Goal: Task Accomplishment & Management: Manage account settings

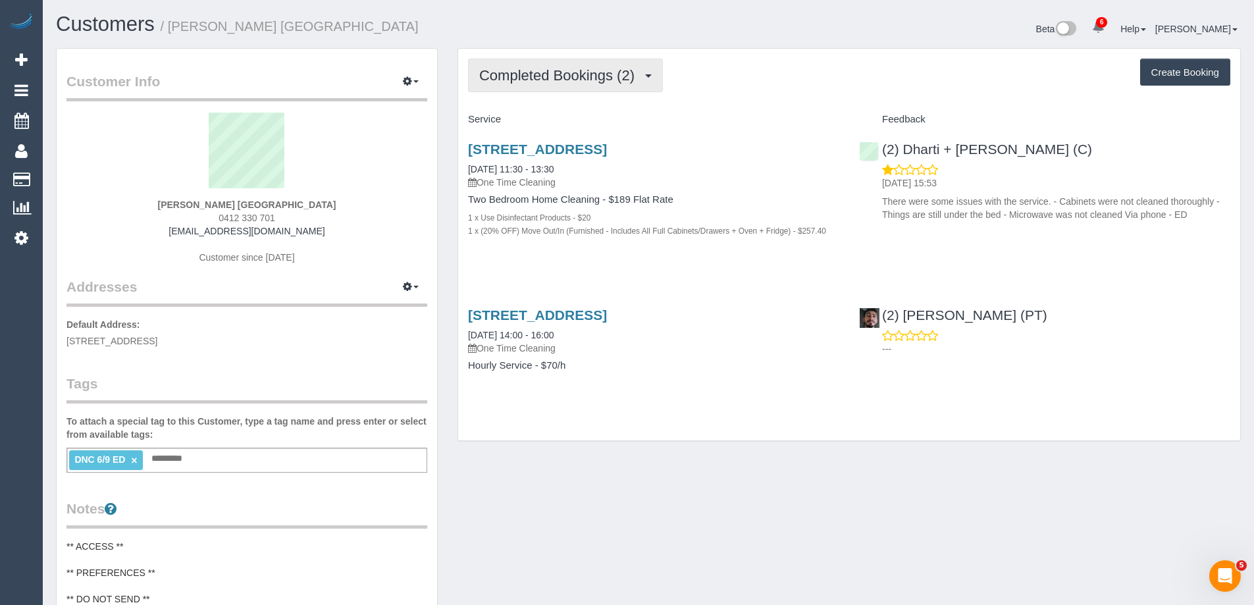
click at [582, 72] on span "Completed Bookings (2)" at bounding box center [560, 75] width 162 height 16
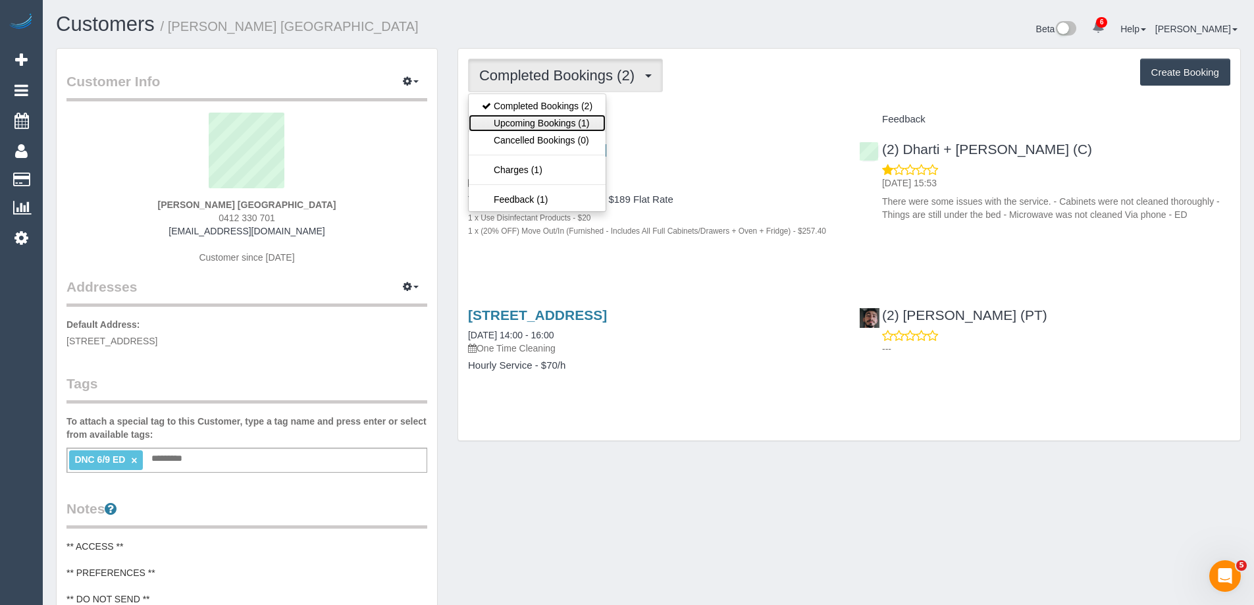
click at [577, 122] on link "Upcoming Bookings (1)" at bounding box center [537, 123] width 137 height 17
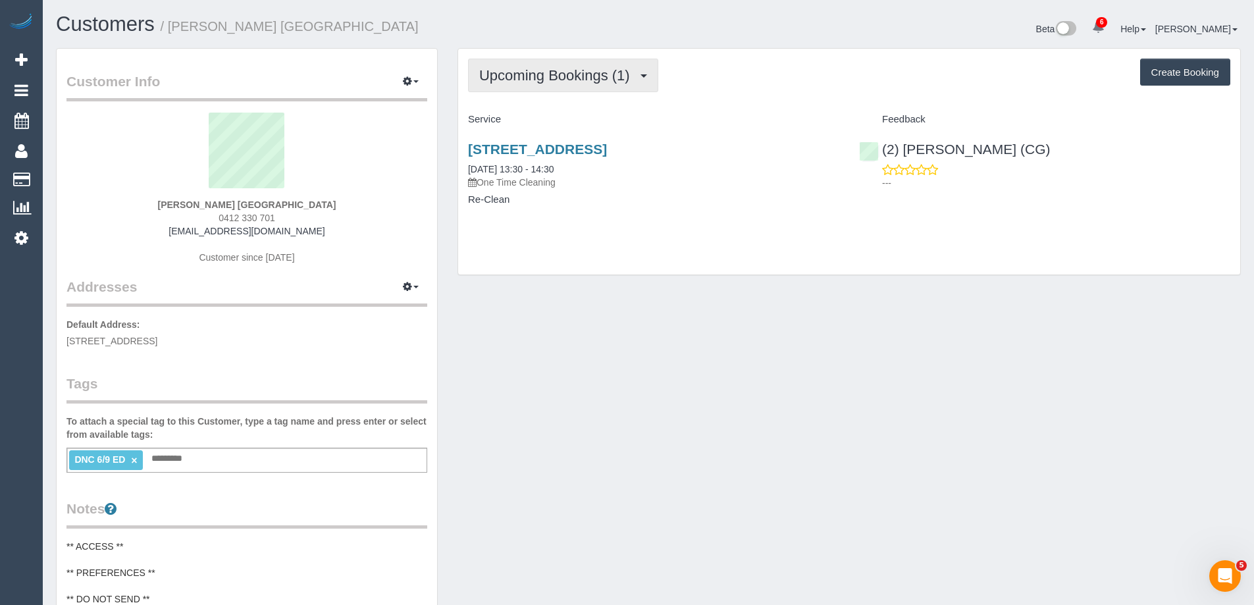
click at [568, 78] on span "Upcoming Bookings (1)" at bounding box center [557, 75] width 157 height 16
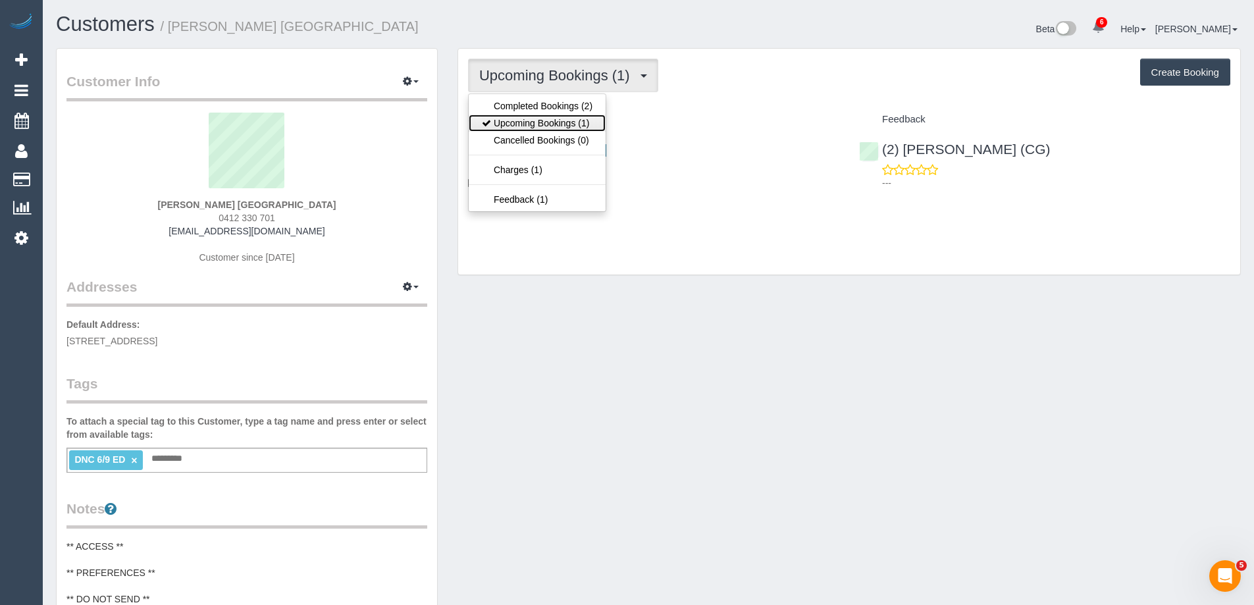
click at [539, 120] on link "Upcoming Bookings (1)" at bounding box center [537, 123] width 137 height 17
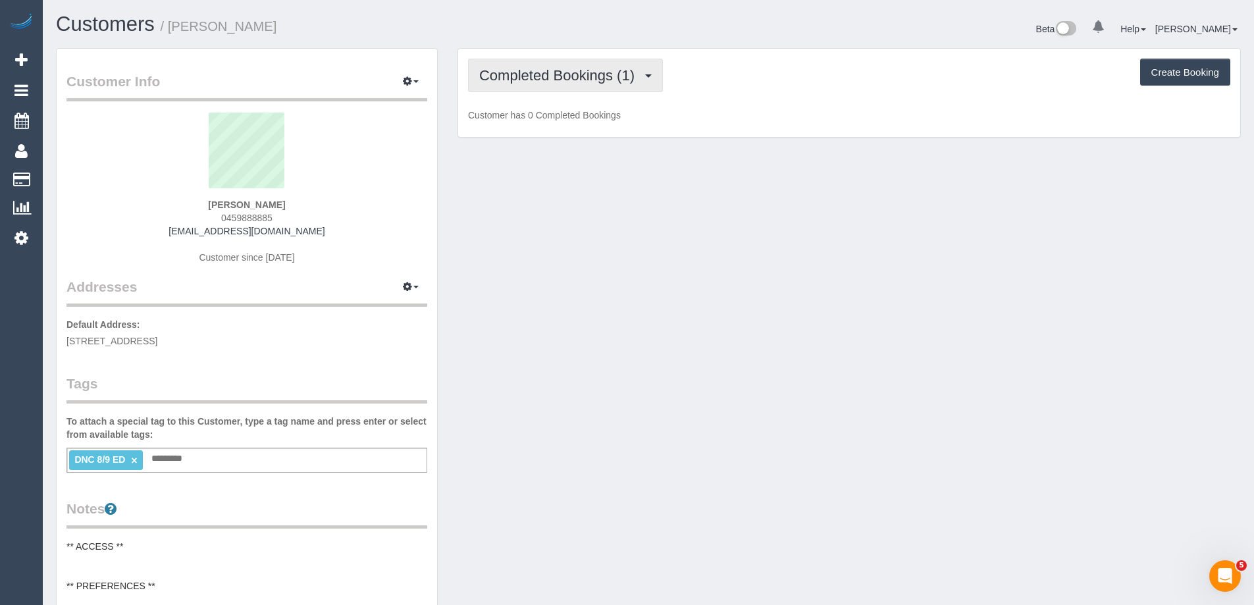
click at [574, 74] on span "Completed Bookings (1)" at bounding box center [560, 75] width 162 height 16
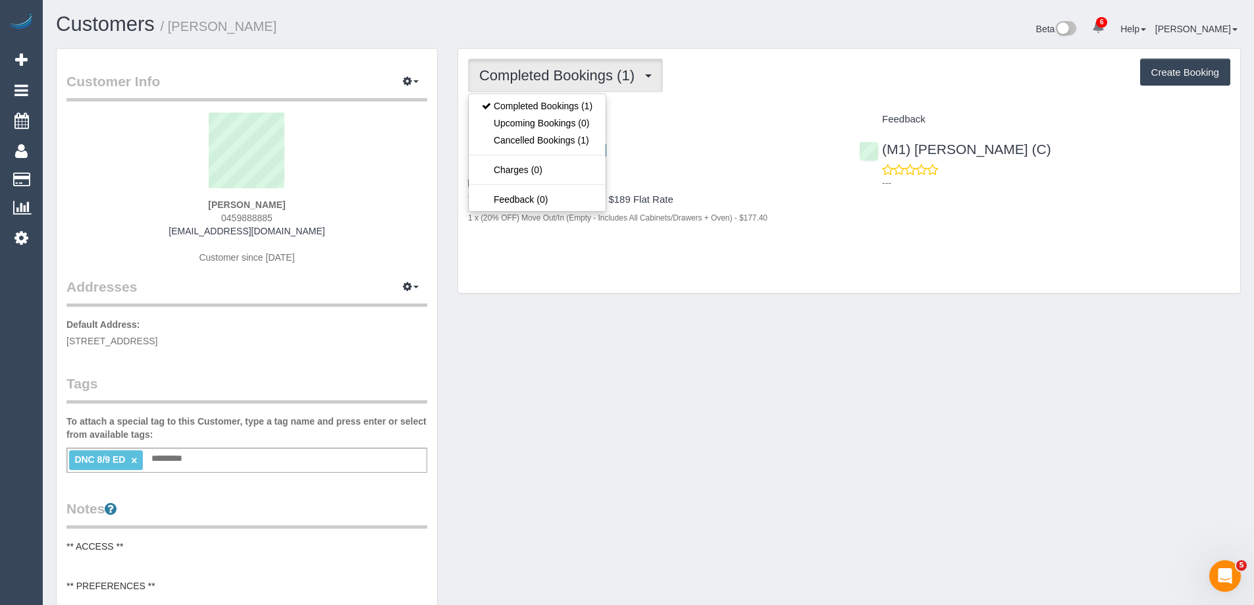
click at [752, 84] on div "Completed Bookings (1) Completed Bookings (1) Upcoming Bookings (0) Cancelled B…" at bounding box center [849, 76] width 762 height 34
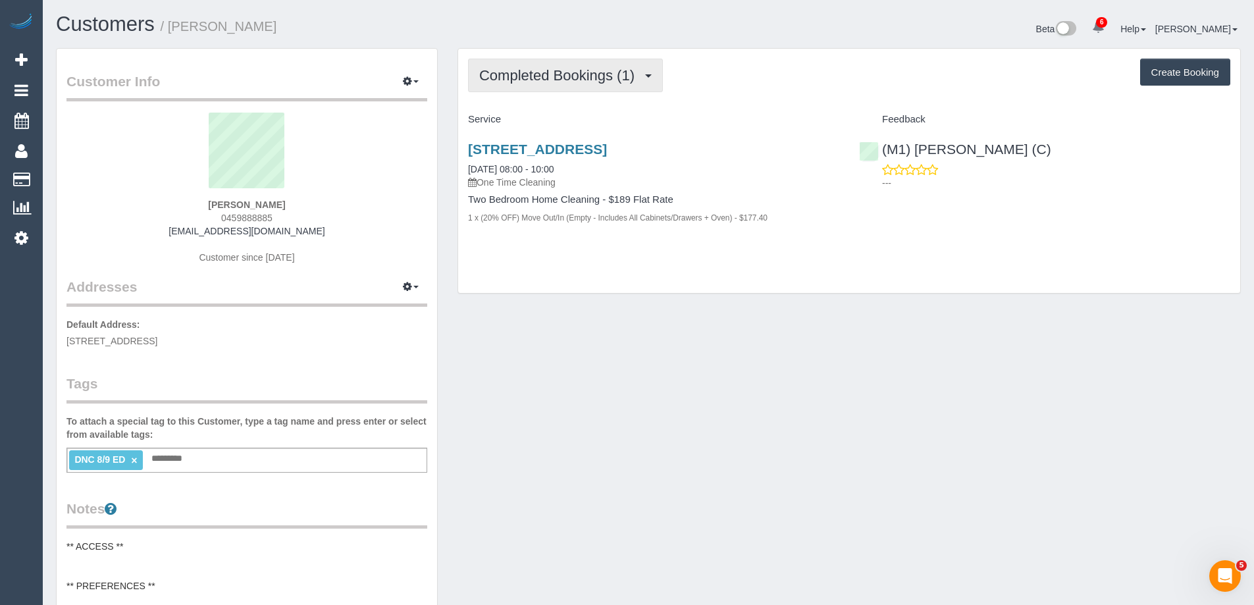
click at [598, 88] on button "Completed Bookings (1)" at bounding box center [565, 76] width 195 height 34
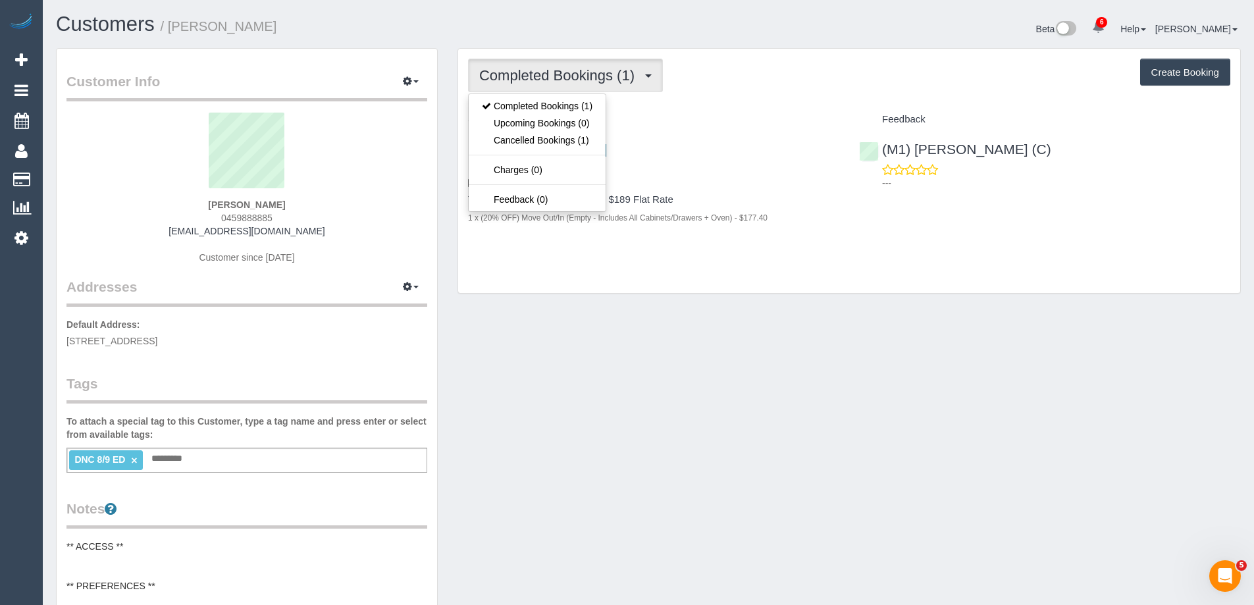
click at [844, 84] on div "Completed Bookings (1) Completed Bookings (1) Upcoming Bookings (0) Cancelled B…" at bounding box center [849, 76] width 762 height 34
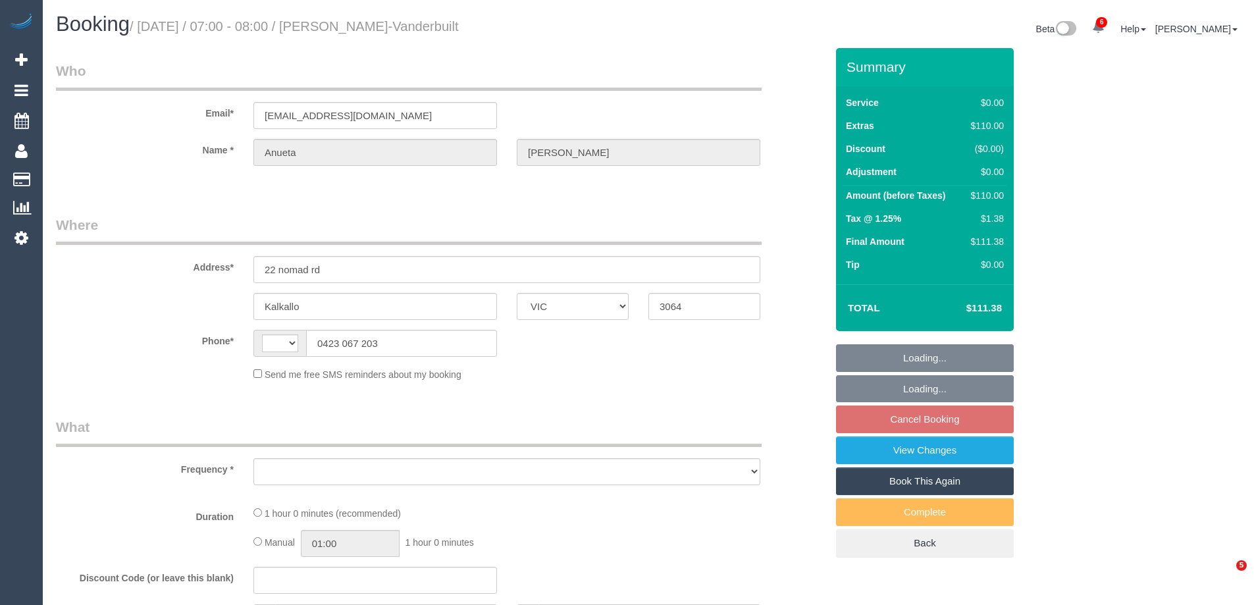
select select "VIC"
select select "string:AU"
select select "object:624"
select select "string:stripe-pm_1S6Nme2GScqysDRVtpmojaOO"
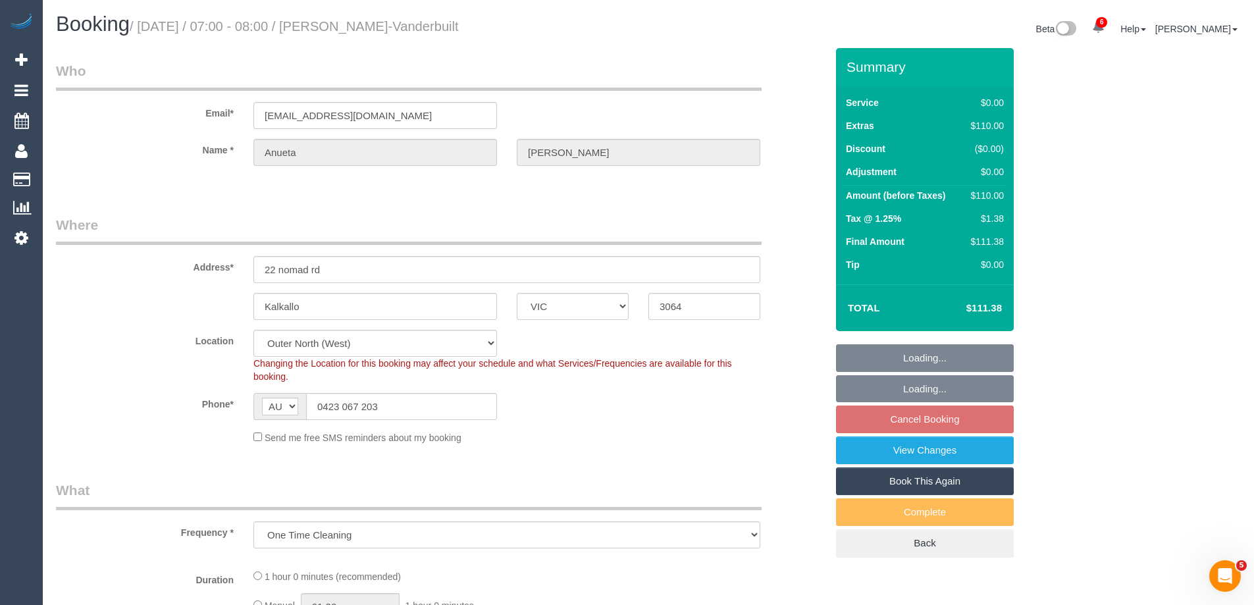
select select "number:28"
select select "number:15"
select select "number:18"
select select "number:22"
select select "number:35"
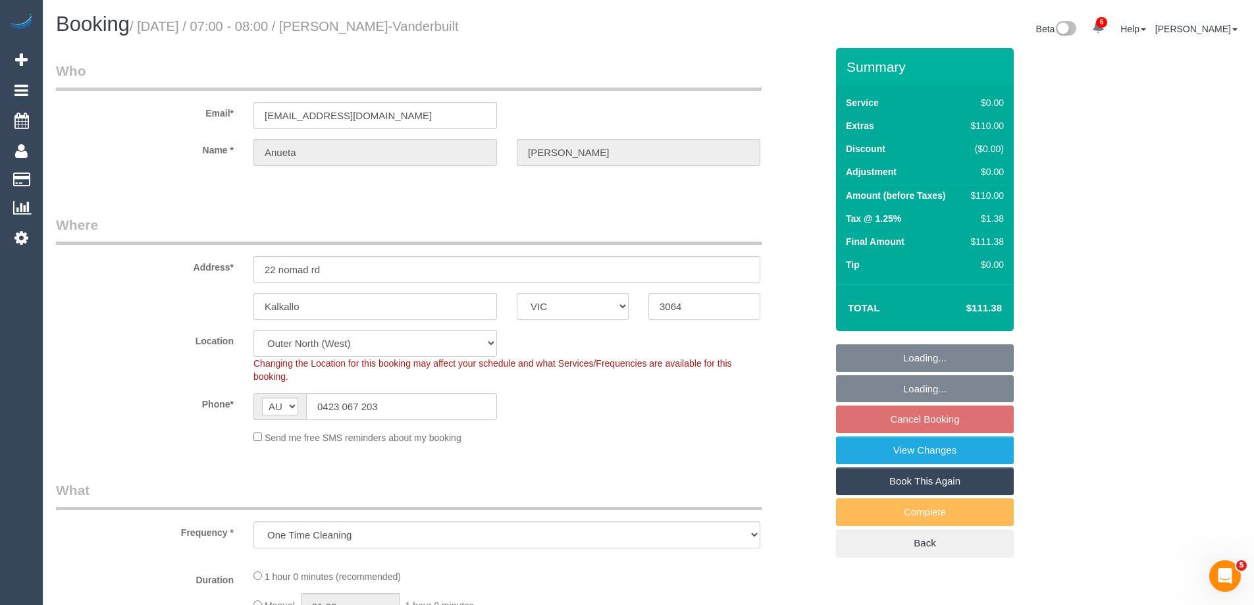
select select "number:11"
select select "object:1188"
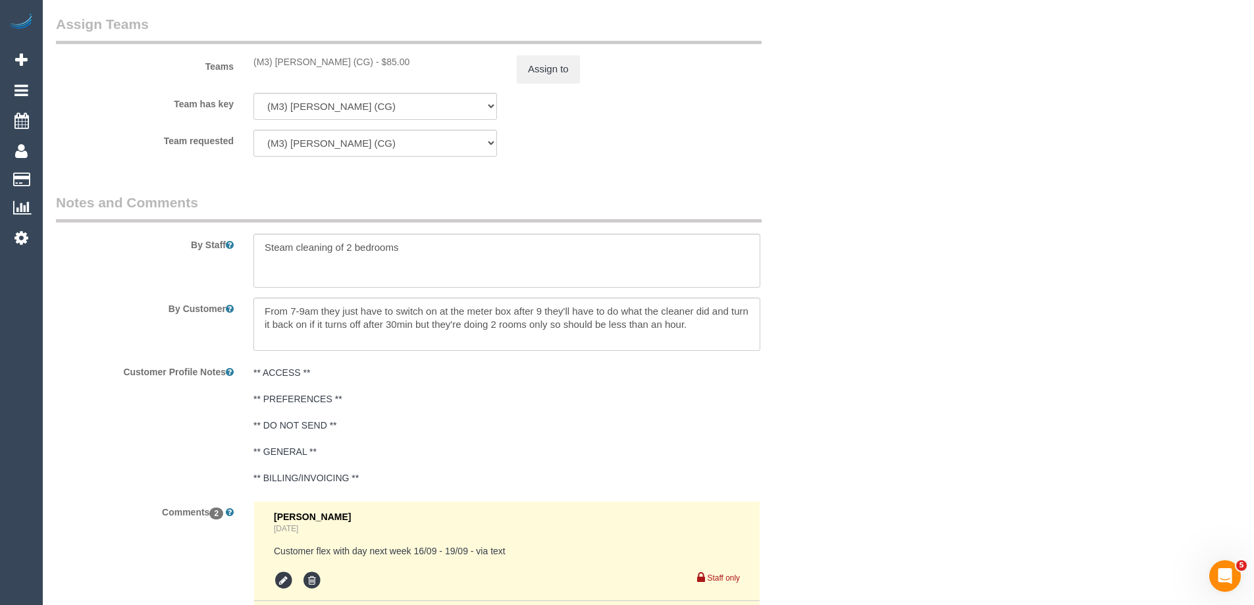
scroll to position [1607, 0]
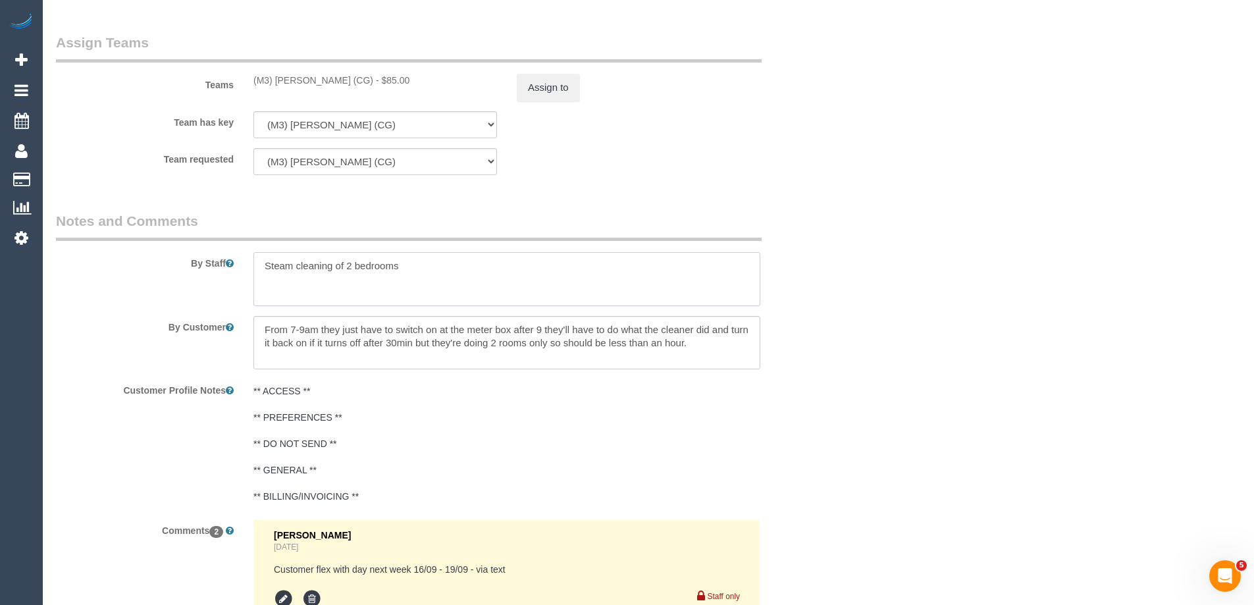
click at [495, 256] on textarea at bounding box center [506, 279] width 507 height 54
click at [327, 327] on textarea at bounding box center [506, 343] width 507 height 54
click at [433, 336] on textarea at bounding box center [506, 343] width 507 height 54
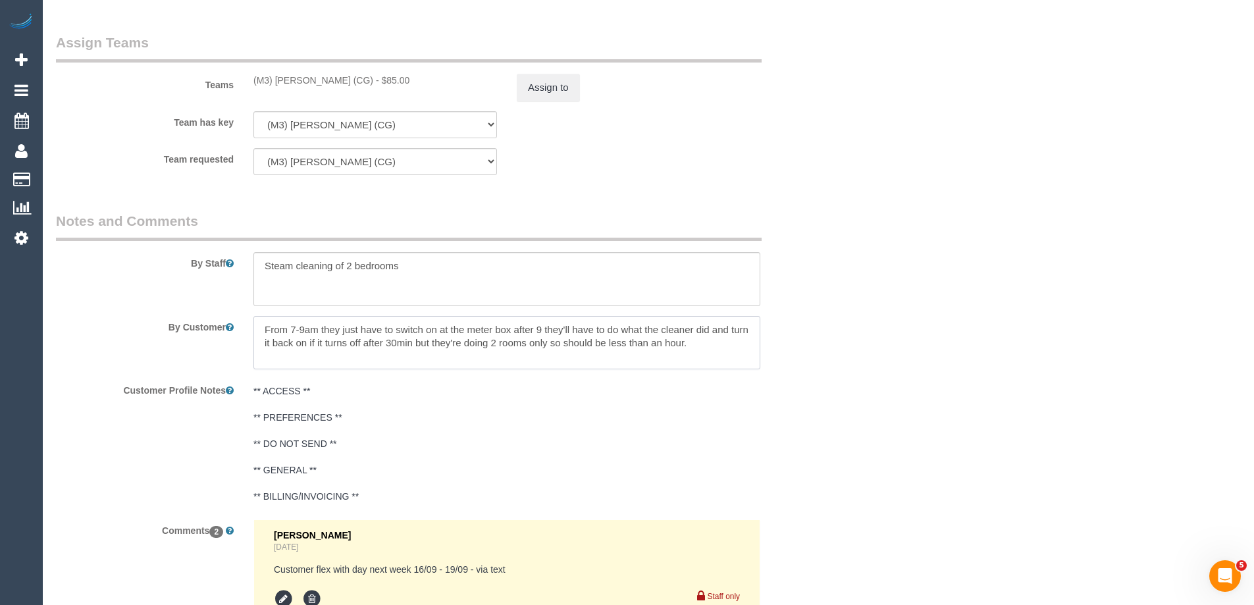
click at [433, 336] on textarea at bounding box center [506, 343] width 507 height 54
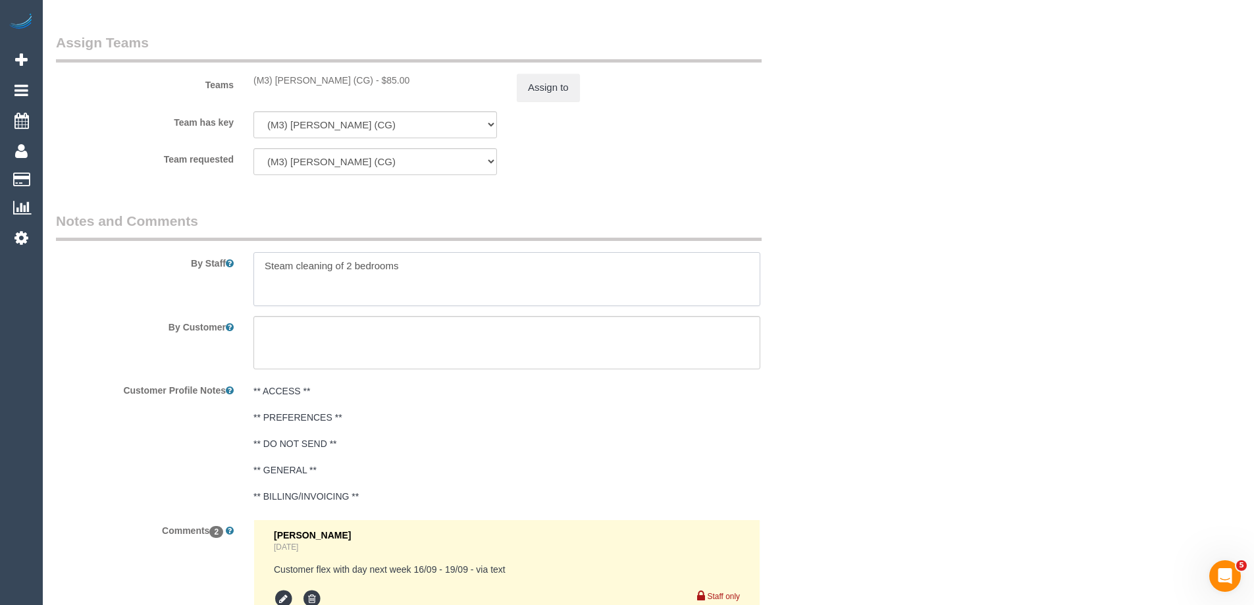
click at [480, 274] on textarea at bounding box center [506, 279] width 507 height 54
paste textarea "From 7-9am they just have to switch on at the meter box after 9 they'll have to…"
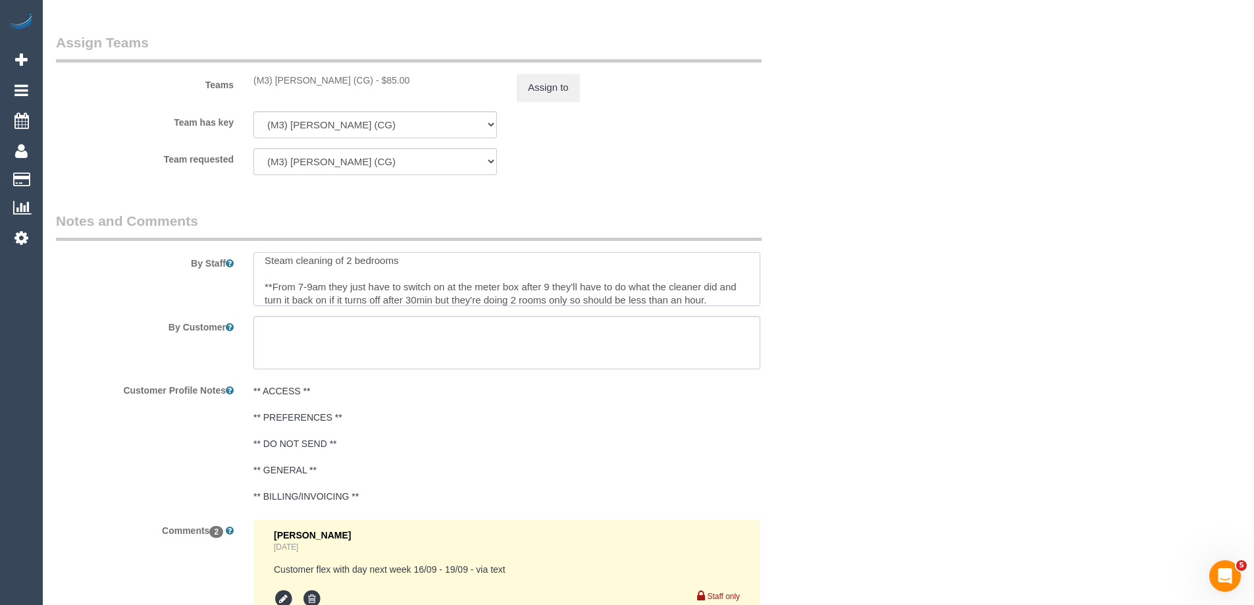
click at [336, 286] on textarea at bounding box center [506, 279] width 507 height 54
click at [453, 283] on textarea at bounding box center [506, 279] width 507 height 54
click at [430, 285] on textarea at bounding box center [506, 279] width 507 height 54
click at [554, 284] on textarea at bounding box center [506, 279] width 507 height 54
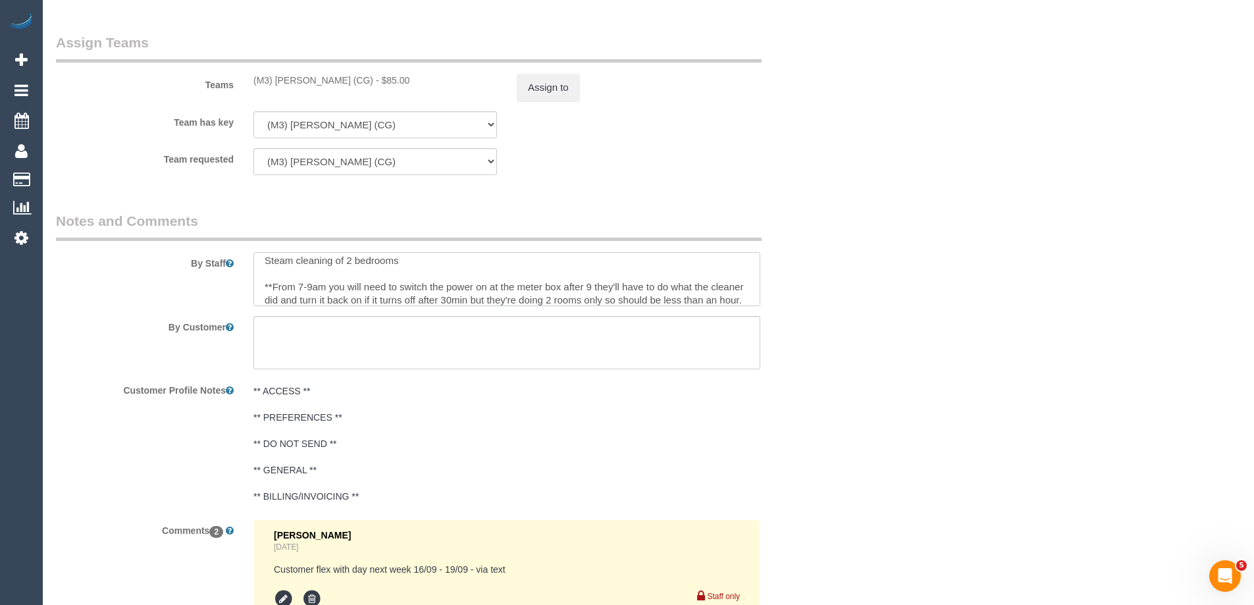
click at [563, 286] on textarea at bounding box center [506, 279] width 507 height 54
click at [565, 286] on textarea at bounding box center [506, 279] width 507 height 54
click at [297, 295] on textarea at bounding box center [506, 279] width 507 height 54
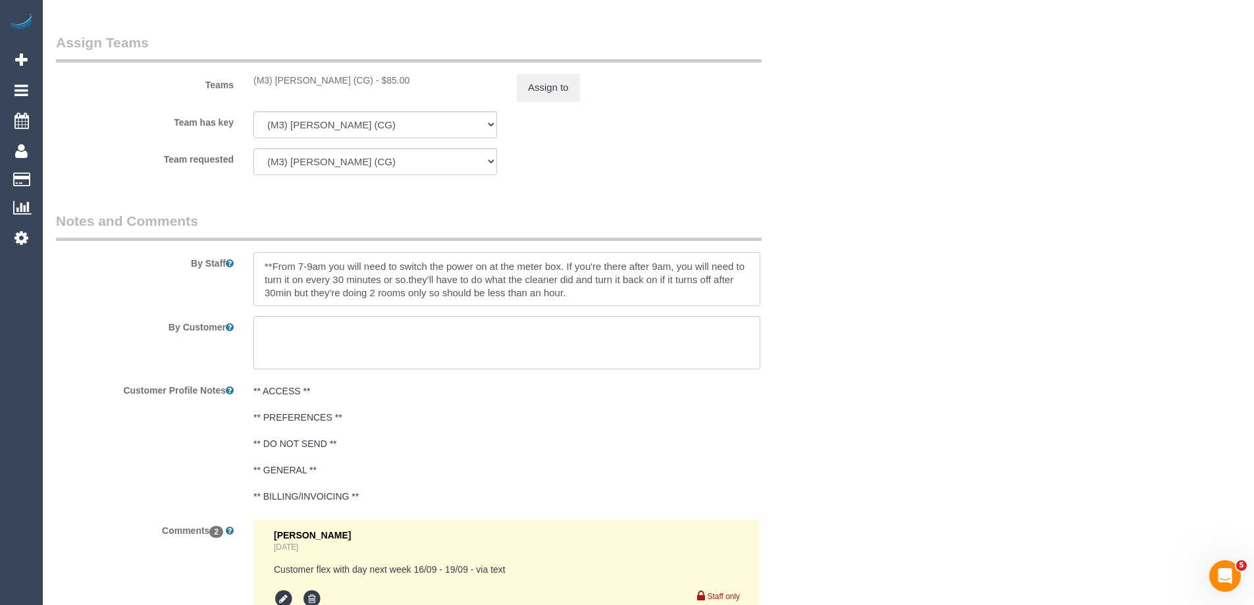
click at [621, 293] on textarea at bounding box center [506, 279] width 507 height 54
click at [565, 273] on textarea at bounding box center [506, 279] width 507 height 54
click at [623, 294] on textarea at bounding box center [506, 279] width 507 height 54
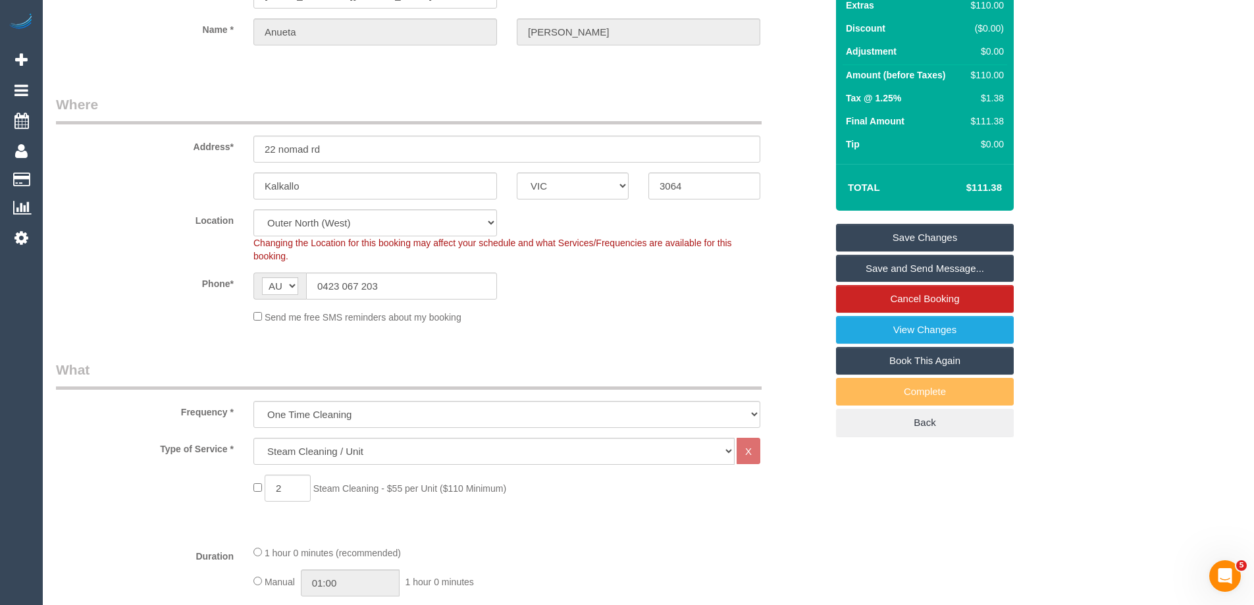
scroll to position [0, 0]
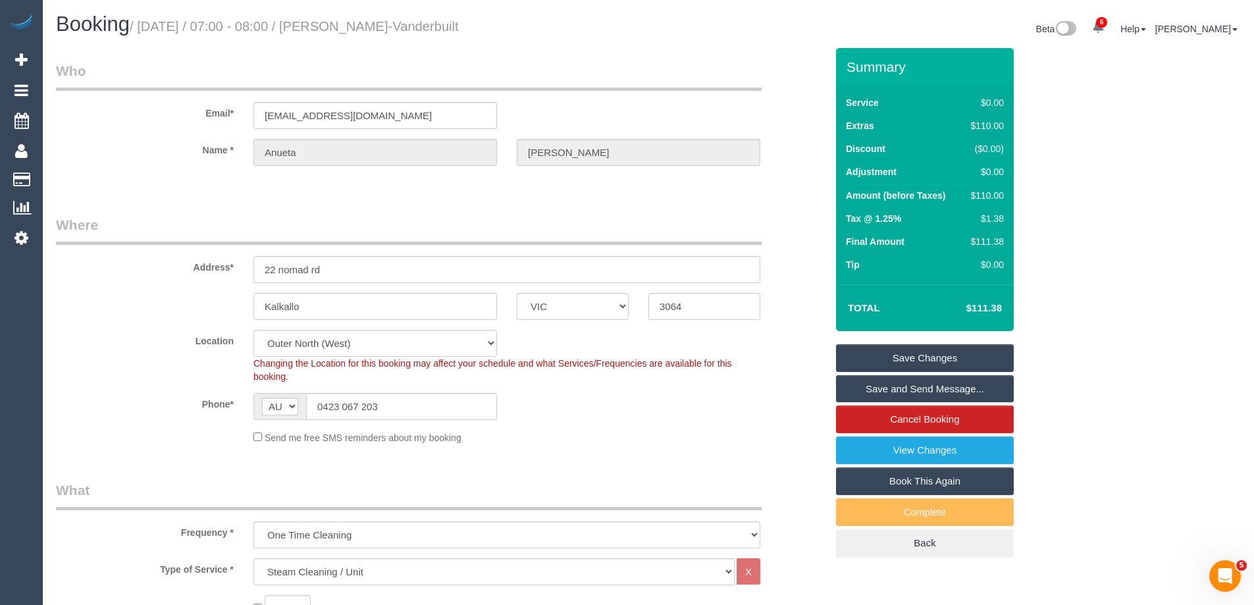
type textarea "Steam cleaning of 2 bedrooms **From 7-9am you will need to switch the power on …"
click at [930, 357] on link "Save Changes" at bounding box center [925, 358] width 178 height 28
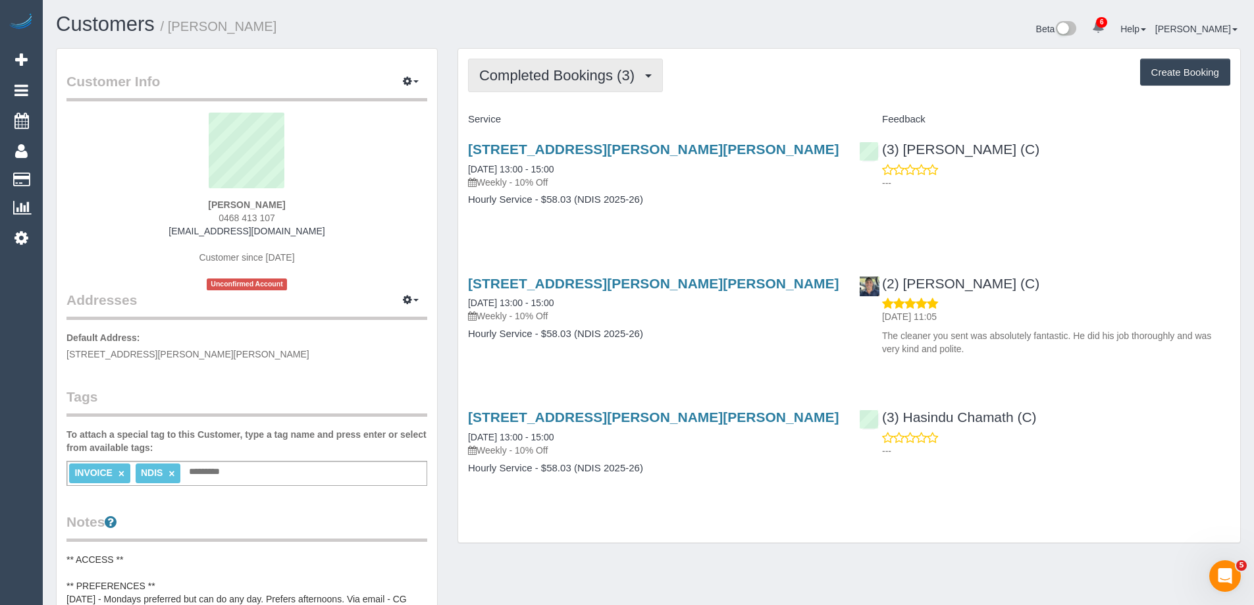
click at [532, 75] on span "Completed Bookings (3)" at bounding box center [560, 75] width 162 height 16
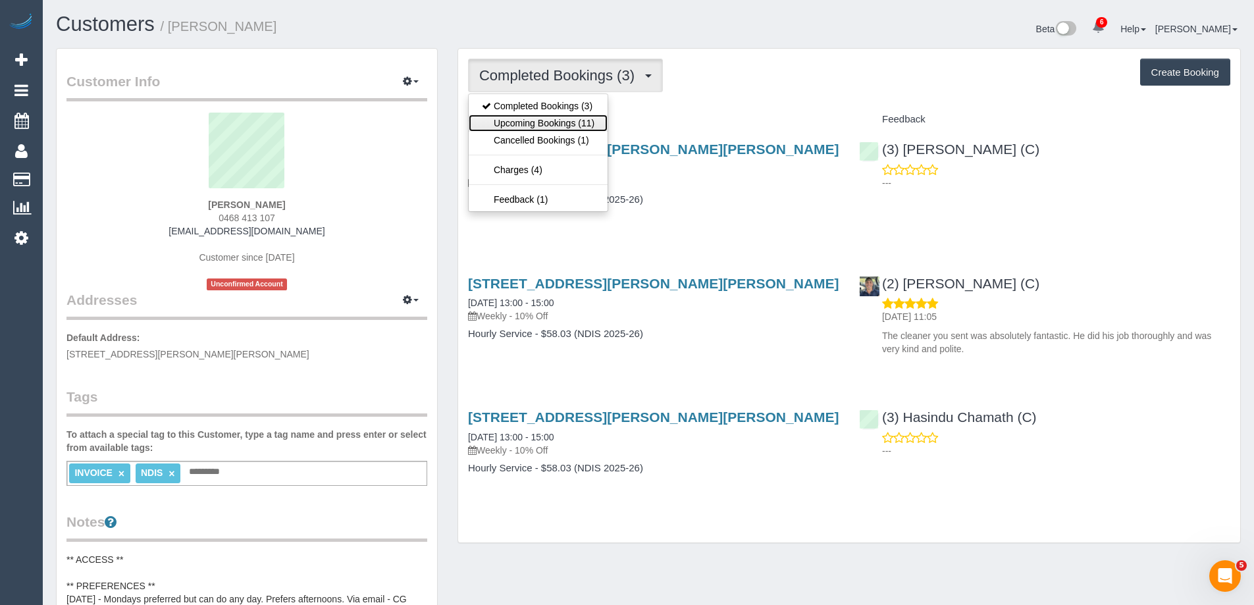
click at [587, 124] on link "Upcoming Bookings (11)" at bounding box center [538, 123] width 139 height 17
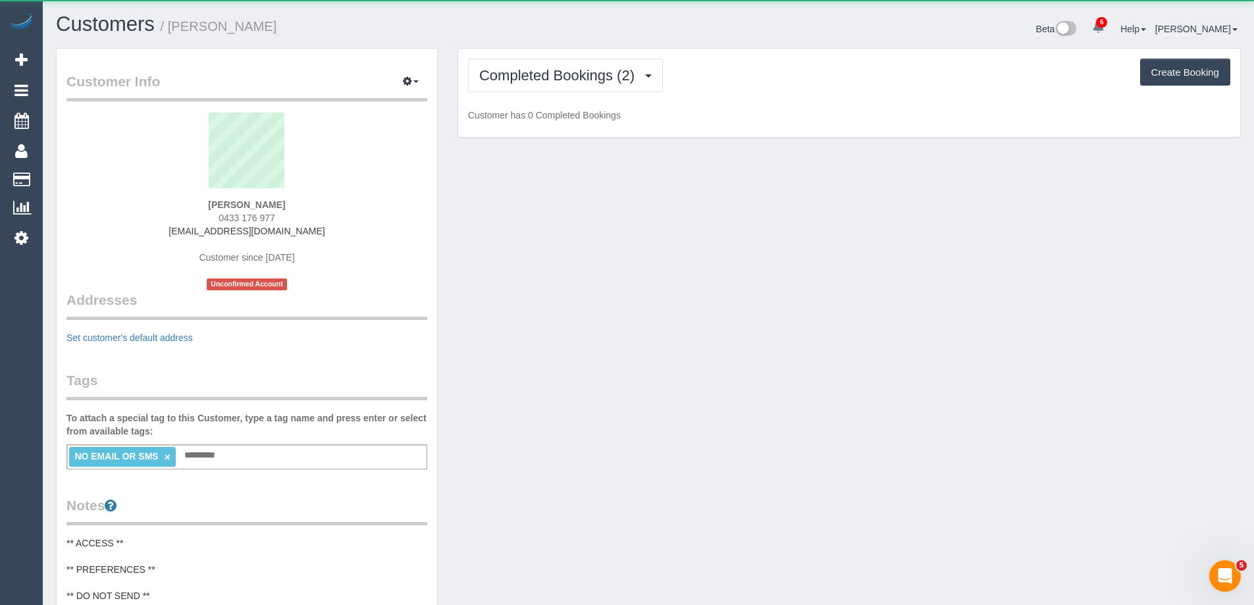
click at [192, 31] on small "/ Jennifer Stevenson" at bounding box center [219, 26] width 117 height 14
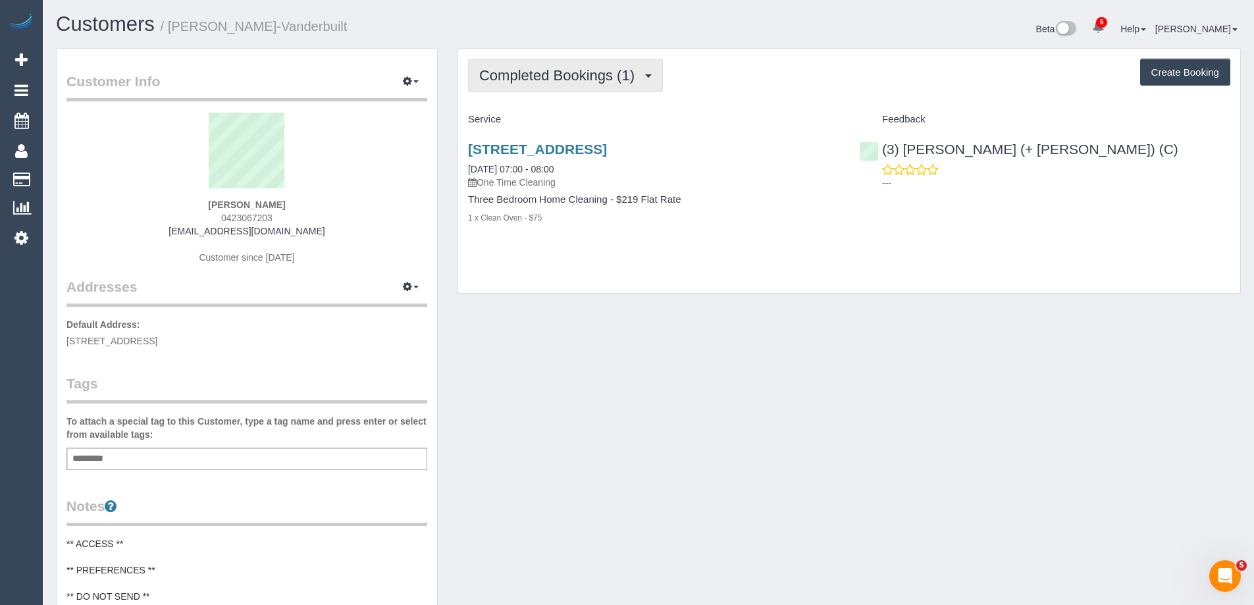
click at [600, 82] on span "Completed Bookings (1)" at bounding box center [560, 75] width 162 height 16
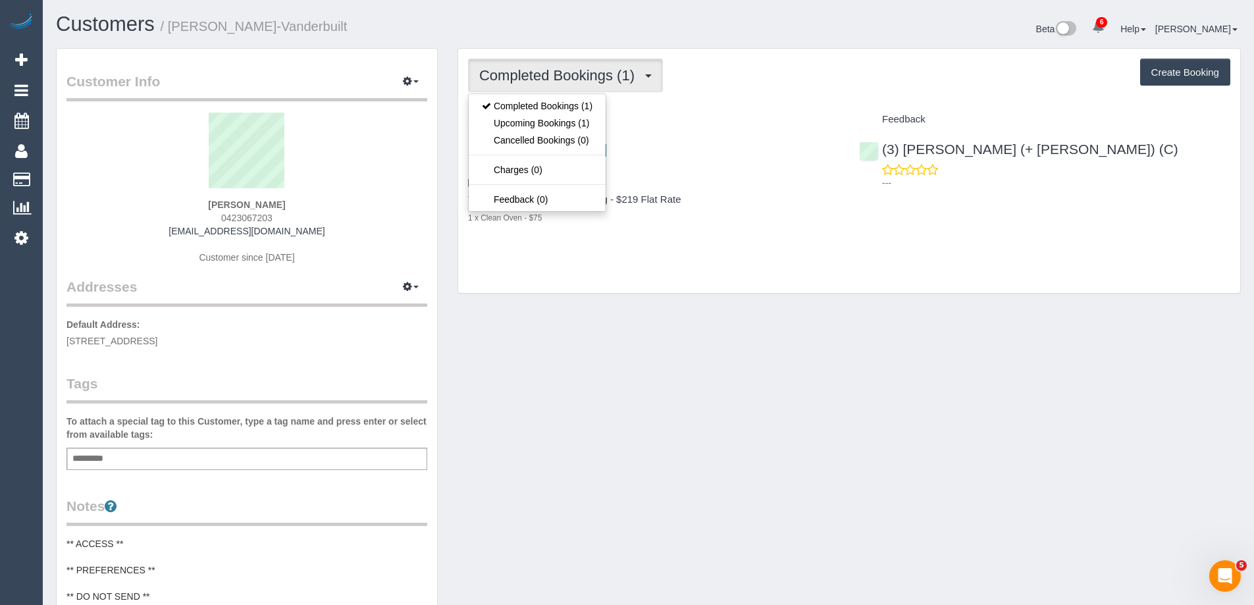
click at [802, 109] on div "Service" at bounding box center [653, 120] width 391 height 22
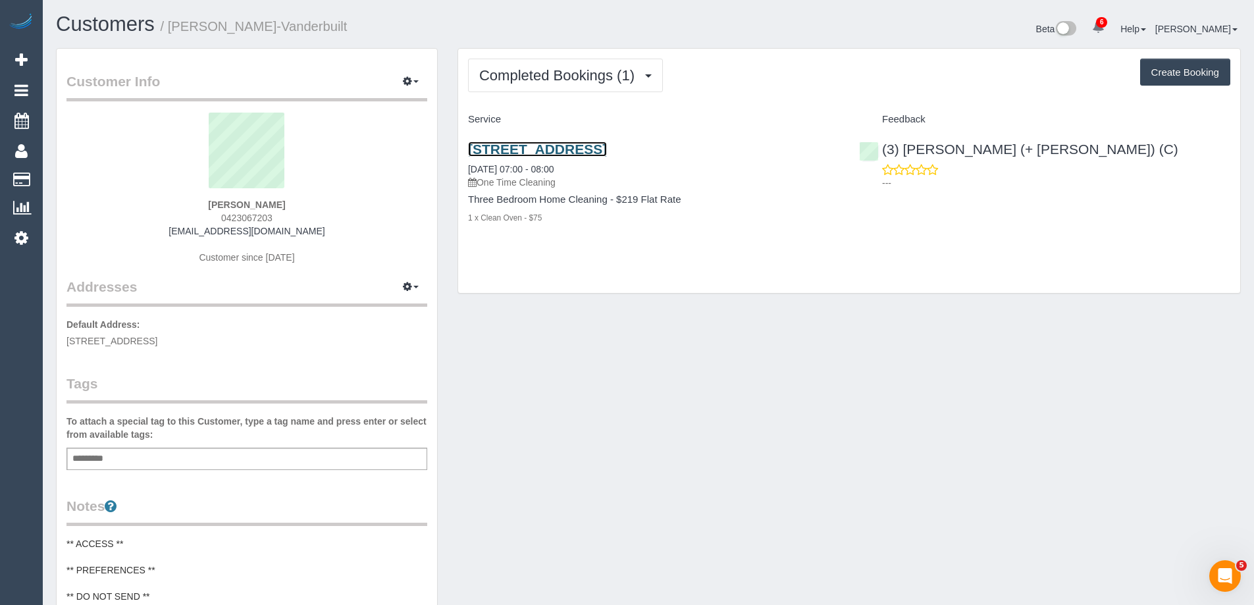
click at [607, 150] on link "[STREET_ADDRESS]" at bounding box center [537, 149] width 139 height 15
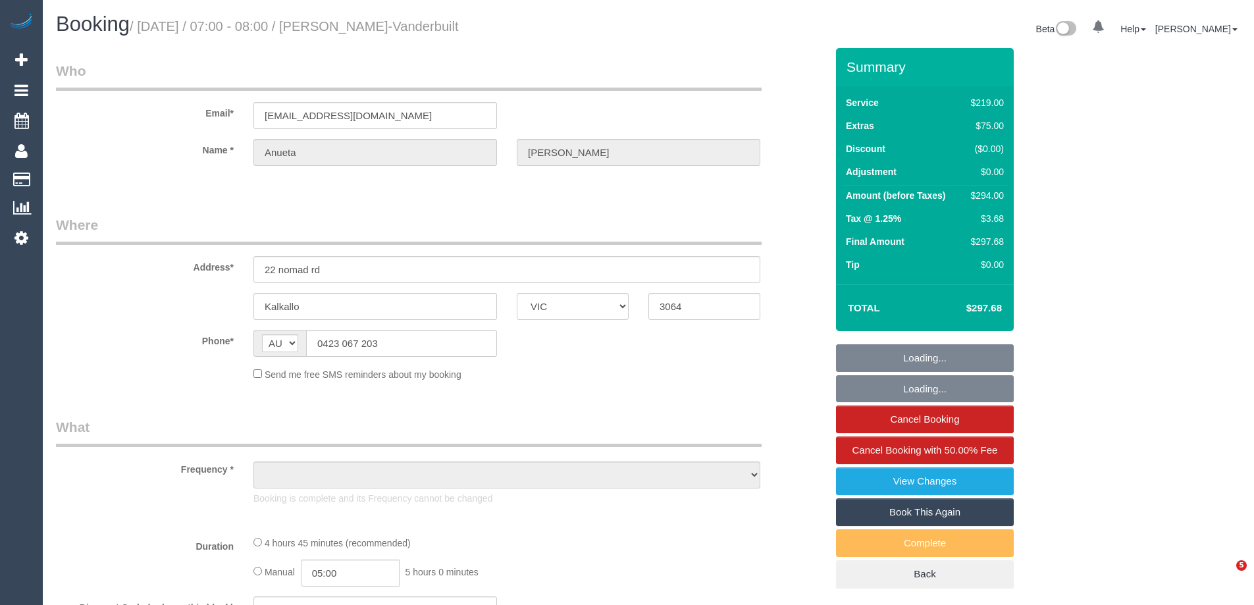
select select "VIC"
select select "string:stripe-pm_1S6Nme2GScqysDRVtpmojaOO"
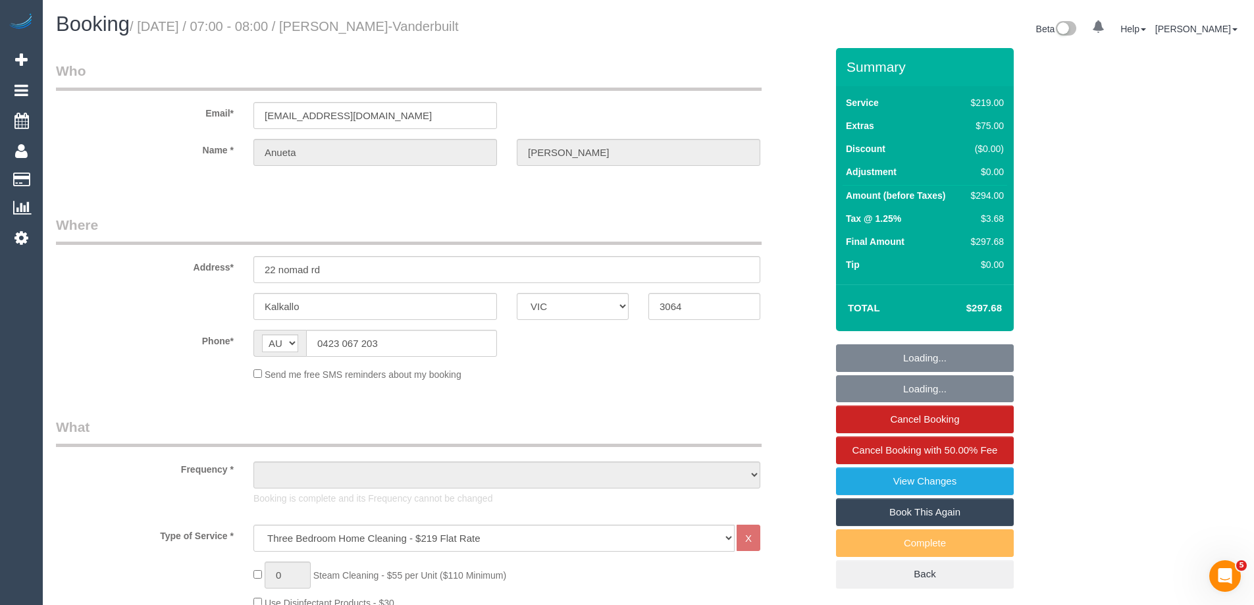
select select "object:726"
select select "number:28"
select select "number:15"
select select "number:18"
select select "number:22"
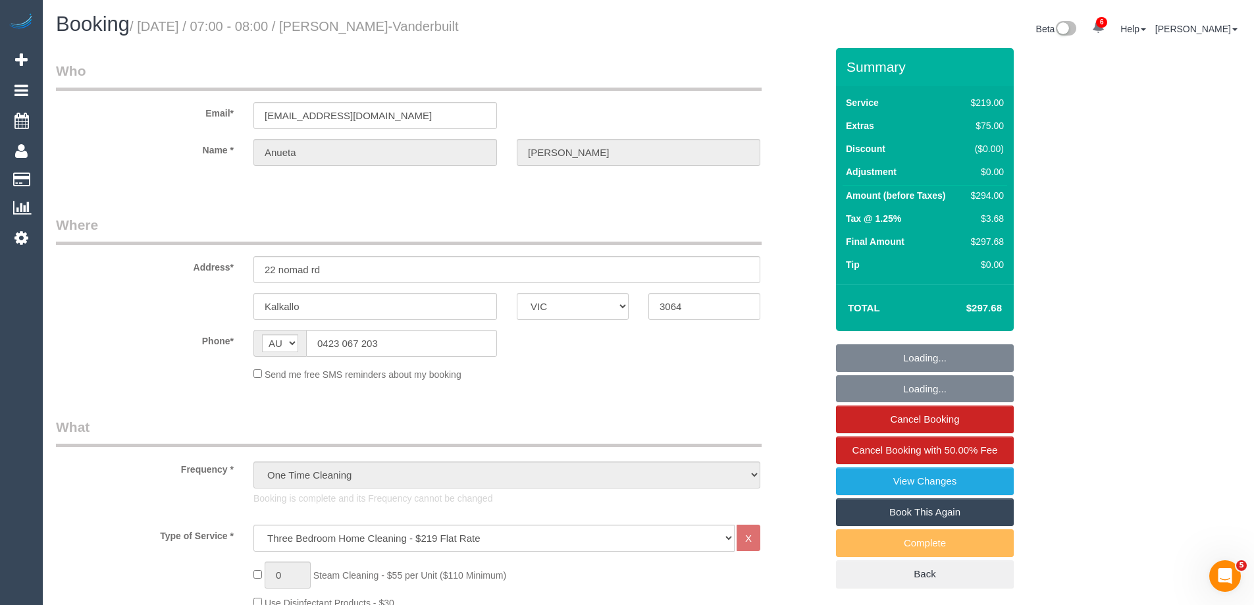
select select "number:13"
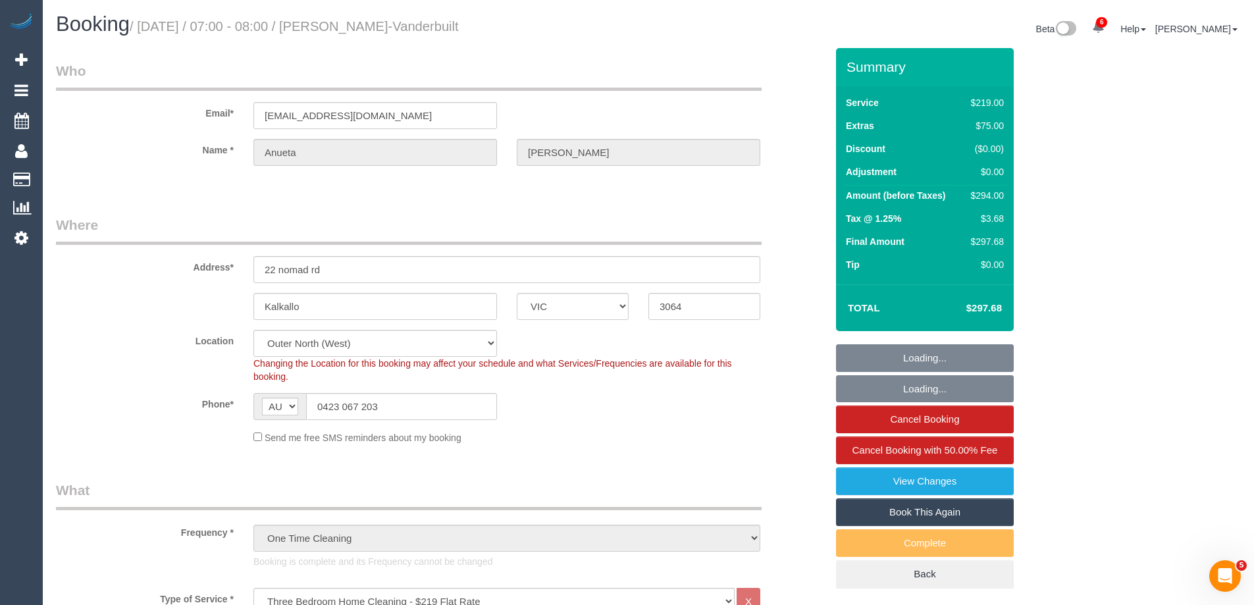
select select "object:1267"
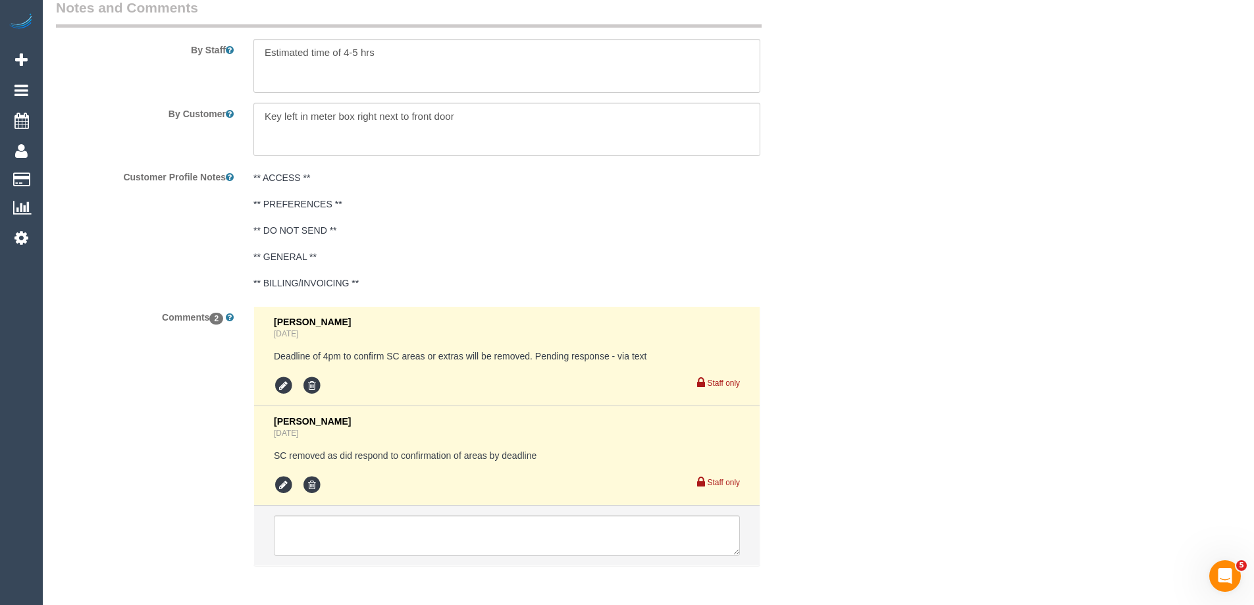
scroll to position [2358, 0]
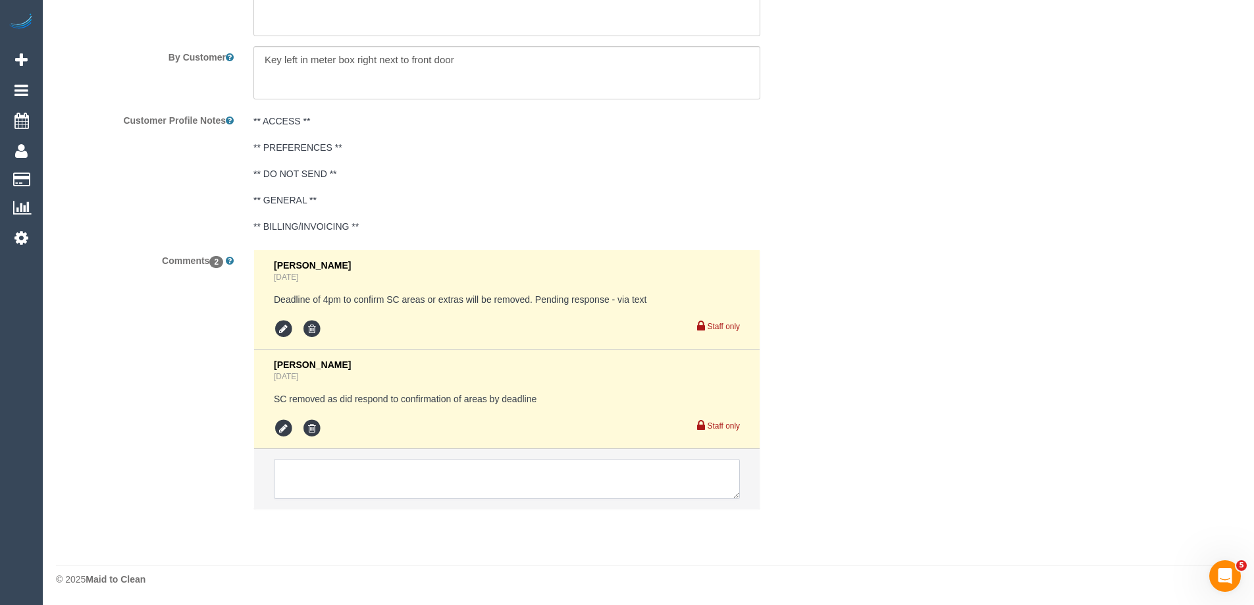
click at [510, 484] on textarea at bounding box center [507, 479] width 466 height 41
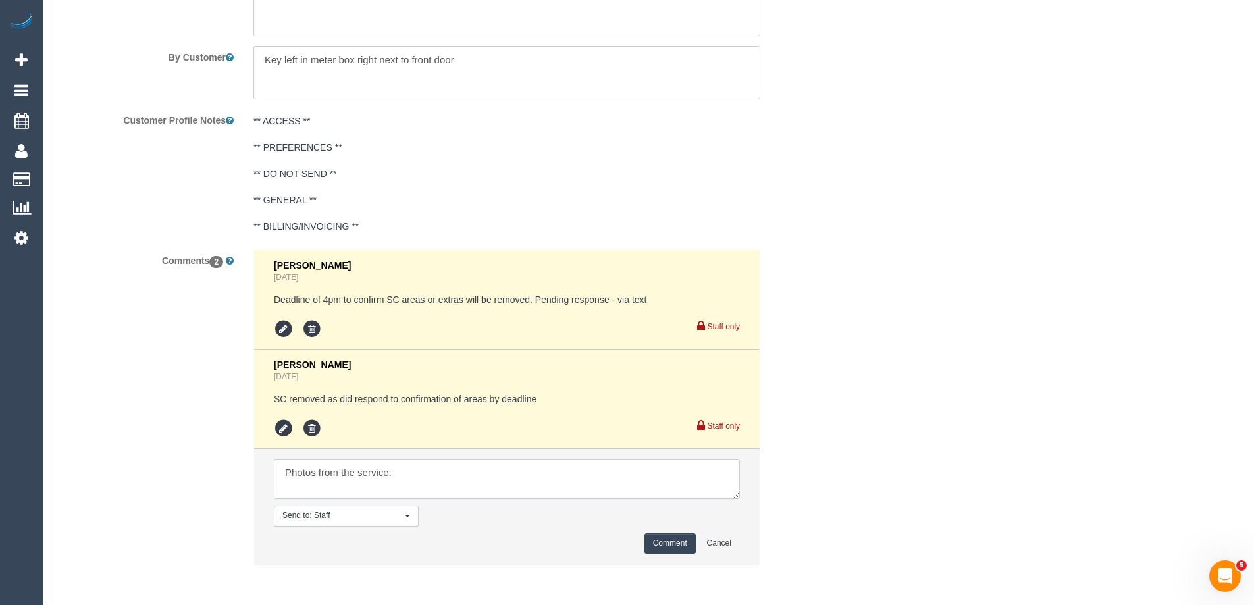
paste textarea "msg_1hm2rz2n"
type textarea "Photos from the service: msg_1hm2rz2n"
click at [677, 539] on button "Comment" at bounding box center [669, 543] width 51 height 20
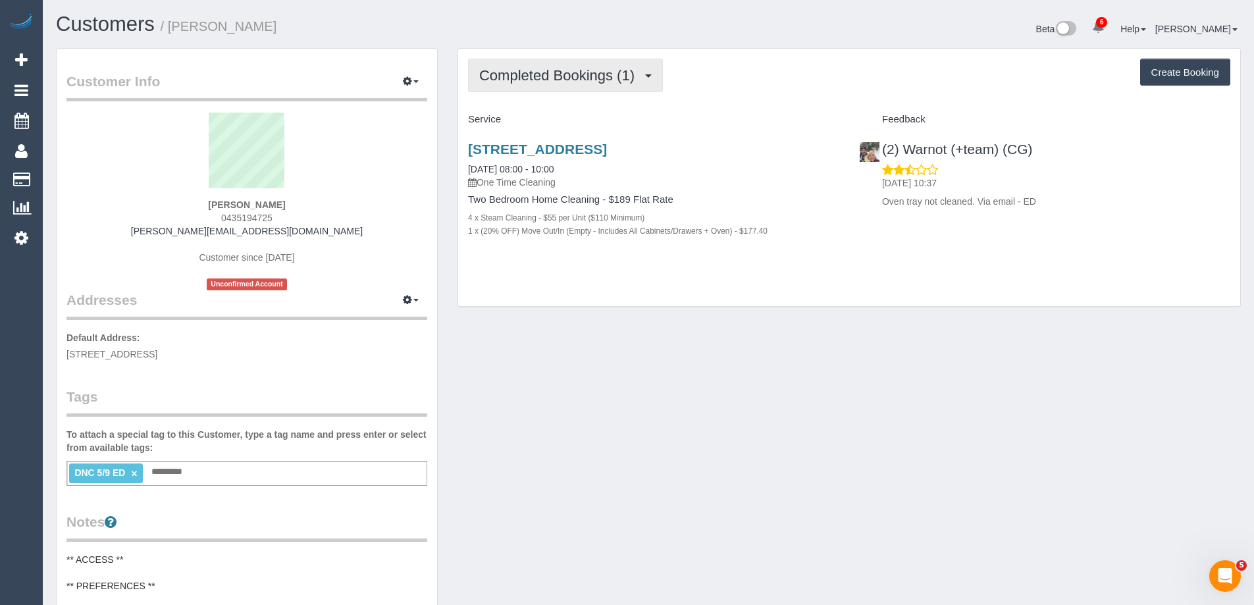
click at [511, 70] on span "Completed Bookings (1)" at bounding box center [560, 75] width 162 height 16
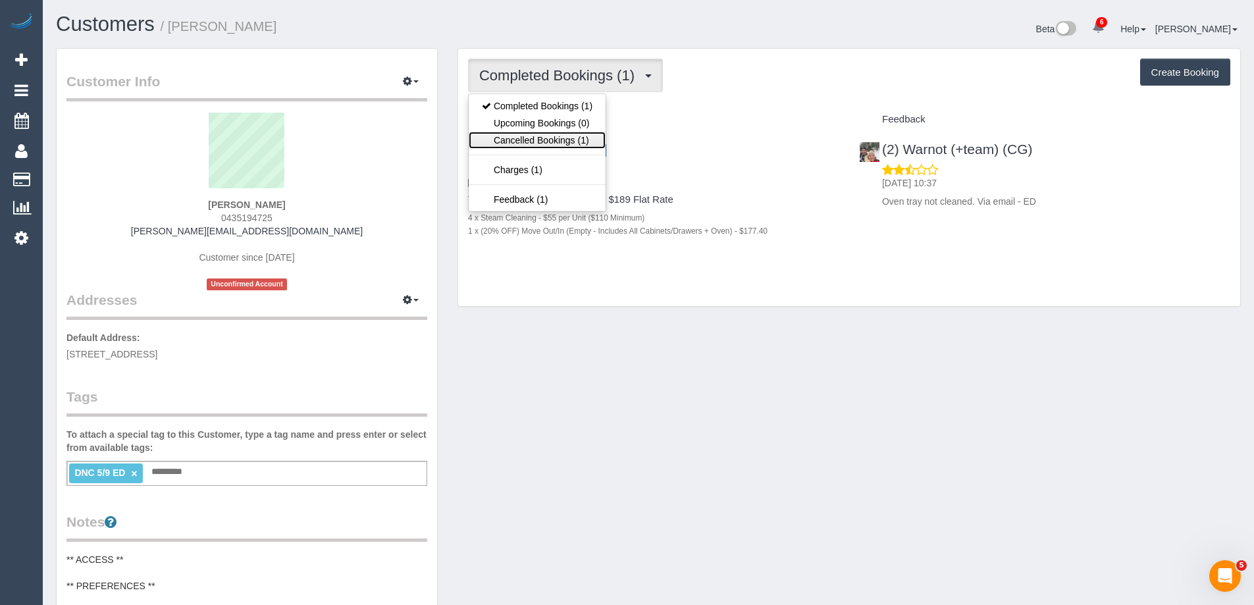
click at [531, 142] on link "Cancelled Bookings (1)" at bounding box center [537, 140] width 137 height 17
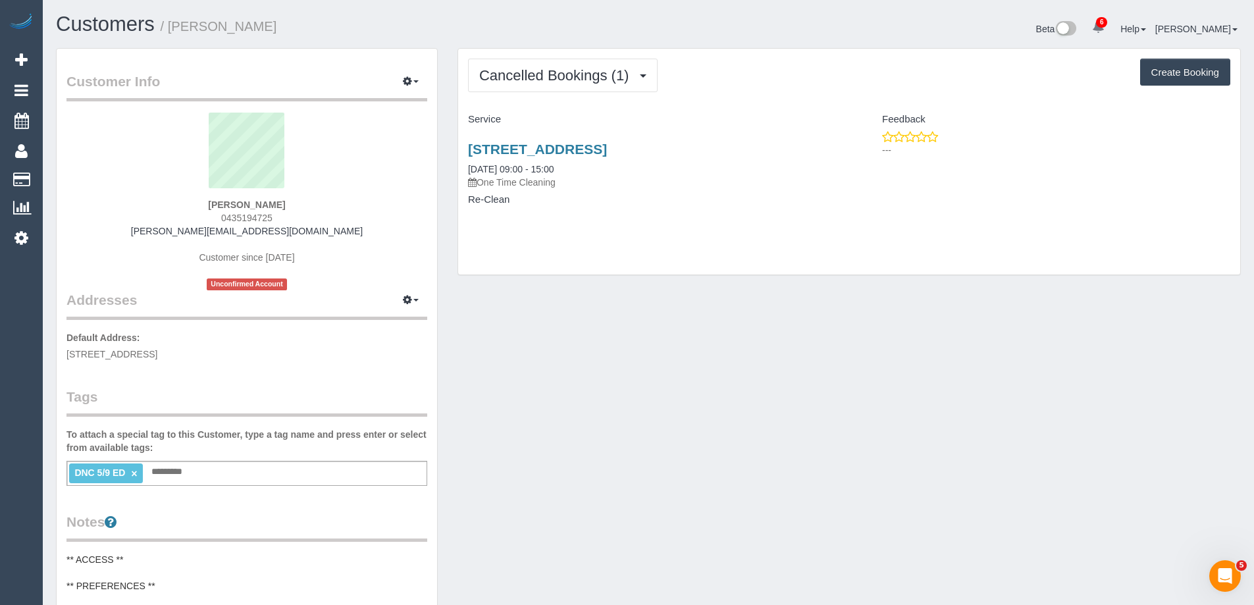
drag, startPoint x: 239, startPoint y: 32, endPoint x: 171, endPoint y: 31, distance: 67.8
click at [171, 31] on h1 "Customers / Amy McPherson" at bounding box center [347, 24] width 583 height 22
copy small "Amy McPherson"
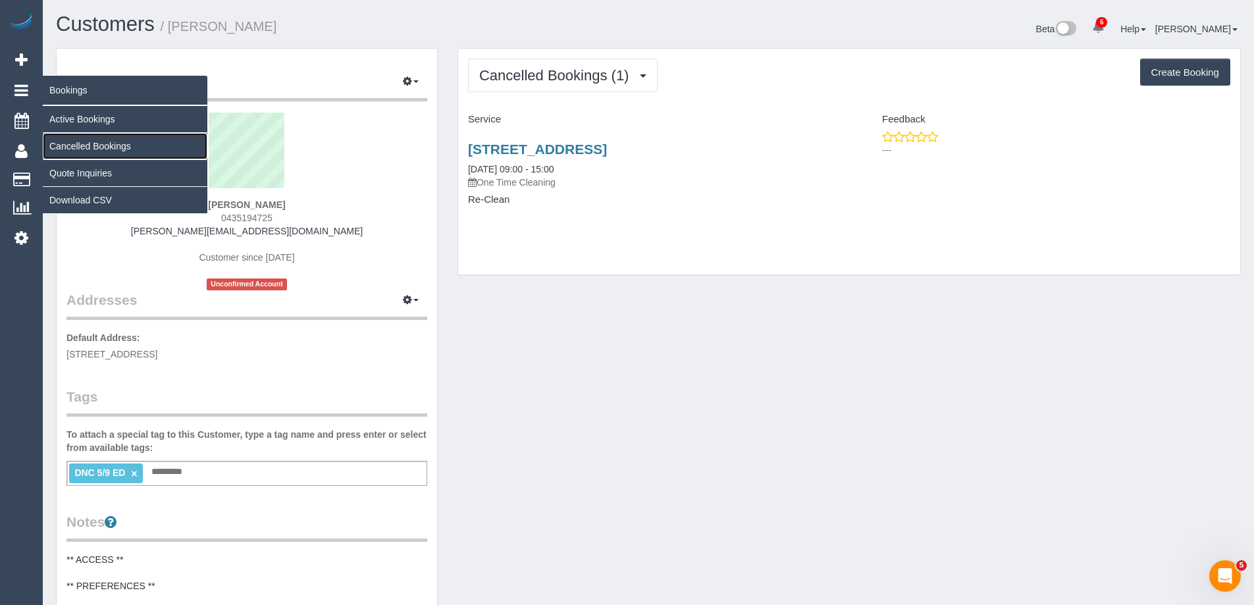
click at [86, 144] on link "Cancelled Bookings" at bounding box center [125, 146] width 165 height 26
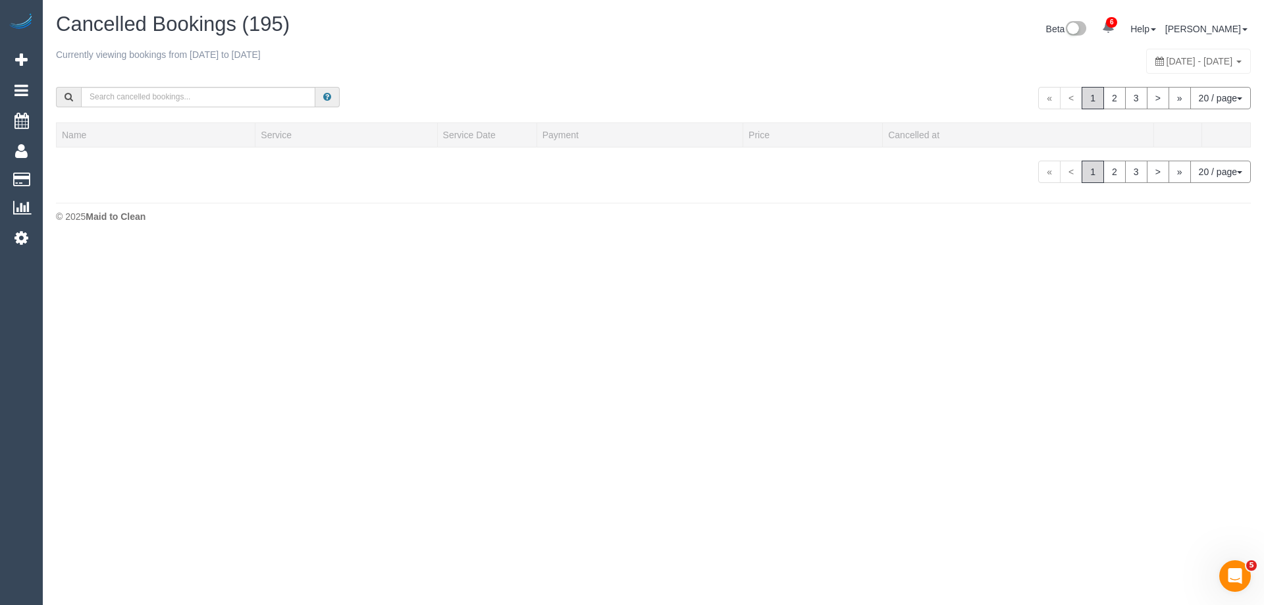
click at [1166, 61] on span "September 14, 2025 - September 20, 2025" at bounding box center [1199, 61] width 66 height 11
type input "**********"
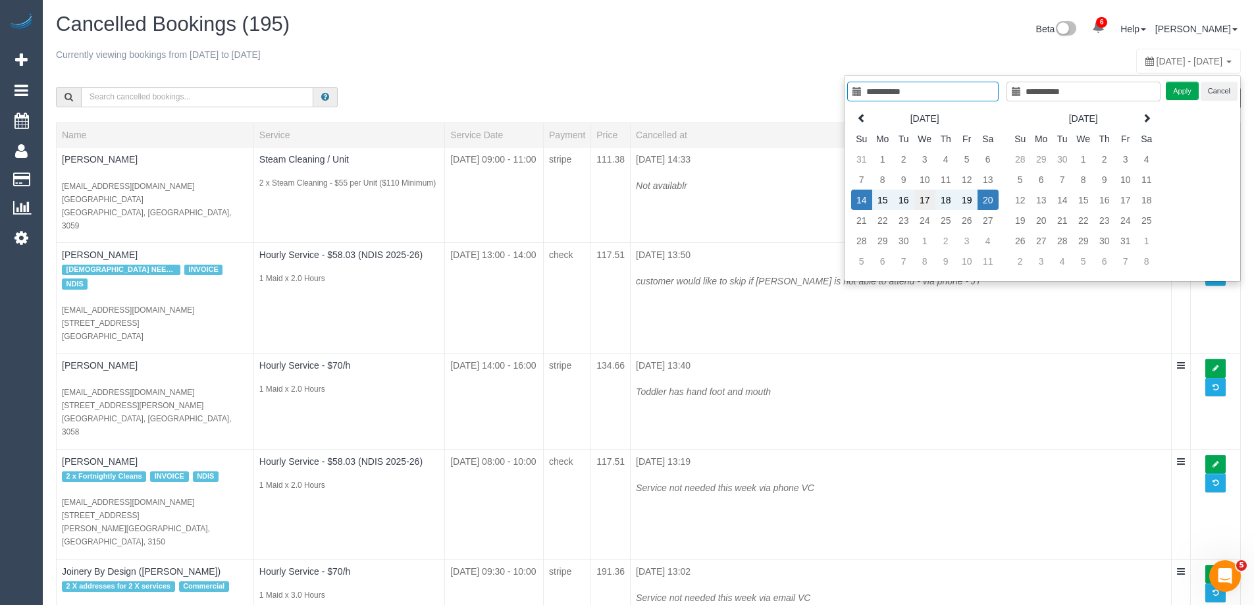
type input "**********"
click at [920, 203] on td "17" at bounding box center [924, 200] width 21 height 20
type input "**********"
click at [920, 203] on td "17" at bounding box center [924, 200] width 21 height 20
type input "**********"
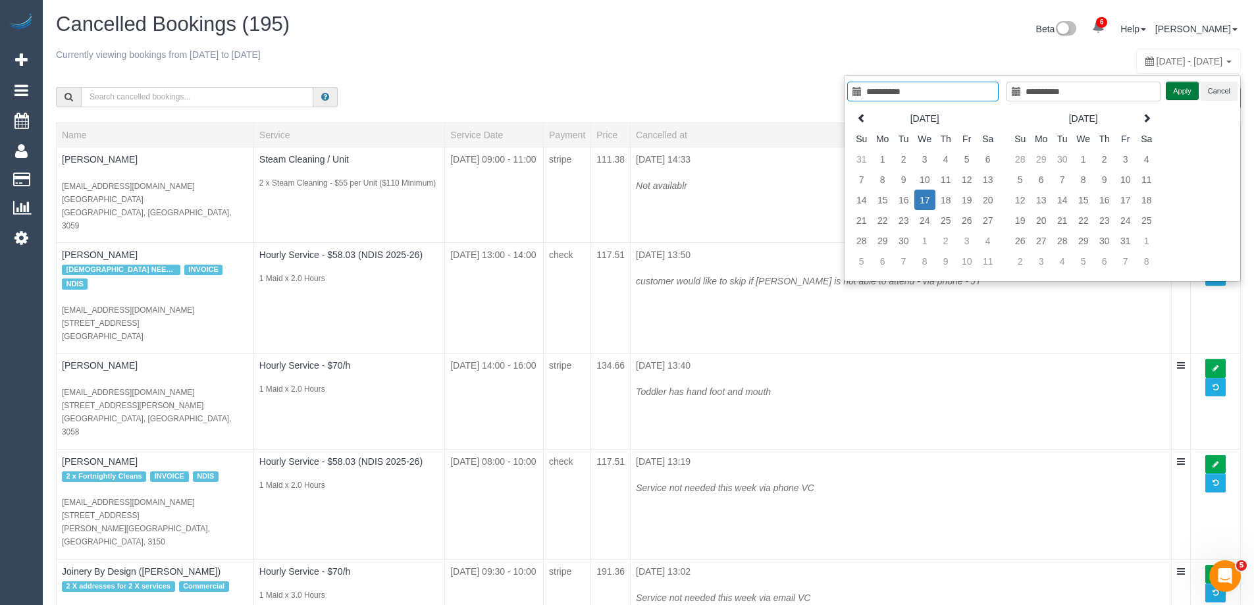
click at [1176, 93] on button "Apply" at bounding box center [1182, 91] width 33 height 19
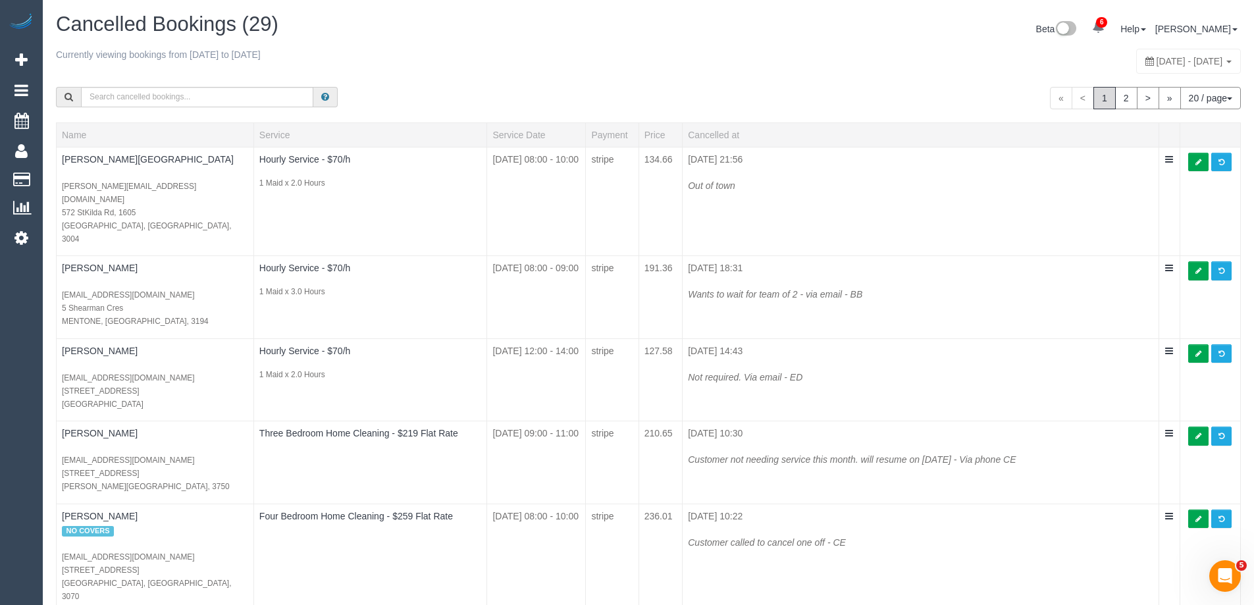
click at [521, 86] on div "« < 1 2 > » 20 / page 10 / page 20 / page 30 / page 40 / page 50 / page 100 / p…" at bounding box center [648, 98] width 1205 height 49
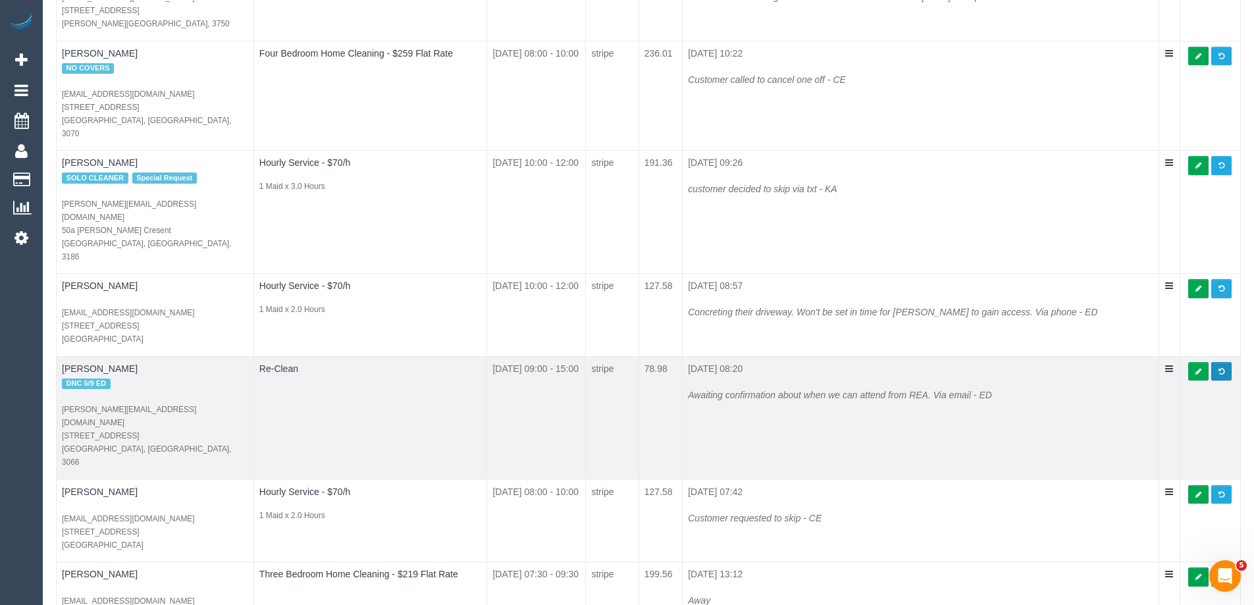
click at [1225, 362] on link at bounding box center [1221, 371] width 20 height 19
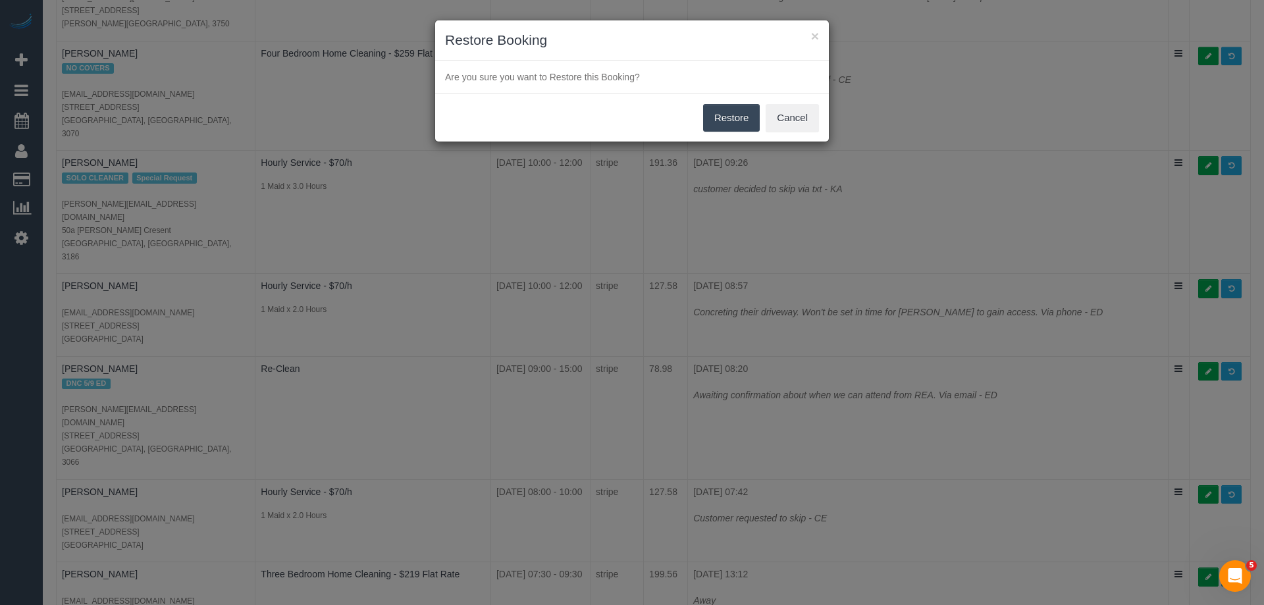
click at [718, 120] on button "Restore" at bounding box center [731, 118] width 57 height 28
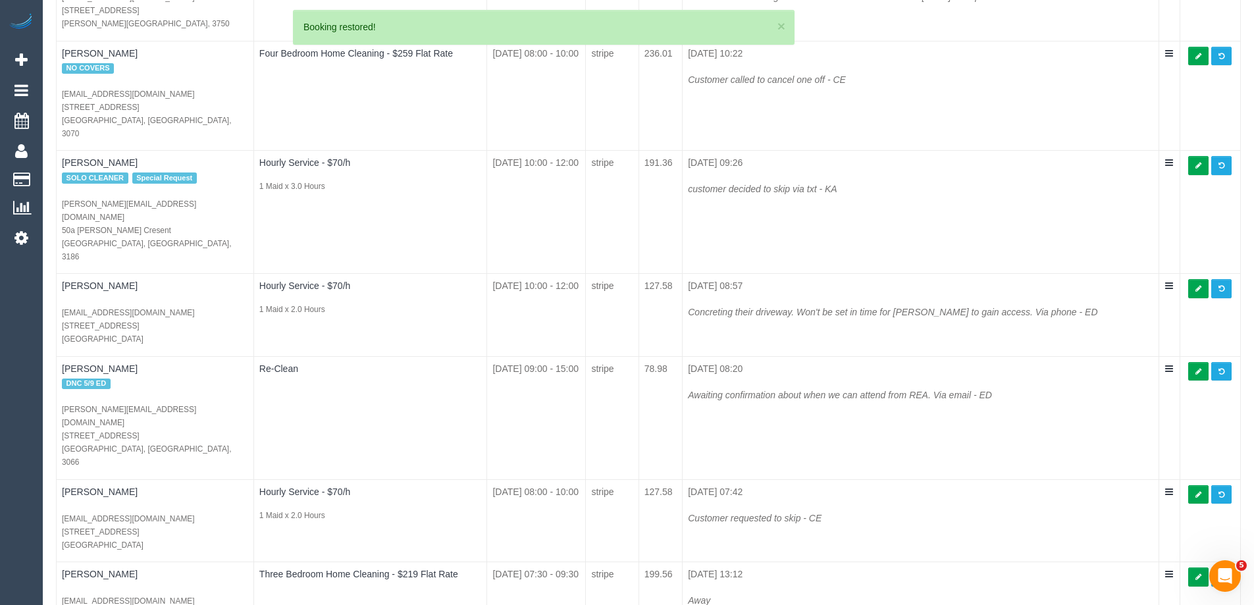
scroll to position [0, 0]
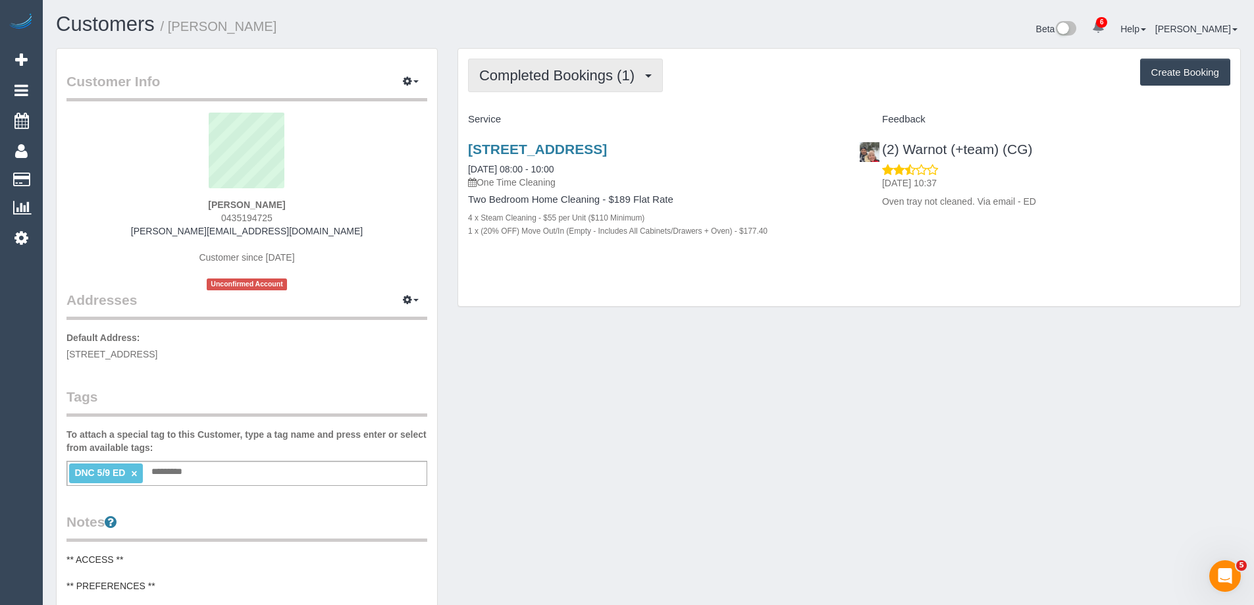
click at [592, 78] on span "Completed Bookings (1)" at bounding box center [560, 75] width 162 height 16
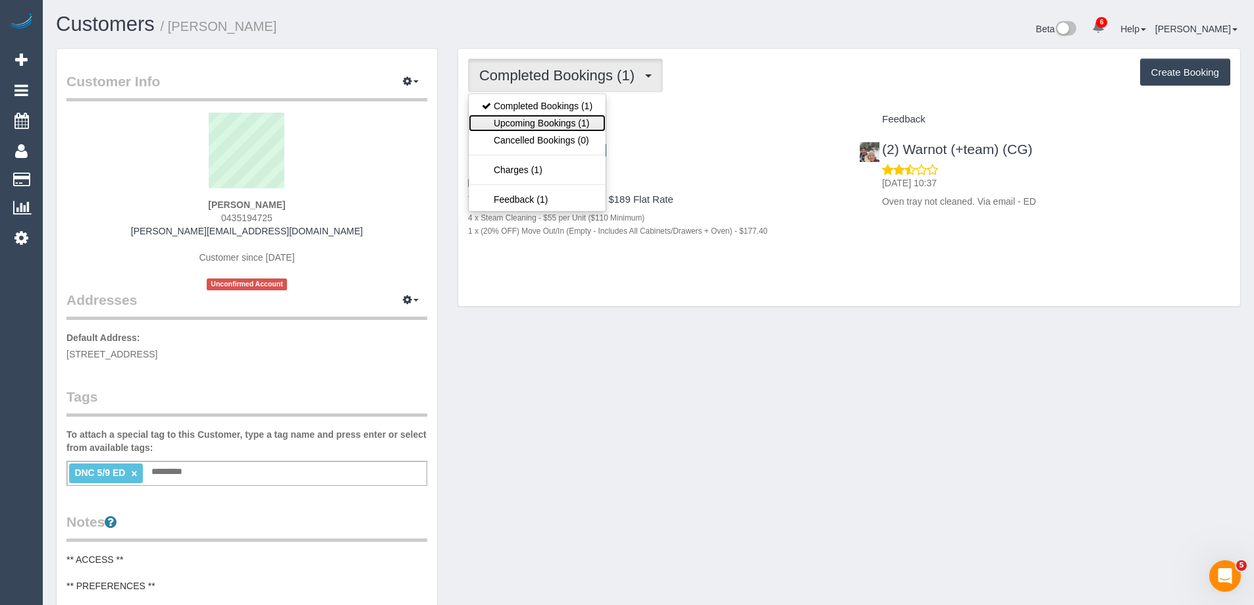
click at [577, 125] on link "Upcoming Bookings (1)" at bounding box center [537, 123] width 137 height 17
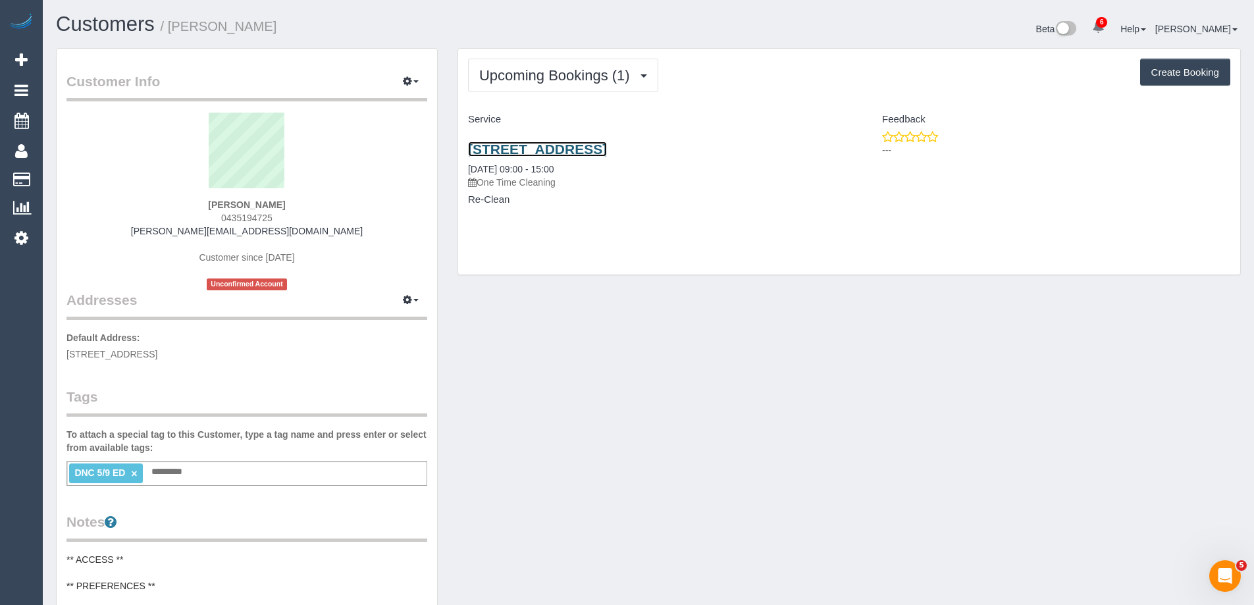
click at [607, 150] on link "[STREET_ADDRESS]" at bounding box center [537, 149] width 139 height 15
click at [586, 148] on link "[STREET_ADDRESS]" at bounding box center [537, 149] width 139 height 15
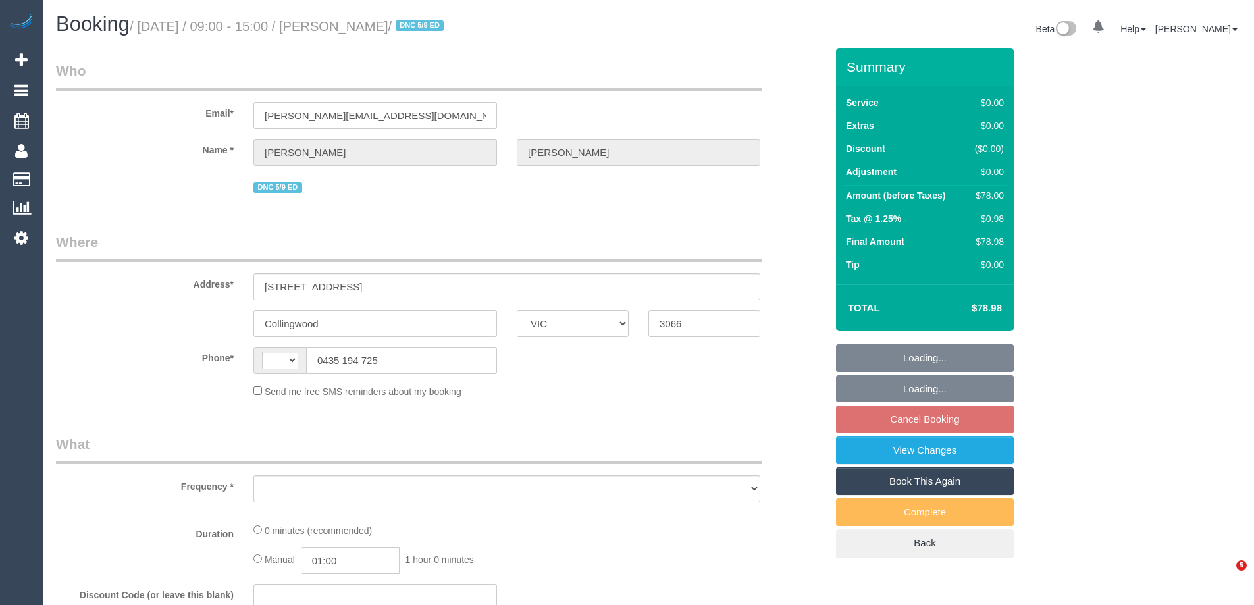
select select "VIC"
select select "object:395"
select select "number:29"
select select "number:14"
select select "number:19"
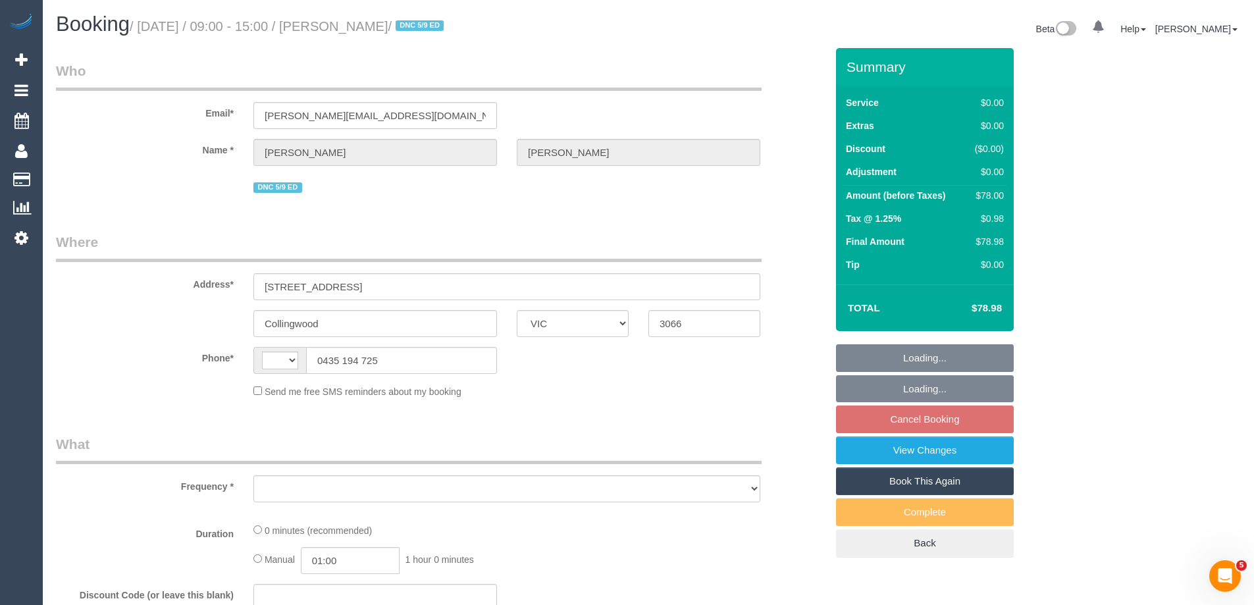
select select "number:25"
select select "number:26"
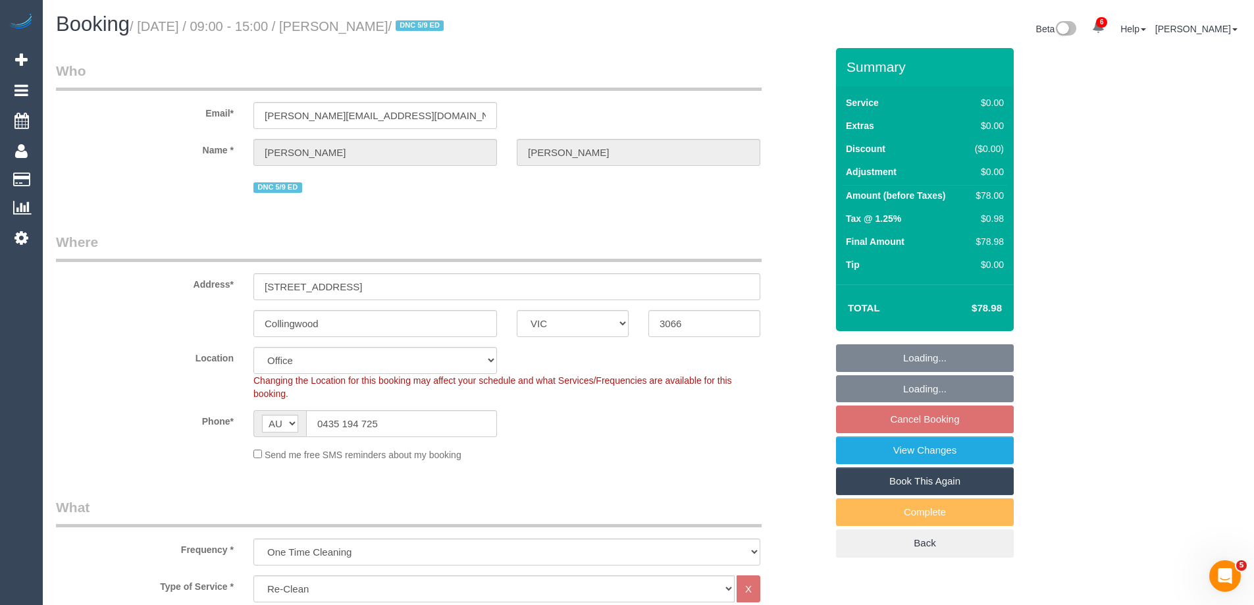
select select "string:AU"
select select "string:stripe-pm_1RzVew2GScqysDRVmMYs0cBa"
select select "object:2132"
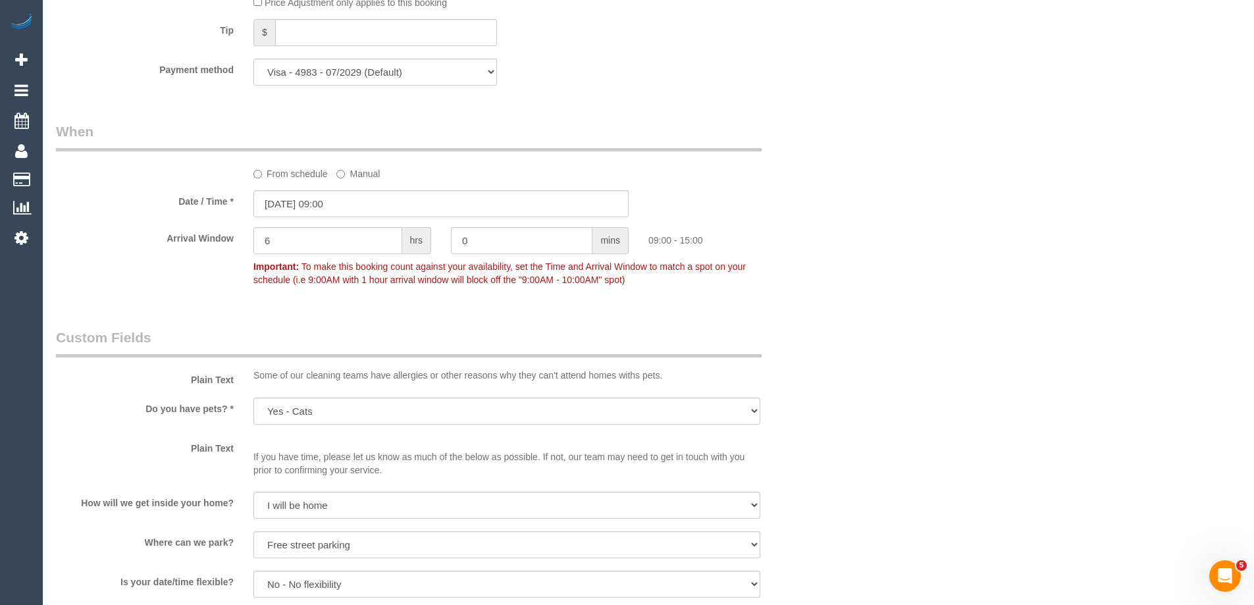
scroll to position [1119, 0]
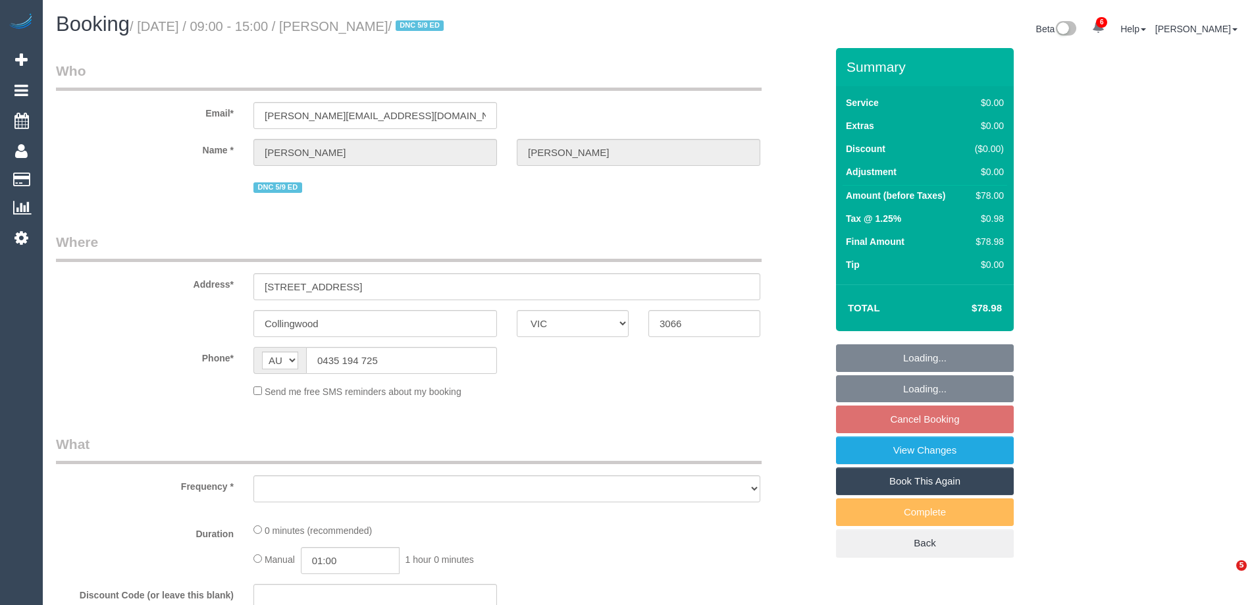
select select "VIC"
select select "object:642"
select select "string:stripe-pm_1RzVew2GScqysDRVmMYs0cBa"
select select "number:29"
select select "number:14"
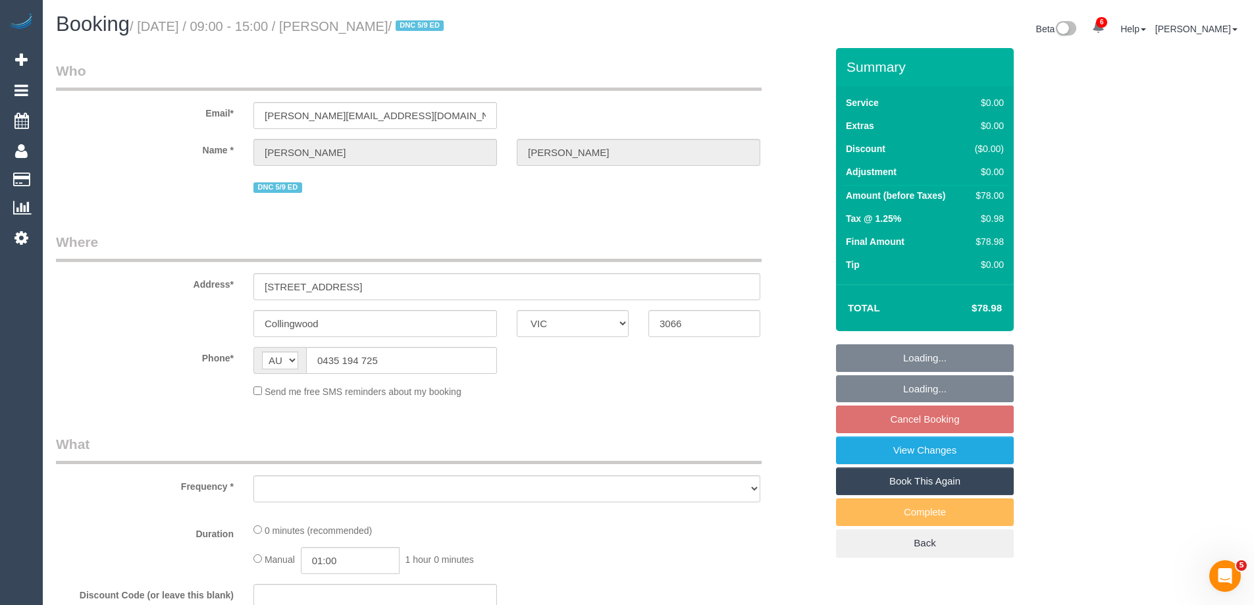
select select "number:19"
select select "number:25"
select select "number:26"
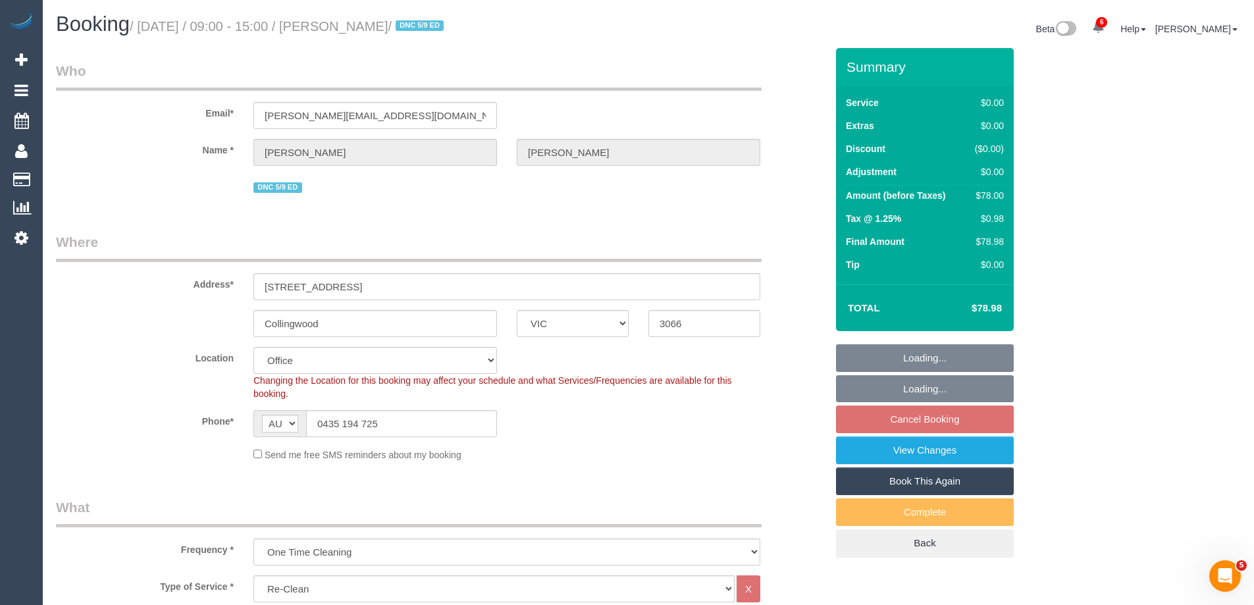
select select "object:852"
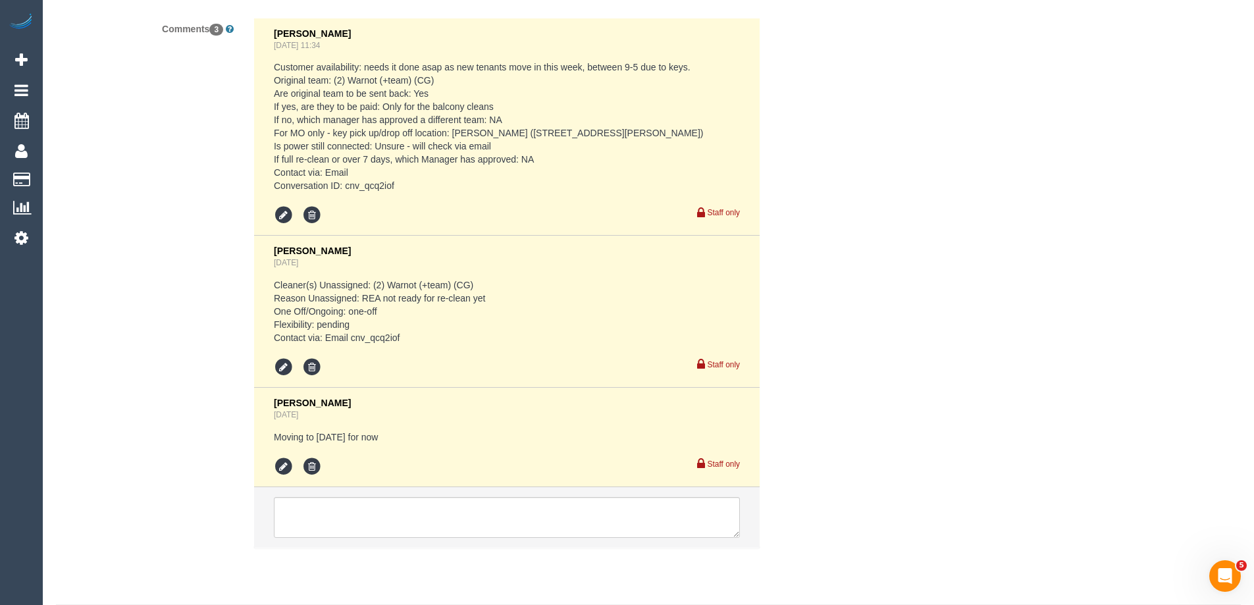
scroll to position [2377, 0]
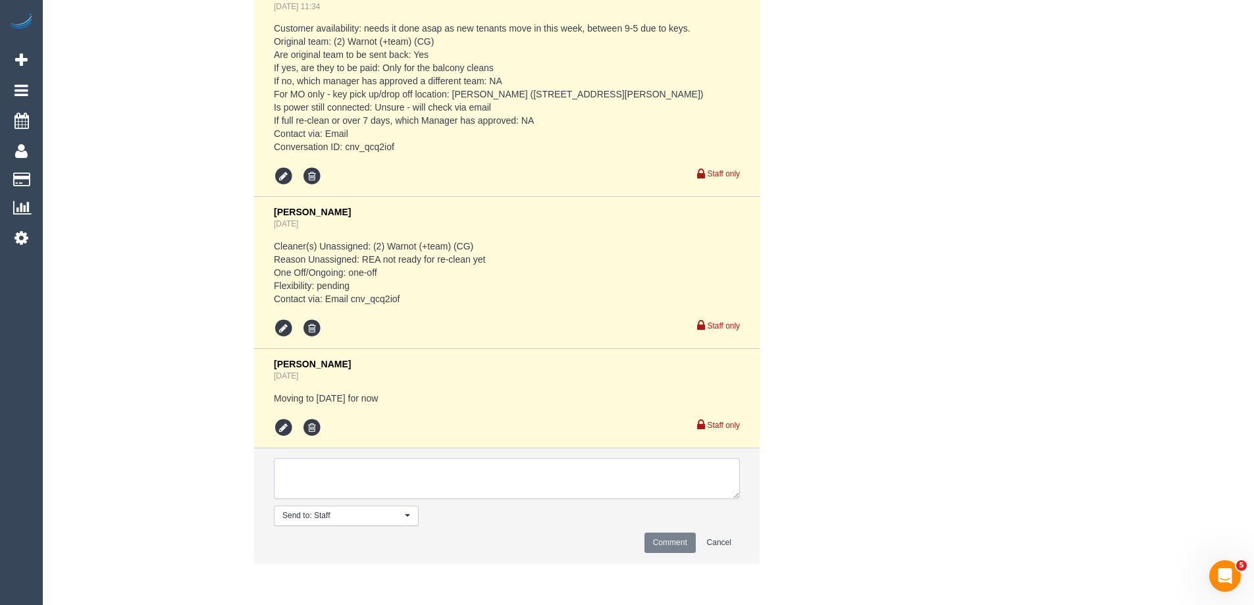
click at [440, 482] on textarea at bounding box center [507, 478] width 466 height 41
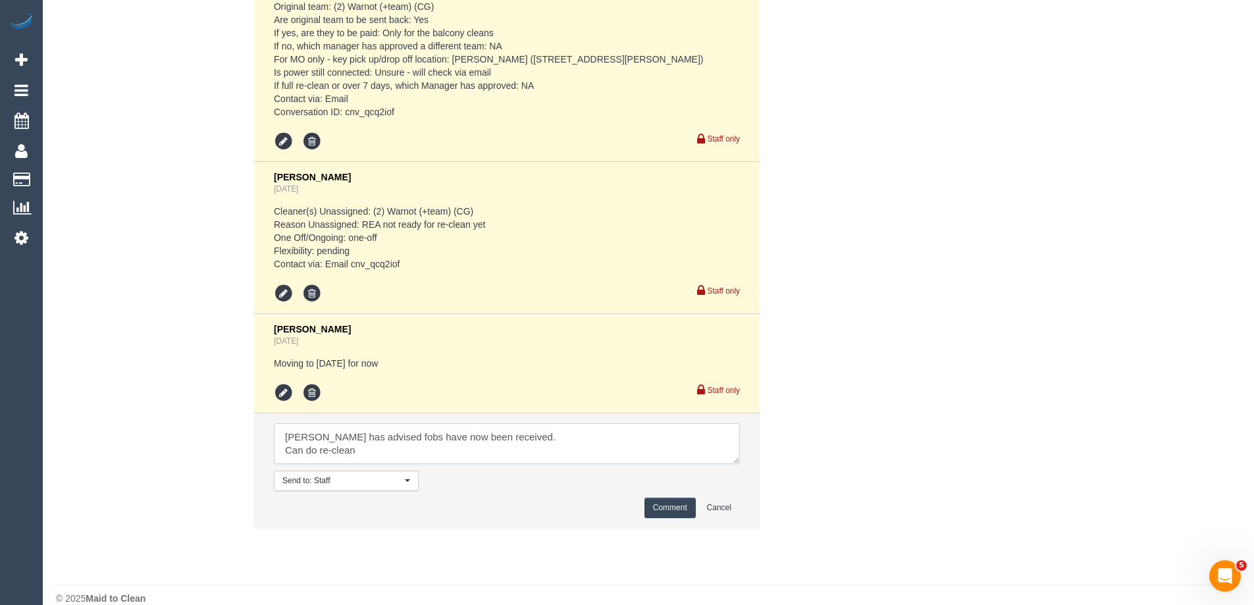
scroll to position [2431, 0]
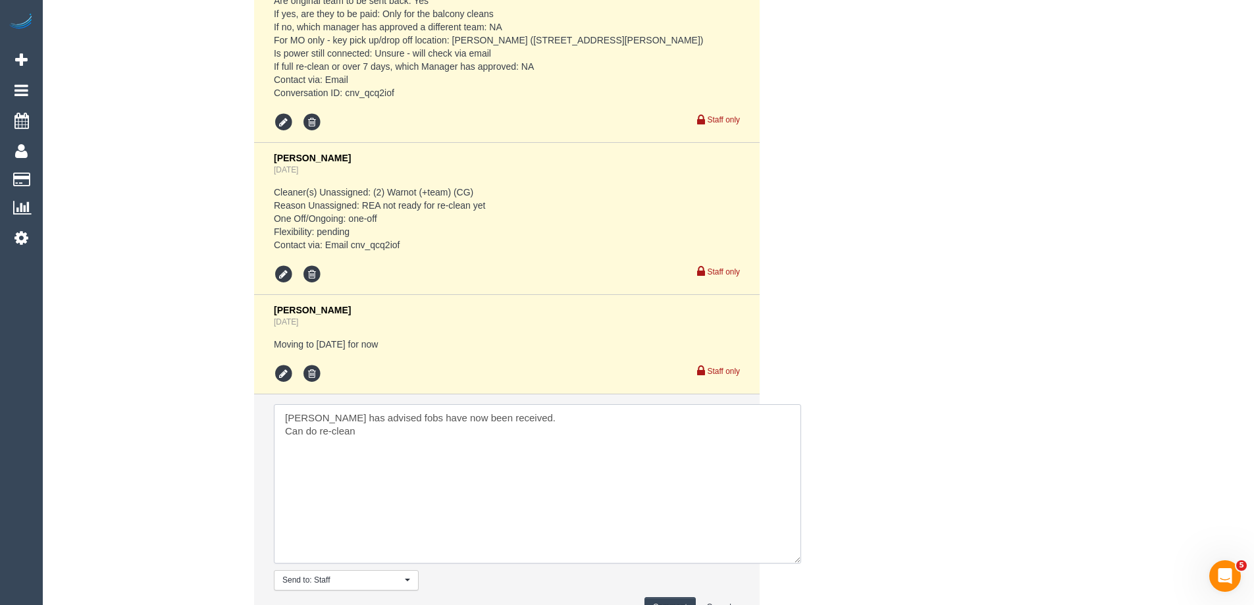
drag, startPoint x: 741, startPoint y: 463, endPoint x: 619, endPoint y: 402, distance: 136.3
click at [795, 563] on textarea at bounding box center [537, 483] width 527 height 159
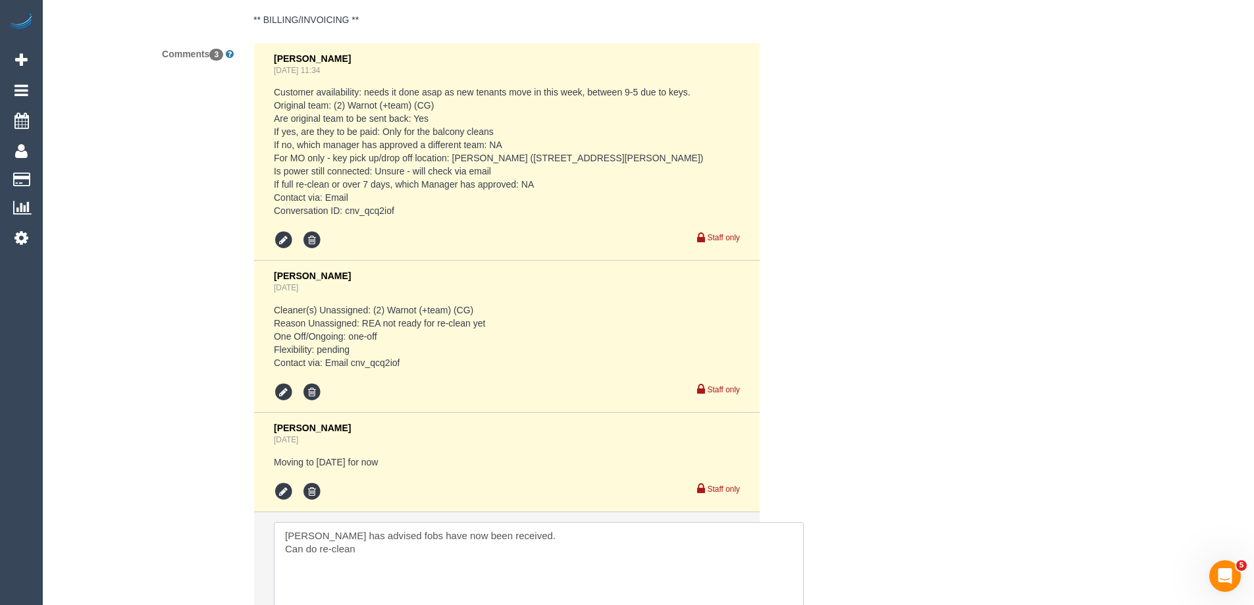
scroll to position [2299, 0]
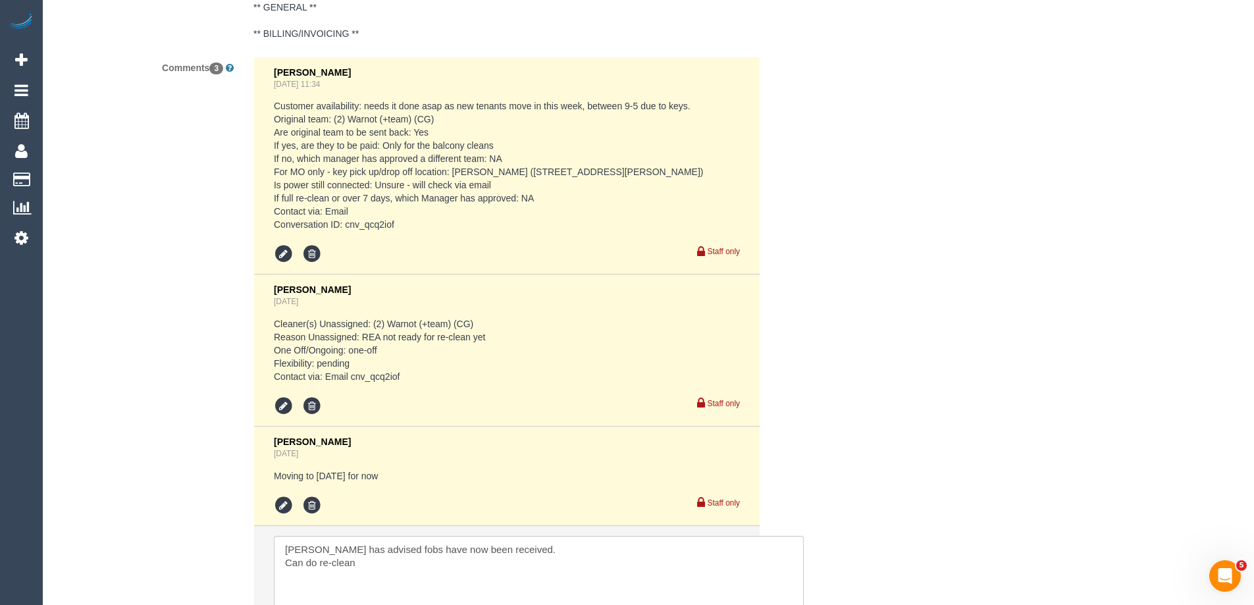
drag, startPoint x: 274, startPoint y: 103, endPoint x: 417, endPoint y: 226, distance: 188.1
click at [417, 226] on pre "Customer availability: needs it done asap as new tenants move in this week, bet…" at bounding box center [507, 165] width 466 height 132
copy pre "Customer availability: needs it done asap as new tenants move in this week, bet…"
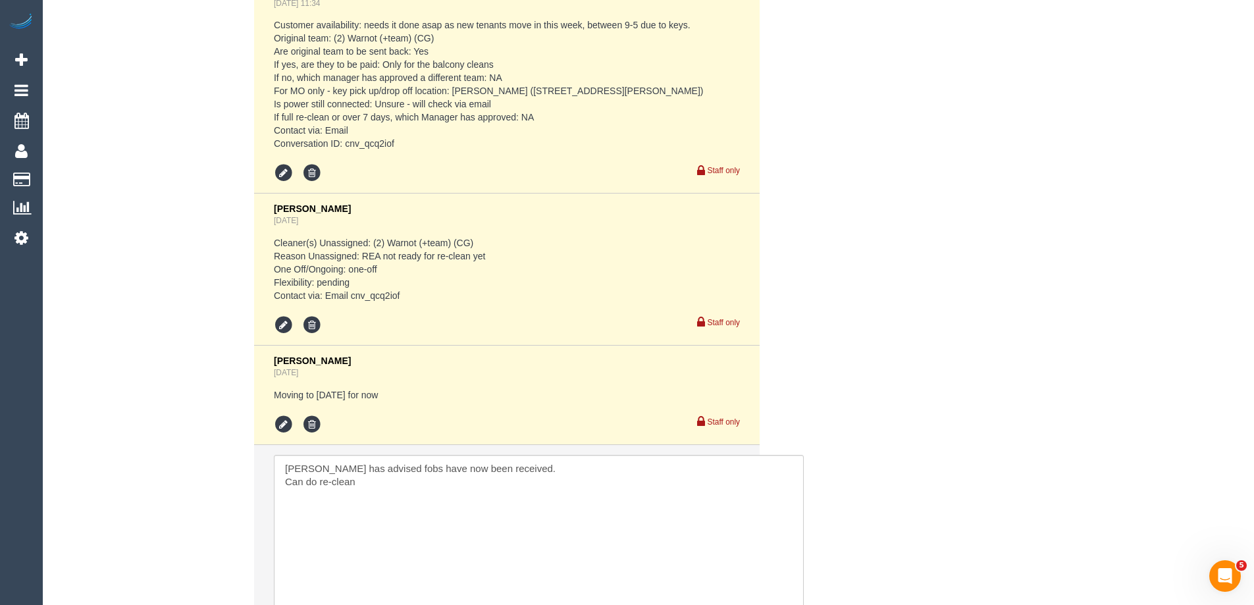
scroll to position [2552, 0]
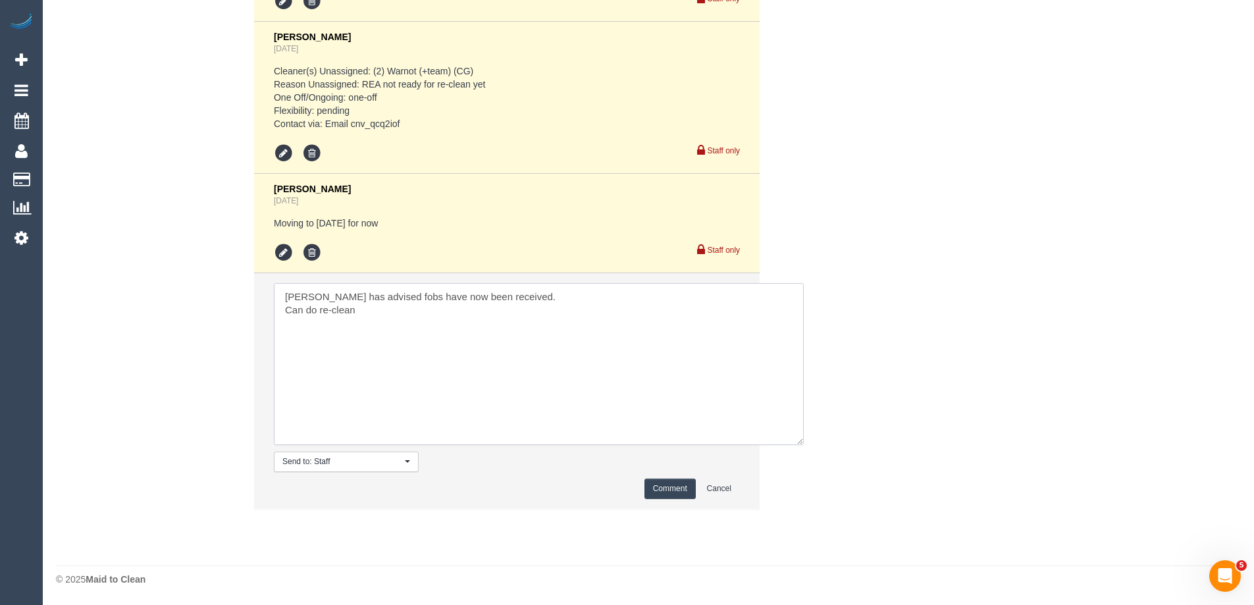
click at [342, 307] on textarea at bounding box center [539, 364] width 530 height 162
paste textarea "Customer availability: needs it done asap as new tenants move in this week, bet…"
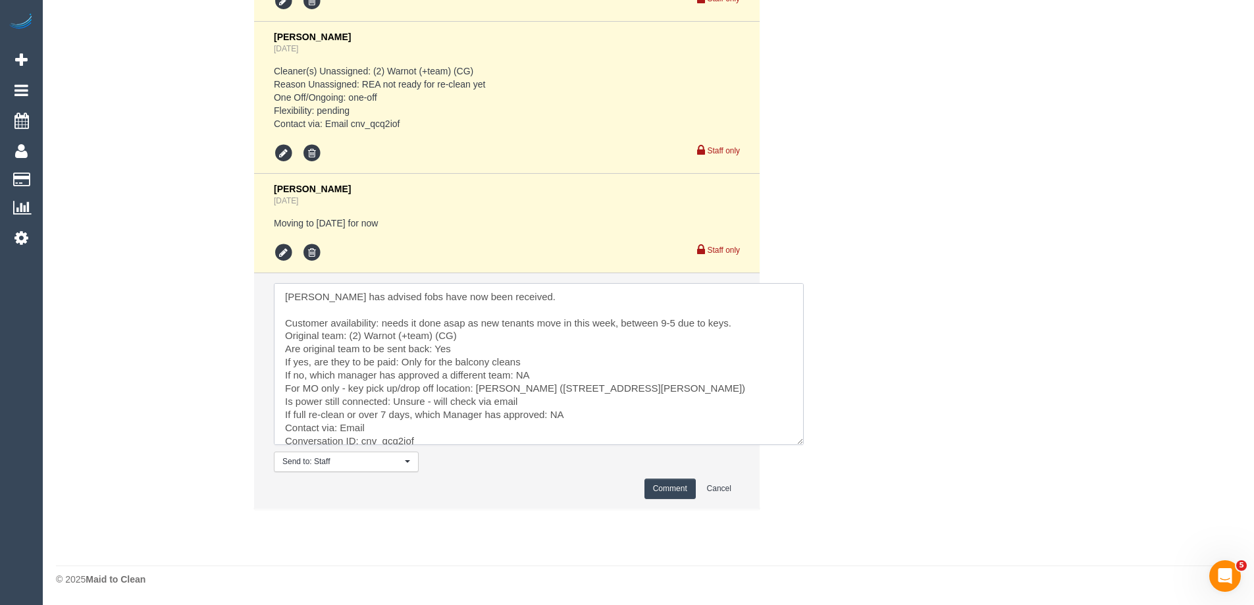
scroll to position [2, 0]
drag, startPoint x: 382, startPoint y: 318, endPoint x: 744, endPoint y: 321, distance: 362.0
click at [744, 321] on textarea at bounding box center [539, 364] width 530 height 162
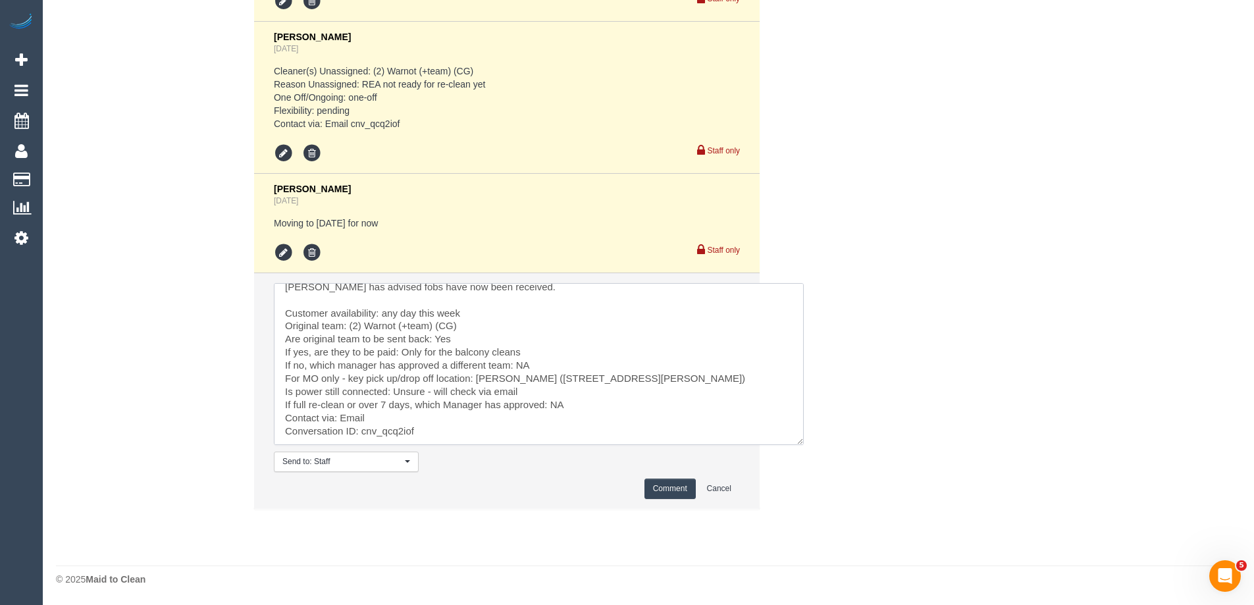
click at [392, 415] on textarea at bounding box center [539, 364] width 530 height 162
click at [528, 292] on textarea at bounding box center [539, 364] width 530 height 162
click at [481, 315] on textarea at bounding box center [539, 364] width 530 height 162
type textarea "REA Mark has advised fobs have now been received so re-clean can now go ahead. …"
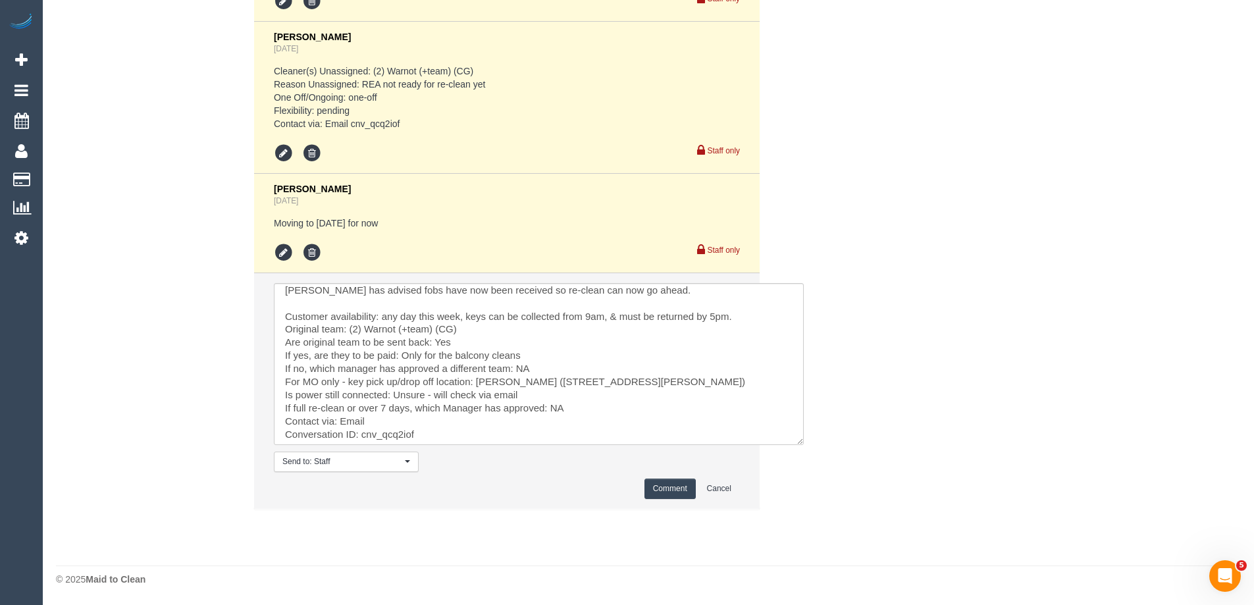
click at [668, 493] on button "Comment" at bounding box center [669, 489] width 51 height 20
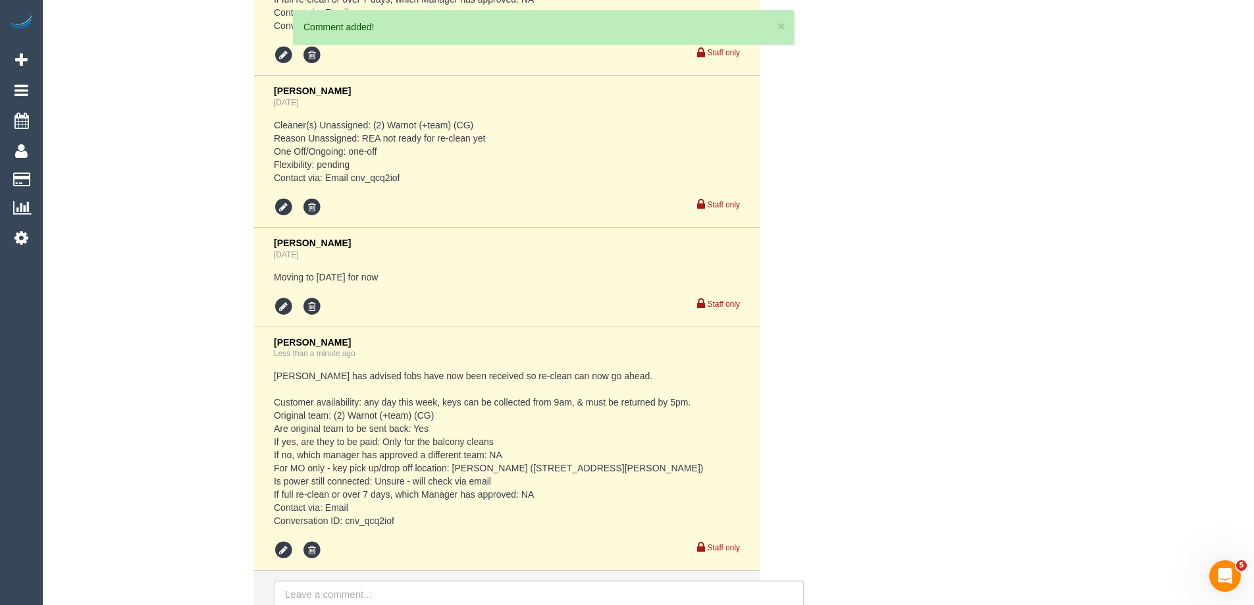
scroll to position [2742, 0]
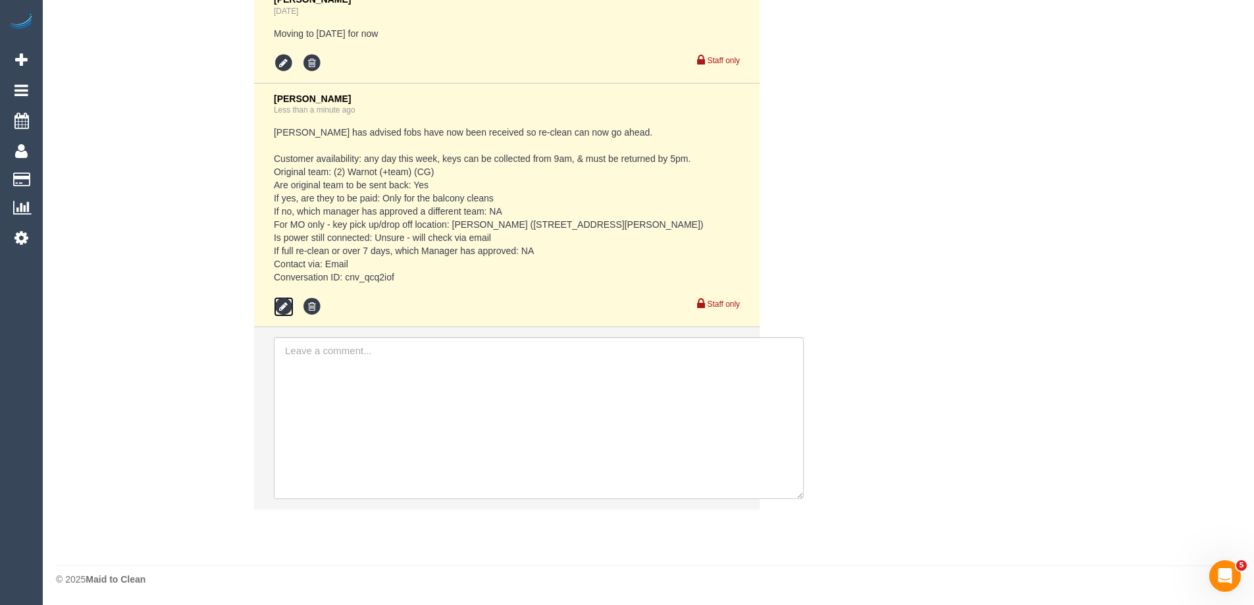
click at [280, 304] on icon at bounding box center [284, 307] width 20 height 20
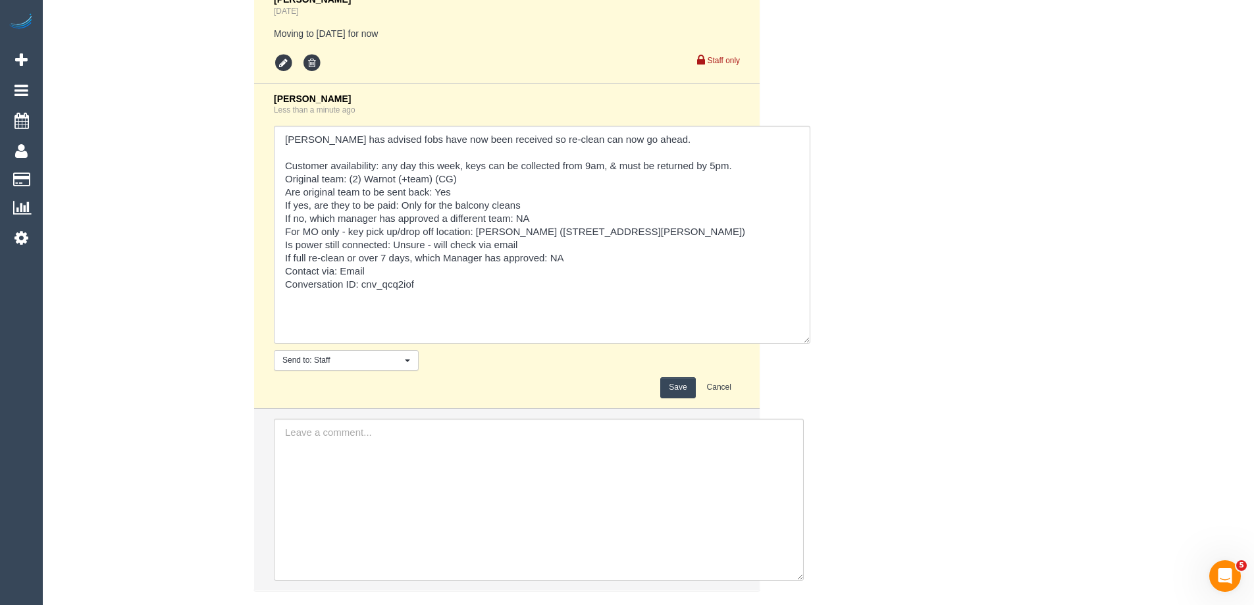
drag, startPoint x: 733, startPoint y: 259, endPoint x: 820, endPoint y: 471, distance: 228.8
click at [828, 497] on div "Comments 4 Eleni Diacos Sep 09, 2025 11:34 Customer availability: needs it done…" at bounding box center [441, 109] width 790 height 990
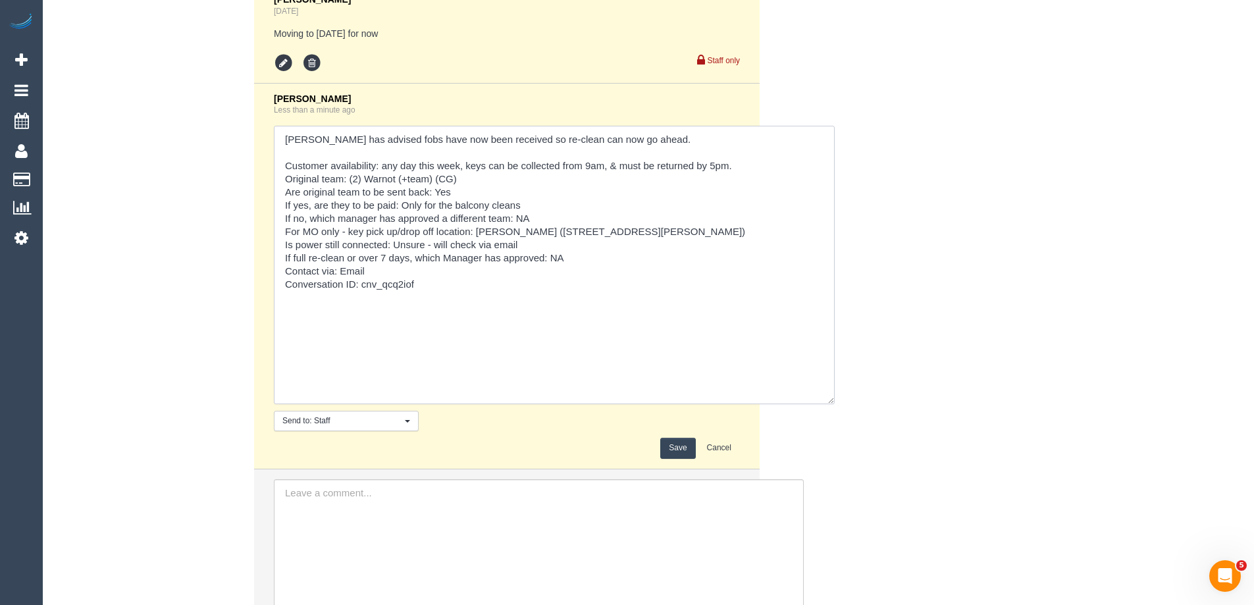
drag, startPoint x: 467, startPoint y: 165, endPoint x: 727, endPoint y: 165, distance: 260.0
click at [727, 165] on textarea at bounding box center [554, 265] width 561 height 278
type textarea "REA Mark has advised fobs have now been received so re-clean can now go ahead. …"
click at [667, 445] on button "Save" at bounding box center [677, 448] width 35 height 20
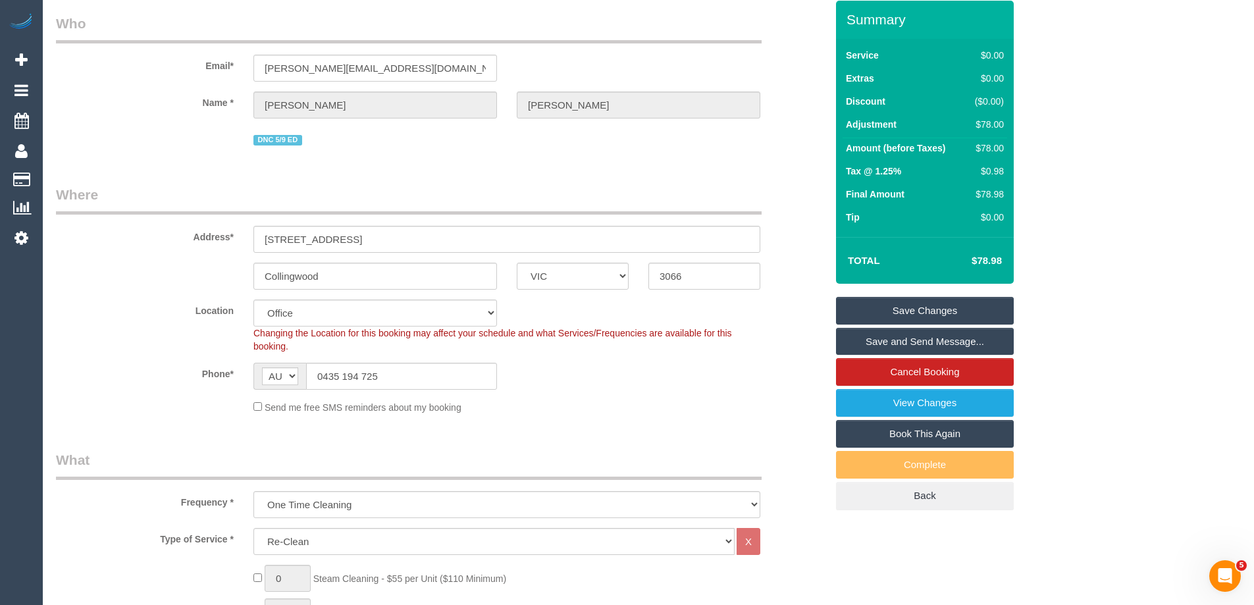
scroll to position [0, 0]
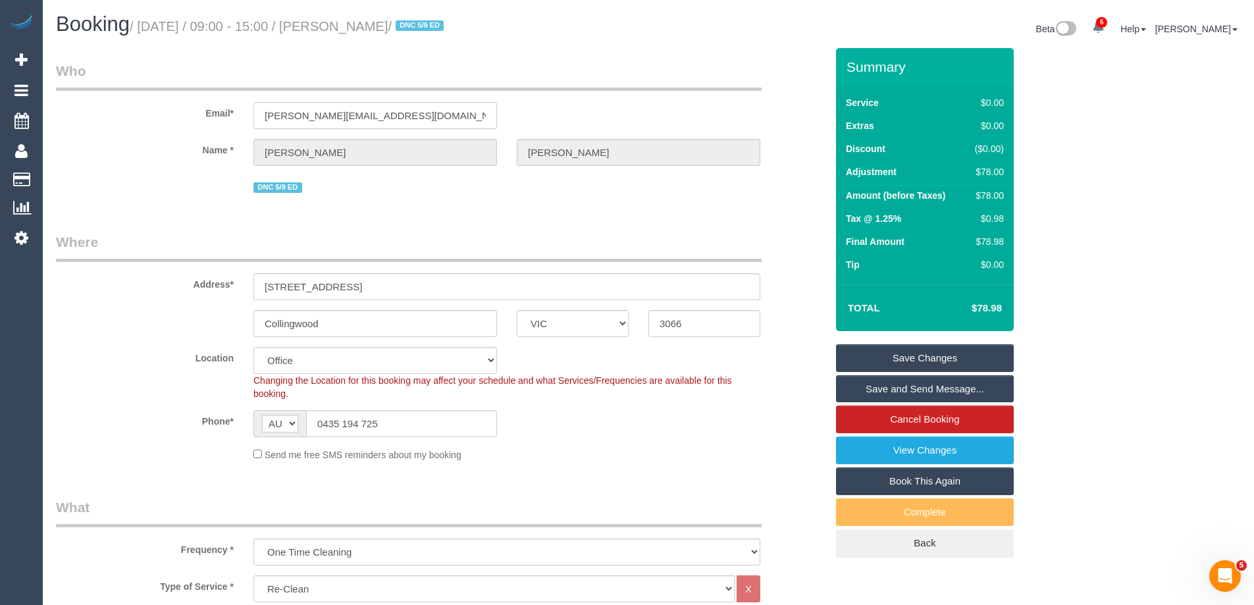
click at [438, 103] on input "amy.mcpherson94@icloud.com" at bounding box center [375, 115] width 244 height 27
click at [433, 113] on input "amy.mcpherson94@icloud.com" at bounding box center [375, 115] width 244 height 27
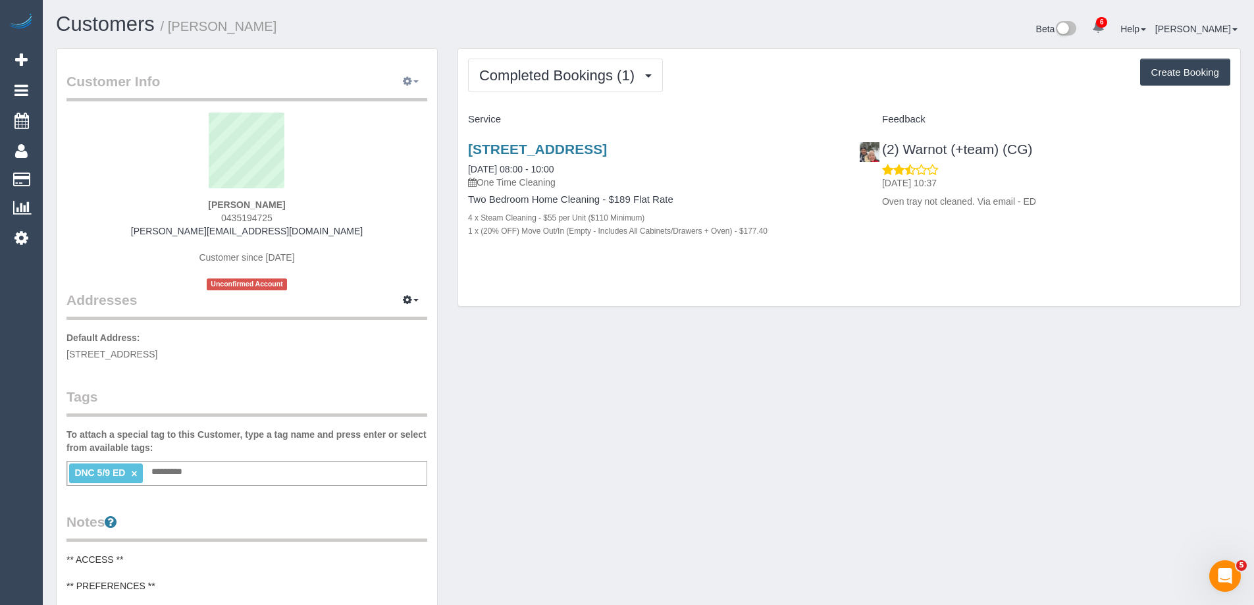
click at [416, 78] on button "button" at bounding box center [410, 82] width 33 height 20
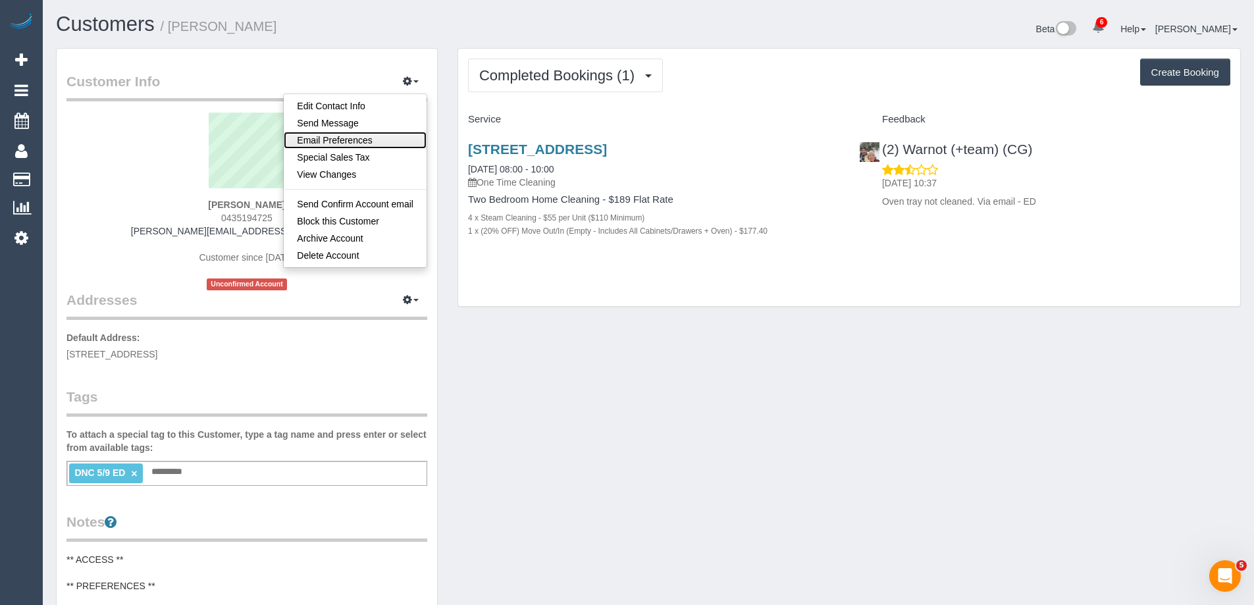
click at [387, 137] on link "Email Preferences" at bounding box center [355, 140] width 143 height 17
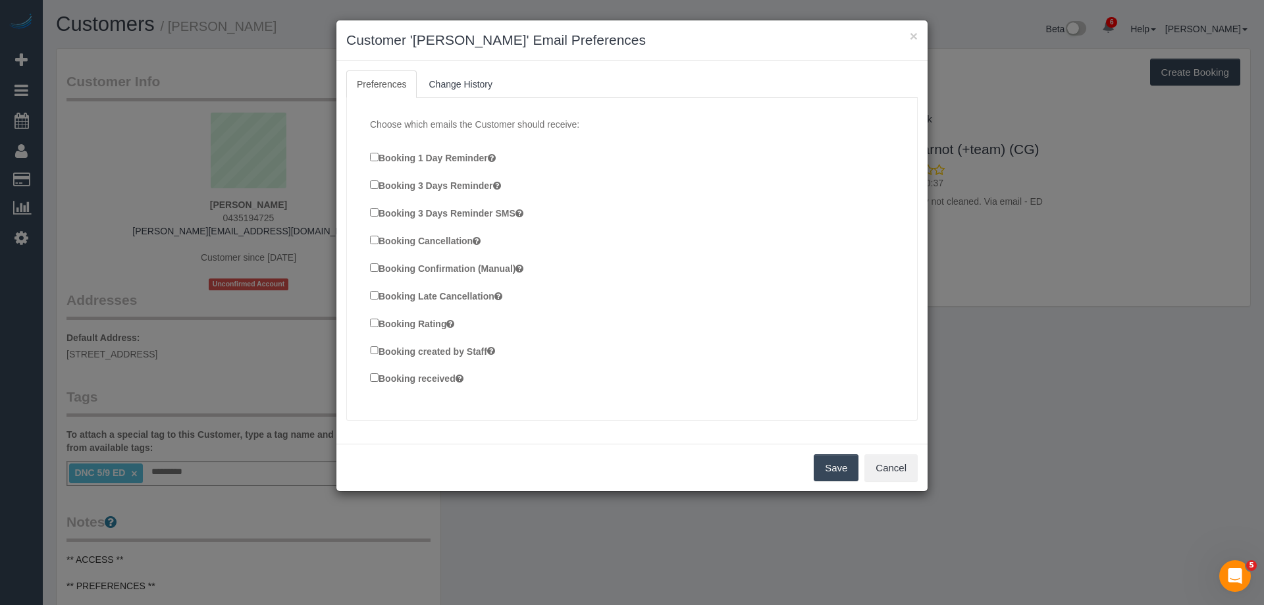
click at [436, 157] on label "Booking 1 Day Reminder" at bounding box center [433, 157] width 126 height 14
click at [425, 187] on label "Booking 3 Days Reminder" at bounding box center [435, 185] width 131 height 14
click at [420, 211] on label "Booking 3 Days Reminder SMS" at bounding box center [446, 212] width 153 height 14
click at [420, 236] on label "Booking Cancellation" at bounding box center [425, 240] width 111 height 14
click at [832, 470] on button "Save" at bounding box center [836, 468] width 45 height 28
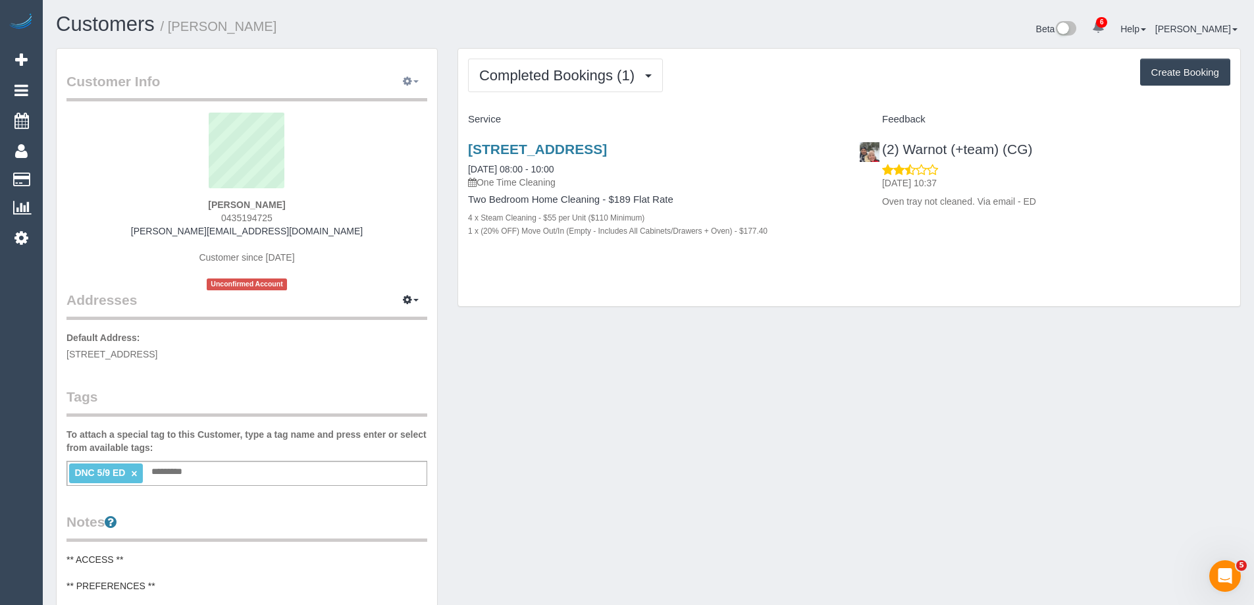
click at [395, 86] on button "button" at bounding box center [410, 82] width 33 height 20
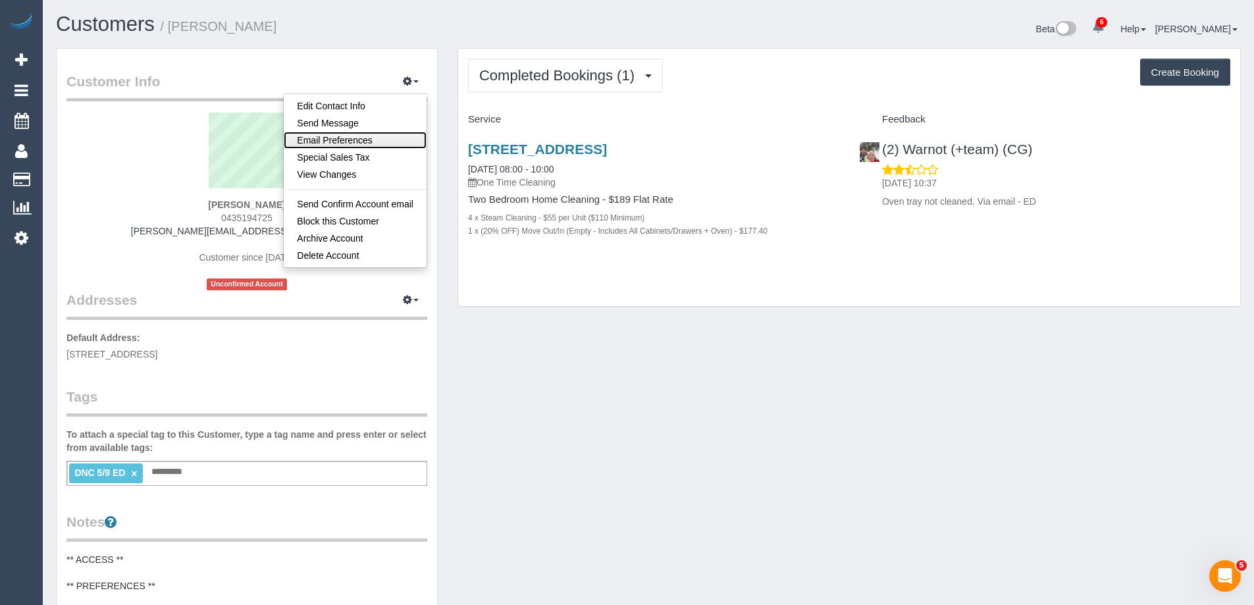
click at [375, 138] on link "Email Preferences" at bounding box center [355, 140] width 143 height 17
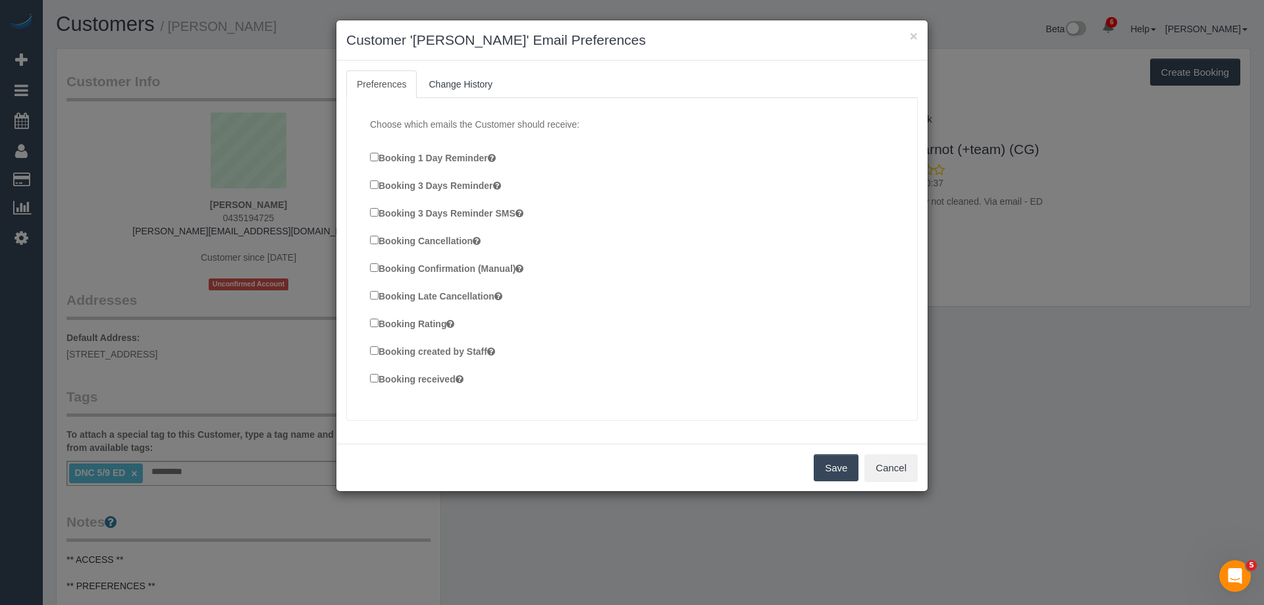
scroll to position [219, 0]
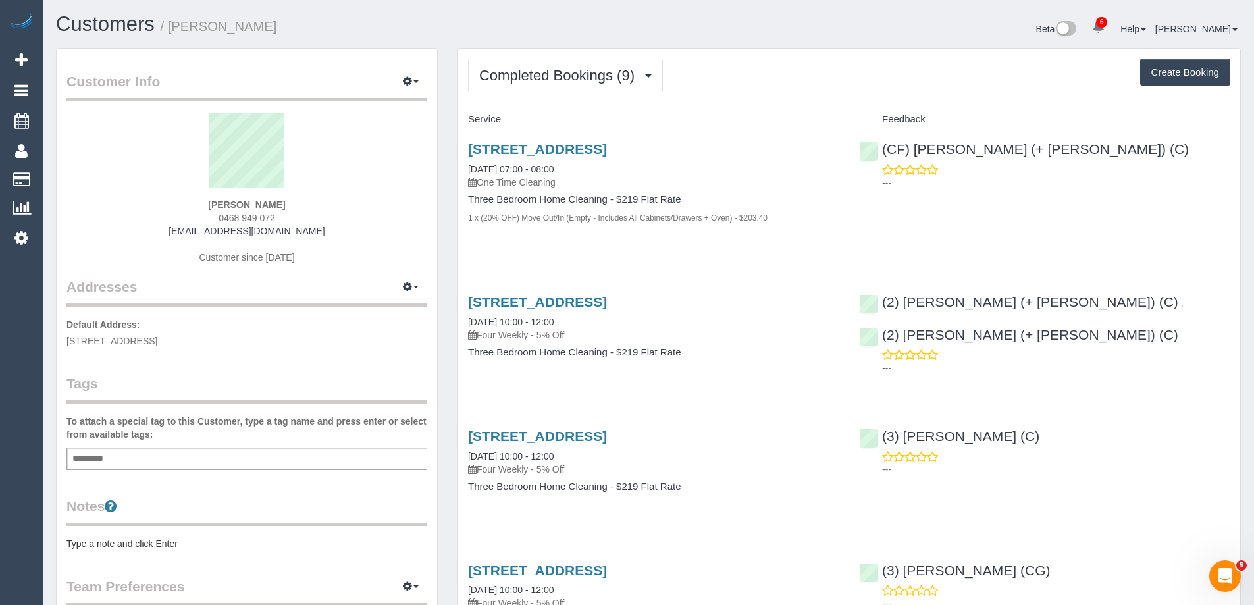
scroll to position [197, 0]
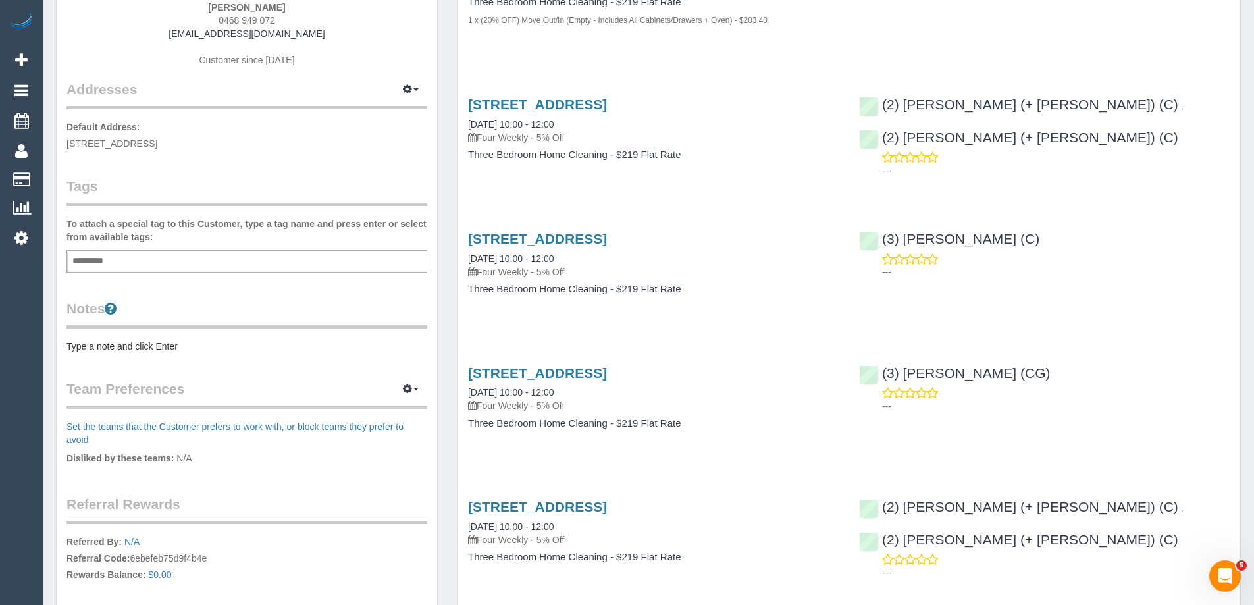
click at [133, 344] on pre "Type a note and click Enter" at bounding box center [246, 346] width 361 height 13
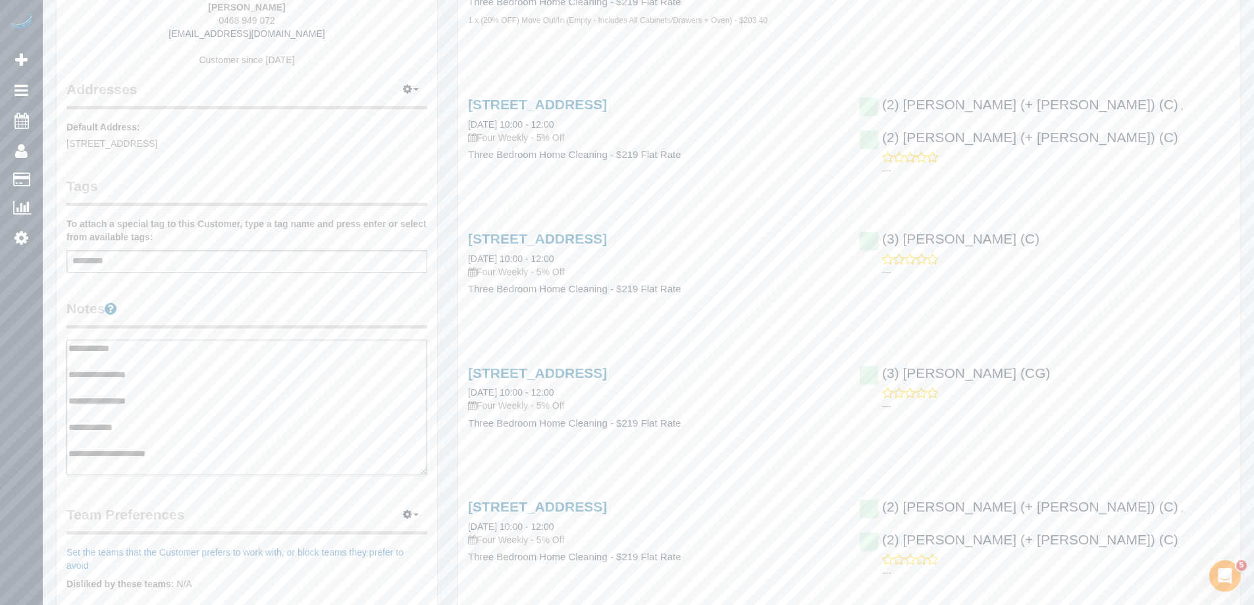
type textarea "**********"
click at [257, 292] on div "Customer Info Edit Contact Info Send Message Email Preferences Special Sales Ta…" at bounding box center [247, 341] width 380 height 980
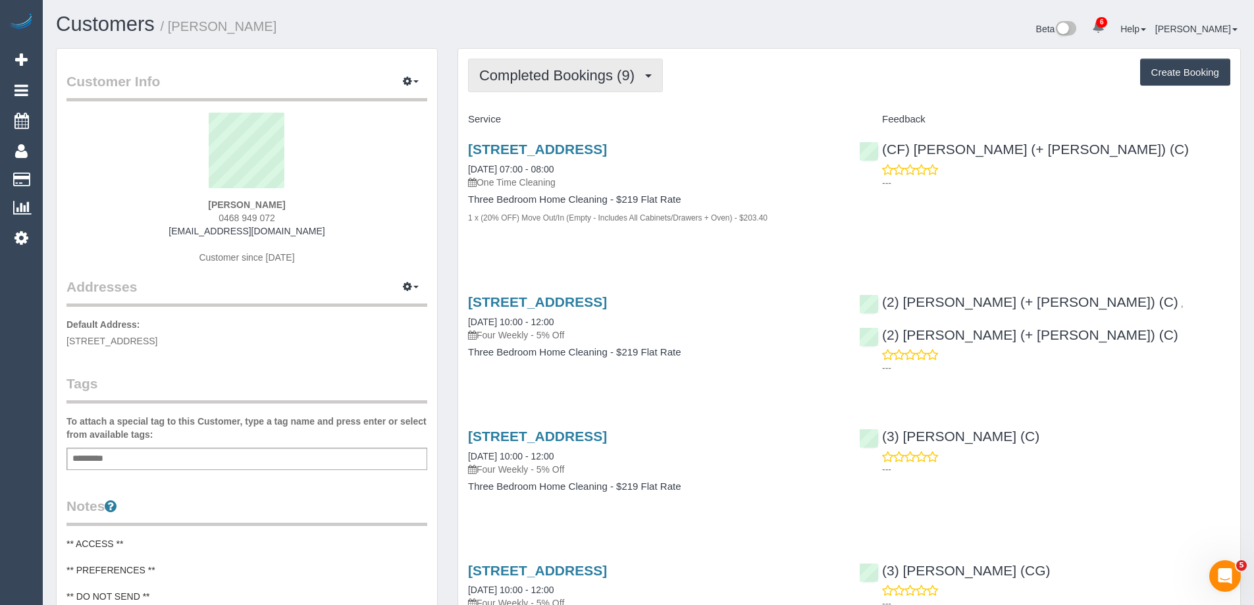
click at [535, 72] on span "Completed Bookings (9)" at bounding box center [560, 75] width 162 height 16
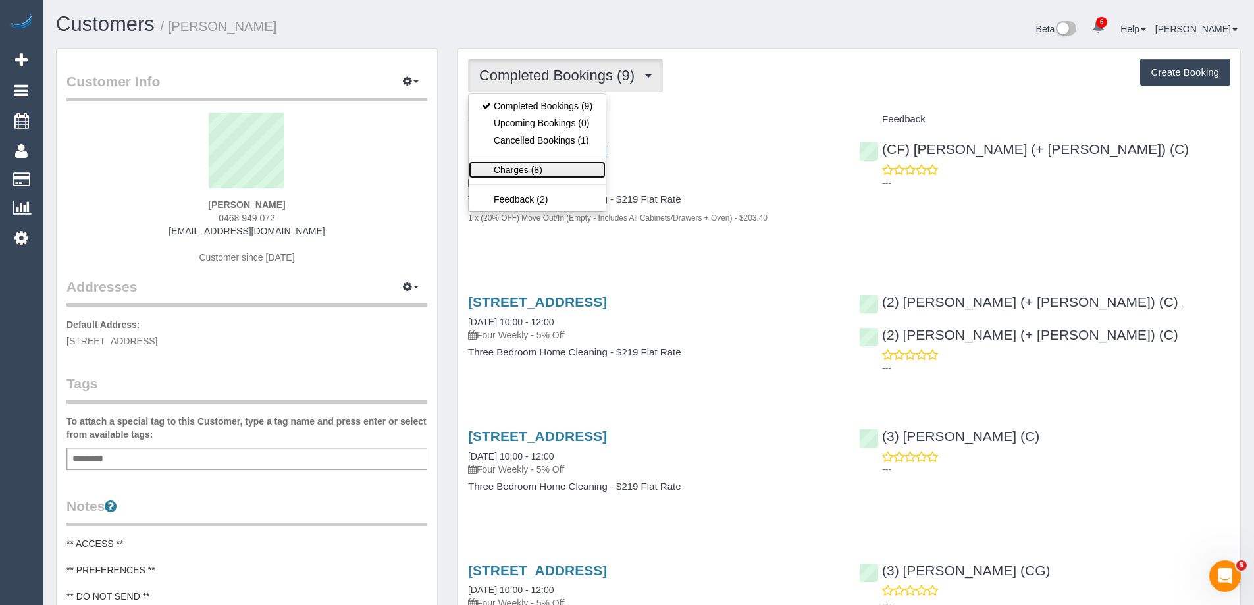
click at [541, 167] on link "Charges (8)" at bounding box center [537, 169] width 137 height 17
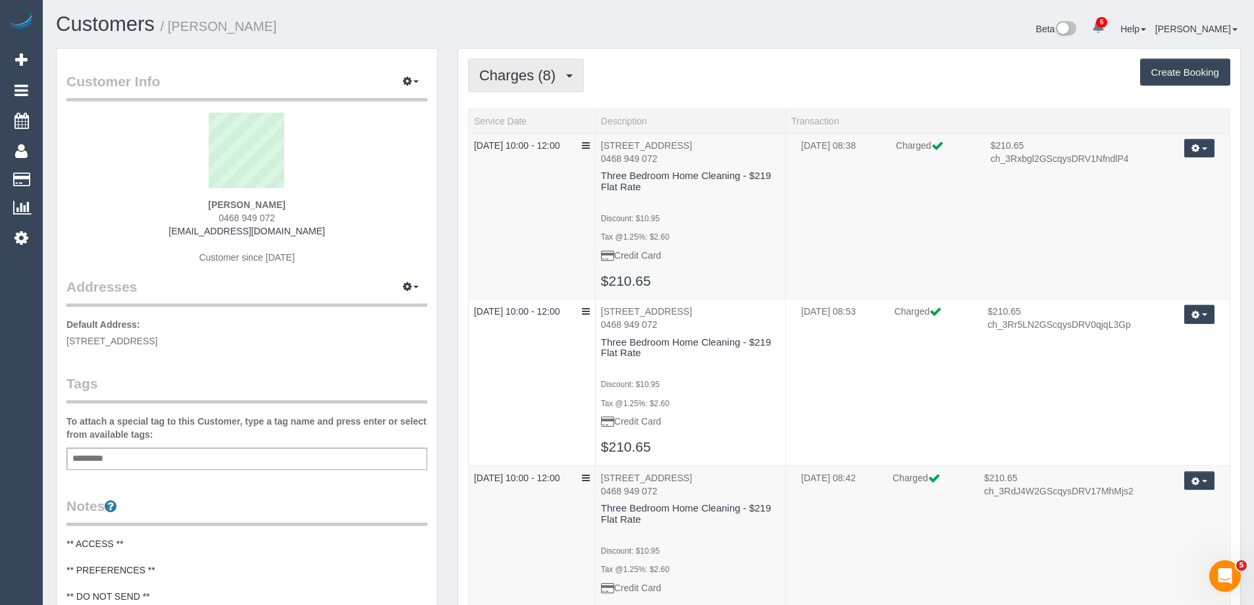
click at [546, 71] on span "Charges (8)" at bounding box center [520, 75] width 83 height 16
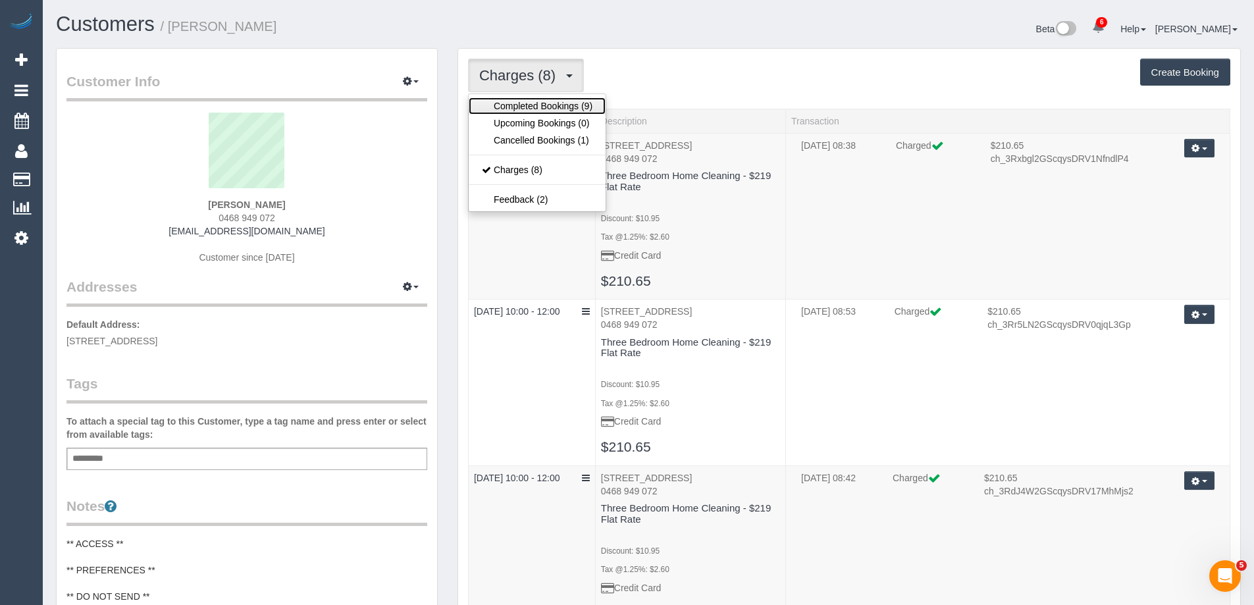
click at [533, 101] on link "Completed Bookings (9)" at bounding box center [537, 105] width 137 height 17
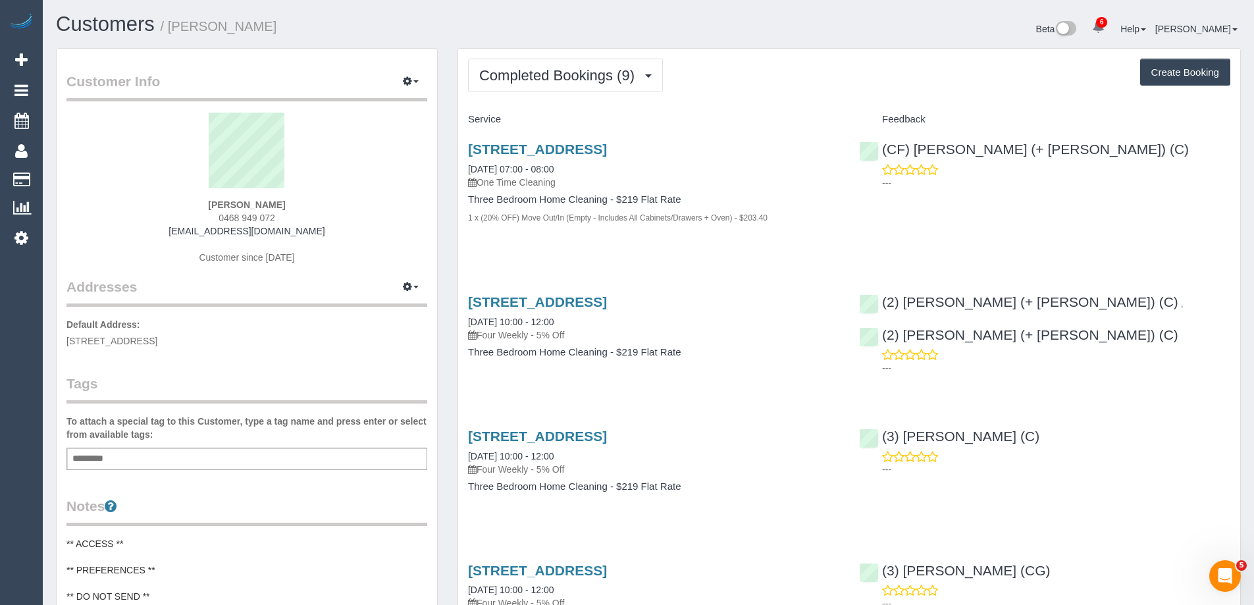
click at [787, 91] on div "Completed Bookings (9) Completed Bookings (9) Upcoming Bookings (0) Cancelled B…" at bounding box center [849, 76] width 762 height 34
drag, startPoint x: 244, startPoint y: 27, endPoint x: 172, endPoint y: 26, distance: 71.8
click at [172, 26] on h1 "Customers / [PERSON_NAME]" at bounding box center [347, 24] width 583 height 22
copy small "[PERSON_NAME]"
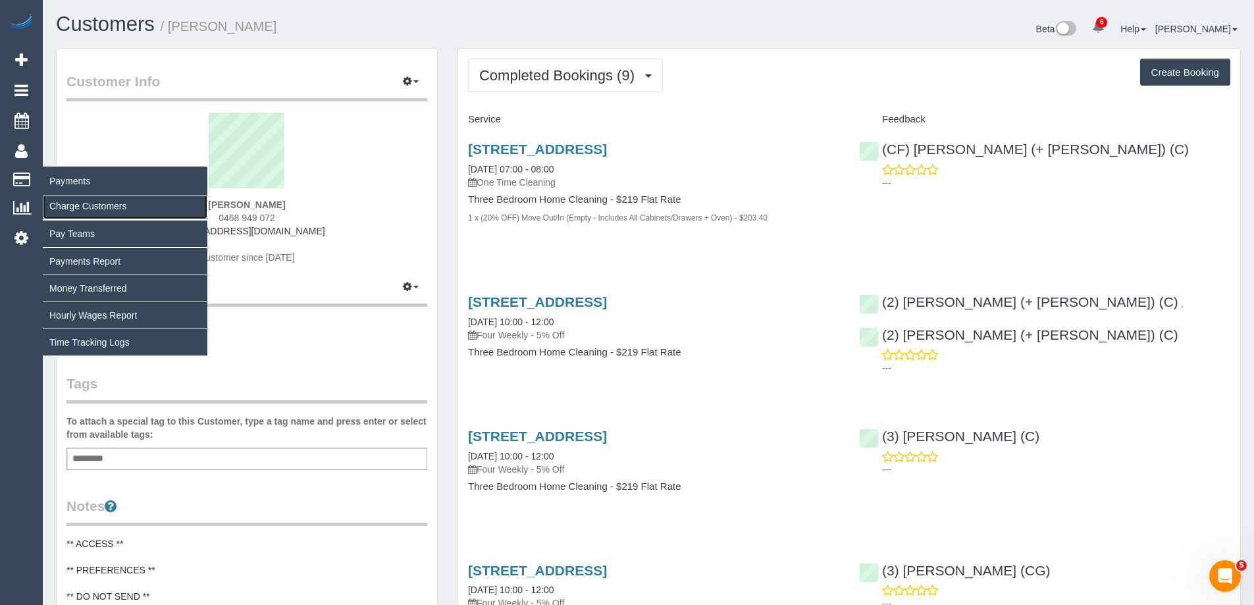
click at [98, 207] on link "Charge Customers" at bounding box center [125, 206] width 165 height 26
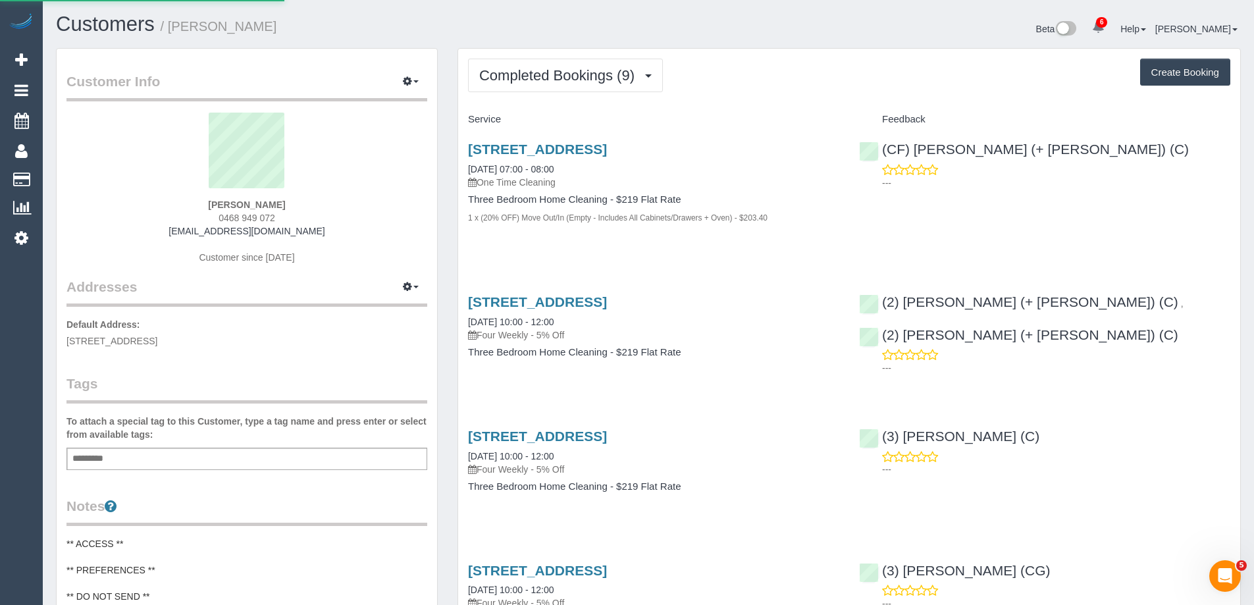
select select
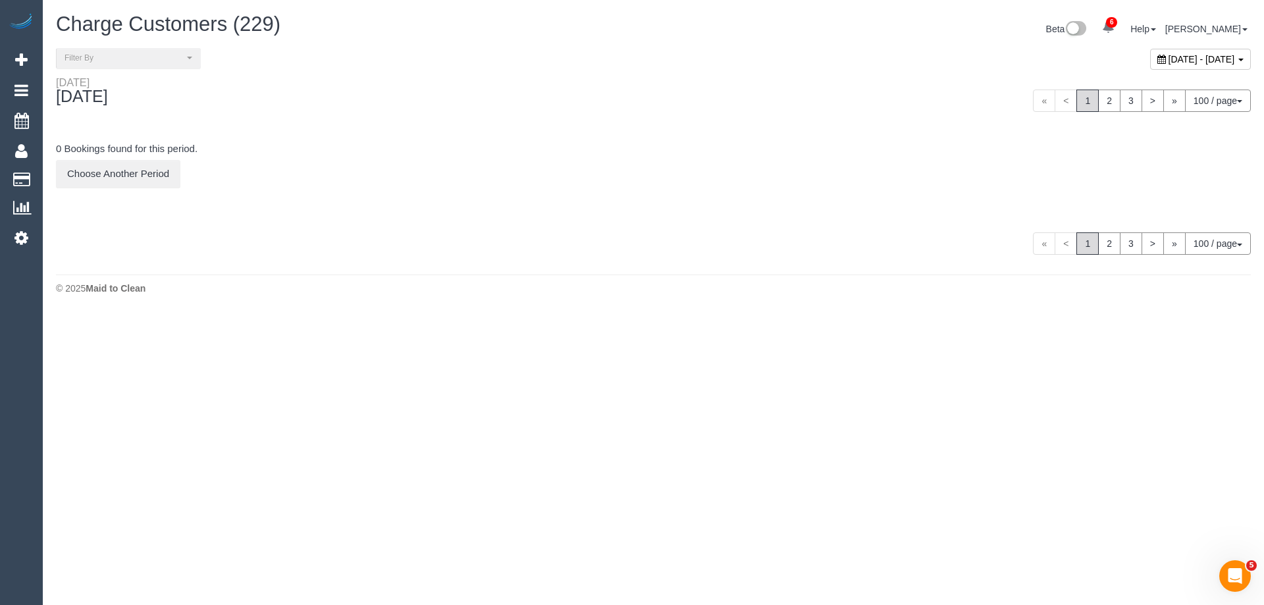
click at [1168, 61] on span "[DATE] - [DATE]" at bounding box center [1201, 59] width 66 height 11
type input "**********"
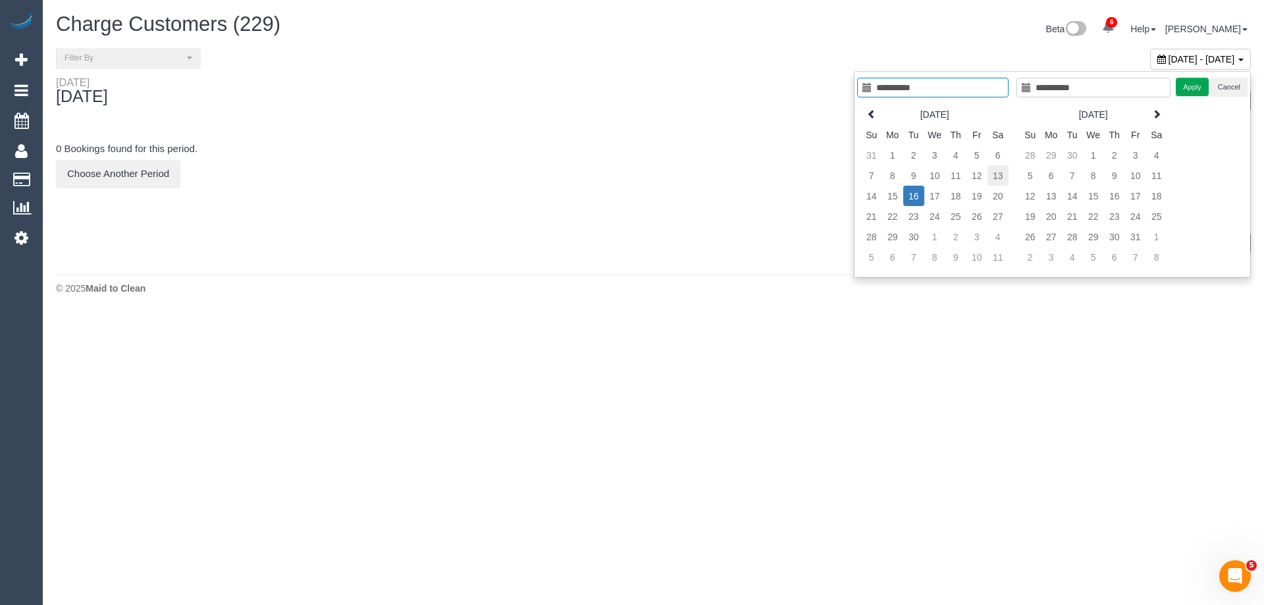
click at [999, 176] on table "[DATE] Su Mo Tu We Th Fr Sa 31 1 2 3 4 5 6 7 8 9 10 11 12 13 14 15 16 17 18 19 …" at bounding box center [934, 186] width 148 height 164
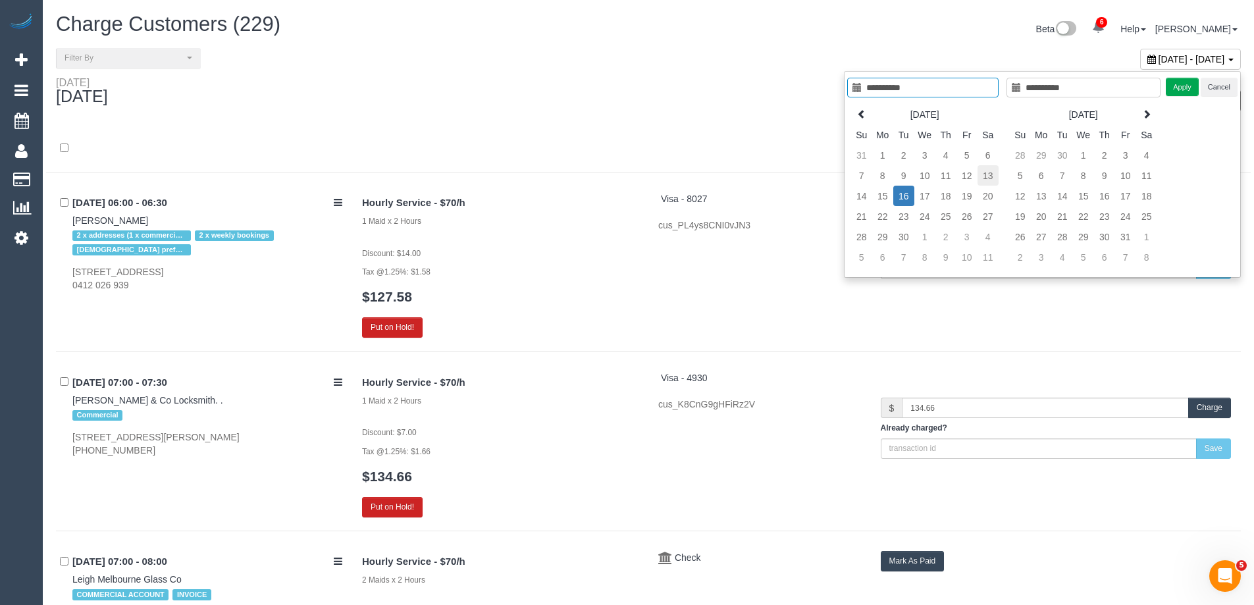
type input "**********"
click at [989, 179] on td "13" at bounding box center [988, 175] width 21 height 20
type input "**********"
click at [989, 179] on td "13" at bounding box center [988, 175] width 21 height 20
type input "**********"
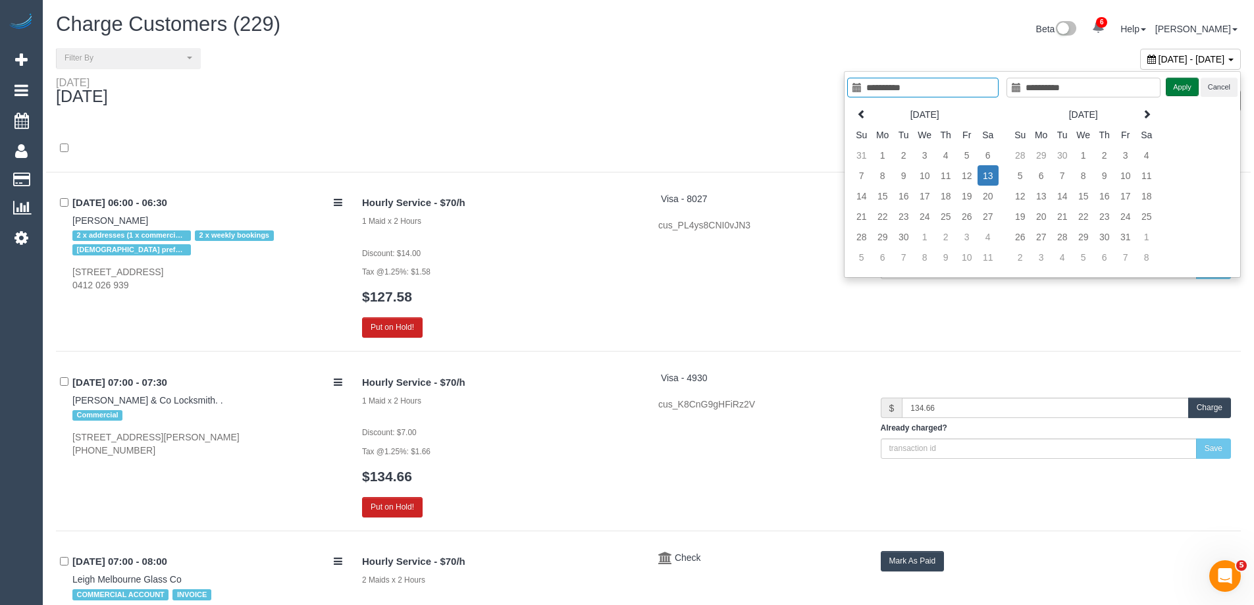
click at [1174, 85] on button "Apply" at bounding box center [1182, 87] width 33 height 19
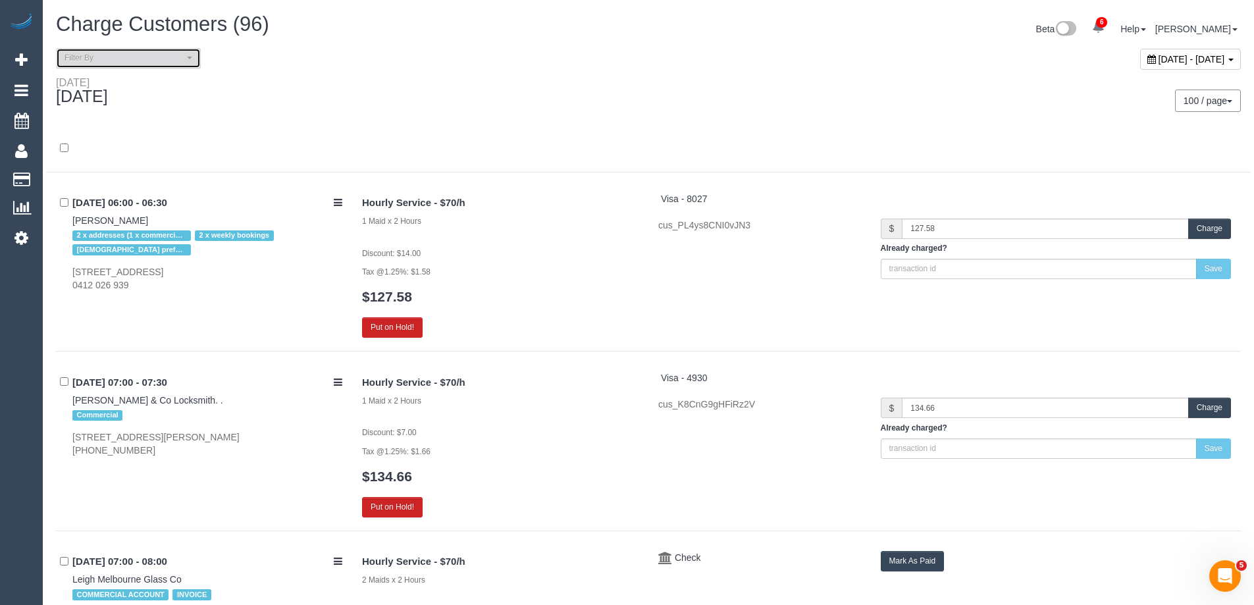
click at [129, 62] on span "Filter By" at bounding box center [124, 58] width 119 height 11
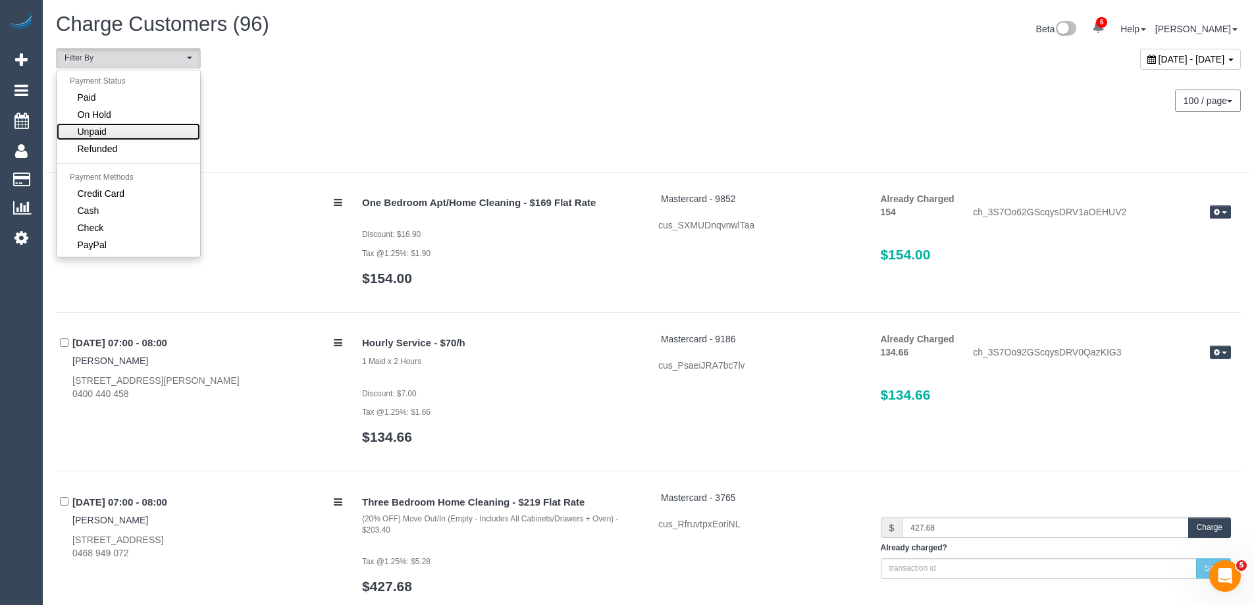
click at [130, 130] on link "Unpaid" at bounding box center [128, 131] width 143 height 17
select select "******"
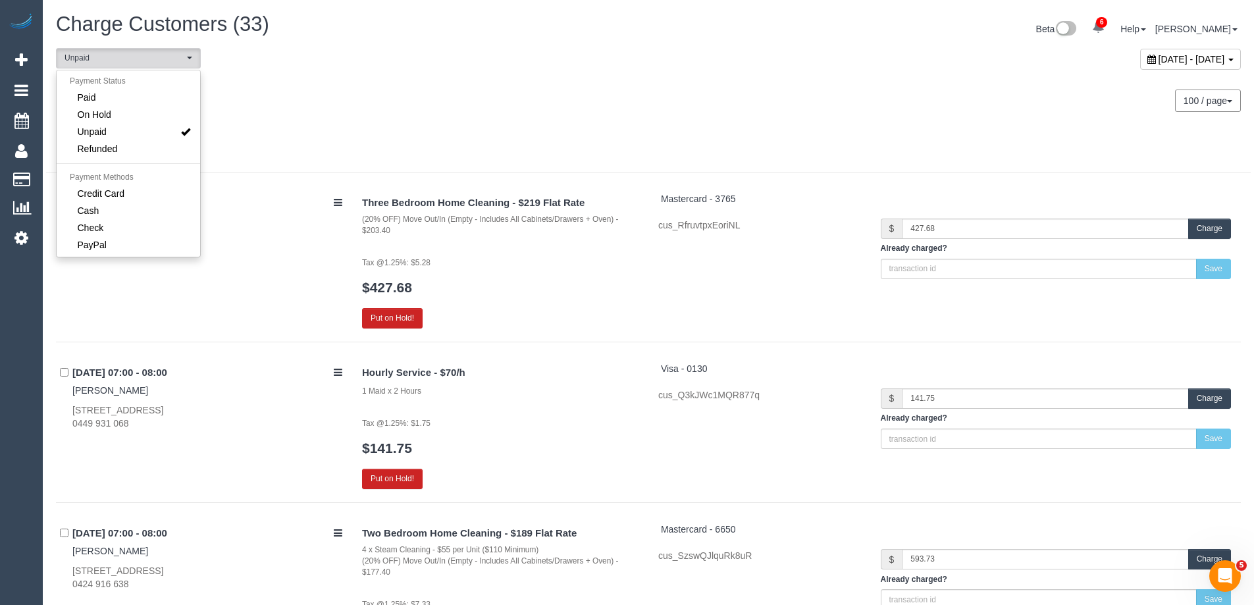
click at [367, 95] on div "Saturday September 13, 2025" at bounding box center [347, 93] width 602 height 35
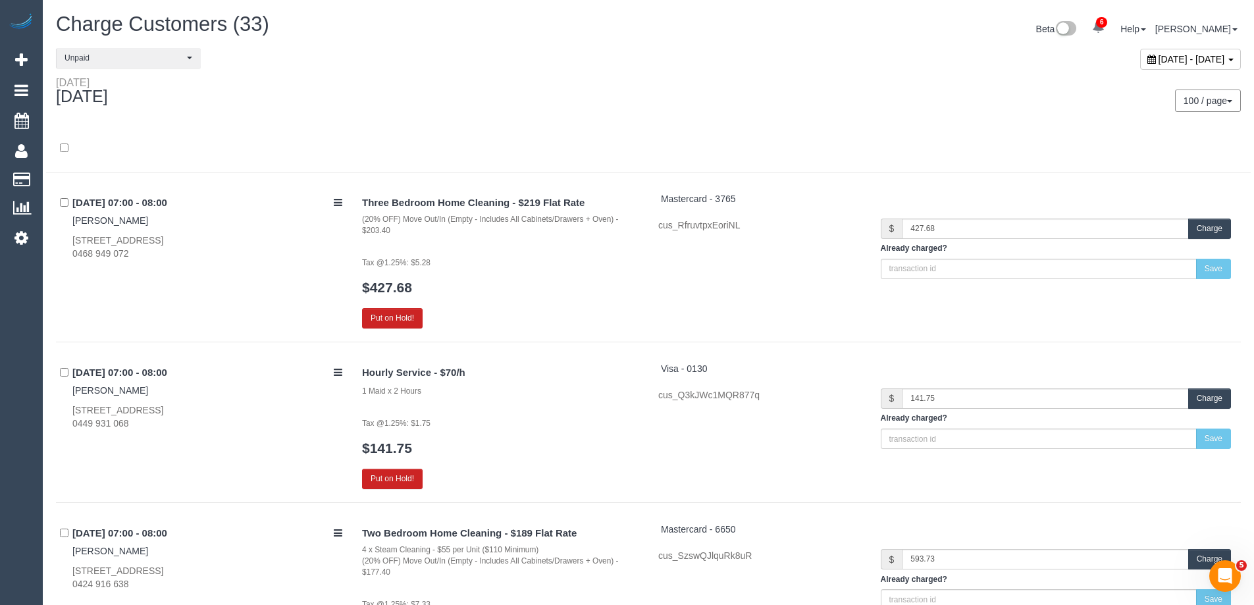
click at [1205, 227] on button "Charge" at bounding box center [1209, 229] width 43 height 20
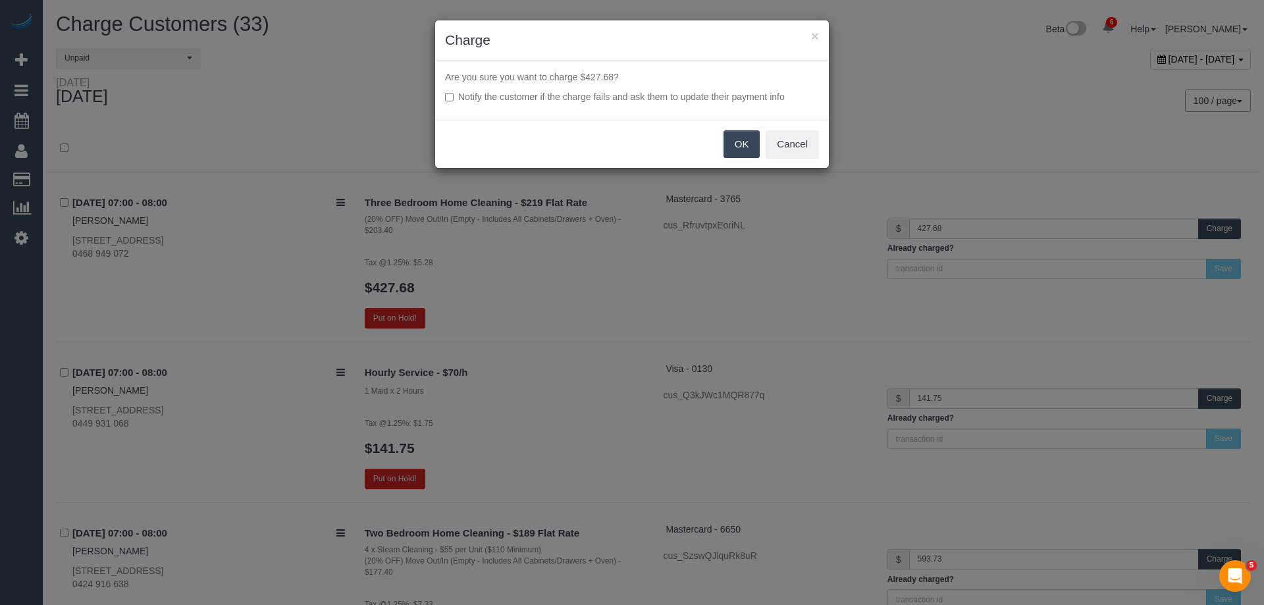
click at [741, 141] on button "OK" at bounding box center [741, 144] width 37 height 28
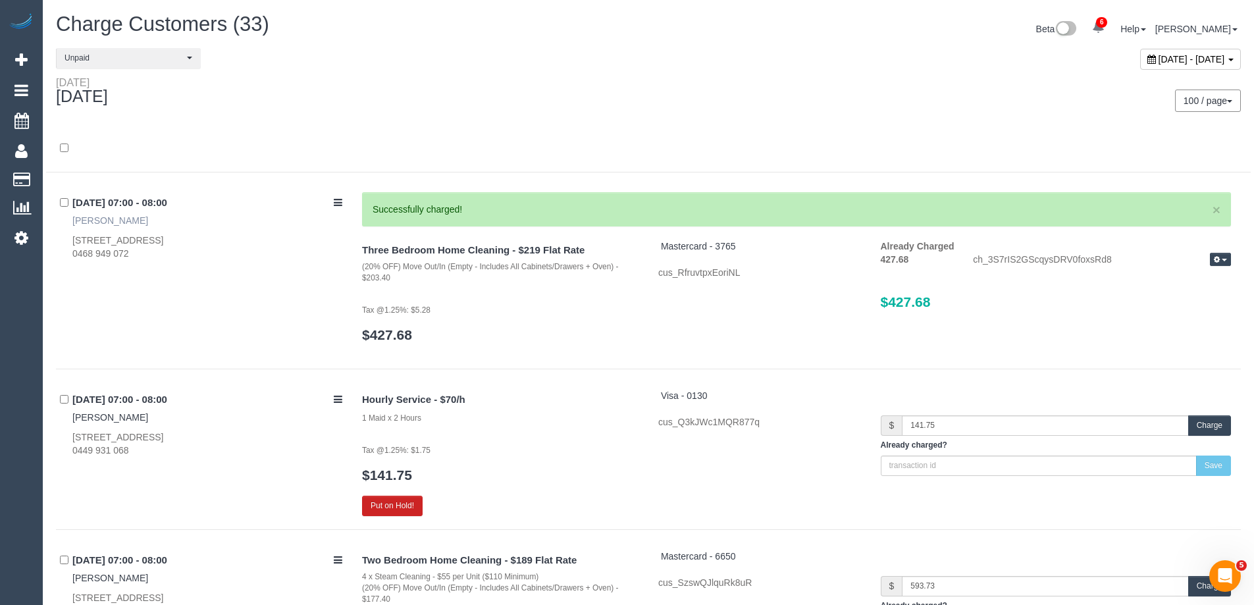
drag, startPoint x: 126, startPoint y: 222, endPoint x: 74, endPoint y: 221, distance: 52.0
click at [74, 221] on div "13/09/2025 07:00 - 08:00 Kurtis Lynch 26 Queens Road, 504, Melbourne, VIC 3004 …" at bounding box center [204, 226] width 296 height 68
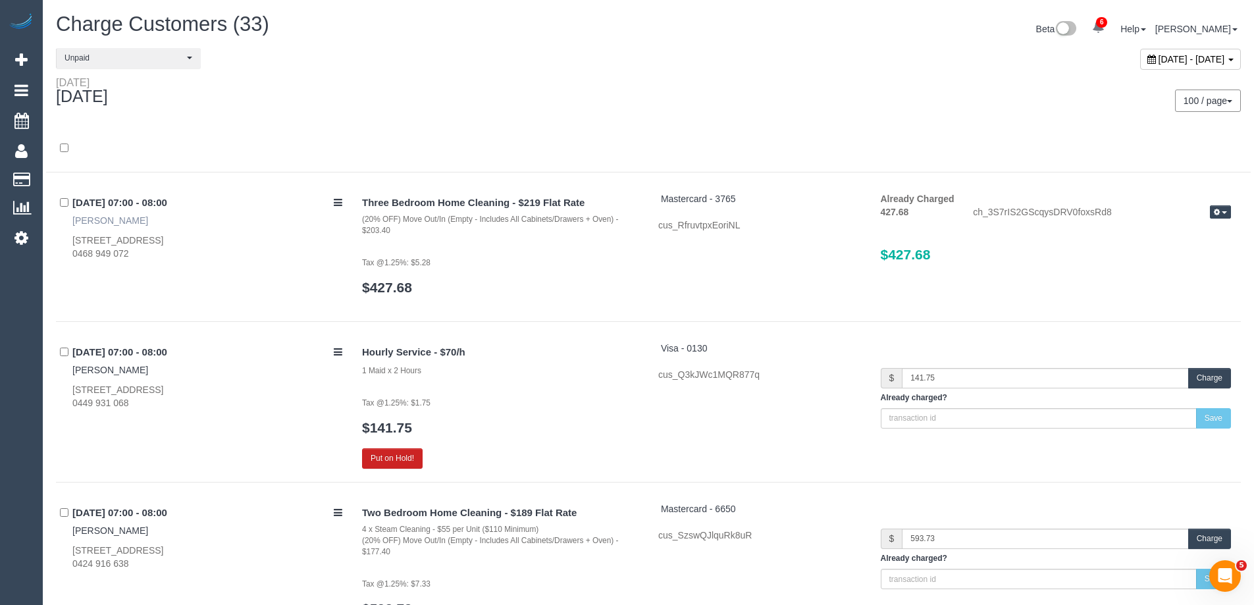
copy link "Kurtis Lynch"
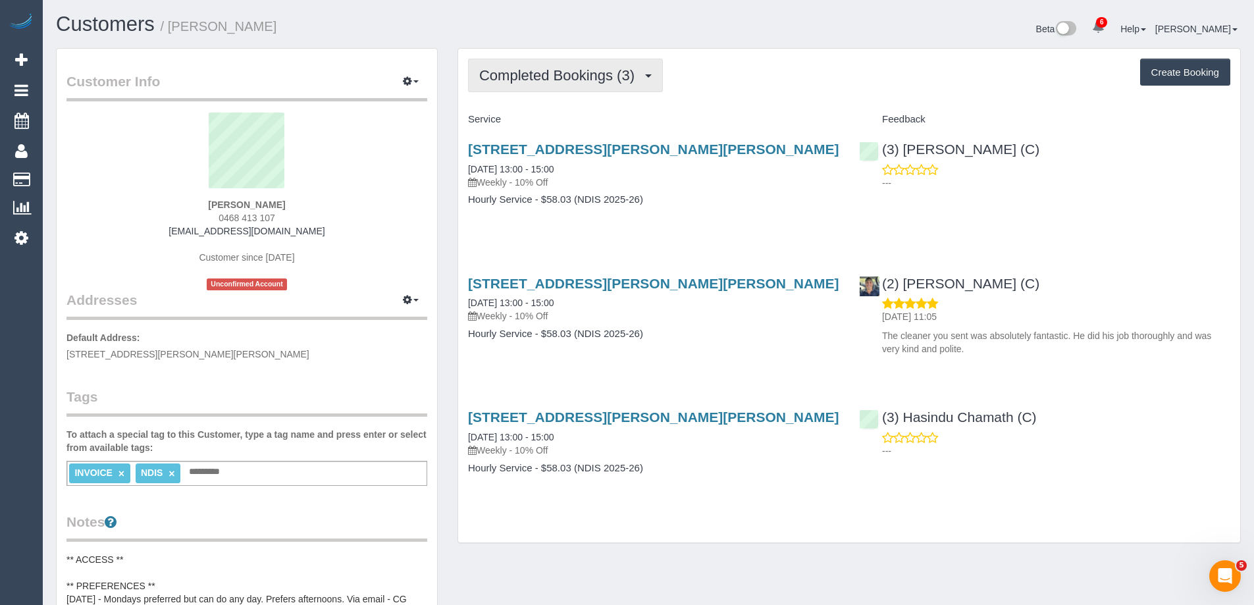
drag, startPoint x: 514, startPoint y: 72, endPoint x: 532, endPoint y: 118, distance: 49.4
click at [514, 72] on span "Completed Bookings (3)" at bounding box center [560, 75] width 162 height 16
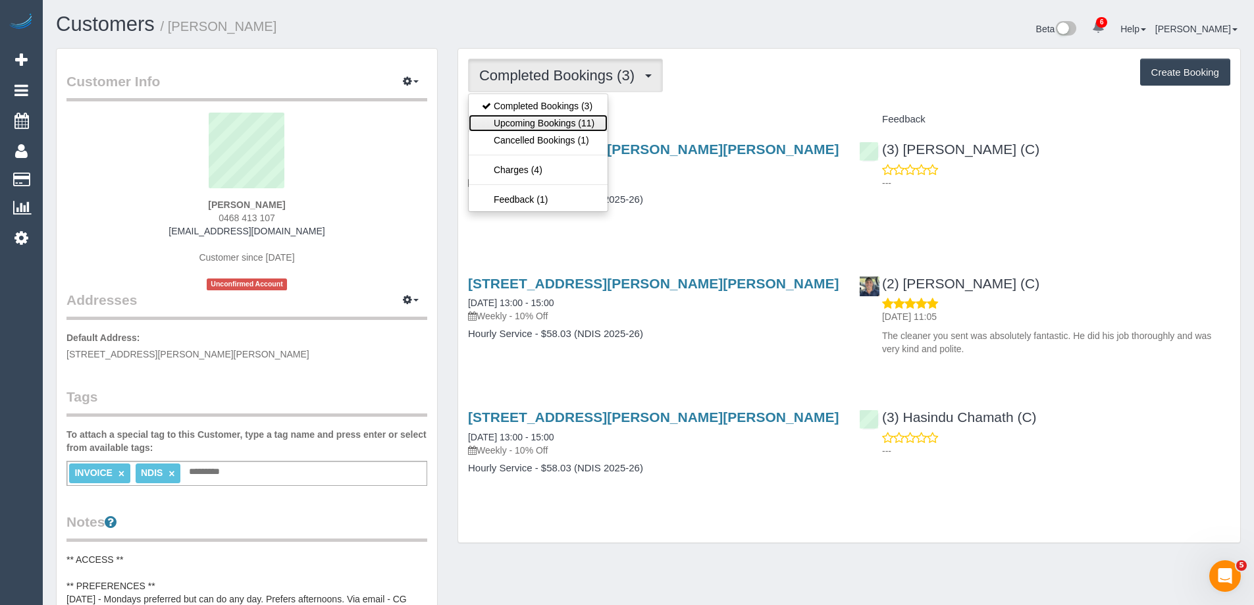
click at [534, 123] on link "Upcoming Bookings (11)" at bounding box center [538, 123] width 139 height 17
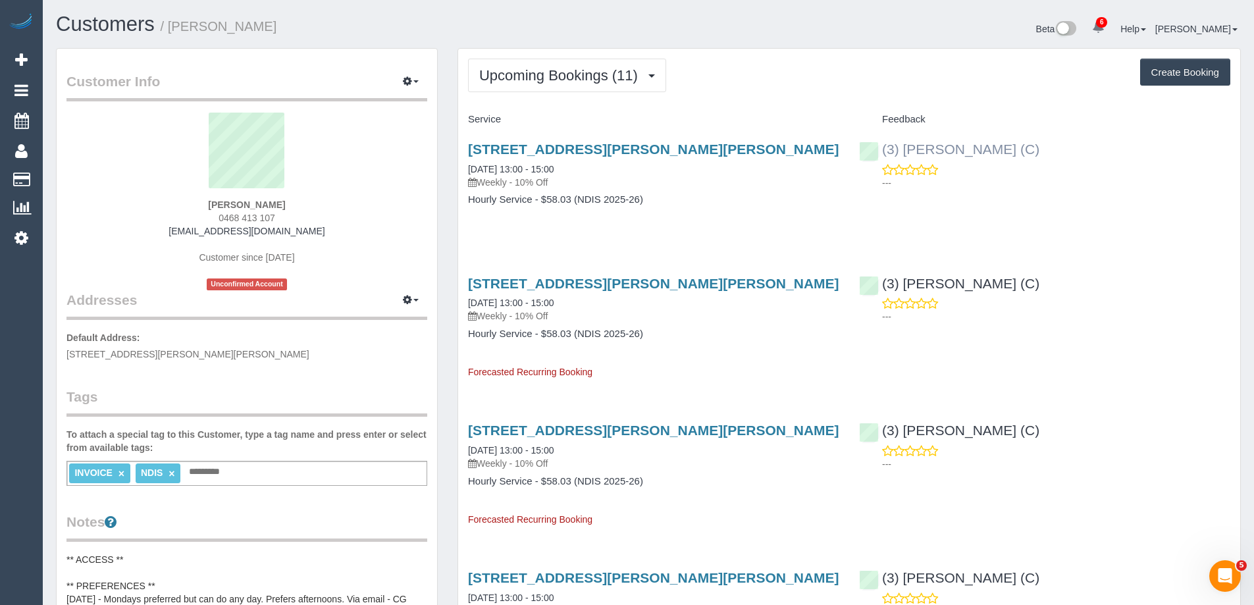
drag, startPoint x: 1040, startPoint y: 157, endPoint x: 905, endPoint y: 149, distance: 135.2
click at [905, 149] on div "(3) Pratham Bagga (C) ---" at bounding box center [1044, 162] width 391 height 65
copy link "Pratham Bagga (C)"
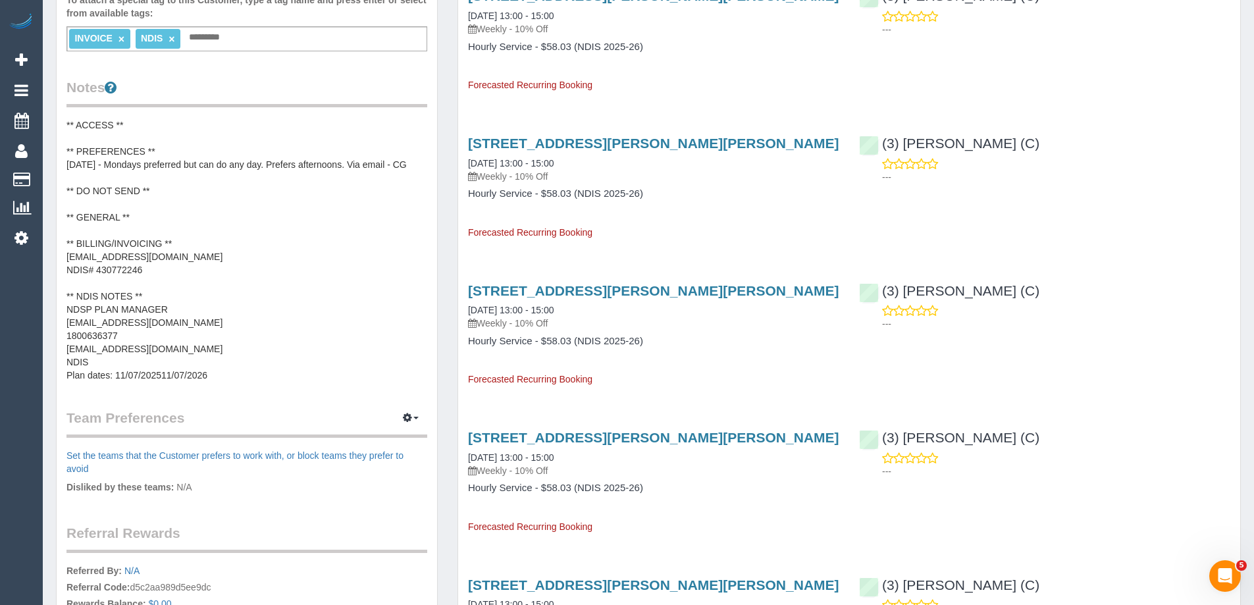
scroll to position [461, 0]
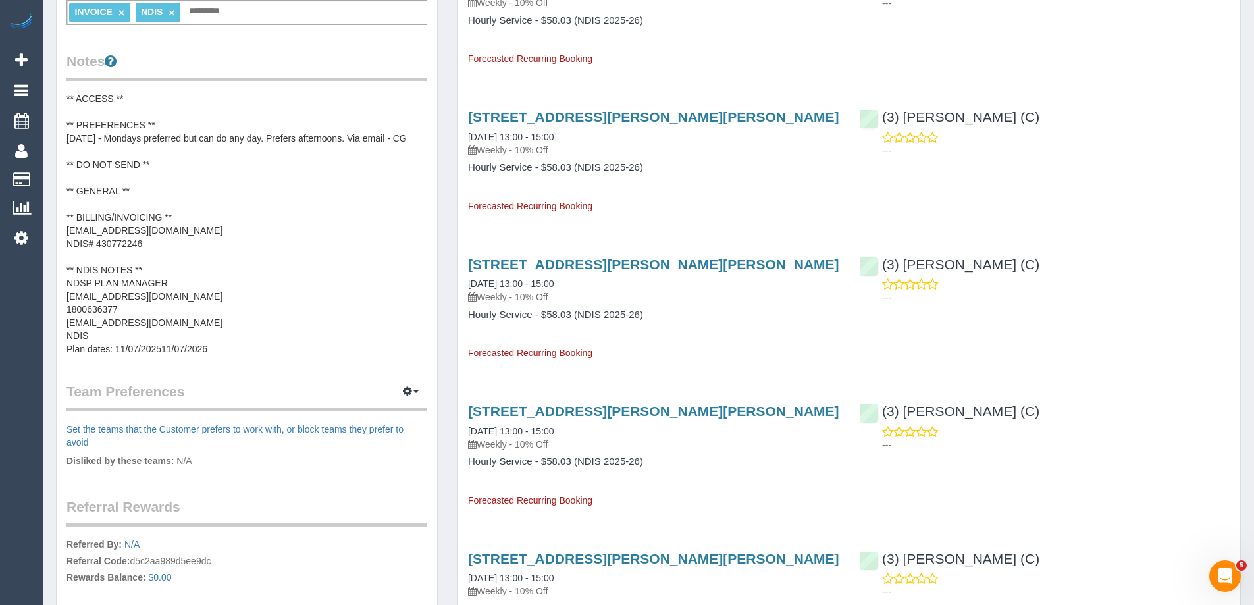
click at [148, 201] on pre "** ACCESS ** ** PREFERENCES ** 20/08/25 - Mondays preferred but can do any day.…" at bounding box center [246, 223] width 361 height 263
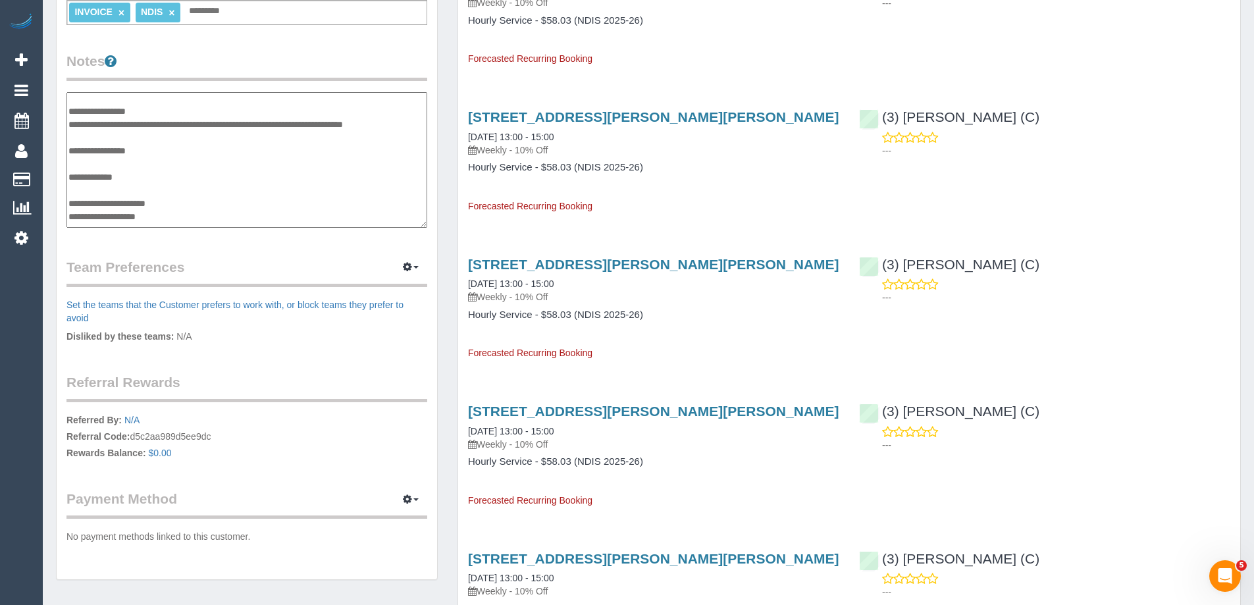
scroll to position [13, 0]
click at [99, 199] on textarea "**********" at bounding box center [246, 160] width 361 height 136
type textarea "**********"
click at [449, 190] on div "Upcoming Bookings (11) Completed Bookings (3) Upcoming Bookings (11) Cancelled …" at bounding box center [849, 443] width 803 height 1712
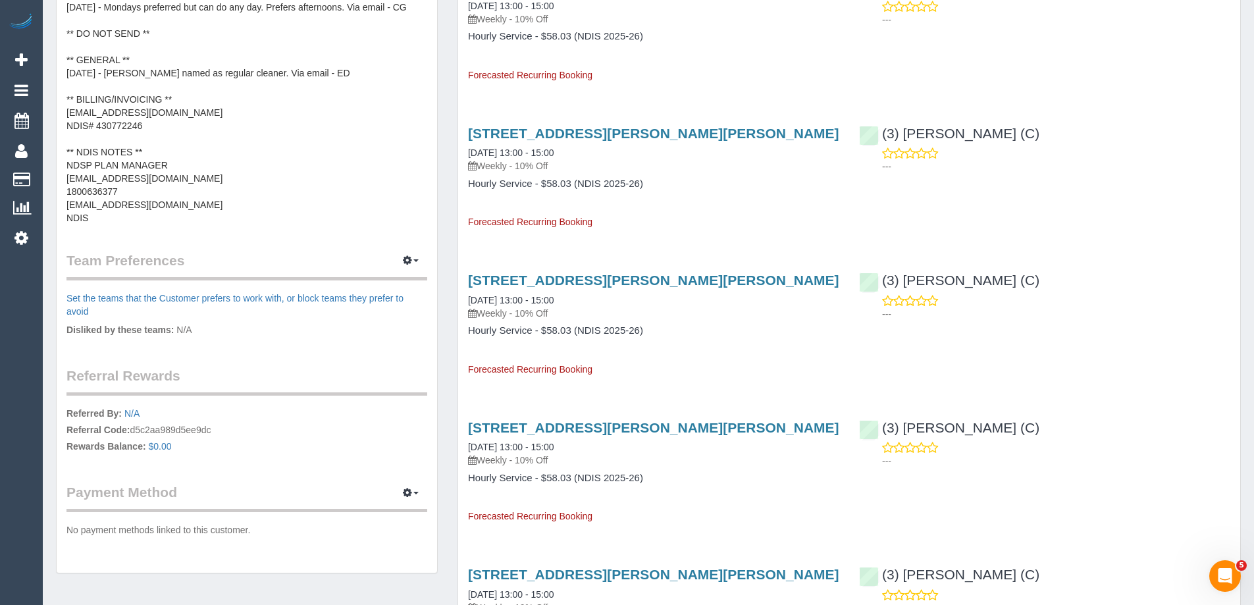
scroll to position [658, 0]
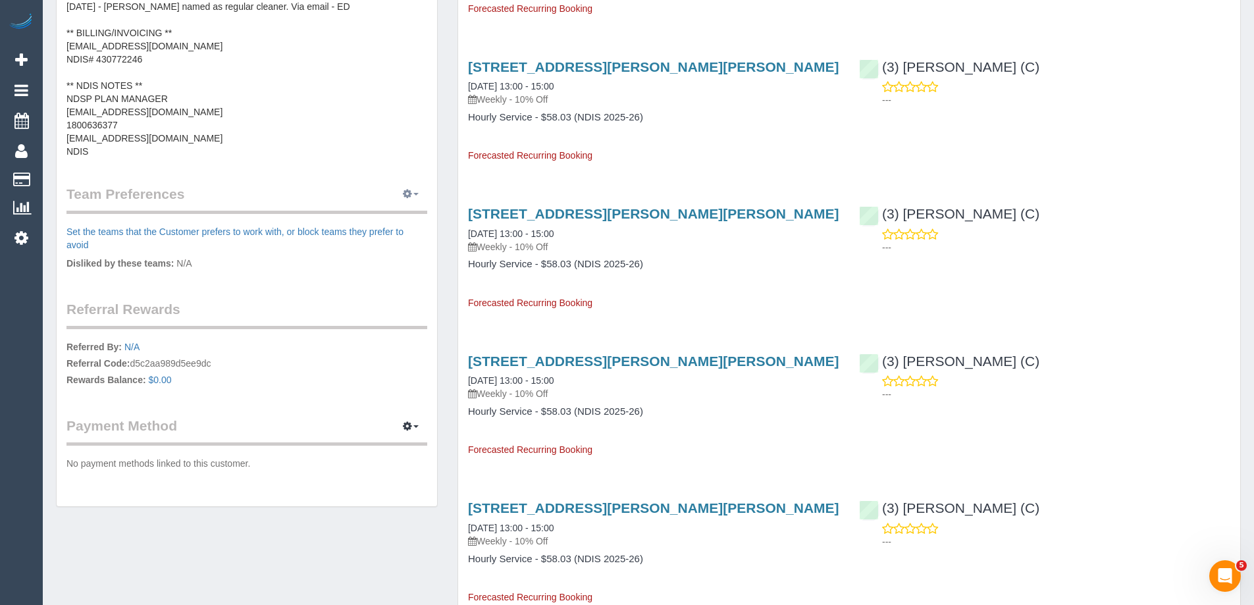
click at [407, 194] on icon "button" at bounding box center [407, 194] width 9 height 8
click at [363, 215] on link "Manage Preferences" at bounding box center [371, 218] width 112 height 17
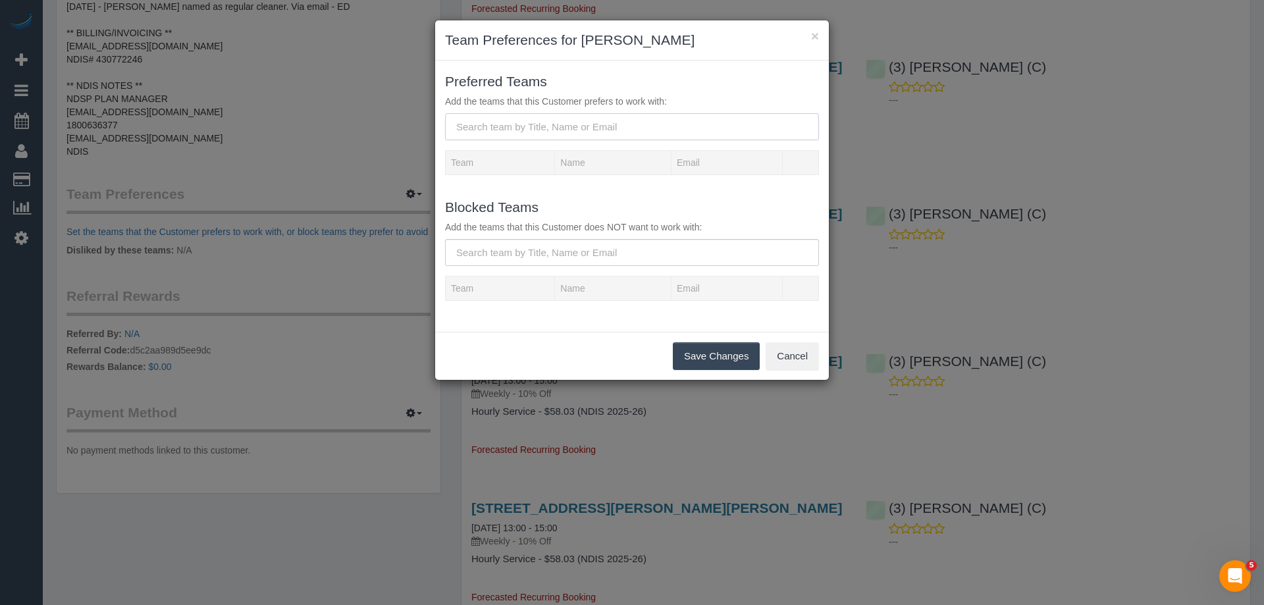
click at [515, 138] on input "text" at bounding box center [632, 126] width 374 height 27
paste input "Pratham Bagga (C)"
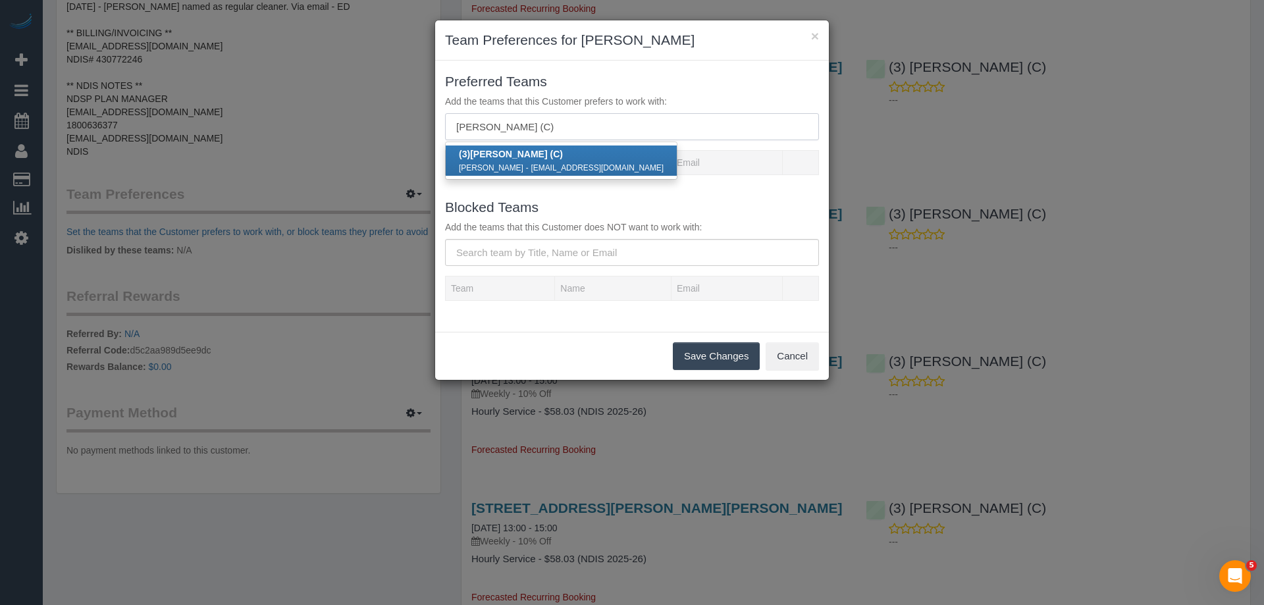
type input "Pratham Bagga (C)"
click at [527, 162] on div "Pratham Bagga - prathambagga619@gmail.com" at bounding box center [561, 167] width 205 height 13
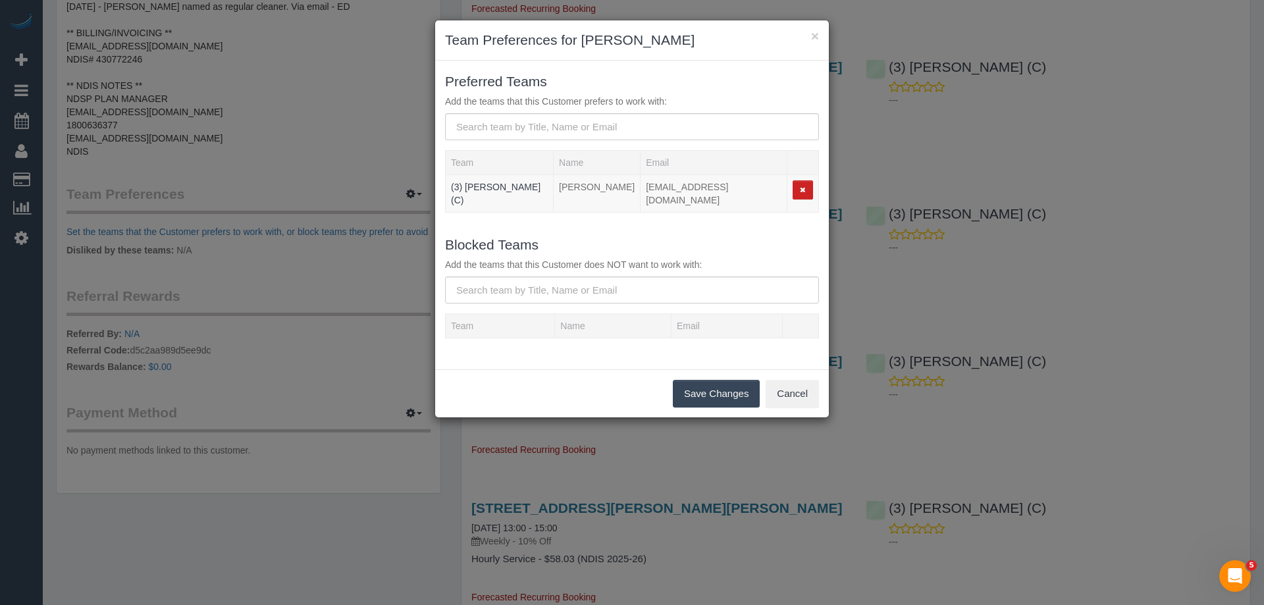
click at [729, 386] on button "Save Changes" at bounding box center [716, 394] width 87 height 28
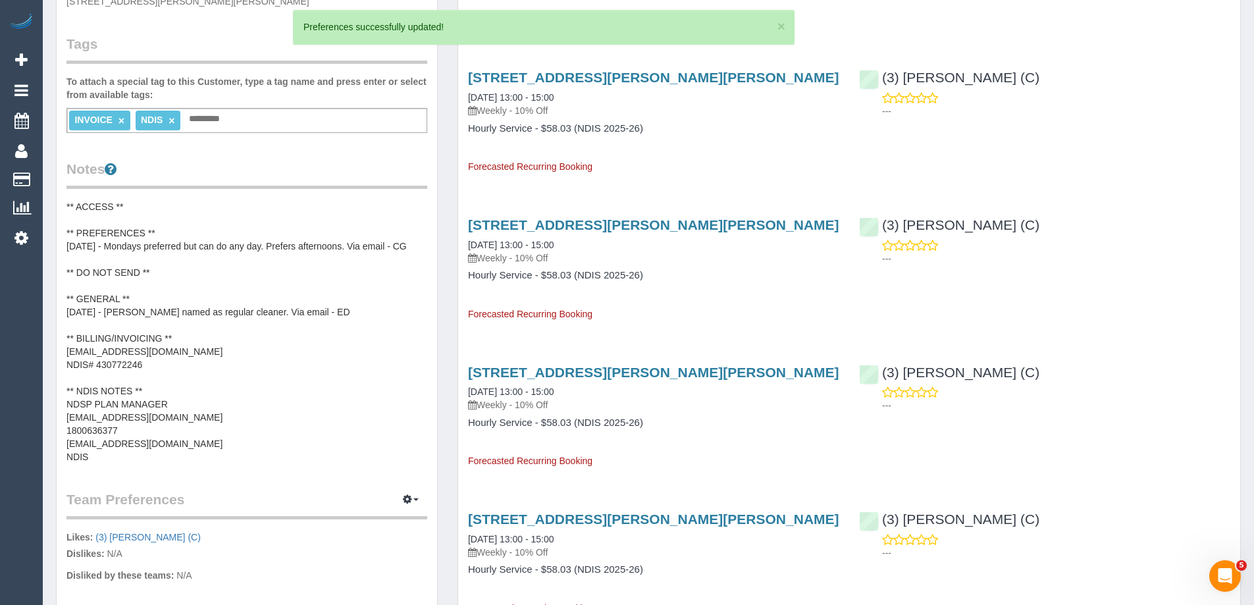
scroll to position [329, 0]
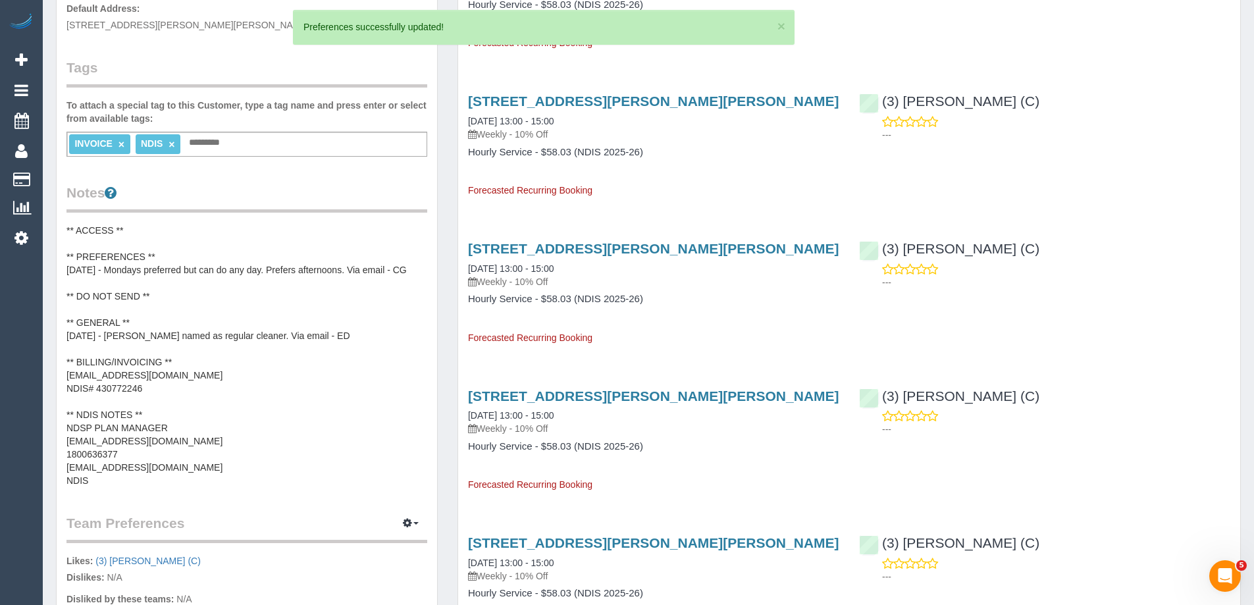
click at [140, 285] on pre "** ACCESS ** ** PREFERENCES ** 20/08/25 - Mondays preferred but can do any day.…" at bounding box center [246, 355] width 361 height 263
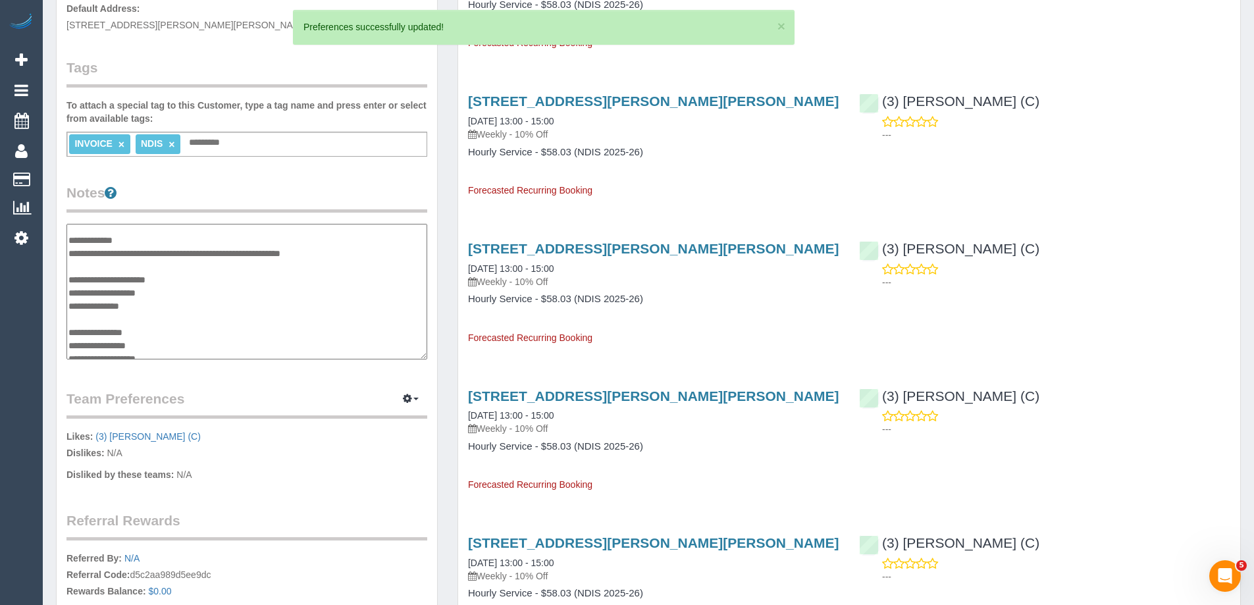
scroll to position [0, 0]
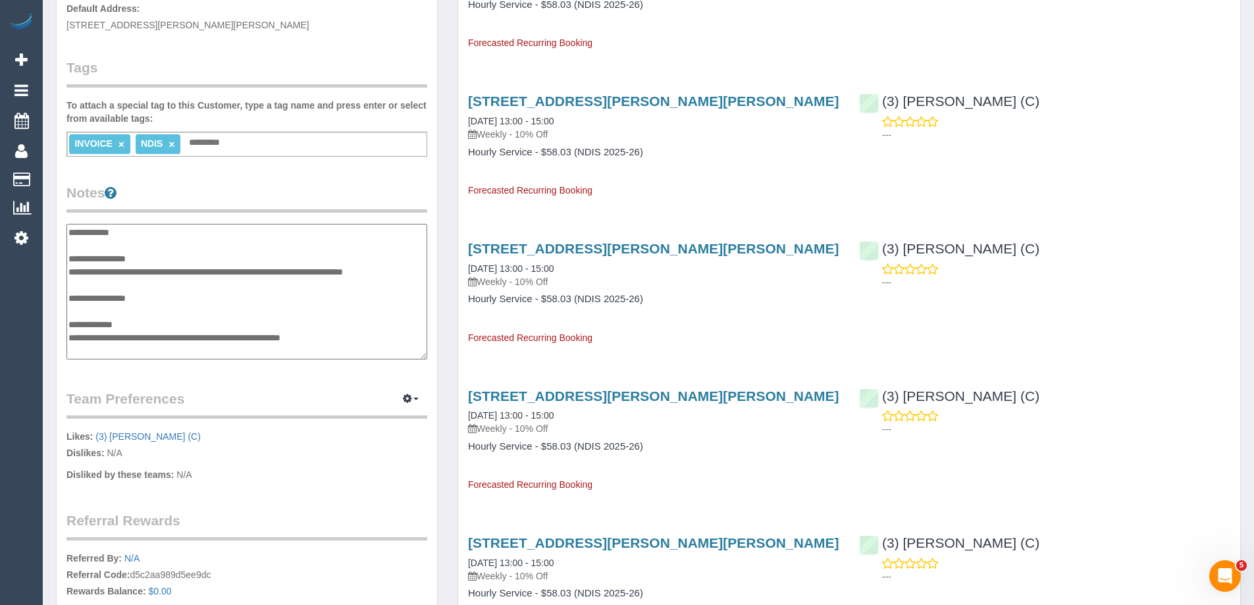
click at [190, 259] on textarea "**********" at bounding box center [246, 292] width 361 height 136
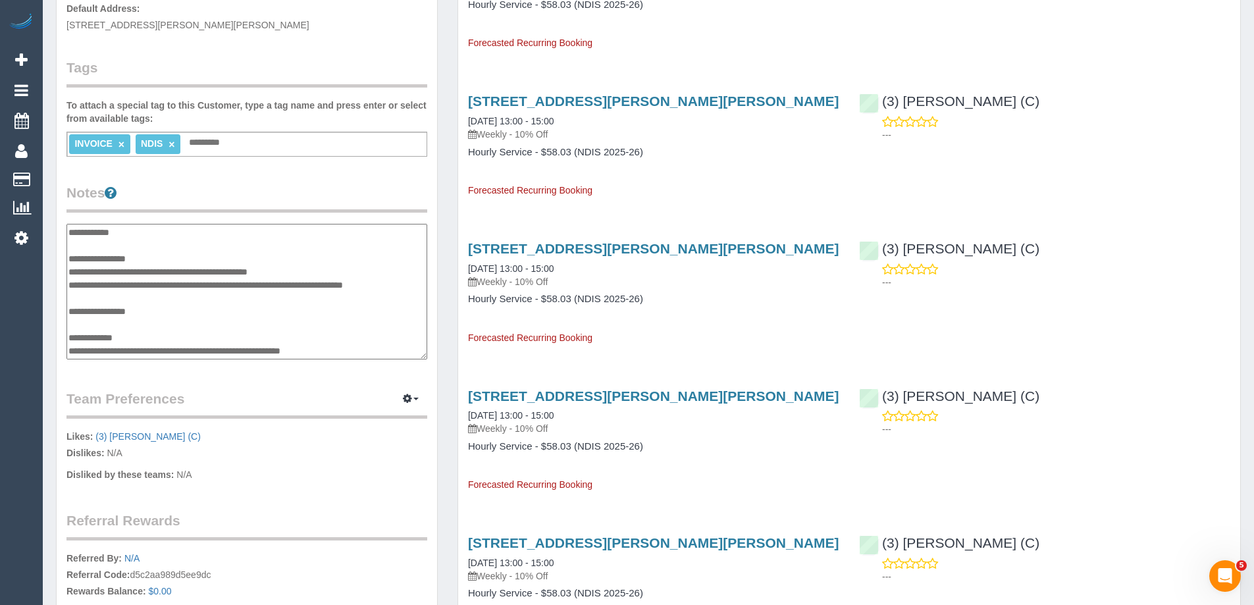
type textarea "**********"
click at [291, 197] on legend "Notes" at bounding box center [246, 198] width 361 height 30
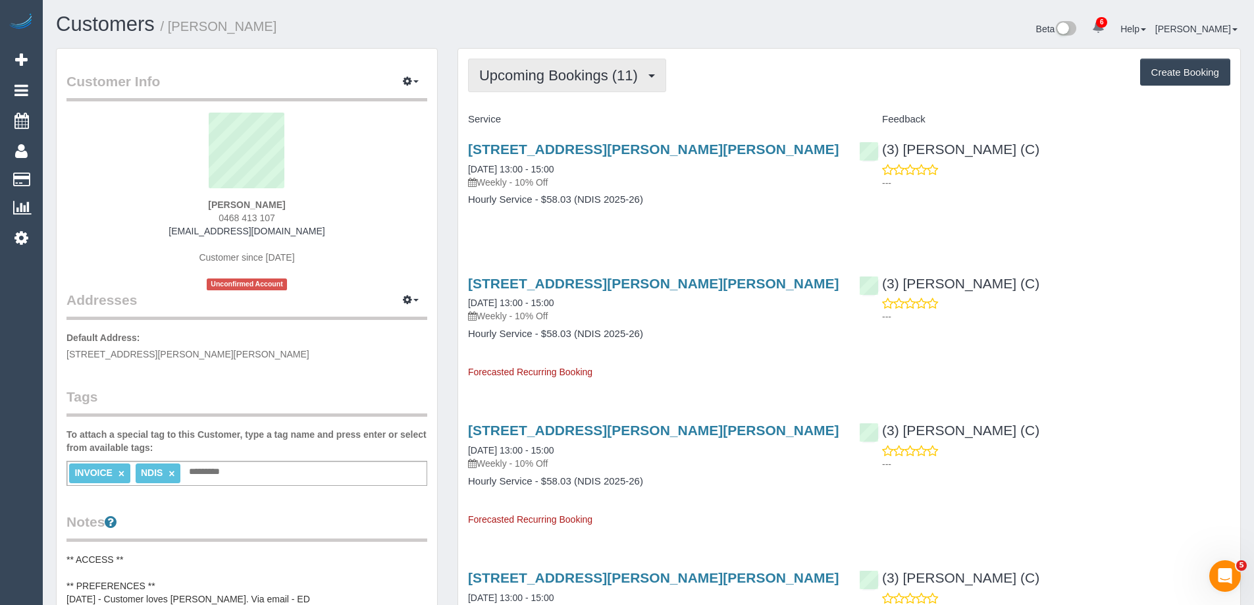
click at [533, 70] on span "Upcoming Bookings (11)" at bounding box center [561, 75] width 165 height 16
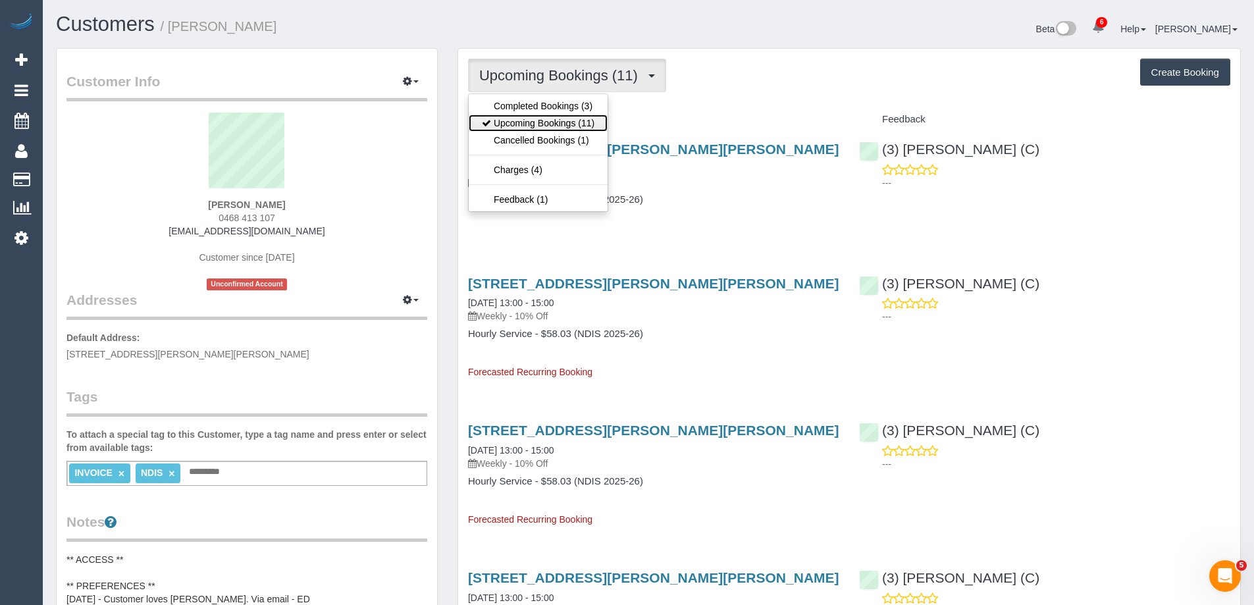
click at [534, 122] on link "Upcoming Bookings (11)" at bounding box center [538, 123] width 139 height 17
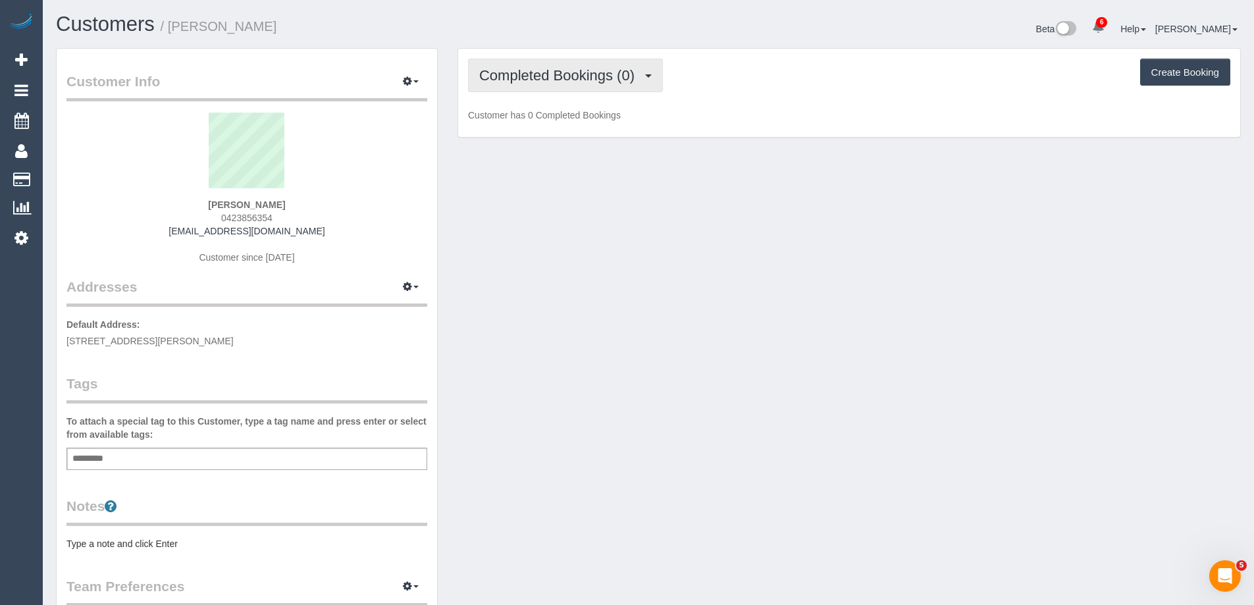
click at [525, 78] on span "Completed Bookings (0)" at bounding box center [560, 75] width 162 height 16
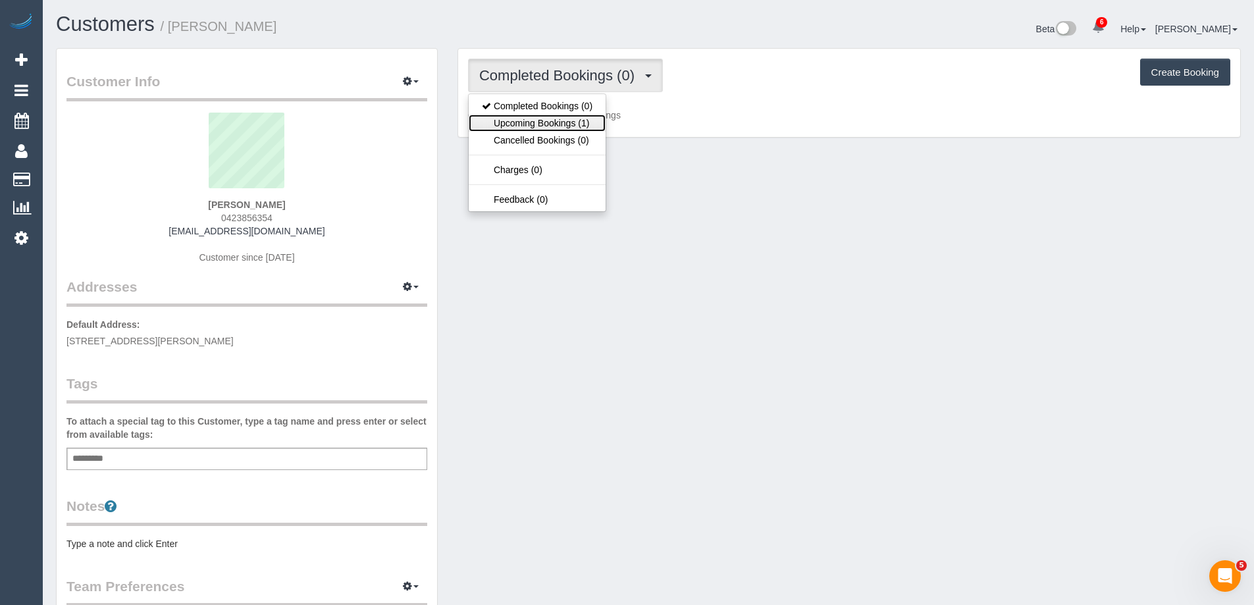
click at [542, 115] on link "Upcoming Bookings (1)" at bounding box center [537, 123] width 137 height 17
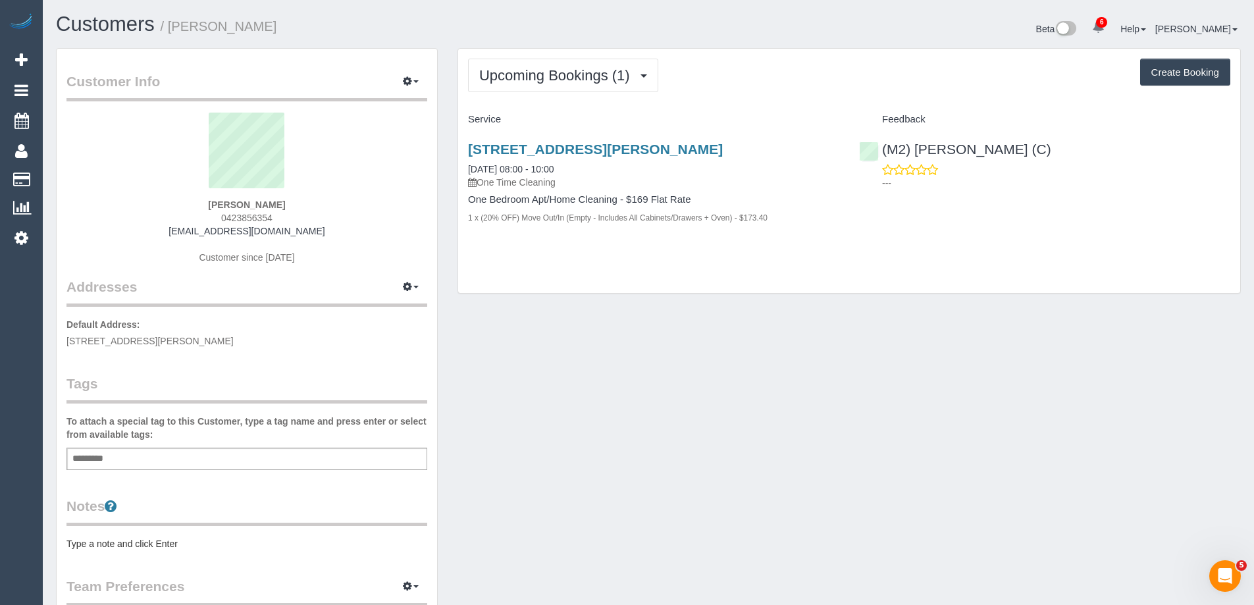
click at [172, 546] on pre "Type a note and click Enter" at bounding box center [246, 543] width 361 height 13
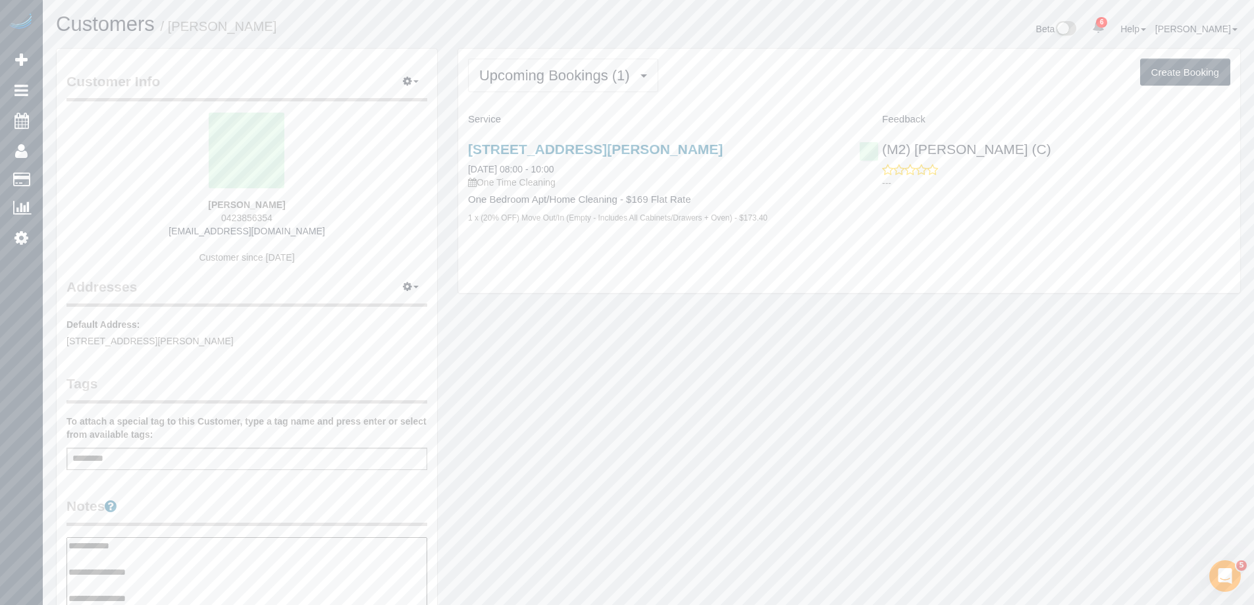
type textarea "**********"
click at [212, 496] on legend "Notes" at bounding box center [246, 511] width 361 height 30
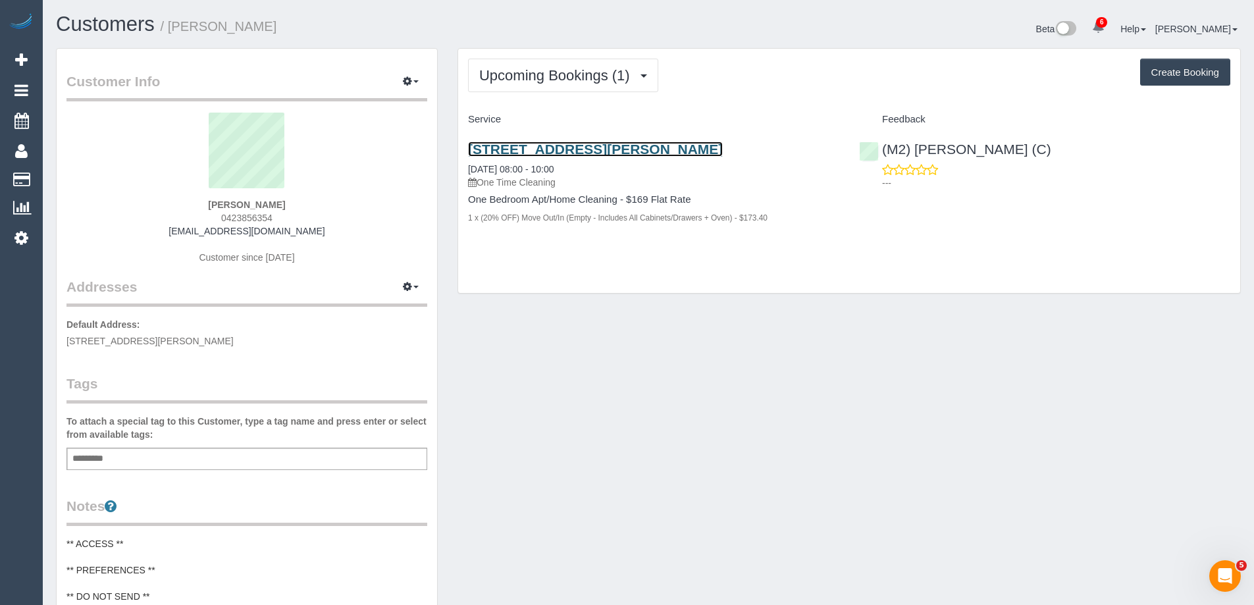
click at [625, 142] on link "8 Browne Avenue, 2, St Albans, VIC 3021" at bounding box center [595, 149] width 255 height 15
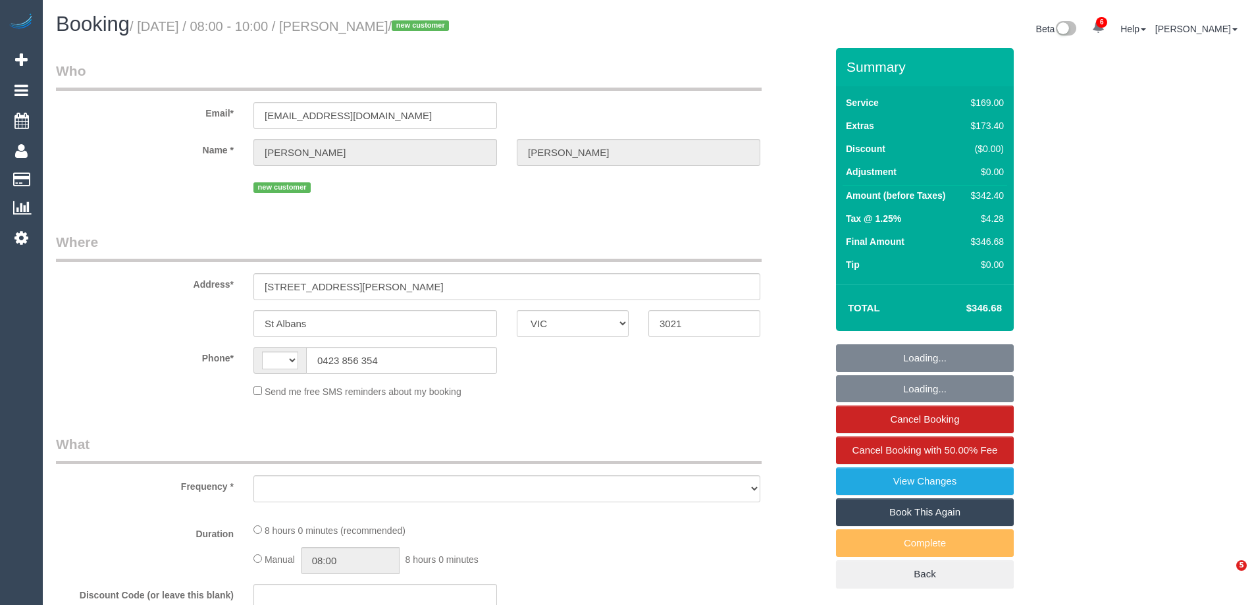
select select "VIC"
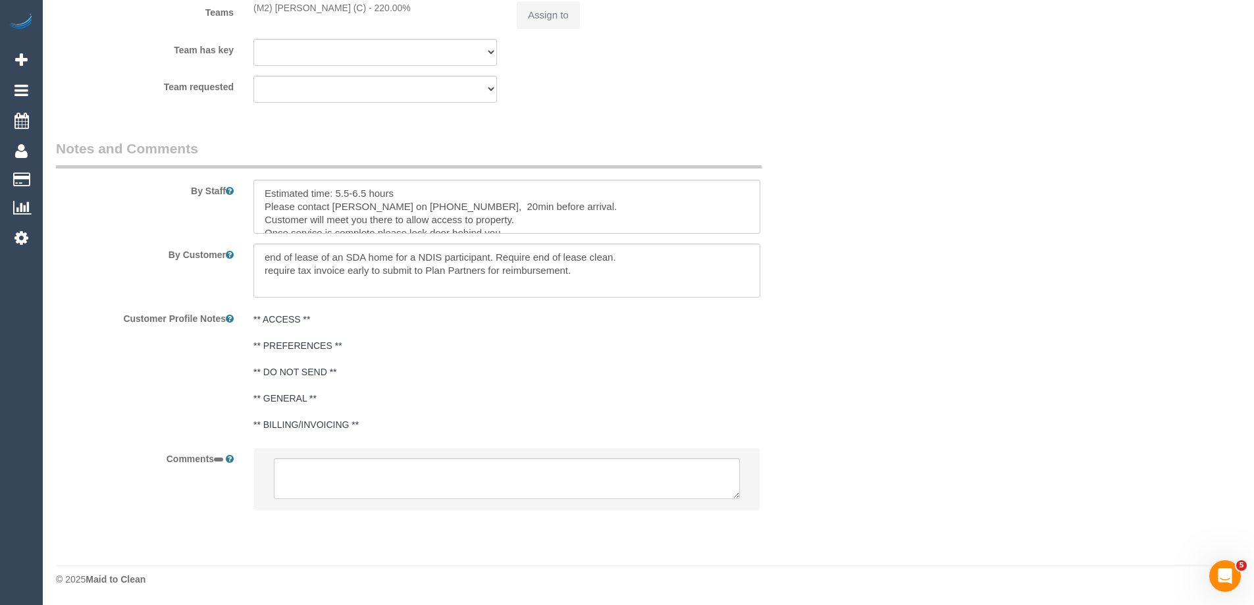
select select "string:AU"
select select "object:619"
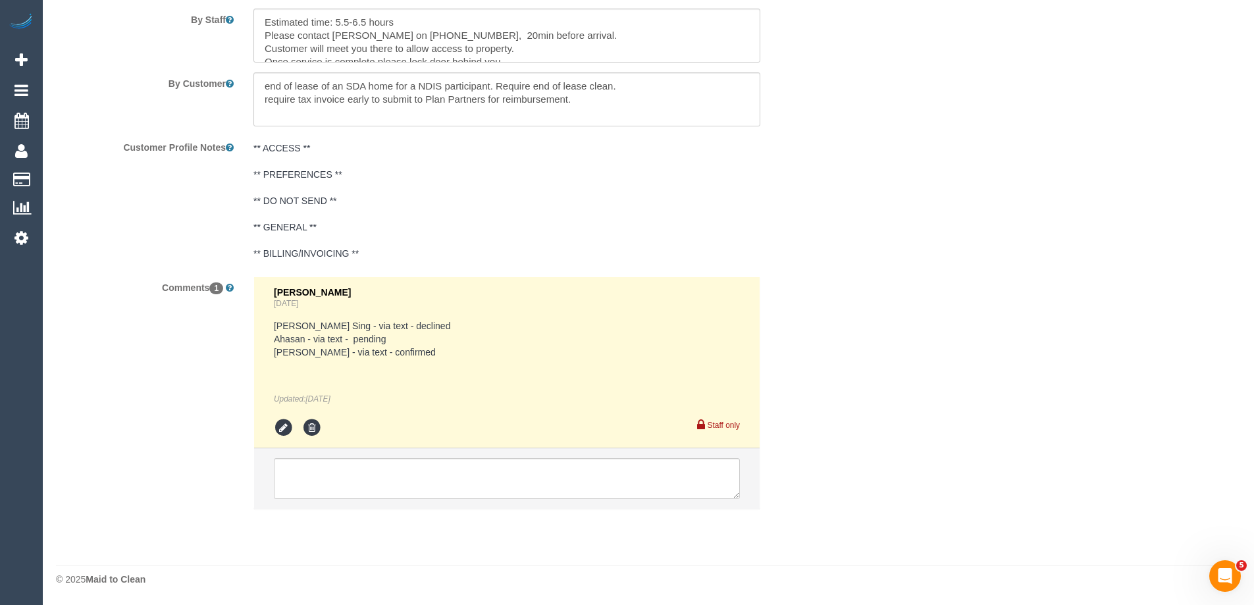
select select "string:stripe-pm_1S5f522GScqysDRVb3bIOhGG"
select select "number:28"
select select "number:14"
select select "number:19"
select select "number:24"
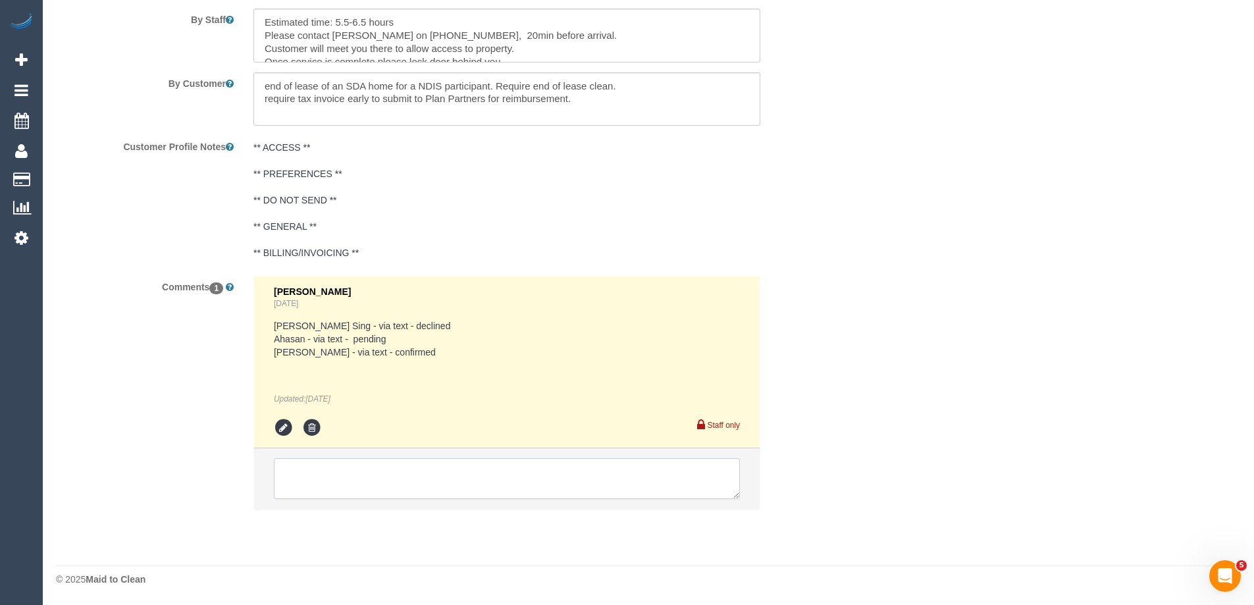
select select "number:34"
select select "number:26"
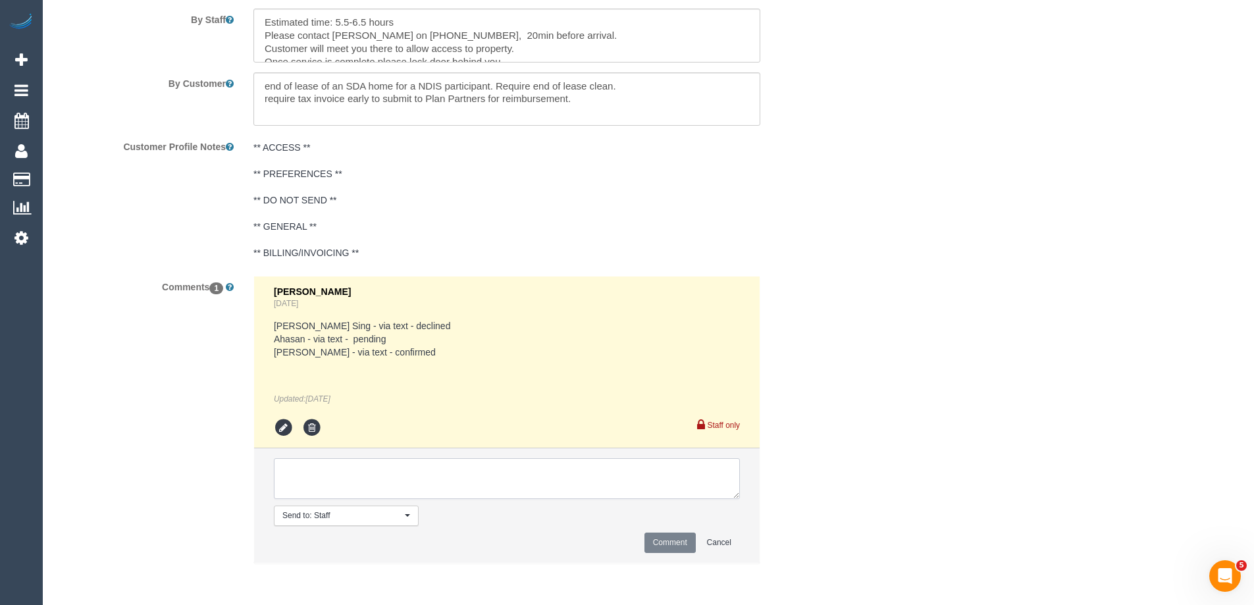
click at [482, 476] on textarea at bounding box center [507, 478] width 466 height 41
select select "object:1403"
type textarea "J"
select select "spot1"
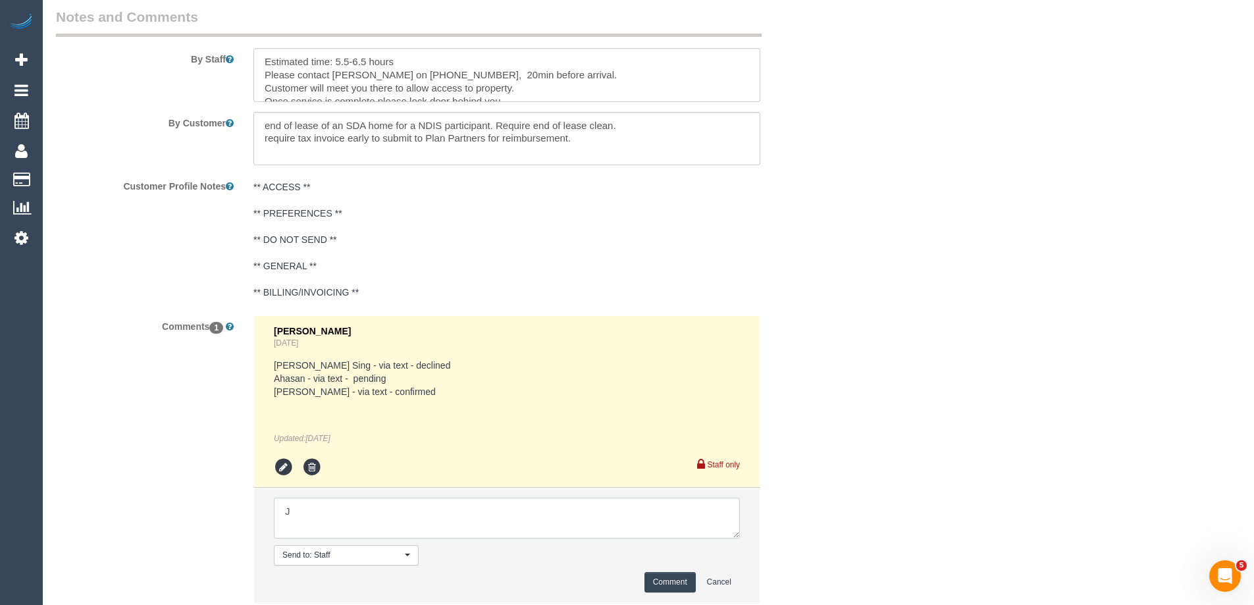
scroll to position [2224, 0]
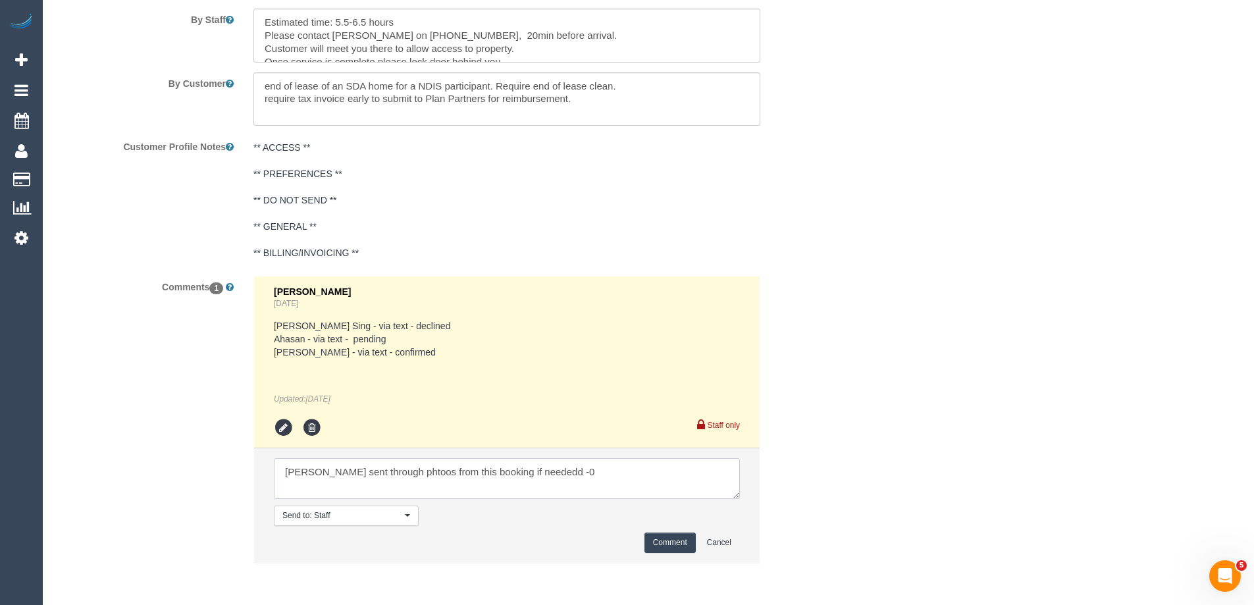
paste textarea "msg_1hmu2dlb"
type textarea "Joseph sent through photos from this booking if needed - msg_1hmu2dlb"
click at [665, 539] on button "Comment" at bounding box center [669, 543] width 51 height 20
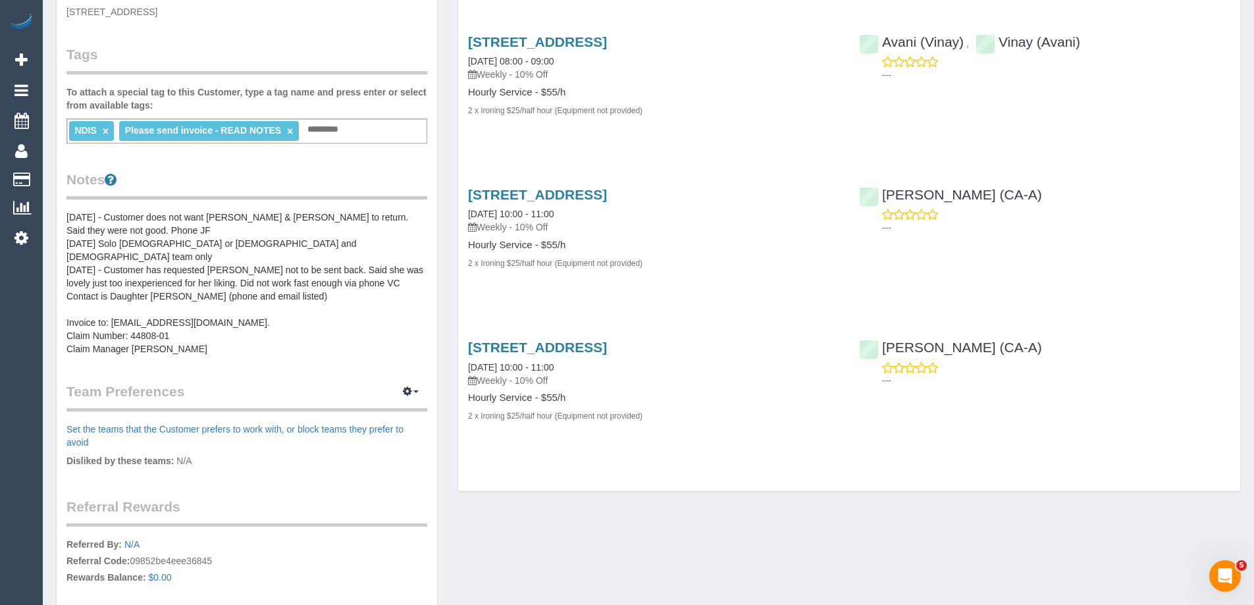
click at [145, 249] on pre "08/07/21 - Customer does not want Avani & Vinay to return. Said they were not g…" at bounding box center [246, 283] width 361 height 145
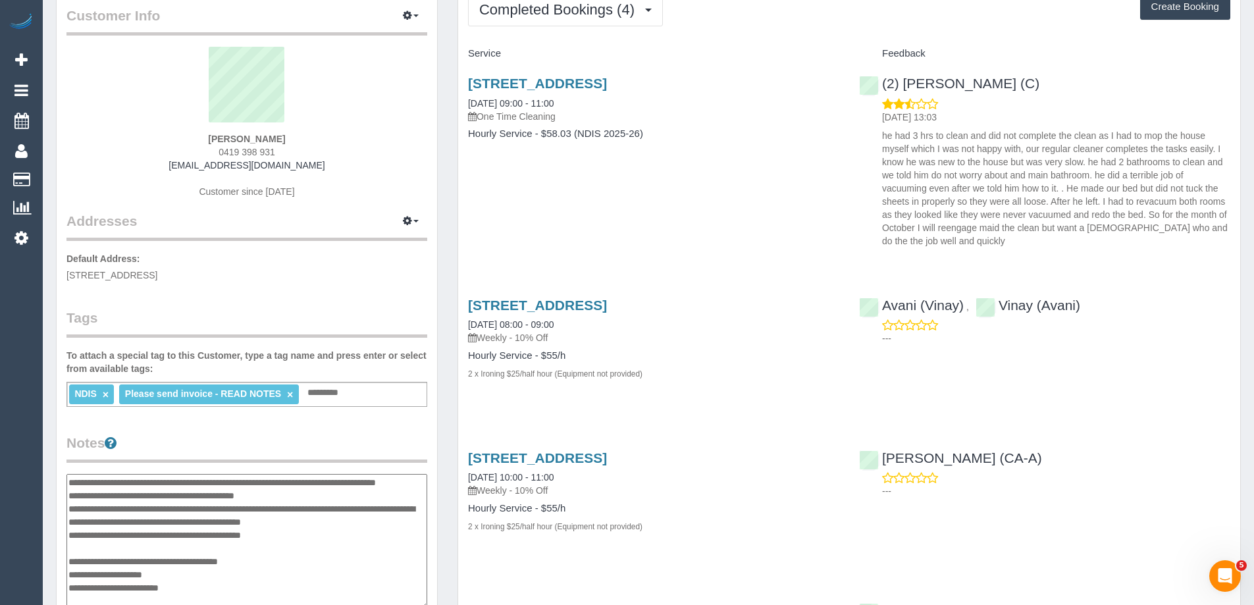
scroll to position [263, 0]
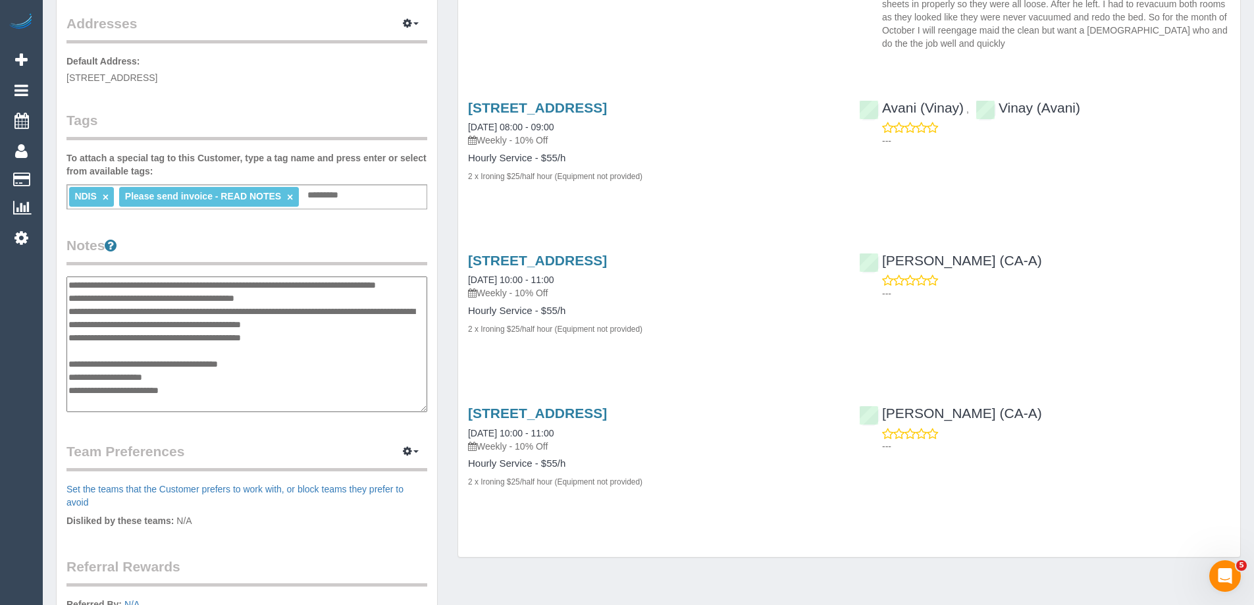
click at [67, 282] on textarea "**********" at bounding box center [246, 344] width 361 height 136
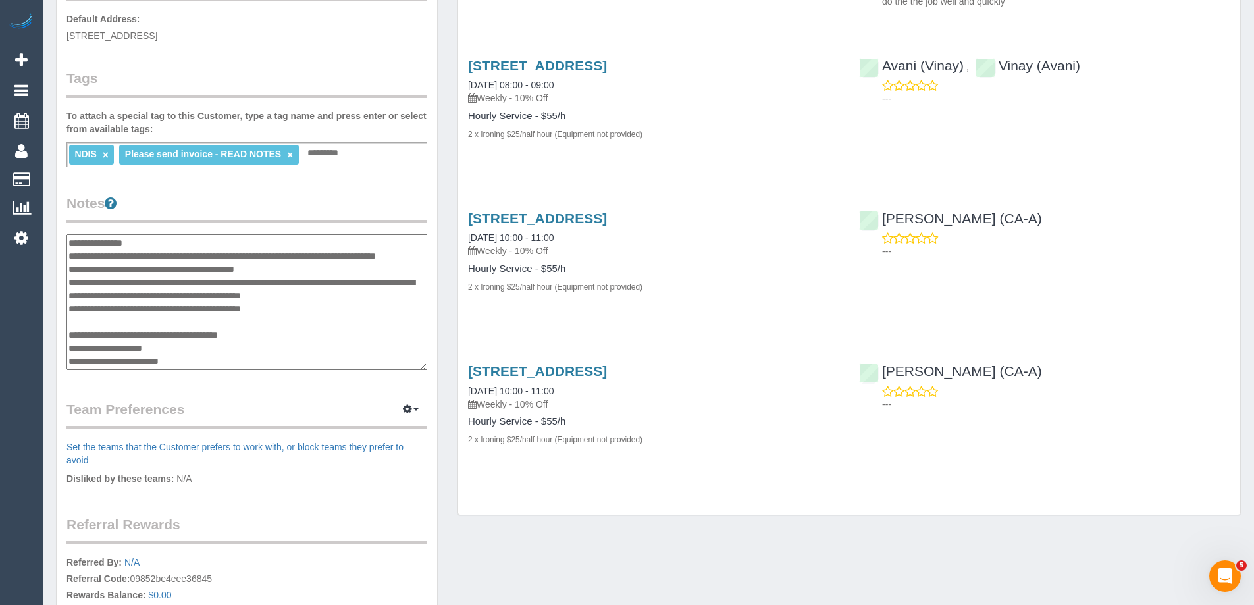
scroll to position [329, 0]
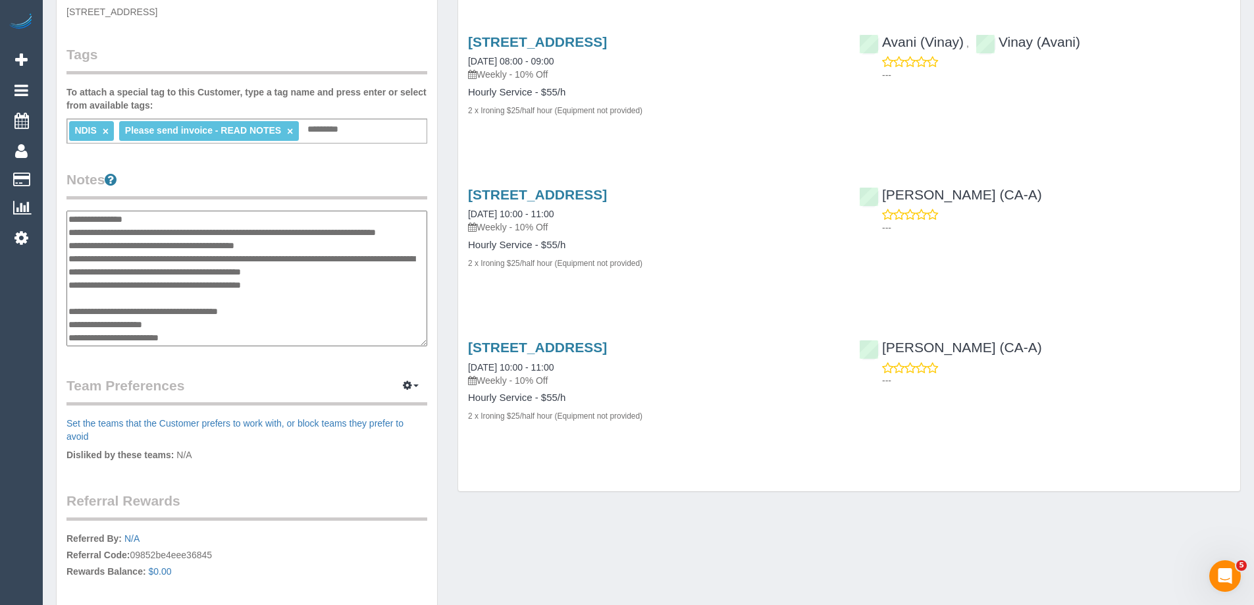
click at [210, 341] on textarea "**********" at bounding box center [246, 279] width 361 height 136
drag, startPoint x: 184, startPoint y: 324, endPoint x: 69, endPoint y: 309, distance: 115.4
click at [69, 309] on textarea "**********" at bounding box center [246, 279] width 361 height 136
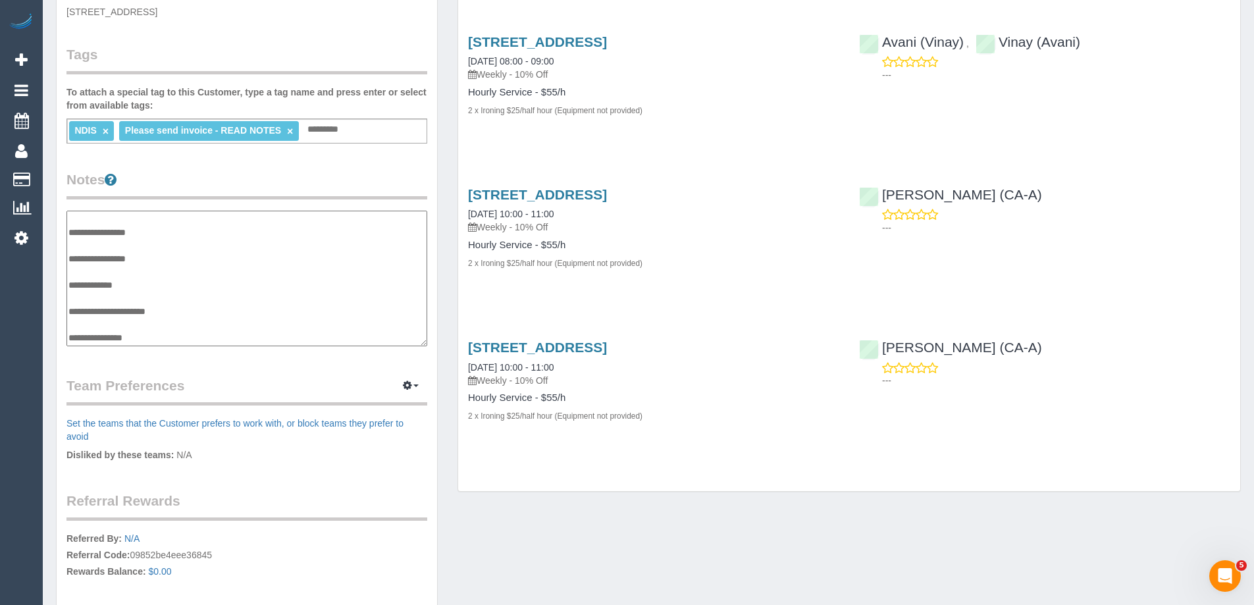
scroll to position [79, 0]
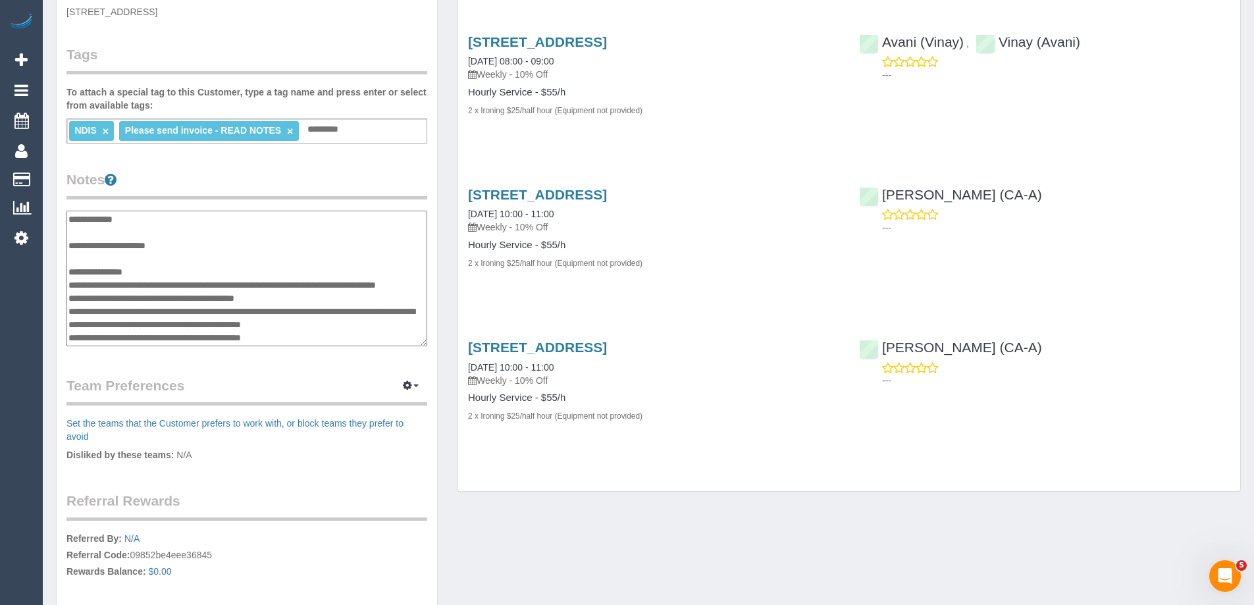
click at [114, 271] on textarea "**********" at bounding box center [246, 279] width 361 height 136
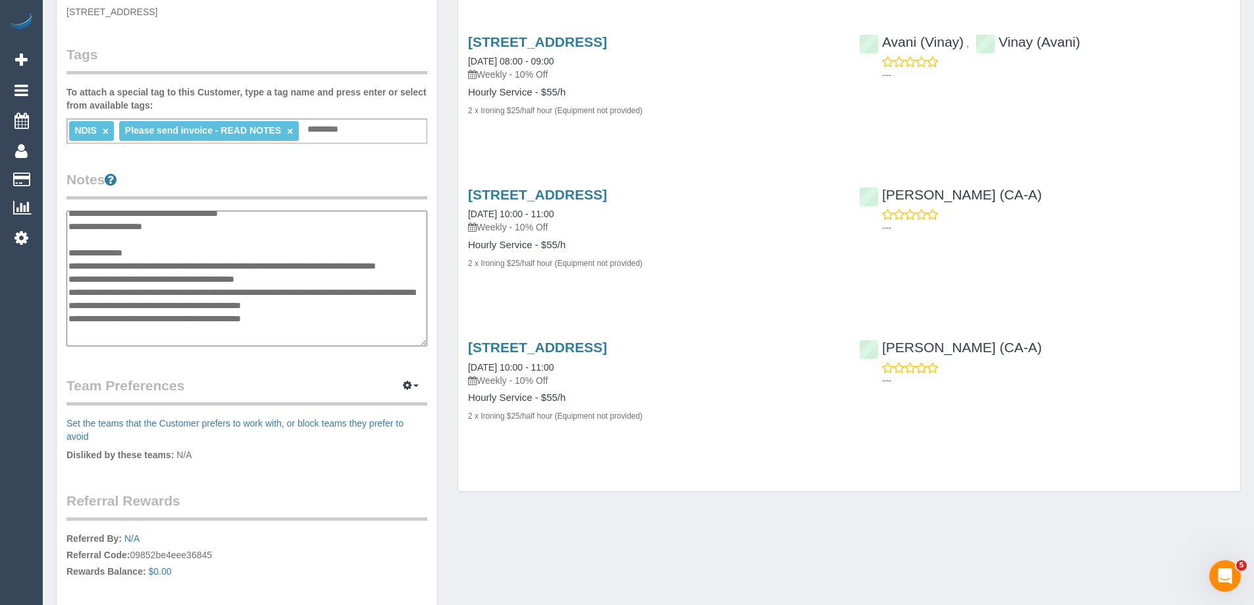
scroll to position [171, 0]
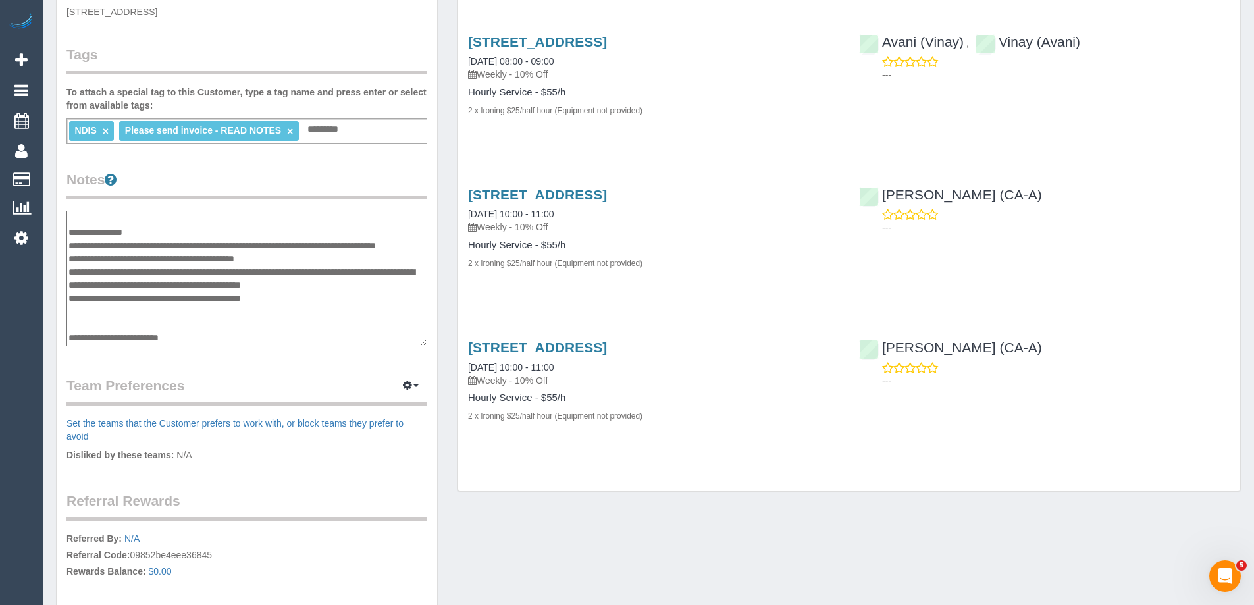
click at [144, 337] on textarea "**********" at bounding box center [246, 279] width 361 height 136
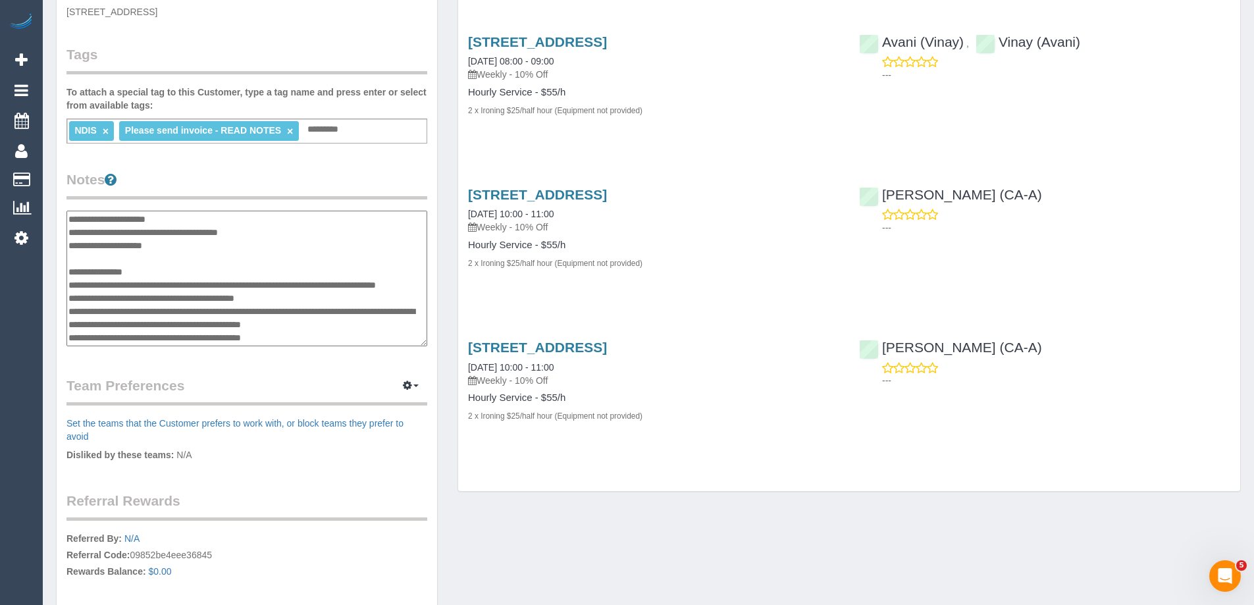
scroll to position [132, 0]
click at [156, 250] on textarea "**********" at bounding box center [246, 279] width 361 height 136
click at [167, 261] on textarea "**********" at bounding box center [246, 279] width 361 height 136
click at [151, 340] on textarea "**********" at bounding box center [246, 279] width 361 height 136
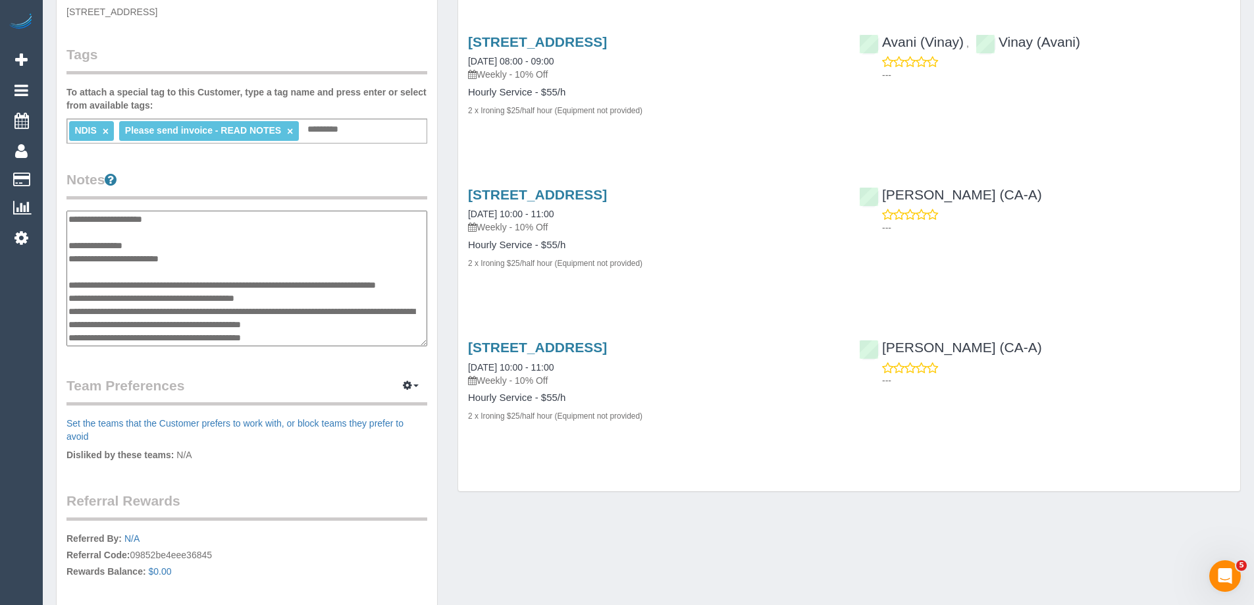
click at [151, 340] on textarea "**********" at bounding box center [246, 279] width 361 height 136
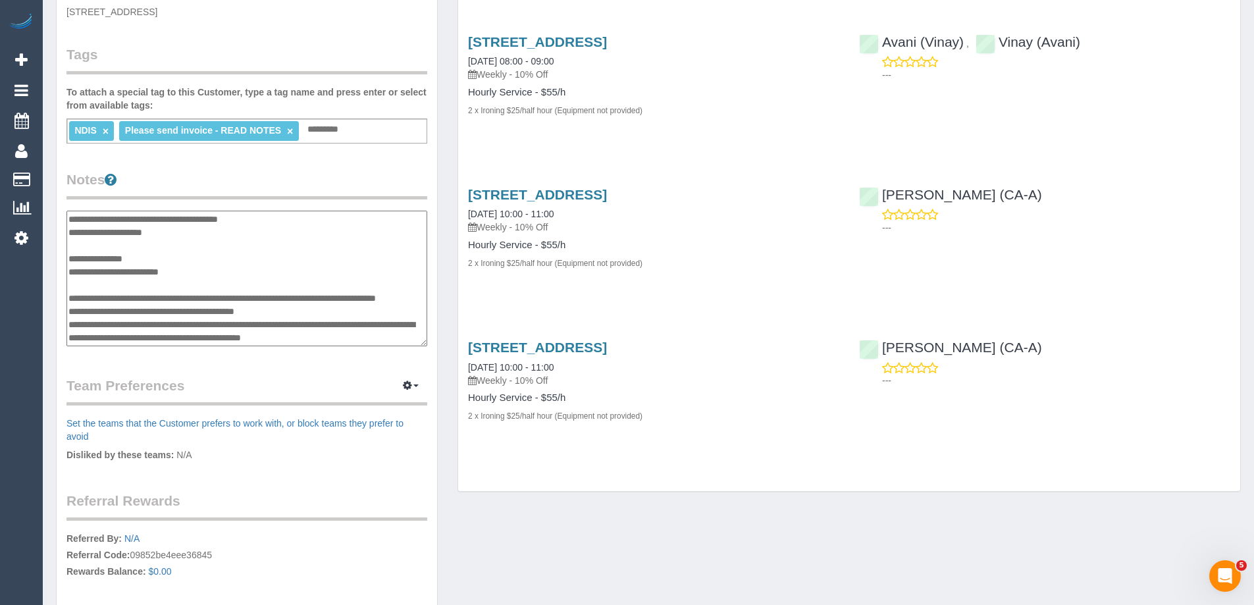
scroll to position [145, 0]
click at [187, 271] on textarea "**********" at bounding box center [246, 279] width 361 height 136
click at [228, 288] on textarea "**********" at bounding box center [246, 279] width 361 height 136
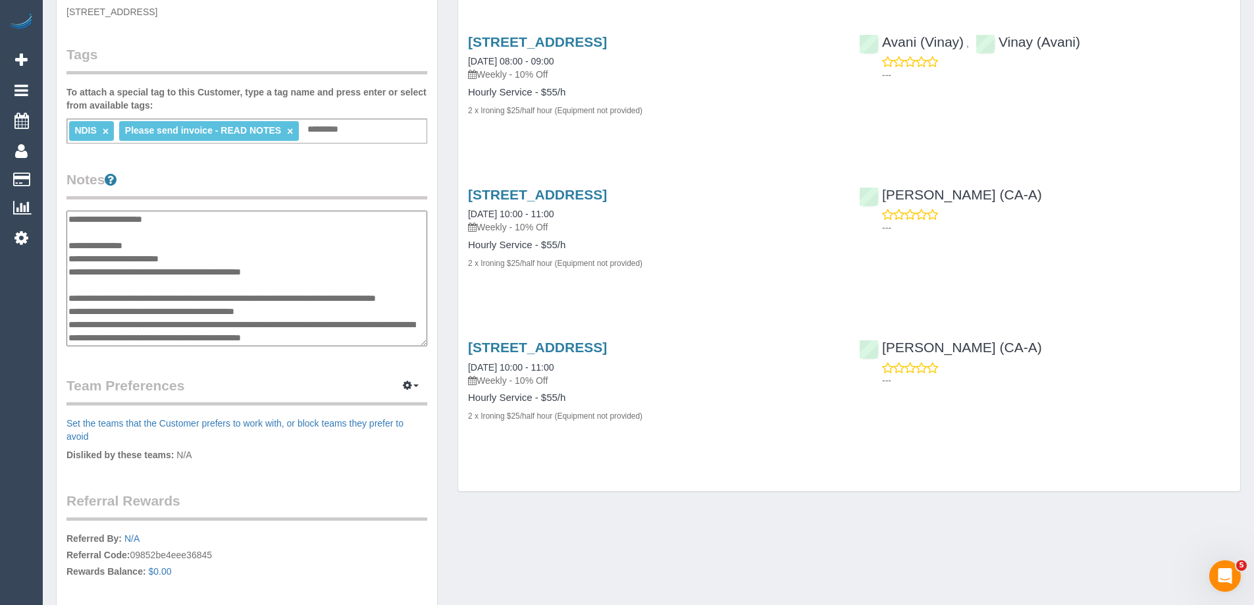
click at [228, 288] on textarea "**********" at bounding box center [246, 279] width 361 height 136
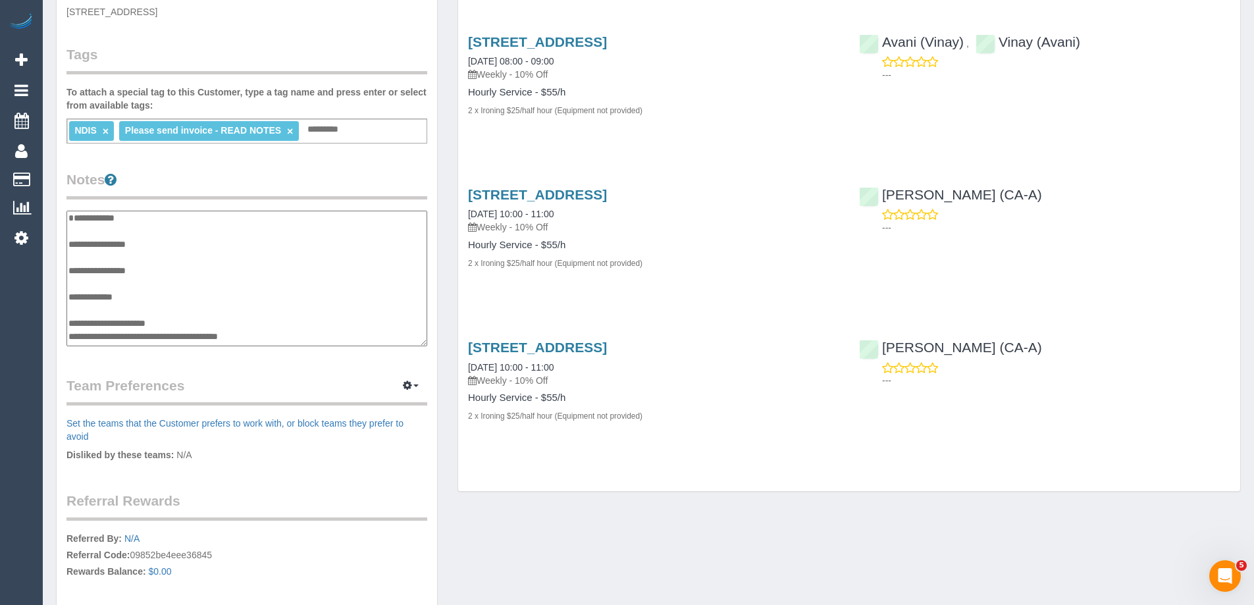
scroll to position [0, 0]
click at [120, 297] on textarea "**********" at bounding box center [246, 279] width 361 height 136
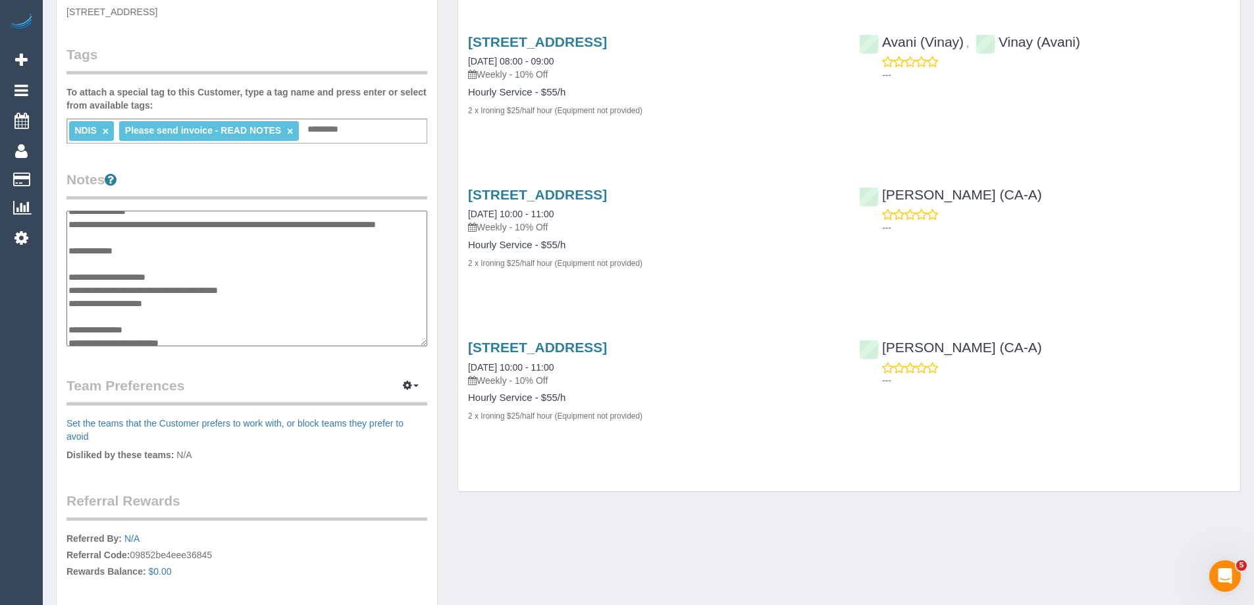
scroll to position [158, 0]
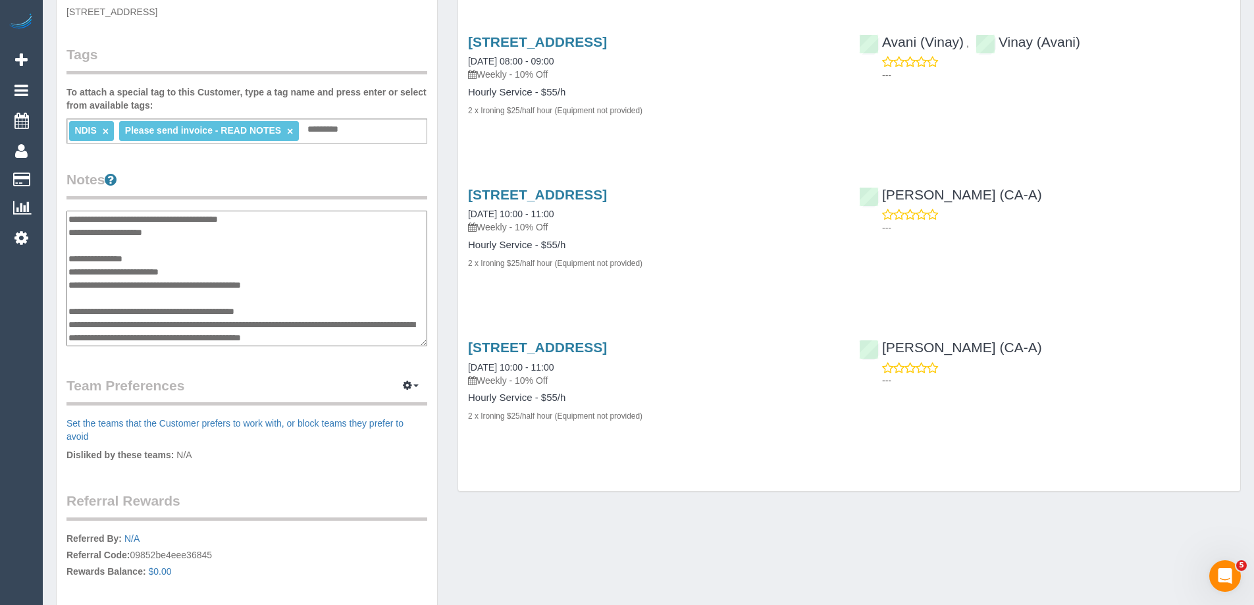
click at [180, 313] on textarea "**********" at bounding box center [246, 279] width 361 height 136
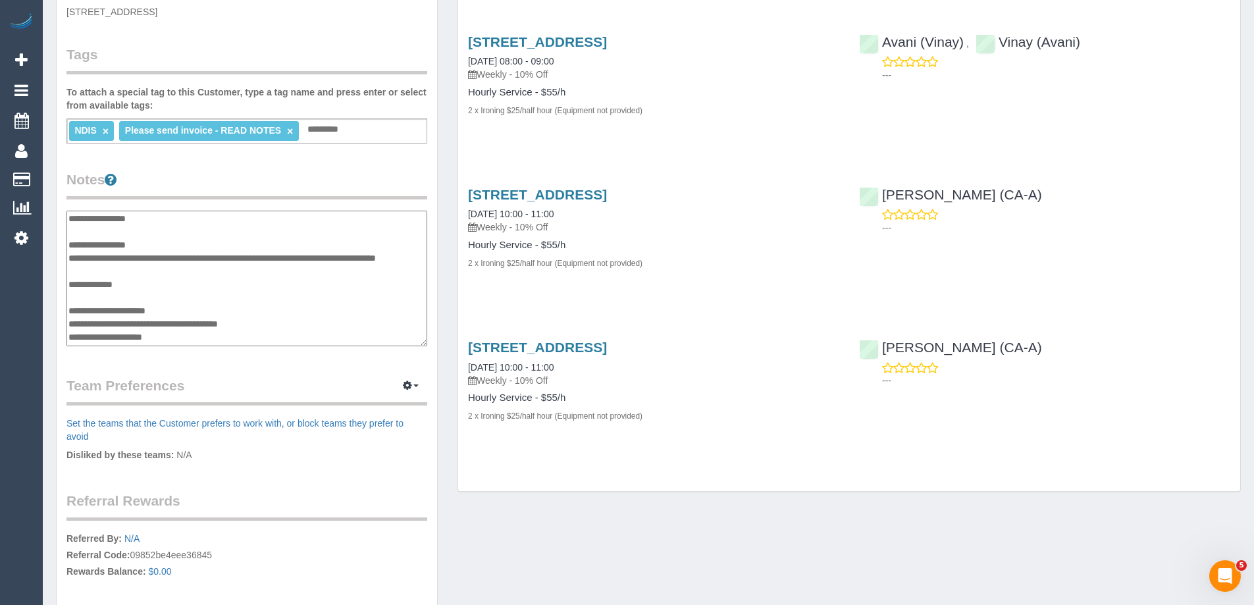
scroll to position [13, 0]
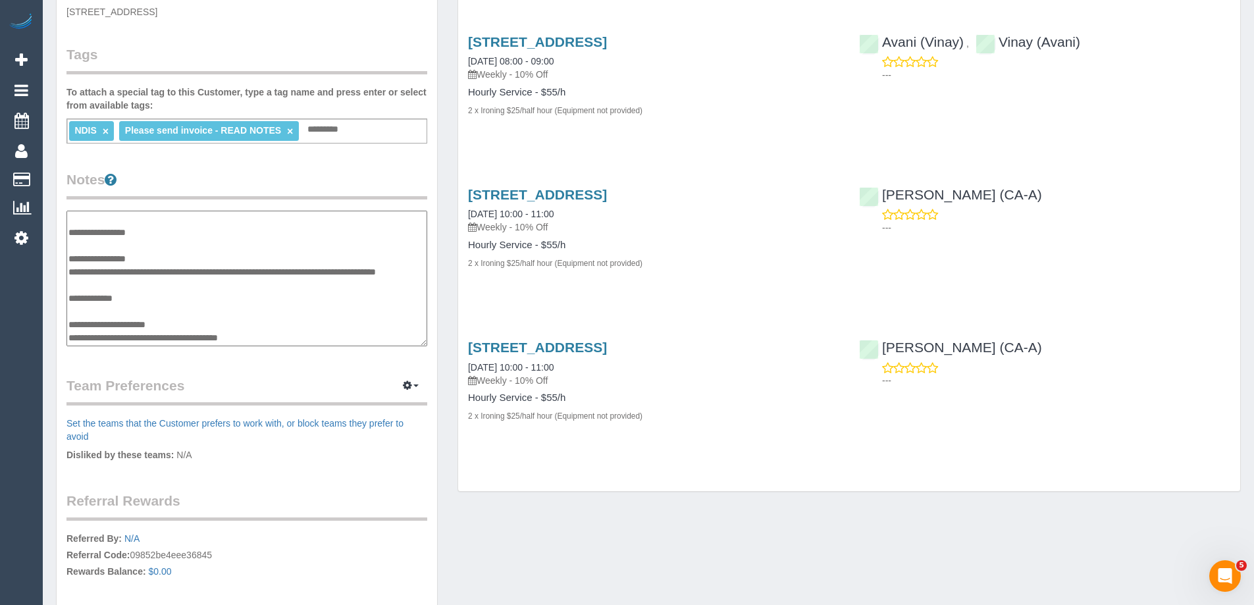
click at [126, 259] on textarea "**********" at bounding box center [246, 279] width 361 height 136
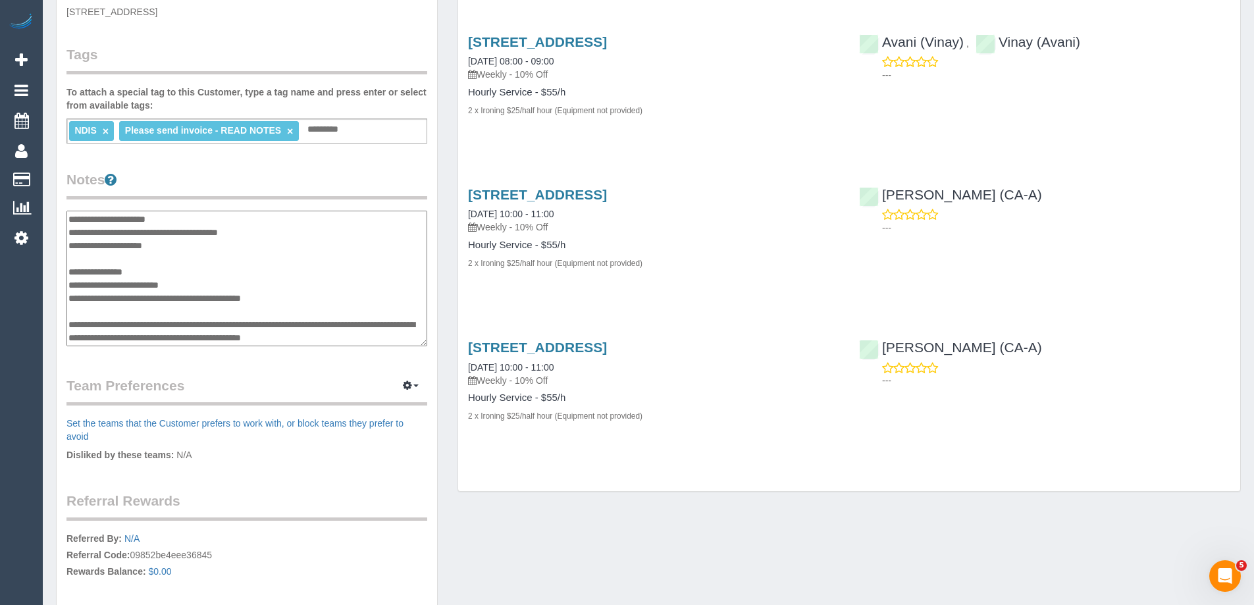
scroll to position [158, 0]
click at [167, 324] on textarea "**********" at bounding box center [246, 279] width 361 height 136
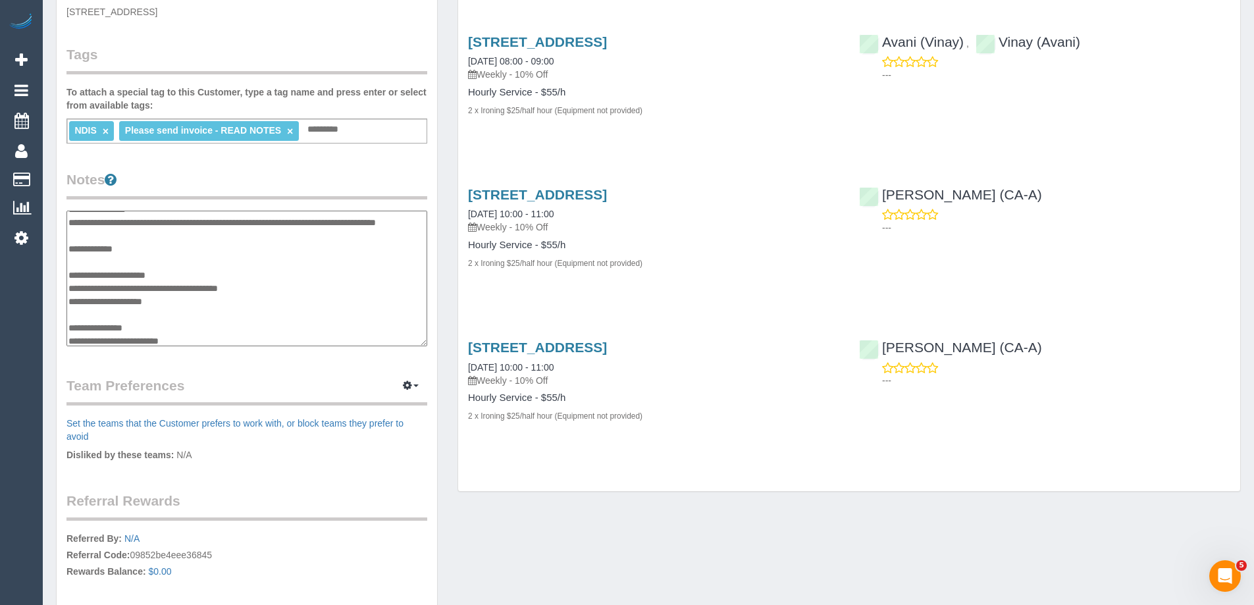
scroll to position [53, 0]
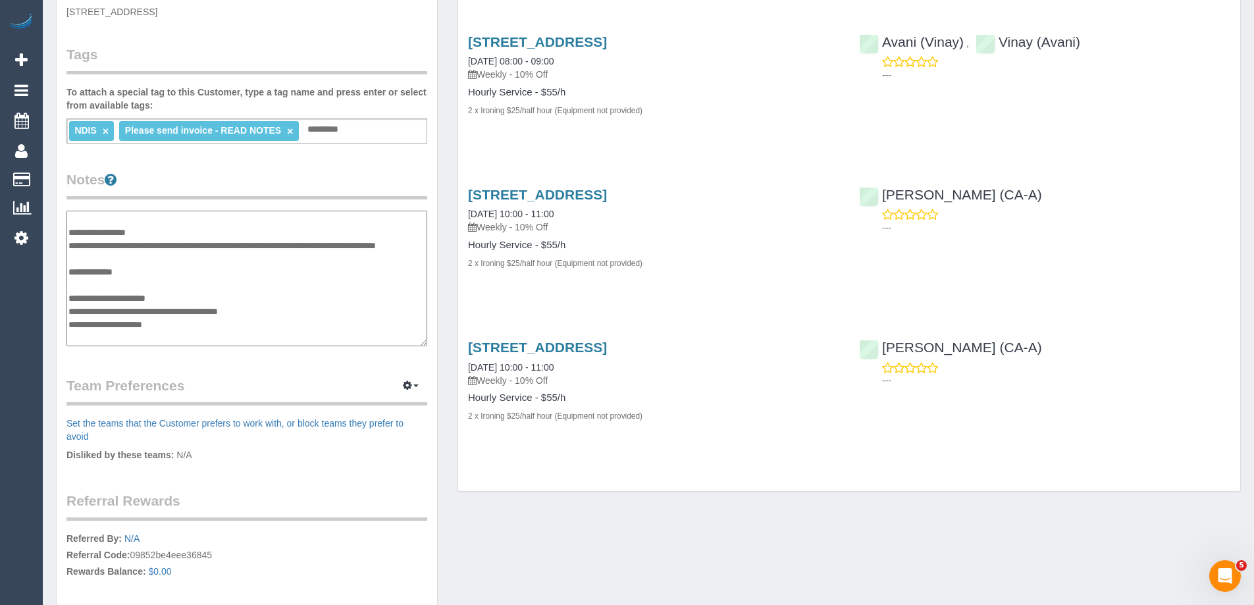
click at [135, 286] on textarea "**********" at bounding box center [246, 279] width 361 height 136
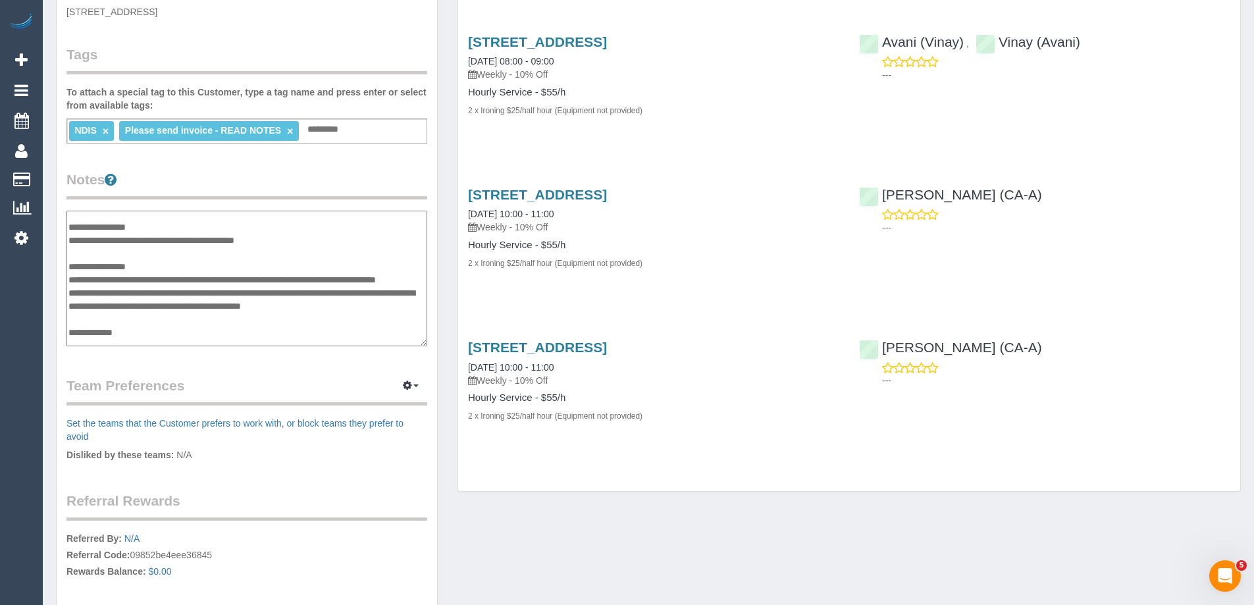
scroll to position [0, 0]
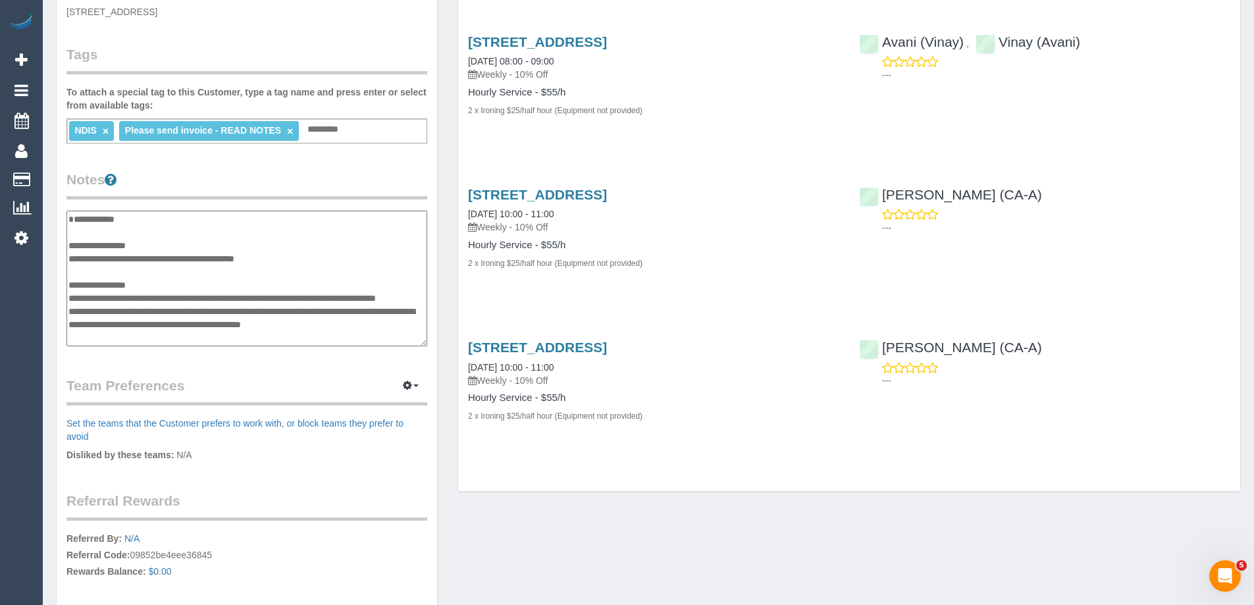
click at [108, 218] on textarea "**********" at bounding box center [246, 279] width 361 height 136
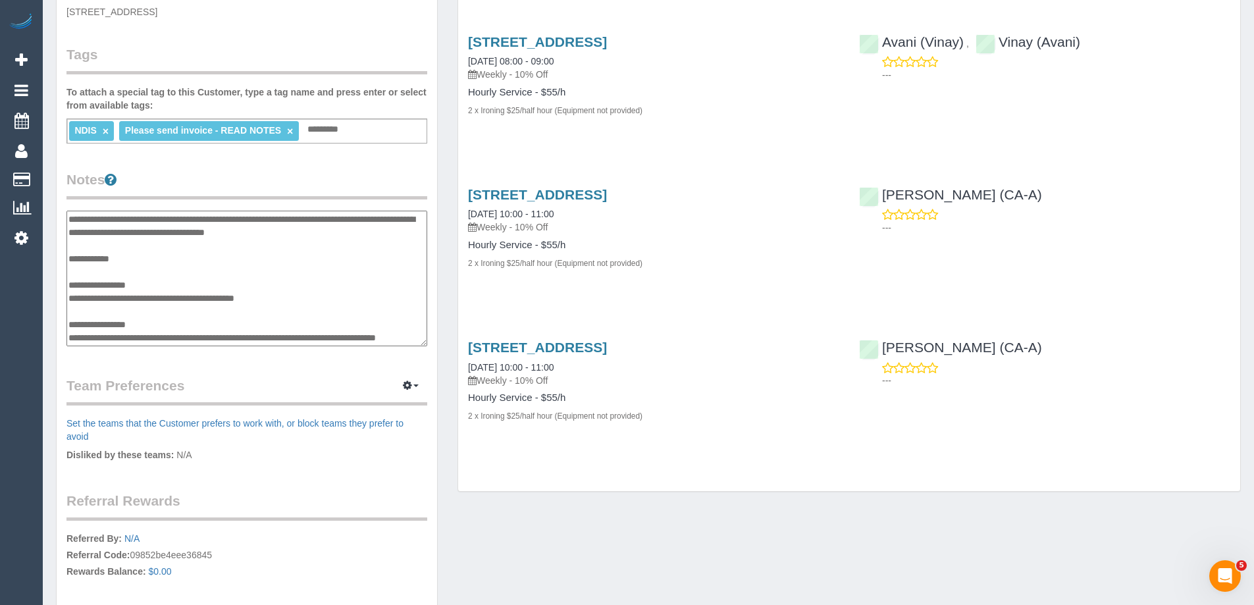
click at [299, 231] on textarea "**********" at bounding box center [246, 279] width 361 height 136
paste textarea "**********"
click at [380, 238] on textarea "**********" at bounding box center [246, 279] width 361 height 136
click at [396, 226] on textarea "**********" at bounding box center [246, 279] width 361 height 136
type textarea "**********"
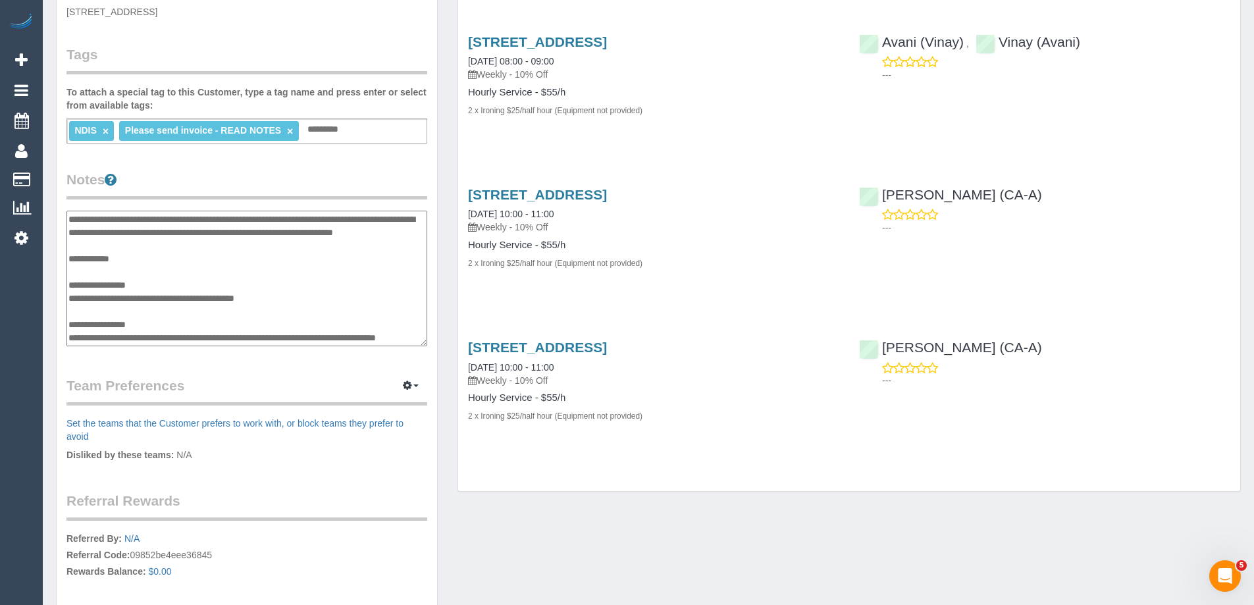
click at [378, 180] on legend "Notes" at bounding box center [246, 185] width 361 height 30
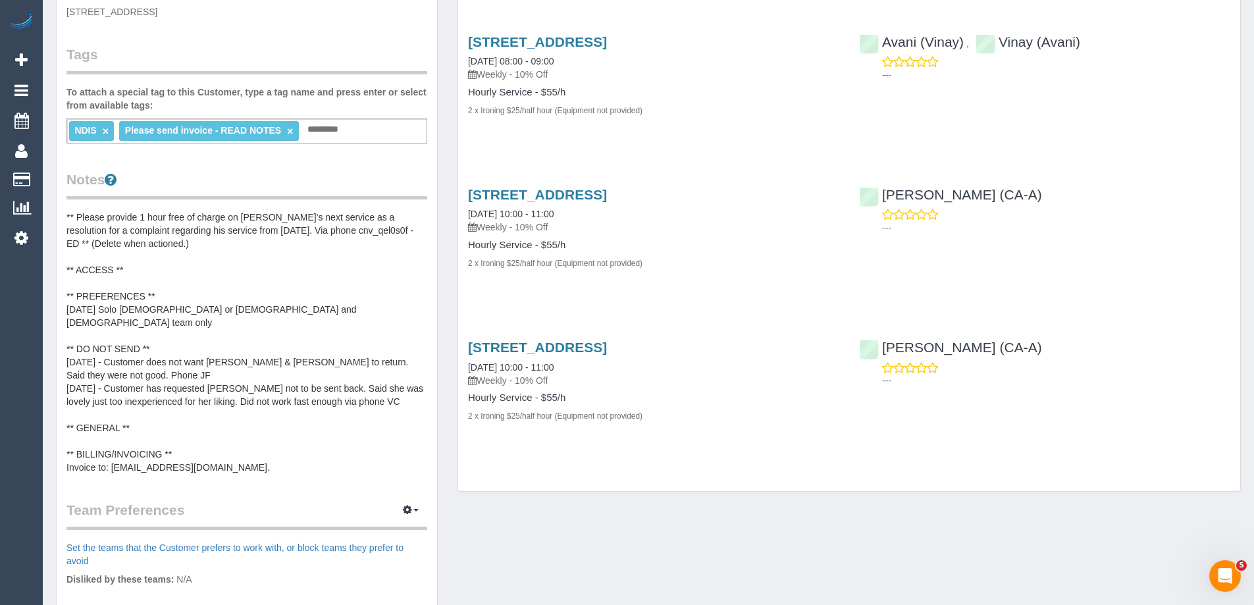
click at [372, 232] on pre "** Please provide 1 hour free of charge on Steve's next service as a resolution…" at bounding box center [246, 342] width 361 height 263
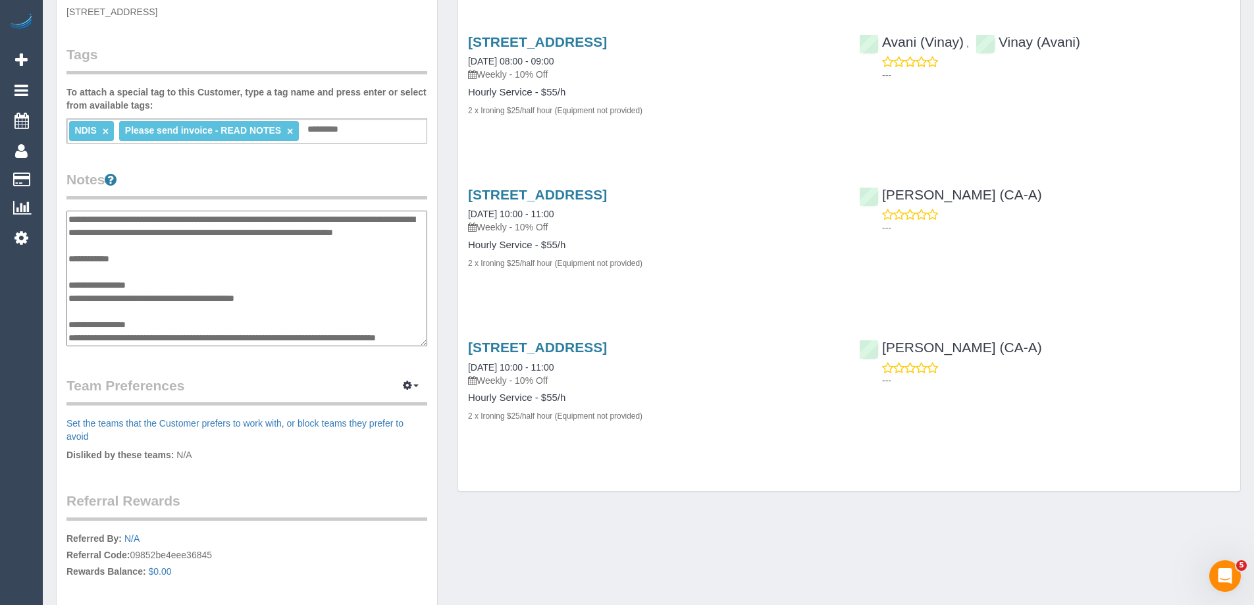
click at [381, 230] on textarea "**********" at bounding box center [246, 279] width 361 height 136
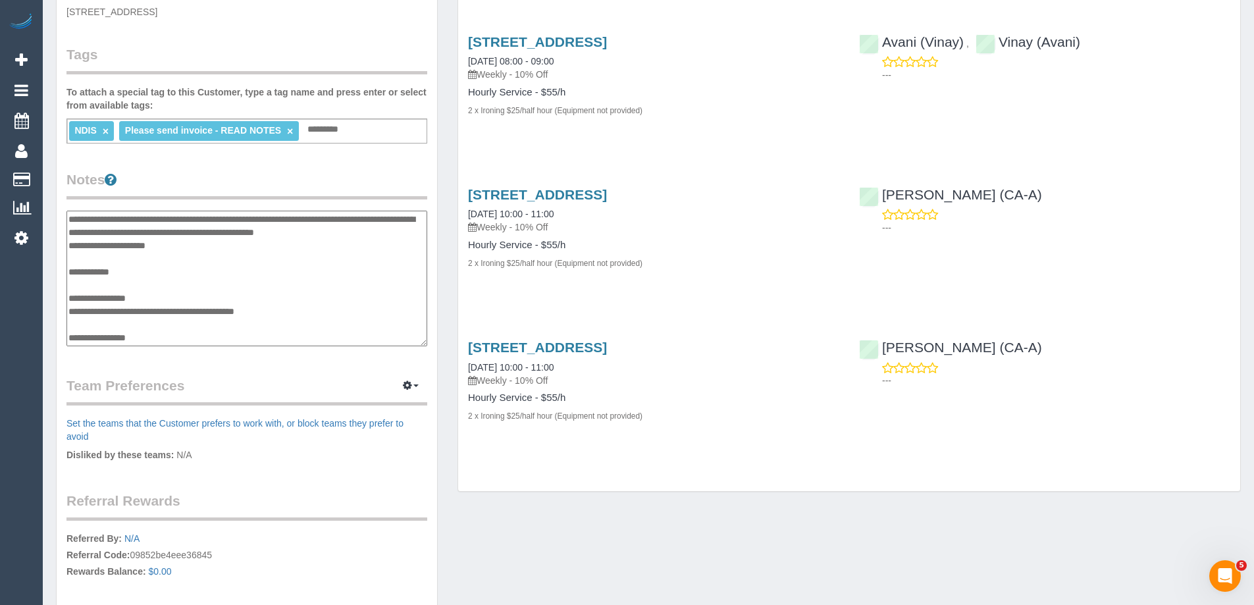
type textarea "**********"
click at [324, 174] on legend "Notes" at bounding box center [246, 185] width 361 height 30
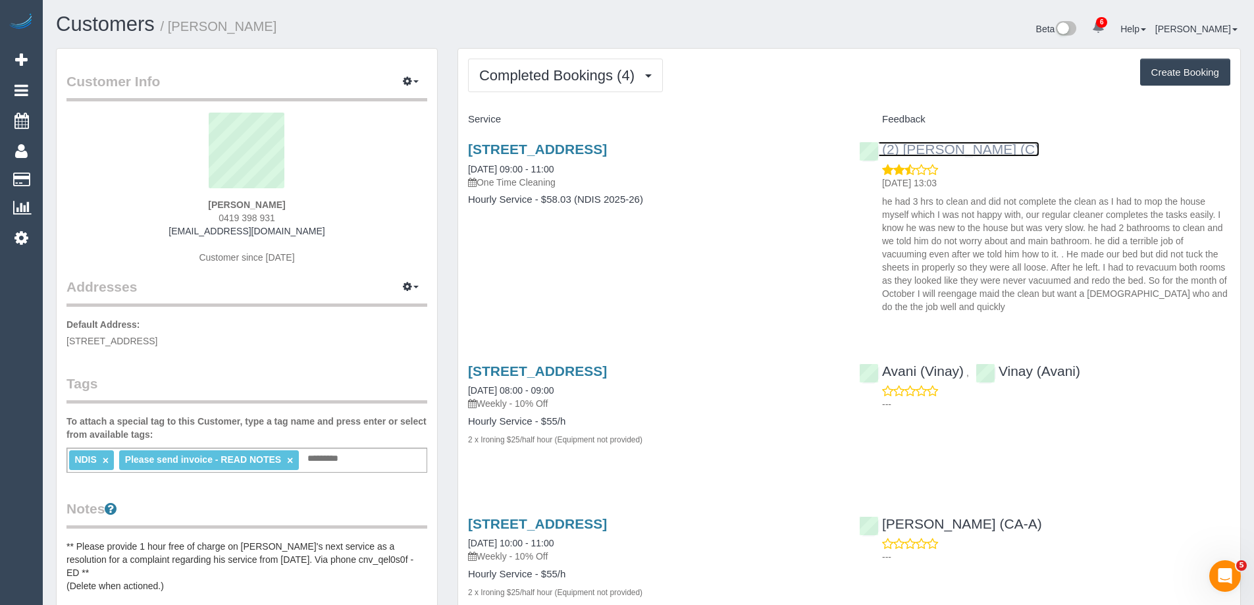
click at [1004, 146] on link "(2) Sewmina De Silva (C)" at bounding box center [949, 149] width 180 height 15
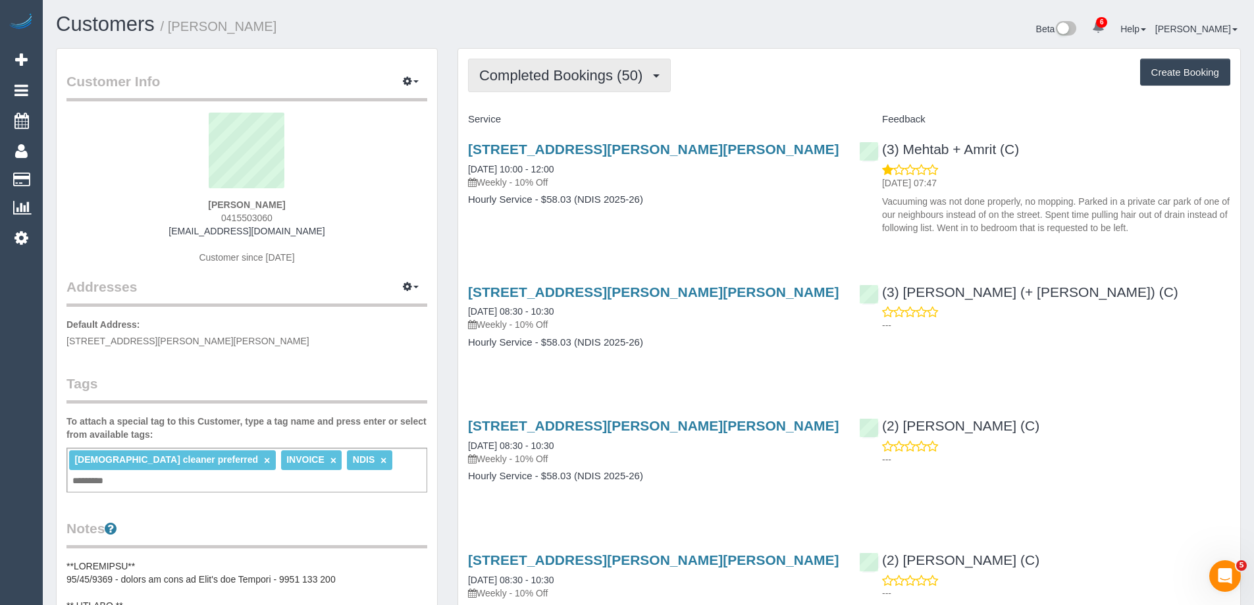
click at [575, 77] on span "Completed Bookings (50)" at bounding box center [564, 75] width 170 height 16
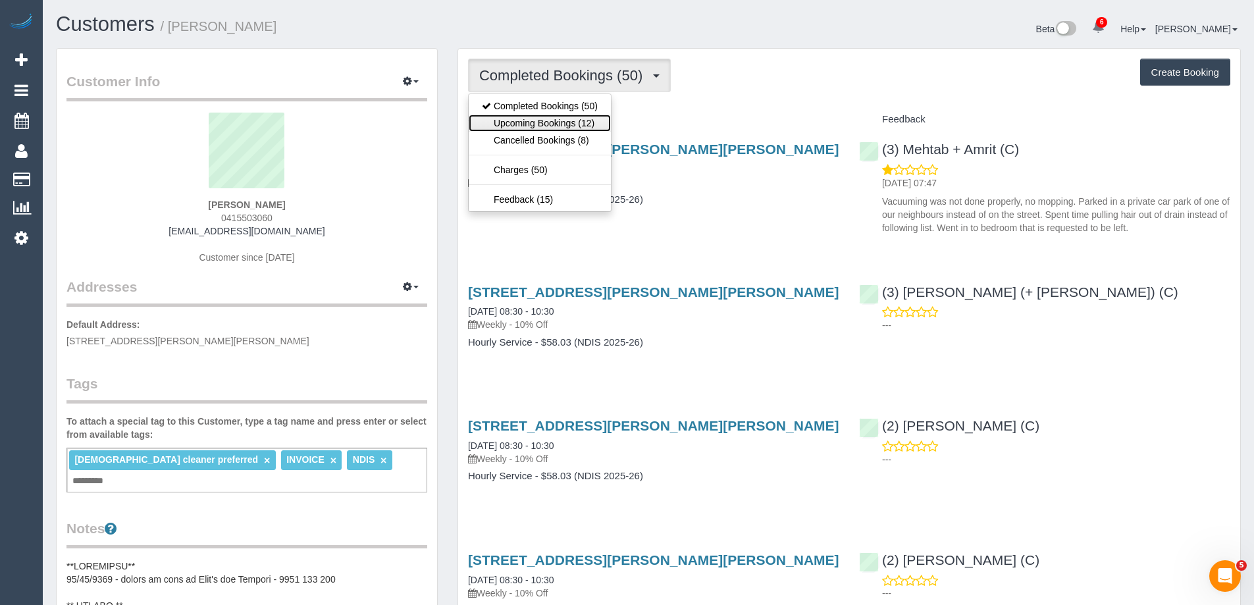
click at [574, 122] on link "Upcoming Bookings (12)" at bounding box center [540, 123] width 142 height 17
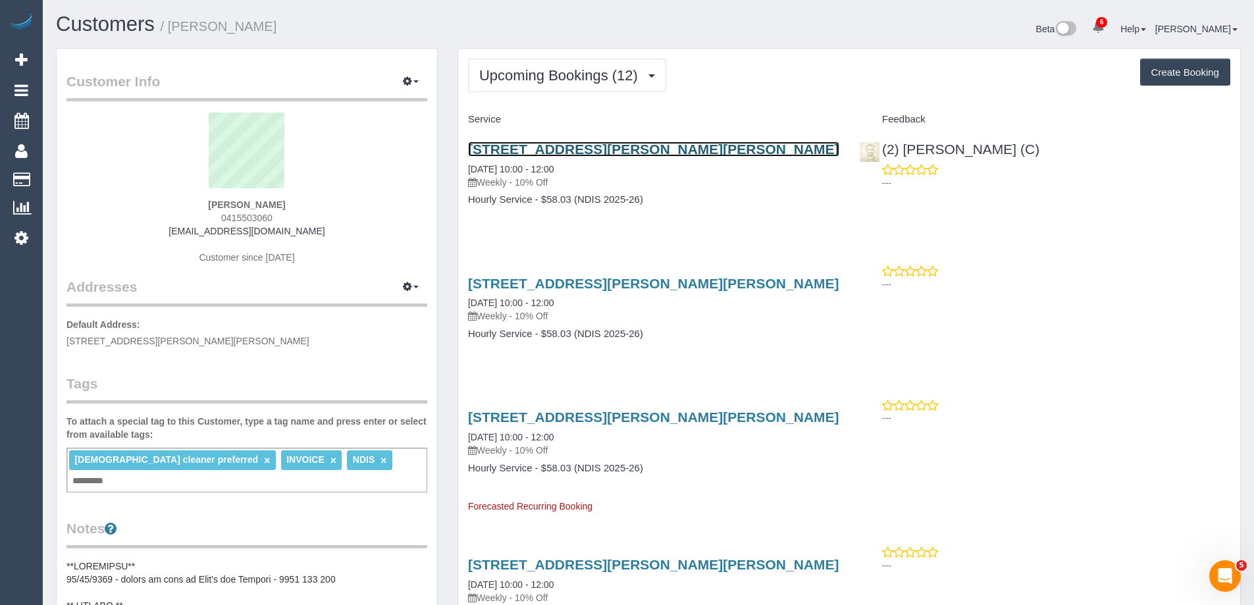
click at [569, 148] on link "Unit 1 469-471 Gilbert Rd, Preston, VIC 3072" at bounding box center [653, 149] width 371 height 15
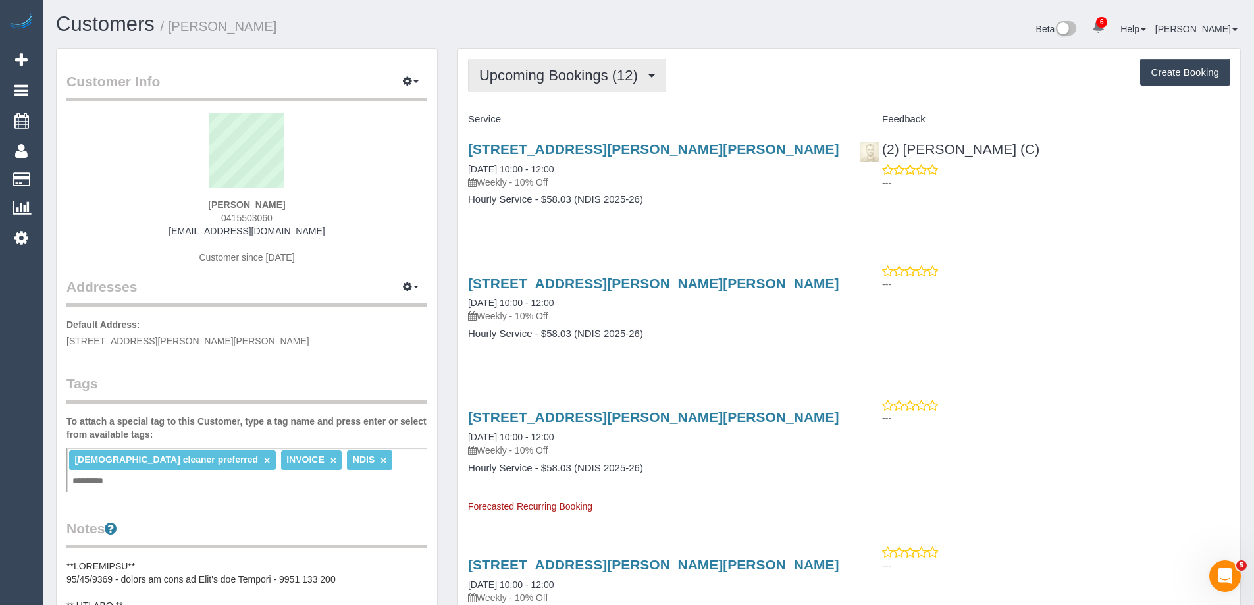
click at [590, 75] on span "Upcoming Bookings (12)" at bounding box center [561, 75] width 165 height 16
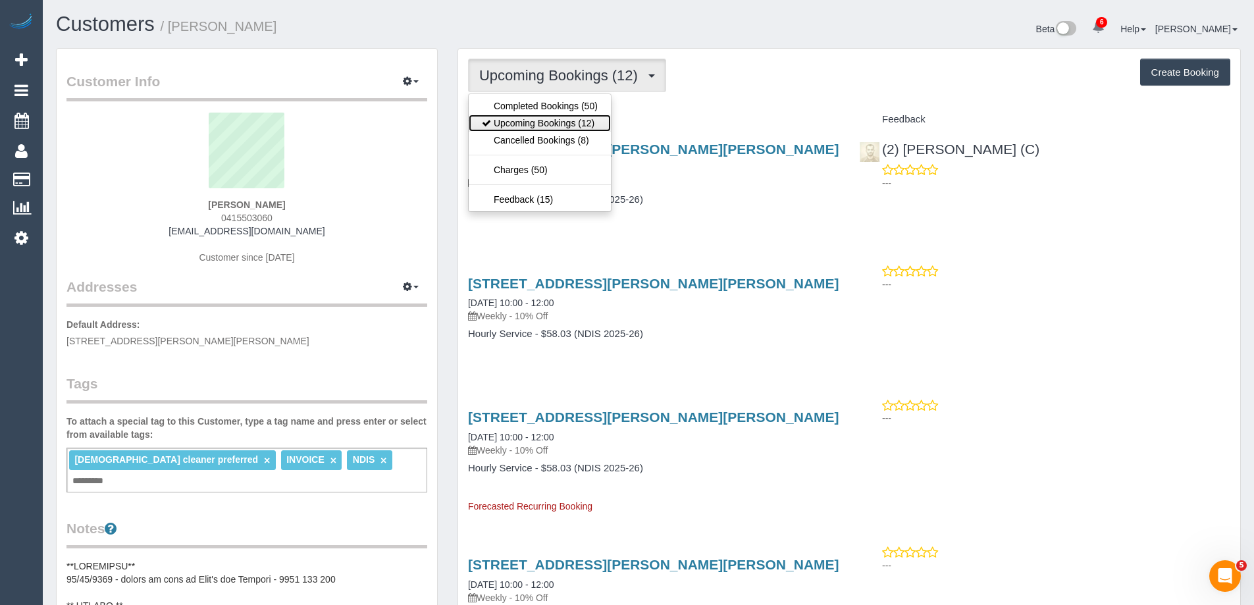
click at [582, 118] on link "Upcoming Bookings (12)" at bounding box center [540, 123] width 142 height 17
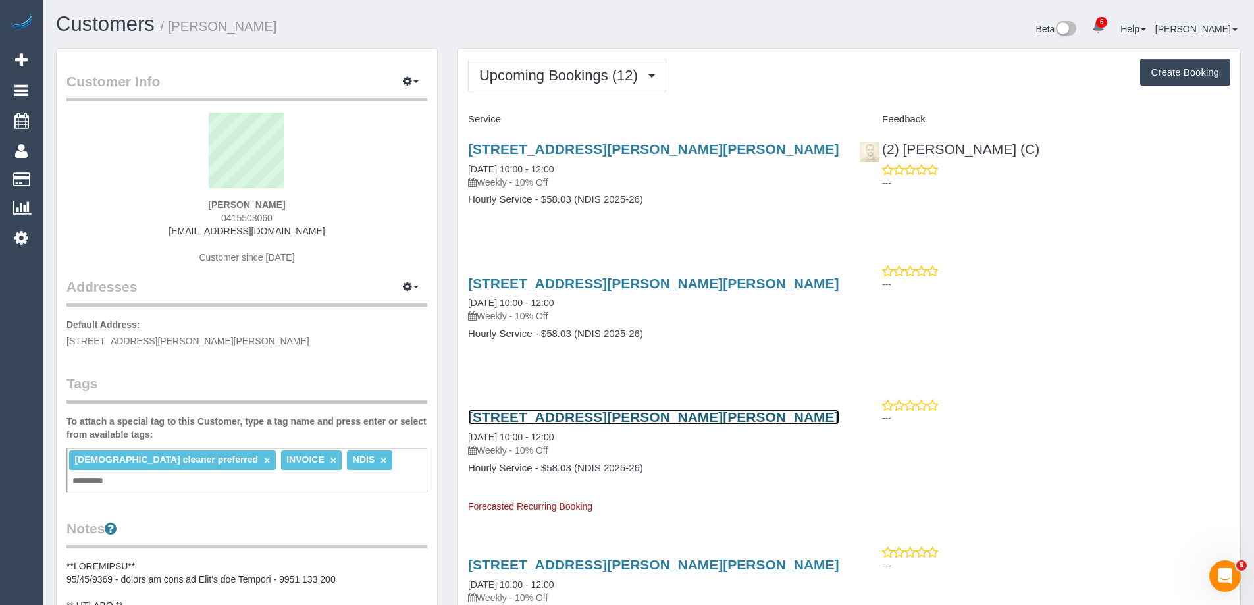
click at [635, 413] on link "Unit 1 469-471 Gilbert Rd, Preston, VIC 3072" at bounding box center [653, 416] width 371 height 15
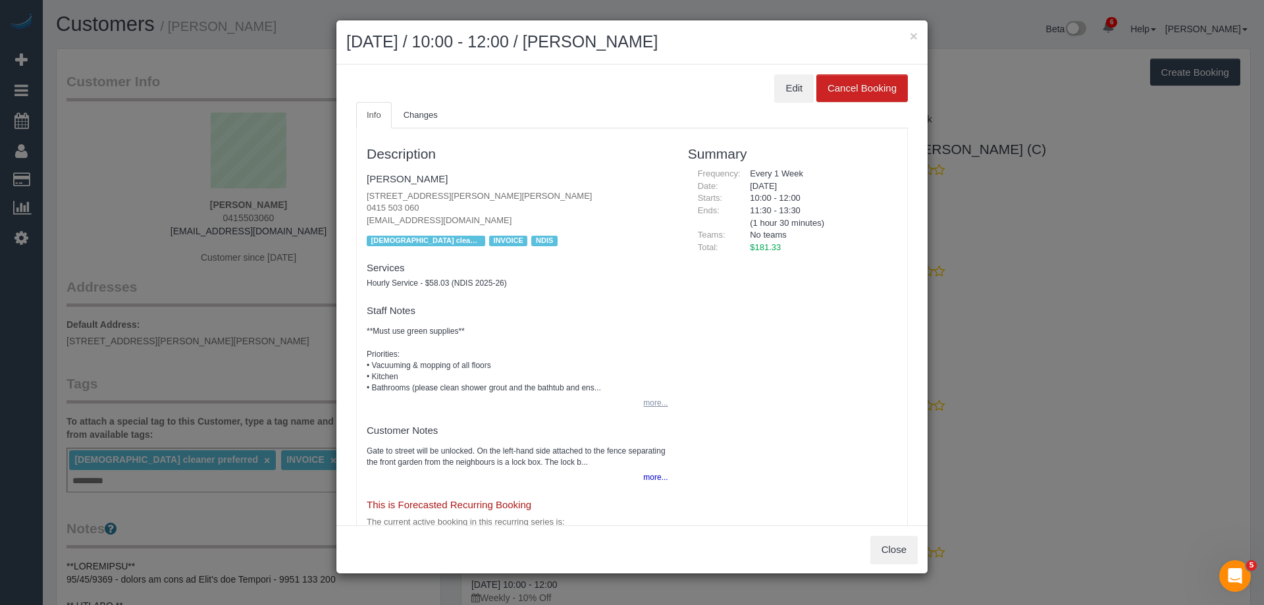
click at [650, 407] on button "more..." at bounding box center [651, 403] width 32 height 19
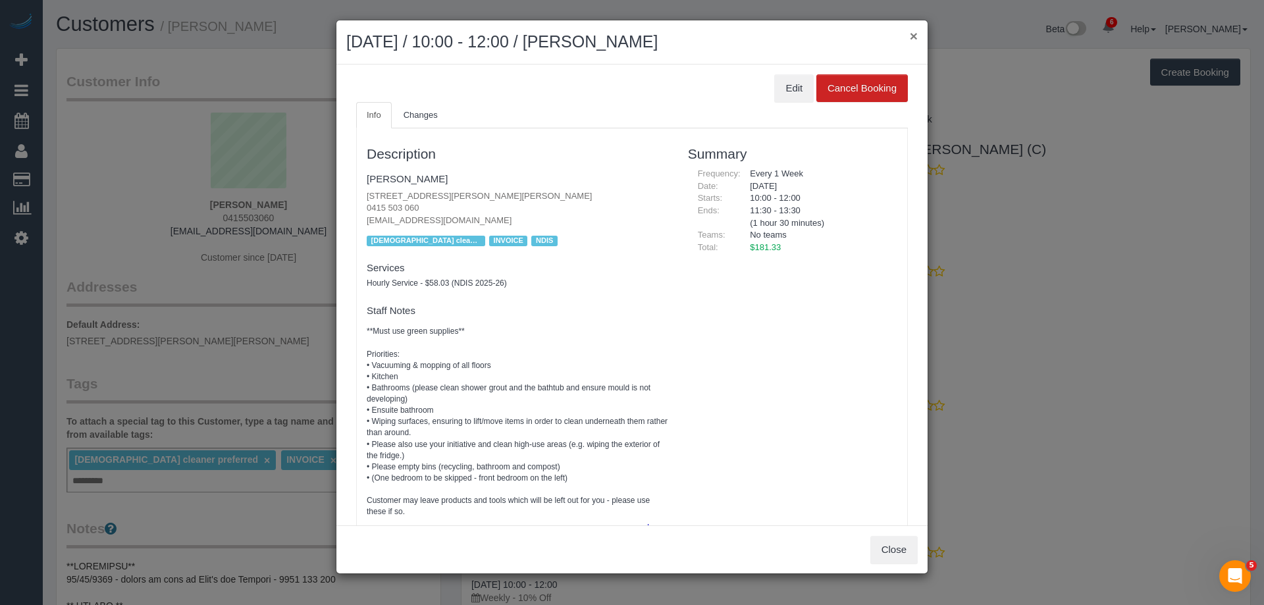
click at [910, 37] on button "×" at bounding box center [914, 36] width 8 height 14
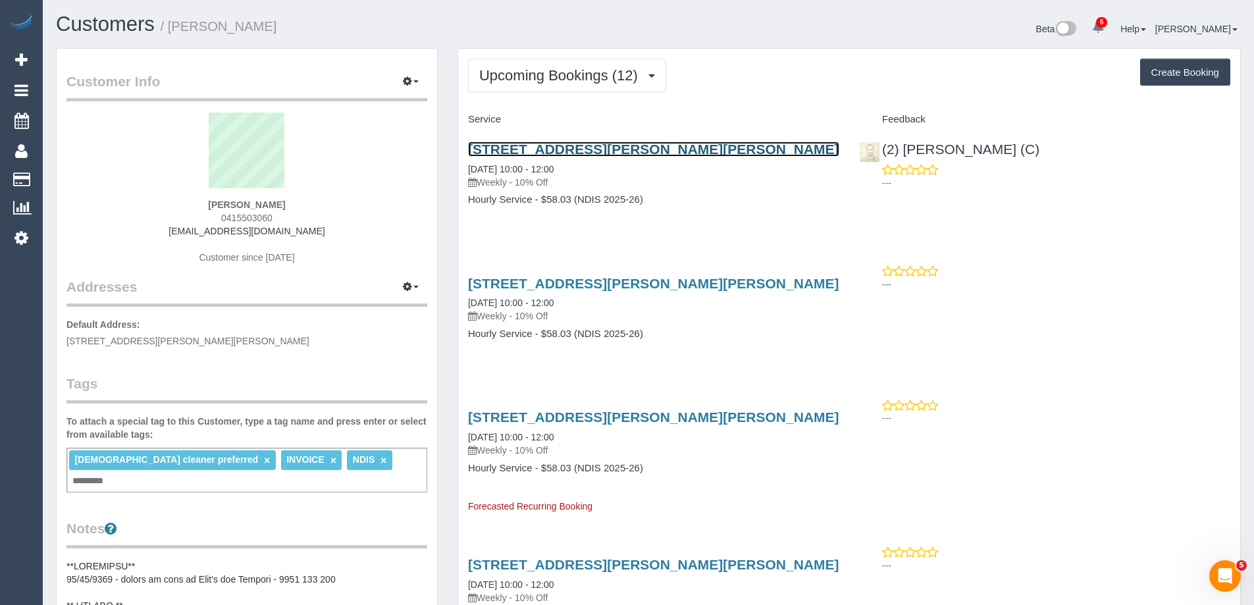
click at [674, 147] on link "Unit 1 469-471 Gilbert Rd, Preston, VIC 3072" at bounding box center [653, 149] width 371 height 15
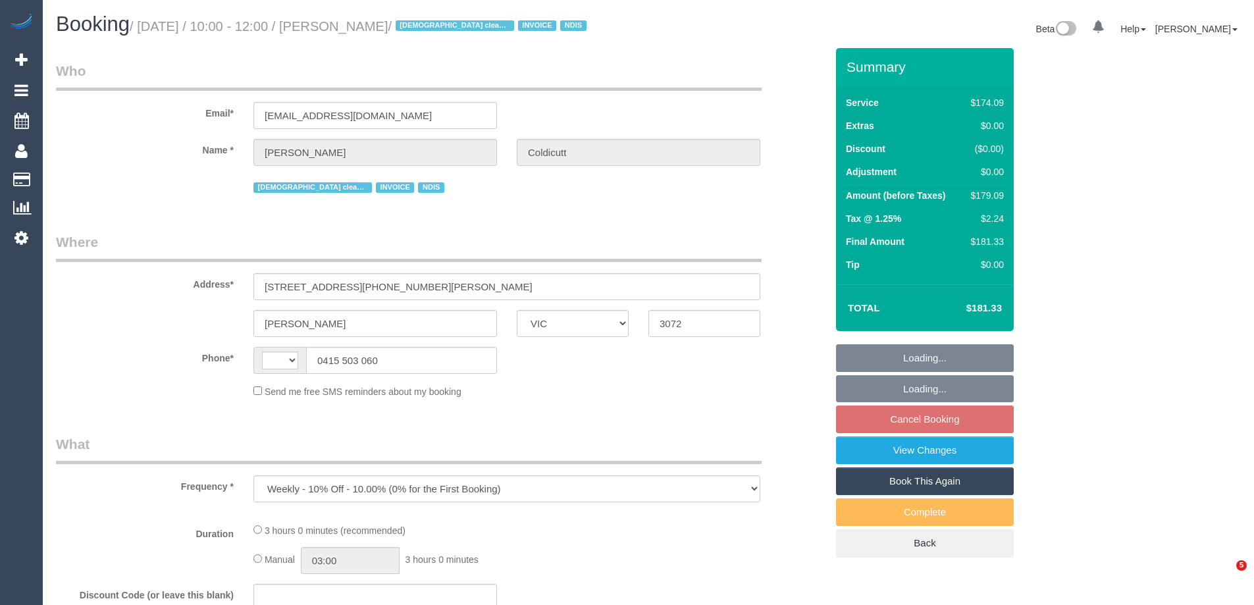
select select "VIC"
select select "string:AU"
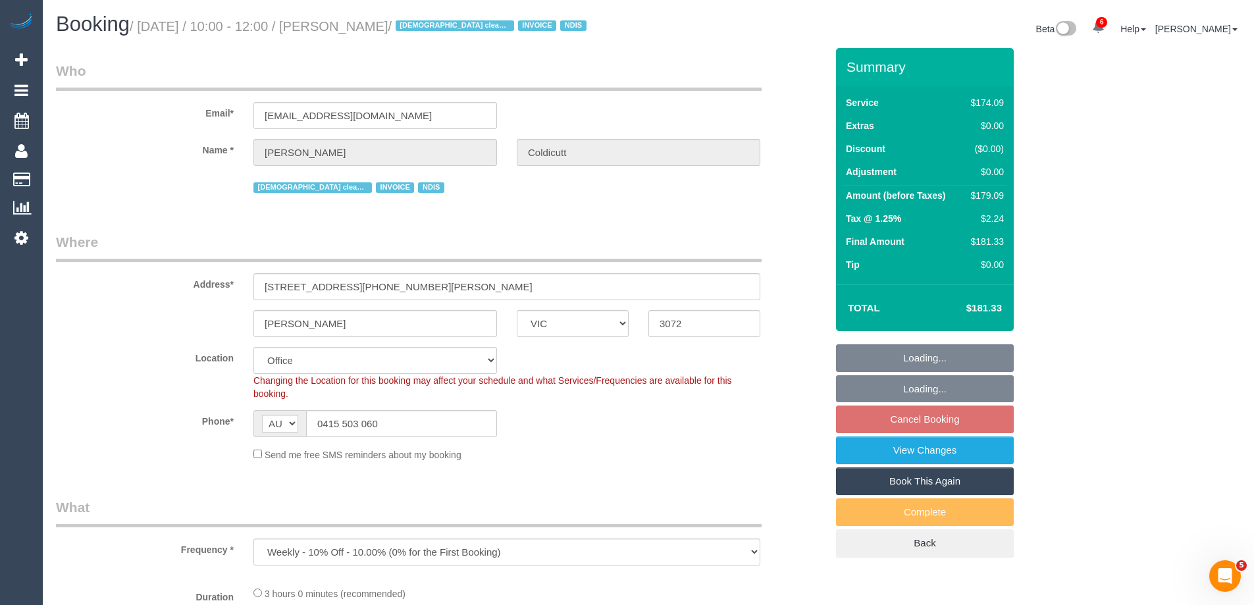
select select "object:590"
select select "number:28"
select select "number:16"
select select "number:19"
select select "number:36"
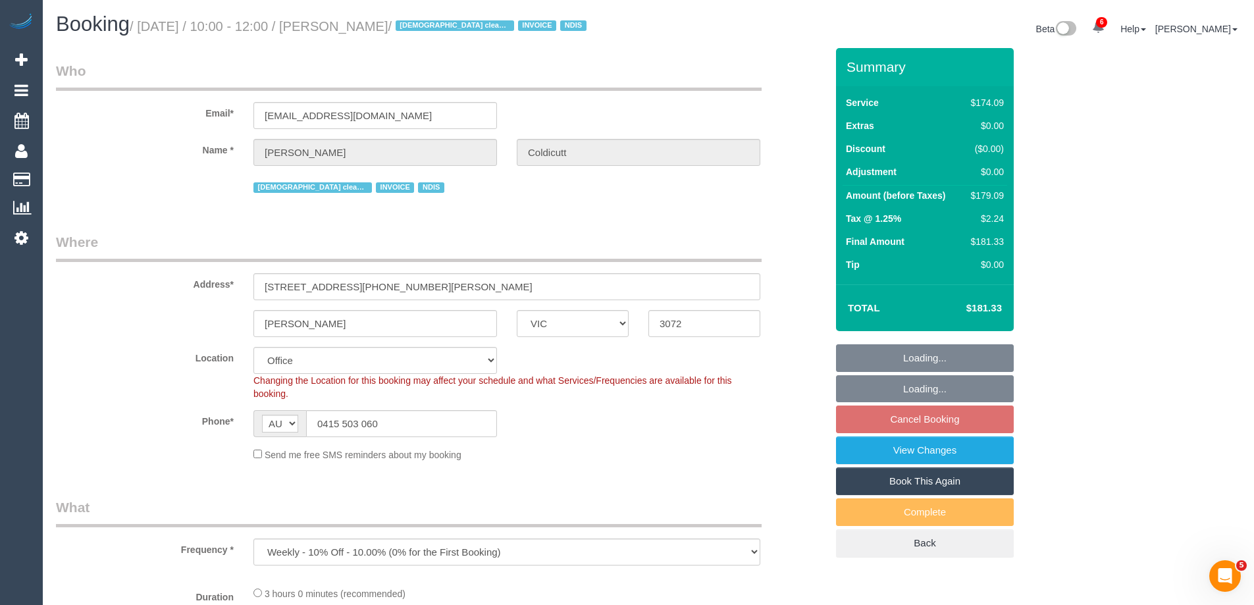
select select "number:34"
select select "number:11"
select select "180"
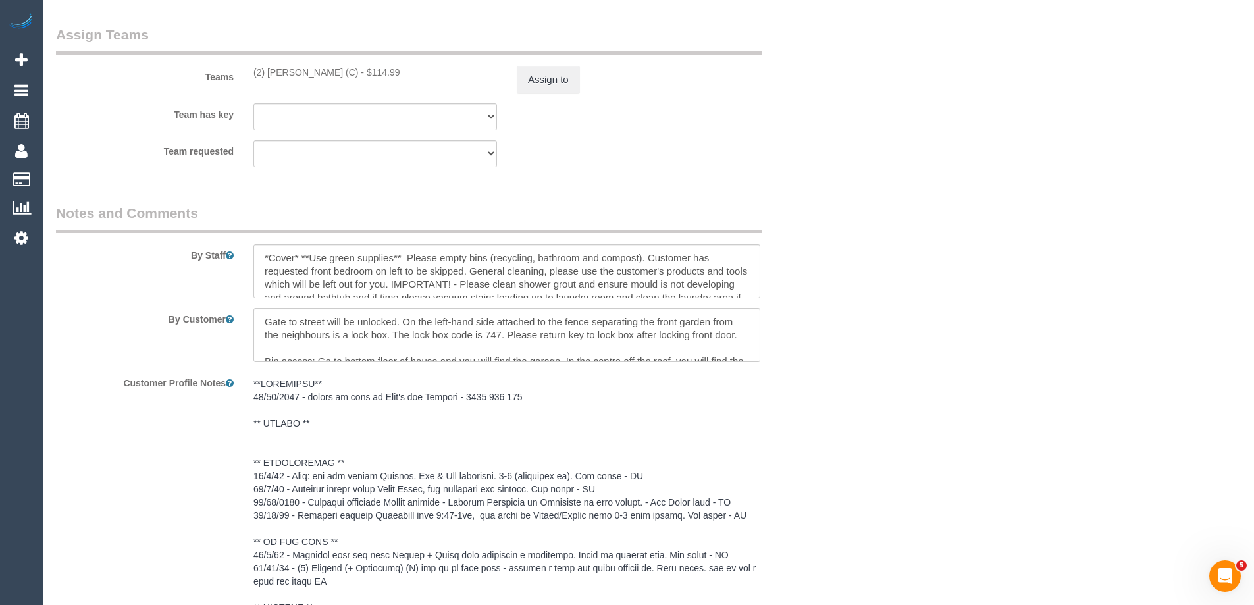
scroll to position [1646, 0]
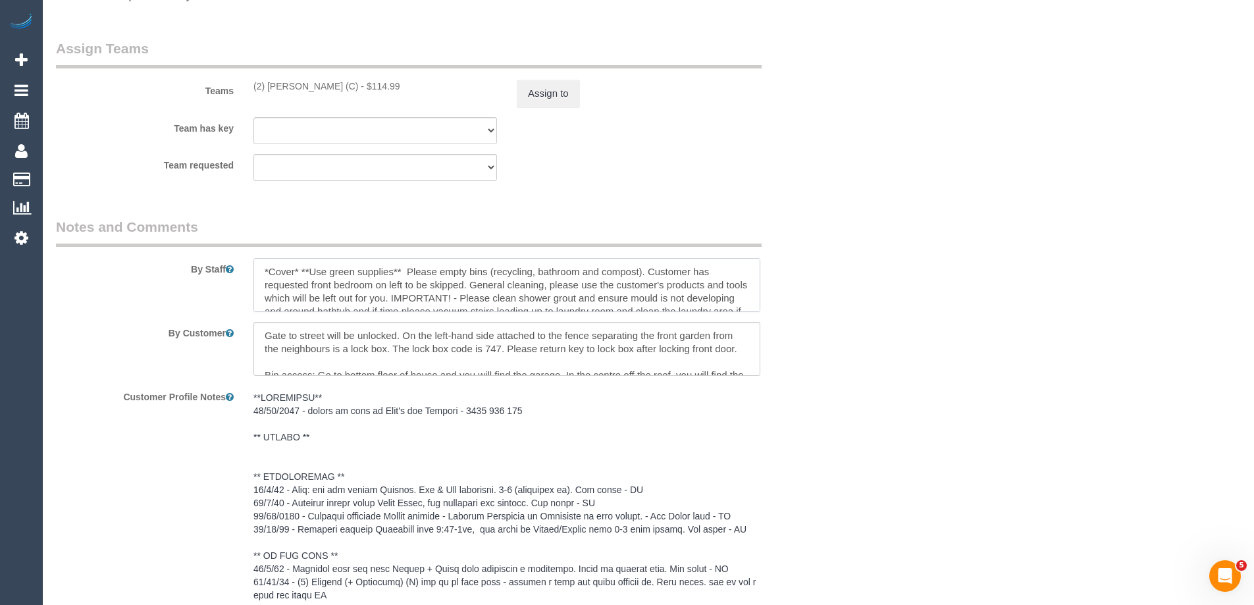
click at [382, 286] on textarea at bounding box center [506, 285] width 507 height 54
click at [451, 340] on textarea at bounding box center [506, 349] width 507 height 54
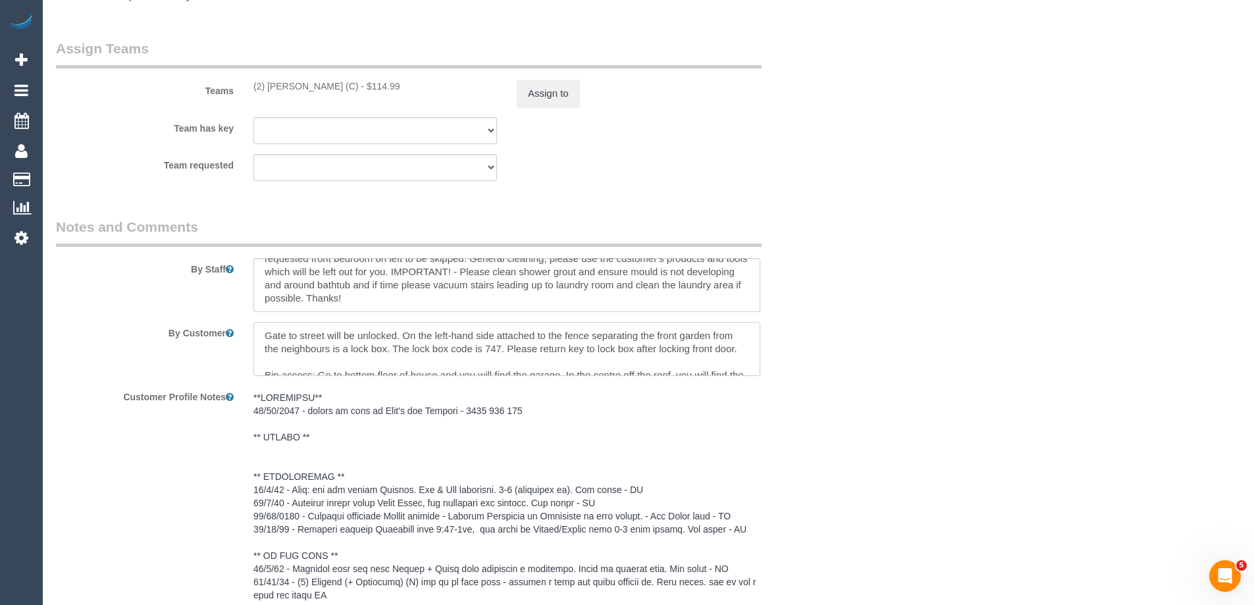
click at [531, 350] on textarea at bounding box center [506, 349] width 507 height 54
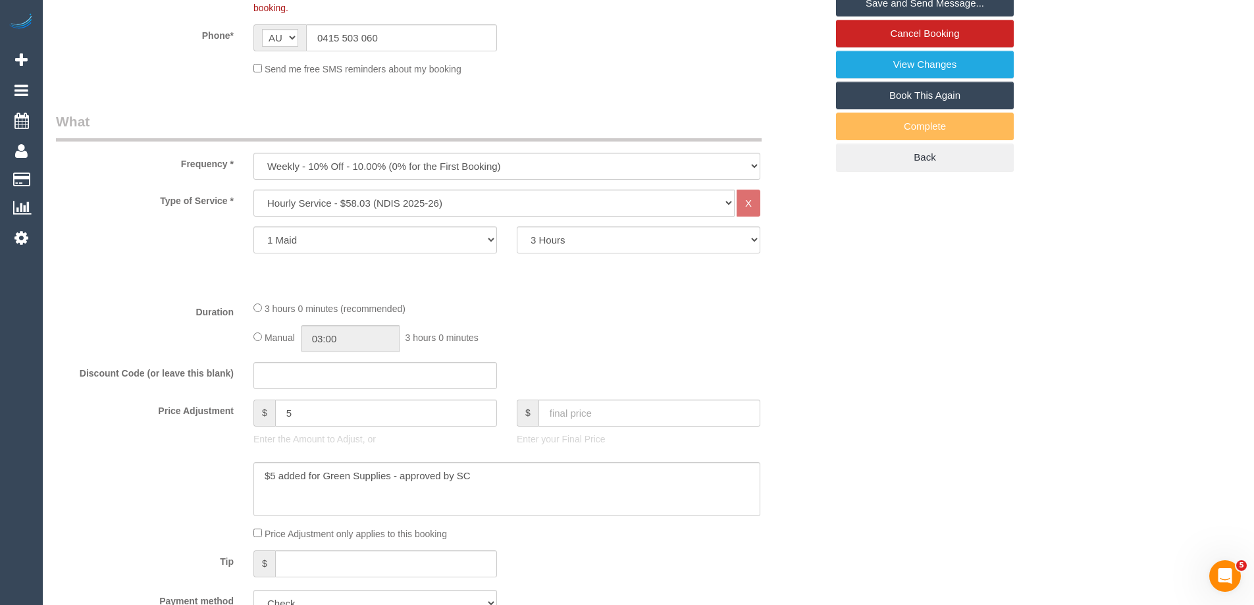
scroll to position [527, 0]
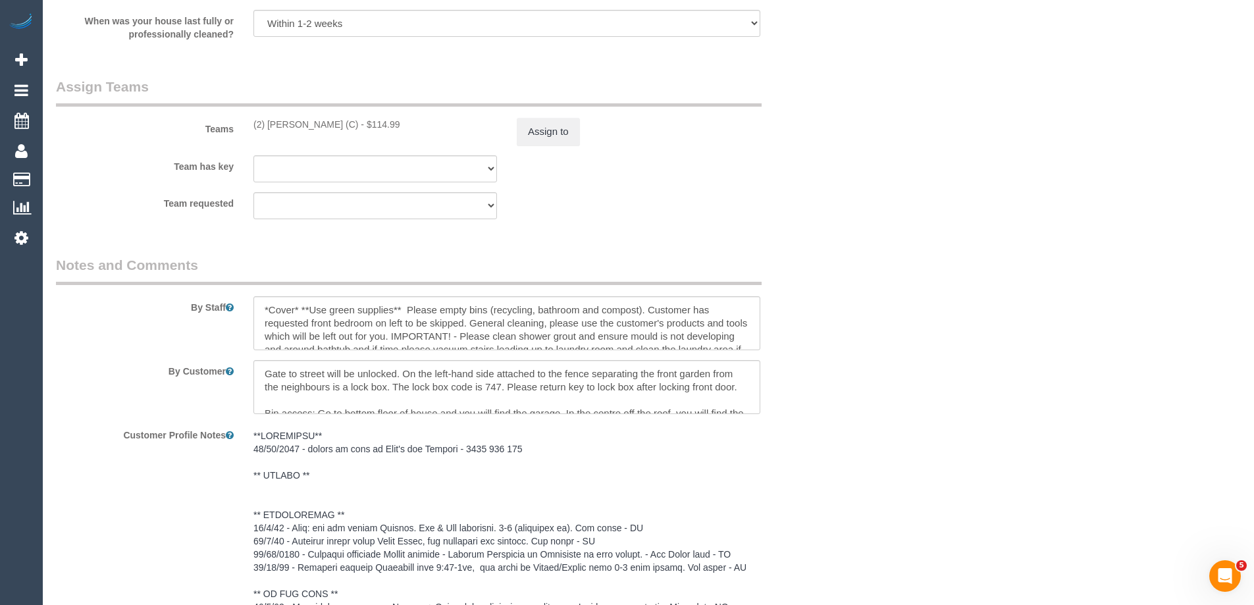
scroll to position [1593, 0]
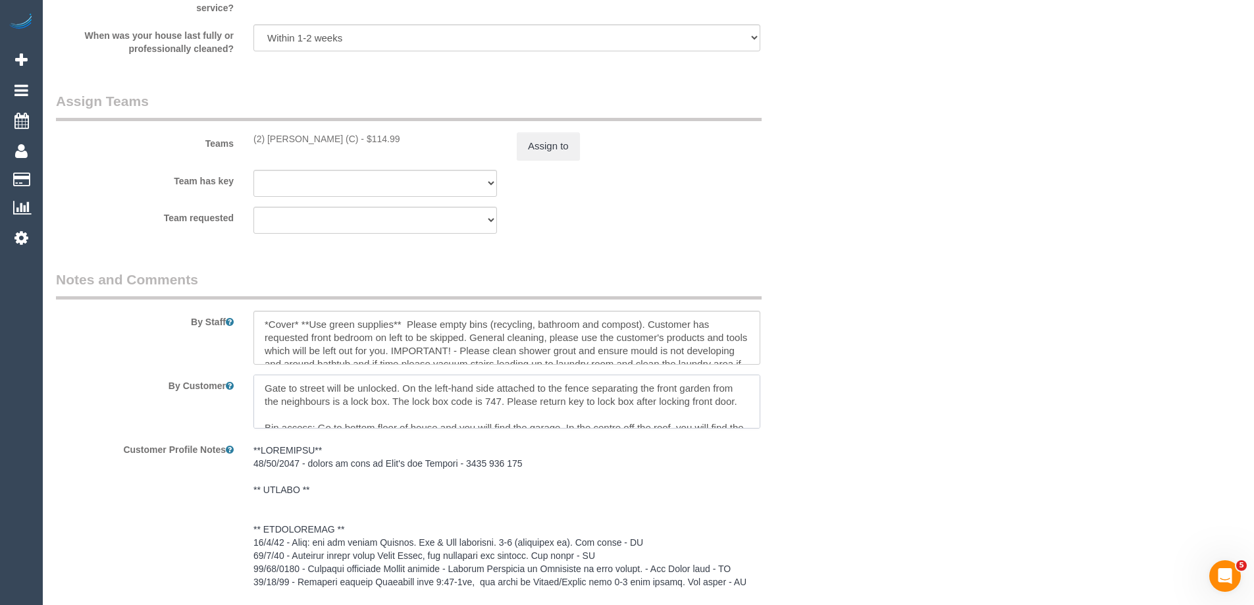
click at [444, 402] on textarea at bounding box center [506, 402] width 507 height 54
paste textarea "Press the large RED button to open the garage door. Exit garage and turn left. …"
type textarea "Gate to street will be unlocked. On the left-hand side attached to the fence se…"
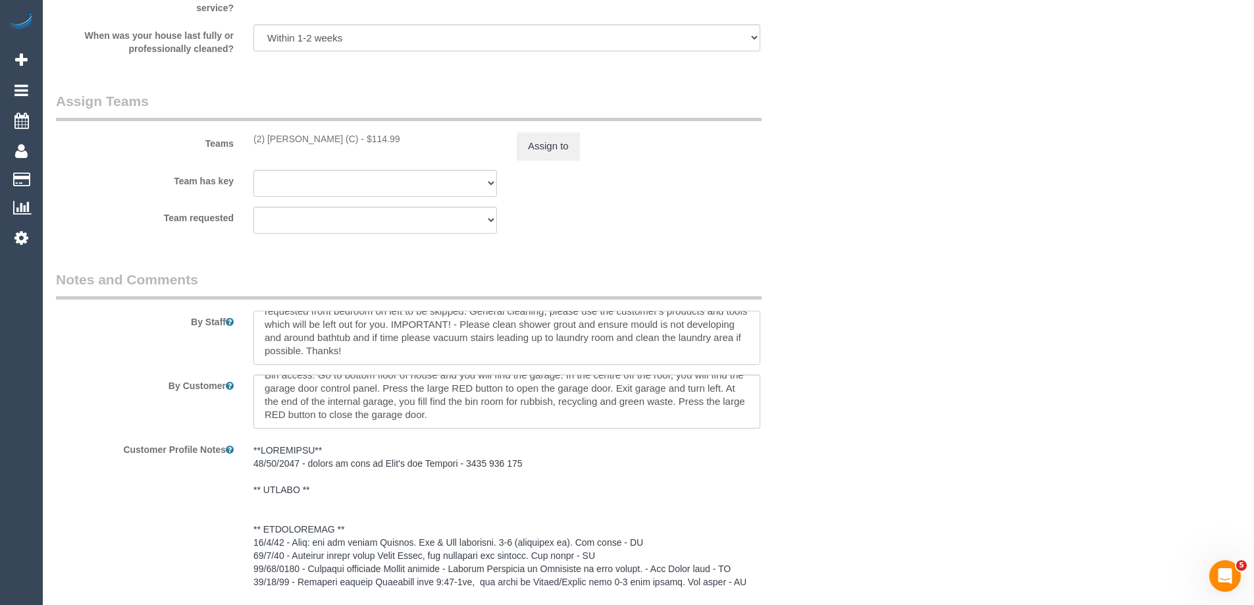
drag, startPoint x: 303, startPoint y: 323, endPoint x: 812, endPoint y: 382, distance: 512.3
paste textarea "Must use green supplies** Priorities: • Vacuuming & mopping of all floors • Kit…"
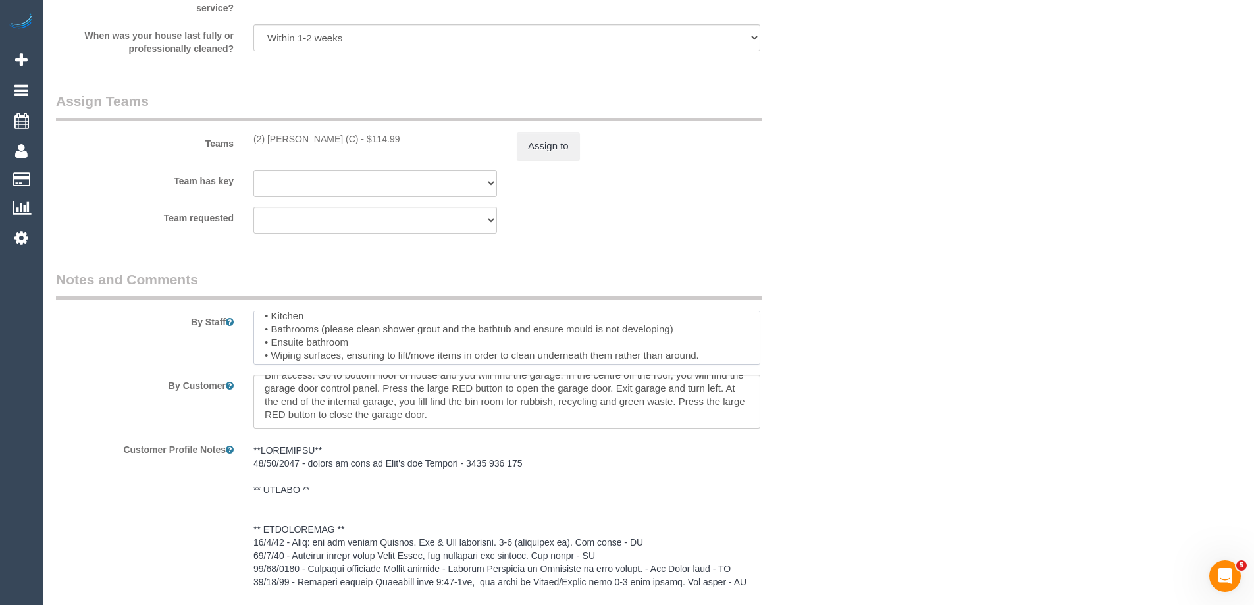
scroll to position [0, 0]
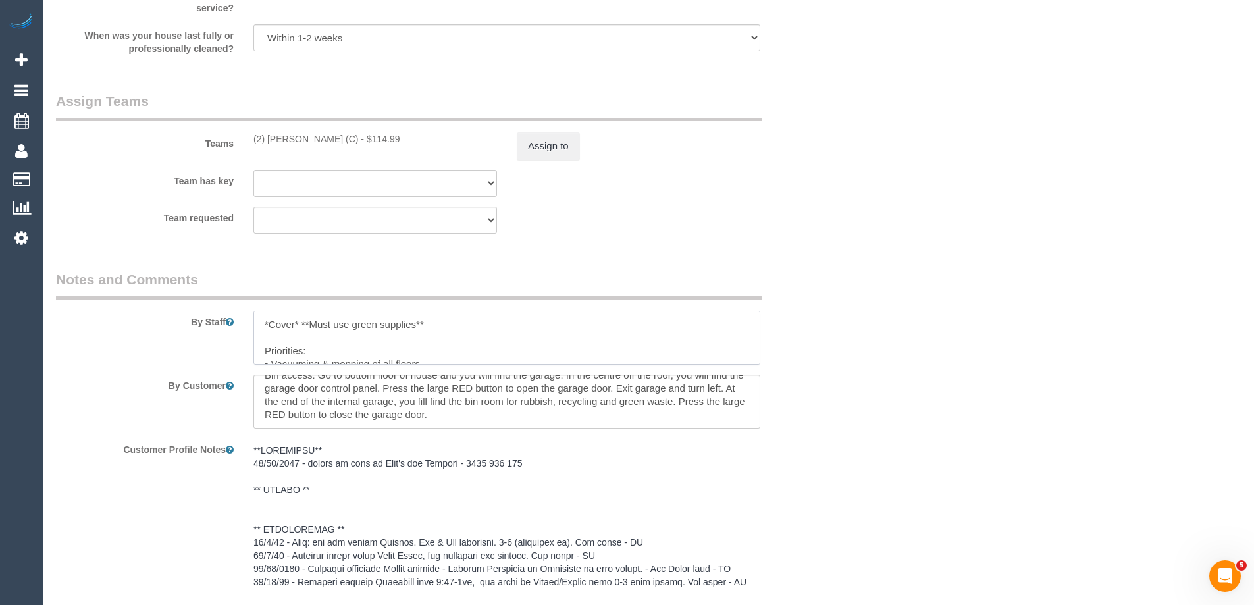
drag, startPoint x: 302, startPoint y: 320, endPoint x: 261, endPoint y: 320, distance: 41.5
click at [261, 320] on textarea at bounding box center [506, 338] width 507 height 54
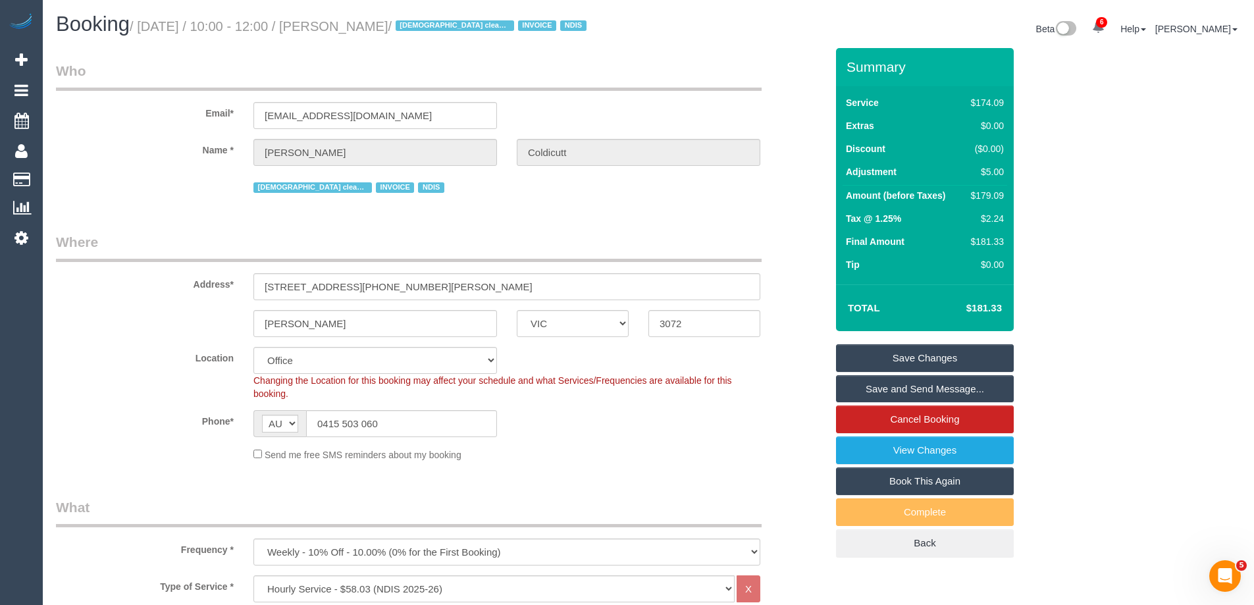
type textarea "**Must use green supplies** Priorities: • Vacuuming & mopping of all floors • K…"
click at [893, 350] on link "Save Changes" at bounding box center [925, 358] width 178 height 28
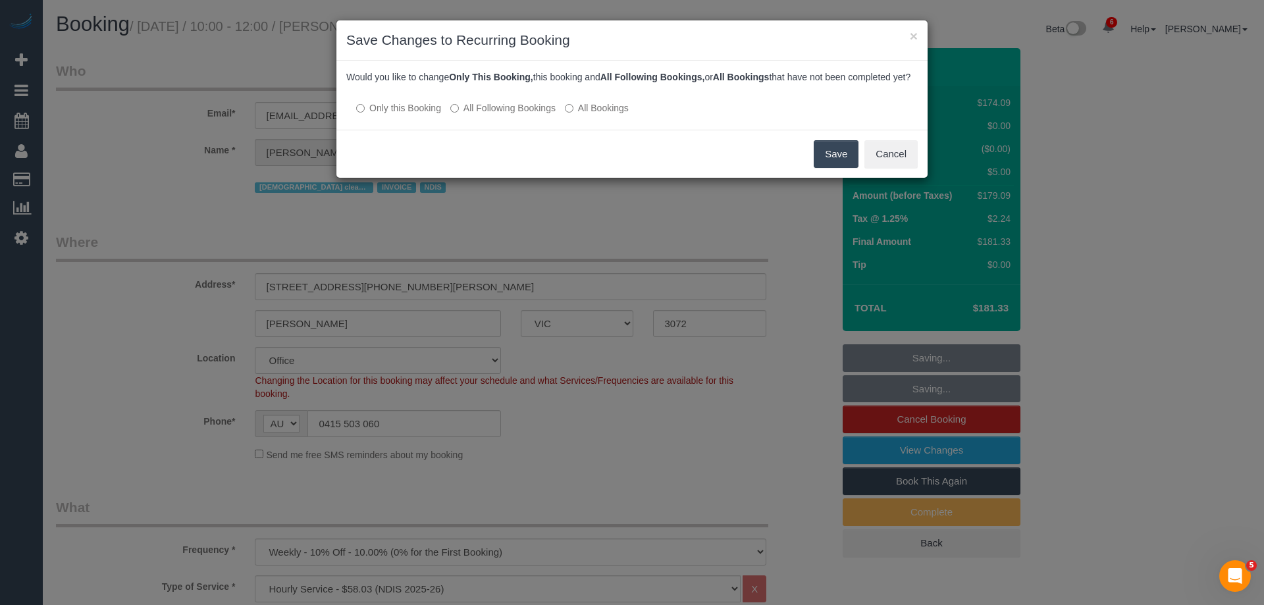
click at [533, 115] on label "All Following Bookings" at bounding box center [502, 107] width 105 height 13
click at [825, 166] on button "Save" at bounding box center [836, 154] width 45 height 28
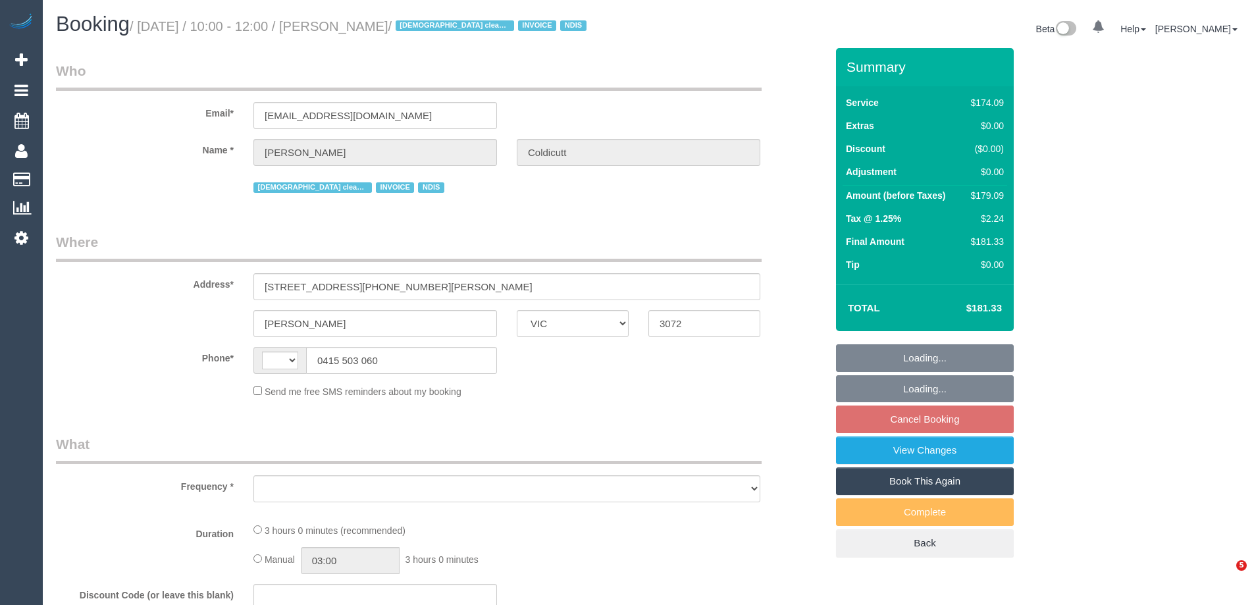
select select "VIC"
select select "string:AU"
select select "object:622"
select select "180"
select select "number:28"
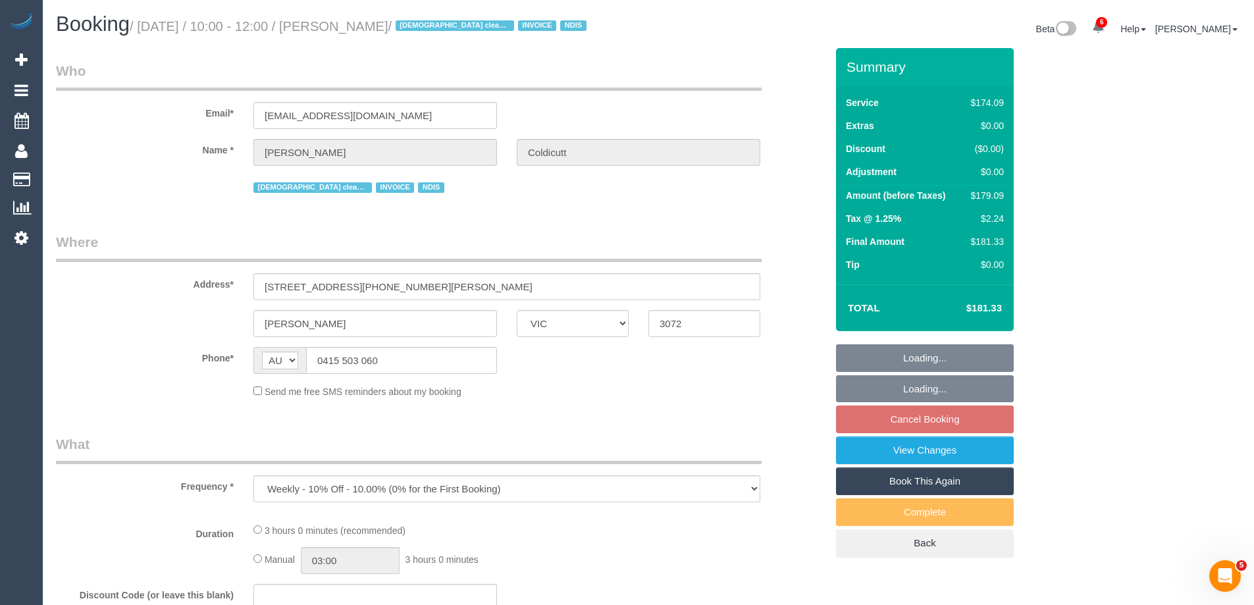
select select "number:16"
select select "number:19"
select select "number:36"
select select "number:34"
select select "number:11"
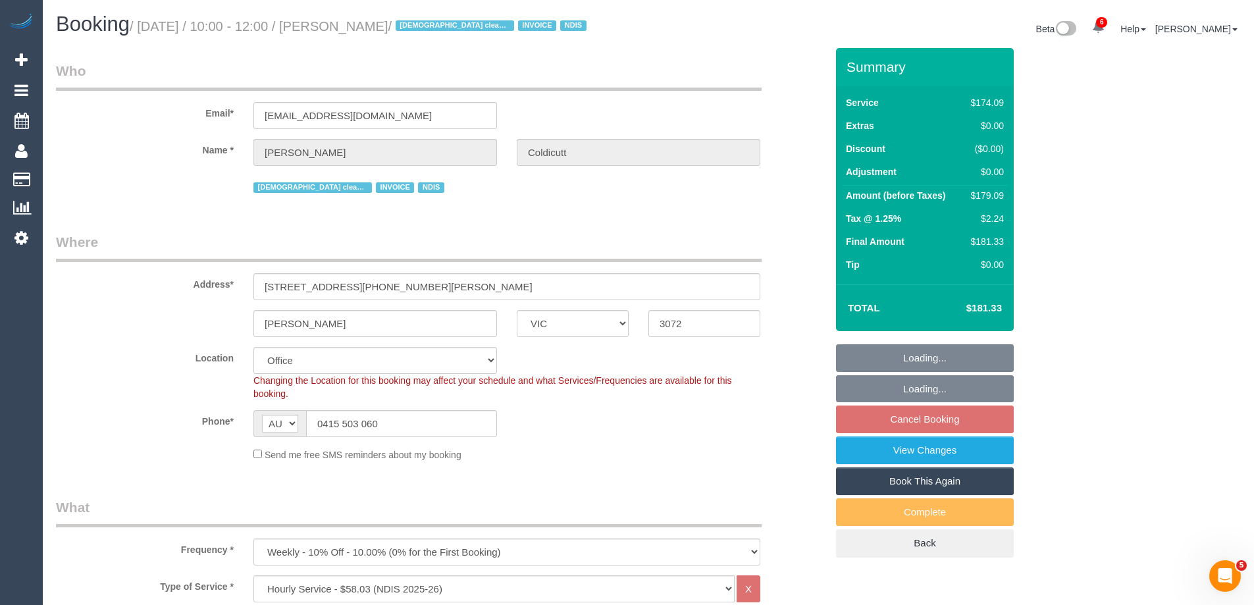
select select "object:848"
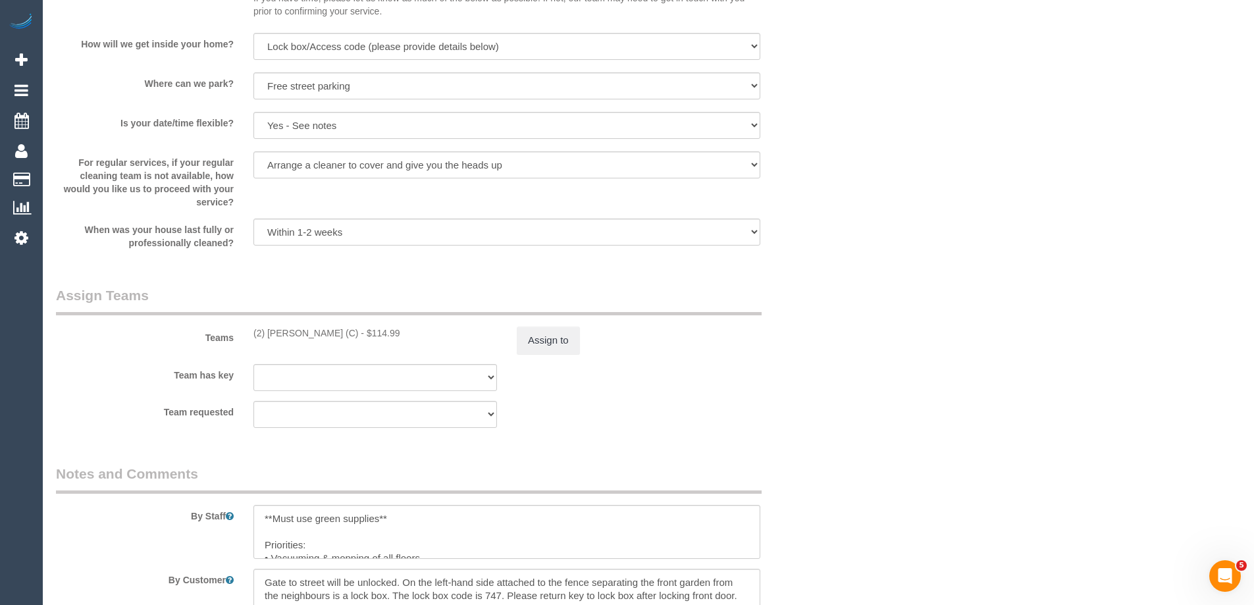
scroll to position [1580, 0]
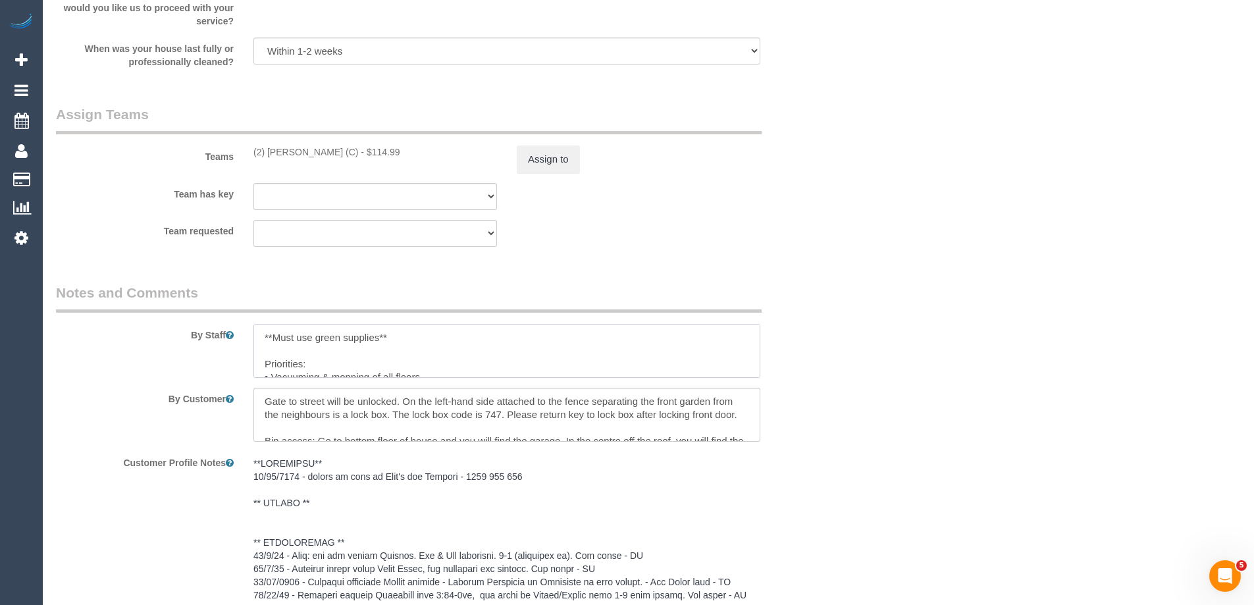
click at [263, 340] on textarea at bounding box center [506, 351] width 507 height 54
paste textarea "*Cover*"
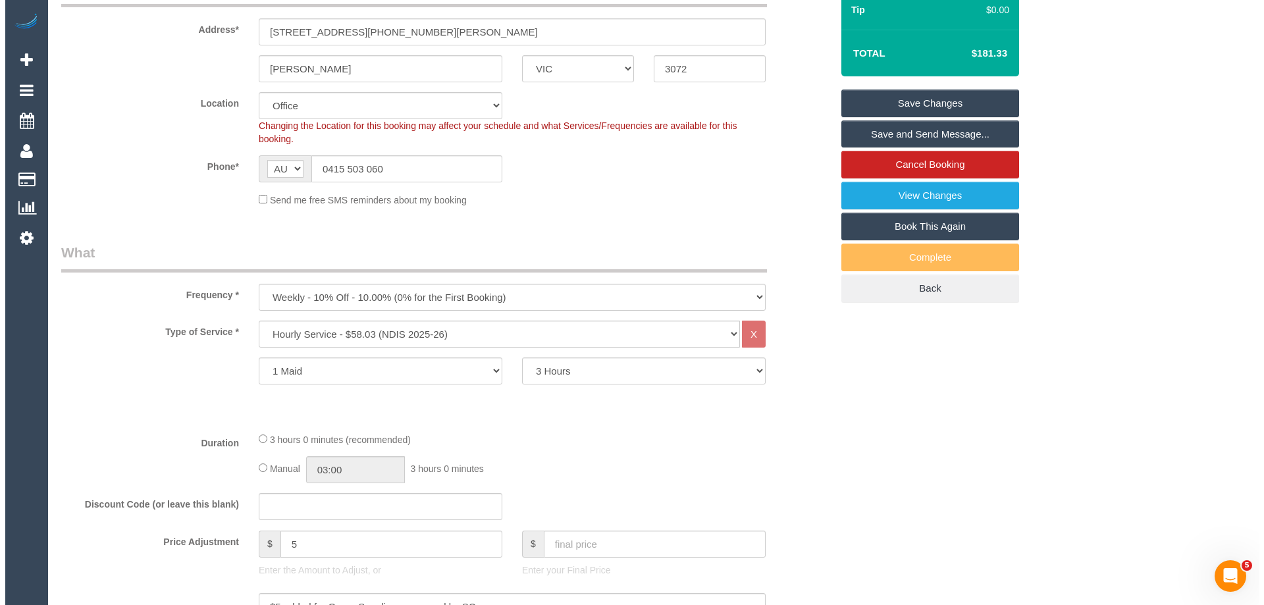
scroll to position [0, 0]
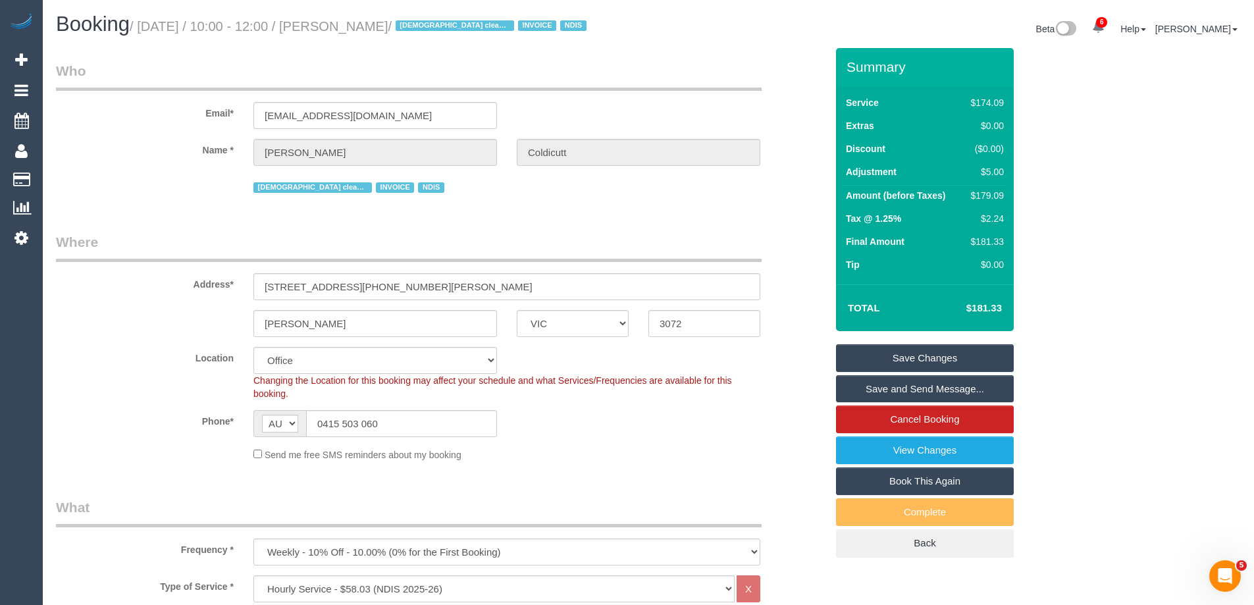
type textarea "*Cover* **Must use green supplies** Priorities: • Vacuuming & mopping of all fl…"
click at [915, 354] on link "Save Changes" at bounding box center [925, 358] width 178 height 28
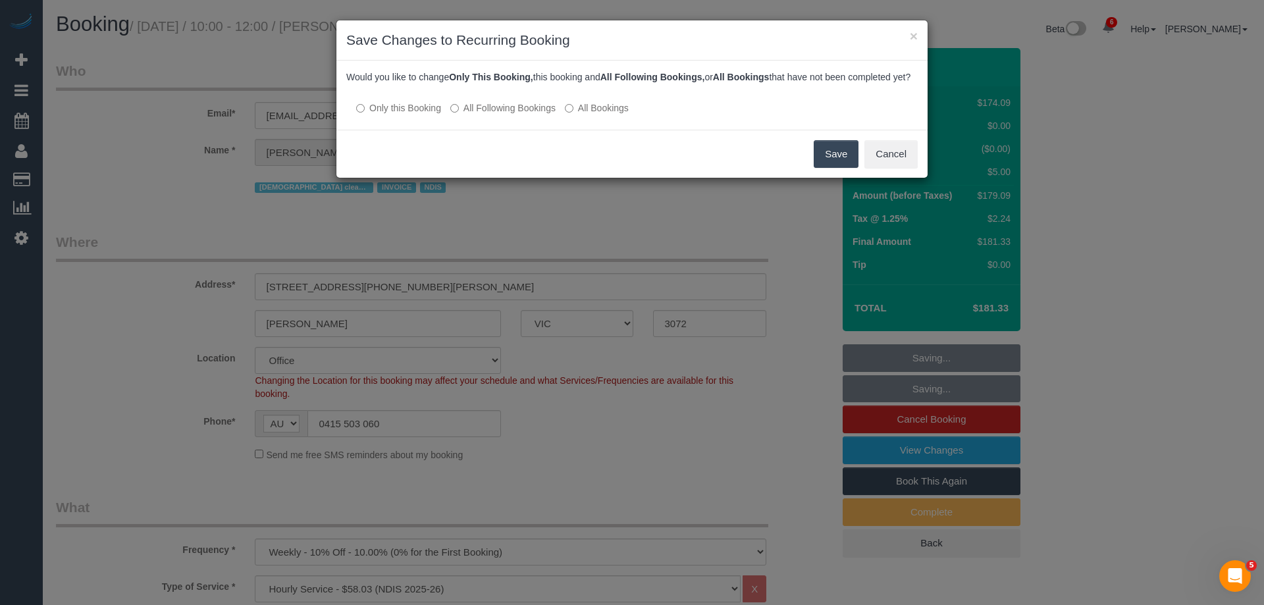
click at [813, 170] on div "Save Cancel" at bounding box center [631, 154] width 591 height 48
click at [825, 168] on button "Save" at bounding box center [836, 154] width 45 height 28
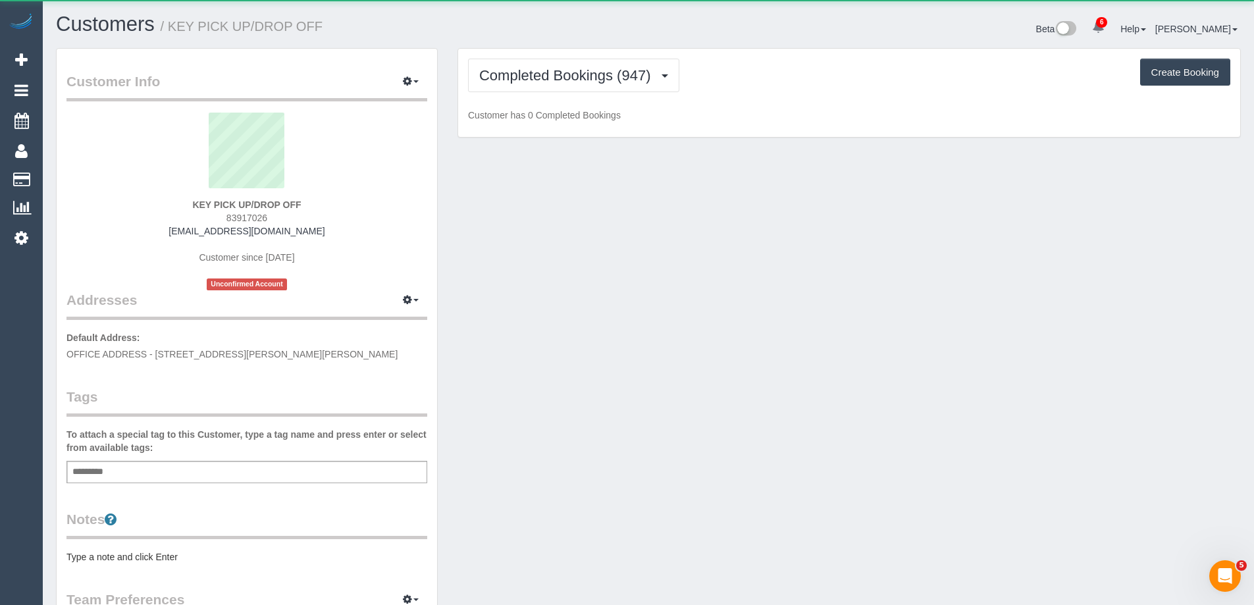
scroll to position [972, 1254]
click at [587, 84] on button "Completed Bookings (947)" at bounding box center [573, 76] width 211 height 34
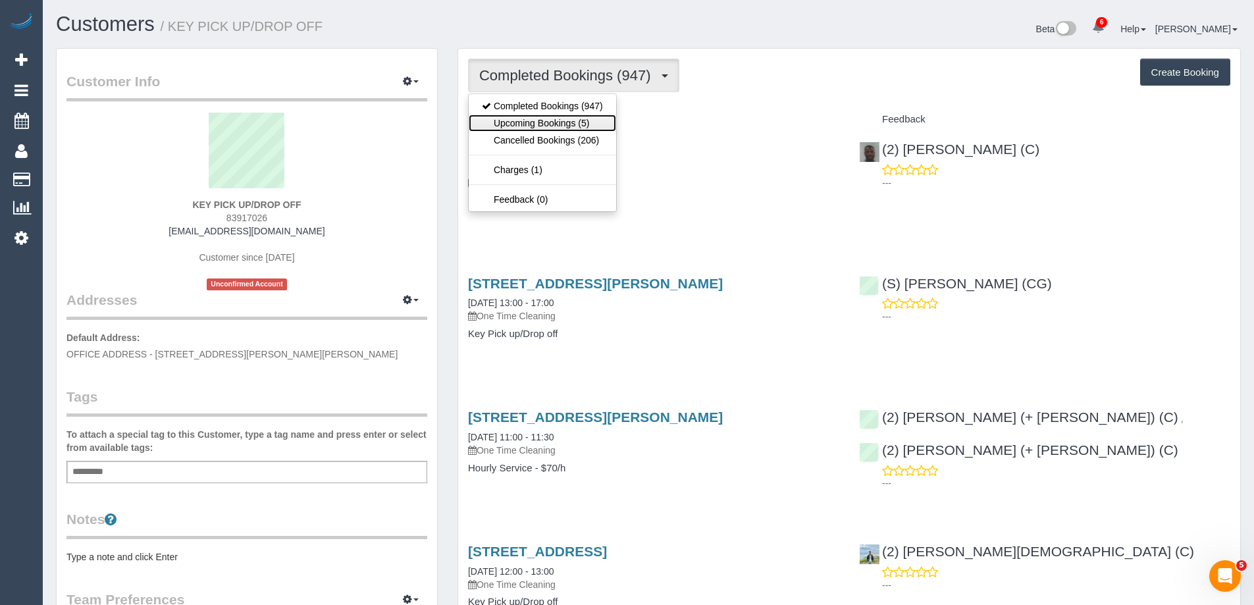
click at [575, 120] on link "Upcoming Bookings (5)" at bounding box center [542, 123] width 147 height 17
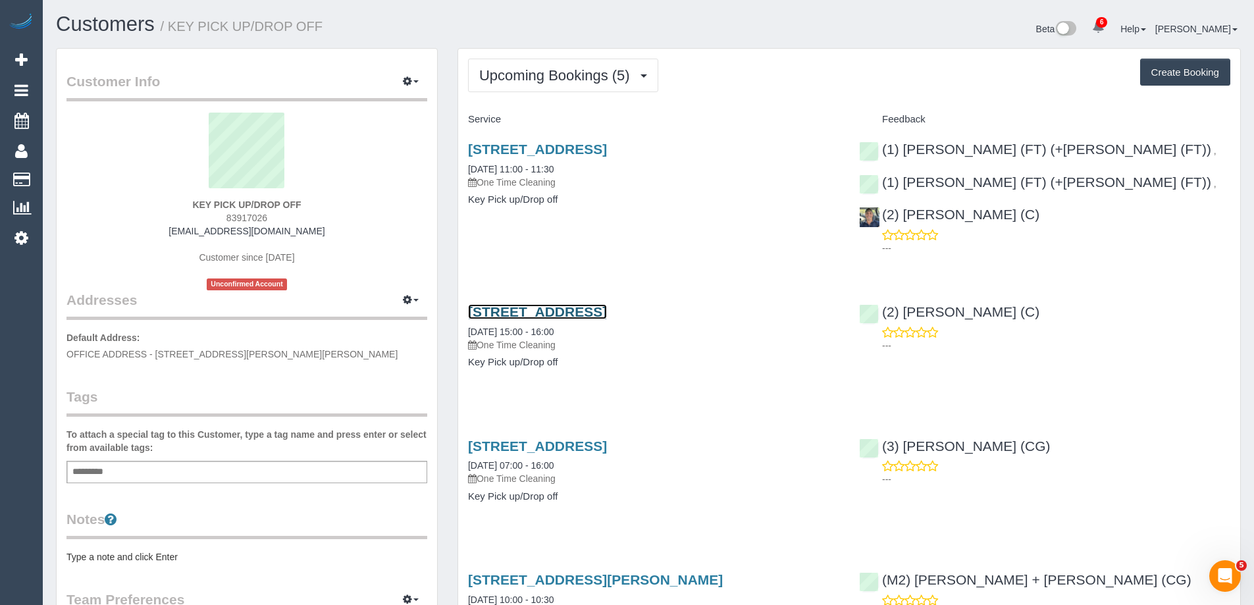
click at [581, 304] on link "[STREET_ADDRESS]" at bounding box center [537, 311] width 139 height 15
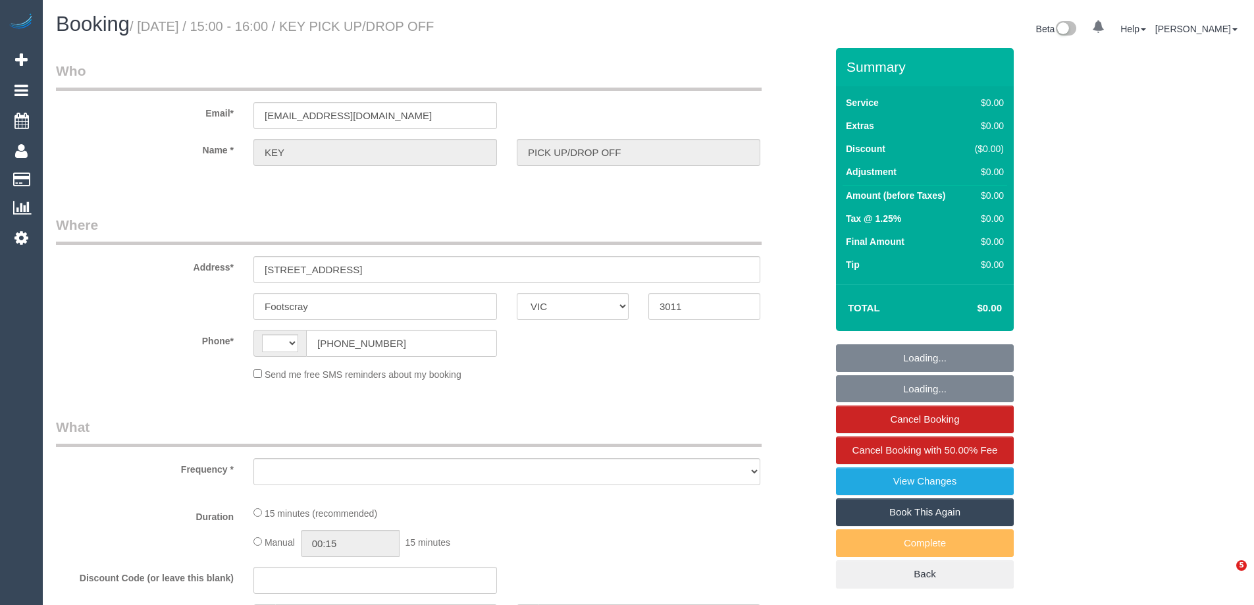
select select "VIC"
select select "number:28"
select select "string:AU"
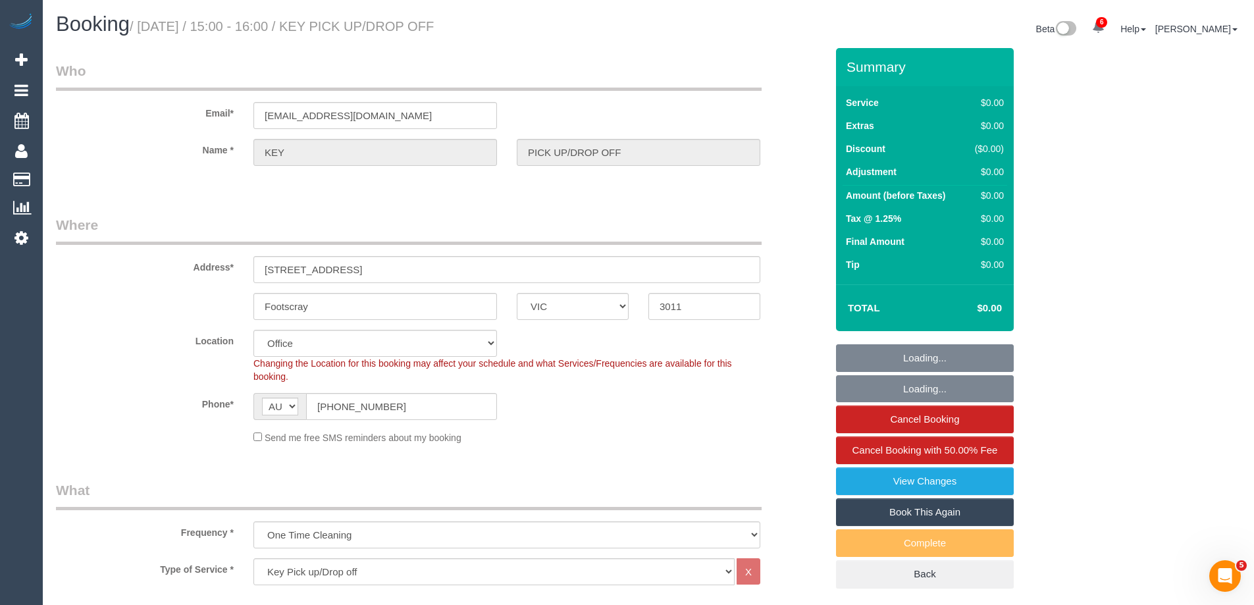
select select "object:2021"
click at [819, 279] on div "Address* 53 Ballarat Road" at bounding box center [441, 249] width 790 height 68
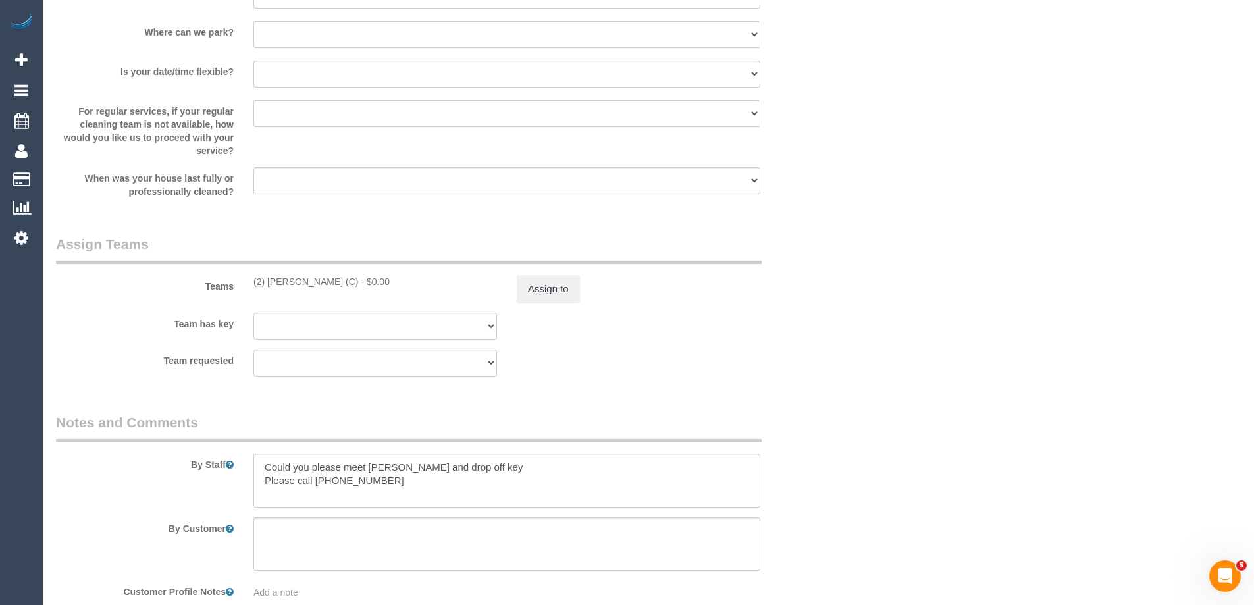
scroll to position [1534, 0]
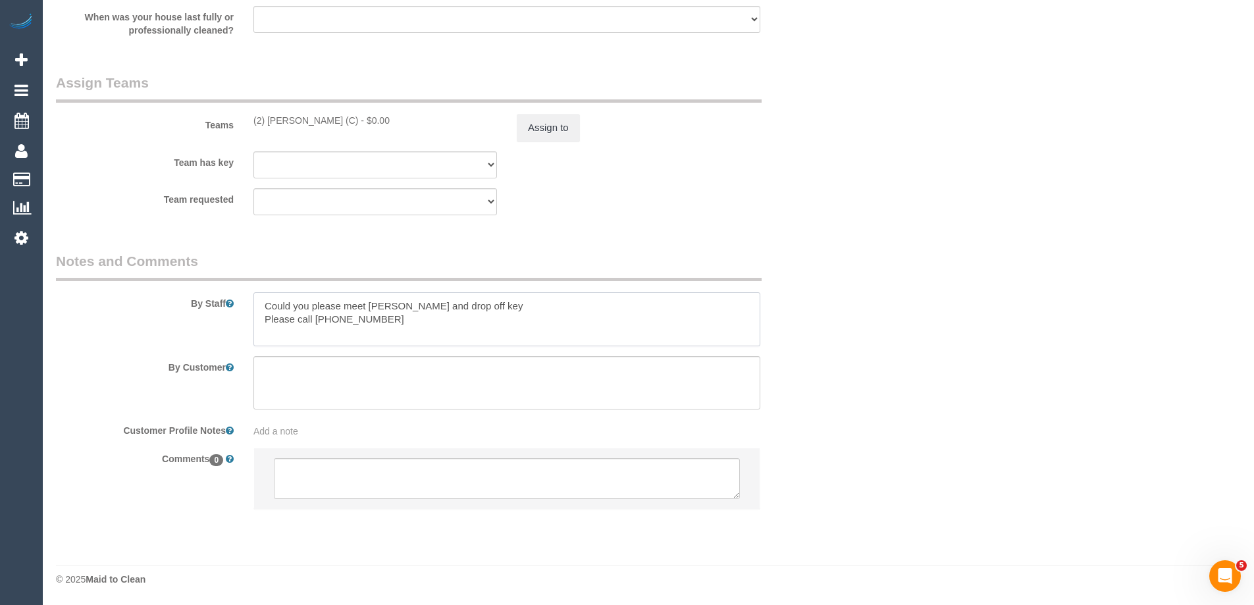
click at [340, 317] on textarea at bounding box center [506, 319] width 507 height 54
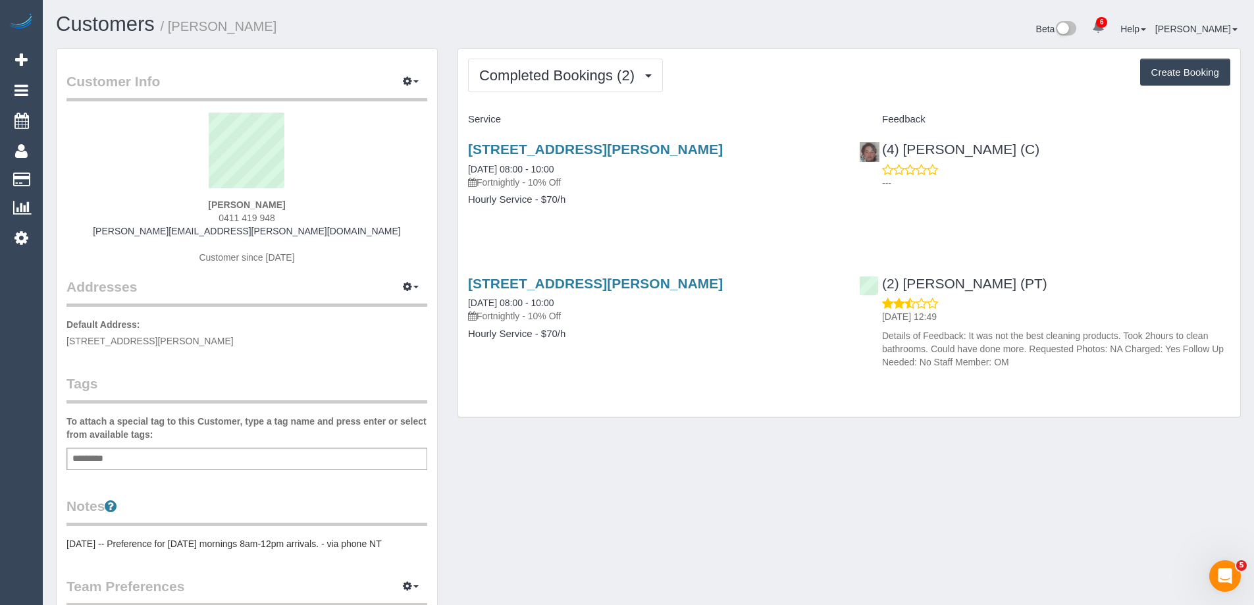
scroll to position [983, 1254]
click at [546, 66] on button "Completed Bookings (2)" at bounding box center [565, 76] width 195 height 34
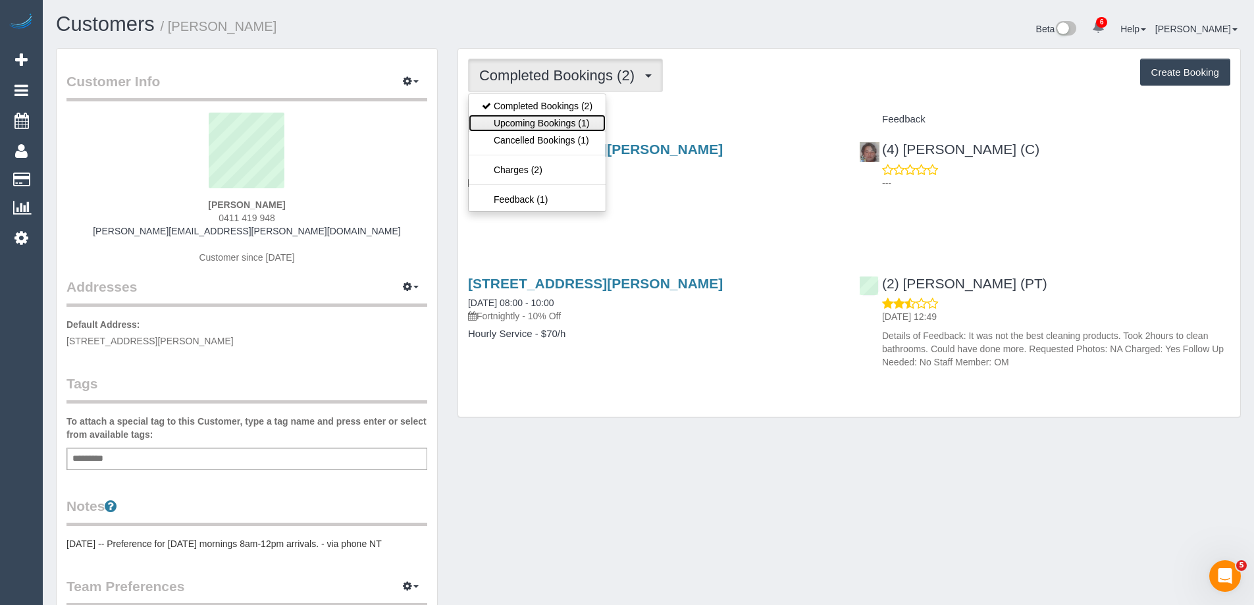
click at [556, 126] on link "Upcoming Bookings (1)" at bounding box center [537, 123] width 137 height 17
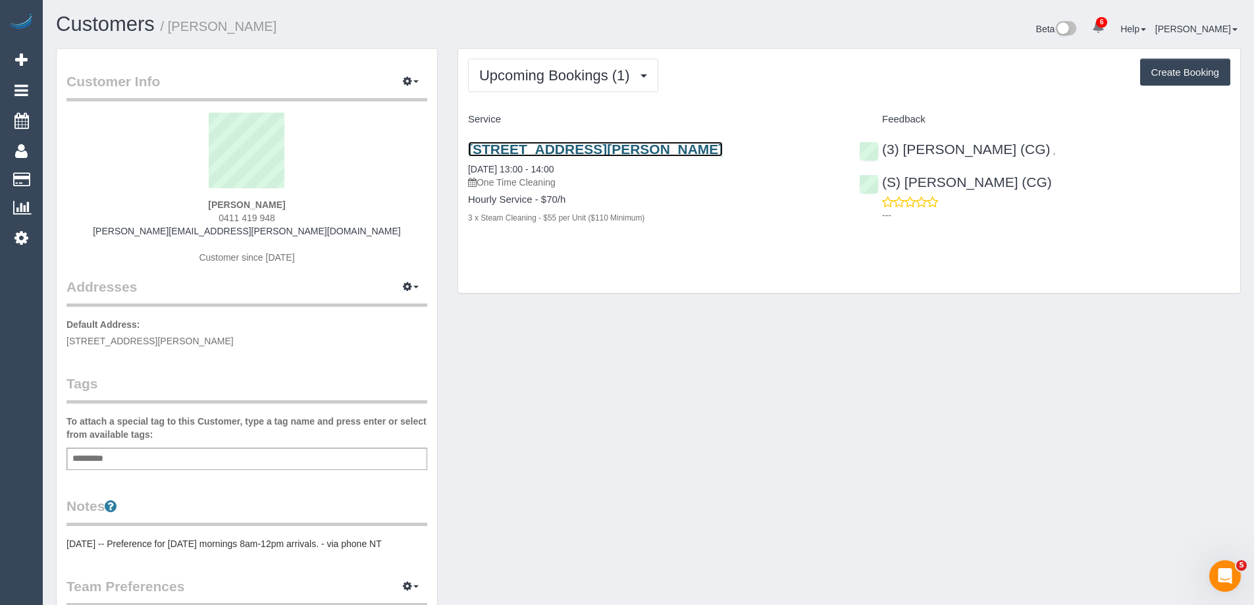
click at [563, 148] on link "[STREET_ADDRESS][PERSON_NAME]" at bounding box center [595, 149] width 255 height 15
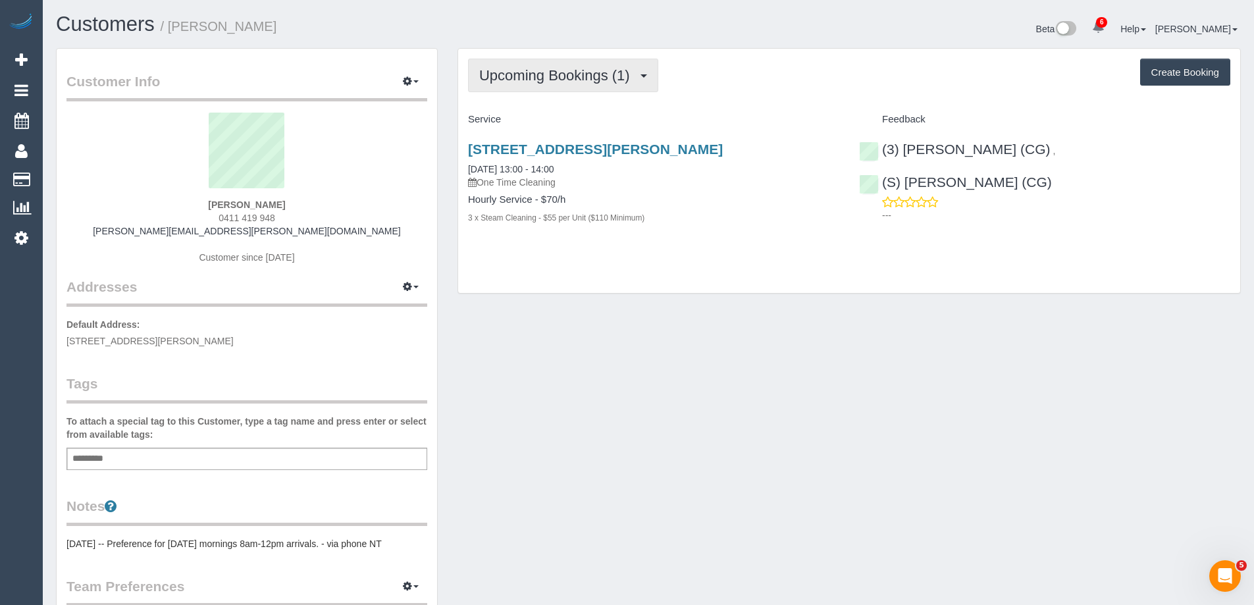
click at [578, 69] on span "Upcoming Bookings (1)" at bounding box center [557, 75] width 157 height 16
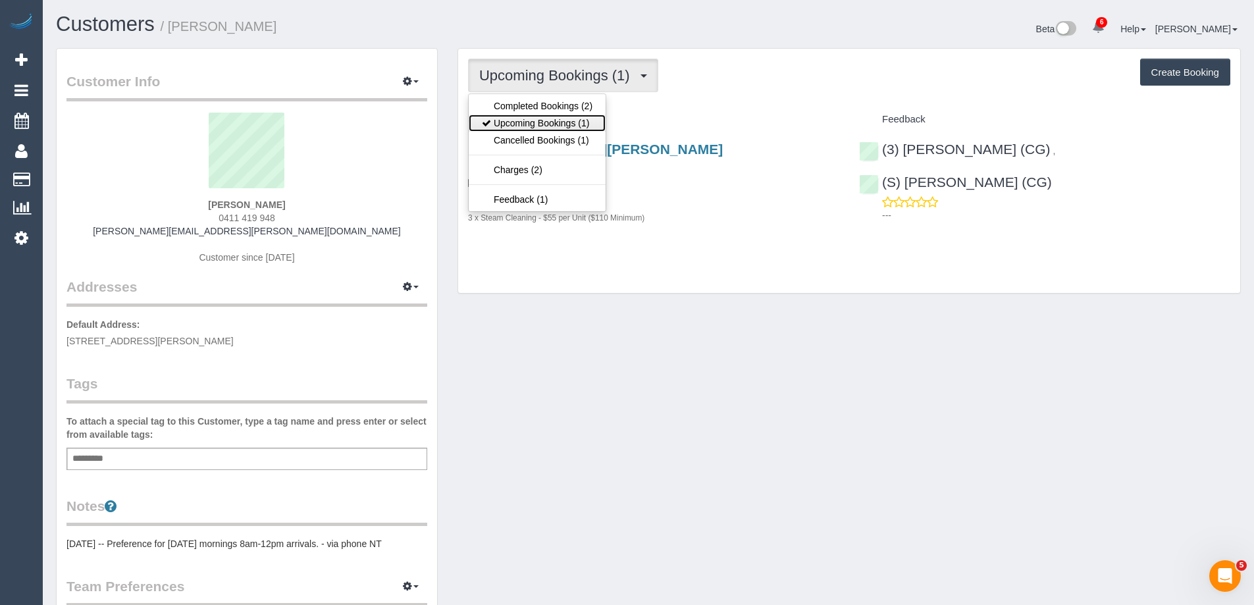
click at [565, 120] on link "Upcoming Bookings (1)" at bounding box center [537, 123] width 137 height 17
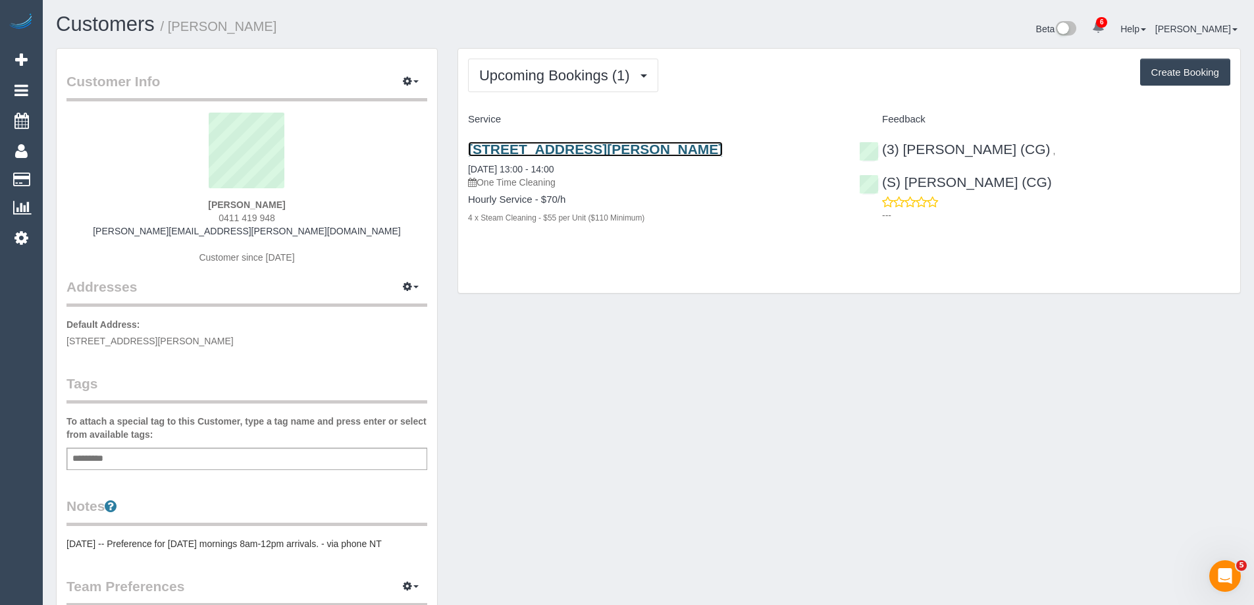
click at [577, 146] on link "51 Davison Street, 501, Richmond, VIC 3121" at bounding box center [595, 149] width 255 height 15
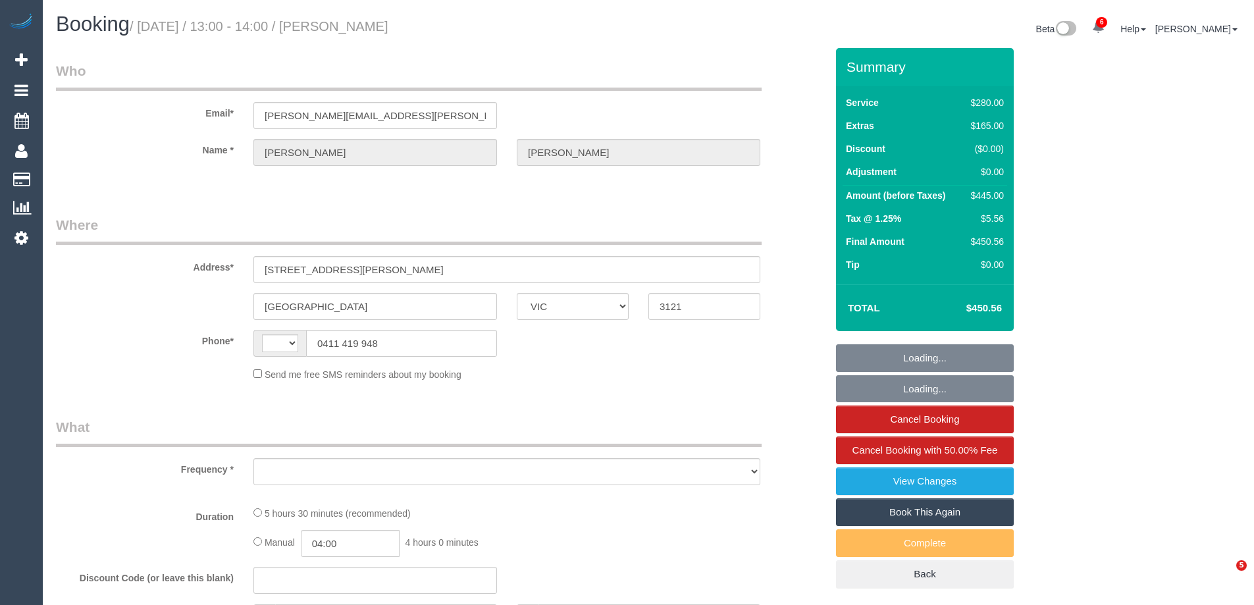
select select "VIC"
select select "string:AU"
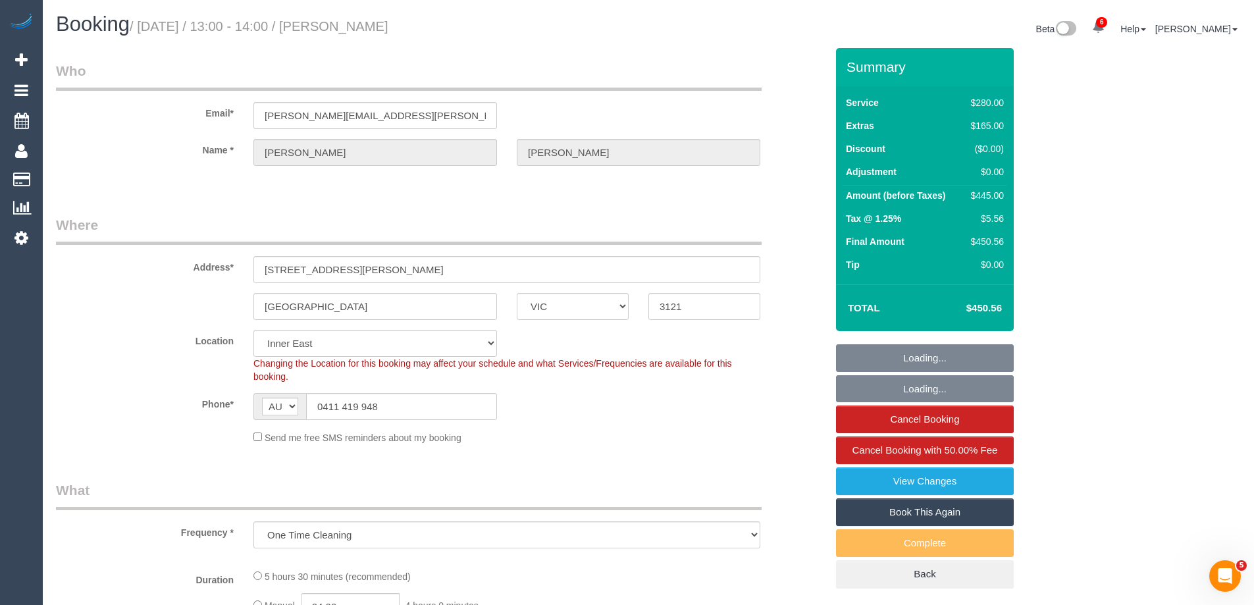
select select "object:696"
select select "string:stripe-pm_1S5lsF2GScqysDRVrGUYHgvo"
select select "240"
select select "number:28"
select select "number:14"
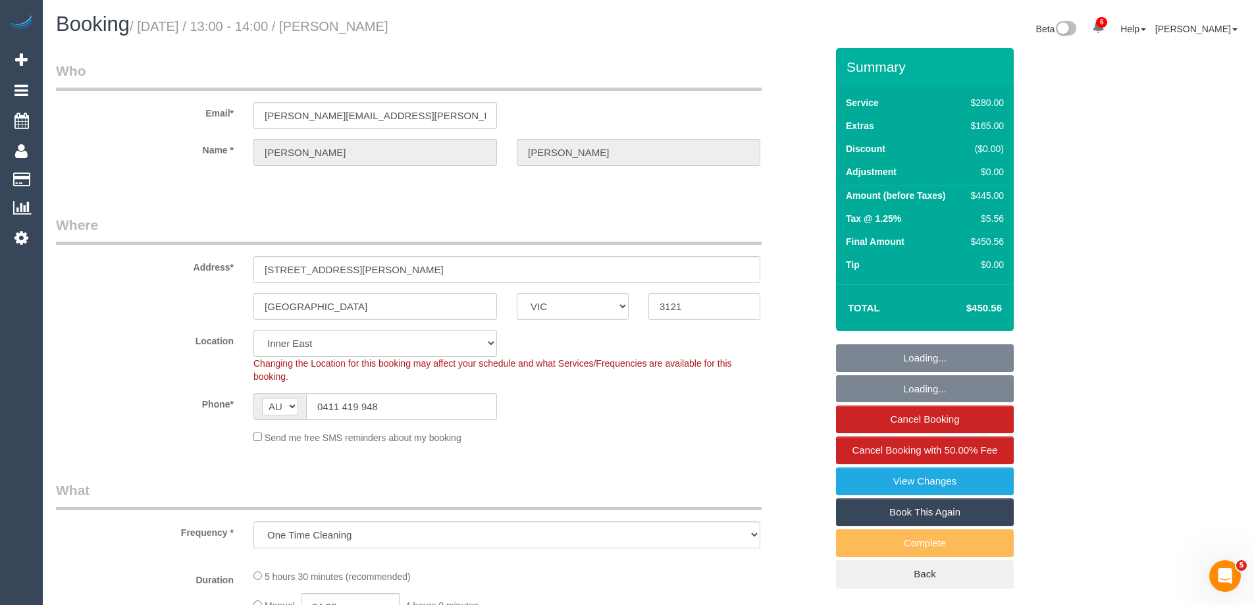
select select "number:19"
select select "number:24"
select select "number:35"
select select "number:13"
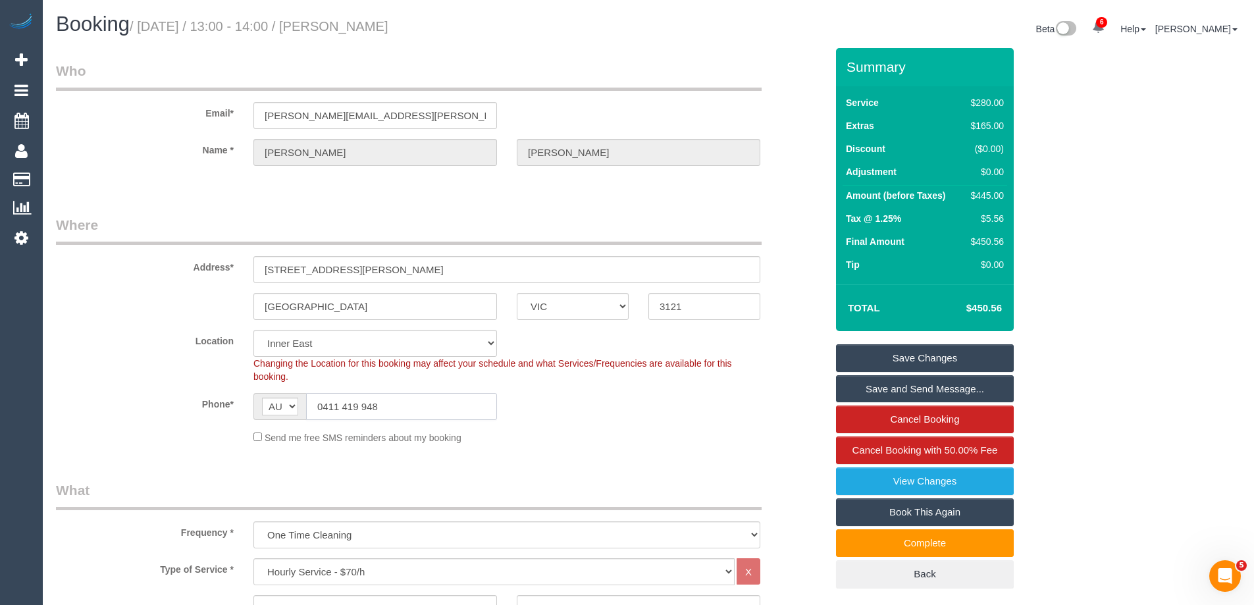
click at [359, 399] on input "0411 419 948" at bounding box center [401, 406] width 191 height 27
click at [814, 215] on div "Address* 51 Davison Street, 501" at bounding box center [441, 249] width 790 height 68
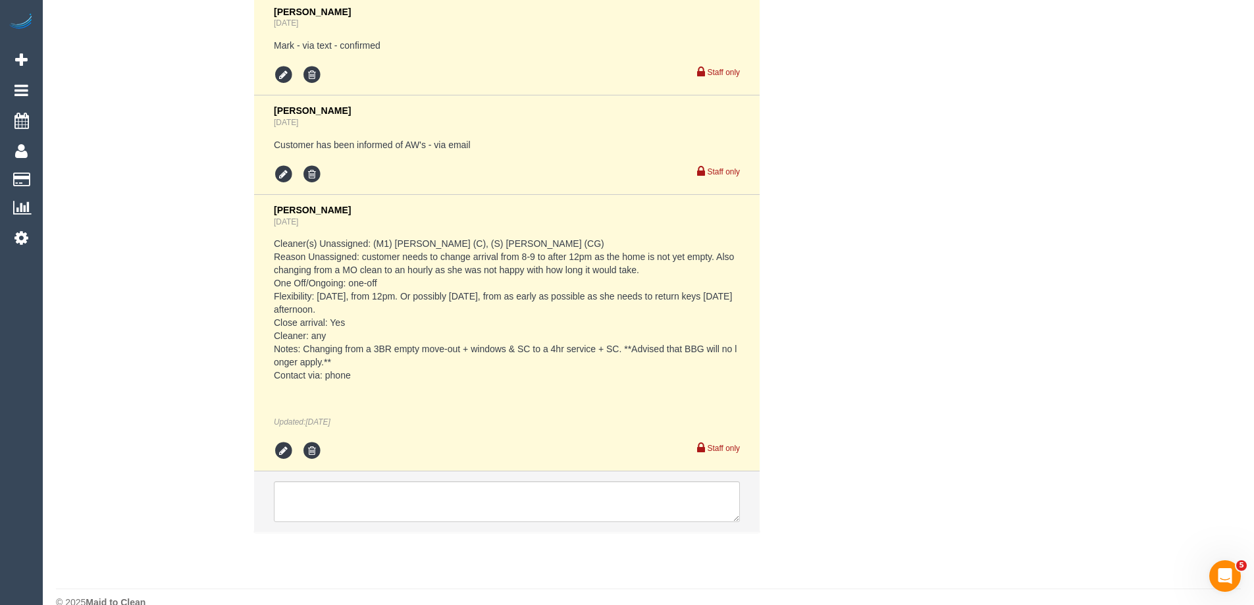
scroll to position [2699, 0]
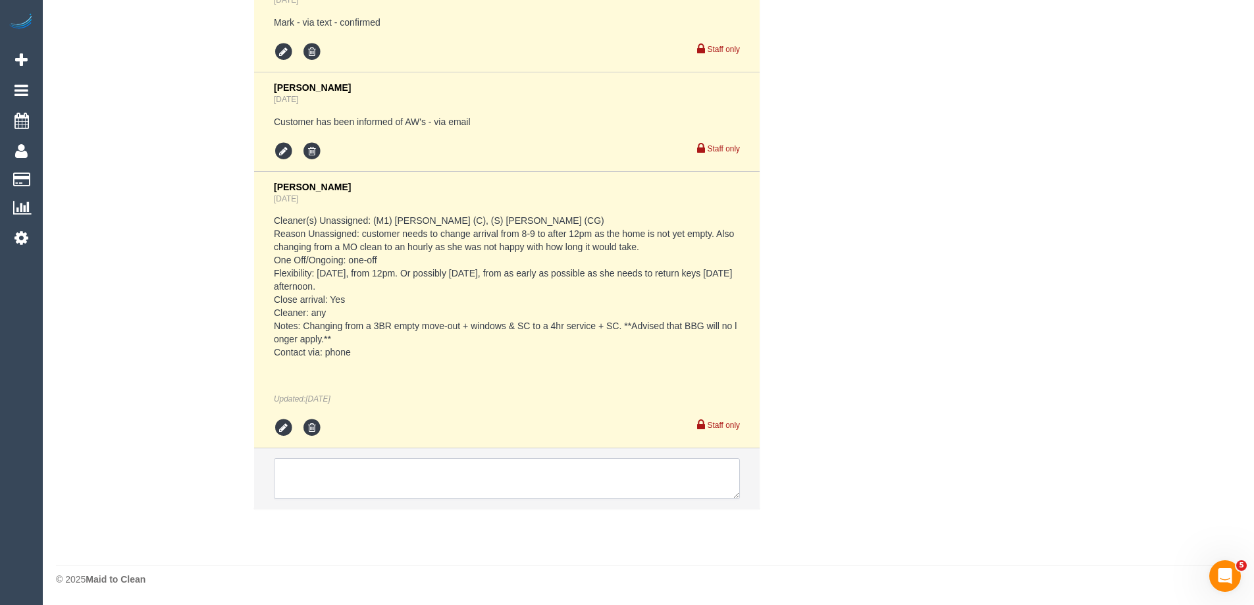
click at [589, 475] on textarea at bounding box center [507, 478] width 466 height 41
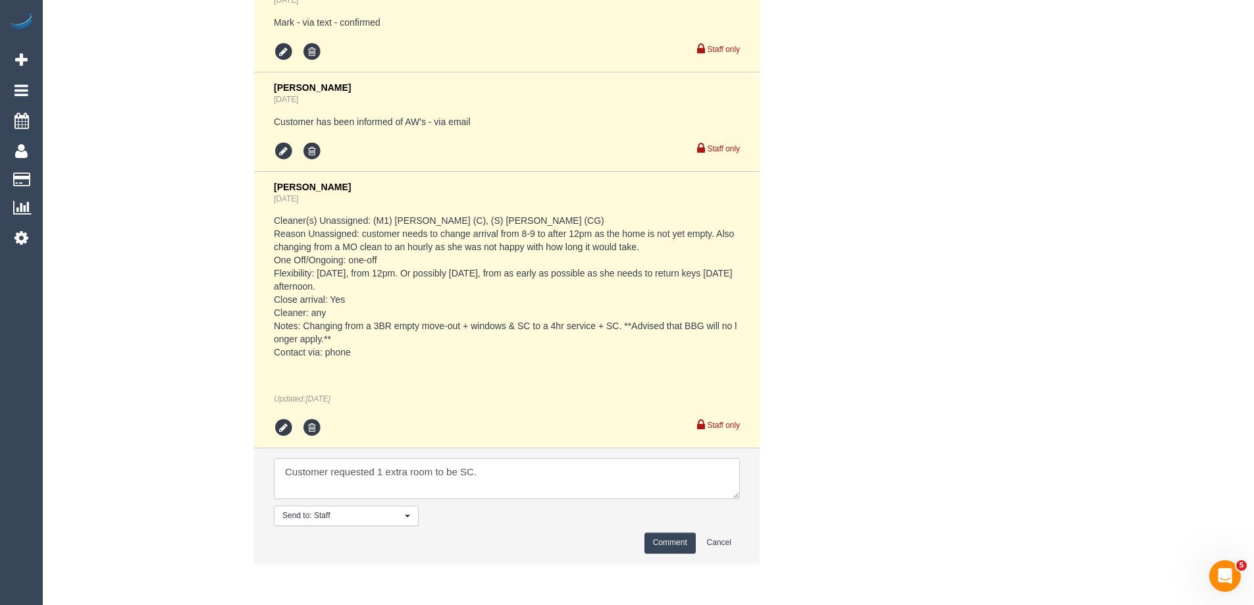
click at [284, 469] on textarea at bounding box center [507, 478] width 466 height 41
click at [607, 469] on textarea at bounding box center [507, 478] width 466 height 41
type textarea "Mark advised that the customer requested 1 extra room to be SC. Via text Confir…"
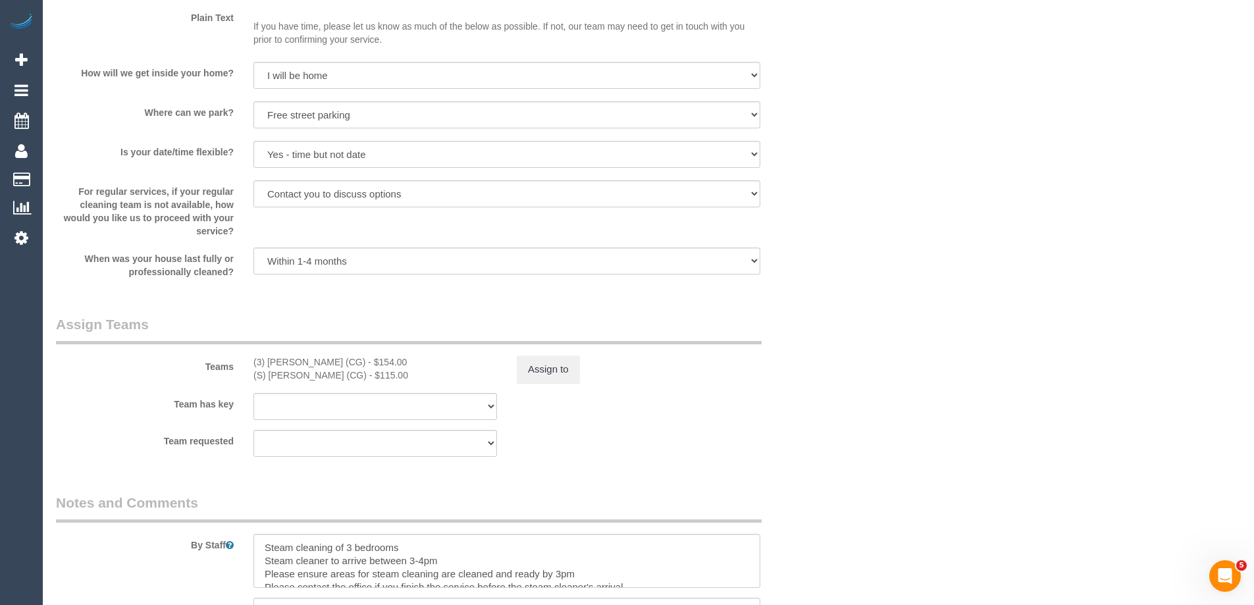
scroll to position [1711, 0]
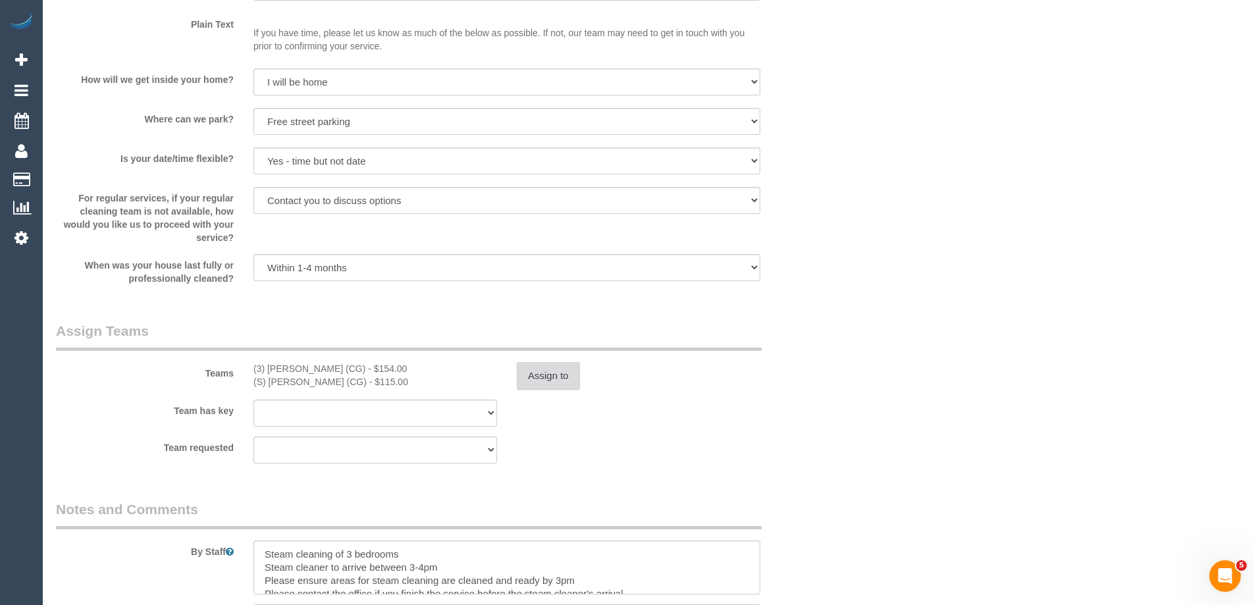
click at [536, 382] on button "Assign to" at bounding box center [548, 376] width 63 height 28
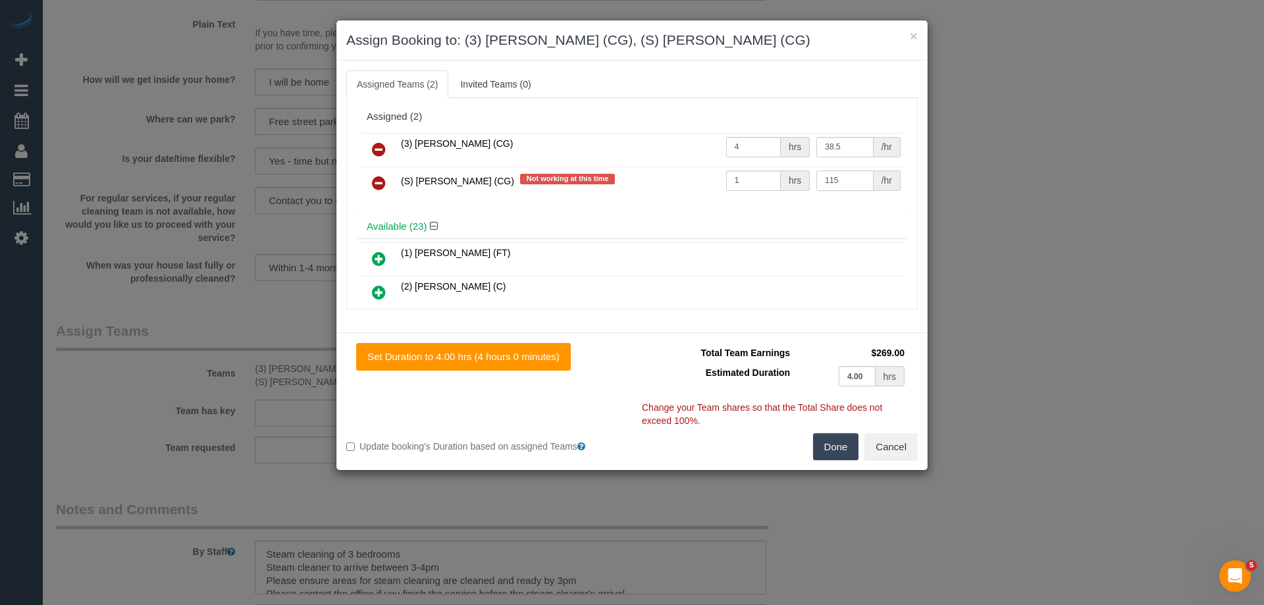
click at [821, 176] on input "115" at bounding box center [844, 180] width 57 height 20
type input "155"
click at [847, 443] on button "Done" at bounding box center [836, 447] width 46 height 28
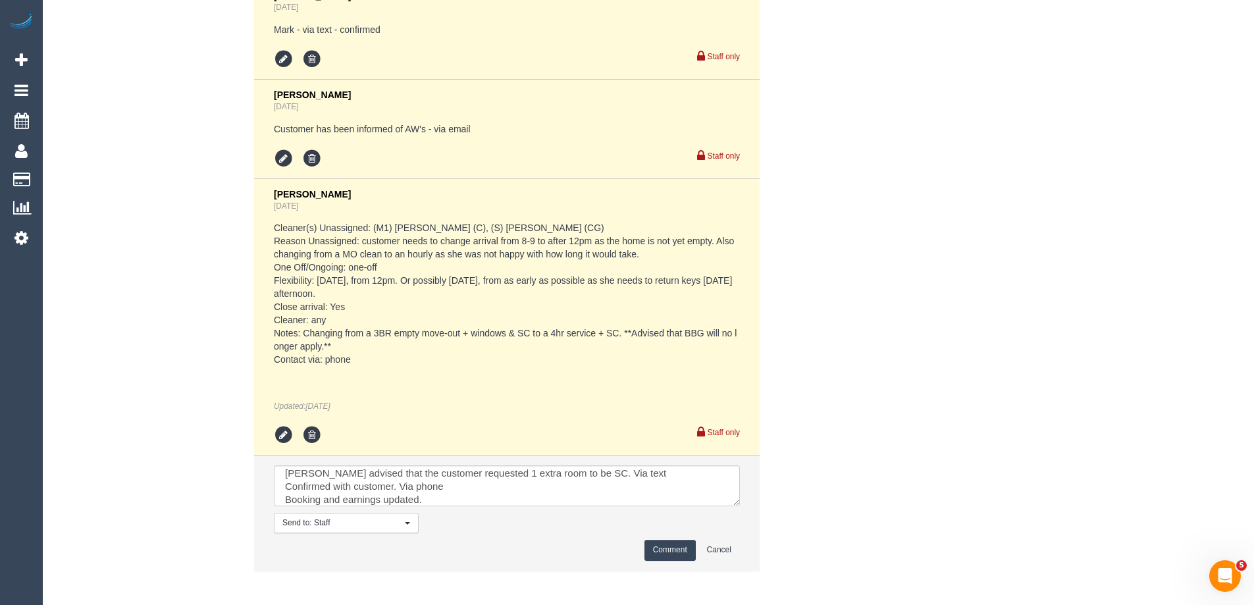
scroll to position [2699, 0]
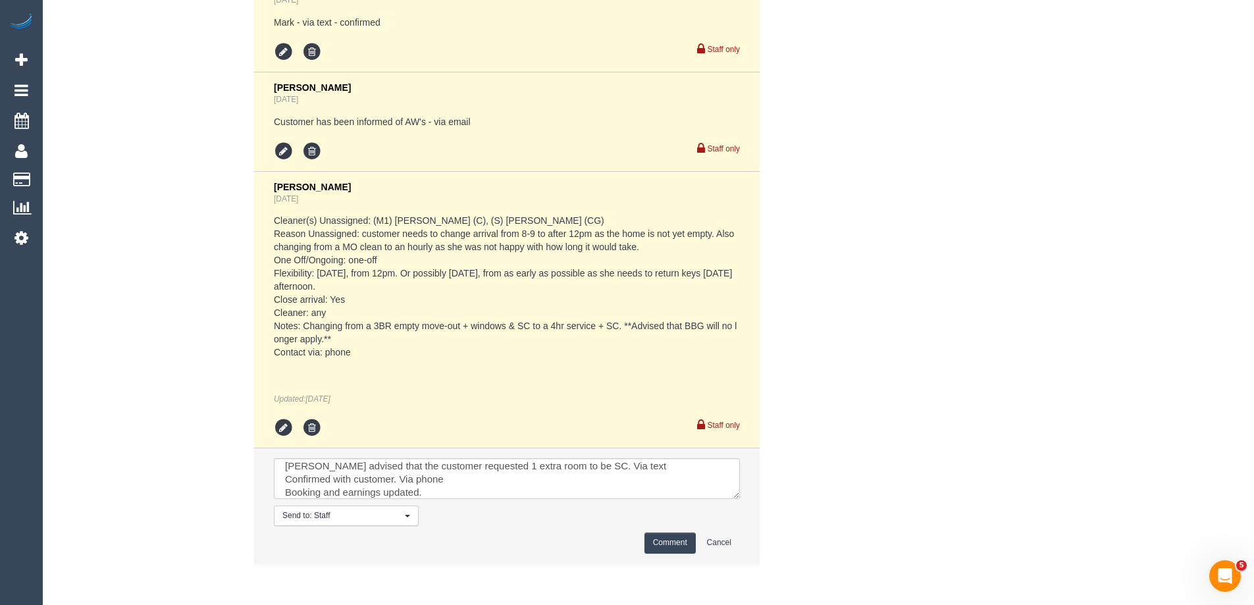
click at [669, 539] on button "Comment" at bounding box center [669, 543] width 51 height 20
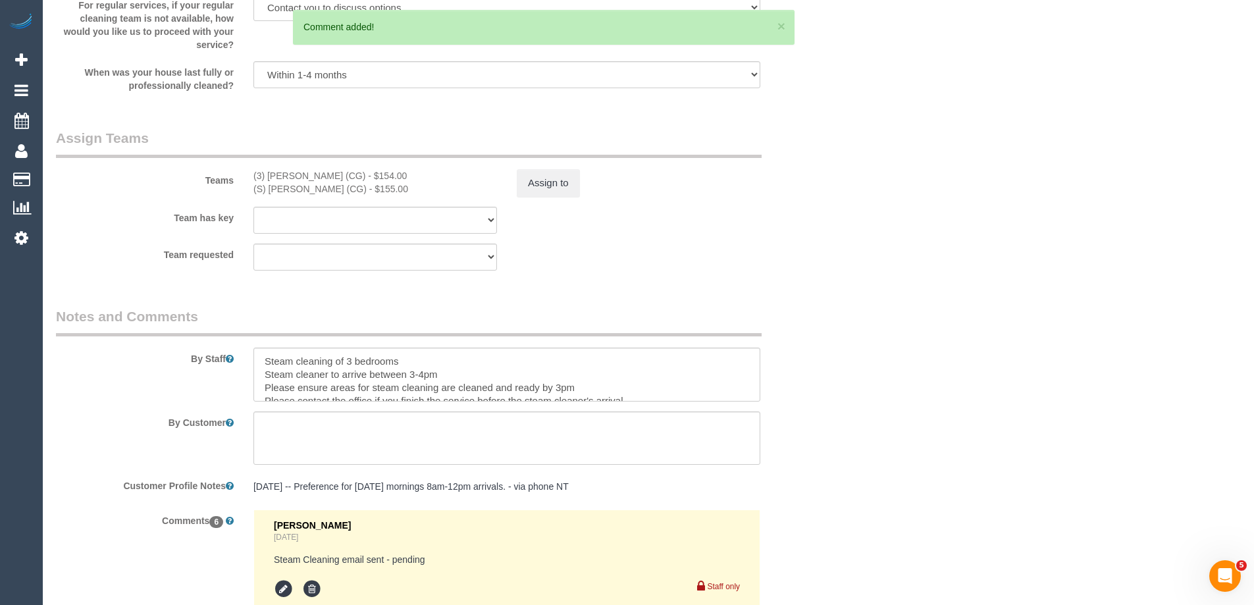
scroll to position [1903, 0]
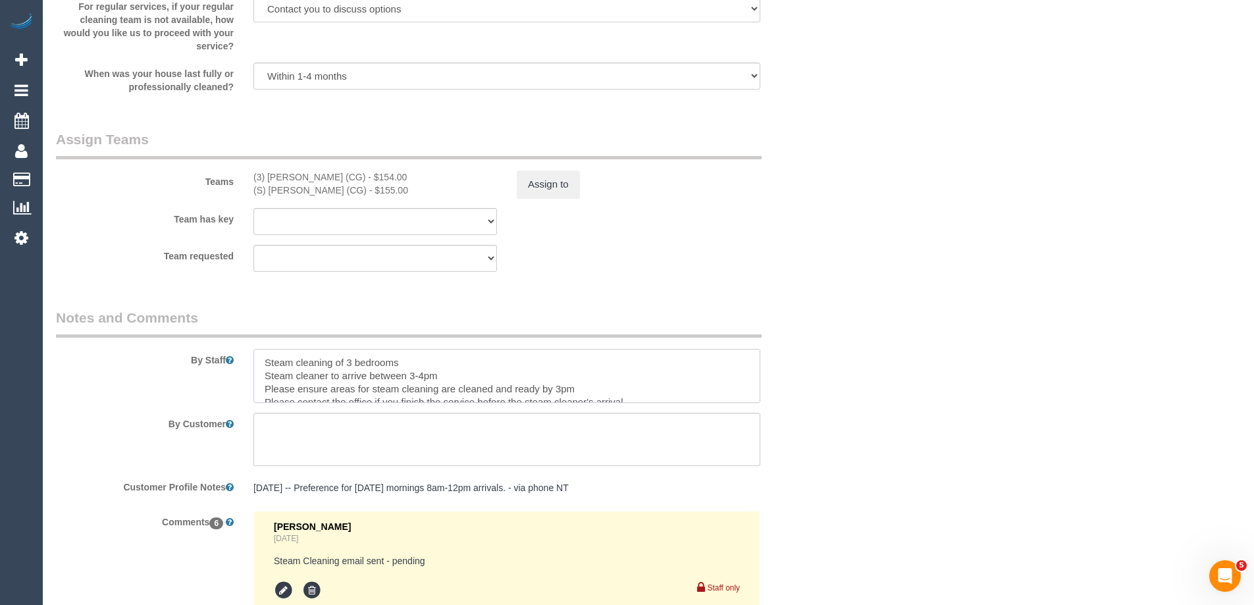
click at [352, 357] on textarea at bounding box center [506, 376] width 507 height 54
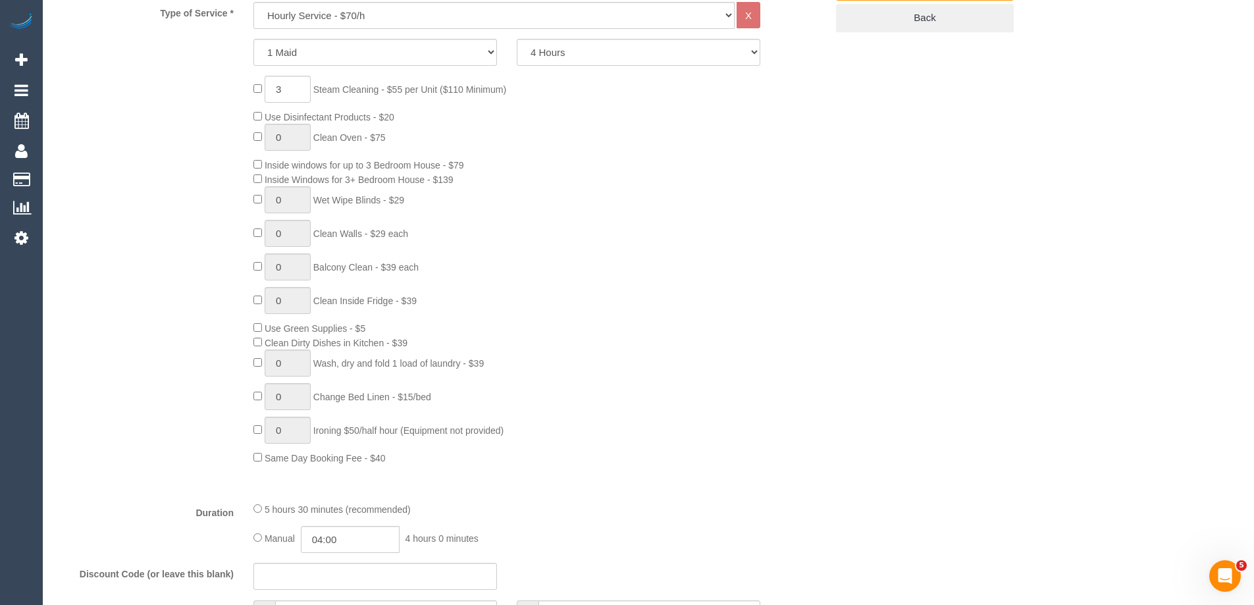
scroll to position [389, 0]
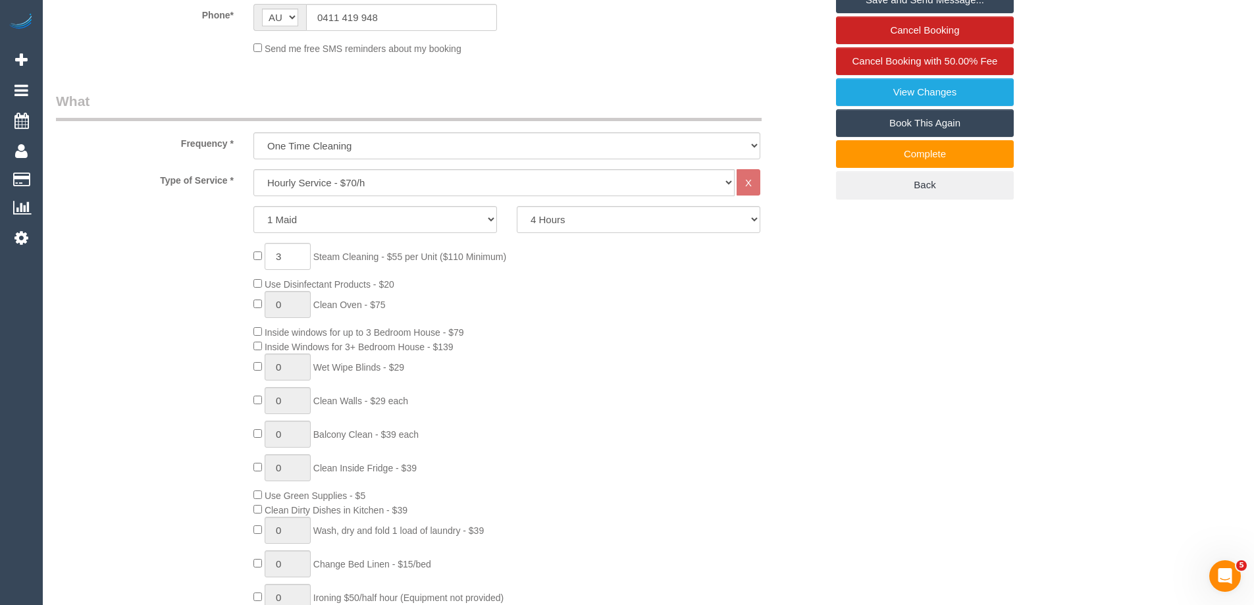
type textarea "Steam cleaning of 4 bedrooms Steam cleaner to arrive between 3-4pm Please ensur…"
click at [303, 250] on input "3" at bounding box center [288, 256] width 46 height 27
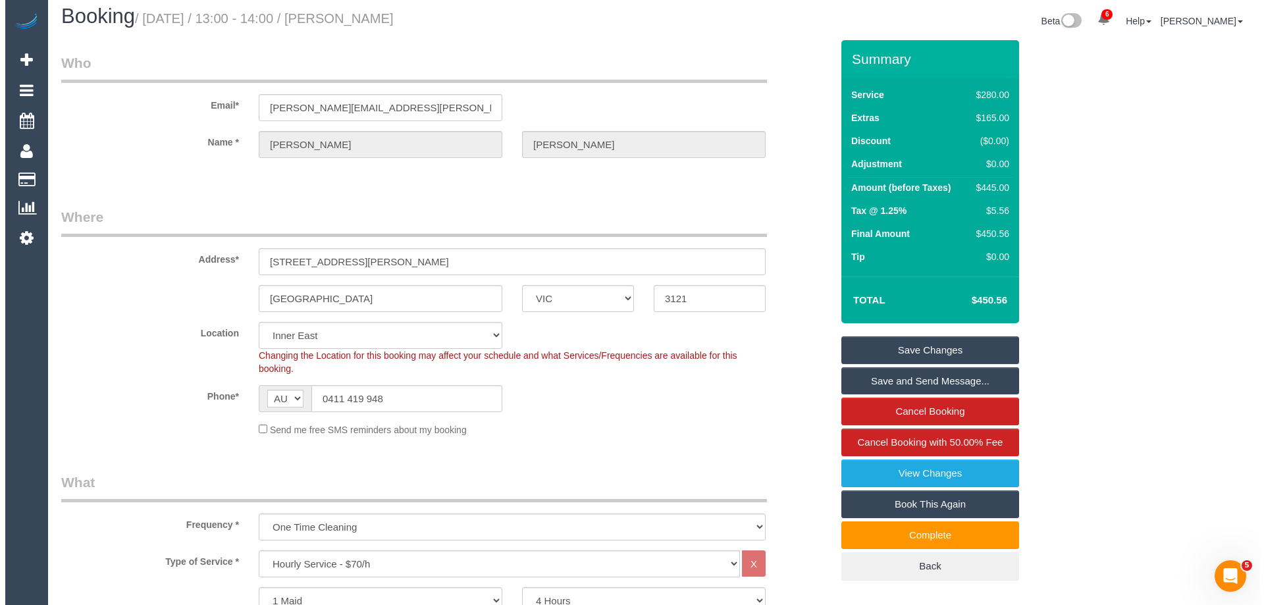
scroll to position [0, 0]
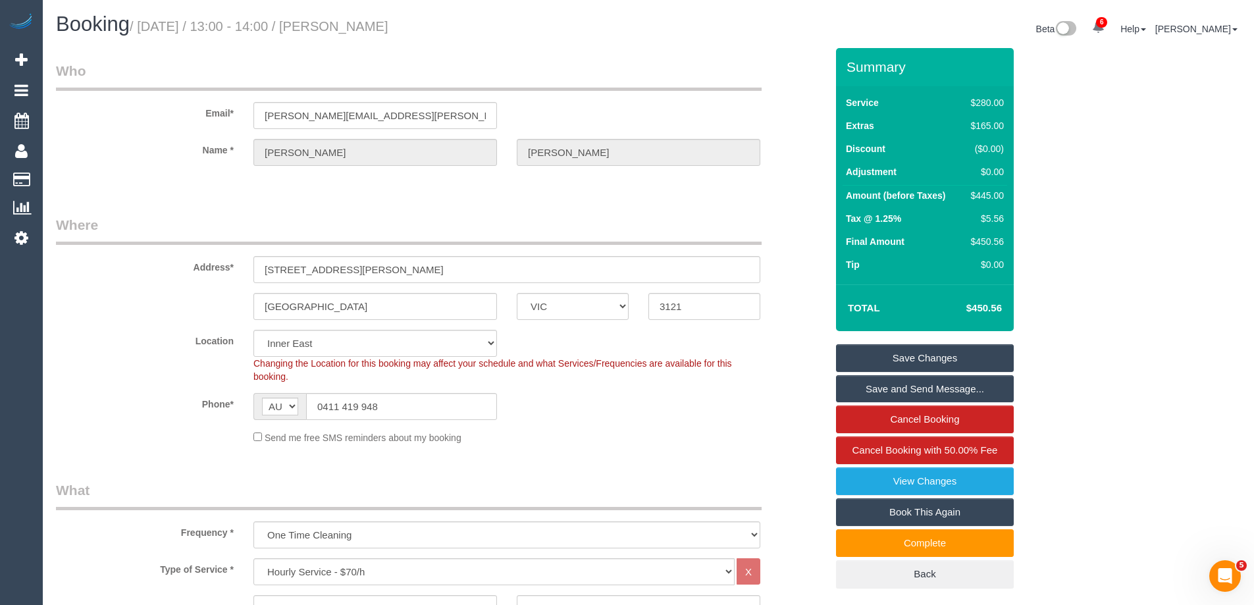
type input "4"
click at [914, 352] on link "Save Changes" at bounding box center [925, 358] width 178 height 28
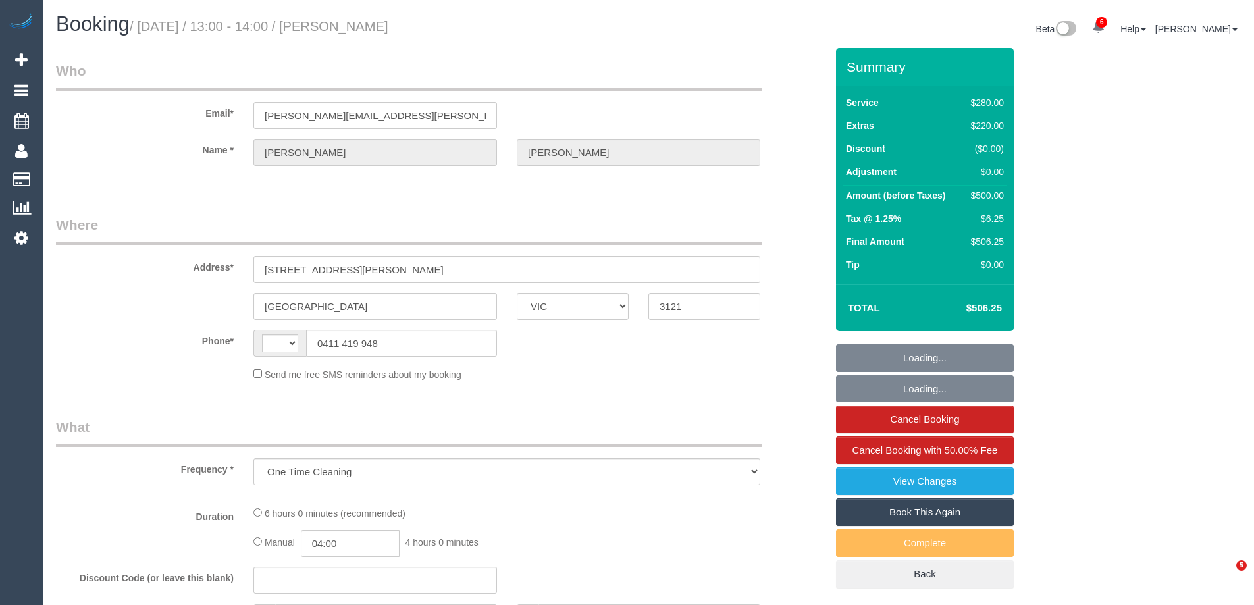
select select "VIC"
select select "string:AU"
select select "240"
select select "number:28"
select select "number:14"
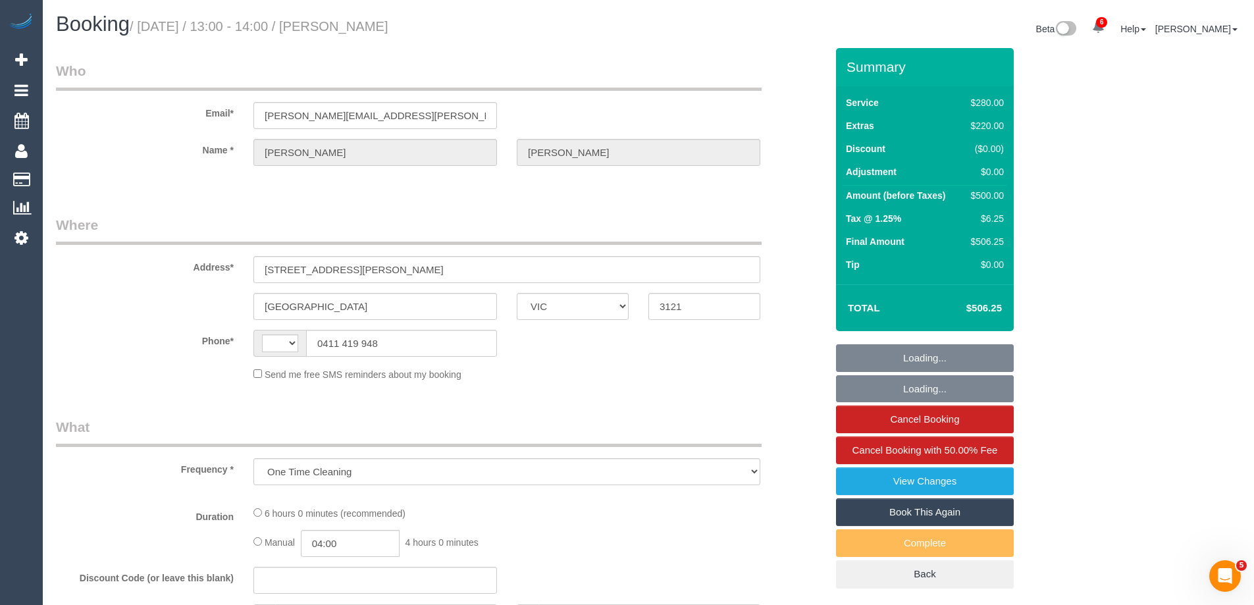
select select "number:19"
select select "number:24"
select select "number:35"
select select "number:13"
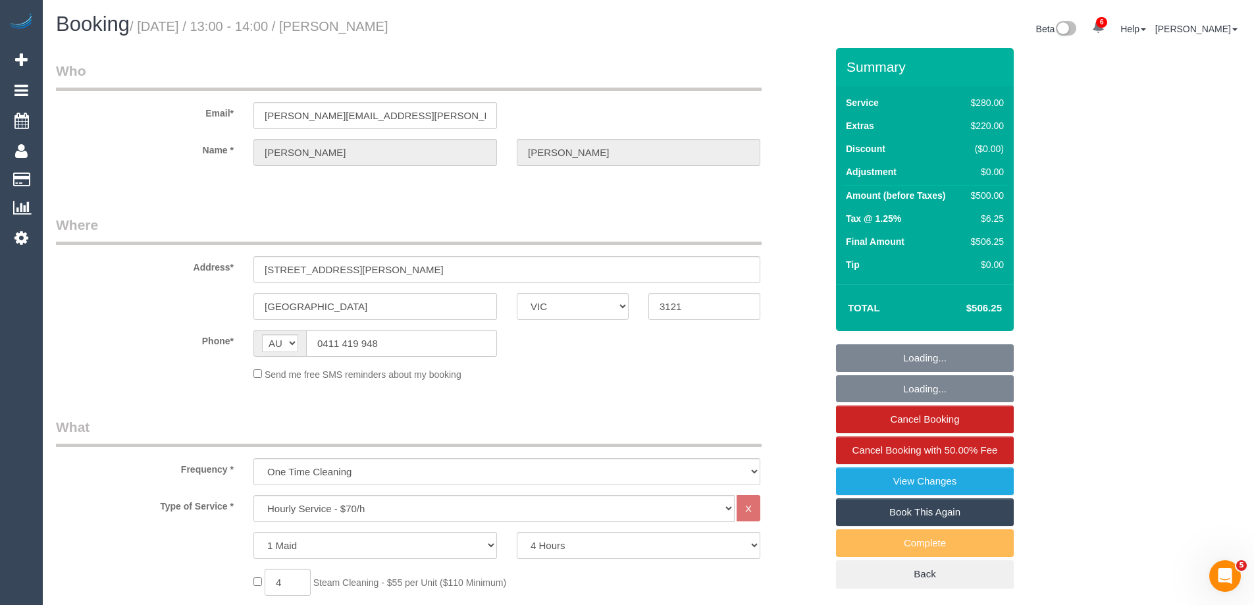
select select "string:stripe-pm_1S5lsF2GScqysDRVrGUYHgvo"
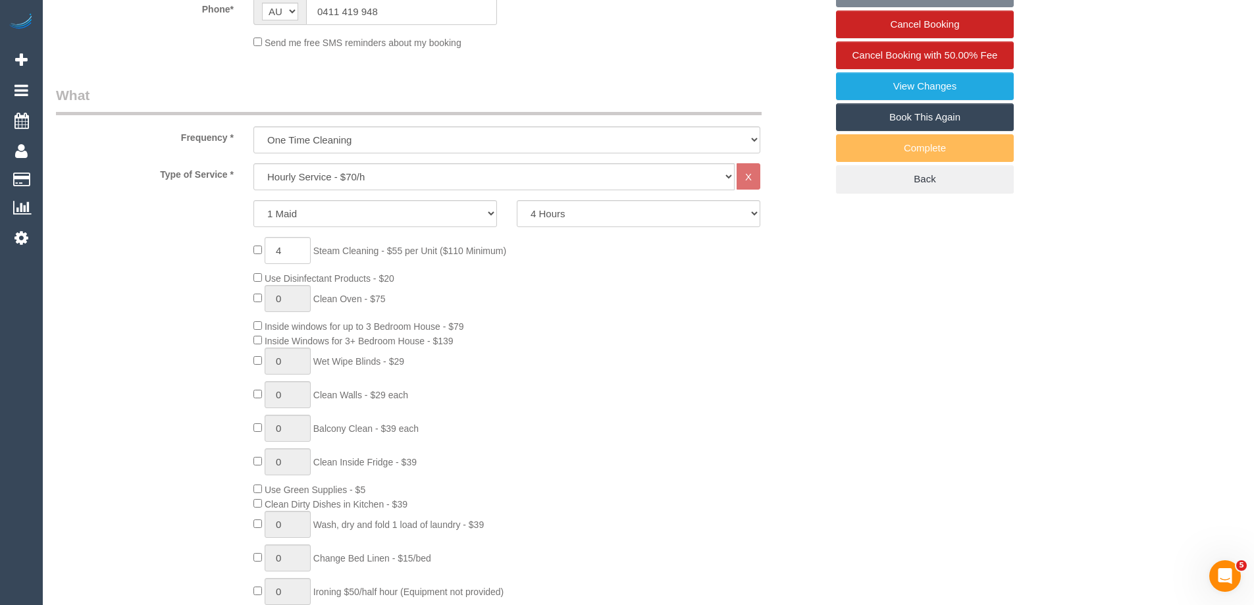
select select "object:1648"
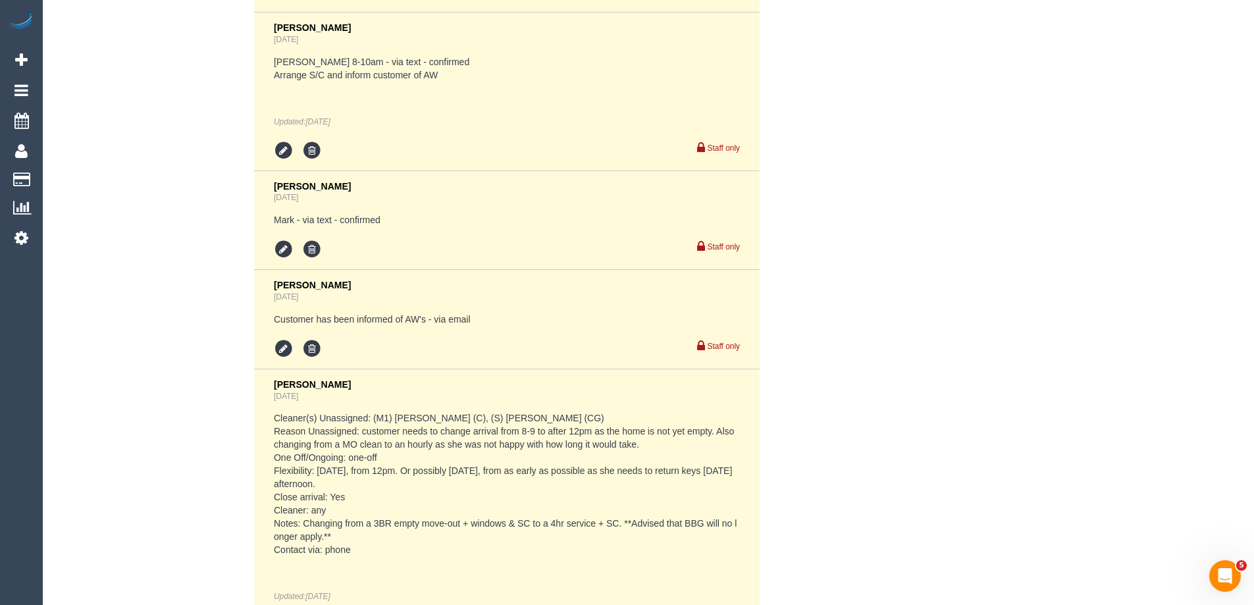
scroll to position [2825, 0]
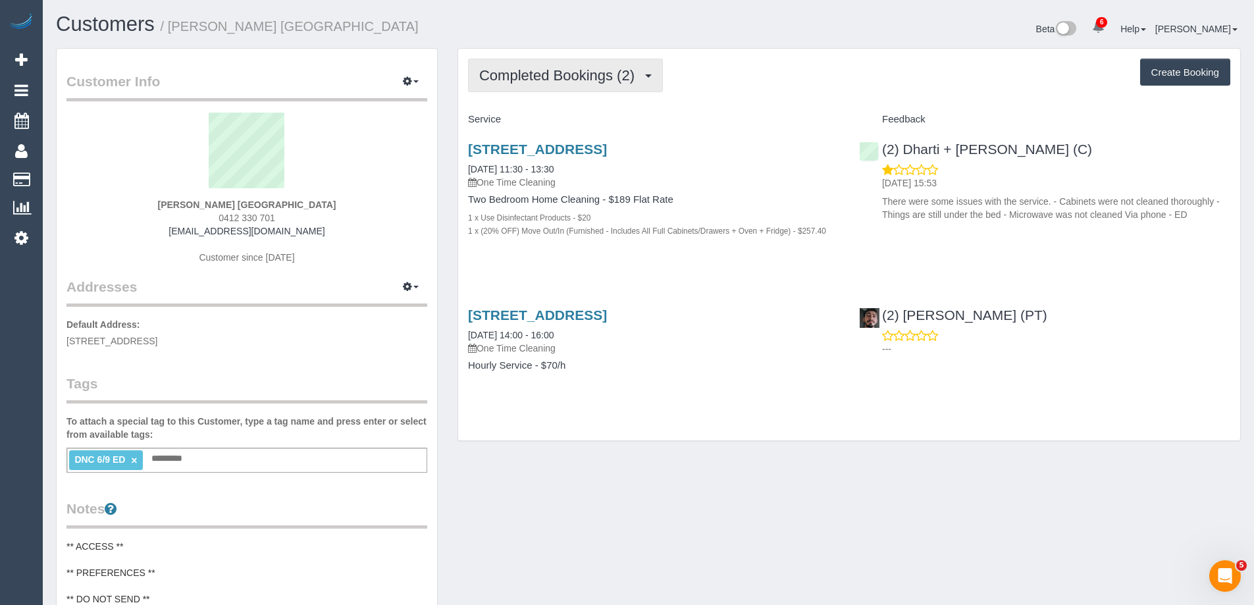
click at [575, 80] on span "Completed Bookings (2)" at bounding box center [560, 75] width 162 height 16
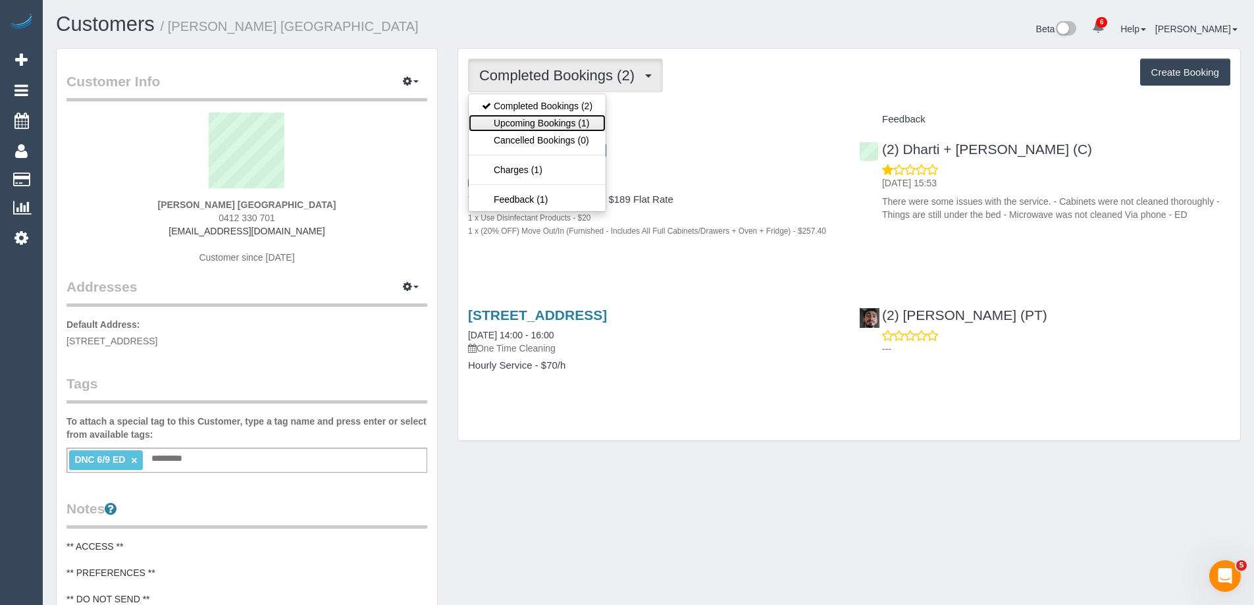
click at [575, 118] on link "Upcoming Bookings (1)" at bounding box center [537, 123] width 137 height 17
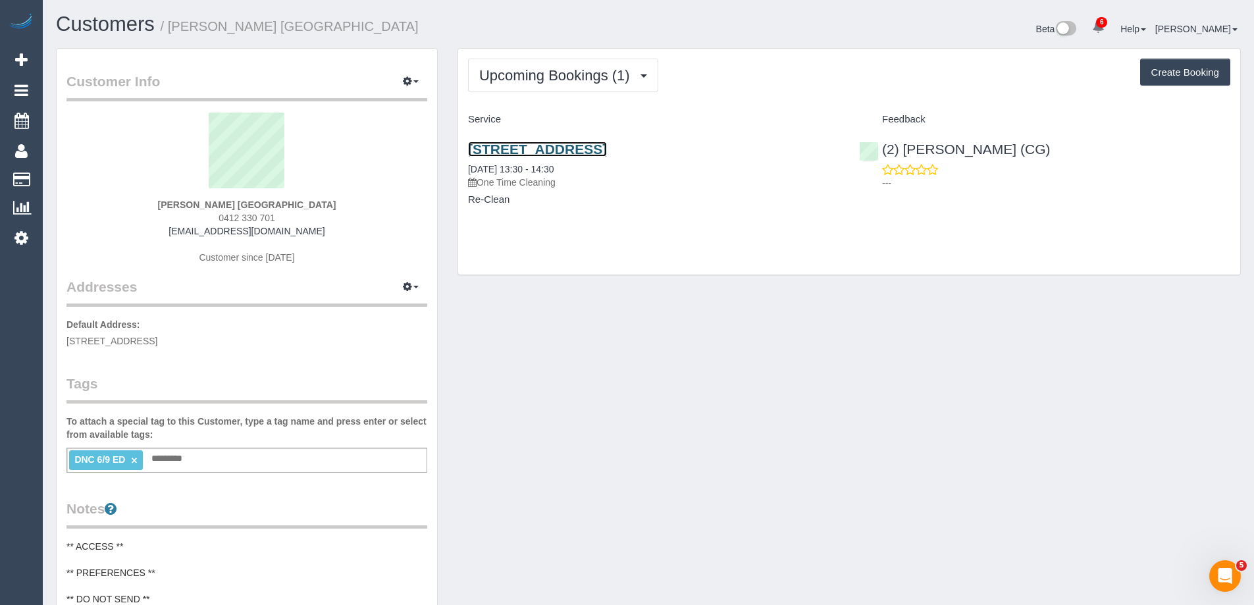
click at [585, 151] on link "[STREET_ADDRESS]" at bounding box center [537, 149] width 139 height 15
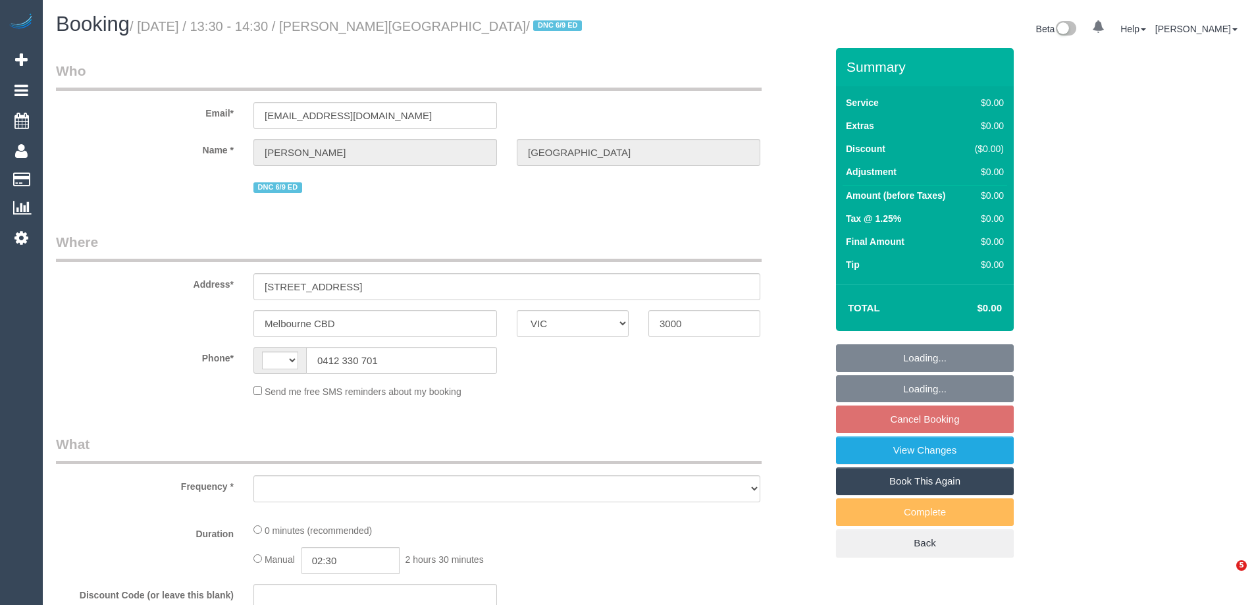
select select "VIC"
select select "string:AU"
select select "object:687"
select select "string:stripe-pm_1S2qle2GScqysDRVscvjKIFg"
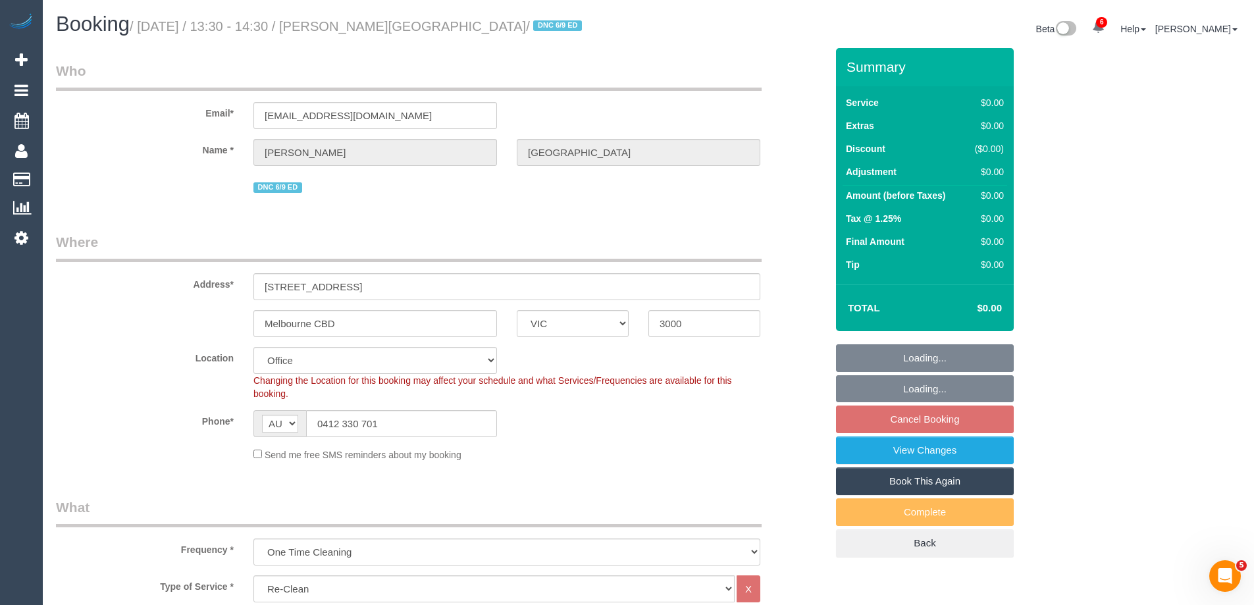
select select "number:28"
select select "number:14"
select select "number:18"
select select "number:25"
select select "number:35"
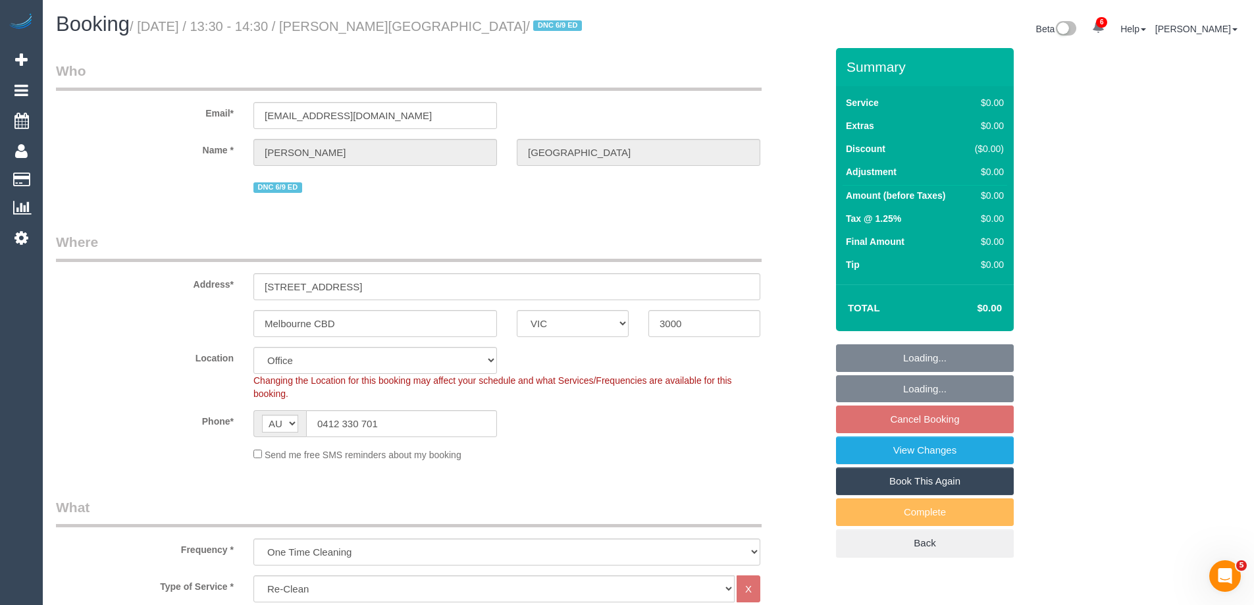
select select "number:13"
select select "object:2179"
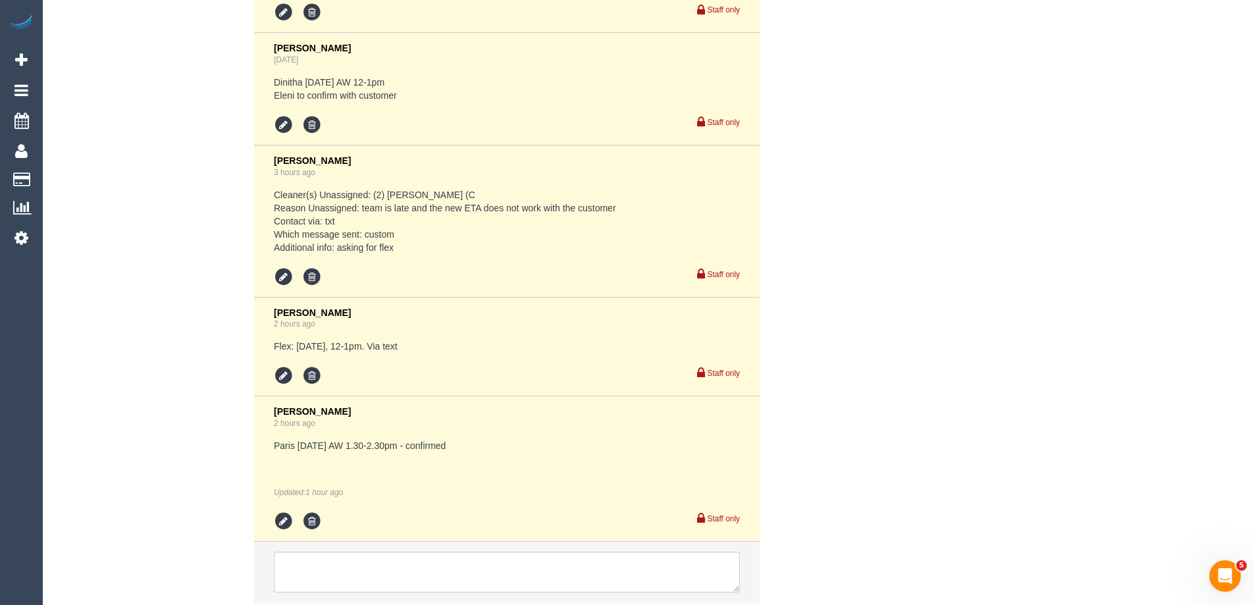
scroll to position [2647, 0]
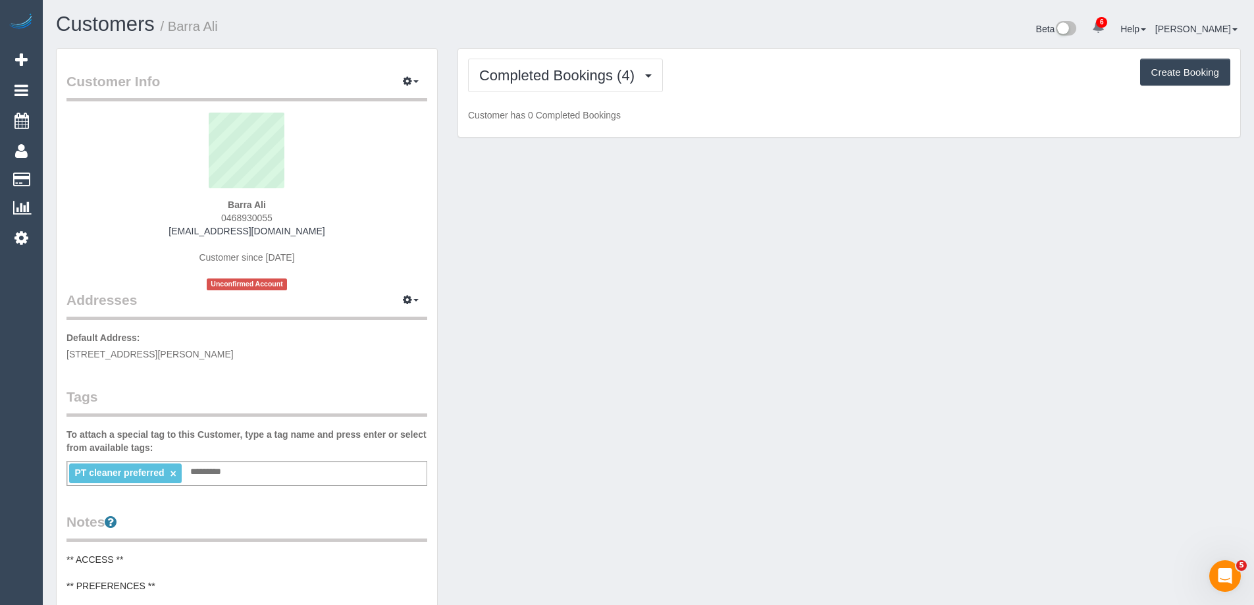
scroll to position [1084, 1254]
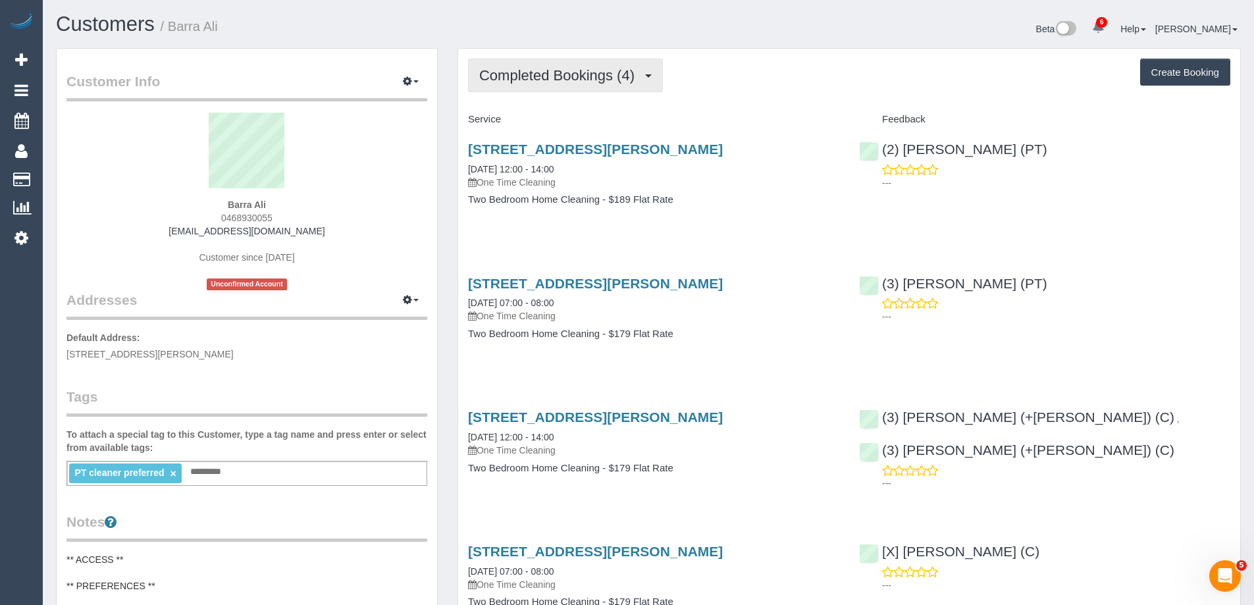
click at [556, 77] on span "Completed Bookings (4)" at bounding box center [560, 75] width 162 height 16
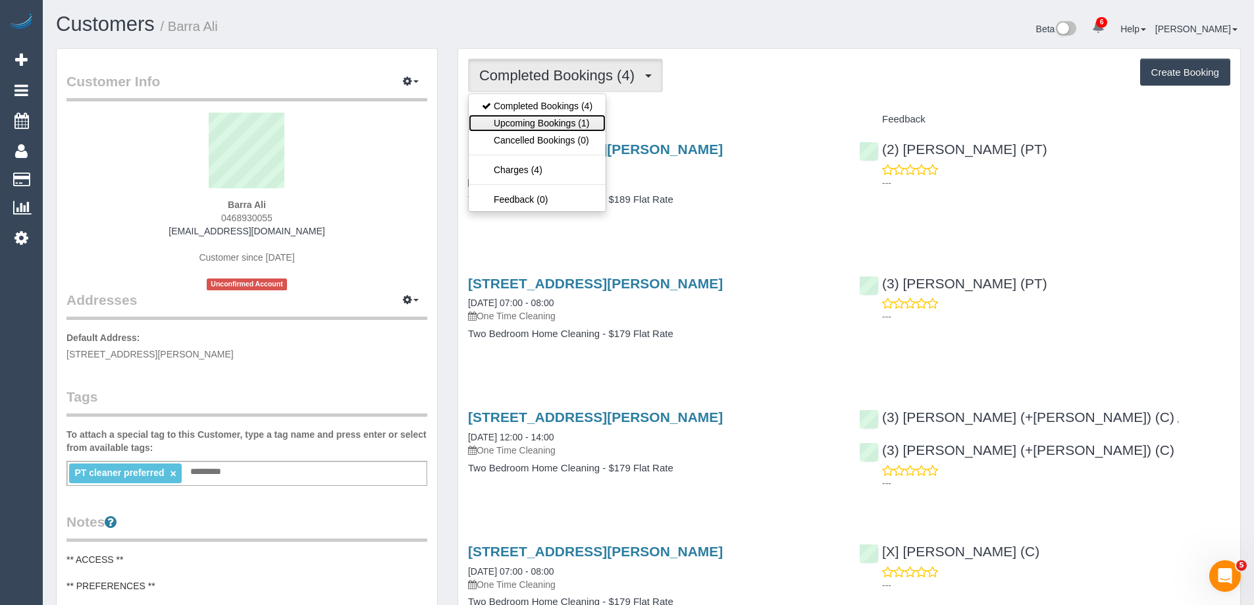
click at [552, 122] on link "Upcoming Bookings (1)" at bounding box center [537, 123] width 137 height 17
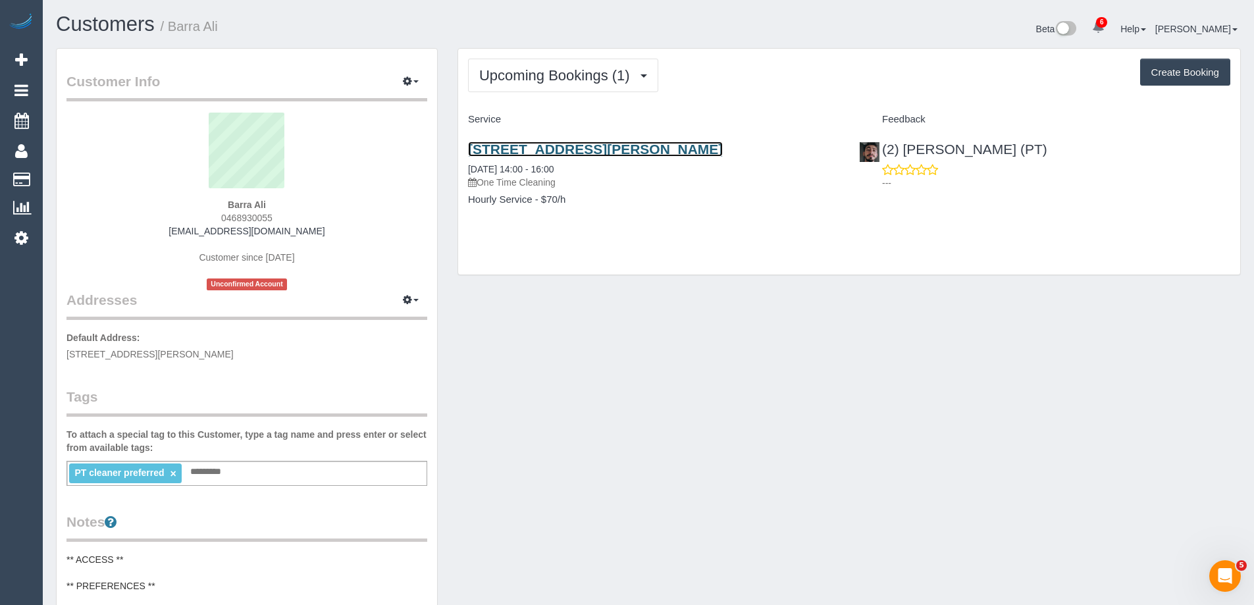
click at [698, 142] on link "[STREET_ADDRESS][PERSON_NAME]" at bounding box center [595, 149] width 255 height 15
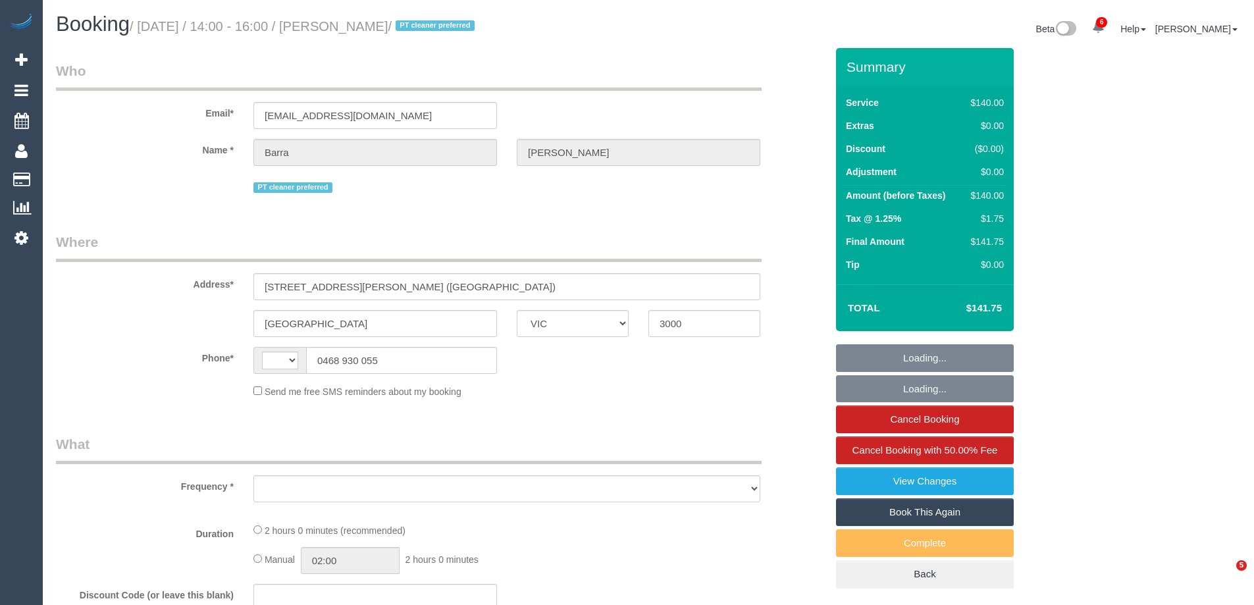
select select "VIC"
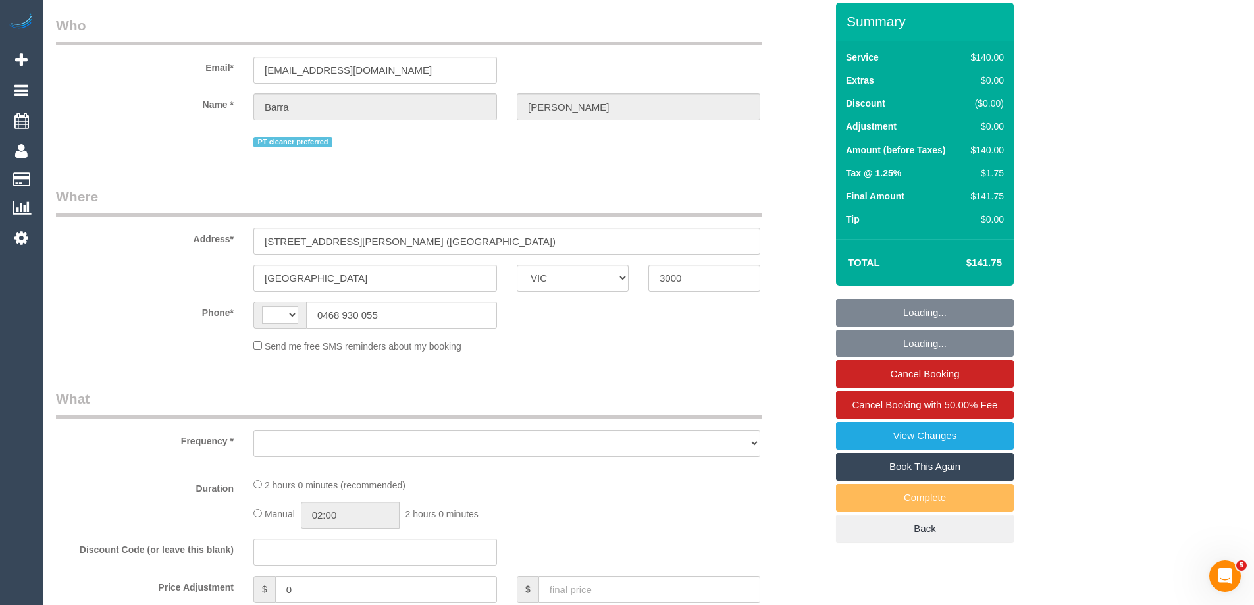
select select "number:28"
select select "number:14"
select select "number:20"
select select "number:25"
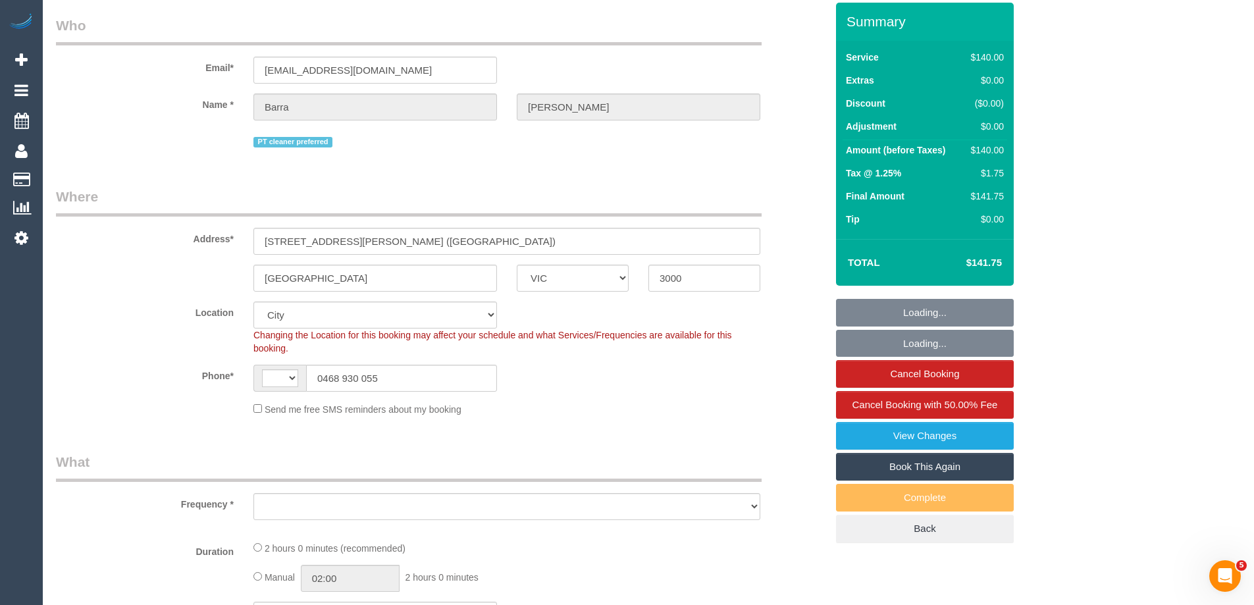
select select "string:stripe-pm_1MerEU2GScqysDRV0rSPFrpg"
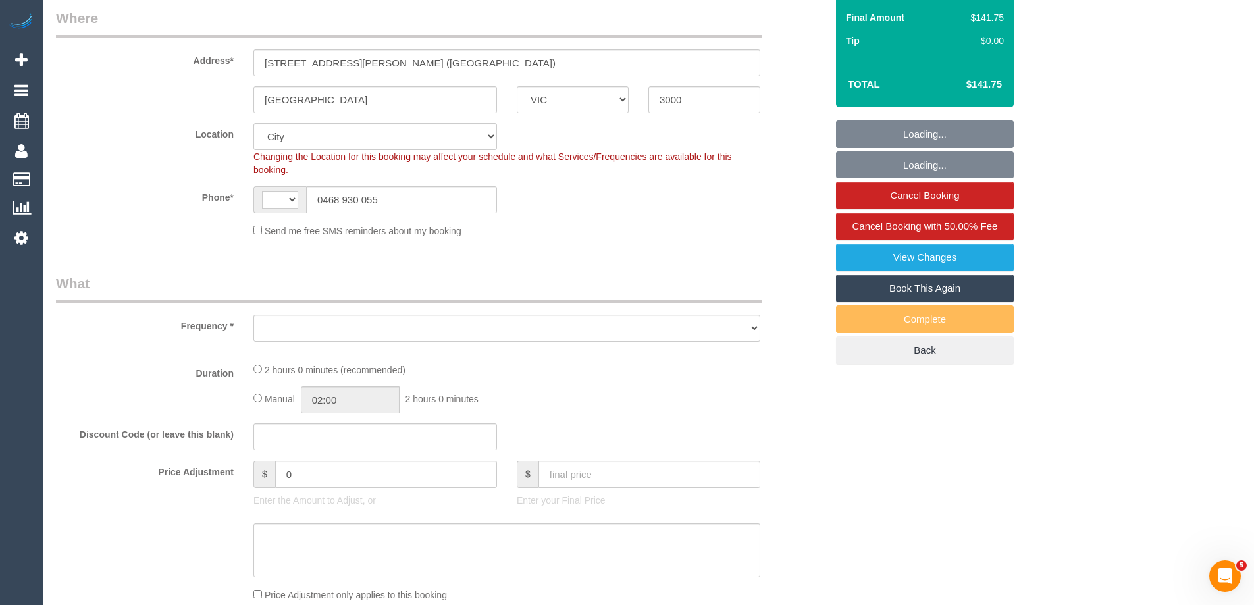
scroll to position [329, 0]
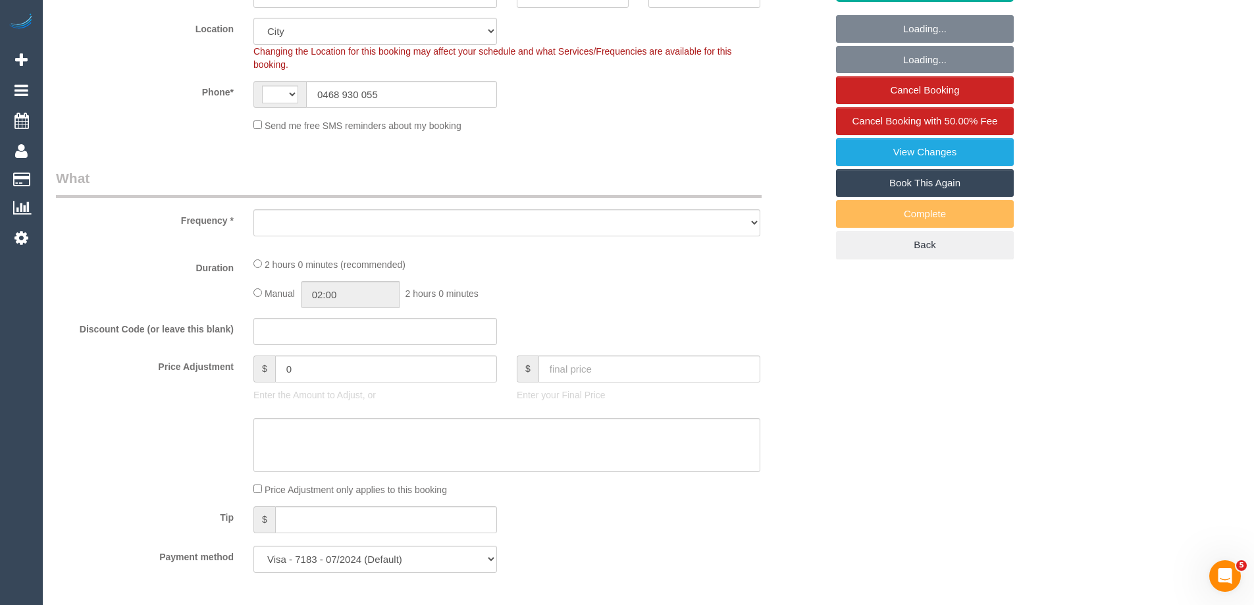
select select "string:AU"
select select "object:977"
select select "spot1"
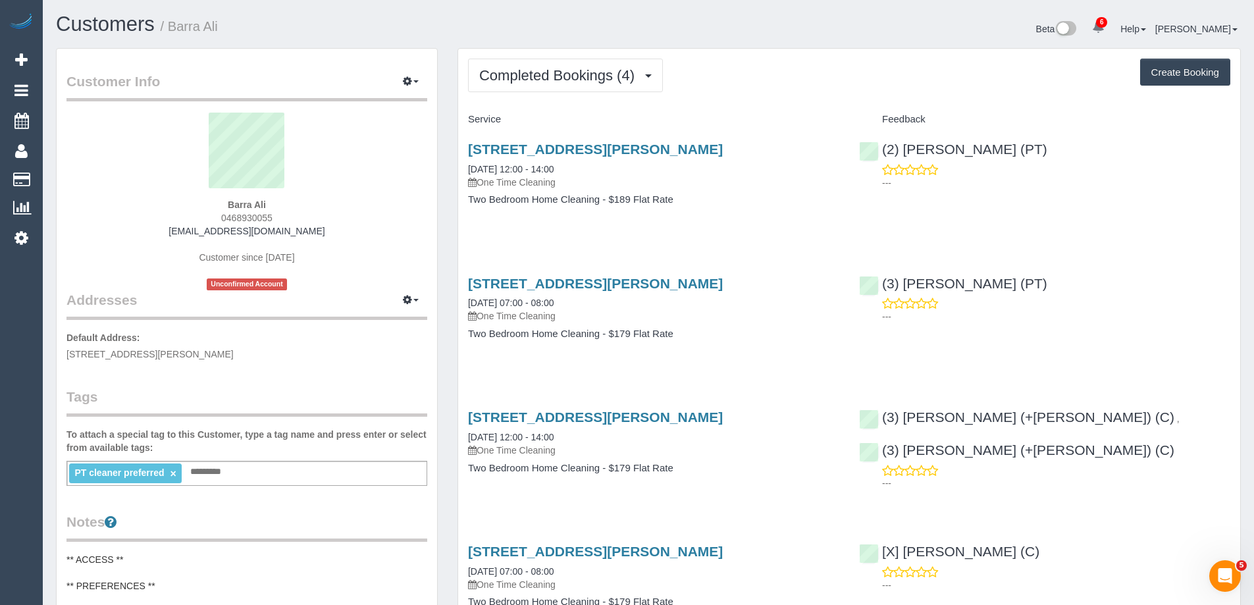
click at [249, 221] on span "0468930055" at bounding box center [246, 218] width 51 height 11
copy span "0468930055"
drag, startPoint x: 563, startPoint y: 68, endPoint x: 558, endPoint y: 85, distance: 17.7
click at [563, 68] on span "Completed Bookings (4)" at bounding box center [560, 75] width 162 height 16
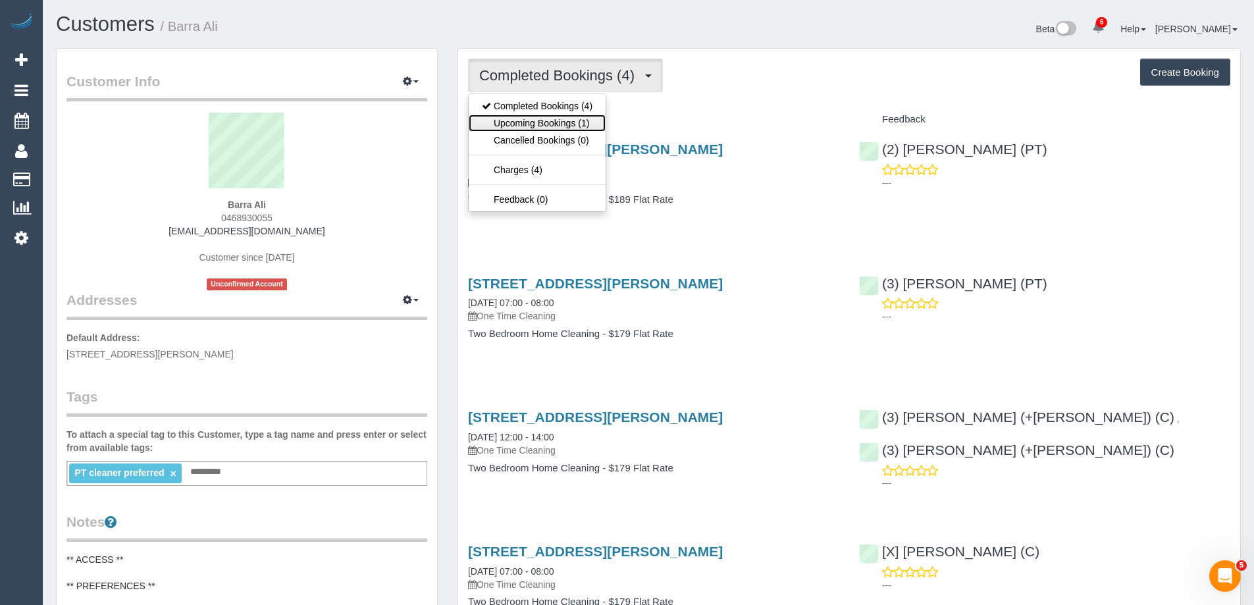
click at [551, 117] on link "Upcoming Bookings (1)" at bounding box center [537, 123] width 137 height 17
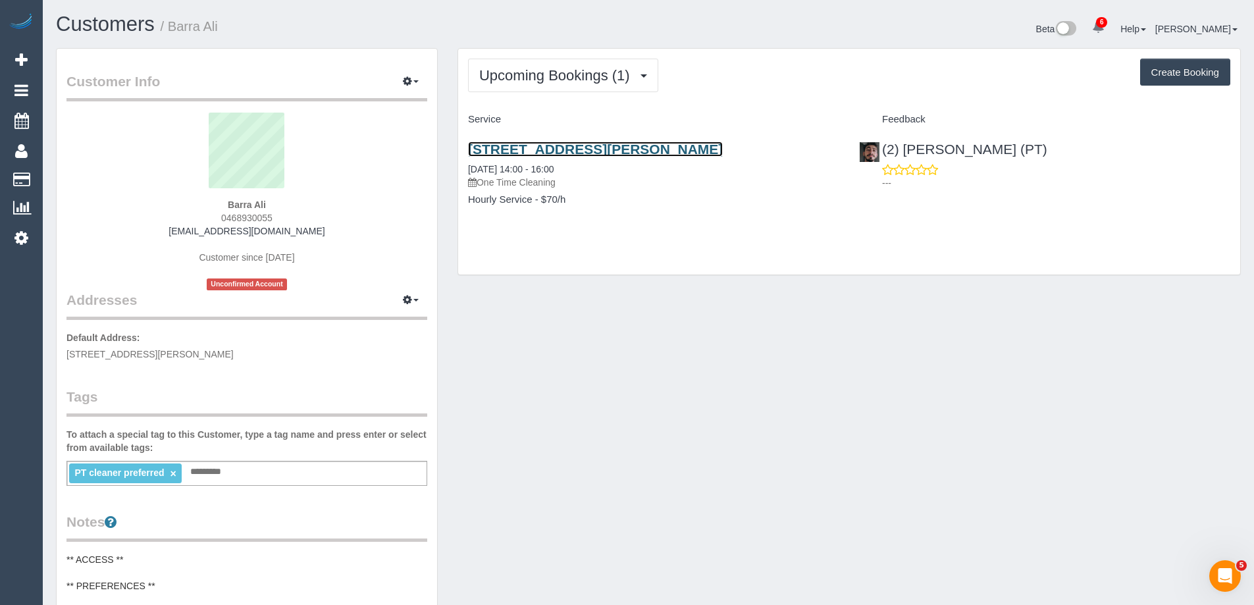
click at [691, 148] on link "905/133 Russell Street (Qt Hotel), Melbourne, VIC 3000" at bounding box center [595, 149] width 255 height 15
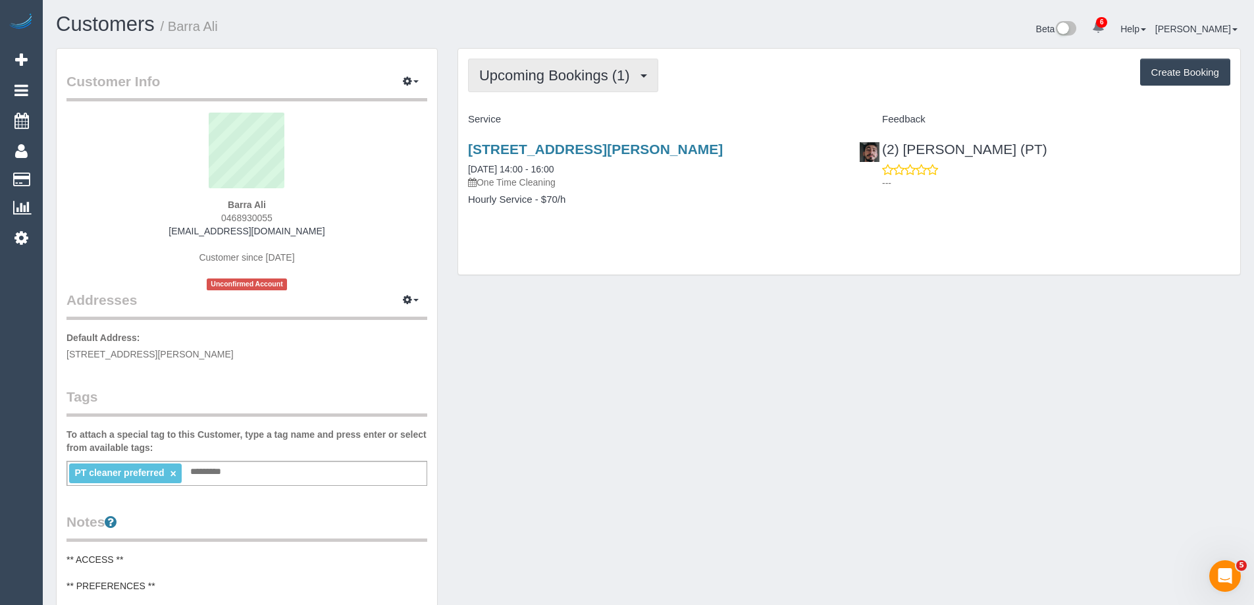
click at [537, 73] on span "Upcoming Bookings (1)" at bounding box center [557, 75] width 157 height 16
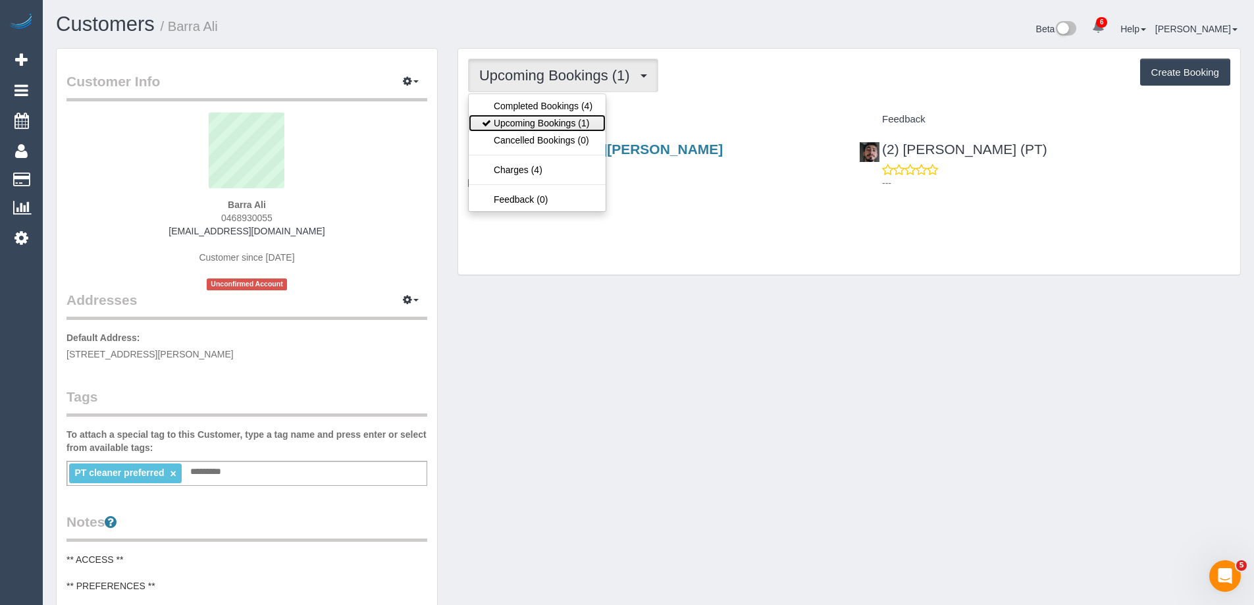
click at [531, 117] on link "Upcoming Bookings (1)" at bounding box center [537, 123] width 137 height 17
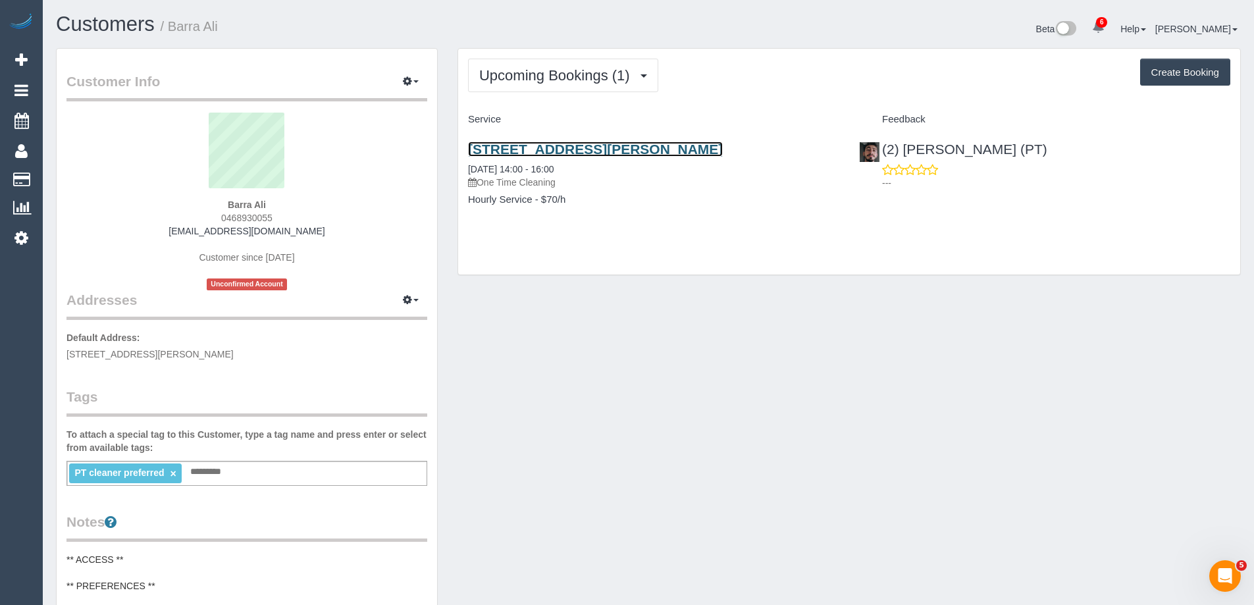
click at [637, 147] on link "905/133 Russell Street (Qt Hotel), Melbourne, VIC 3000" at bounding box center [595, 149] width 255 height 15
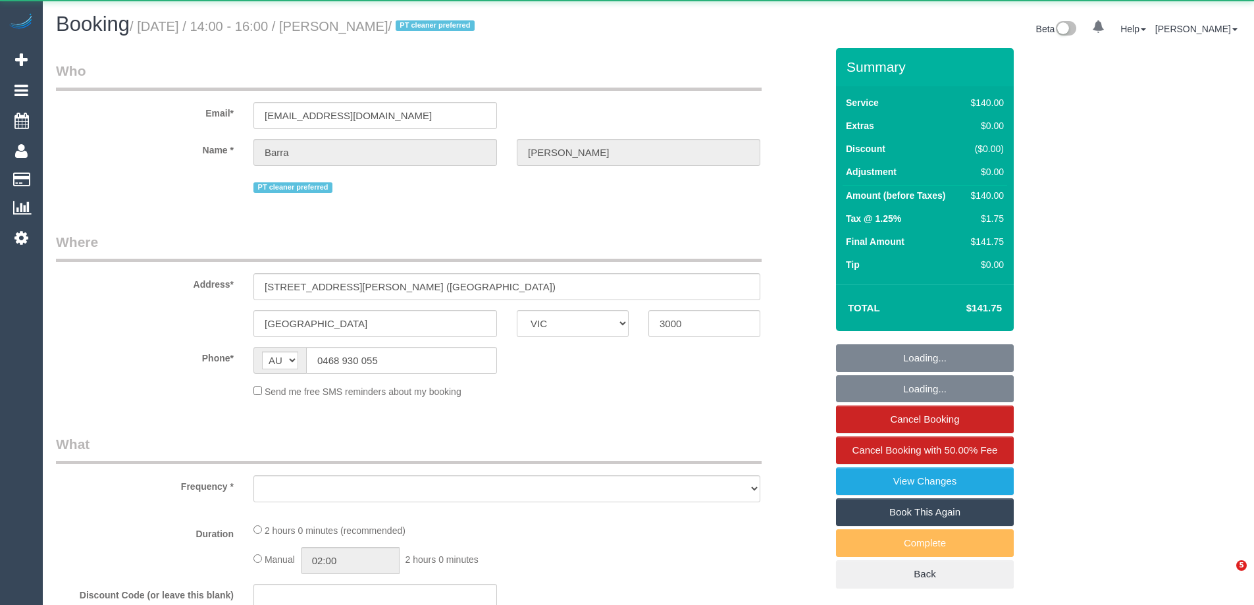
select select "VIC"
select select "object:657"
select select "string:stripe-pm_1MerEU2GScqysDRV0rSPFrpg"
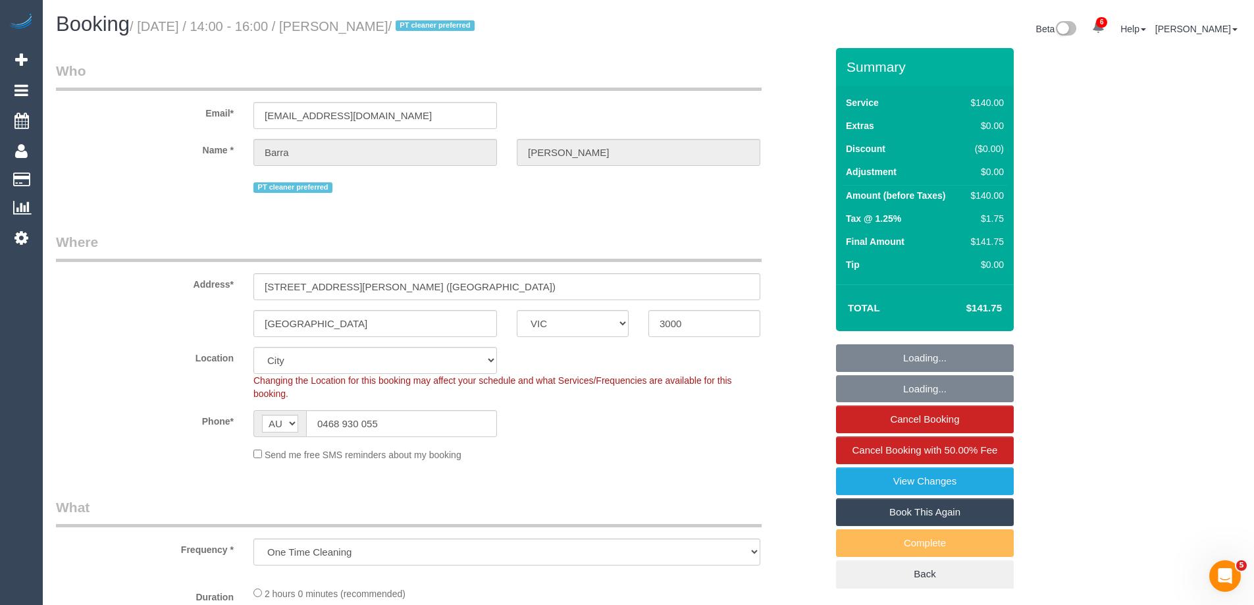
select select "object:808"
select select "number:28"
select select "number:14"
select select "number:20"
select select "number:25"
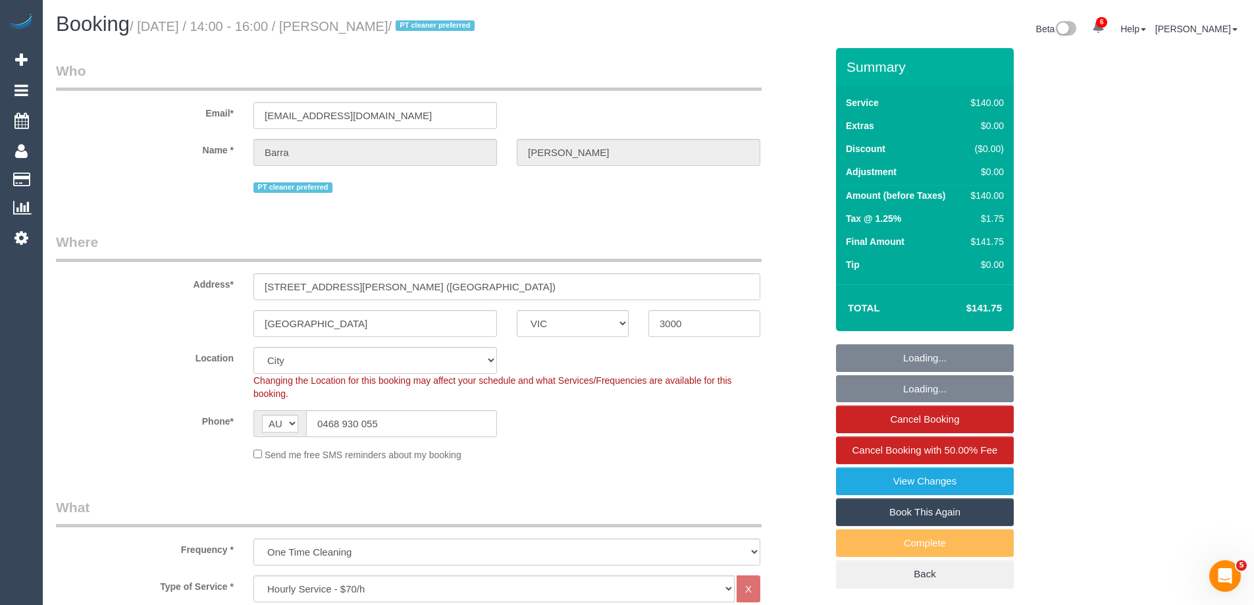
select select "spot1"
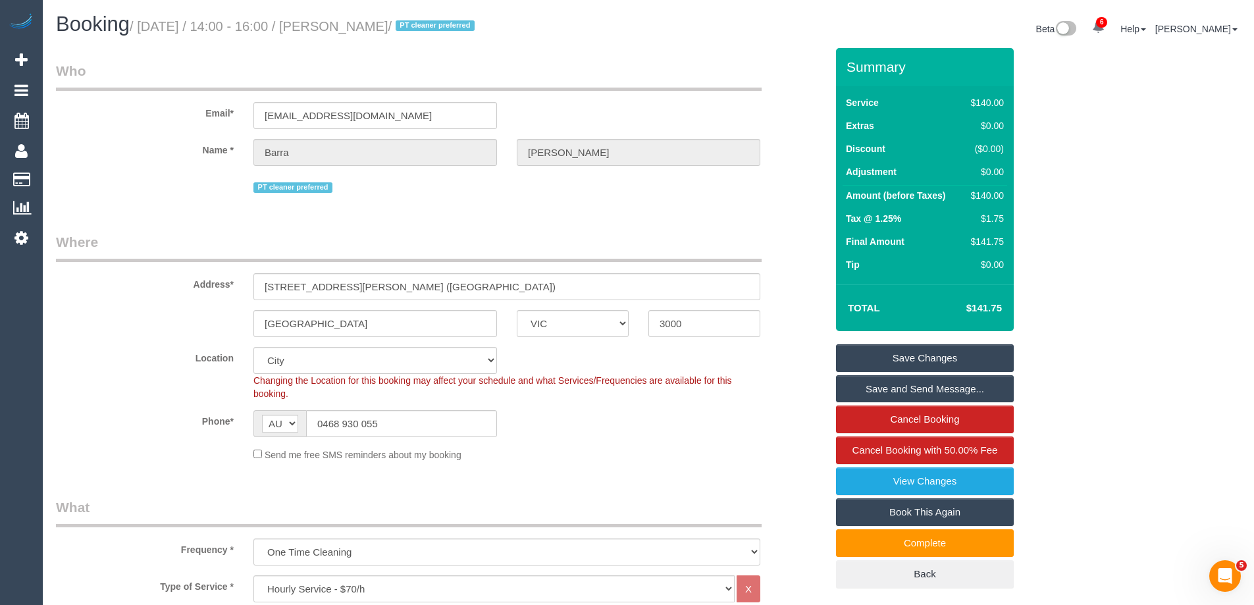
click at [798, 195] on div "PT cleaner preferred" at bounding box center [441, 186] width 790 height 20
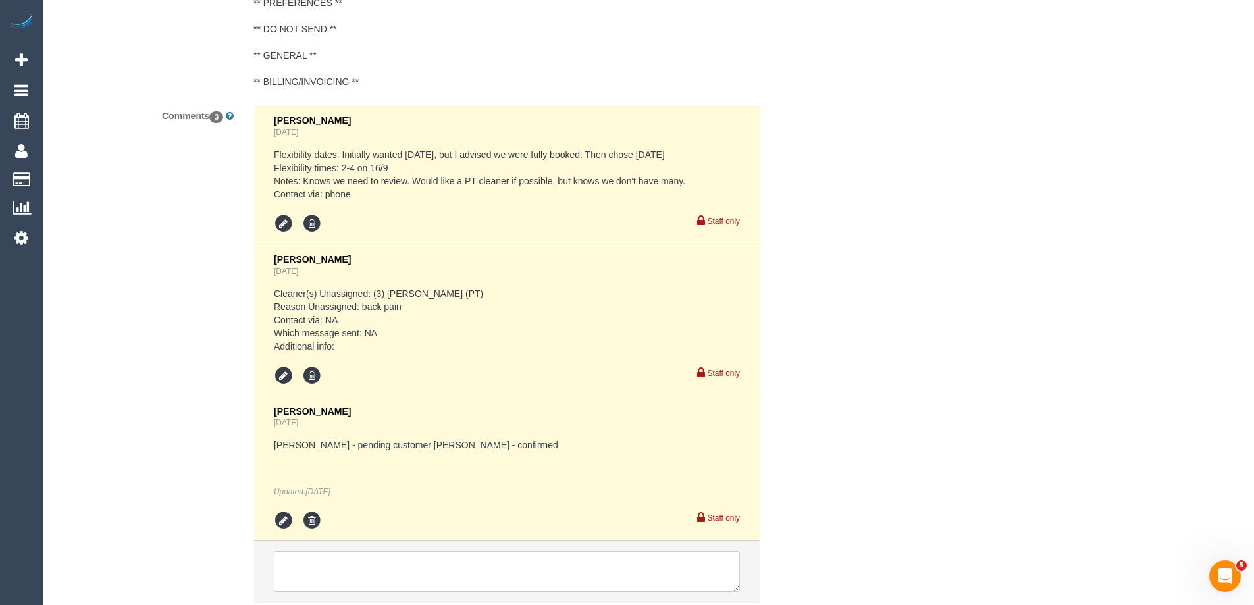
scroll to position [2453, 0]
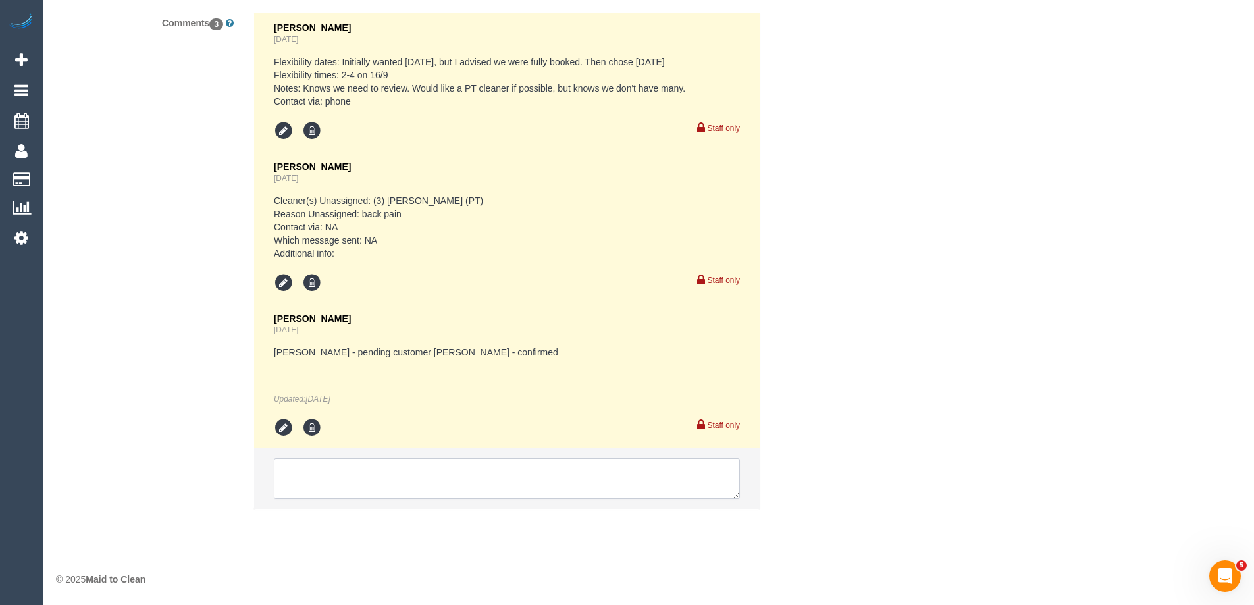
click at [561, 470] on textarea at bounding box center [507, 478] width 466 height 41
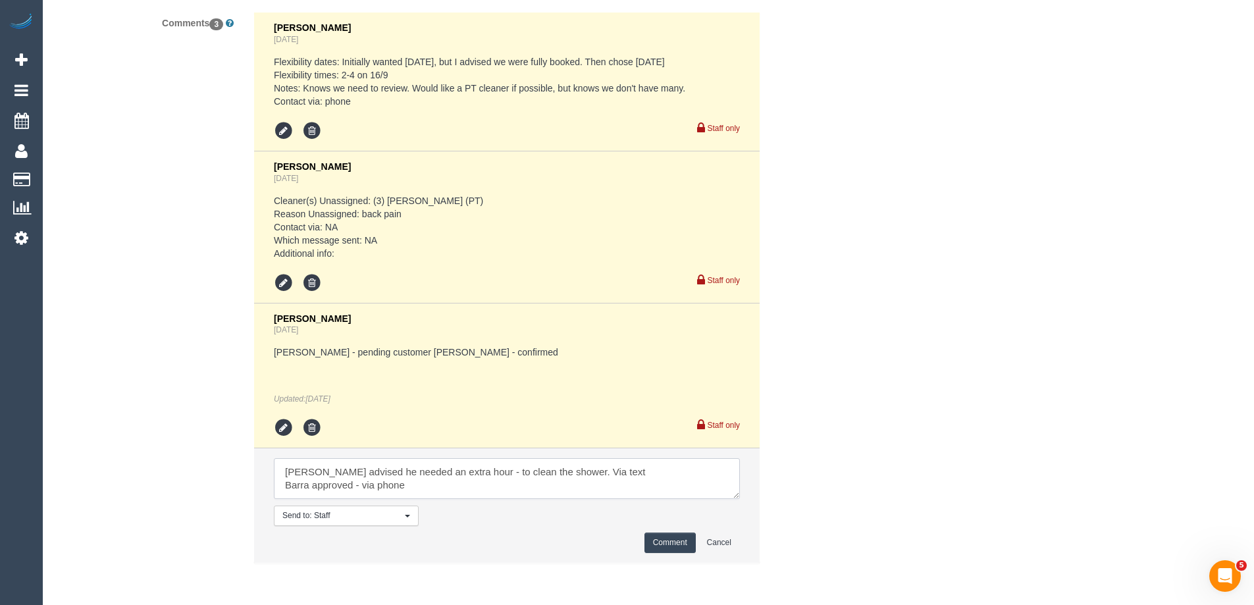
type textarea "[PERSON_NAME] advised he needed an extra hour - to clean the shower. Via text B…"
click at [661, 543] on button "Comment" at bounding box center [669, 543] width 51 height 20
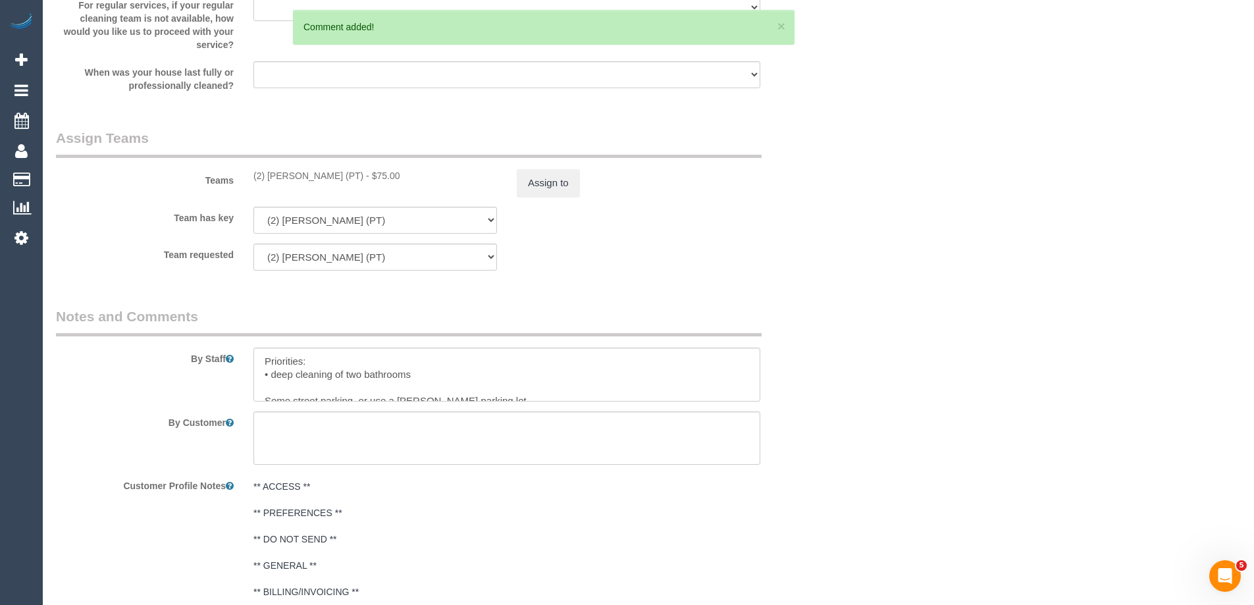
scroll to position [1794, 0]
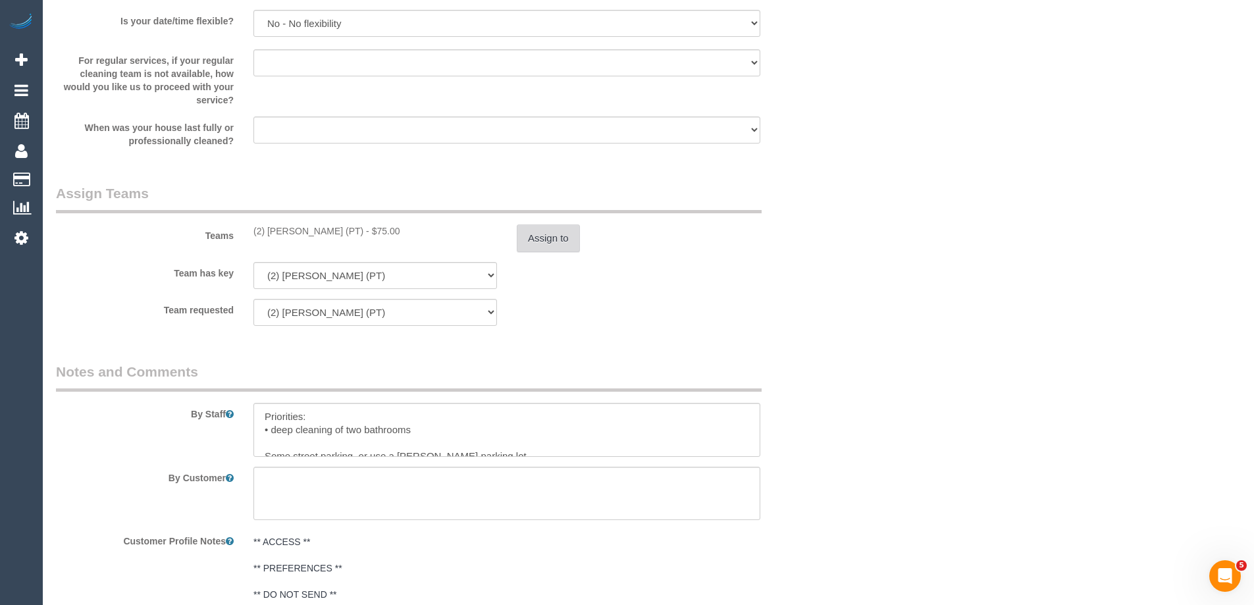
click at [550, 241] on button "Assign to" at bounding box center [548, 238] width 63 height 28
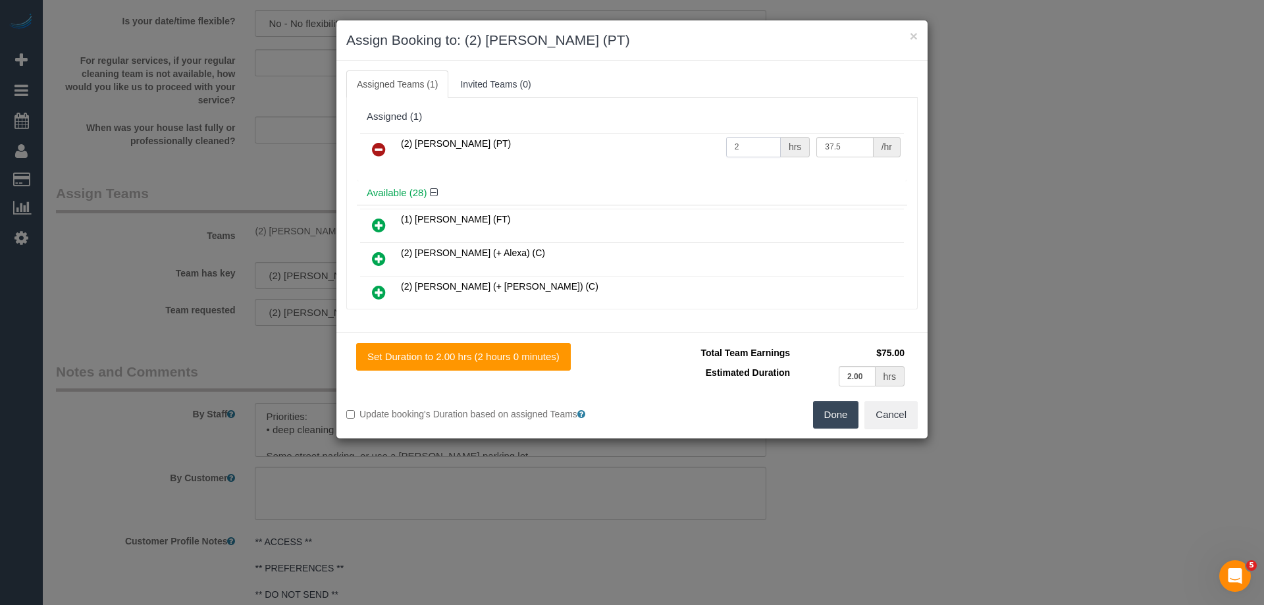
click at [750, 145] on input "2" at bounding box center [753, 147] width 55 height 20
type input "3"
click at [839, 416] on button "Done" at bounding box center [836, 415] width 46 height 28
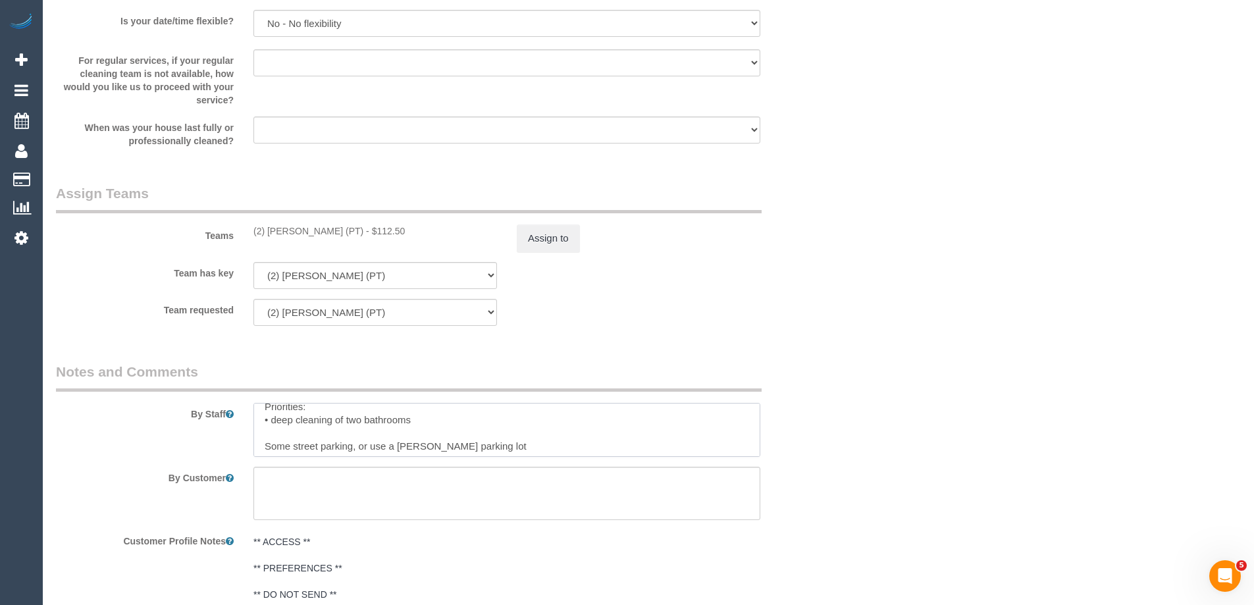
scroll to position [13, 0]
click at [526, 244] on button "Assign to" at bounding box center [548, 238] width 63 height 28
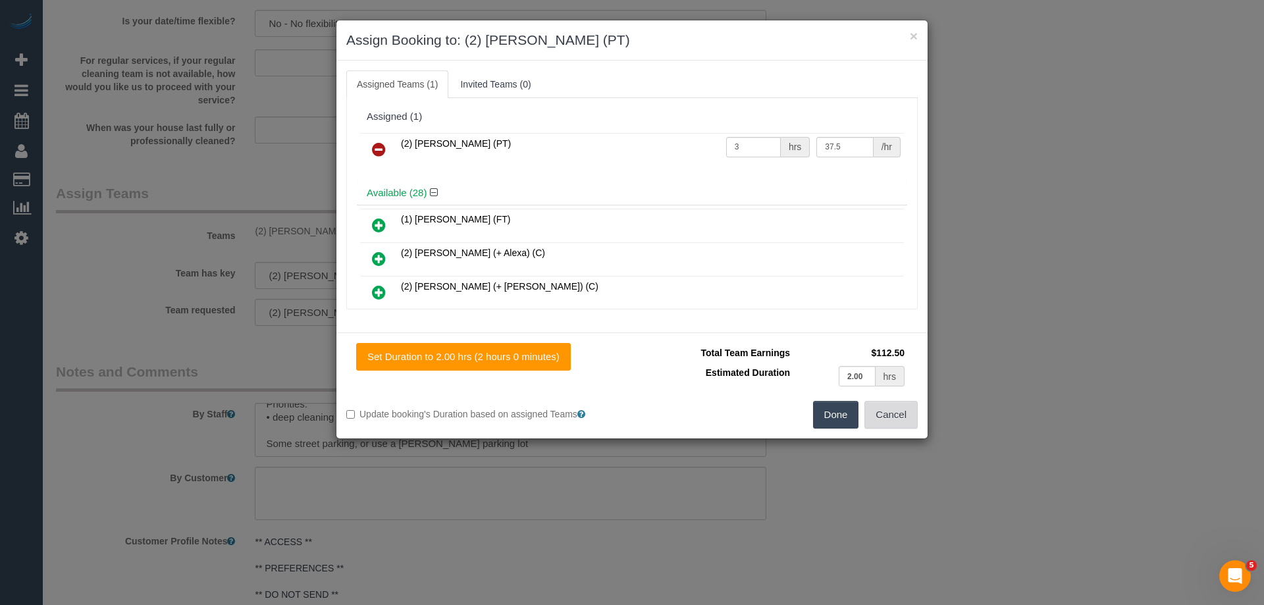
click at [874, 415] on button "Cancel" at bounding box center [890, 415] width 53 height 28
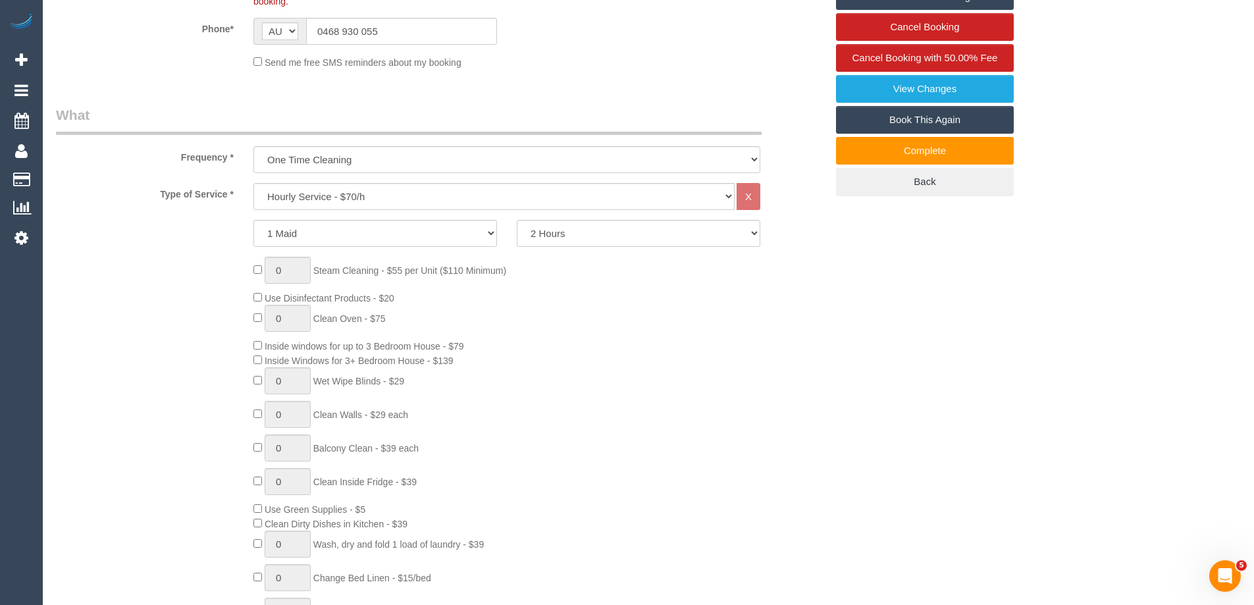
scroll to position [346, 0]
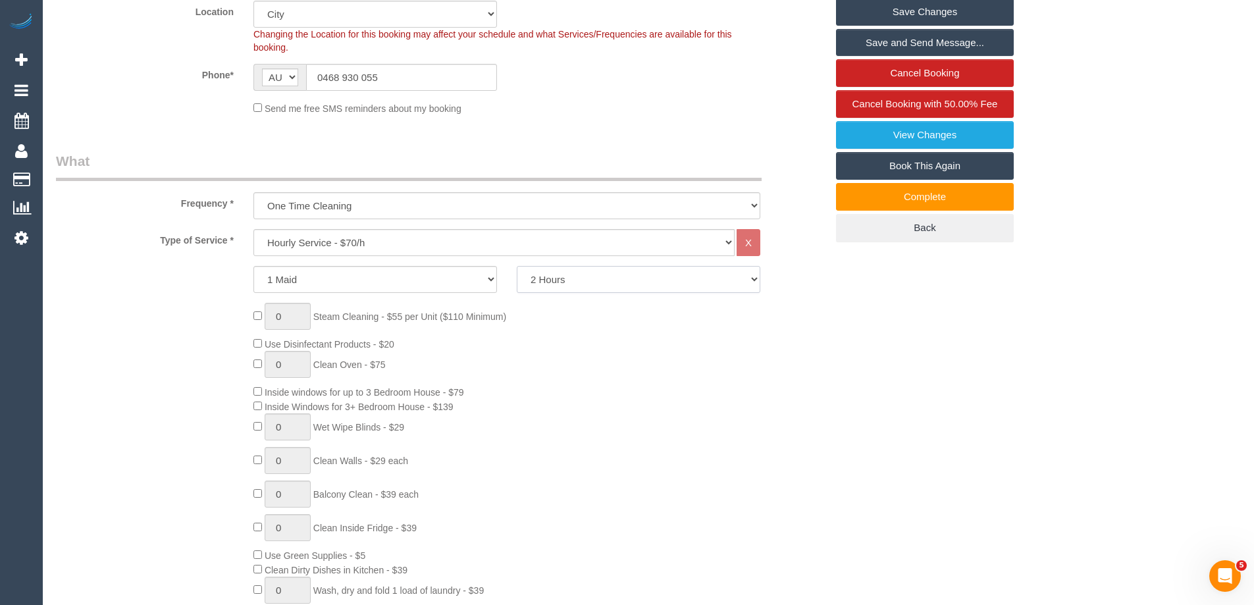
click at [638, 276] on select "2 Hours 2.5 Hours 3 Hours 3.5 Hours 4 Hours 4.5 Hours 5 Hours 5.5 Hours 6 Hours…" at bounding box center [639, 279] width 244 height 27
select select "180"
click at [517, 266] on select "2 Hours 2.5 Hours 3 Hours 3.5 Hours 4 Hours 4.5 Hours 5 Hours 5.5 Hours 6 Hours…" at bounding box center [639, 279] width 244 height 27
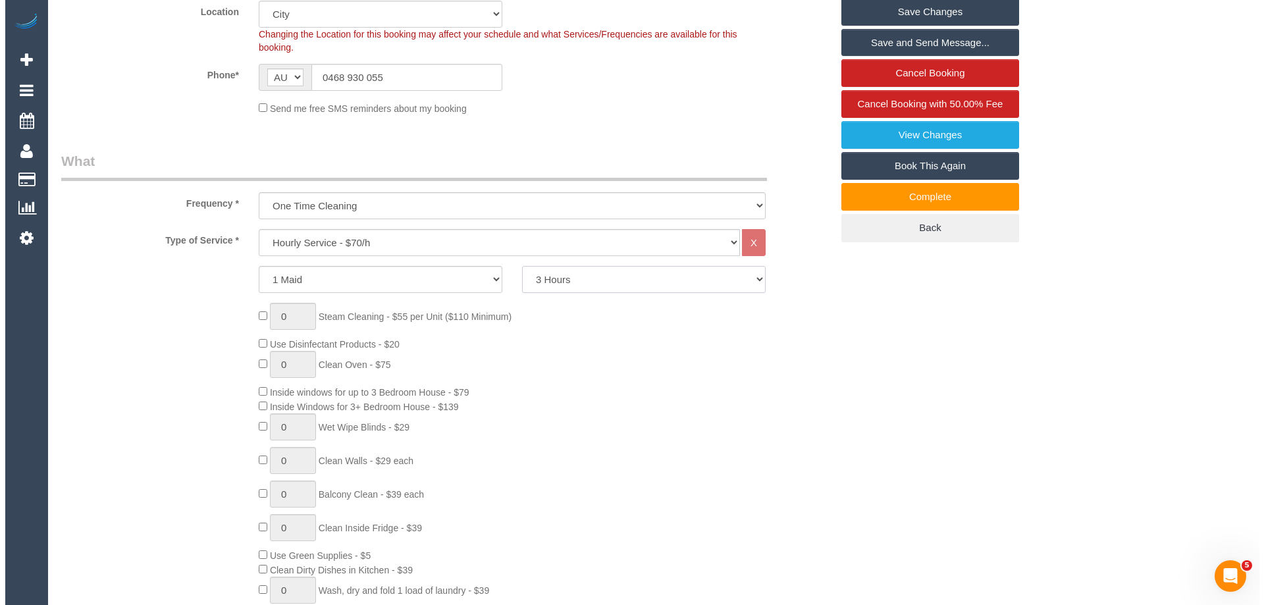
scroll to position [0, 0]
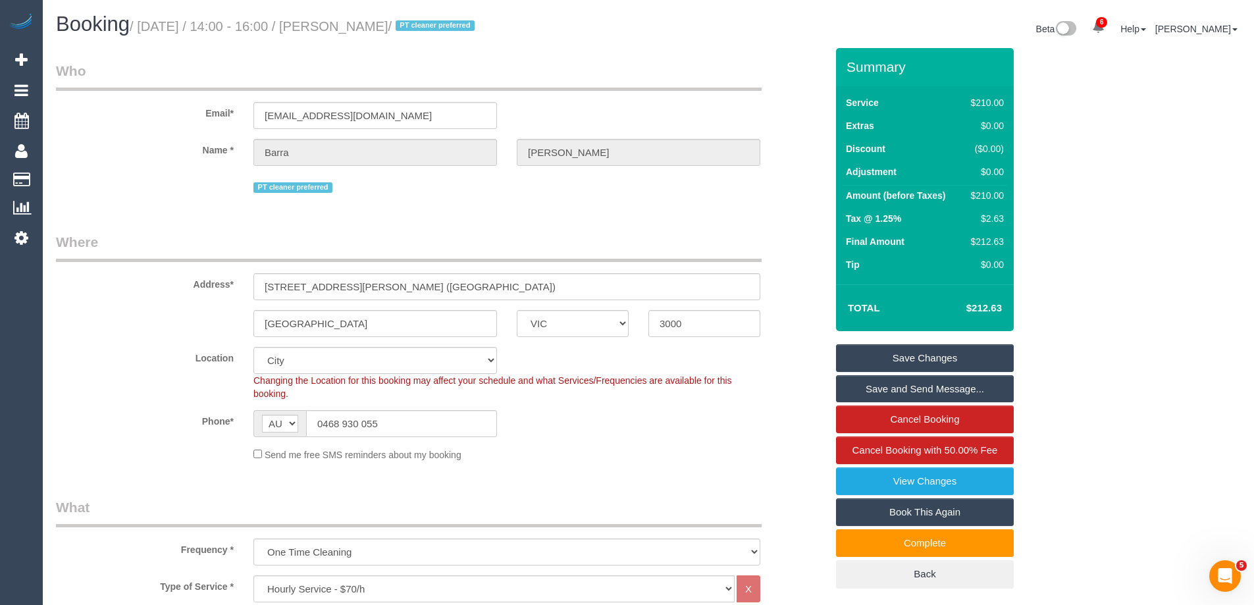
click at [915, 352] on link "Save Changes" at bounding box center [925, 358] width 178 height 28
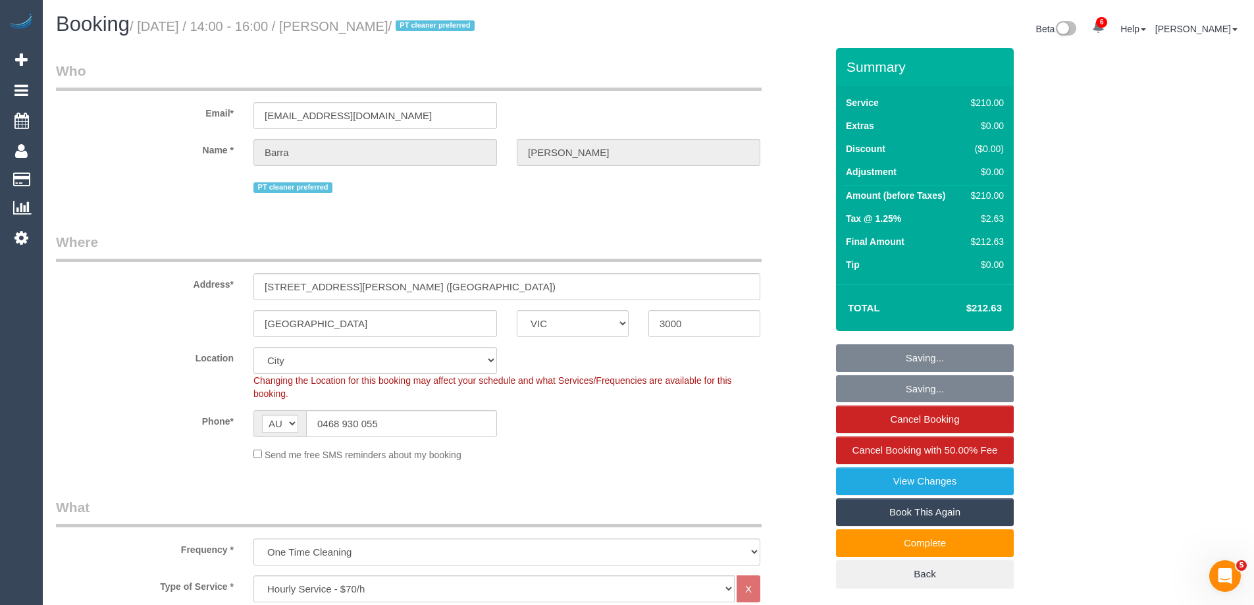
select select "spot9"
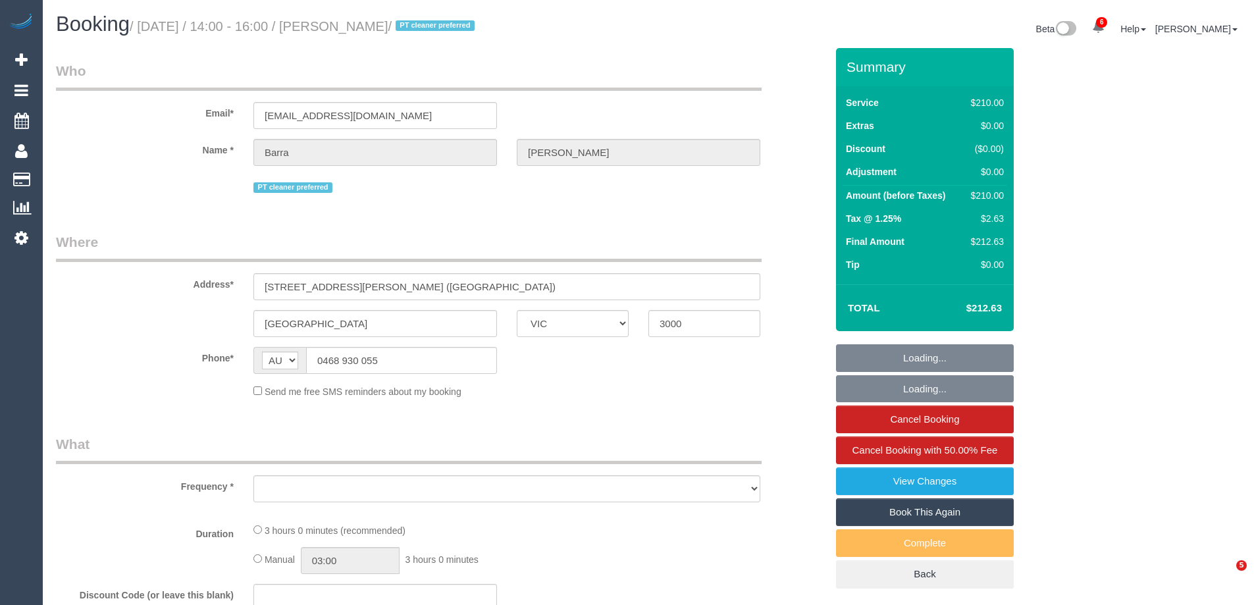
select select "VIC"
select select "object:673"
select select "string:stripe-pm_1MerEU2GScqysDRV0rSPFrpg"
select select "180"
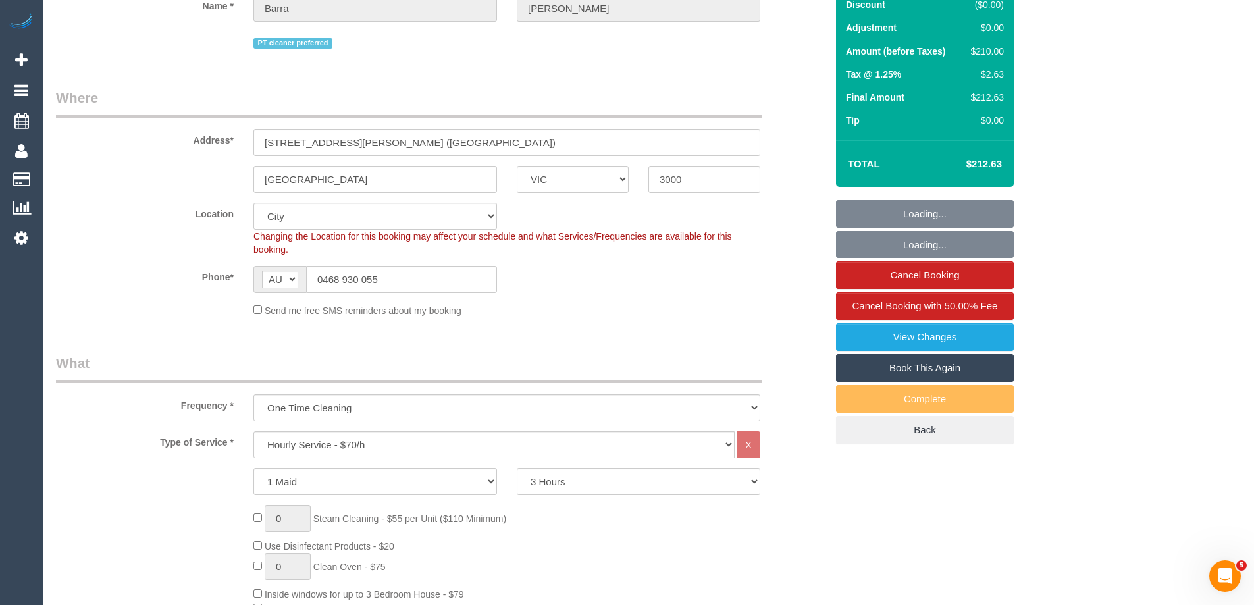
select select "object:990"
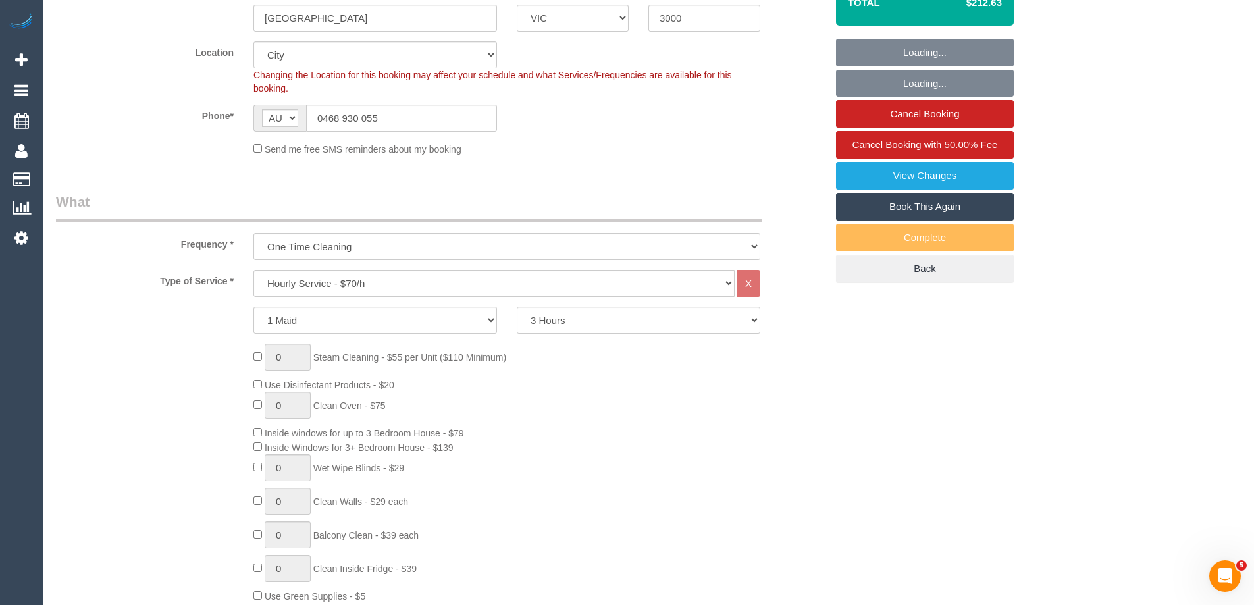
select select "number:28"
select select "number:14"
select select "number:20"
select select "number:25"
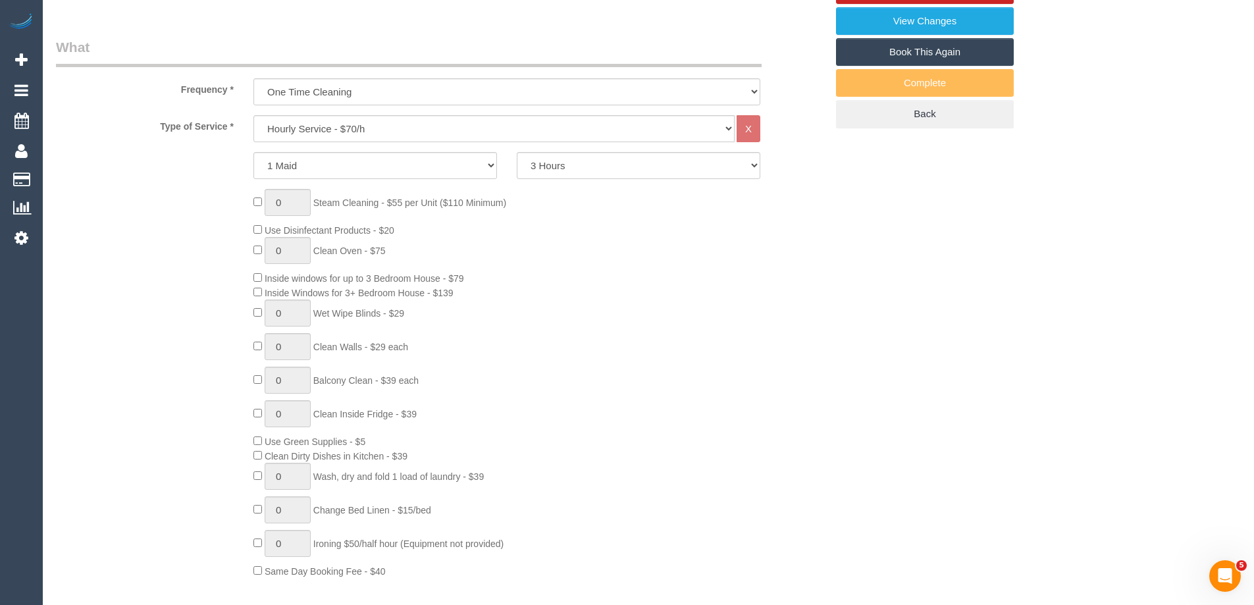
select select "spot1"
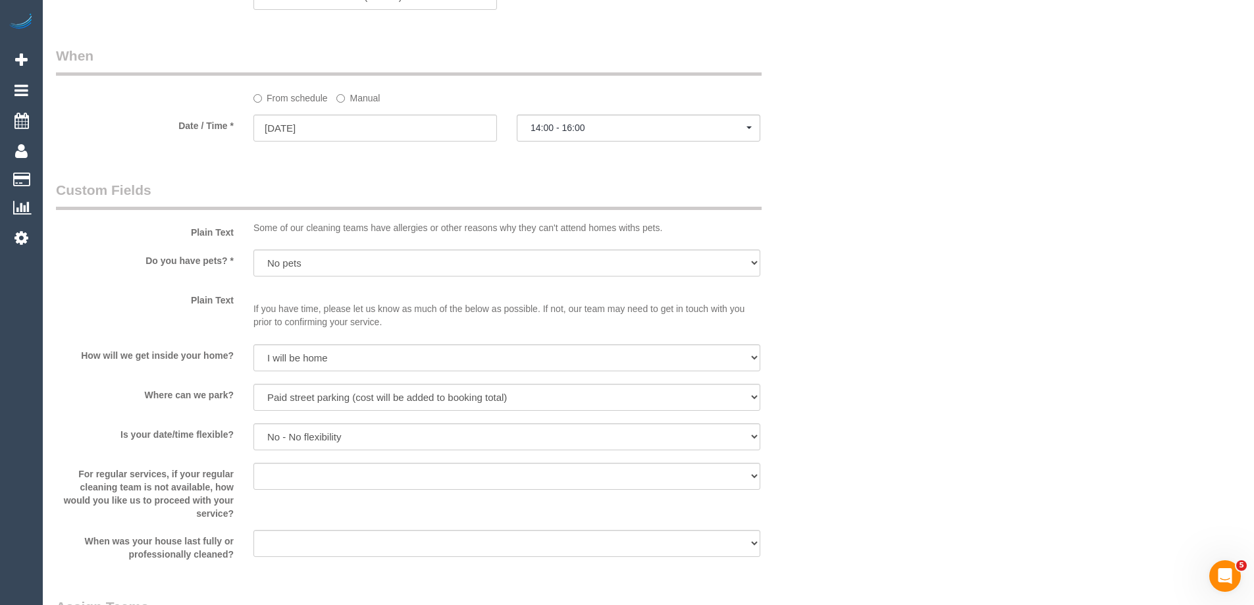
scroll to position [1580, 0]
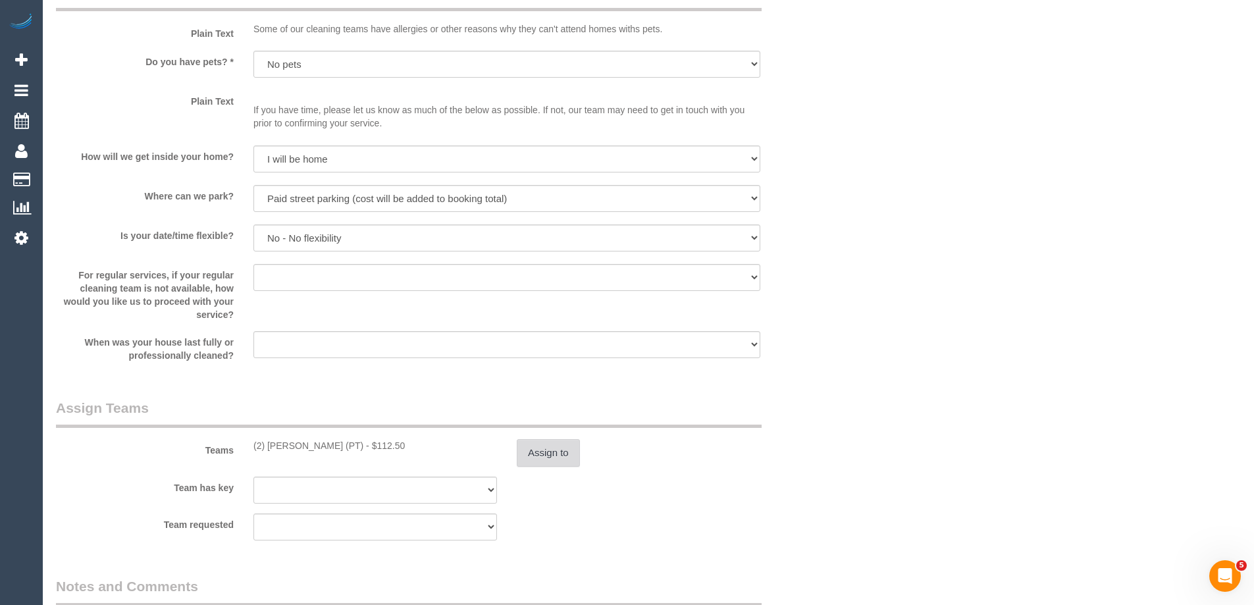
click at [548, 443] on button "Assign to" at bounding box center [548, 453] width 63 height 28
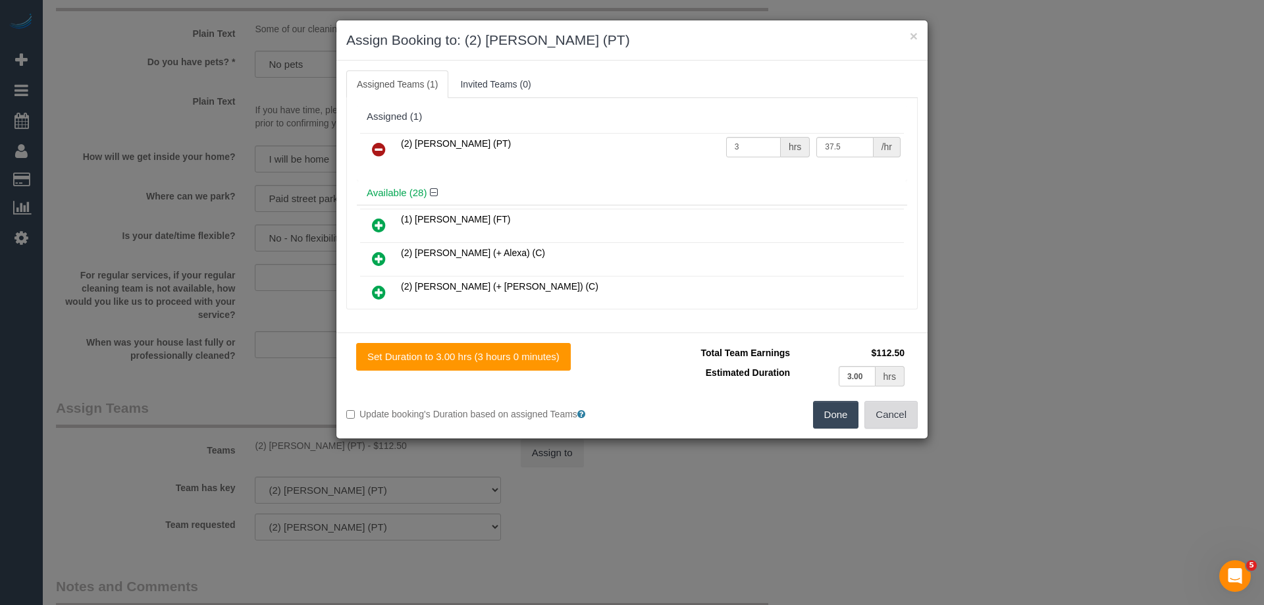
click at [893, 408] on button "Cancel" at bounding box center [890, 415] width 53 height 28
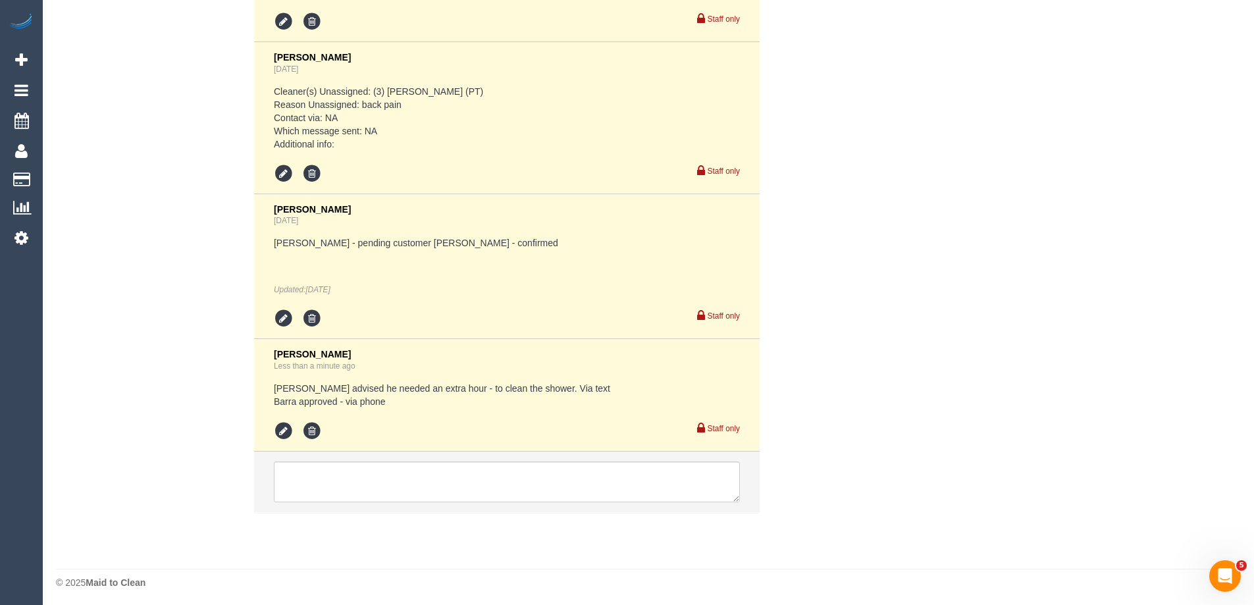
scroll to position [2565, 0]
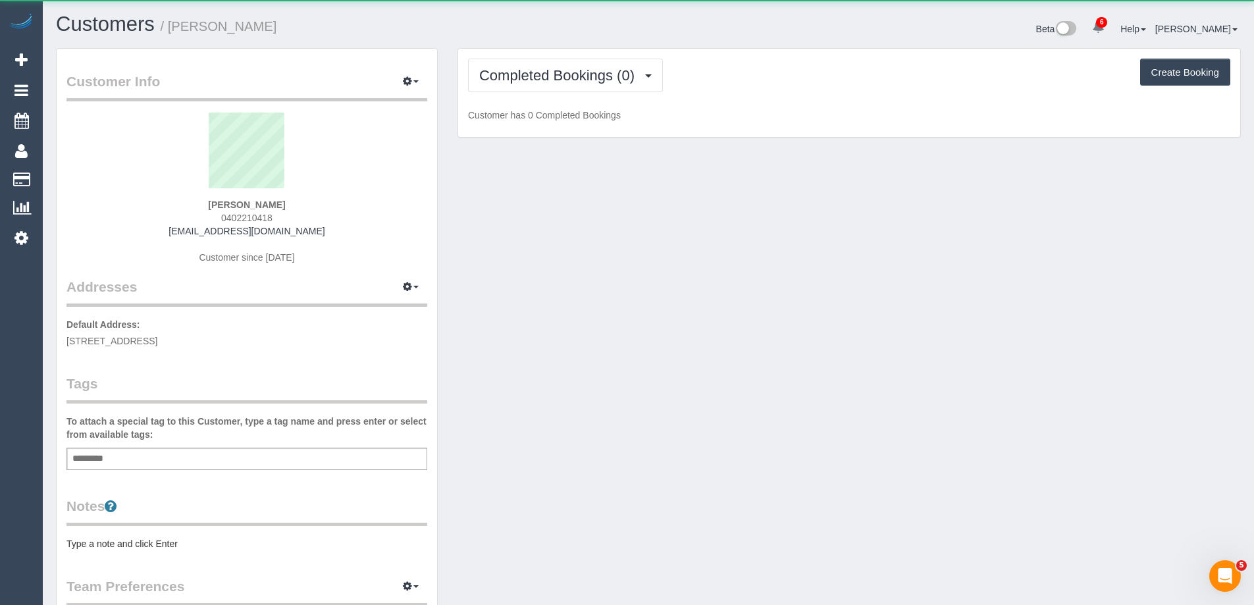
scroll to position [963, 1254]
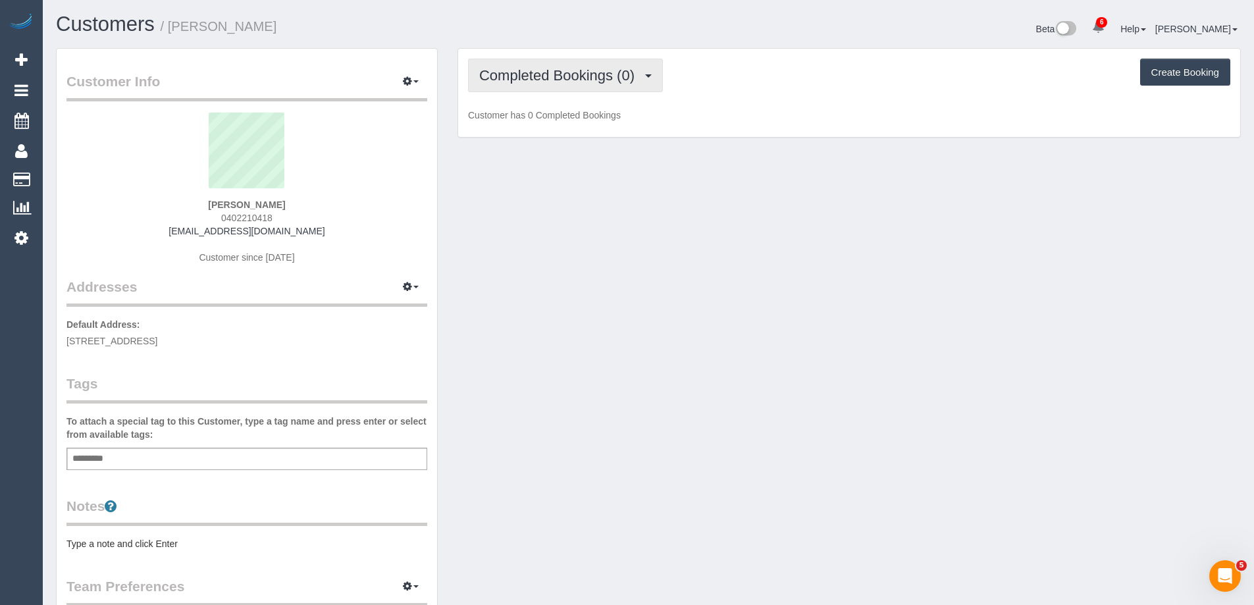
click at [571, 70] on span "Completed Bookings (0)" at bounding box center [560, 75] width 162 height 16
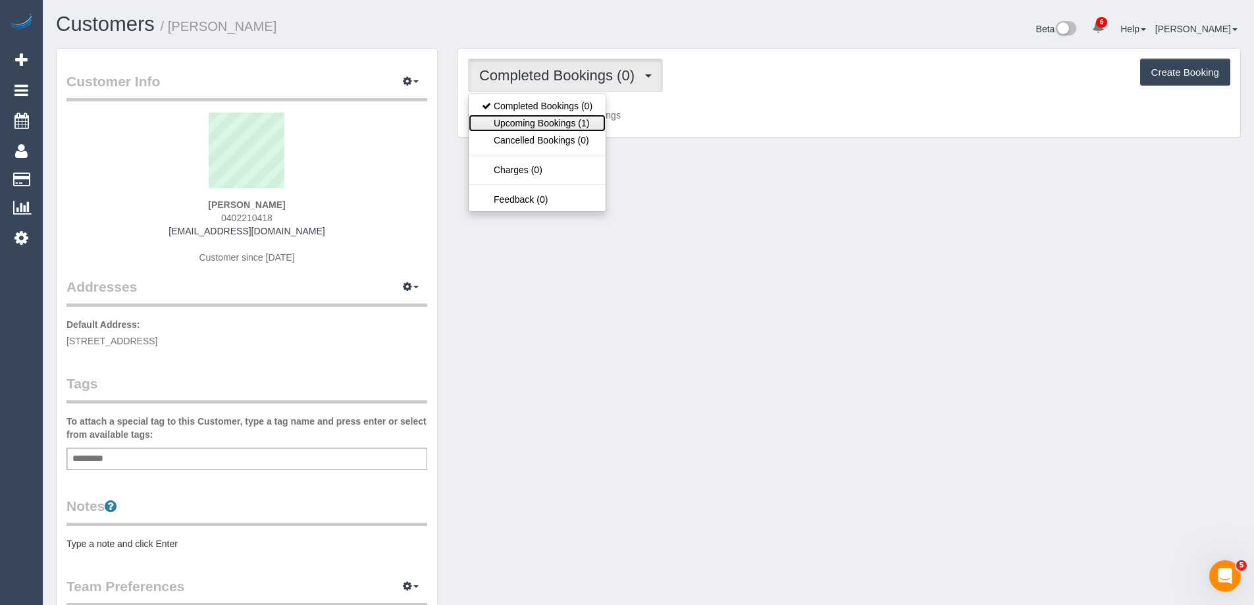
click at [575, 126] on link "Upcoming Bookings (1)" at bounding box center [537, 123] width 137 height 17
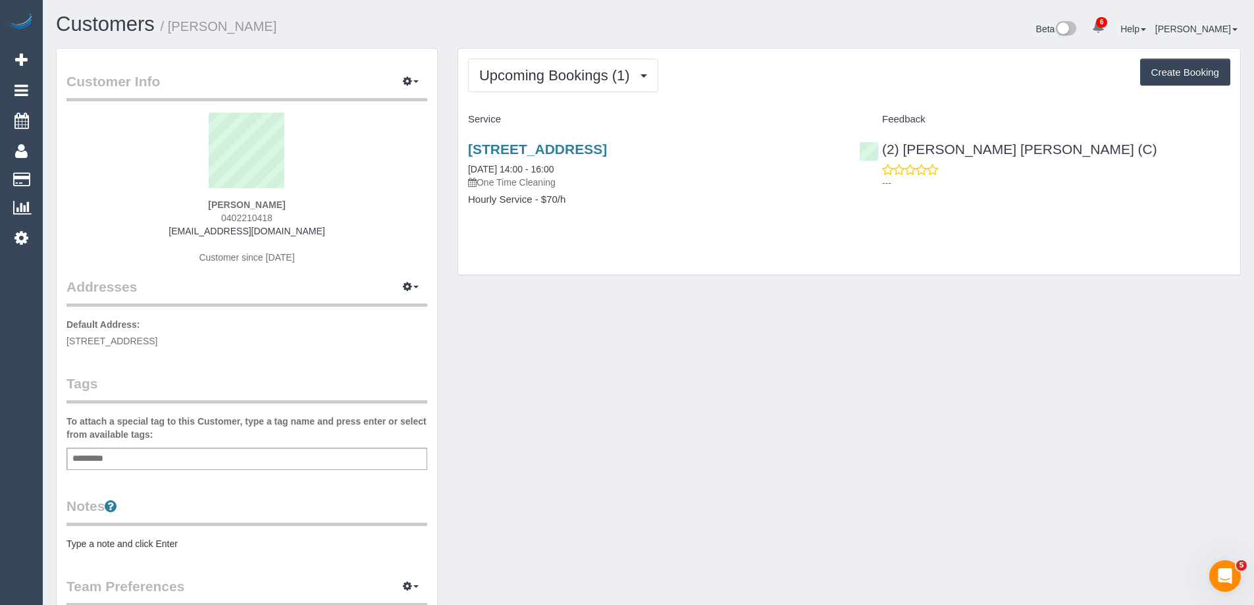
click at [174, 542] on pre "Type a note and click Enter" at bounding box center [246, 543] width 361 height 13
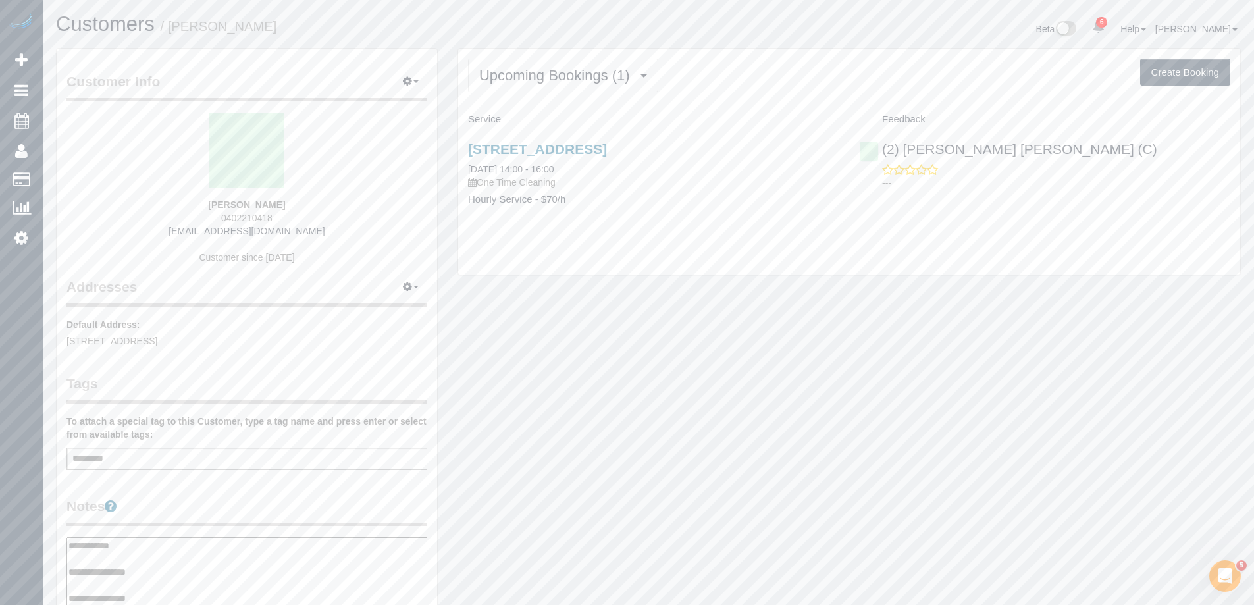
type textarea "**********"
click at [221, 498] on legend "Notes" at bounding box center [246, 511] width 361 height 30
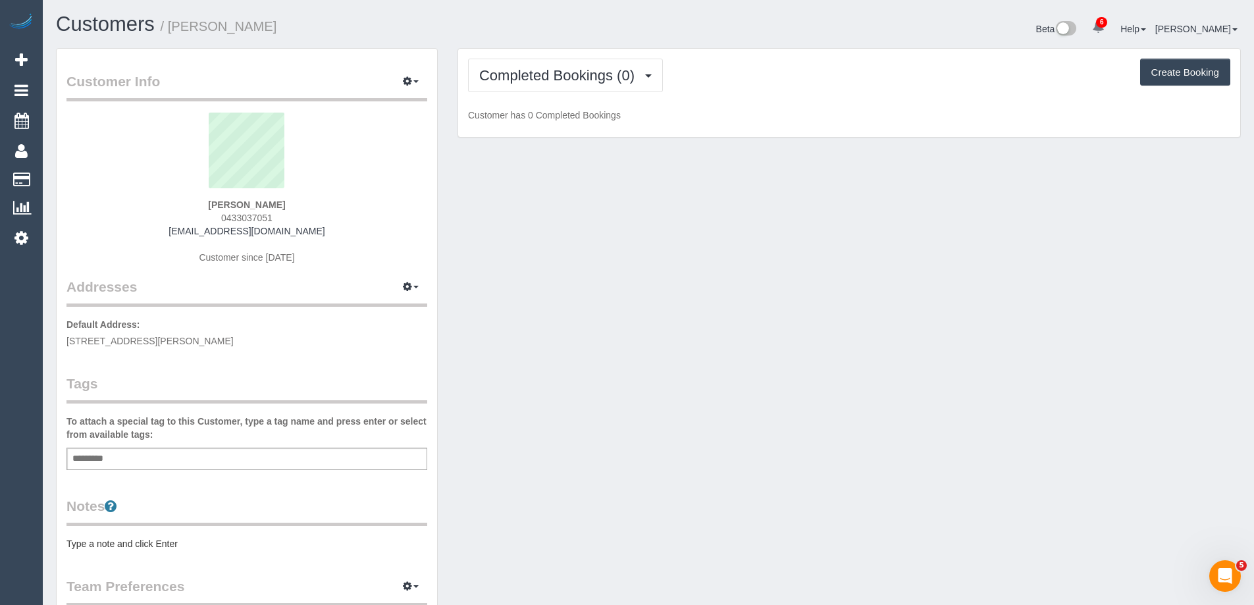
scroll to position [963, 1254]
click at [558, 70] on span "Completed Bookings (0)" at bounding box center [560, 75] width 162 height 16
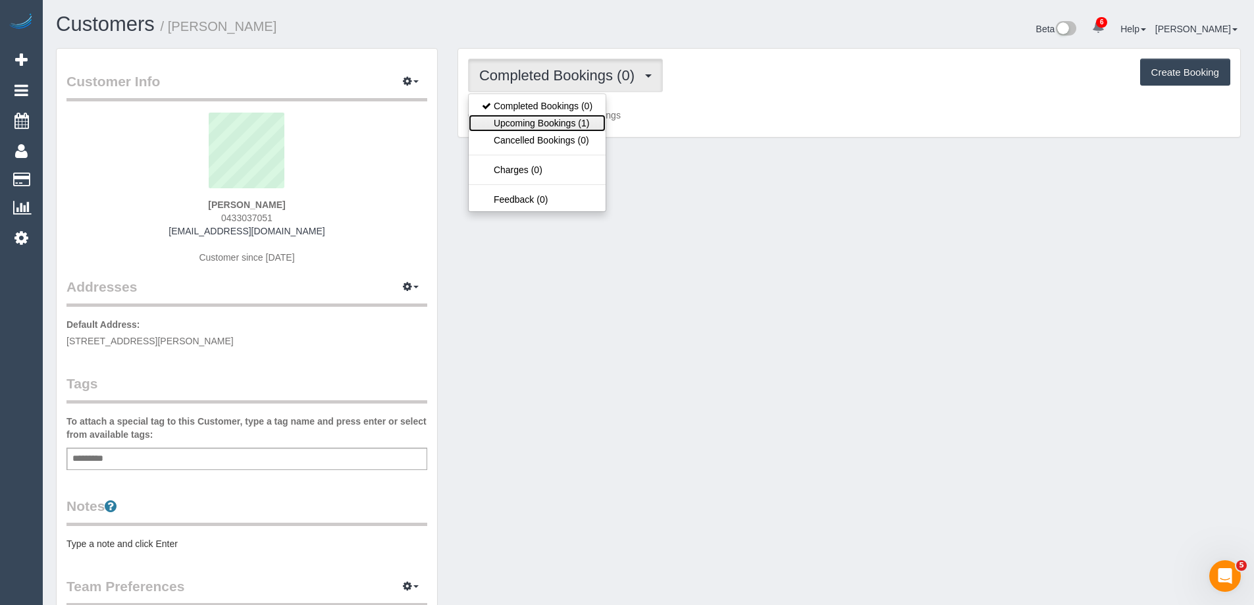
click at [556, 118] on link "Upcoming Bookings (1)" at bounding box center [537, 123] width 137 height 17
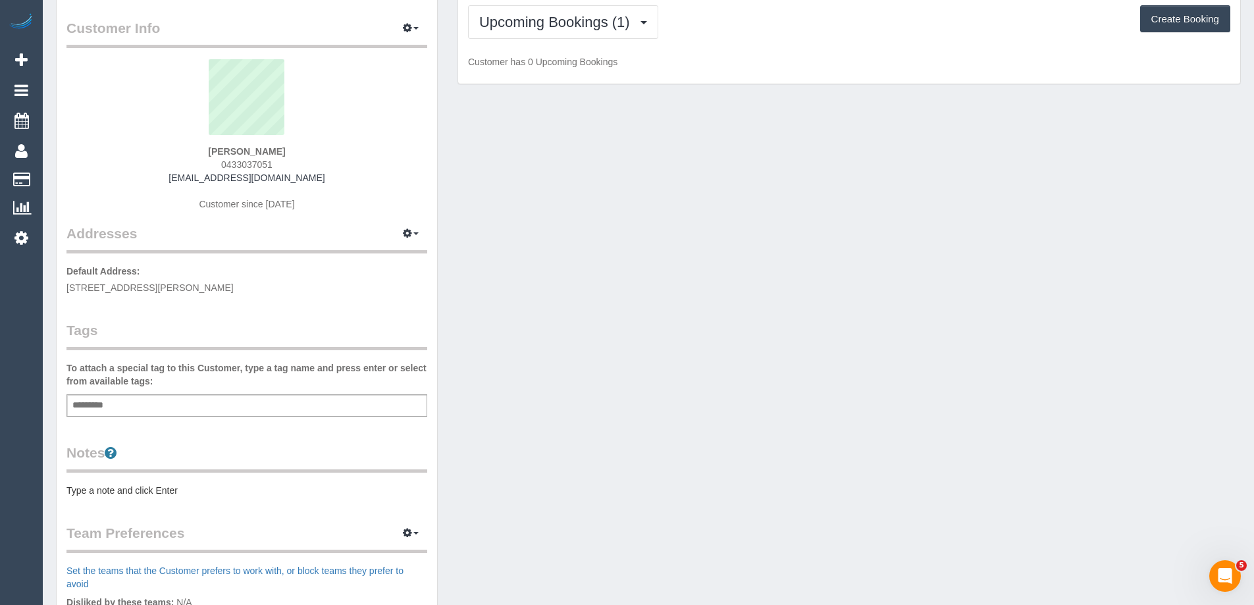
scroll to position [197, 0]
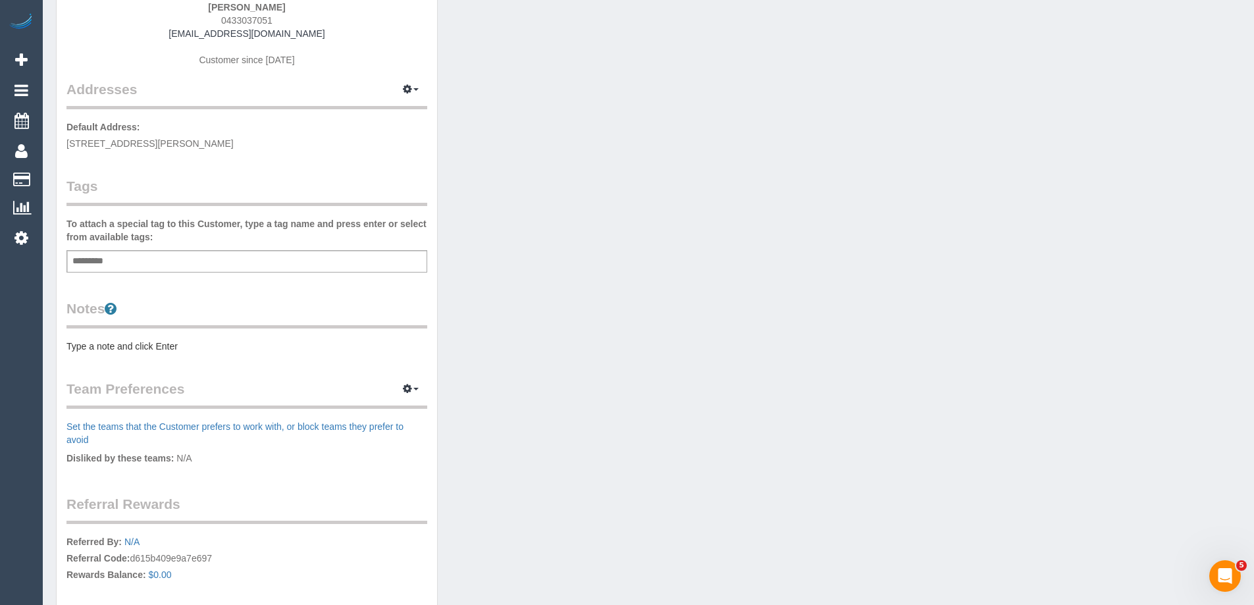
click at [209, 348] on pre "Type a note and click Enter" at bounding box center [246, 346] width 361 height 13
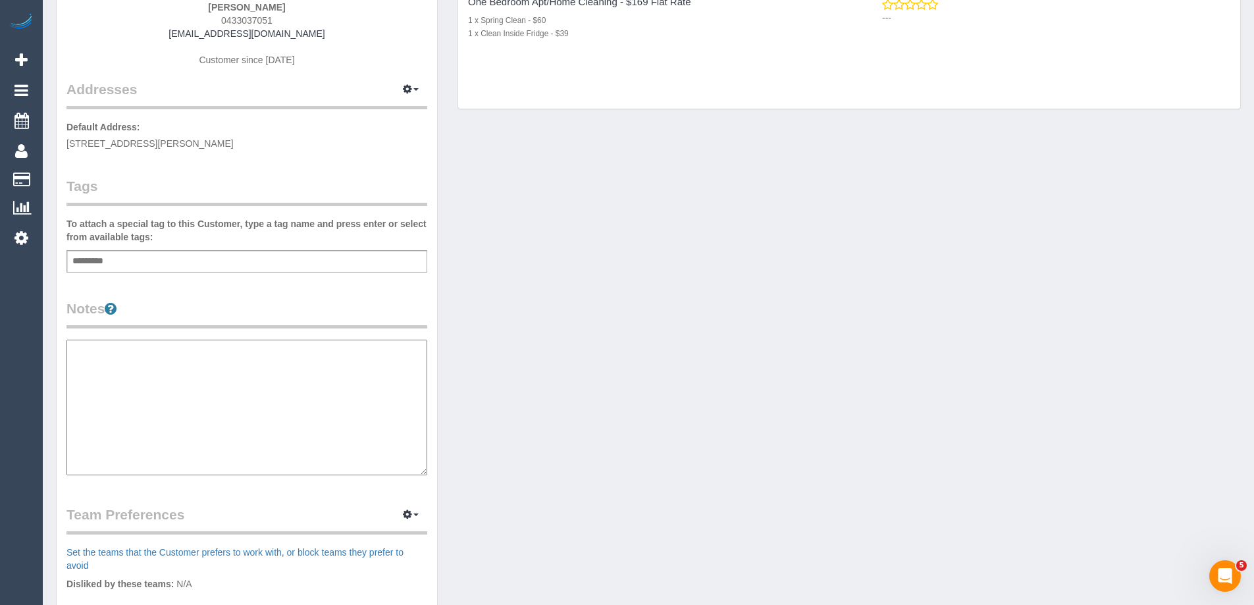
scroll to position [1089, 1254]
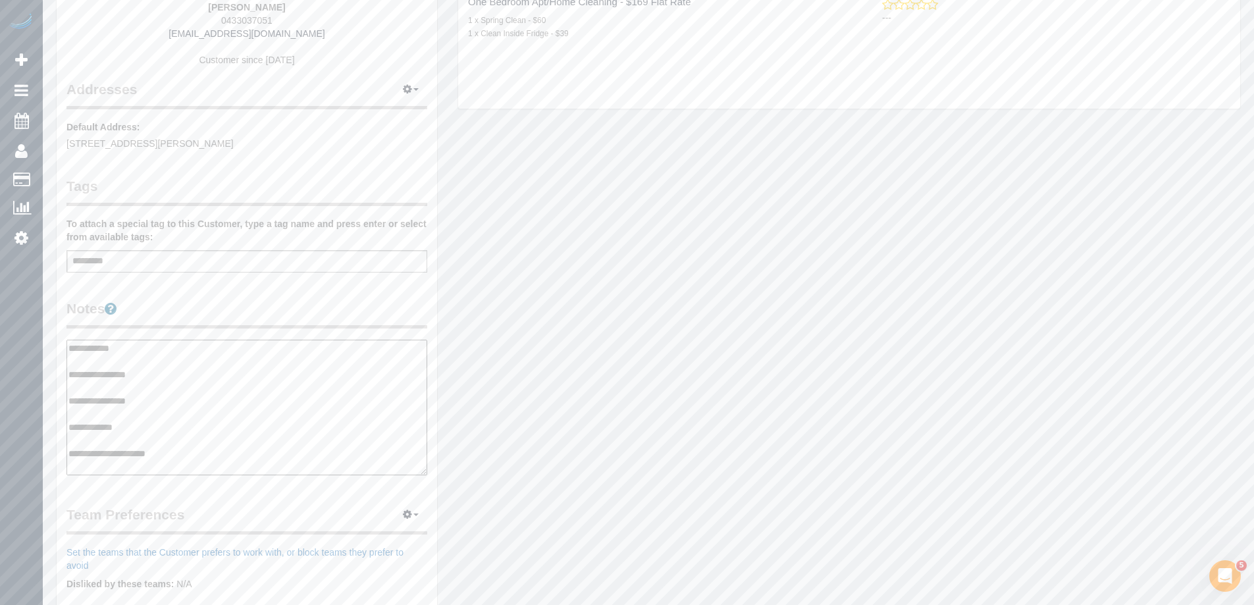
type textarea "**********"
click at [246, 300] on legend "Notes" at bounding box center [246, 314] width 361 height 30
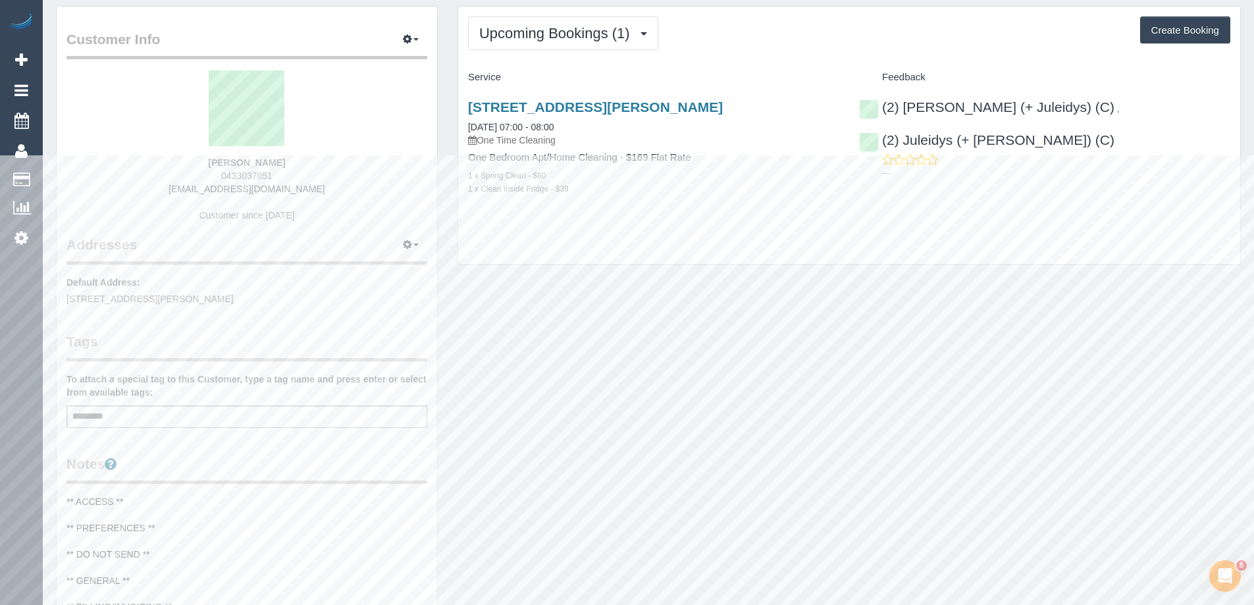
scroll to position [0, 0]
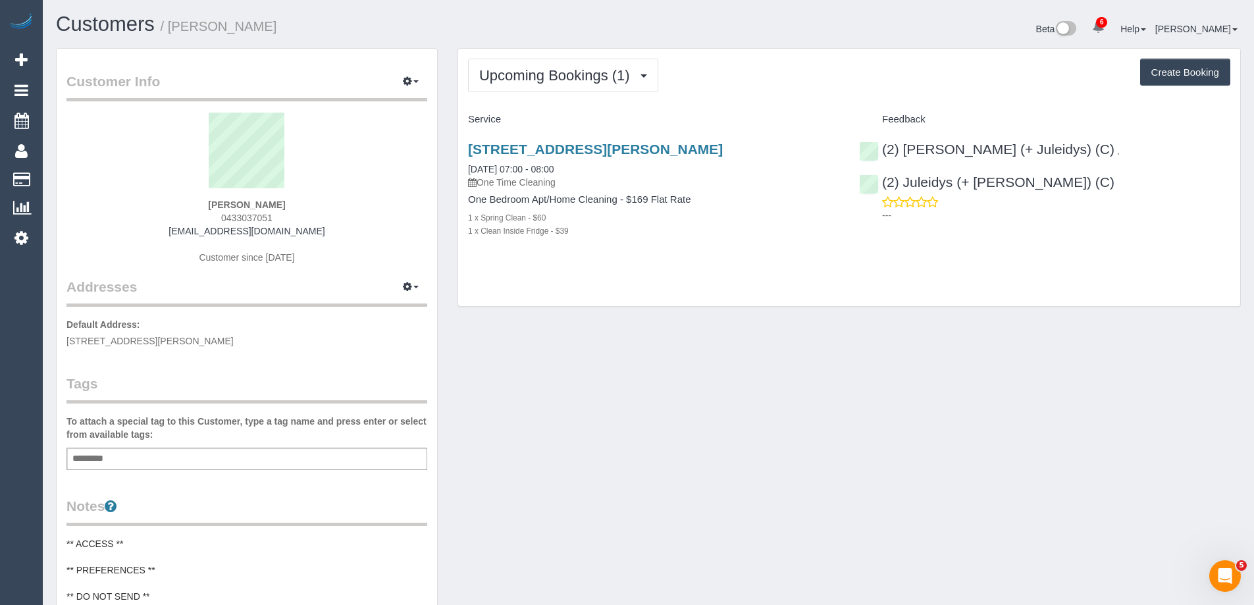
click at [230, 218] on span "0433037051" at bounding box center [246, 218] width 51 height 11
copy span "0433037051"
click at [730, 81] on div "Upcoming Bookings (1) Completed Bookings (0) Upcoming Bookings (1) Cancelled Bo…" at bounding box center [849, 76] width 762 height 34
drag, startPoint x: 230, startPoint y: 23, endPoint x: 173, endPoint y: 24, distance: 56.6
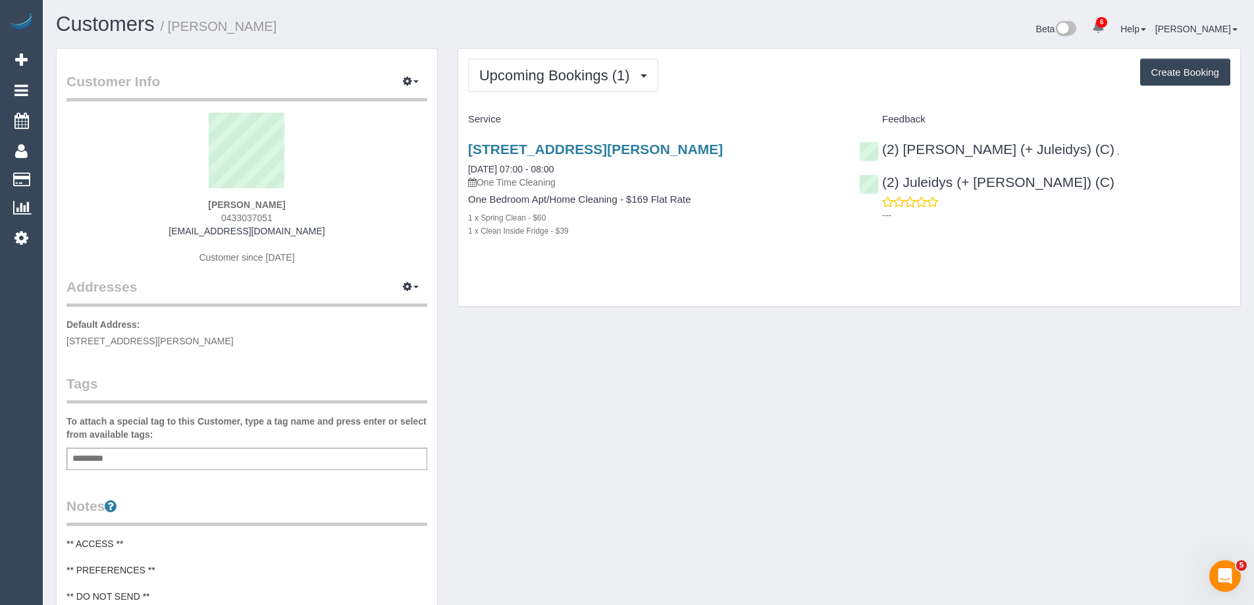
click at [173, 24] on h1 "Customers / Sophie Barton" at bounding box center [347, 24] width 583 height 22
copy small "Sophie Barton"
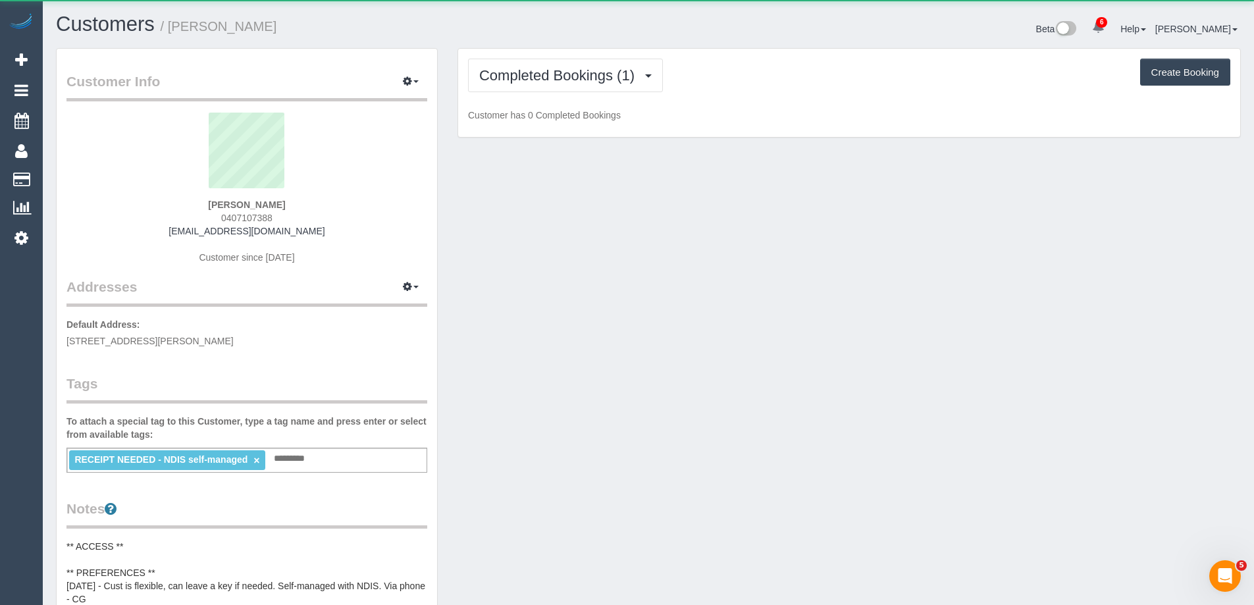
scroll to position [1124, 1254]
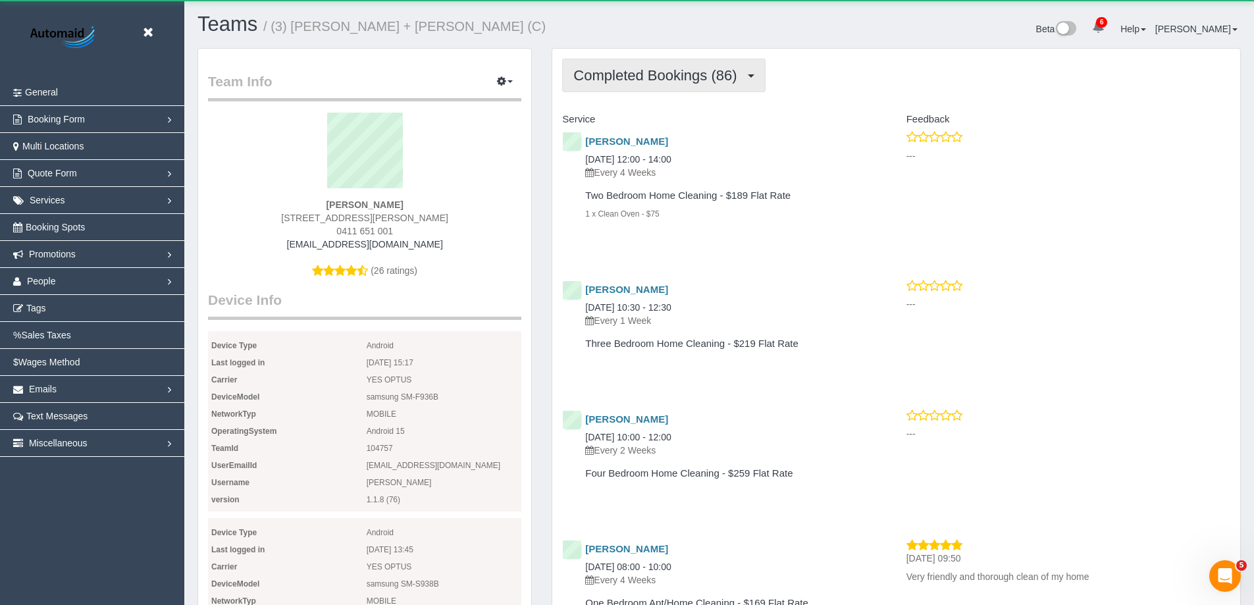
scroll to position [3698, 1254]
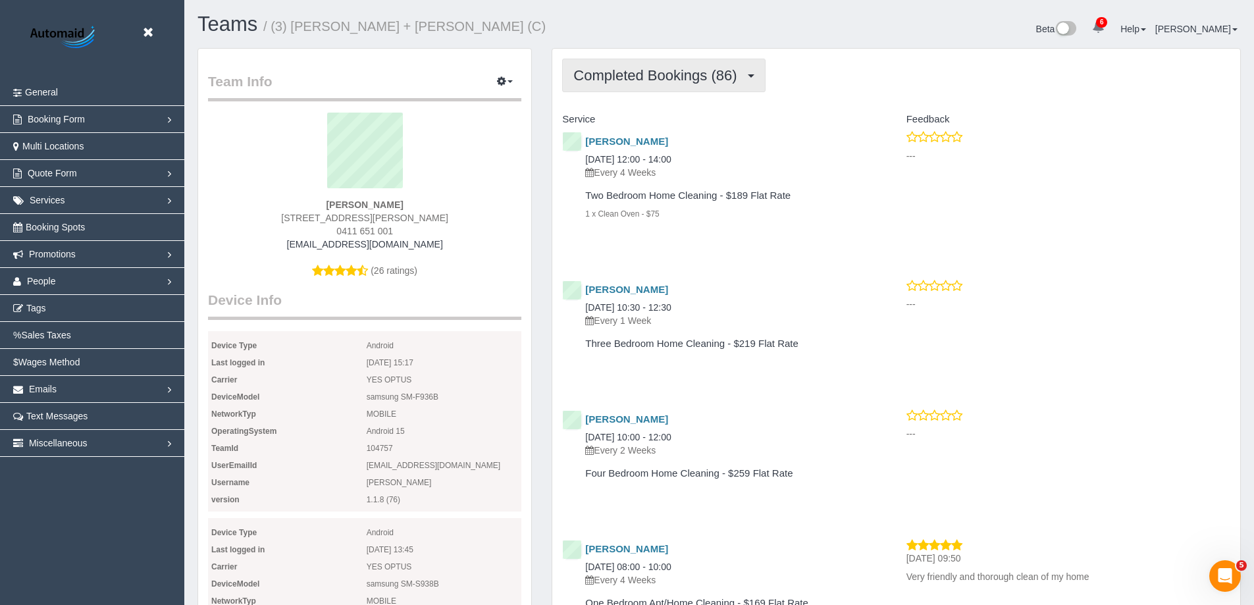
click at [627, 84] on button "Completed Bookings (86)" at bounding box center [663, 76] width 203 height 34
click at [631, 118] on link "Upcoming Bookings (192)" at bounding box center [635, 123] width 144 height 17
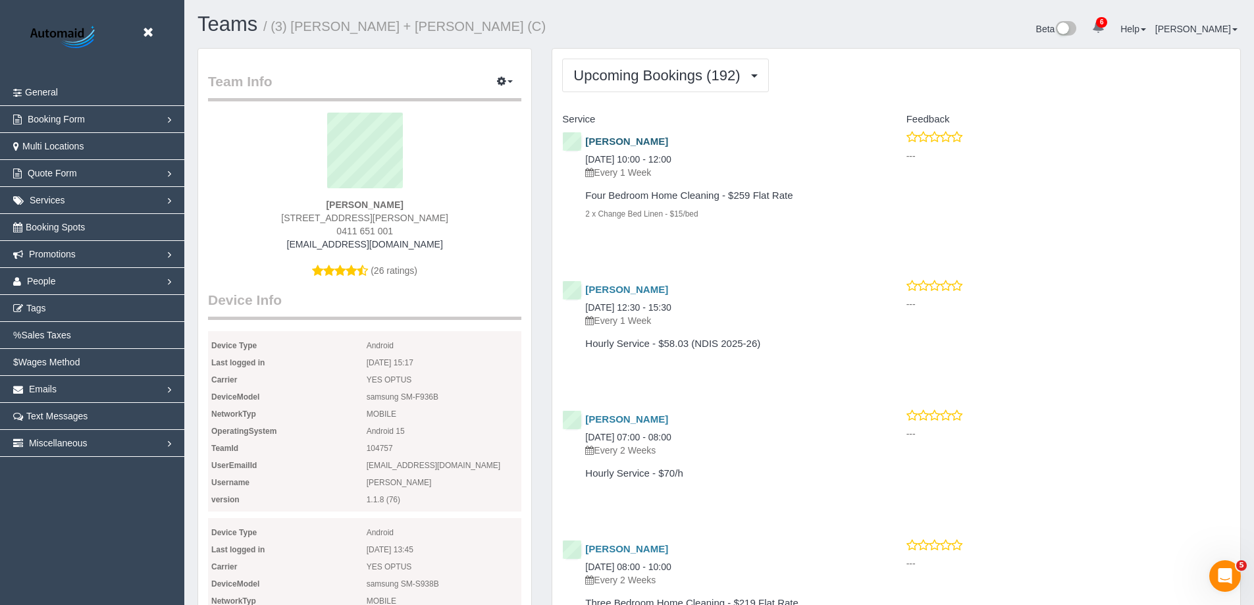
drag, startPoint x: 675, startPoint y: 143, endPoint x: 587, endPoint y: 140, distance: 88.2
click at [587, 140] on h4 "Kirsty Sillence" at bounding box center [725, 141] width 281 height 11
copy link "Kirsty Sillence"
click at [618, 136] on link "Kirsty Sillence" at bounding box center [626, 141] width 83 height 11
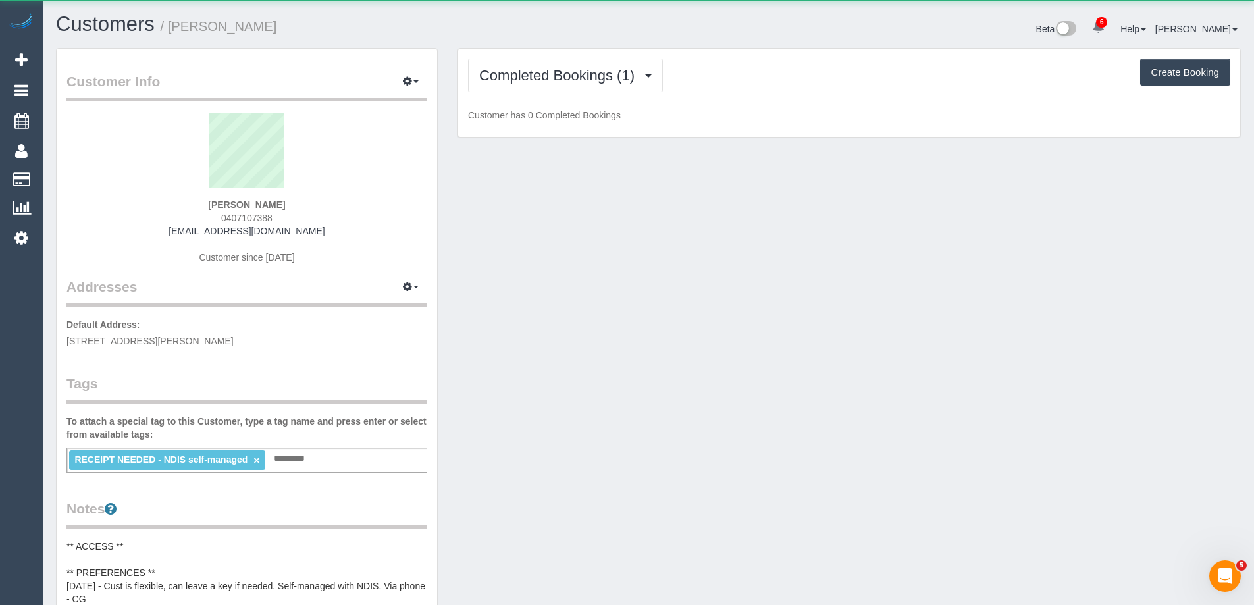
scroll to position [1124, 1254]
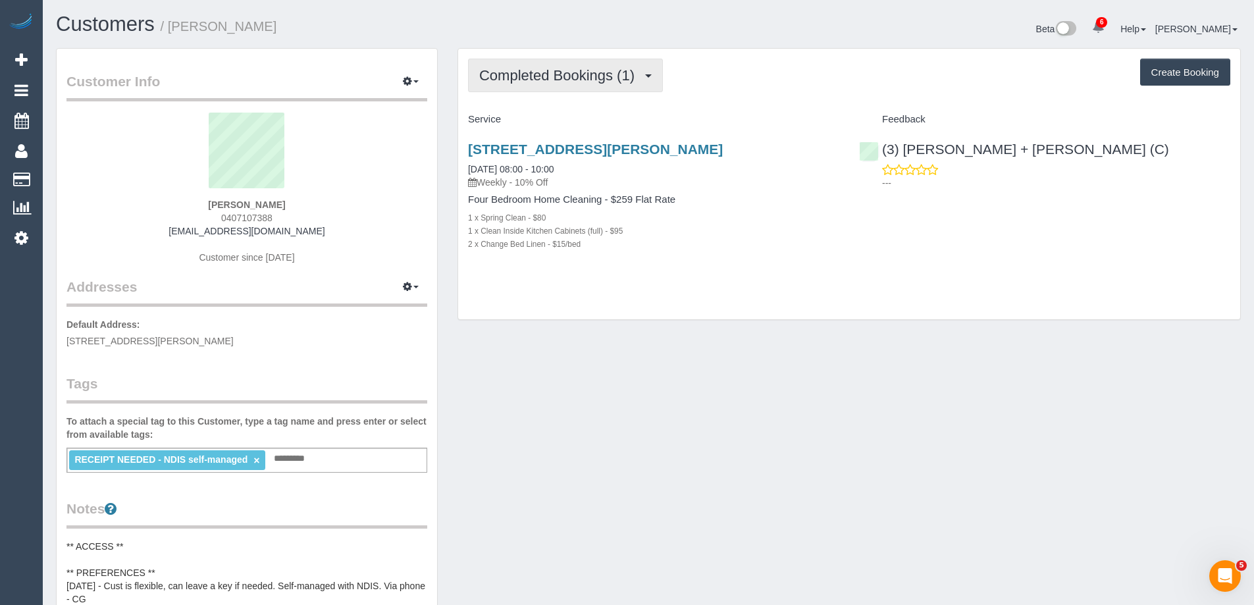
click at [565, 86] on button "Completed Bookings (1)" at bounding box center [565, 76] width 195 height 34
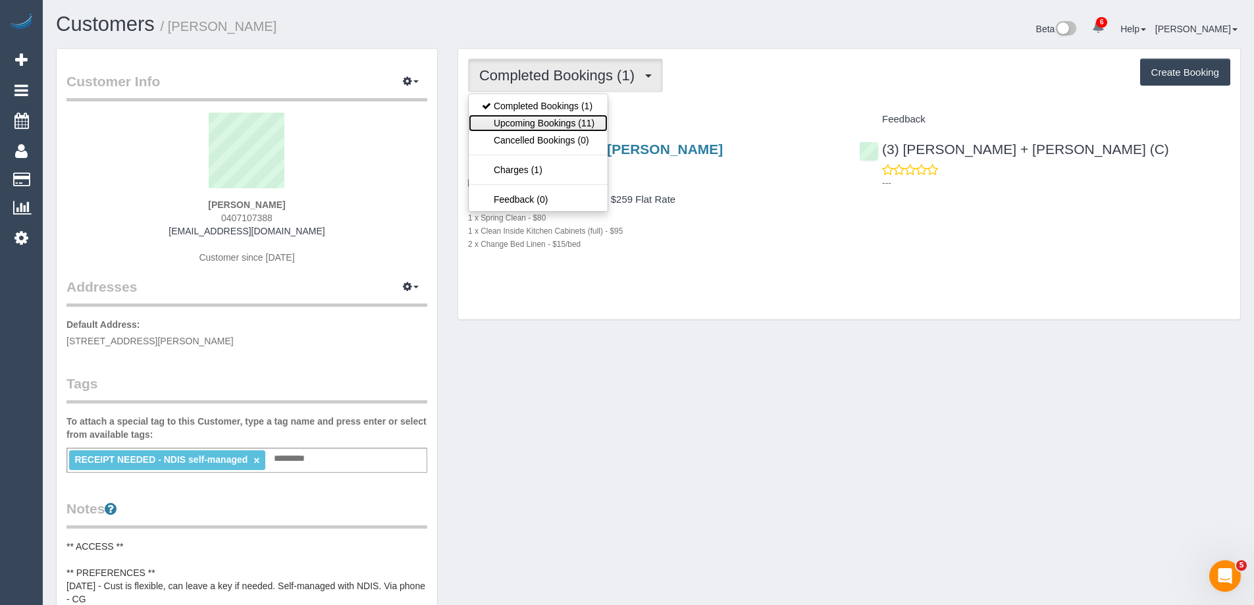
click at [559, 129] on link "Upcoming Bookings (11)" at bounding box center [538, 123] width 139 height 17
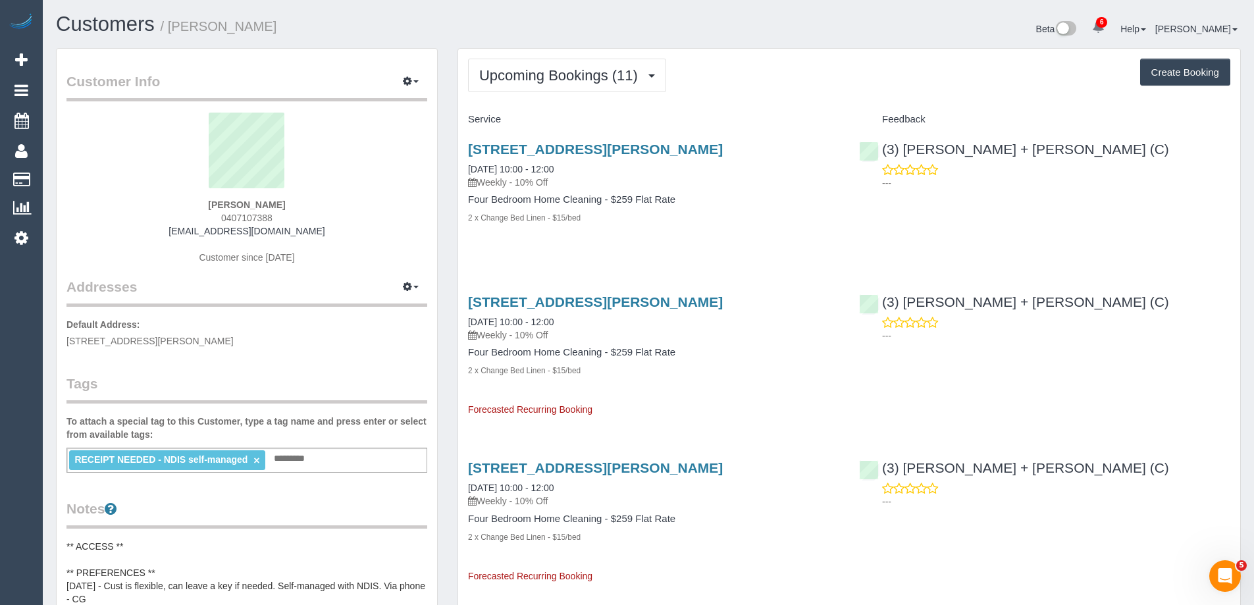
scroll to position [2013, 1254]
click at [582, 90] on button "Upcoming Bookings (11)" at bounding box center [567, 76] width 198 height 34
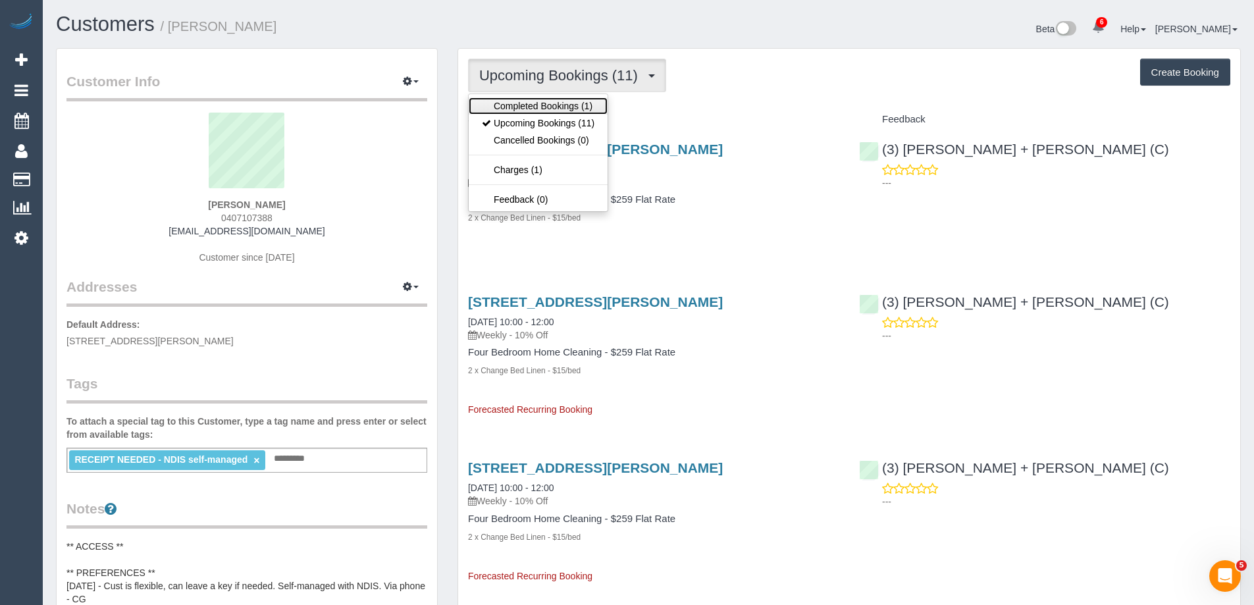
click at [577, 107] on link "Completed Bookings (1)" at bounding box center [538, 105] width 139 height 17
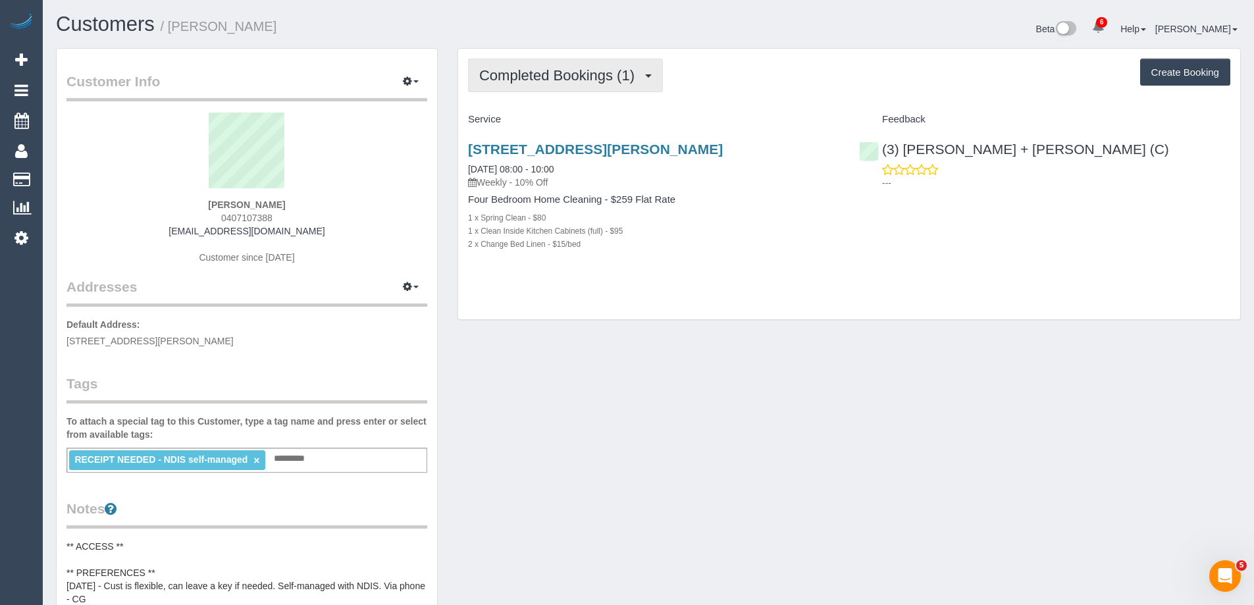
click at [587, 72] on span "Completed Bookings (1)" at bounding box center [560, 75] width 162 height 16
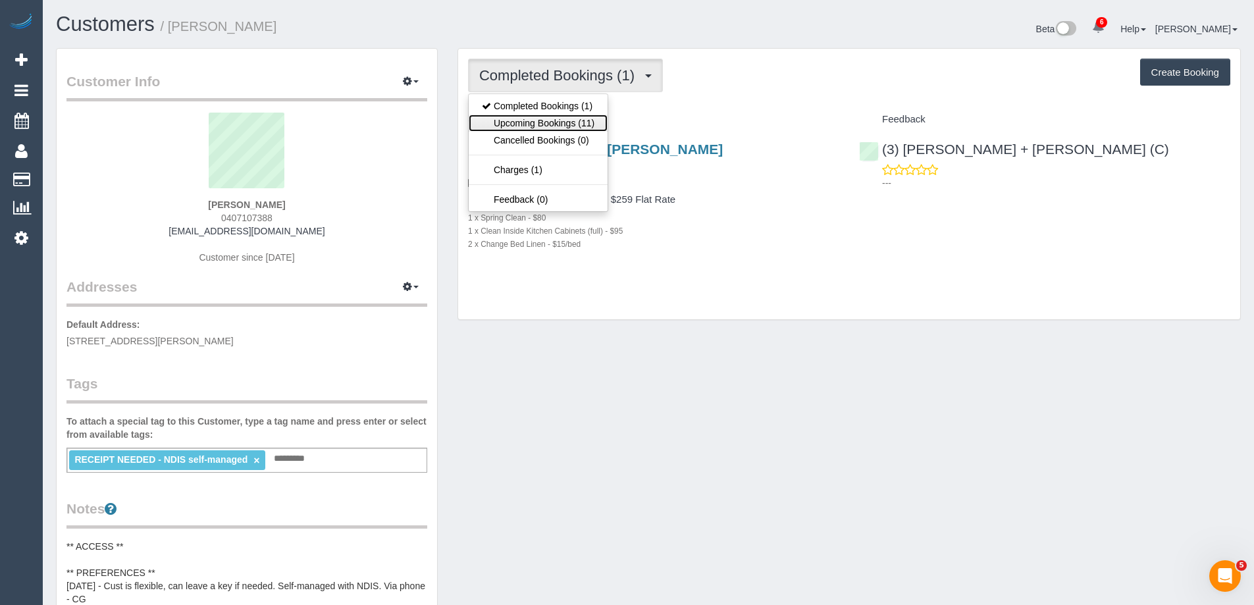
click at [570, 120] on link "Upcoming Bookings (11)" at bounding box center [538, 123] width 139 height 17
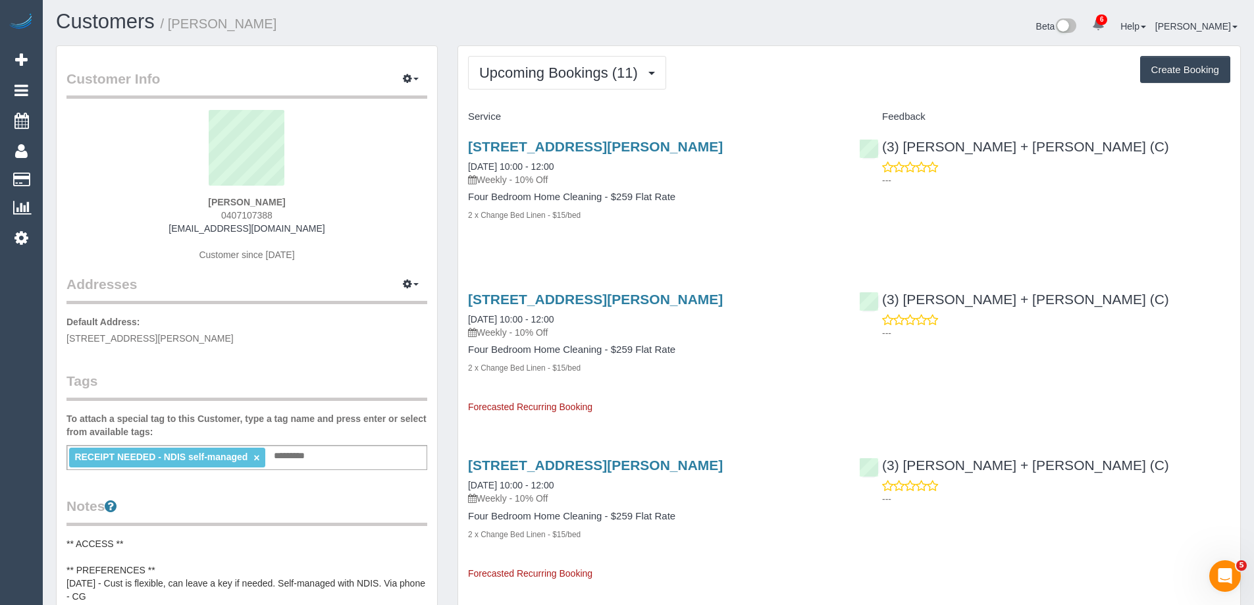
scroll to position [0, 0]
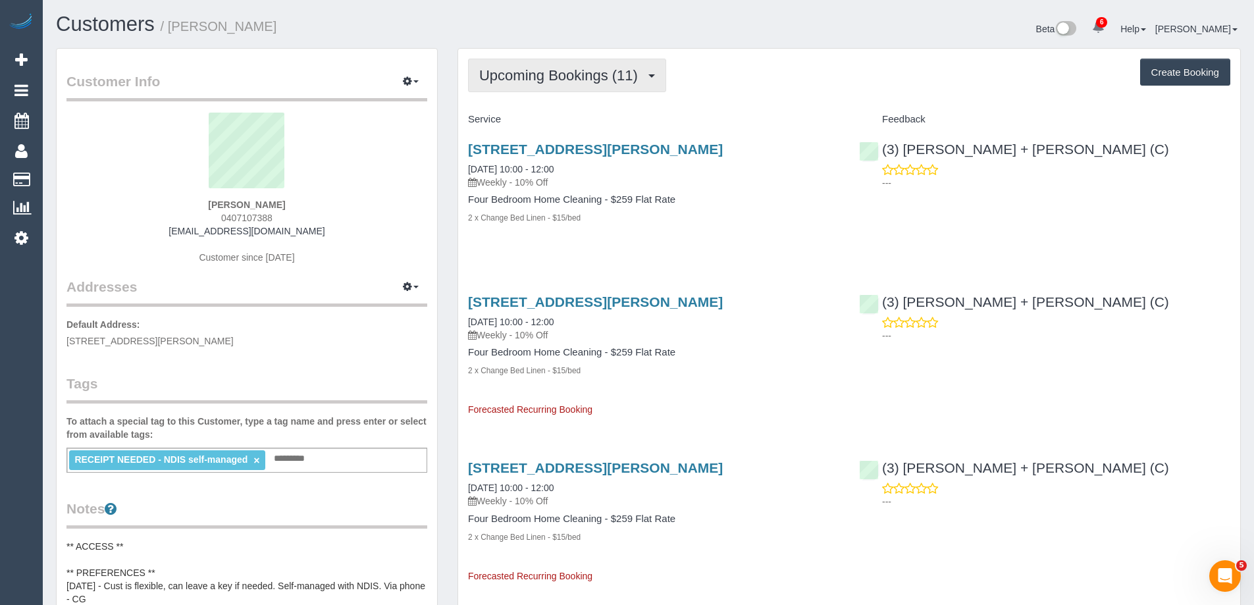
click at [556, 63] on button "Upcoming Bookings (11)" at bounding box center [567, 76] width 198 height 34
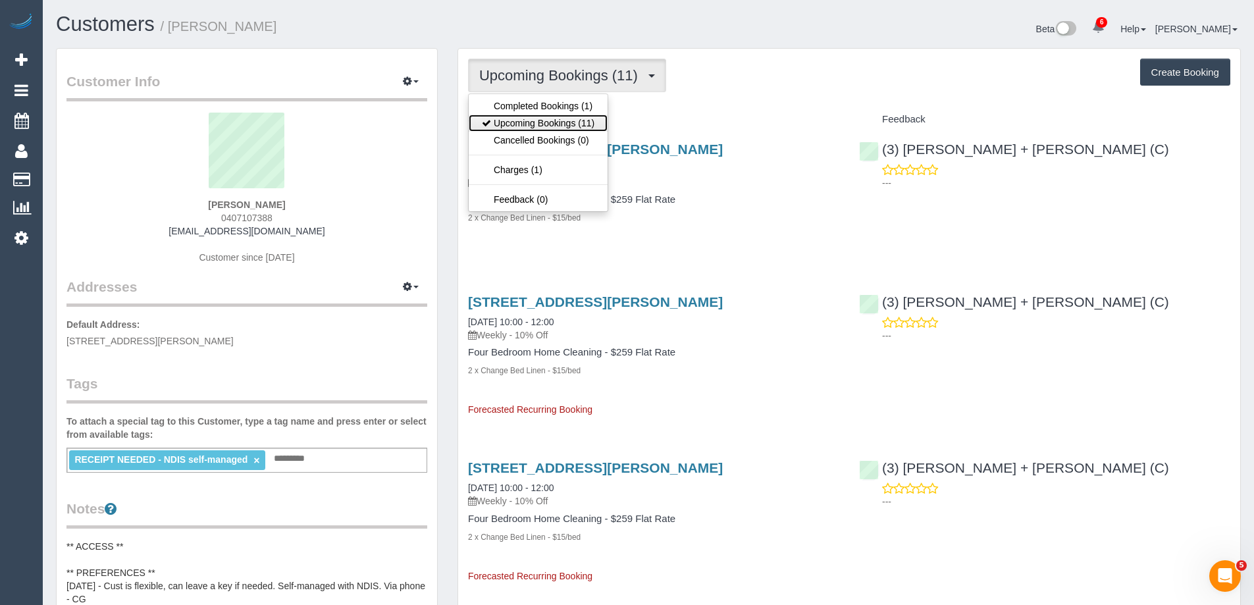
click at [539, 121] on link "Upcoming Bookings (11)" at bounding box center [538, 123] width 139 height 17
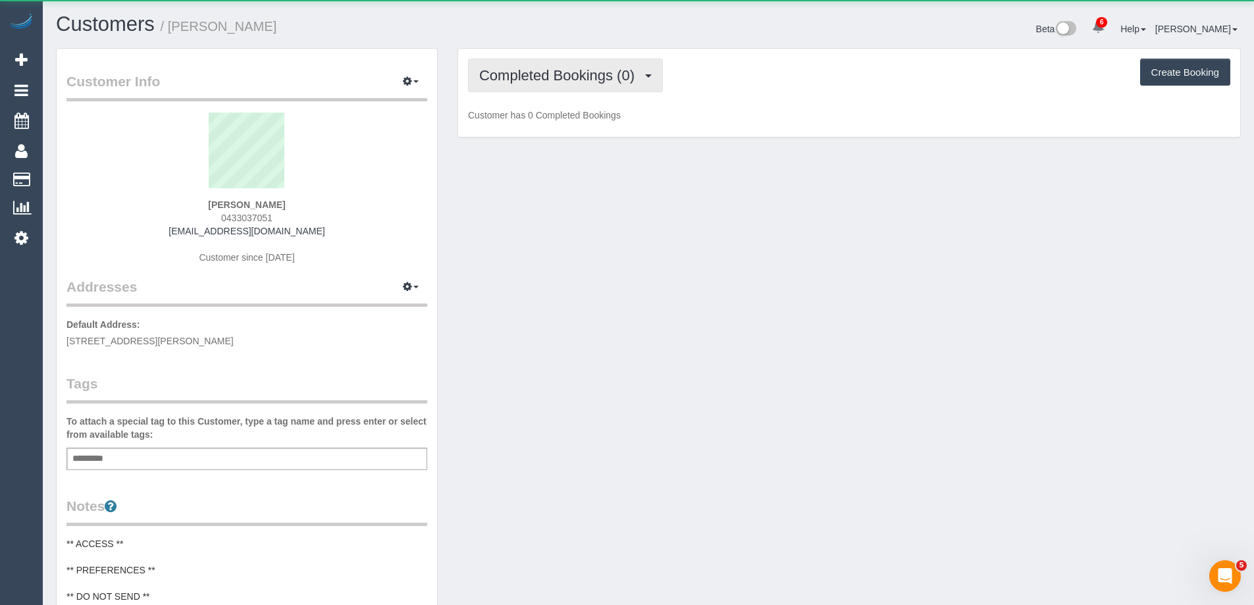
click at [541, 80] on span "Completed Bookings (0)" at bounding box center [560, 75] width 162 height 16
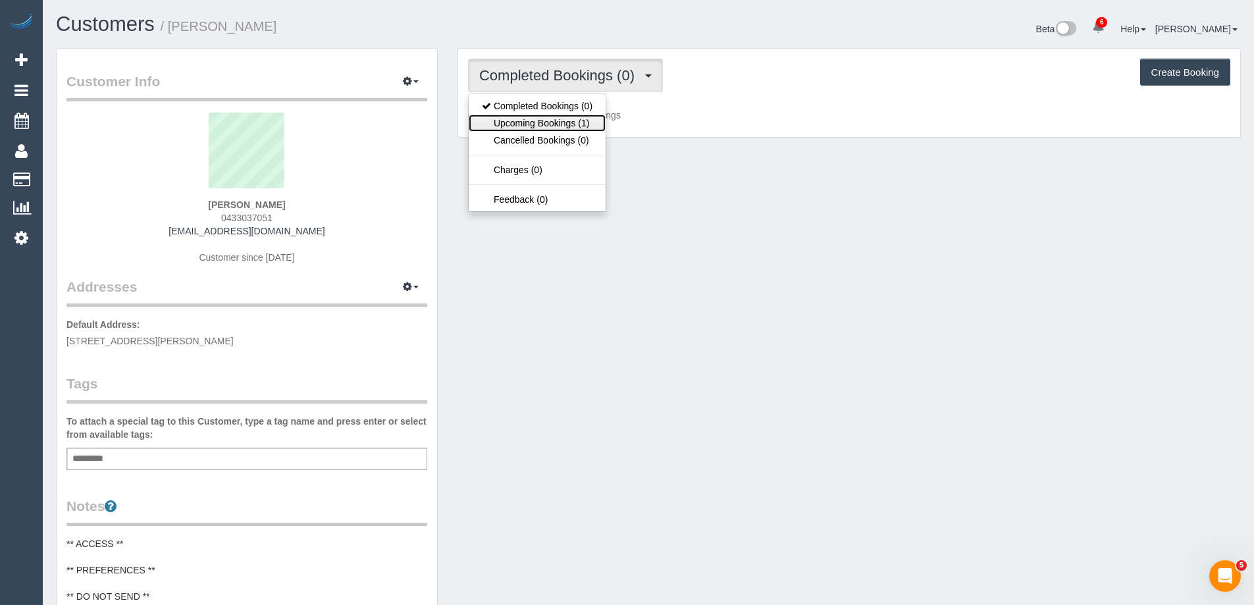
click at [540, 124] on link "Upcoming Bookings (1)" at bounding box center [537, 123] width 137 height 17
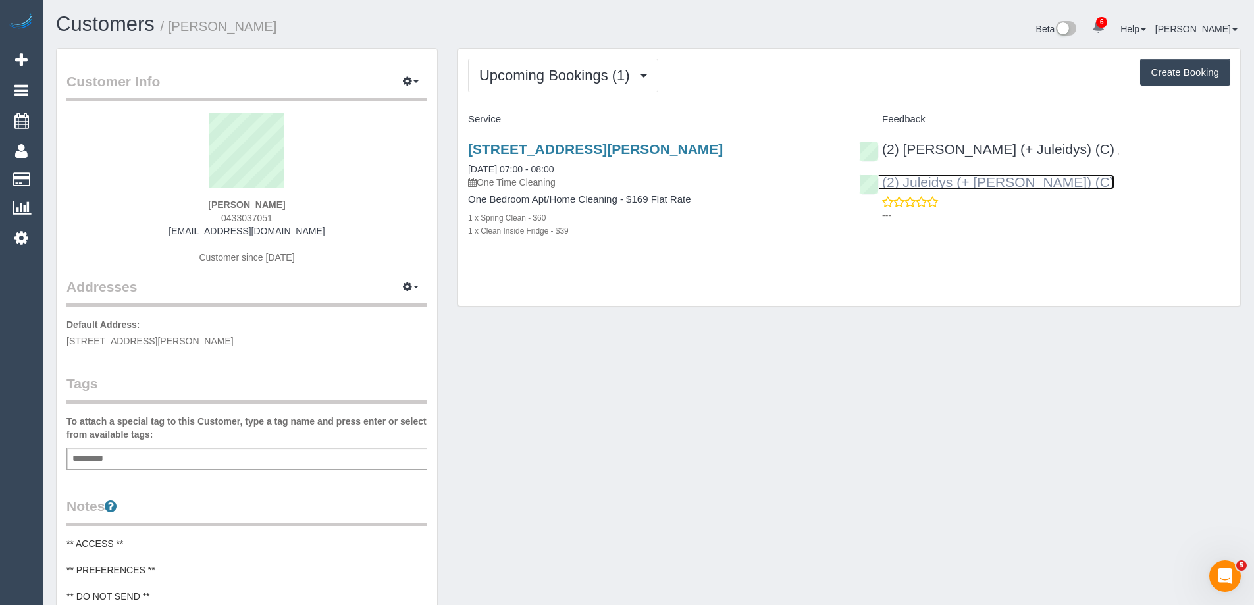
click at [1114, 174] on link "(2) Juleidys (+ [PERSON_NAME]) (C)" at bounding box center [986, 181] width 255 height 15
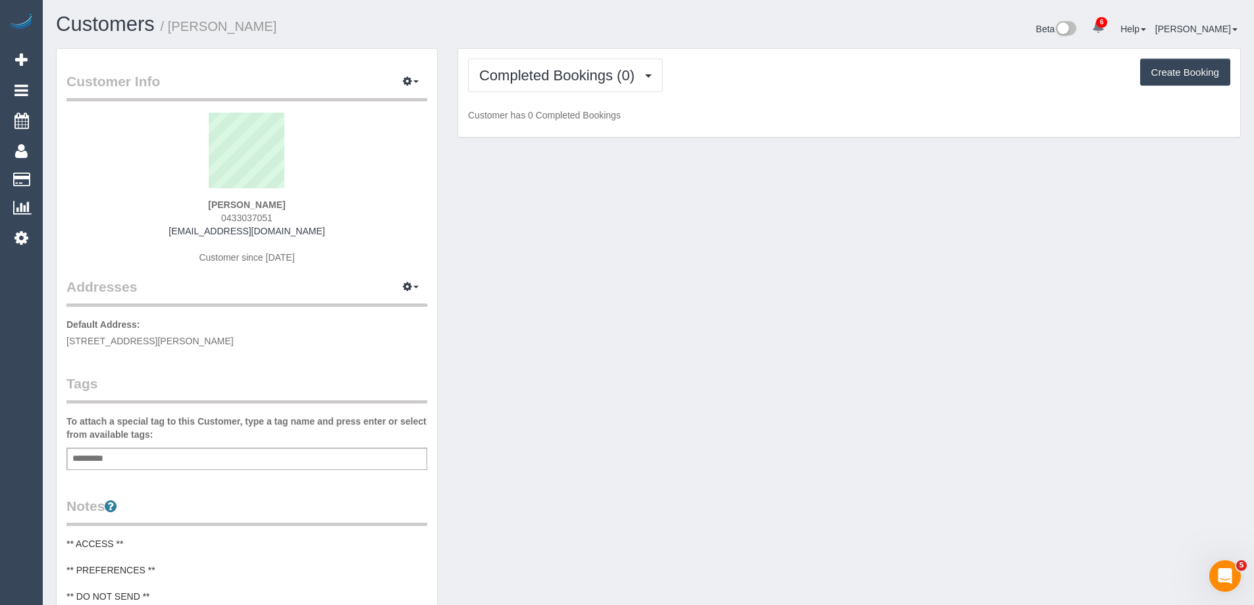
scroll to position [1068, 1254]
click at [105, 546] on pre "Type a note and click Enter" at bounding box center [246, 543] width 361 height 13
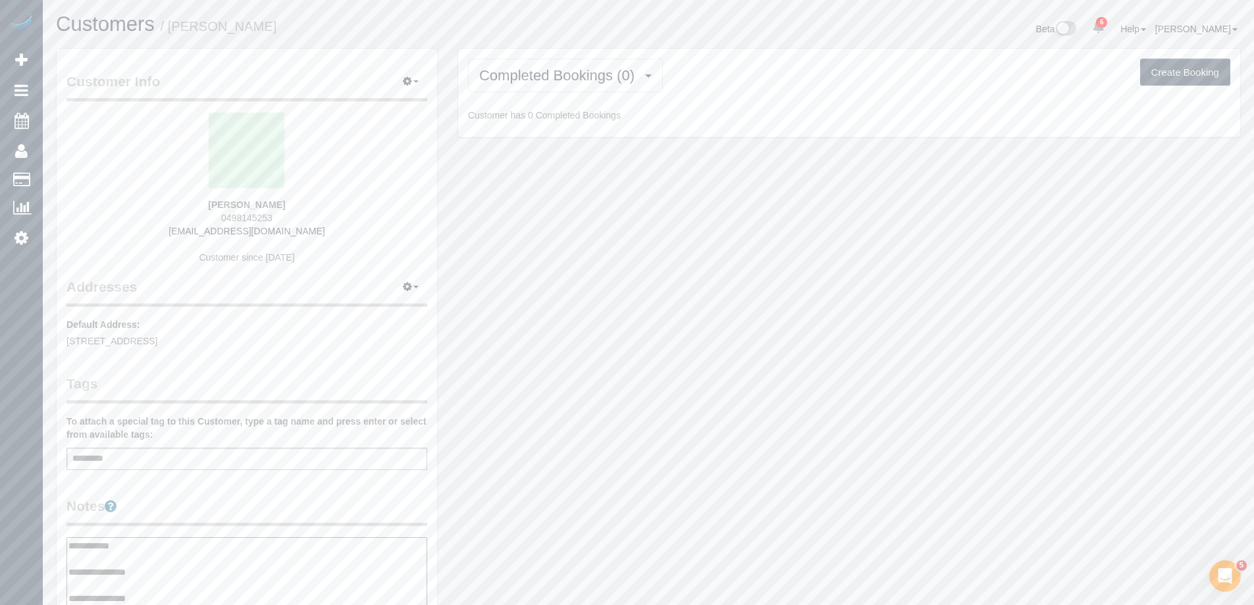
type textarea "**********"
click at [201, 510] on legend "Notes" at bounding box center [246, 511] width 361 height 30
click at [563, 80] on span "Completed Bookings (0)" at bounding box center [560, 75] width 162 height 16
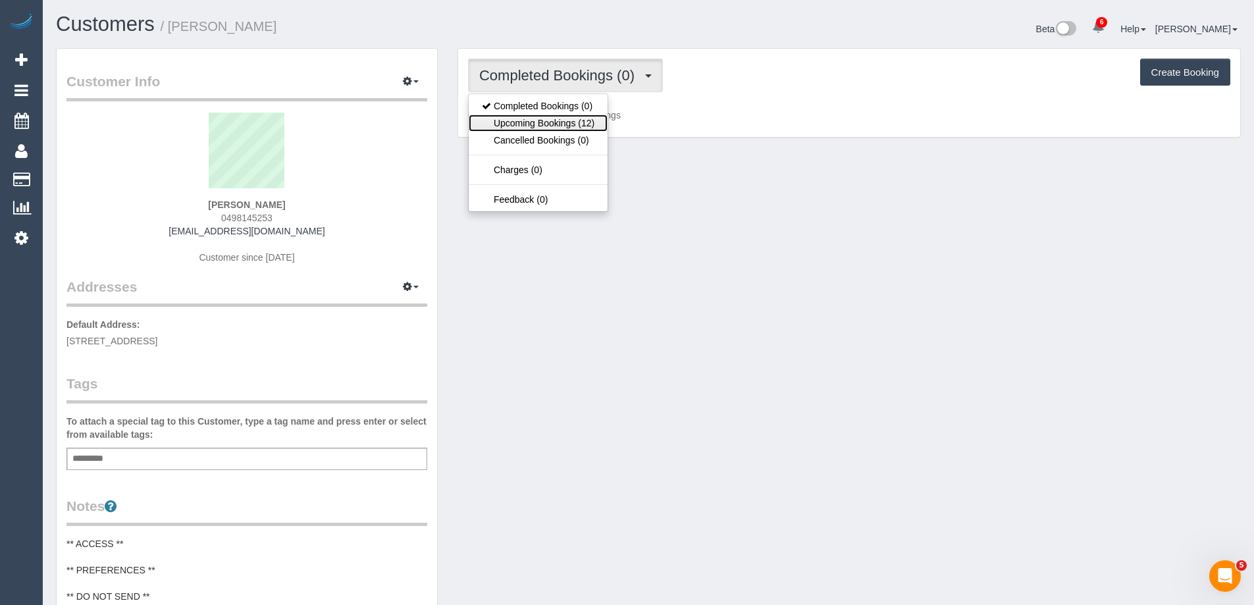
click at [560, 116] on link "Upcoming Bookings (12)" at bounding box center [538, 123] width 139 height 17
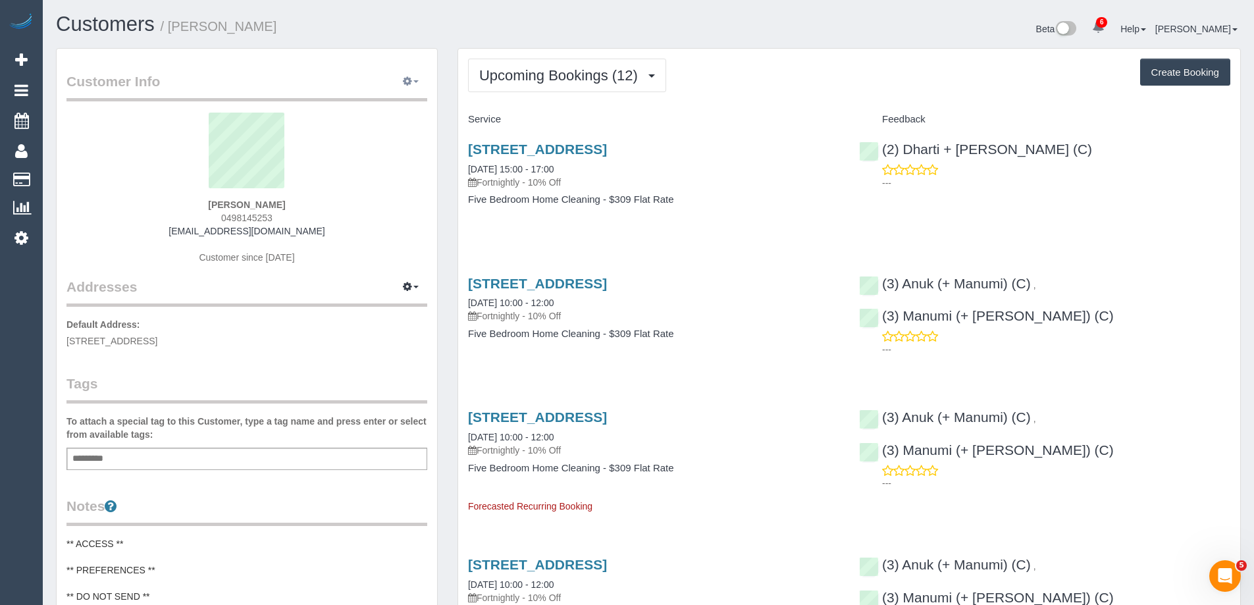
click at [413, 73] on button "button" at bounding box center [410, 82] width 33 height 20
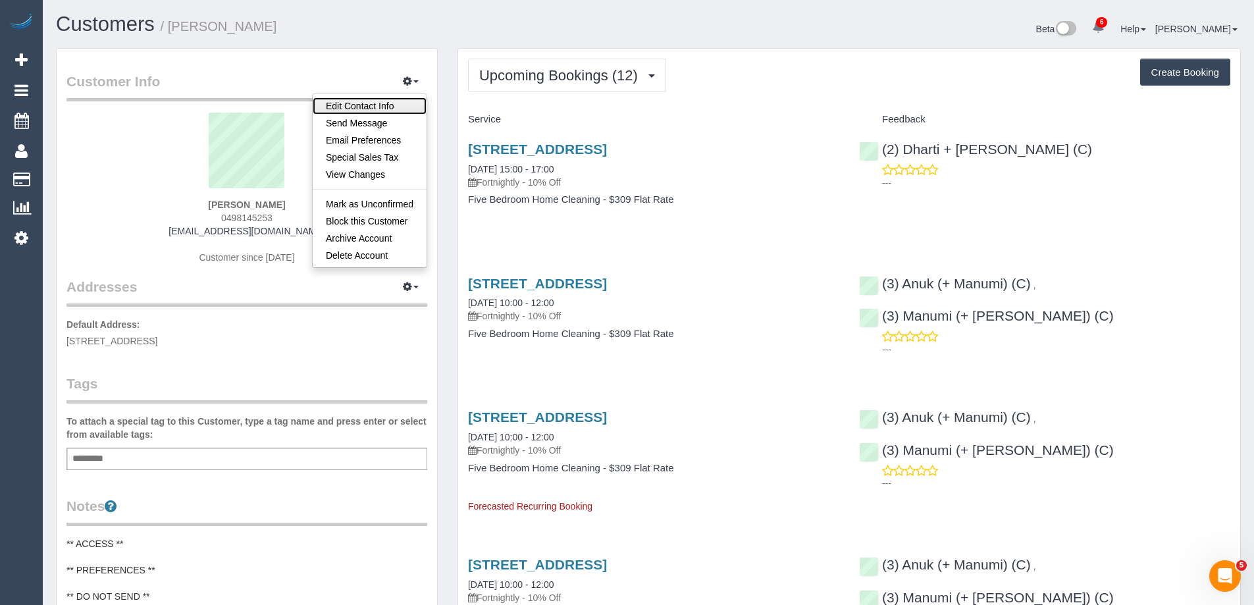
click at [369, 100] on link "Edit Contact Info" at bounding box center [370, 105] width 114 height 17
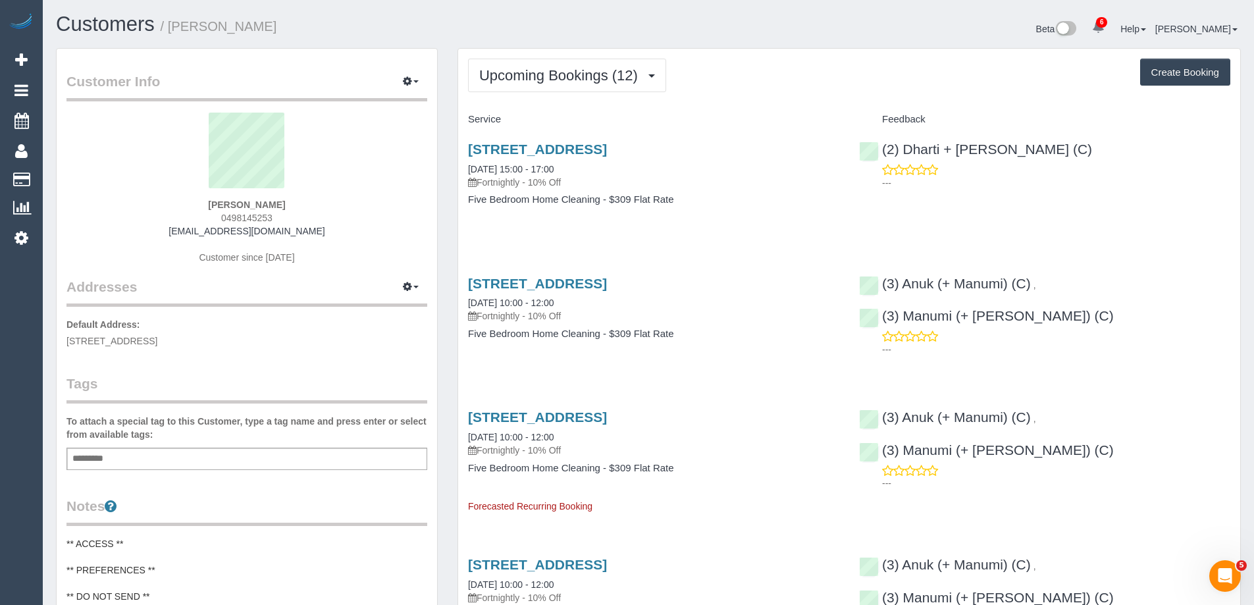
select select "VIC"
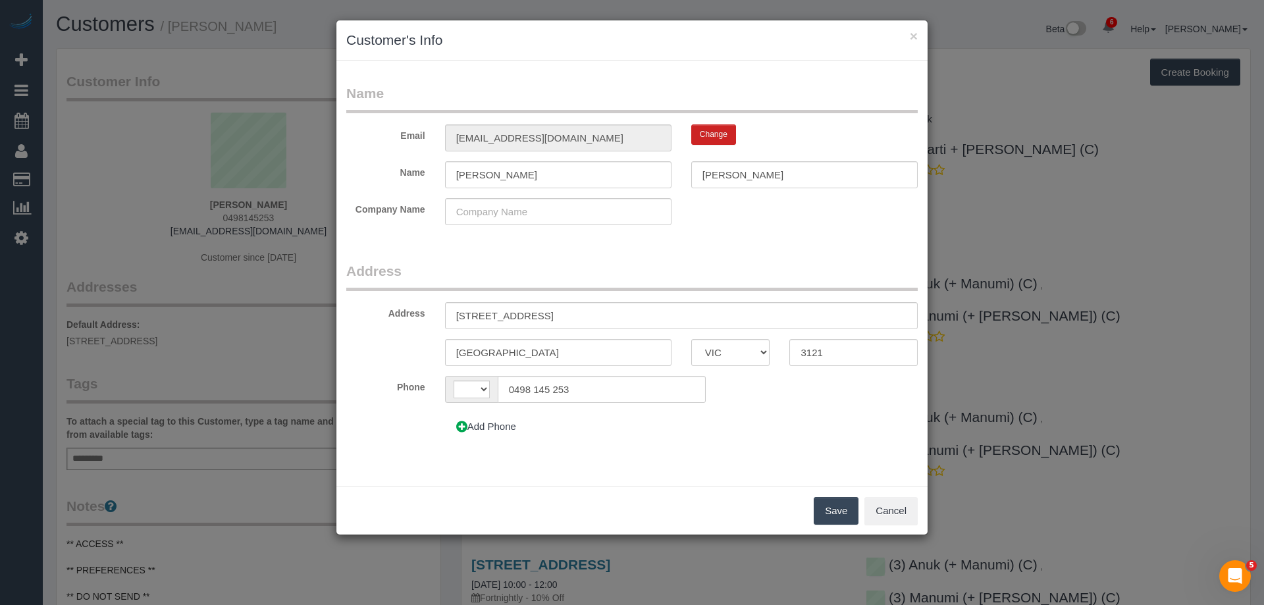
select select "string:AU"
click at [488, 429] on button "Add Phone" at bounding box center [486, 427] width 82 height 28
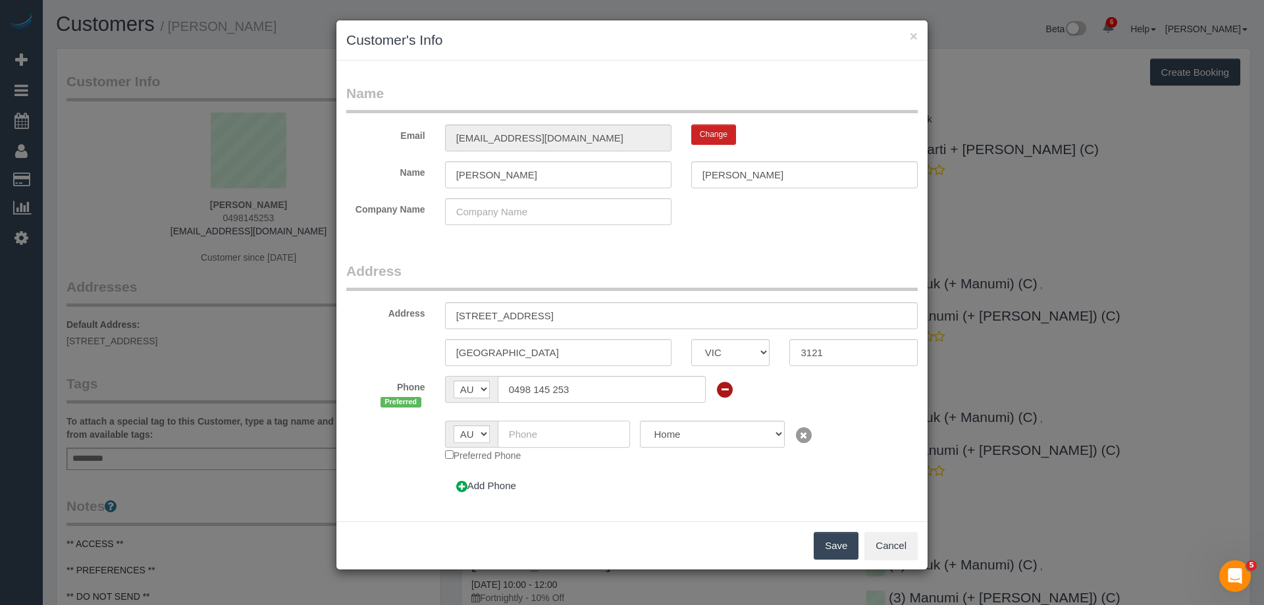
click at [551, 434] on input "text" at bounding box center [564, 434] width 133 height 27
paste input "61 473 954 655"
drag, startPoint x: 522, startPoint y: 433, endPoint x: 437, endPoint y: 415, distance: 86.8
click at [437, 415] on sui-multiple-phone-number "Phone Preferred AF AL DZ AD AO AI AQ AG AR AM AW AU AT AZ BS BH BD BB BY BE BZ …" at bounding box center [631, 438] width 571 height 124
type input "0473 954 655"
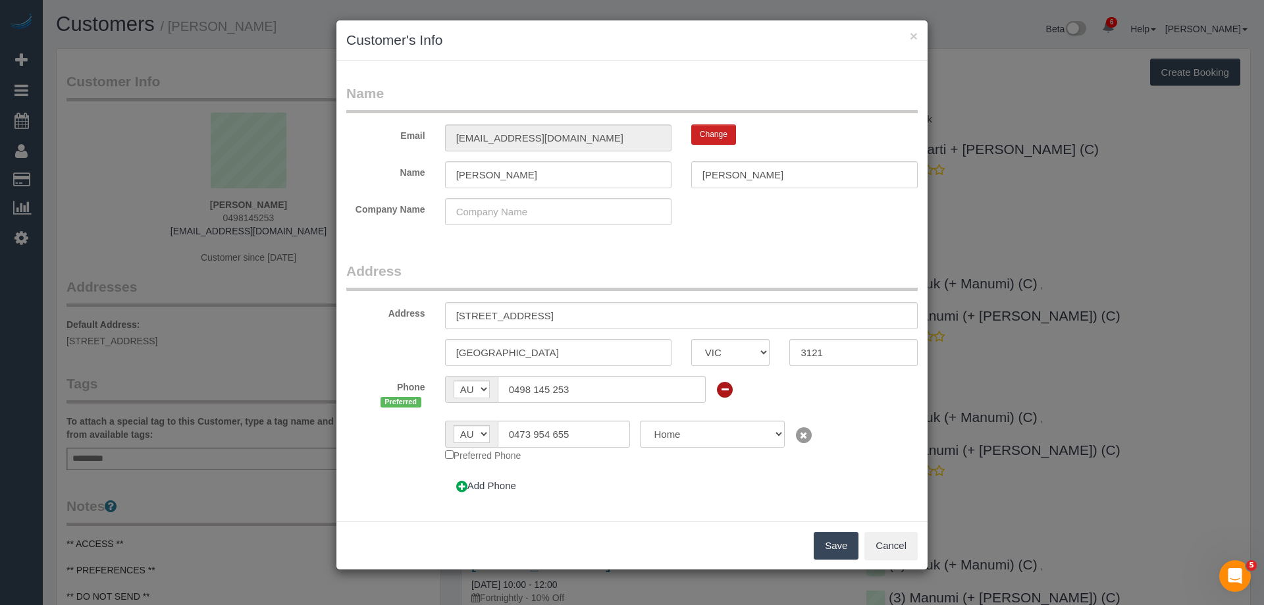
click at [831, 543] on button "Save" at bounding box center [836, 546] width 45 height 28
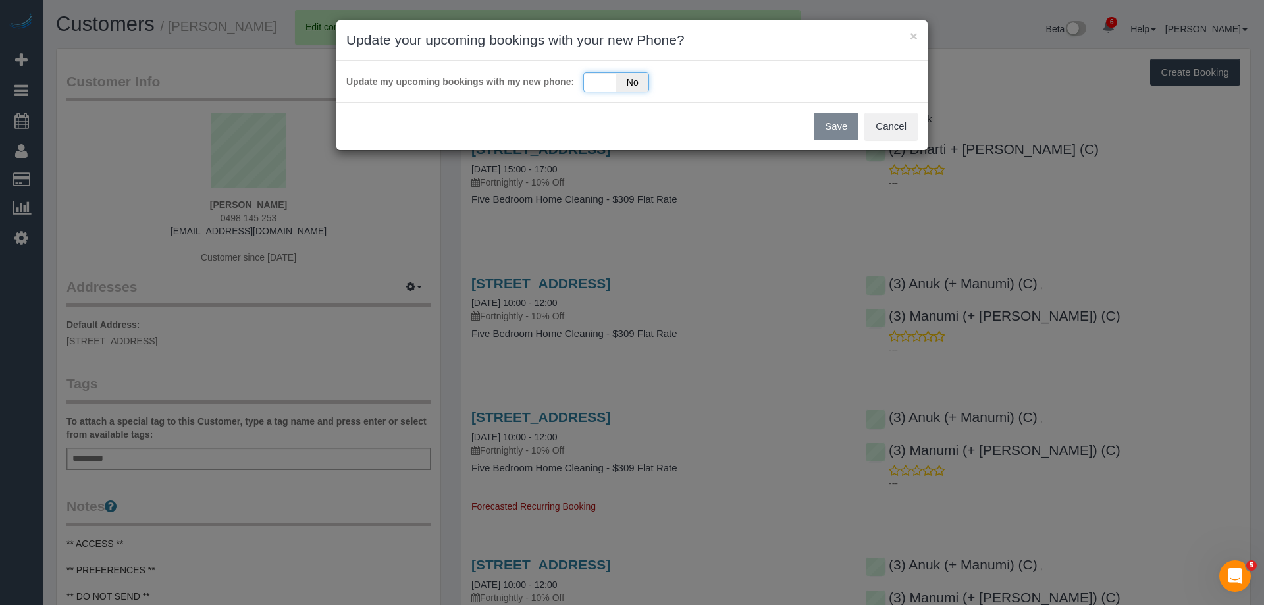
click at [592, 84] on div "Yes No" at bounding box center [616, 82] width 66 height 20
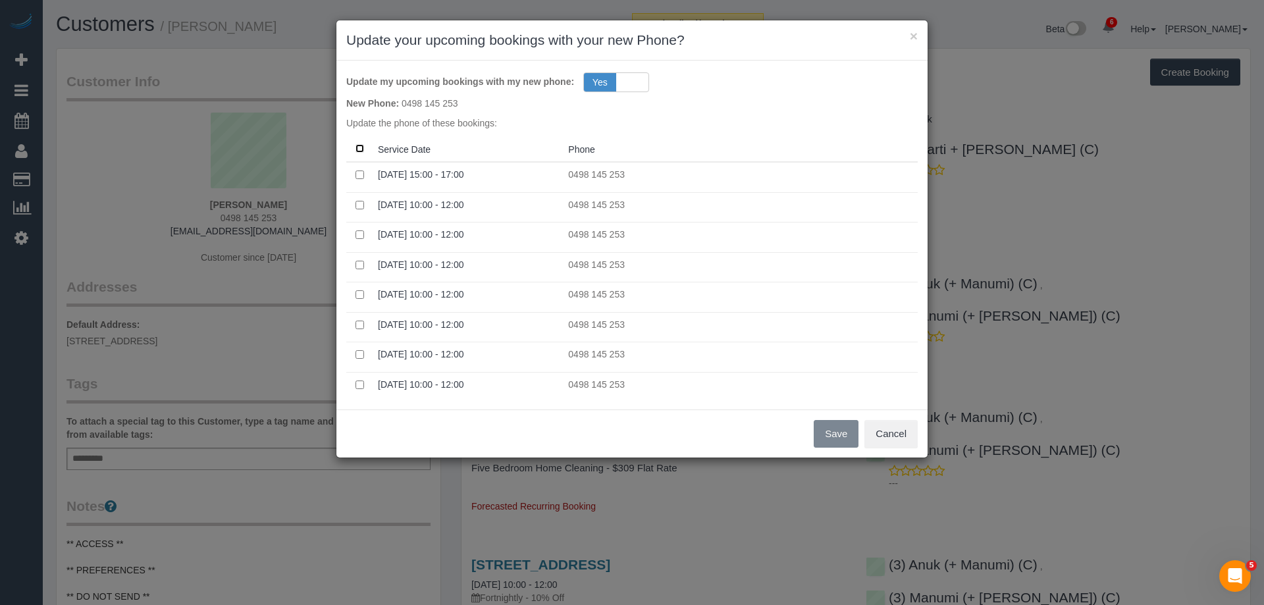
click at [354, 147] on th at bounding box center [359, 149] width 26 height 26
click at [841, 429] on button "Save" at bounding box center [836, 434] width 45 height 28
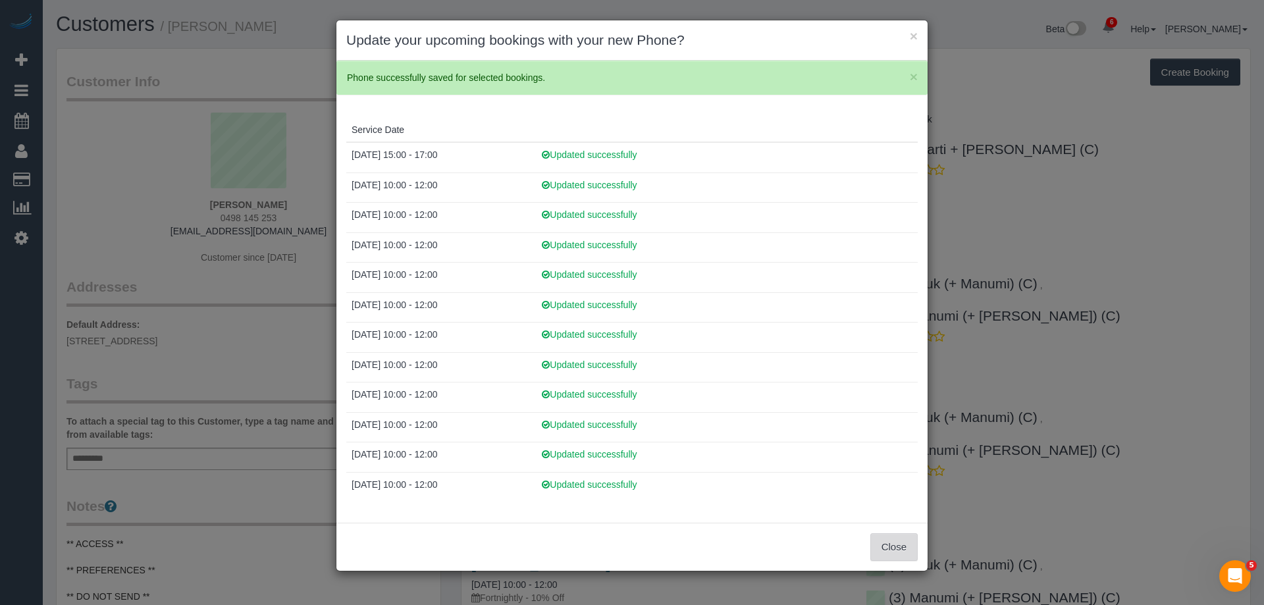
click at [909, 549] on button "Close" at bounding box center [893, 547] width 47 height 28
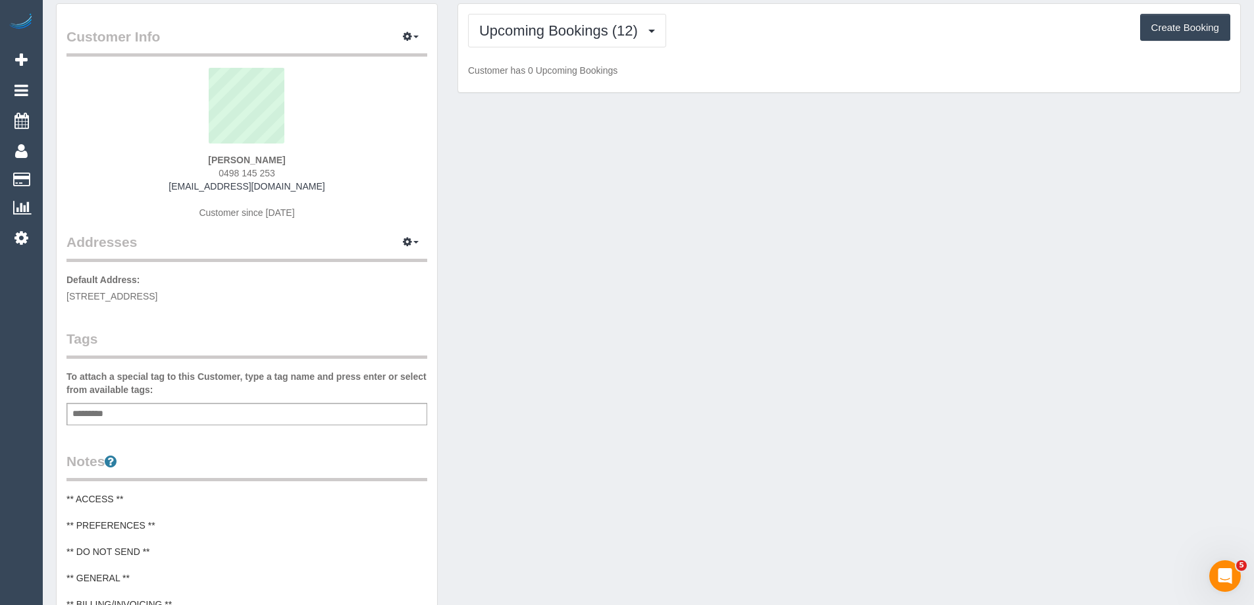
scroll to position [395, 0]
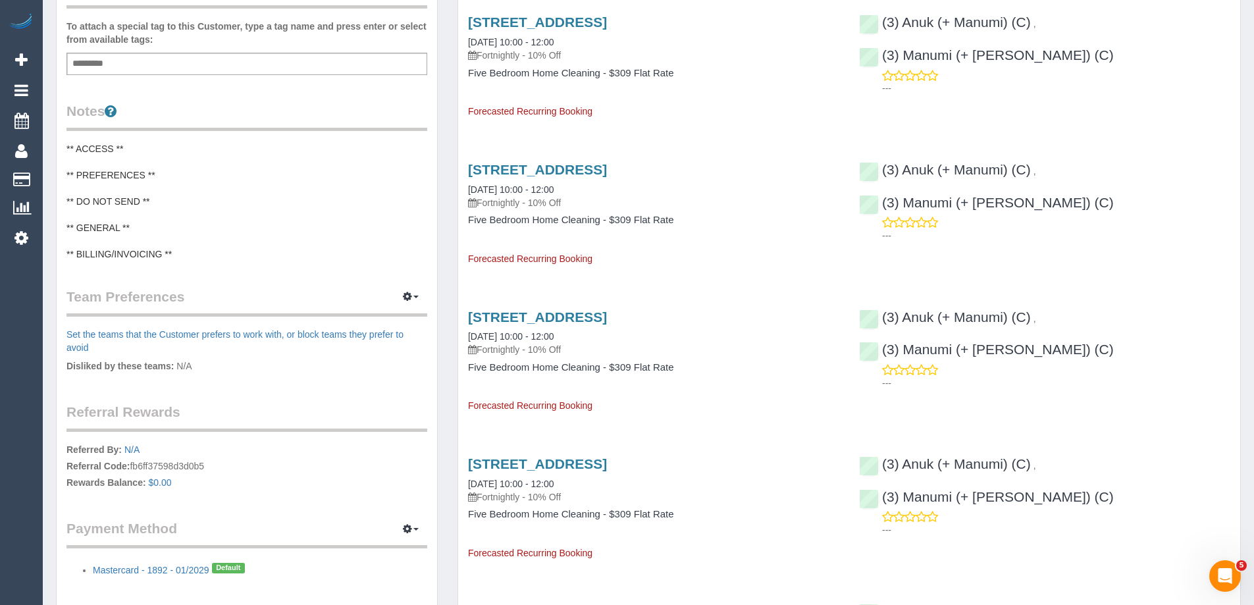
click at [86, 165] on pre "** ACCESS ** ** PREFERENCES ** ** DO NOT SEND ** ** GENERAL ** ** BILLING/INVOI…" at bounding box center [246, 201] width 361 height 118
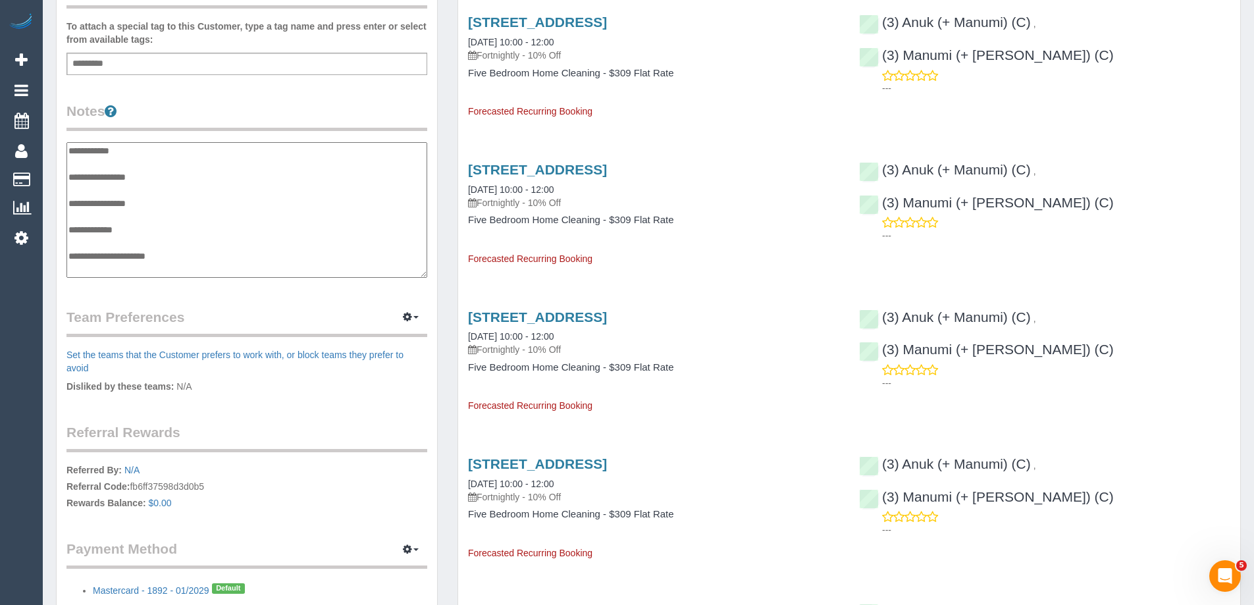
click at [68, 155] on textarea "**********" at bounding box center [246, 210] width 361 height 136
click at [138, 151] on textarea "**********" at bounding box center [246, 210] width 361 height 136
type textarea "**********"
click at [207, 110] on legend "Notes" at bounding box center [246, 116] width 361 height 30
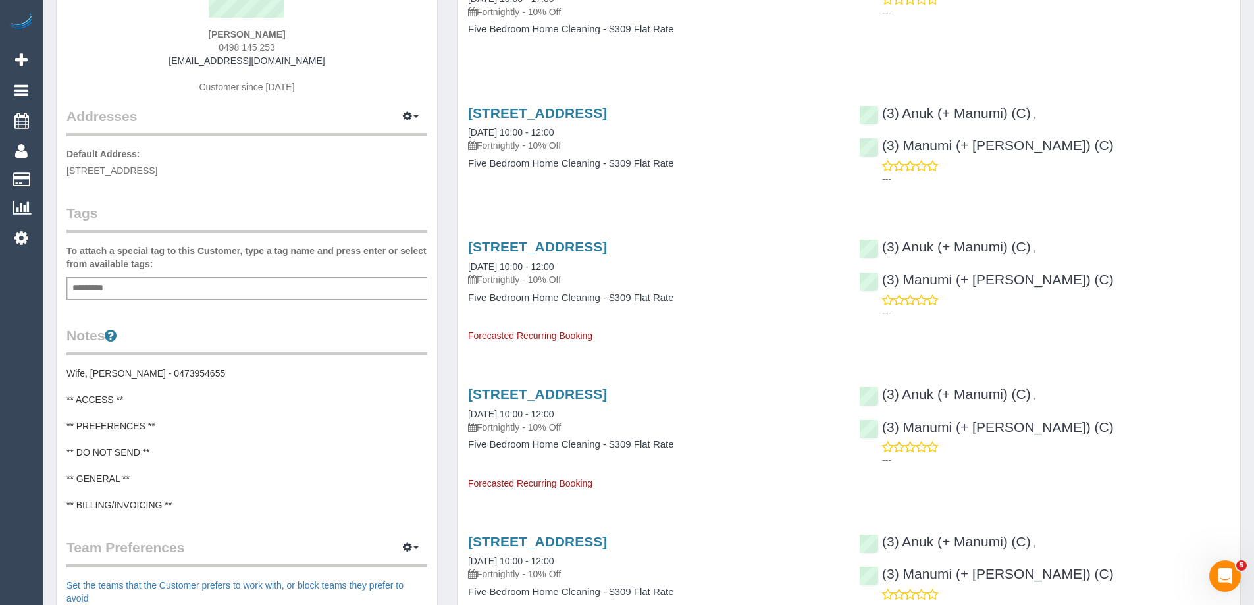
scroll to position [0, 0]
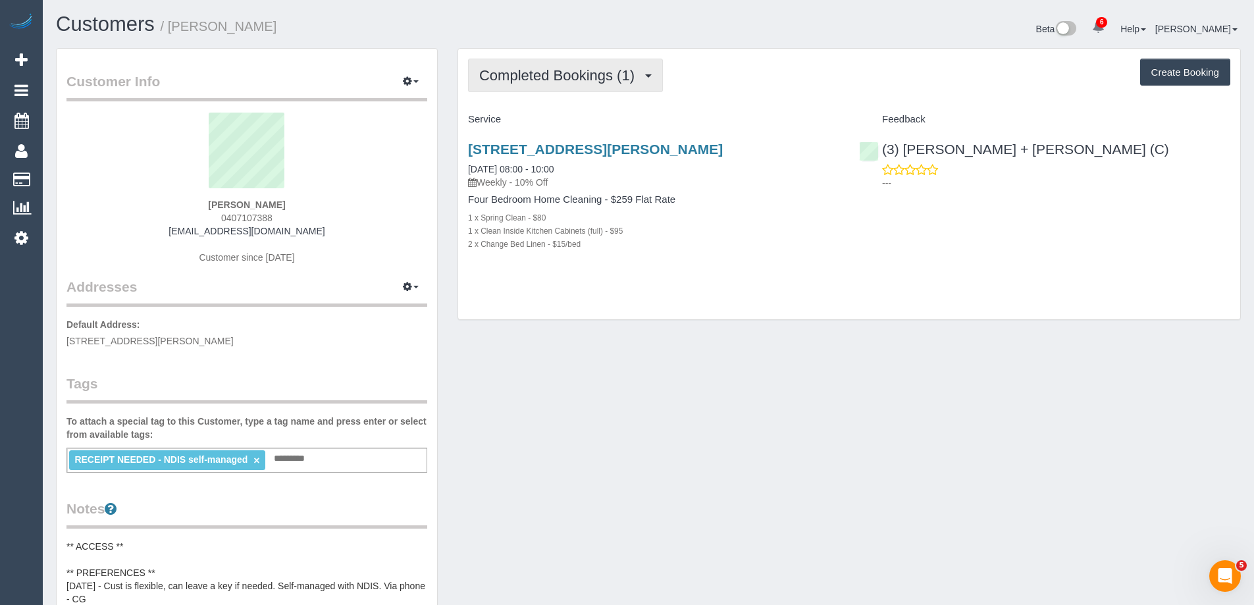
click at [611, 84] on button "Completed Bookings (1)" at bounding box center [565, 76] width 195 height 34
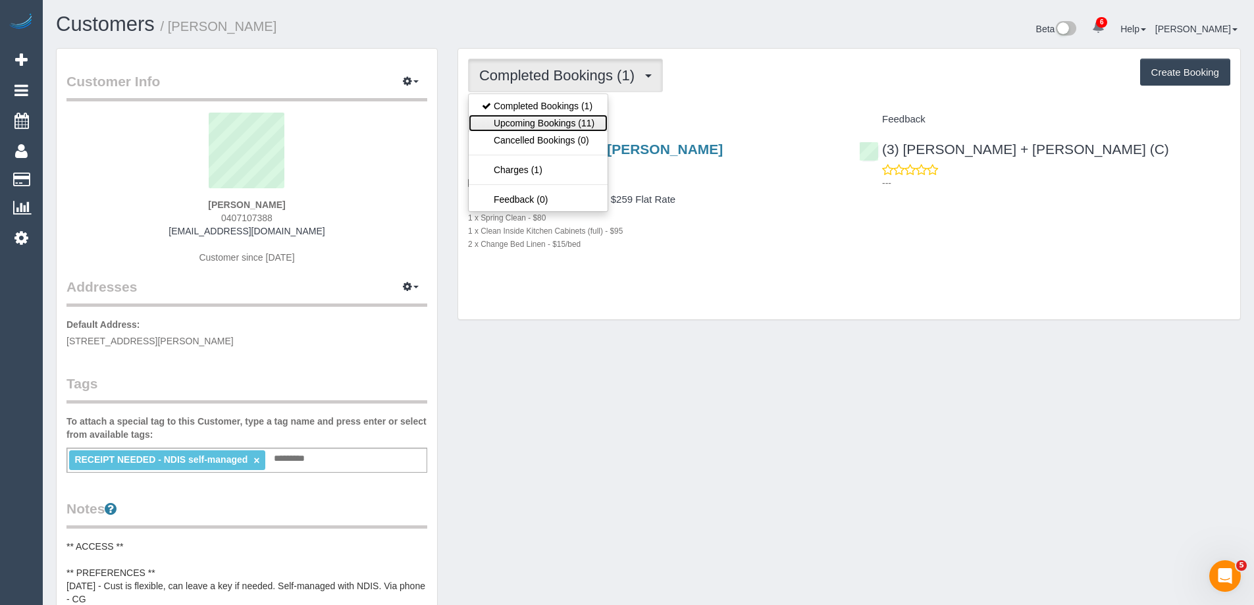
click at [585, 123] on link "Upcoming Bookings (11)" at bounding box center [538, 123] width 139 height 17
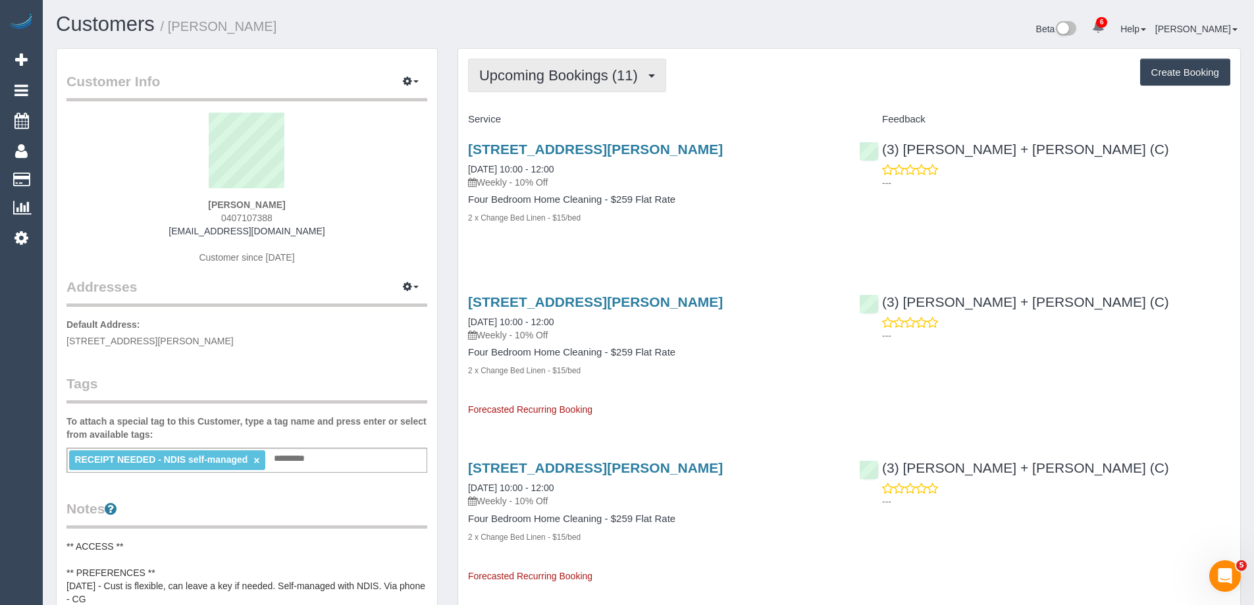
click at [582, 81] on span "Upcoming Bookings (11)" at bounding box center [561, 75] width 165 height 16
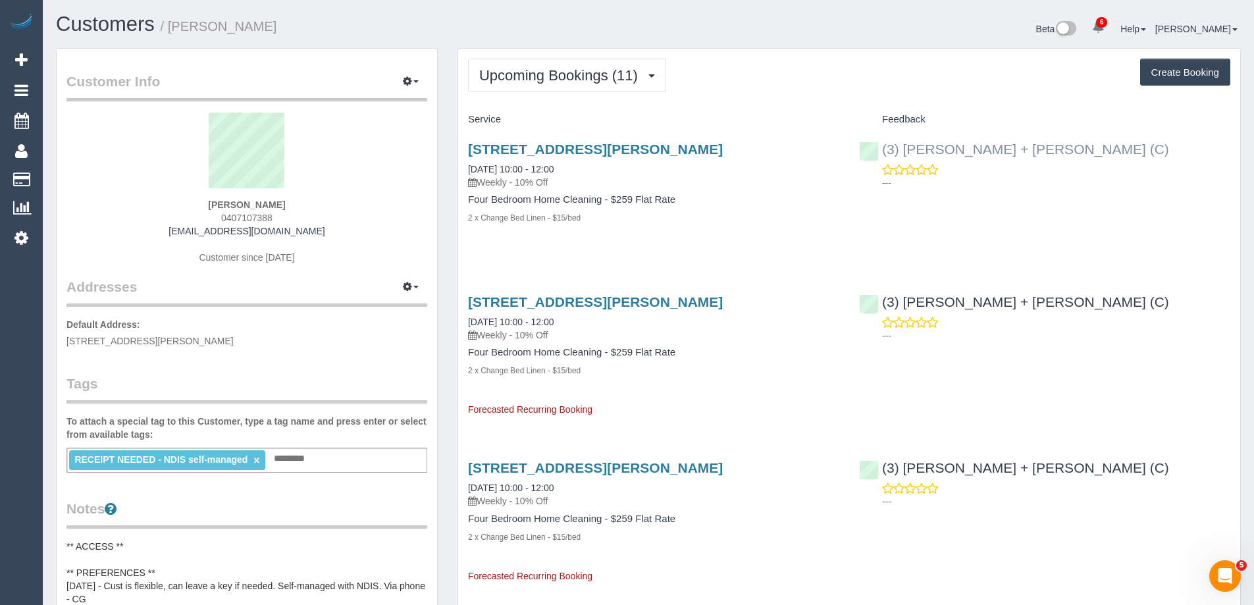
drag, startPoint x: 1088, startPoint y: 154, endPoint x: 906, endPoint y: 154, distance: 182.3
click at [906, 154] on div "(3) Gurdeep + Kamalpreet (C) ---" at bounding box center [1044, 162] width 391 height 65
copy link "Gurdeep + Kamalpreet (C)"
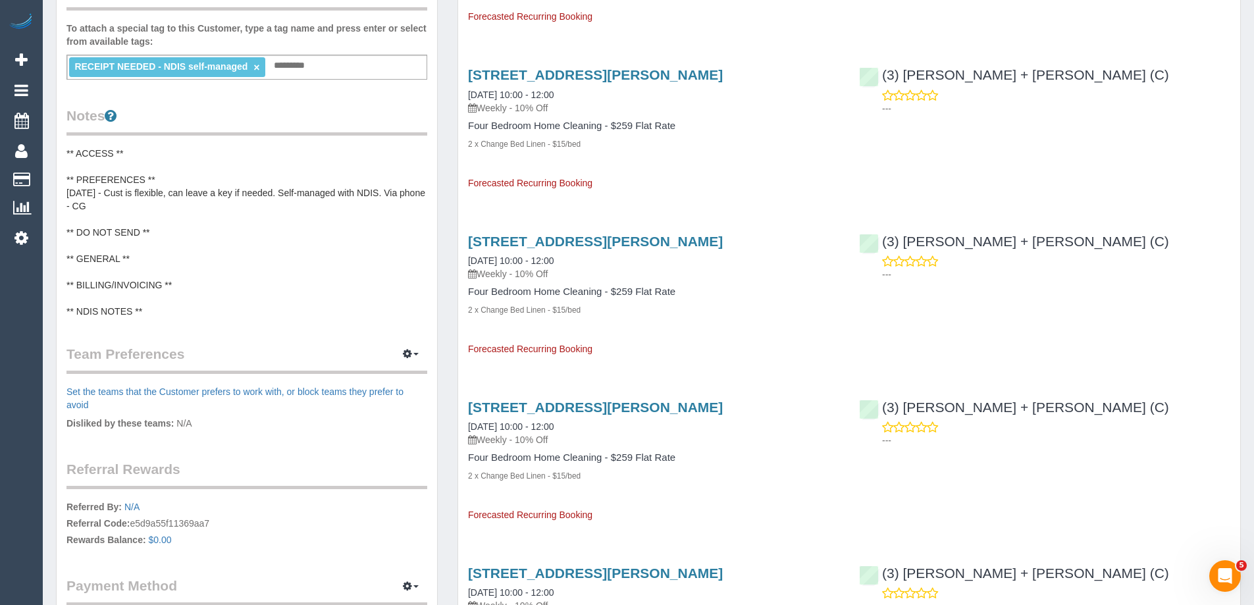
scroll to position [395, 0]
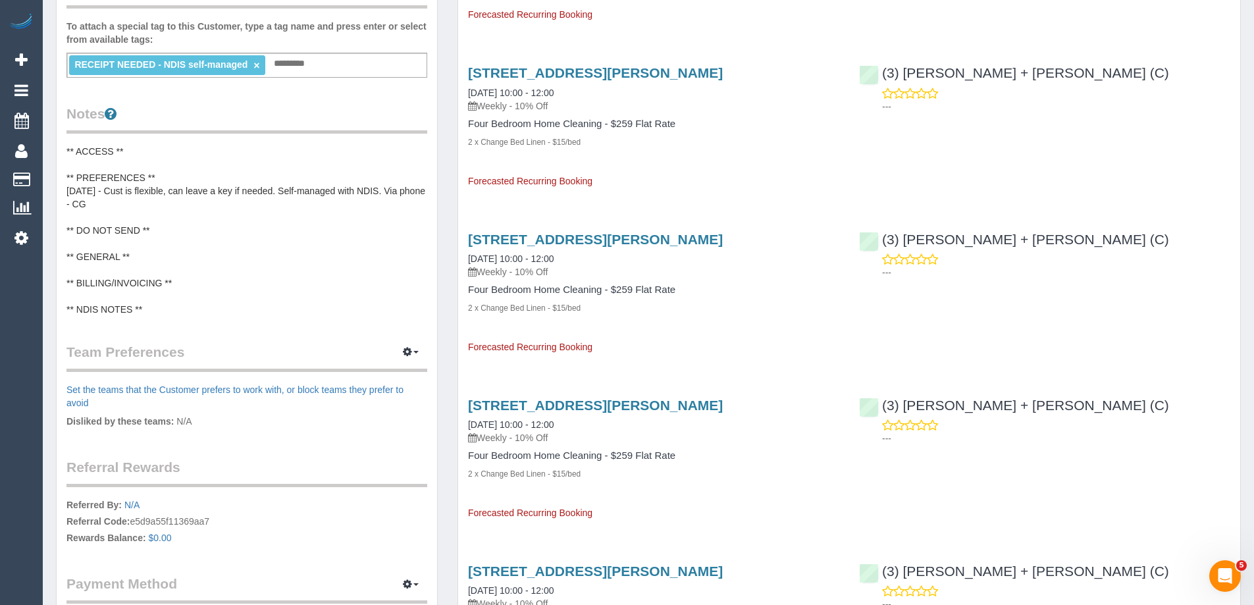
click at [156, 258] on pre "** ACCESS ** ** PREFERENCES ** 03/09/25 - Cust is flexible, can leave a key if …" at bounding box center [246, 230] width 361 height 171
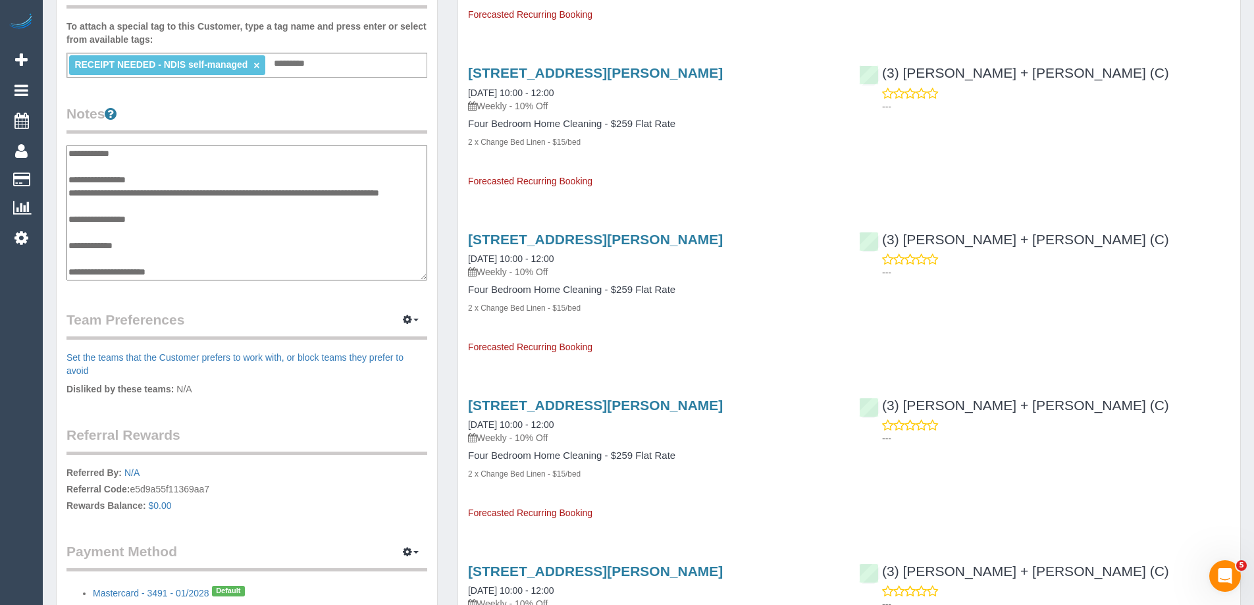
scroll to position [39, 0]
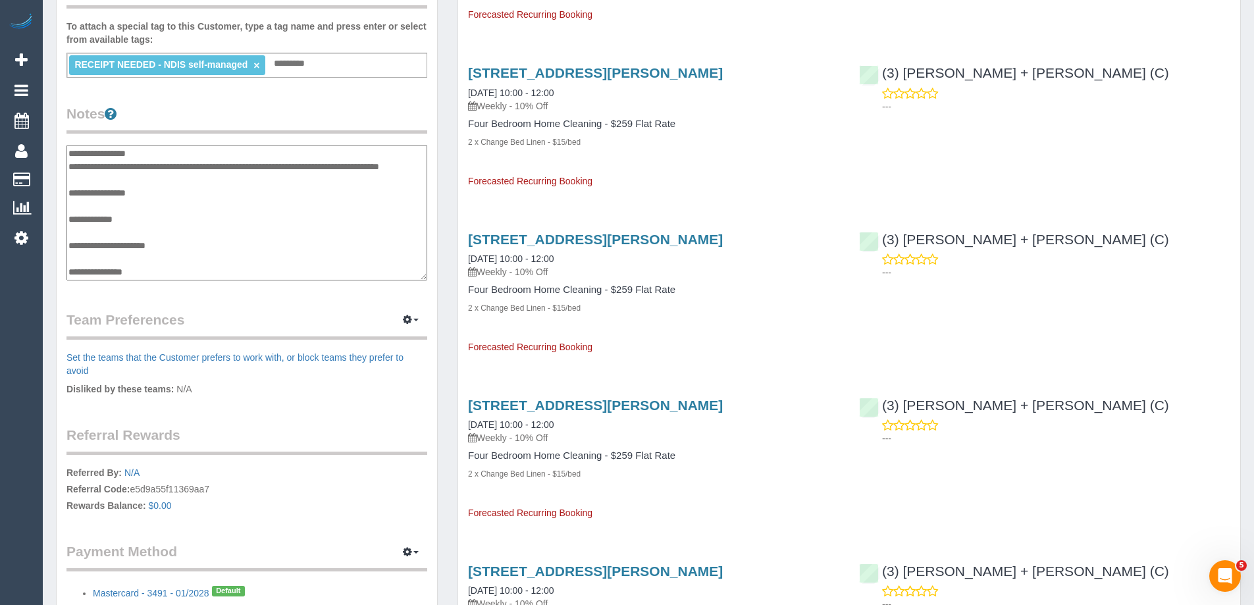
click at [103, 203] on textarea "**********" at bounding box center [246, 213] width 361 height 136
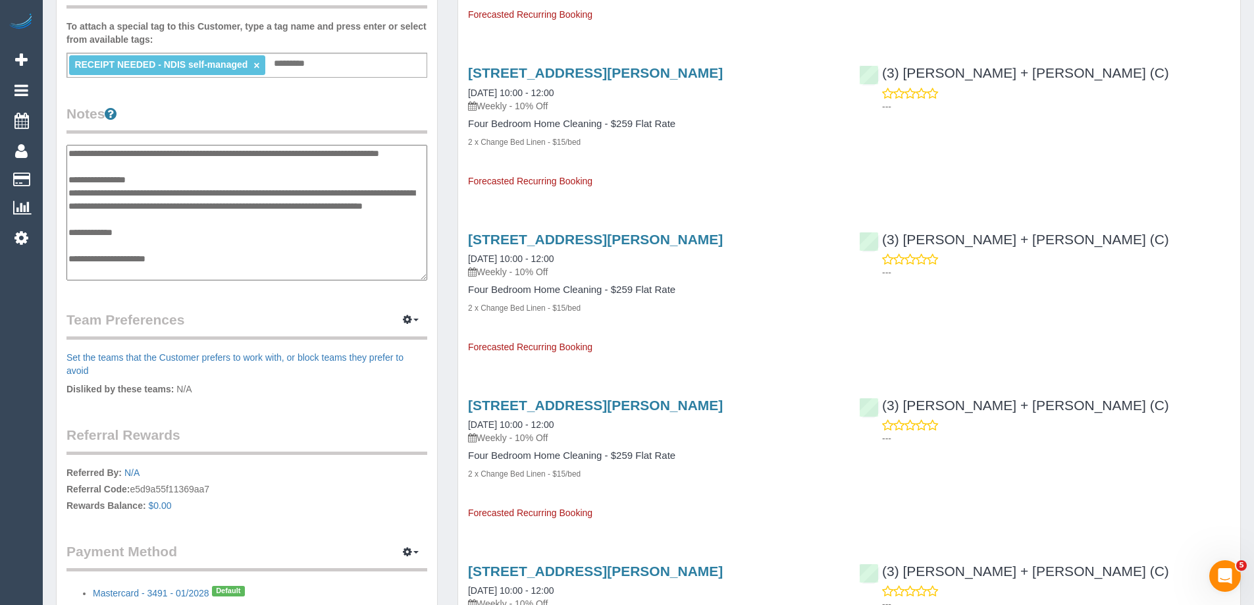
click at [137, 230] on textarea "**********" at bounding box center [246, 213] width 361 height 136
click at [104, 216] on textarea "**********" at bounding box center [246, 213] width 361 height 136
type textarea "**********"
click at [361, 303] on div "Customer Info Edit Contact Info Send Message Email Preferences Special Sales Ta…" at bounding box center [247, 145] width 380 height 983
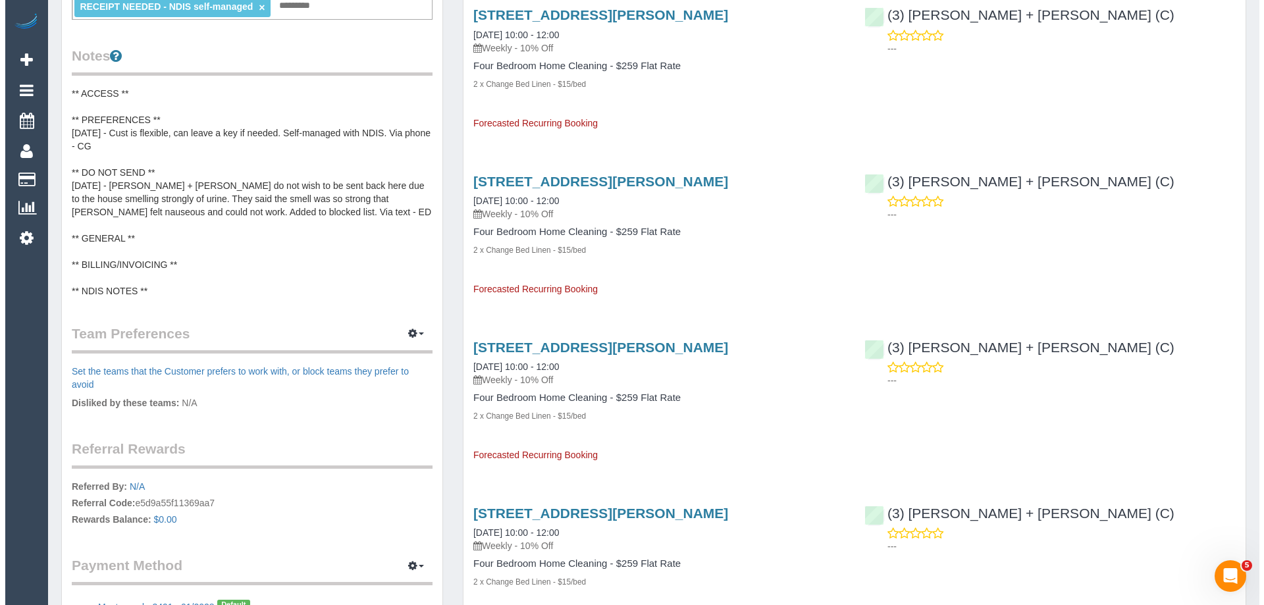
scroll to position [527, 0]
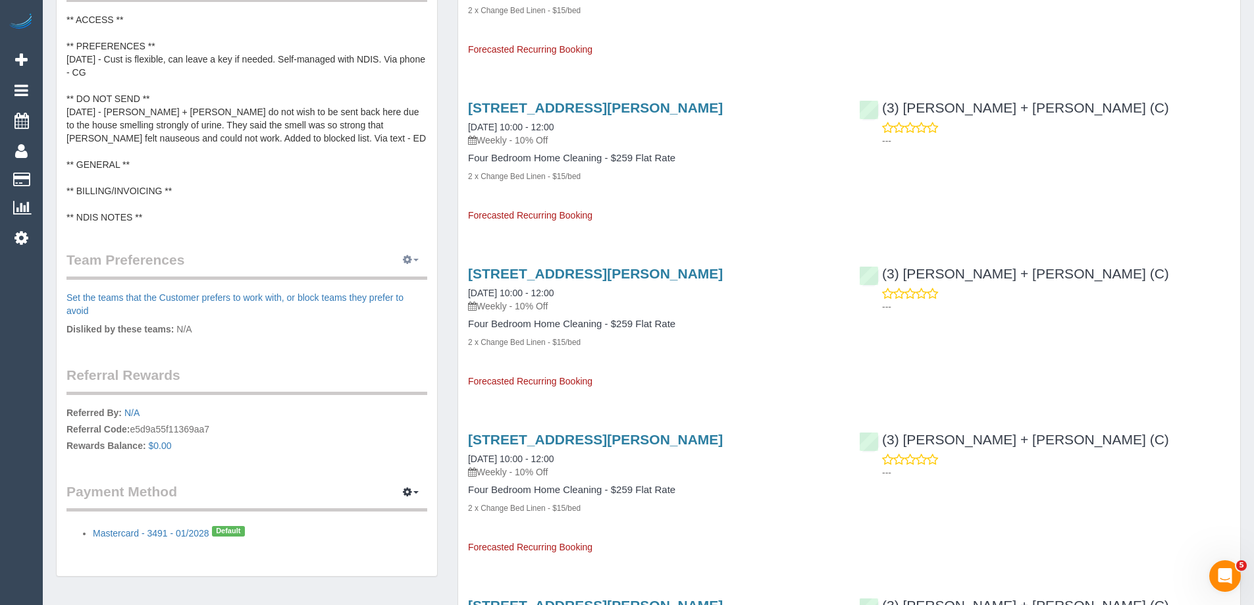
click at [405, 262] on icon "button" at bounding box center [407, 259] width 9 height 8
click at [380, 281] on link "Manage Preferences" at bounding box center [371, 284] width 112 height 17
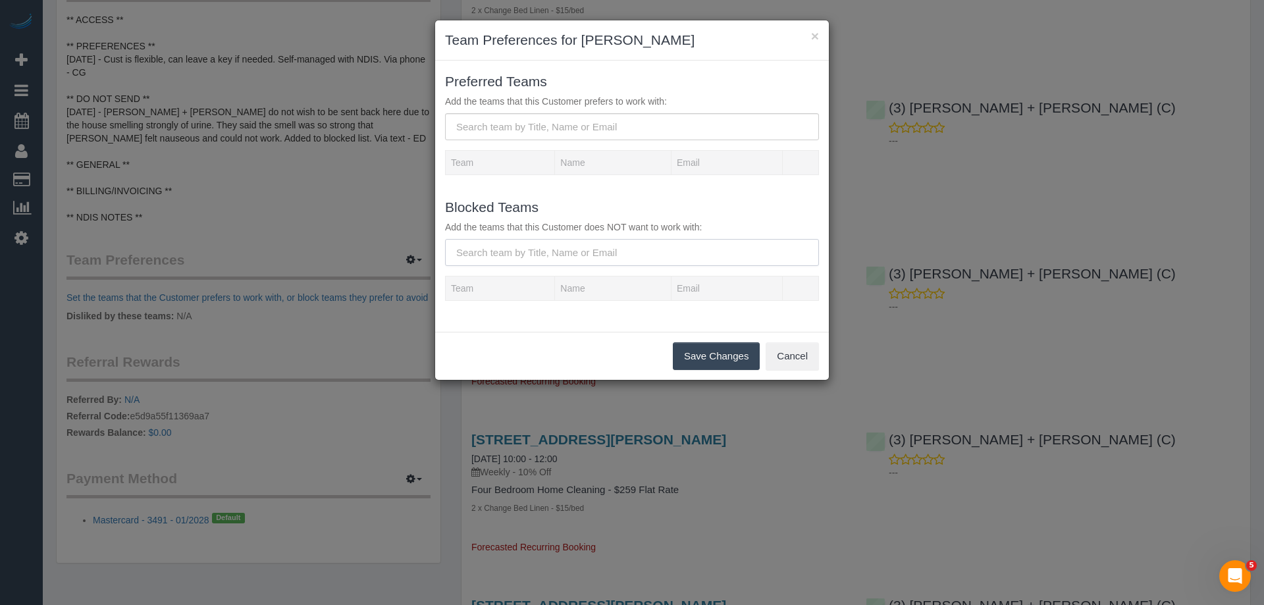
click at [512, 251] on input "text" at bounding box center [632, 252] width 374 height 27
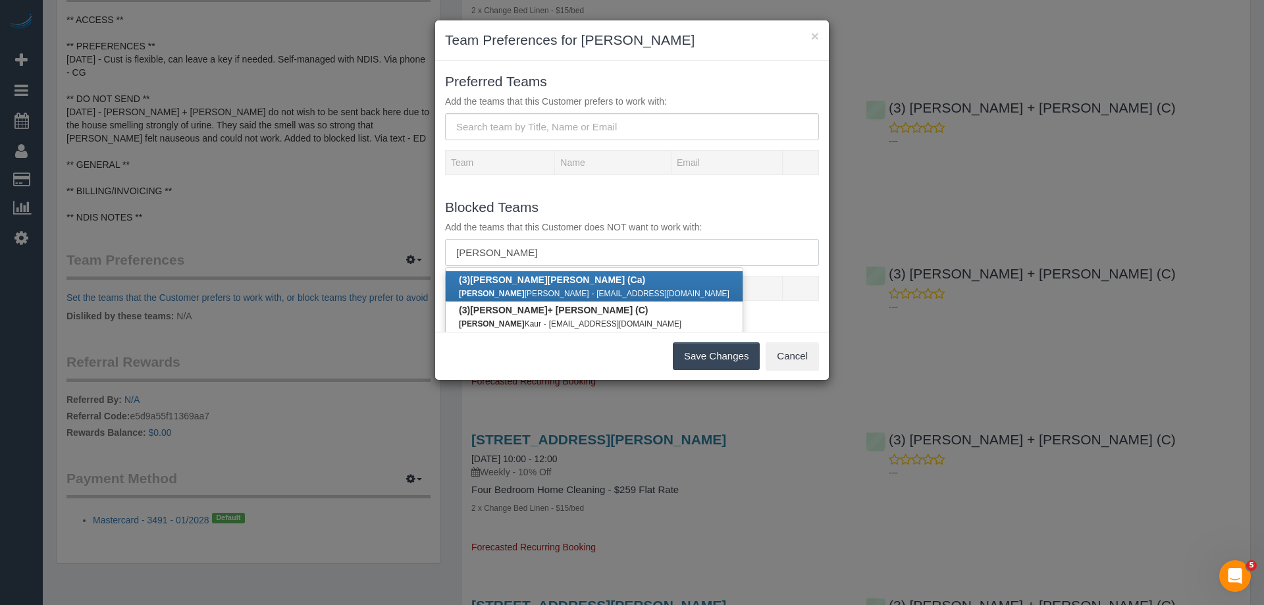
scroll to position [4, 0]
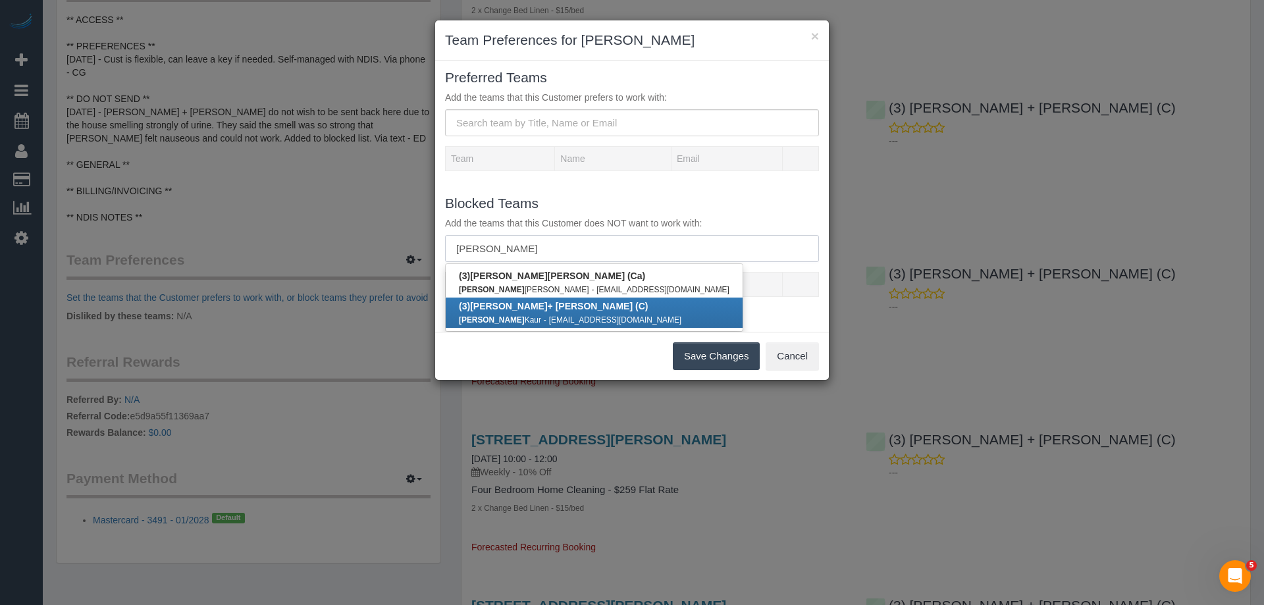
type input "gurdeep"
click at [546, 306] on b "(3) Gurdeep + Kamalpreet (C)" at bounding box center [553, 306] width 189 height 11
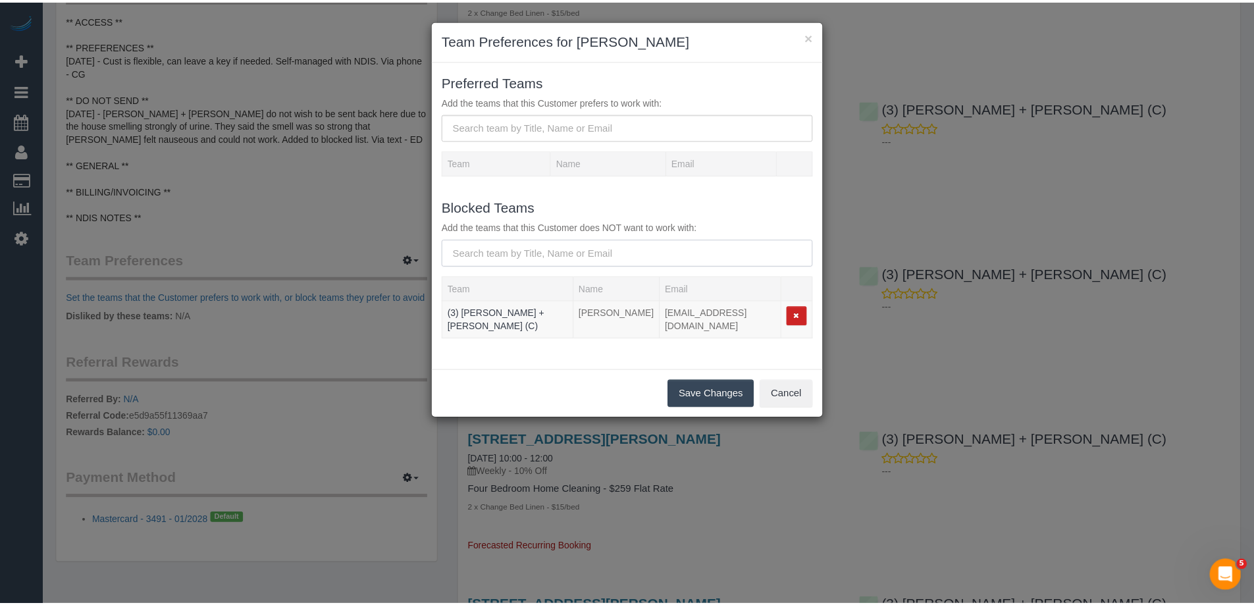
scroll to position [0, 0]
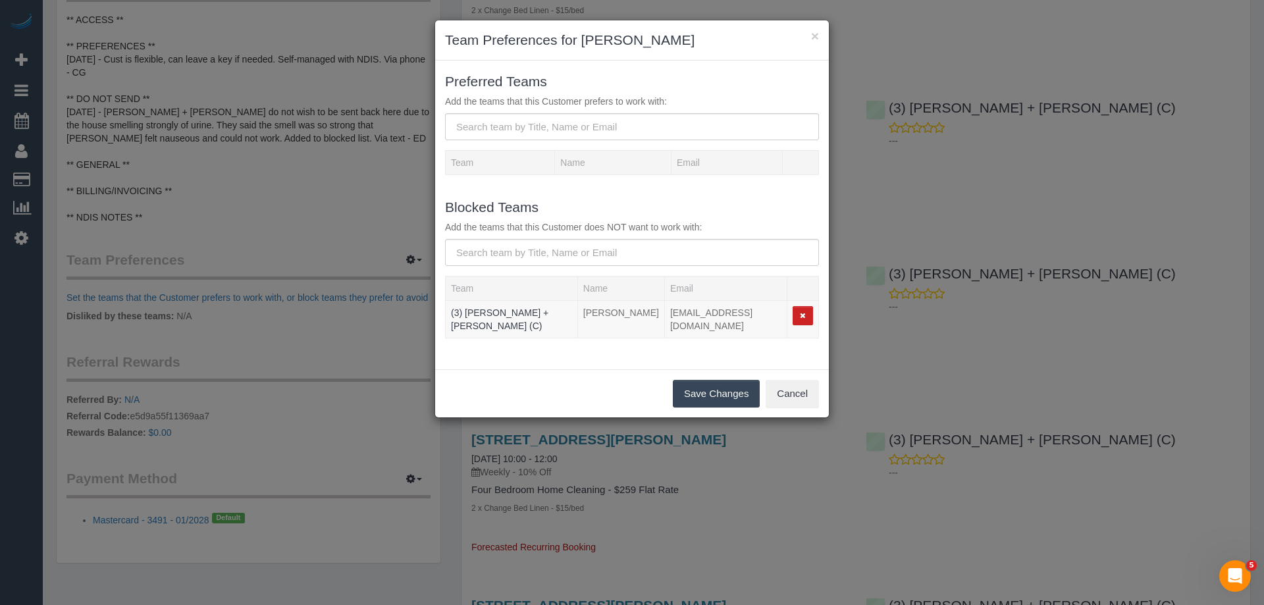
click at [714, 380] on button "Save Changes" at bounding box center [716, 394] width 87 height 28
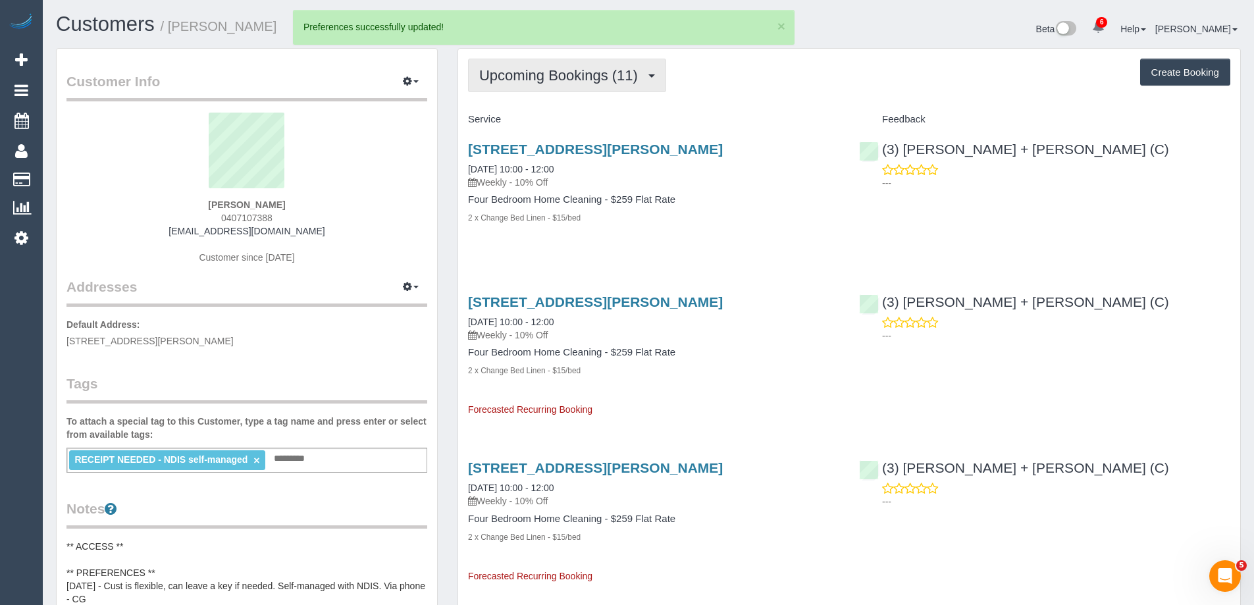
click at [535, 76] on span "Upcoming Bookings (11)" at bounding box center [561, 75] width 165 height 16
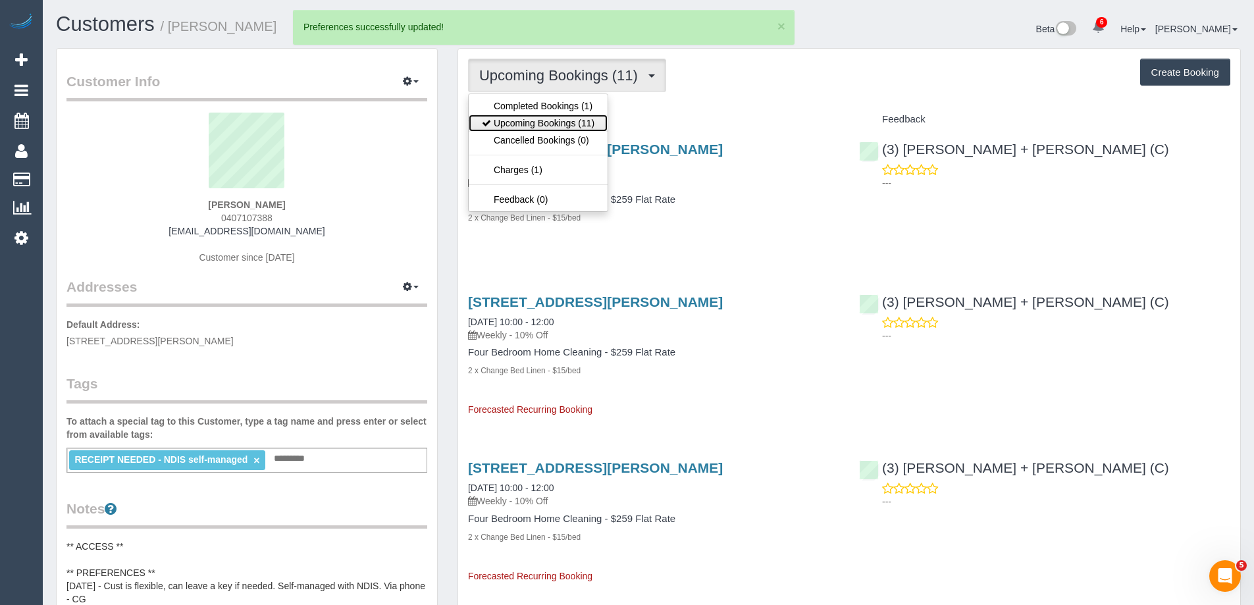
click at [535, 125] on link "Upcoming Bookings (11)" at bounding box center [538, 123] width 139 height 17
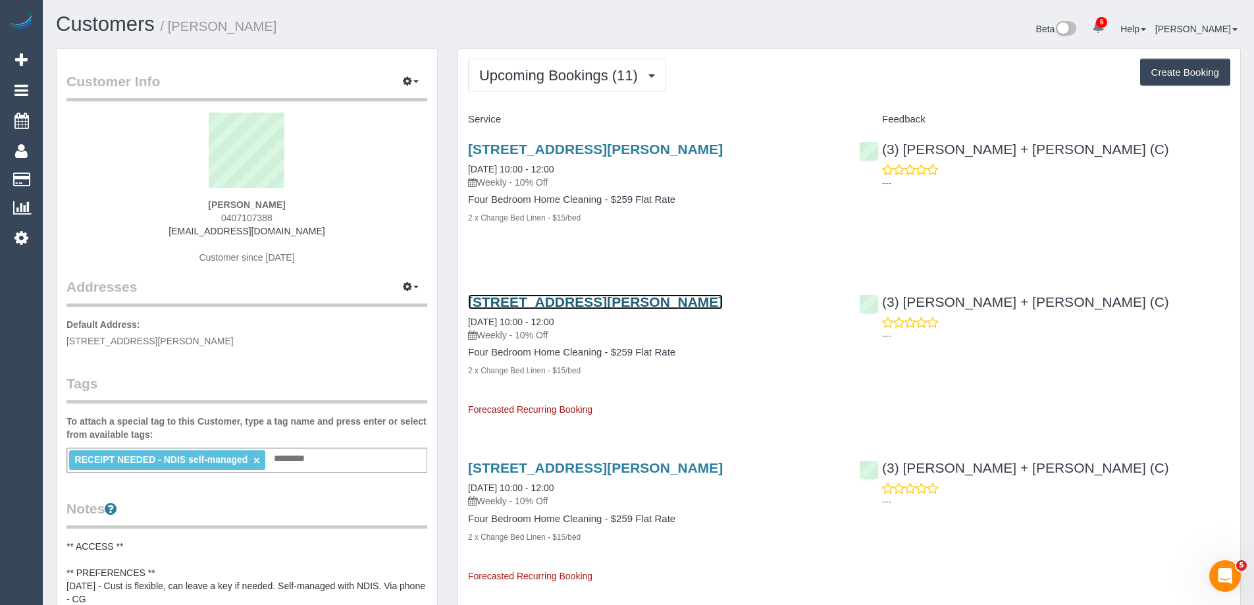
click at [596, 301] on link "2 Pamela Court, Werribee, VIC 3030" at bounding box center [595, 301] width 255 height 15
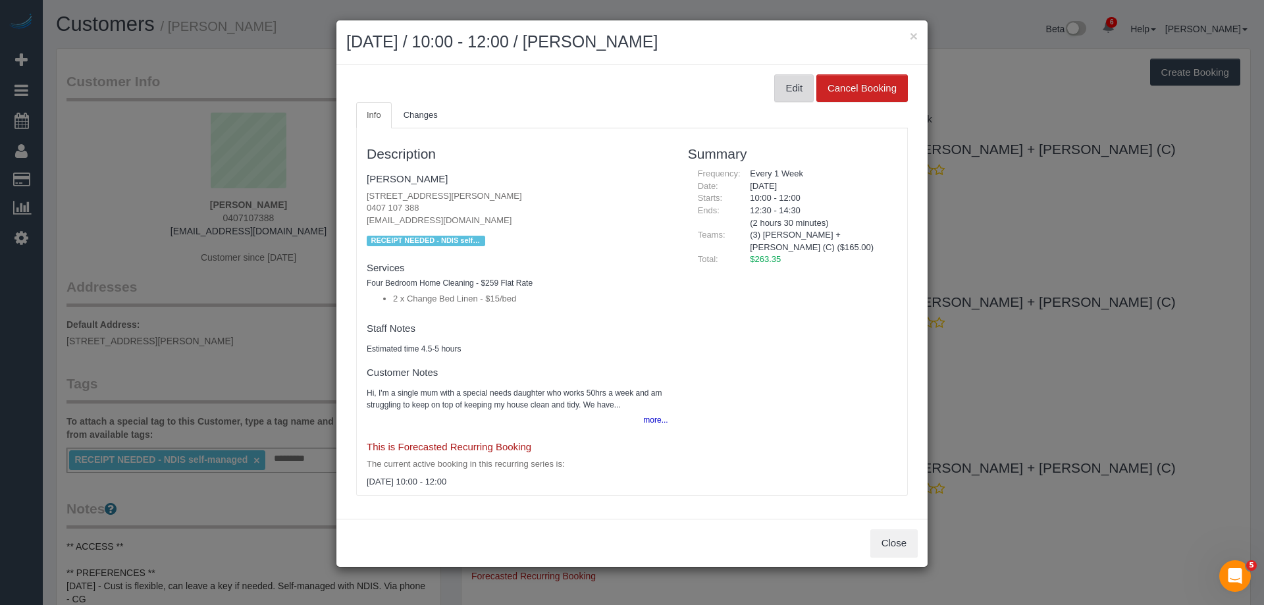
click at [802, 92] on button "Edit" at bounding box center [793, 88] width 39 height 28
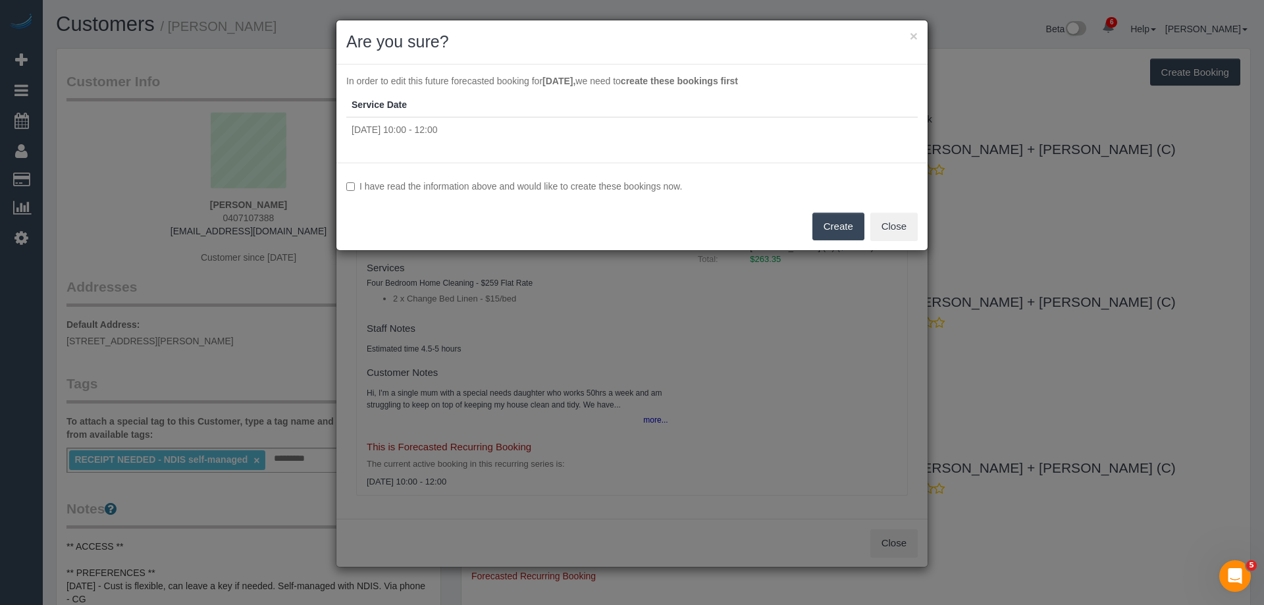
click at [483, 182] on label "I have read the information above and would like to create these bookings now." at bounding box center [631, 186] width 571 height 13
click at [835, 227] on button "Create" at bounding box center [838, 227] width 52 height 28
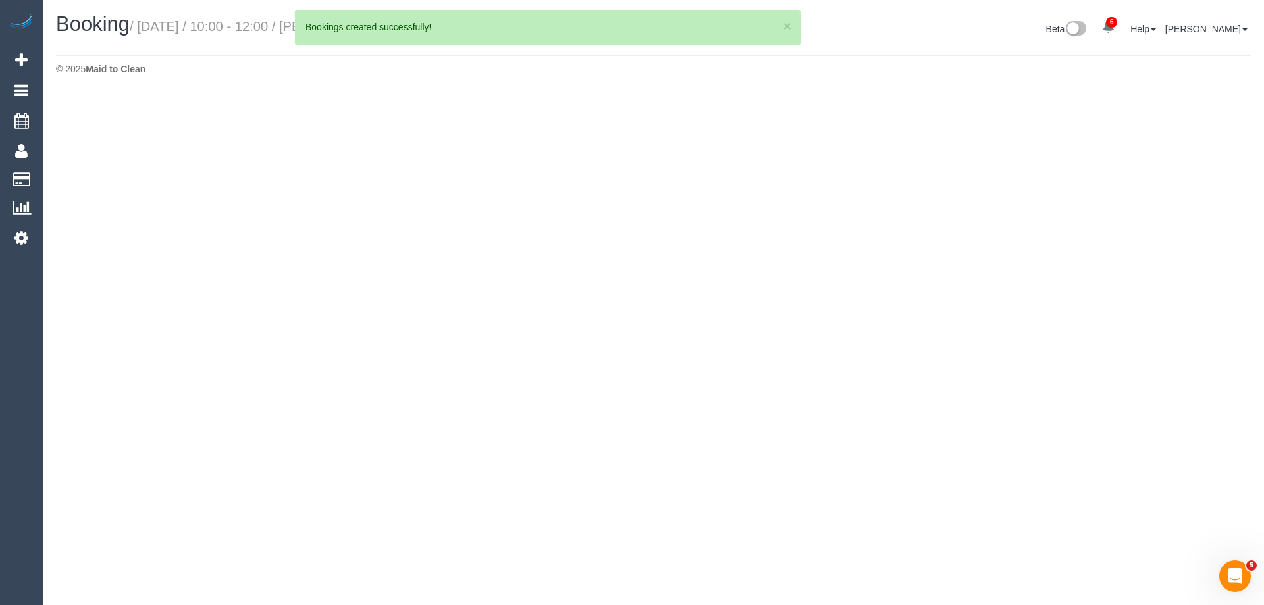
select select "VIC"
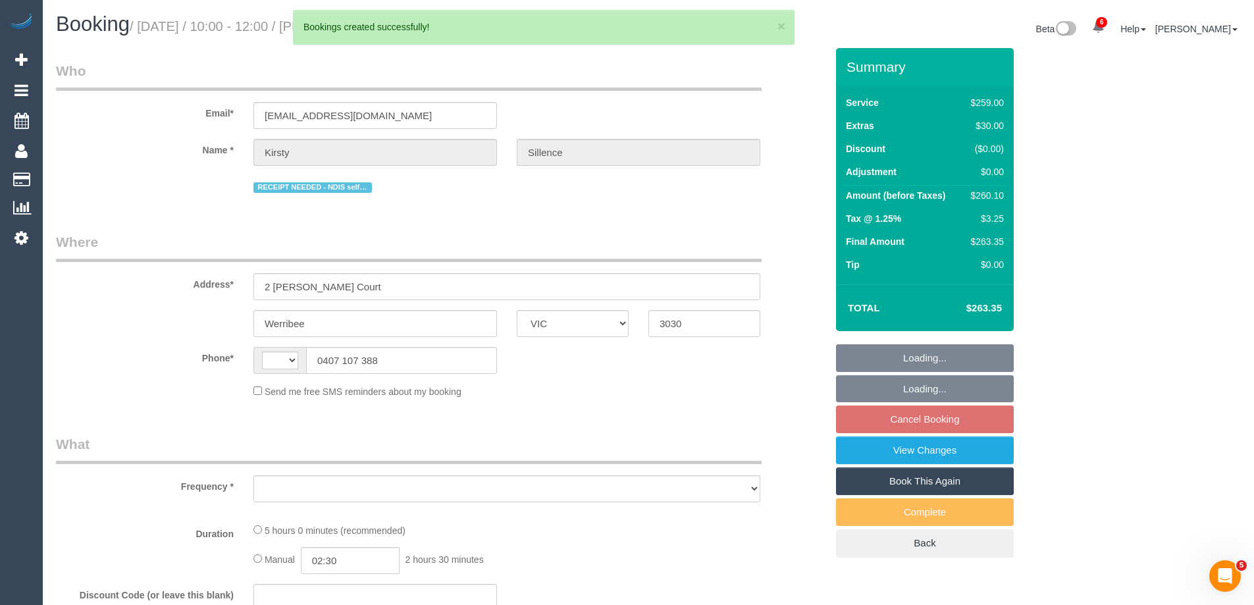
select select "string:AU"
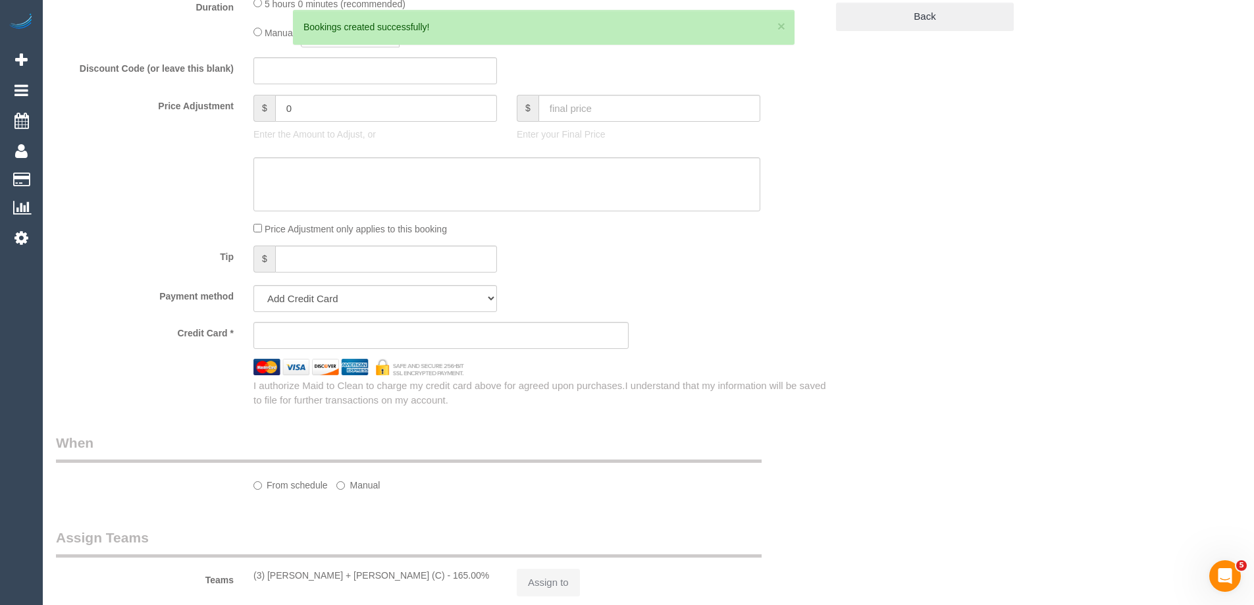
select select "object:2182"
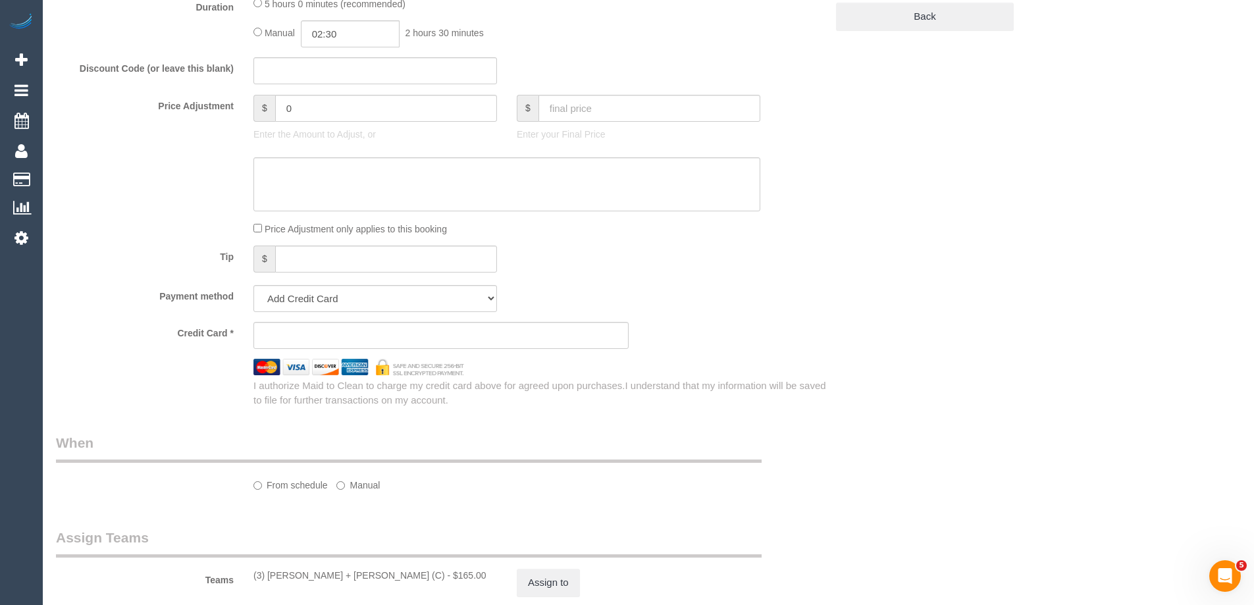
select select "string:stripe-pm_1S1avb2GScqysDRV1EGwo1dm"
select select "spot3"
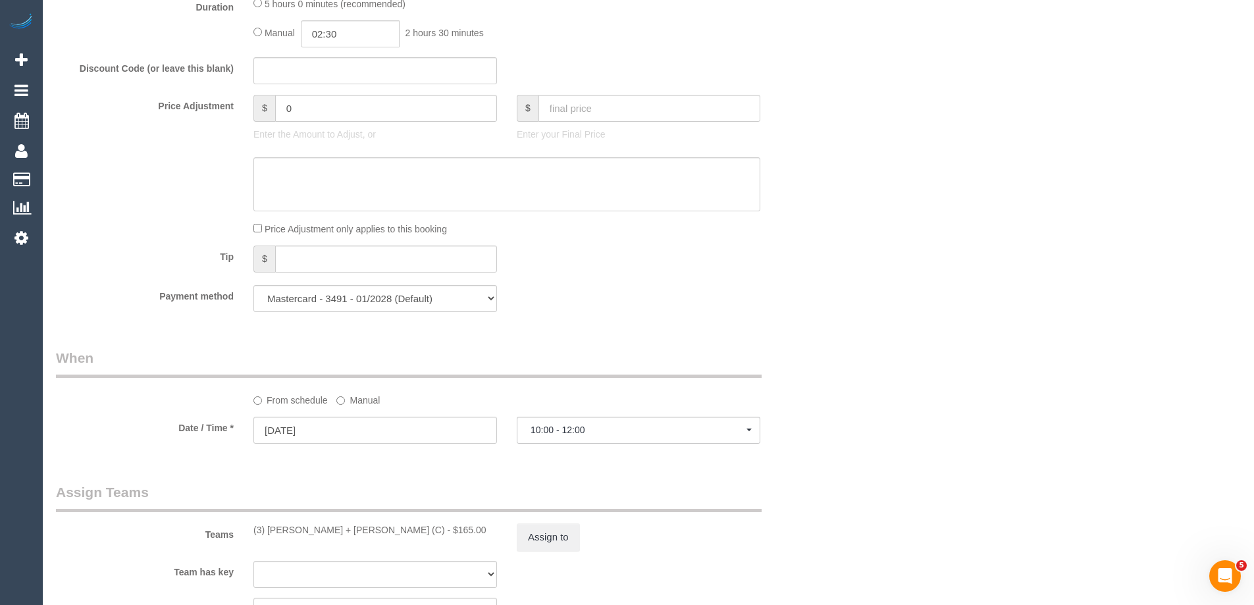
select select
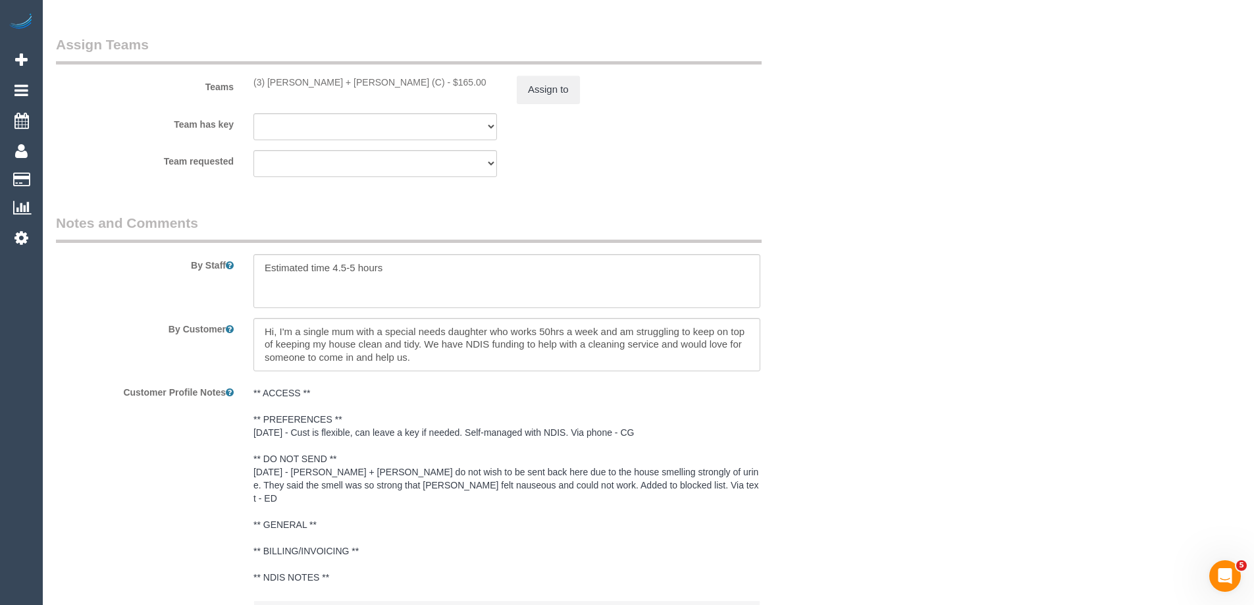
select select "number:29"
select select "number:14"
select select "number:19"
select select "number:22"
select select "number:33"
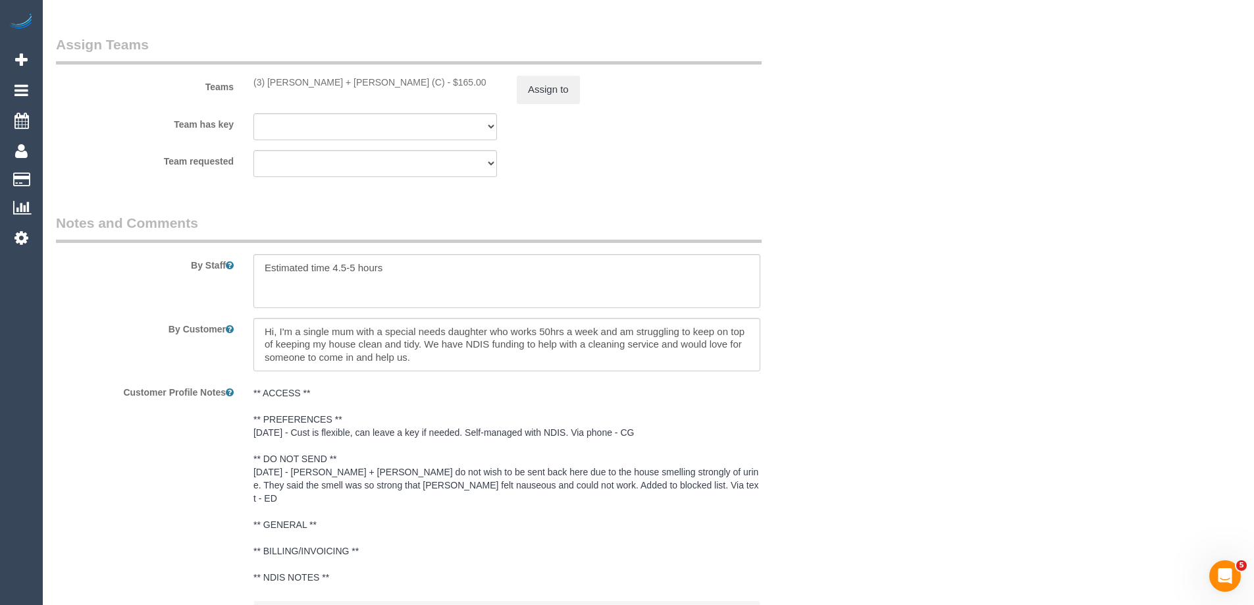
select select "number:26"
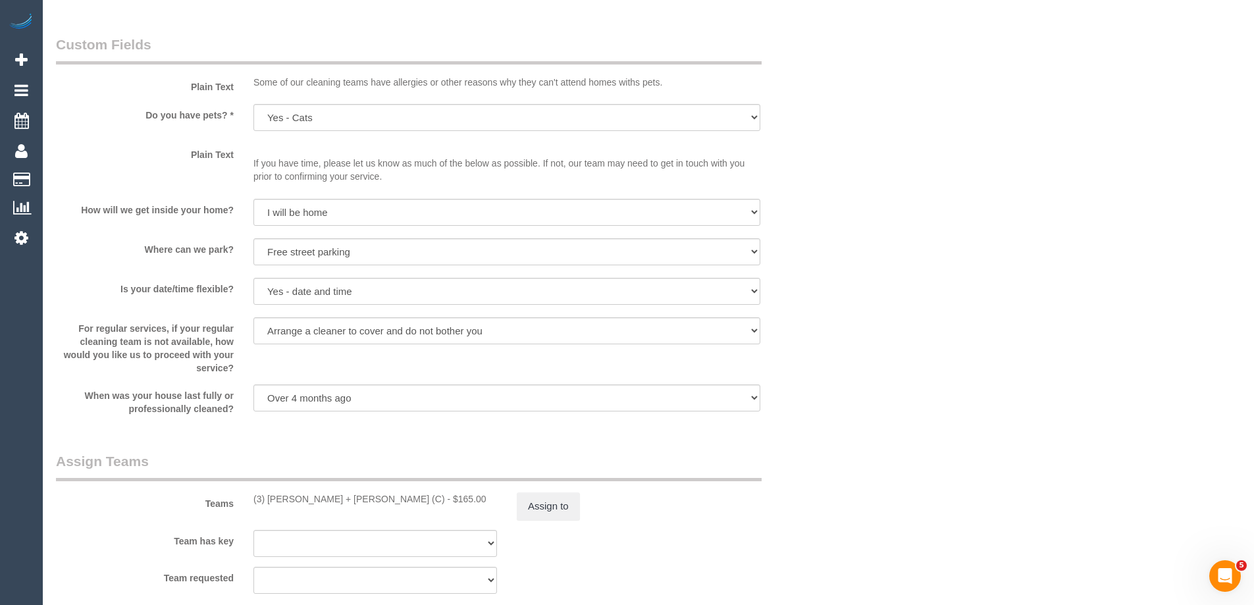
select select "spot24"
select select "object:2438"
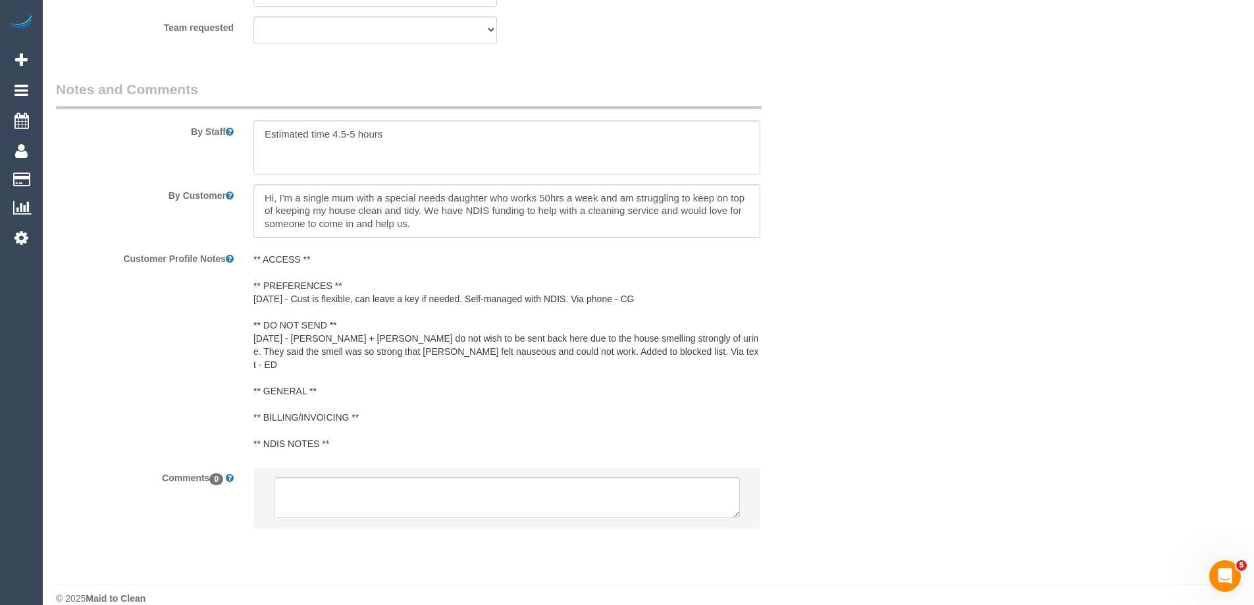
scroll to position [2118, 0]
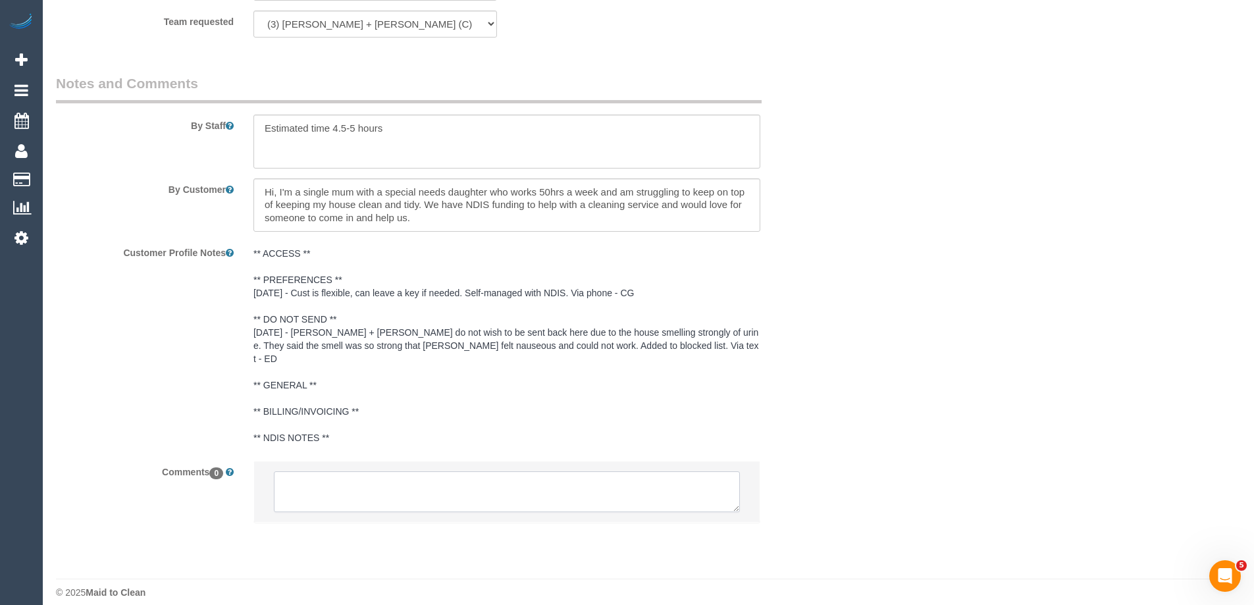
click at [390, 483] on textarea at bounding box center [507, 491] width 466 height 41
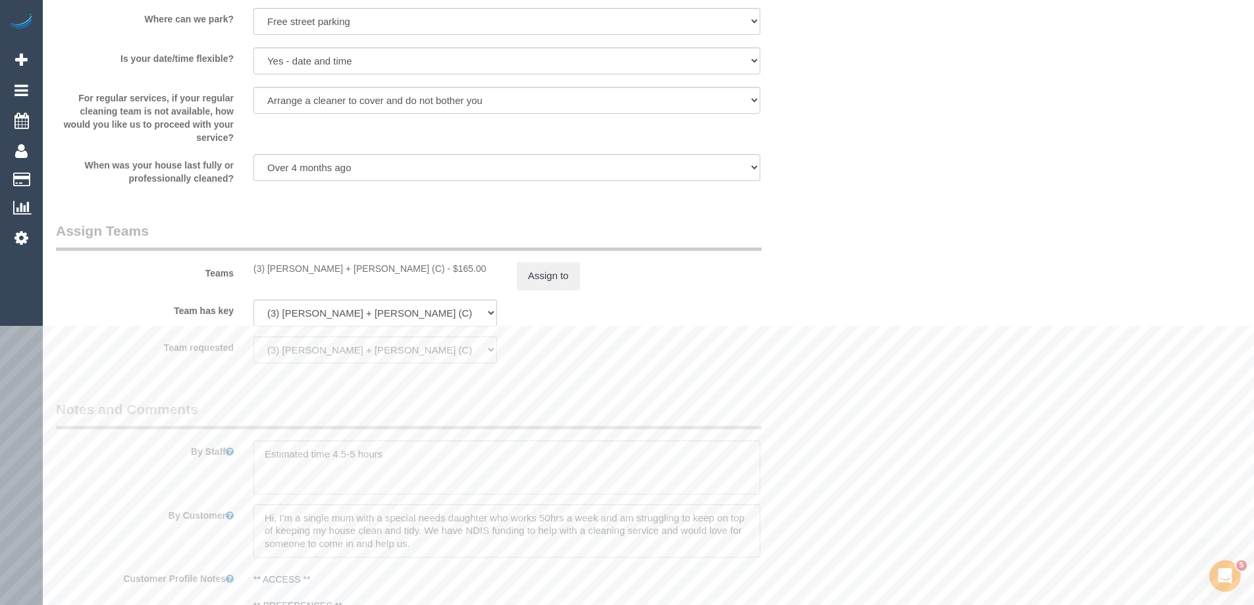
scroll to position [1657, 0]
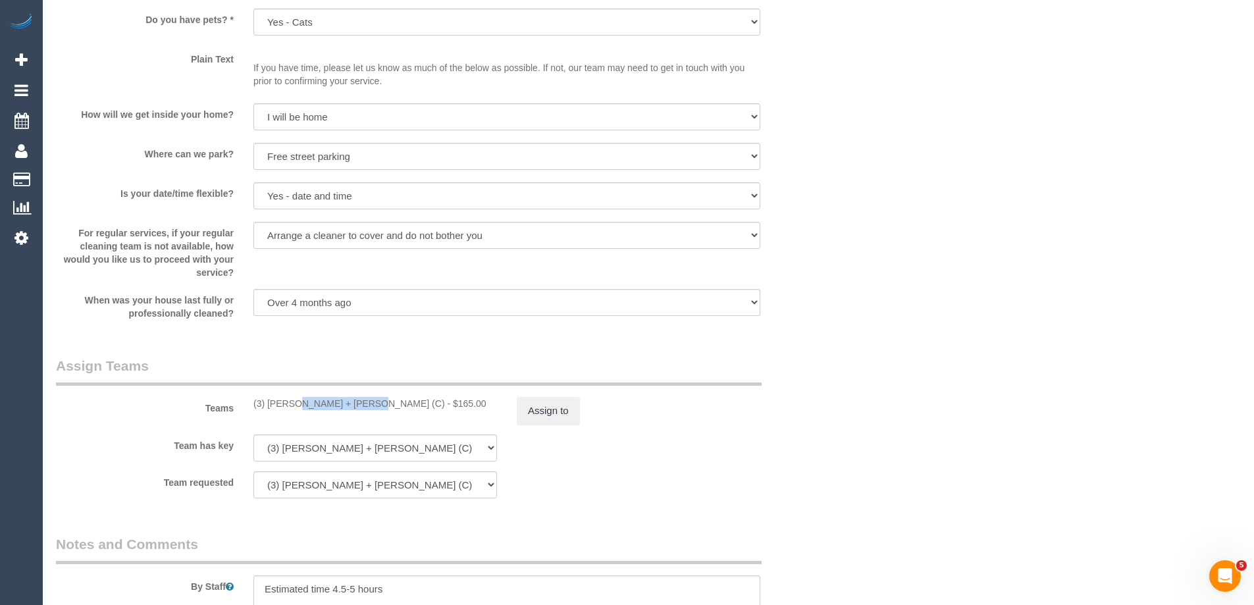
drag, startPoint x: 256, startPoint y: 407, endPoint x: 330, endPoint y: 409, distance: 74.4
click at [330, 409] on div "(3) Gurdeep + Kamalpreet (C) - $165.00" at bounding box center [375, 403] width 244 height 13
drag, startPoint x: 248, startPoint y: 409, endPoint x: 377, endPoint y: 410, distance: 128.4
click at [377, 410] on div "Teams (3) Gurdeep + Kamalpreet (C) - $165.00 Assign to" at bounding box center [441, 390] width 790 height 68
copy div "(3) [PERSON_NAME] + [PERSON_NAME] (C)"
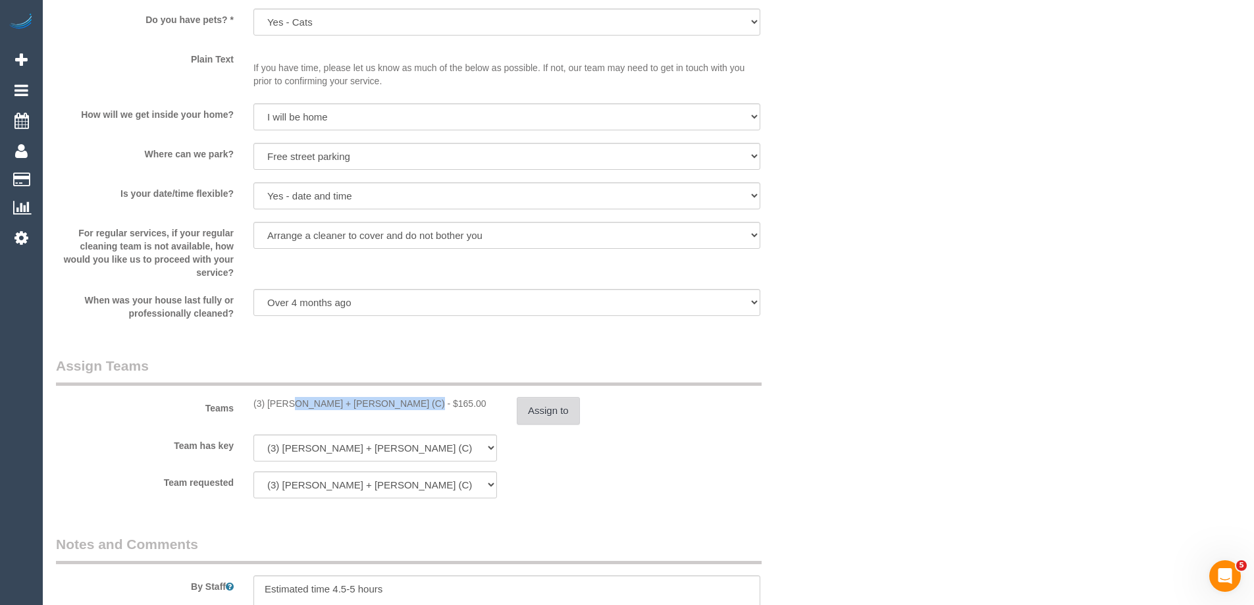
click at [564, 397] on button "Assign to" at bounding box center [548, 411] width 63 height 28
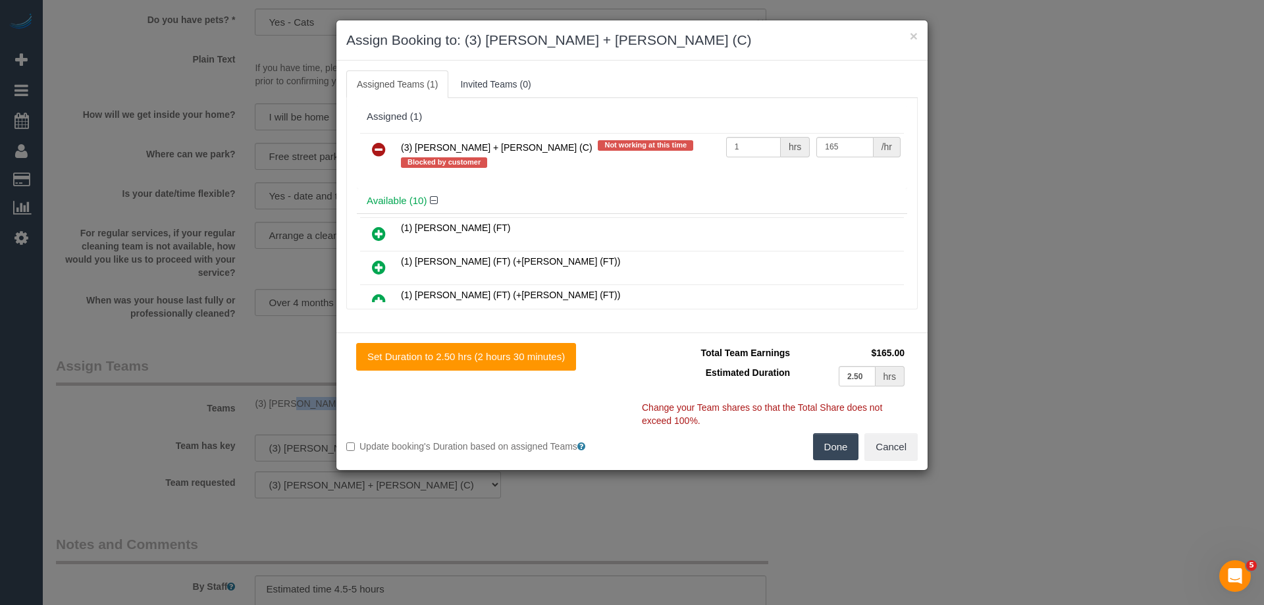
click at [383, 147] on icon at bounding box center [379, 150] width 14 height 16
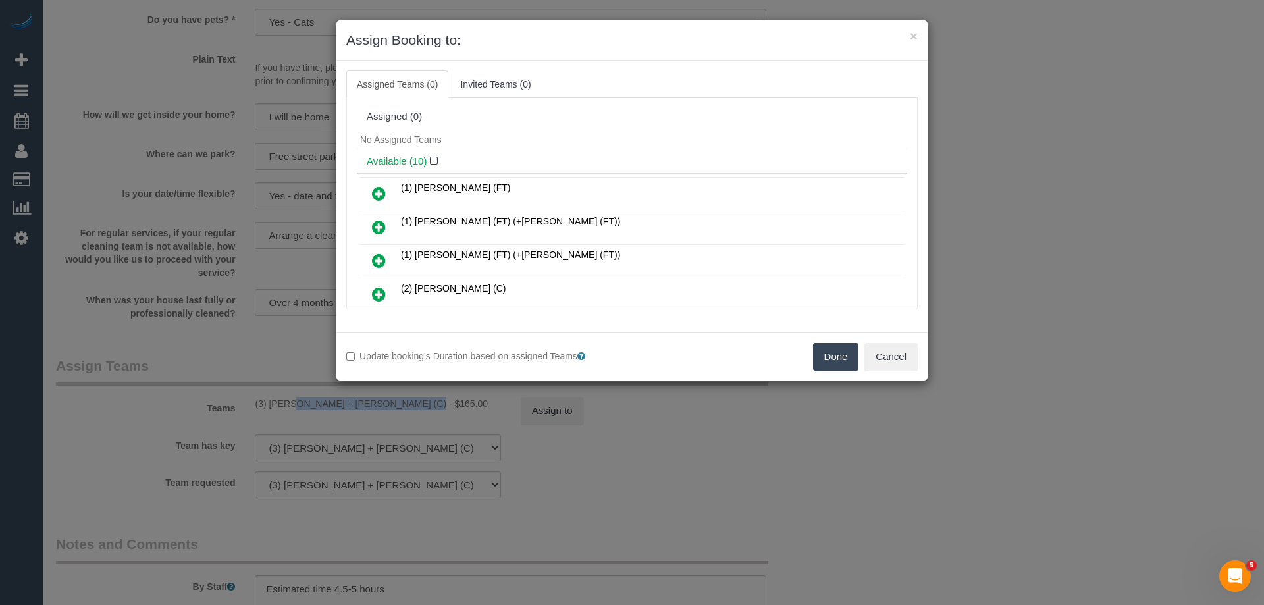
click at [841, 350] on button "Done" at bounding box center [836, 357] width 46 height 28
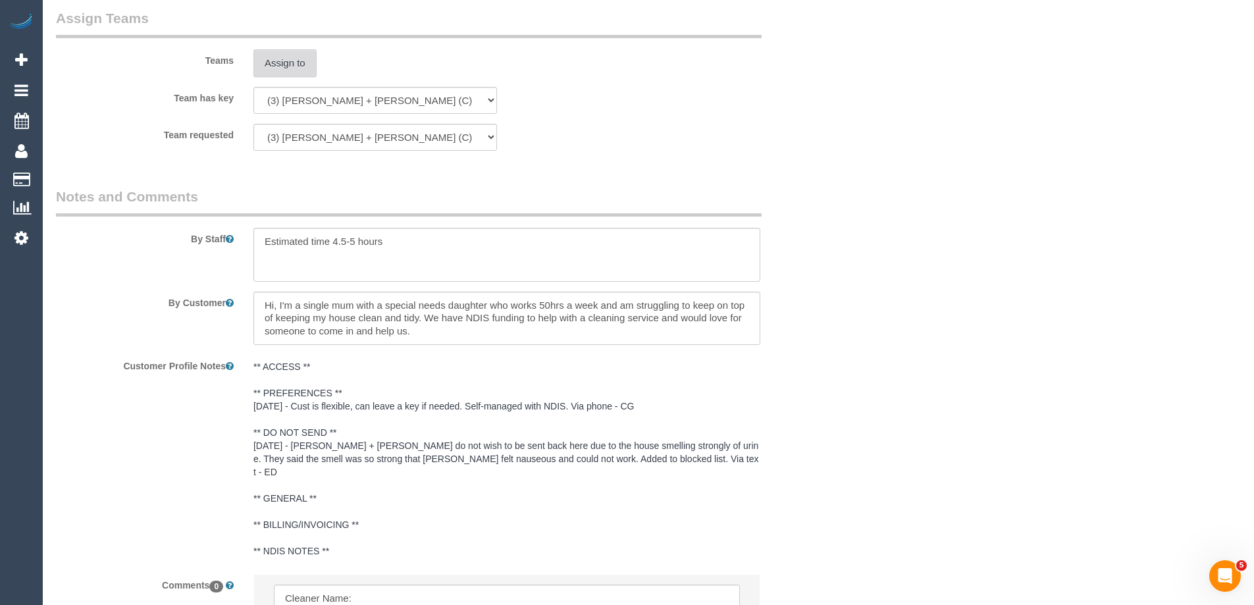
scroll to position [2173, 0]
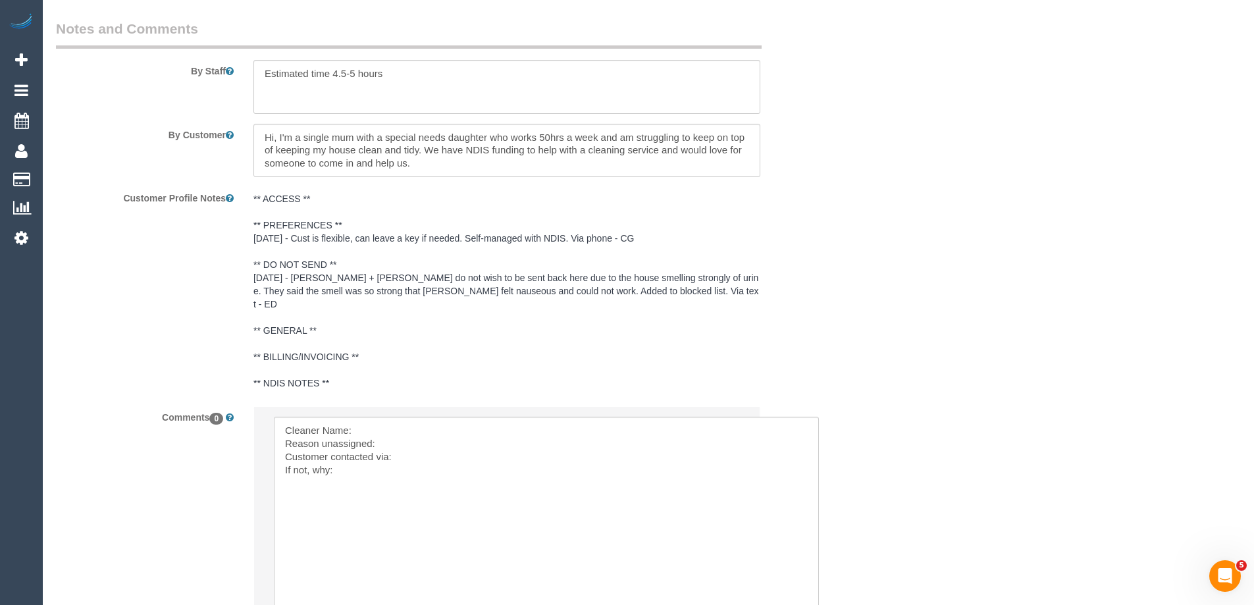
drag, startPoint x: 734, startPoint y: 436, endPoint x: 813, endPoint y: 631, distance: 210.2
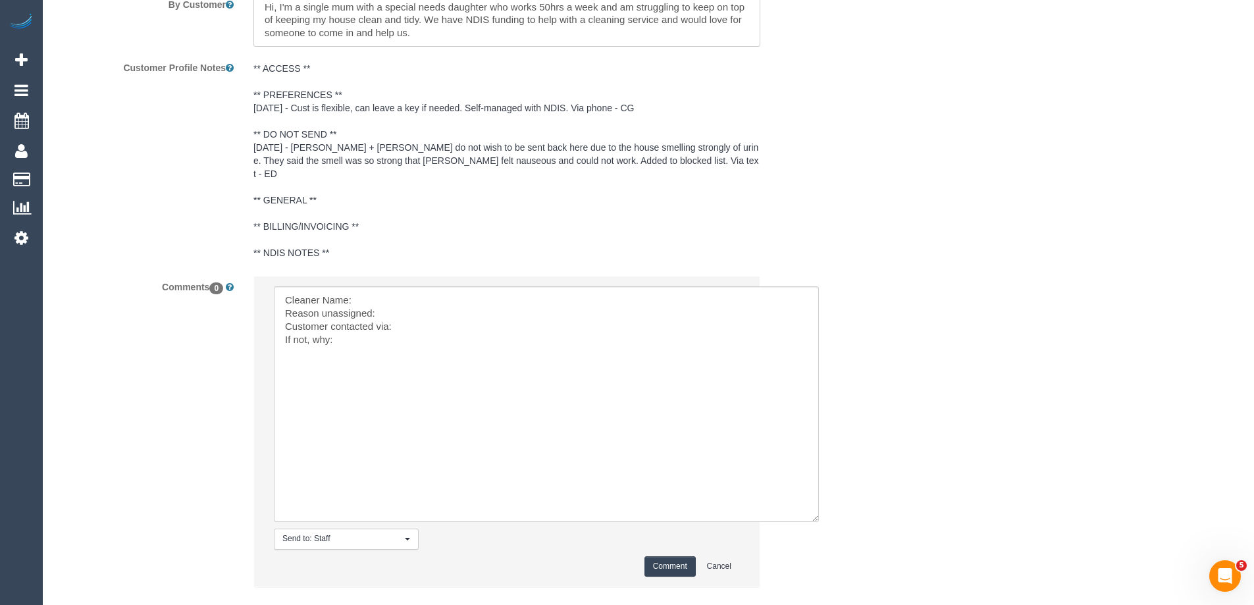
scroll to position [2368, 0]
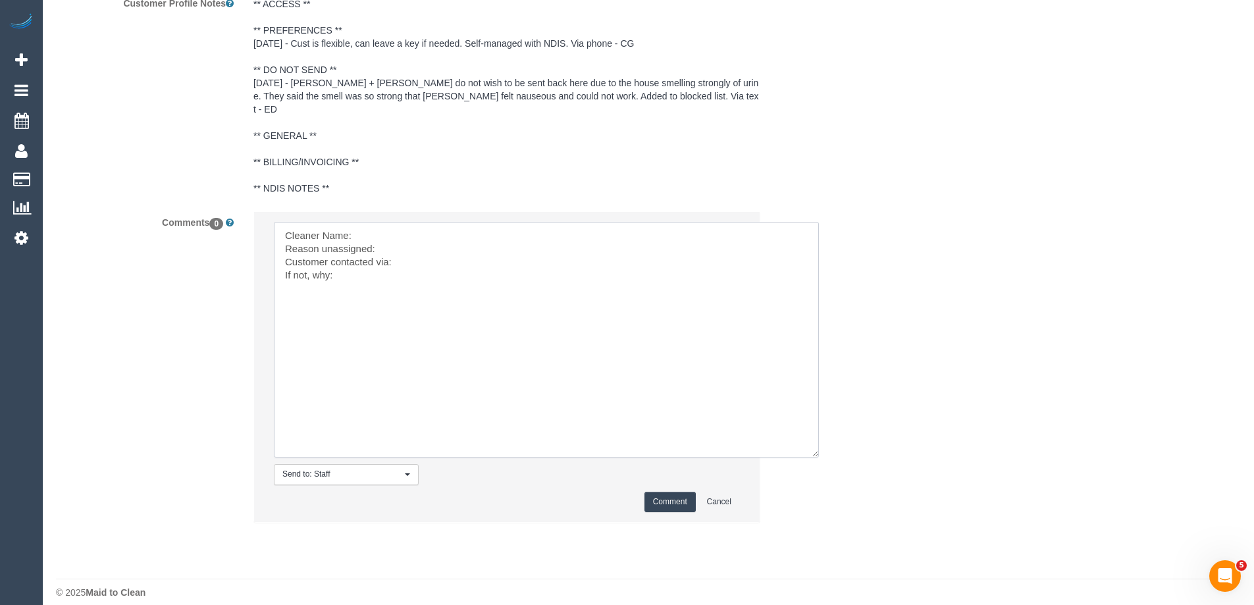
click at [378, 222] on textarea at bounding box center [546, 340] width 545 height 236
paste textarea "(3) Gurdeep + Kamalpreet (C)"
click at [407, 239] on textarea at bounding box center [546, 340] width 545 height 236
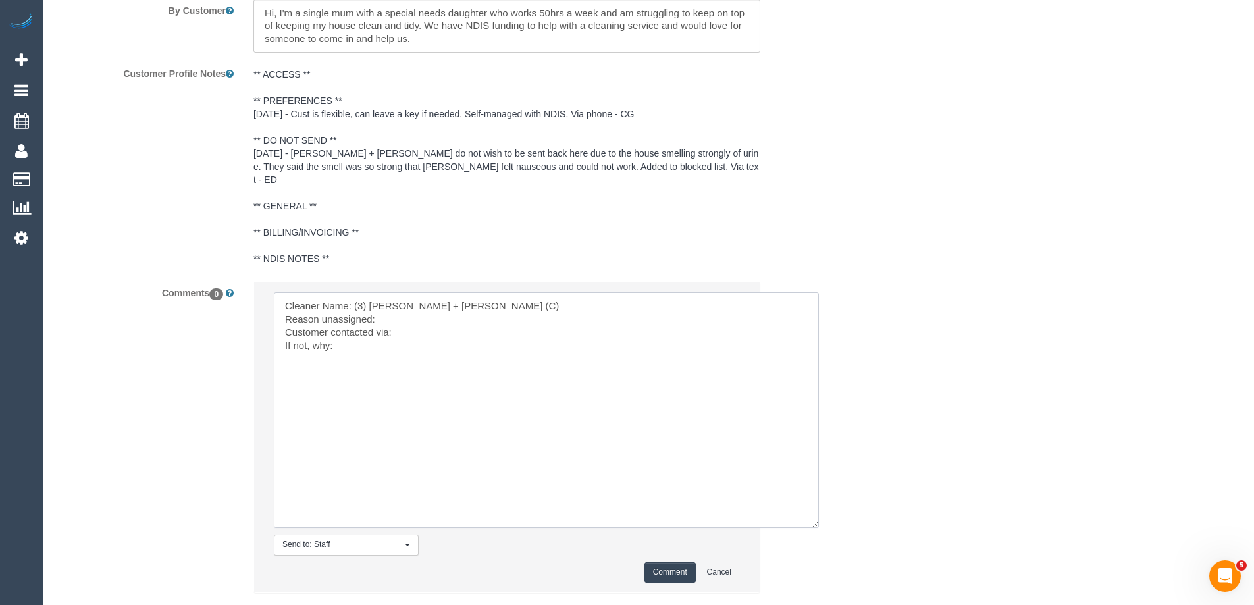
scroll to position [2236, 0]
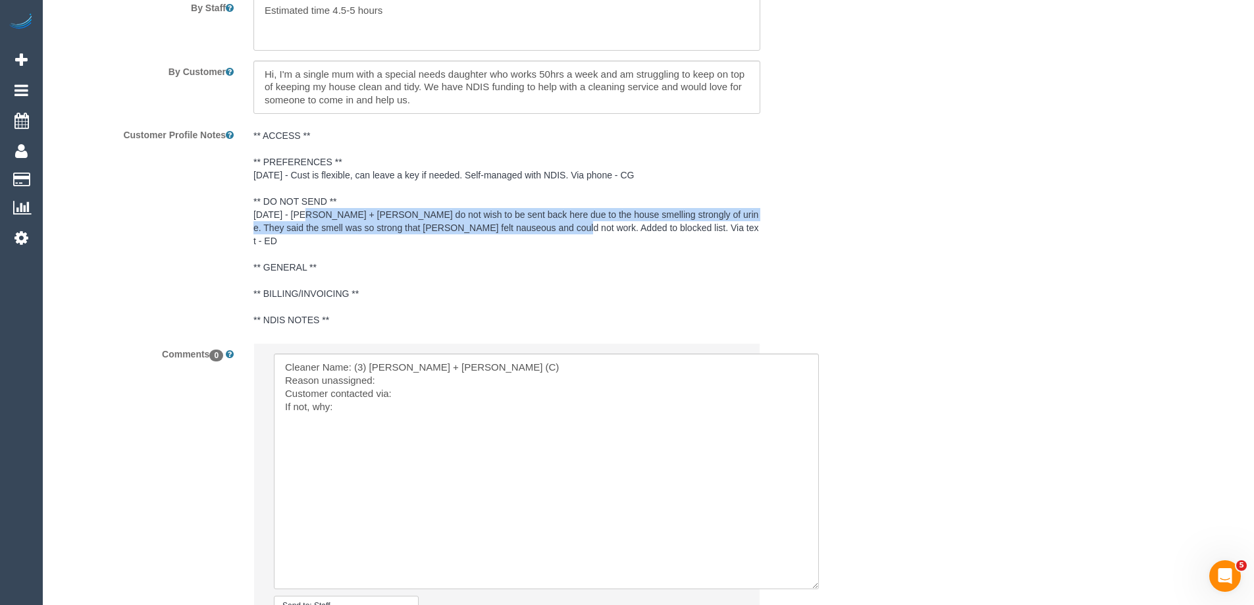
copy pre "Gurdeep + Kamalpreet do not wish to be sent back here due to the house smelling…"
drag, startPoint x: 292, startPoint y: 210, endPoint x: 533, endPoint y: 227, distance: 240.9
click at [533, 227] on pre "** ACCESS ** ** PREFERENCES ** 03/09/25 - Cust is flexible, can leave a key if …" at bounding box center [506, 227] width 507 height 197
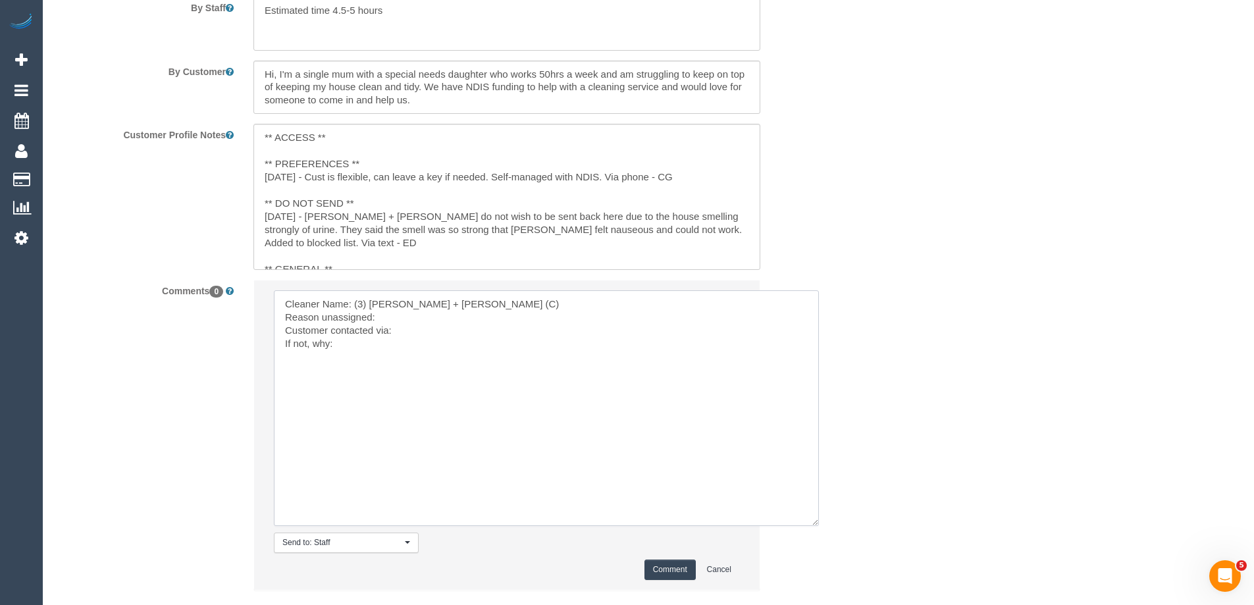
click at [421, 321] on textarea at bounding box center [546, 408] width 545 height 236
paste textarea "Gurdeep + Kamalpreet do not wish to be sent back here due to the house smelling…"
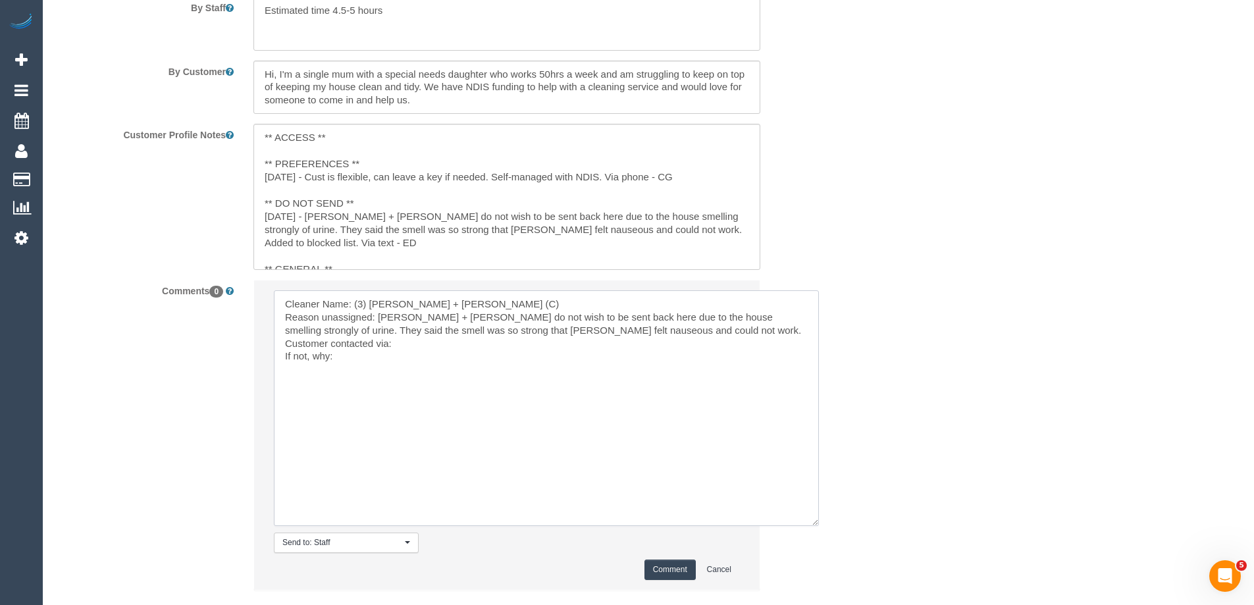
click at [380, 313] on textarea at bounding box center [546, 408] width 545 height 236
click at [432, 345] on textarea at bounding box center [546, 408] width 545 height 236
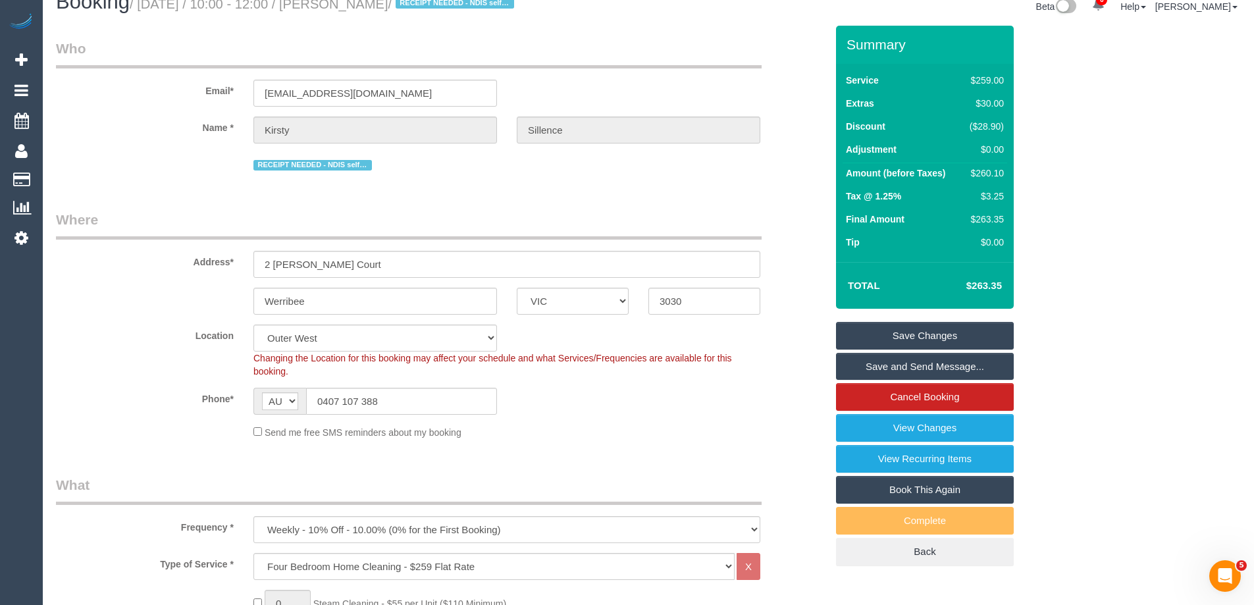
scroll to position [0, 0]
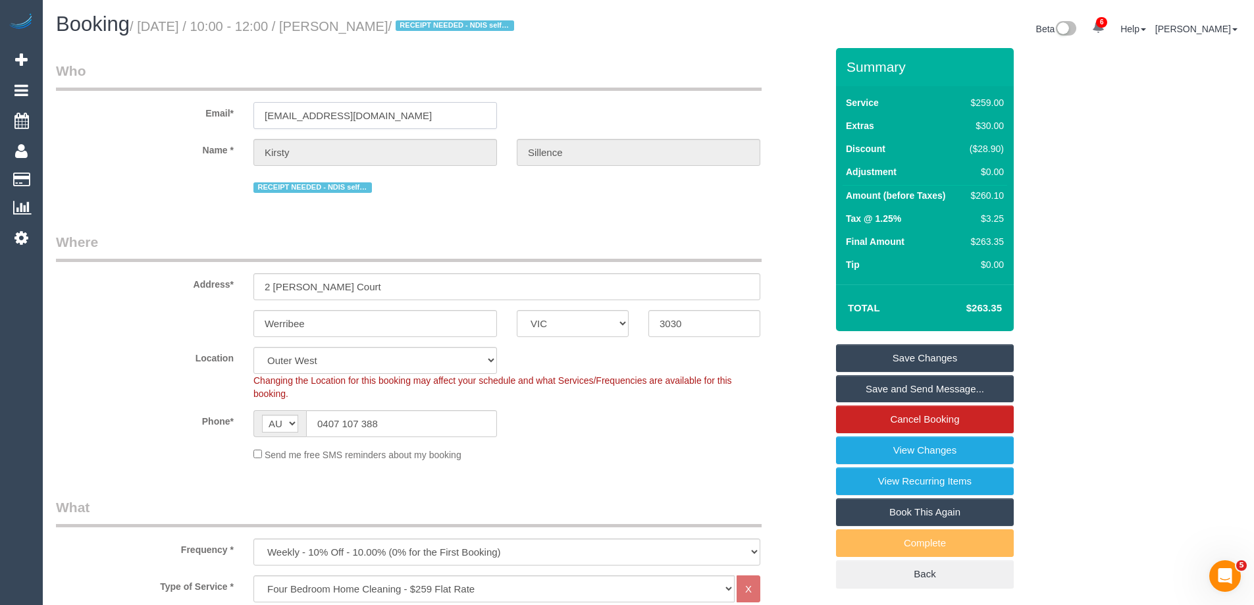
click at [384, 113] on input "kirsty.sillence@hotmail.com" at bounding box center [375, 115] width 244 height 27
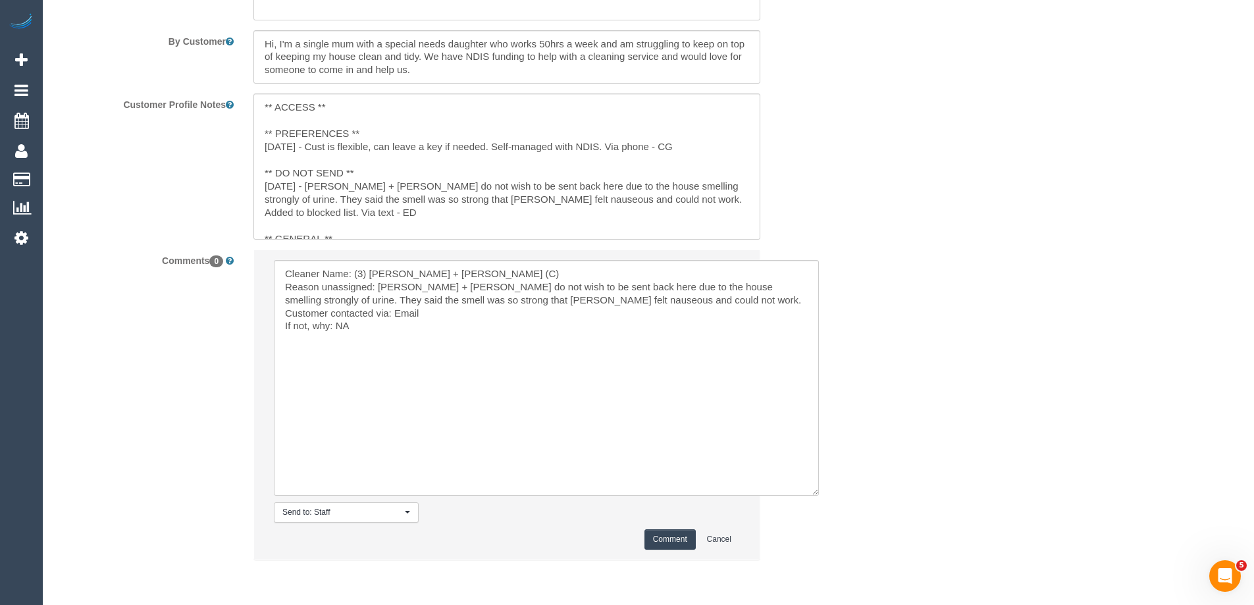
scroll to position [2317, 0]
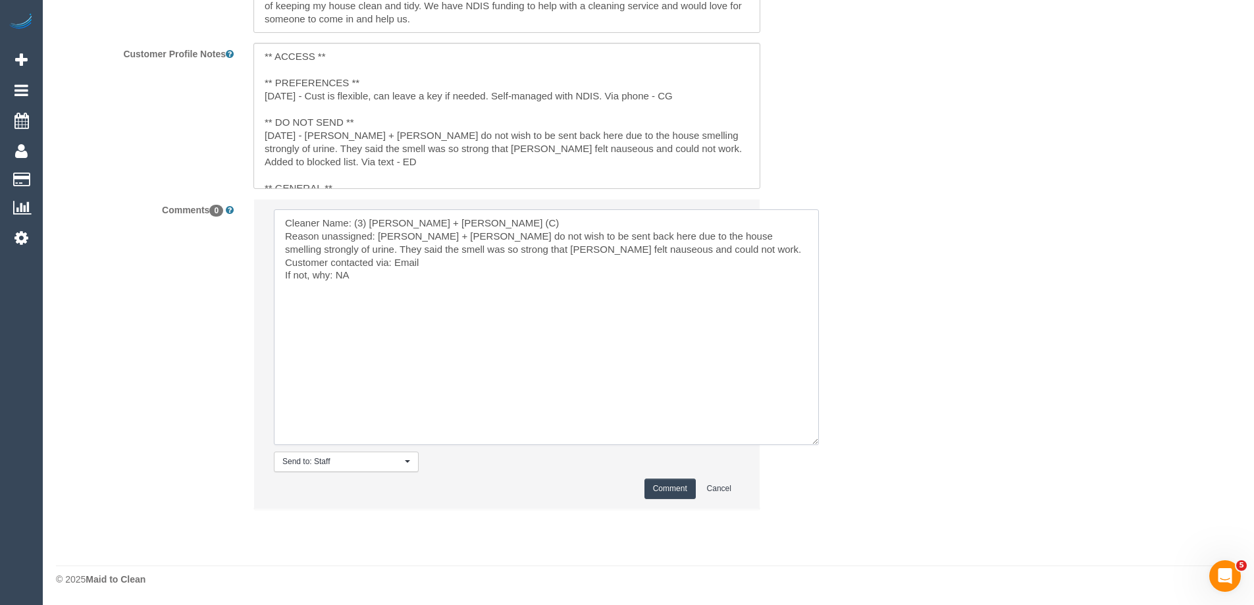
click at [437, 265] on textarea at bounding box center [546, 327] width 545 height 236
type textarea "Cleaner Name: (3) Gurdeep + Kamalpreet (C) Reason unassigned: Gurdeep + Kamalpr…"
click at [656, 488] on button "Comment" at bounding box center [669, 489] width 51 height 20
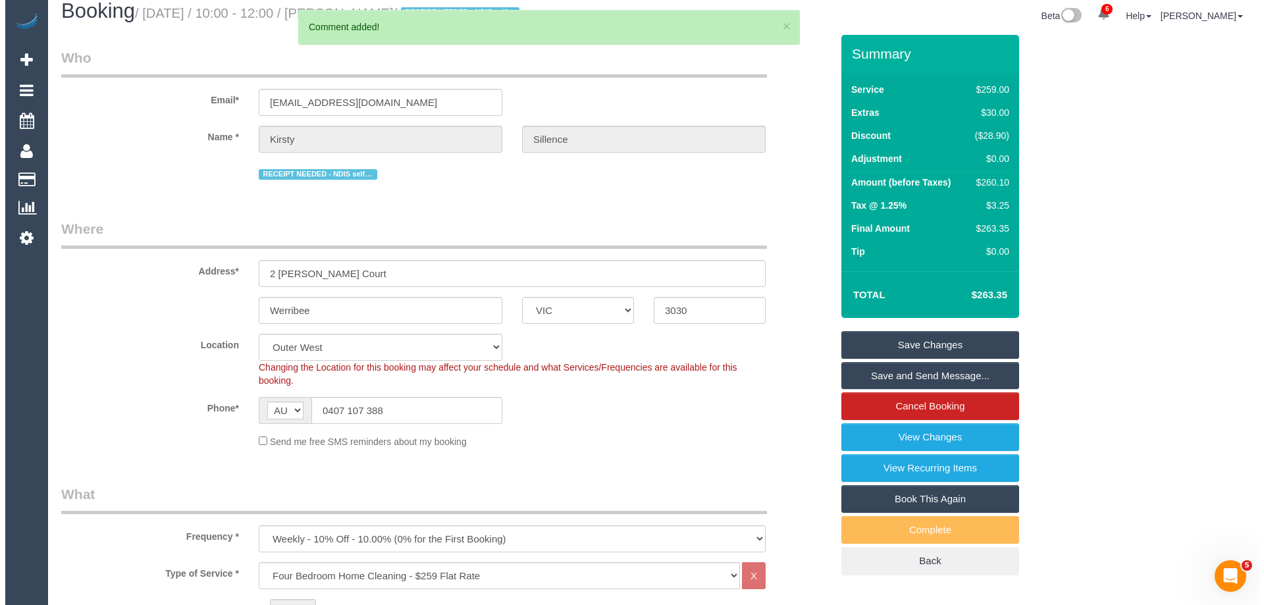
scroll to position [0, 0]
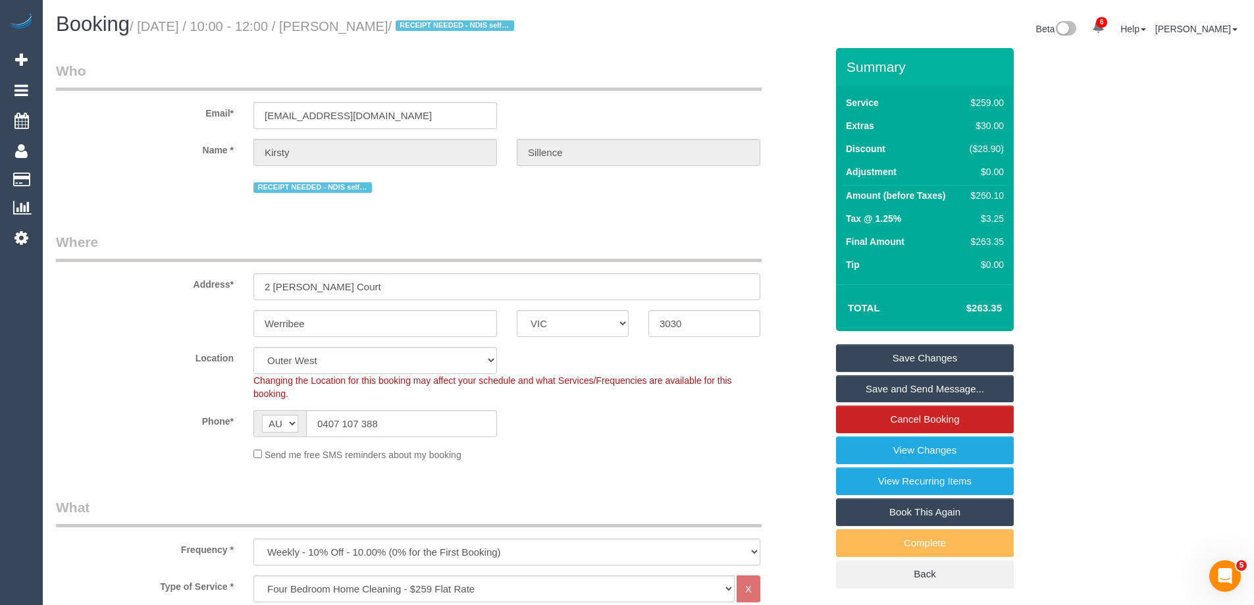
click at [893, 351] on link "Save Changes" at bounding box center [925, 358] width 178 height 28
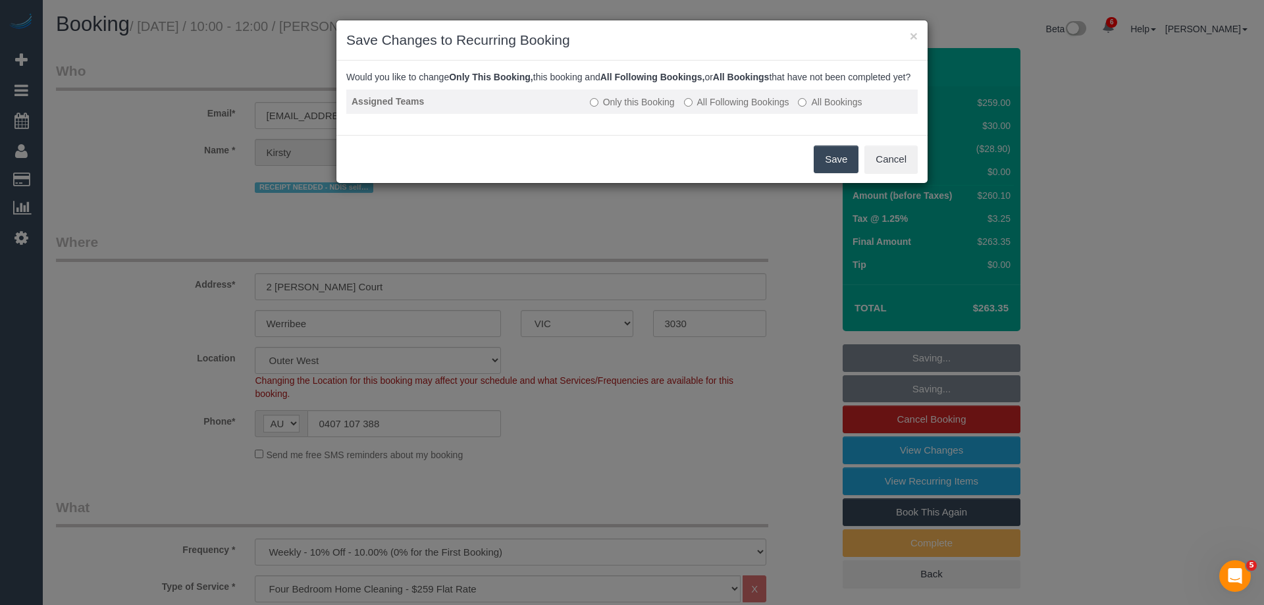
click at [714, 109] on label "All Following Bookings" at bounding box center [736, 101] width 105 height 13
click at [837, 170] on button "Save" at bounding box center [836, 159] width 45 height 28
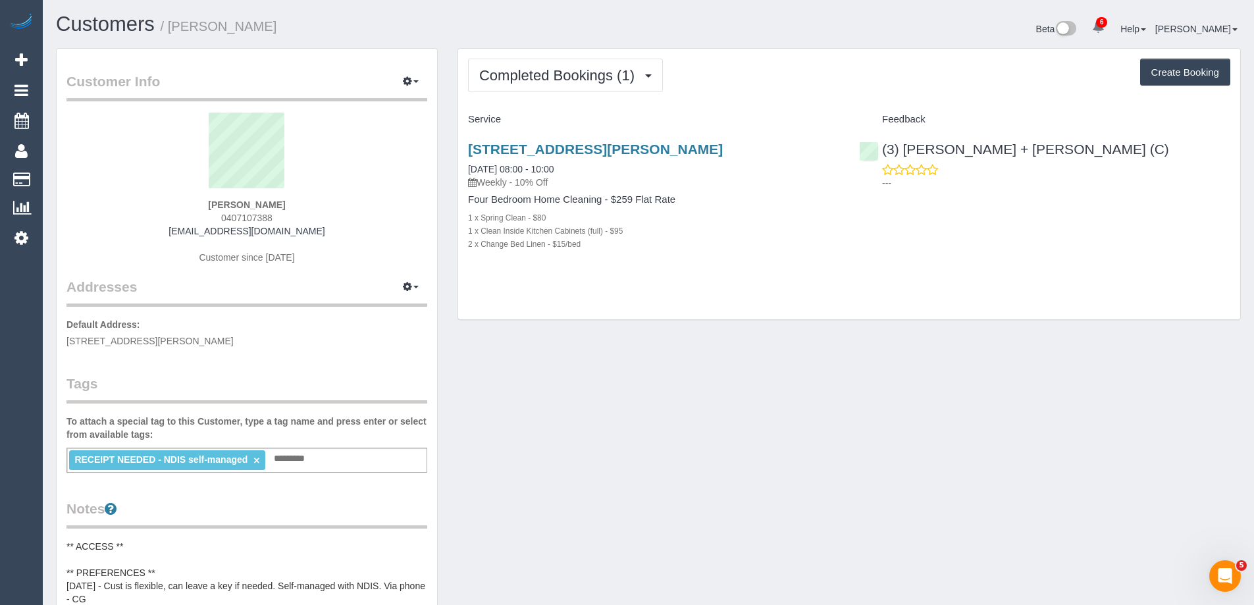
drag, startPoint x: 326, startPoint y: 231, endPoint x: 131, endPoint y: 230, distance: 195.5
click at [131, 230] on div "[PERSON_NAME] 0407107388 [EMAIL_ADDRESS][DOMAIN_NAME] Customer since [DATE]" at bounding box center [246, 195] width 361 height 165
copy link "[EMAIL_ADDRESS][DOMAIN_NAME]"
drag, startPoint x: 1085, startPoint y: 155, endPoint x: 906, endPoint y: 155, distance: 179.7
click at [906, 155] on div "(3) [PERSON_NAME] + [PERSON_NAME] (C) ---" at bounding box center [1044, 162] width 391 height 65
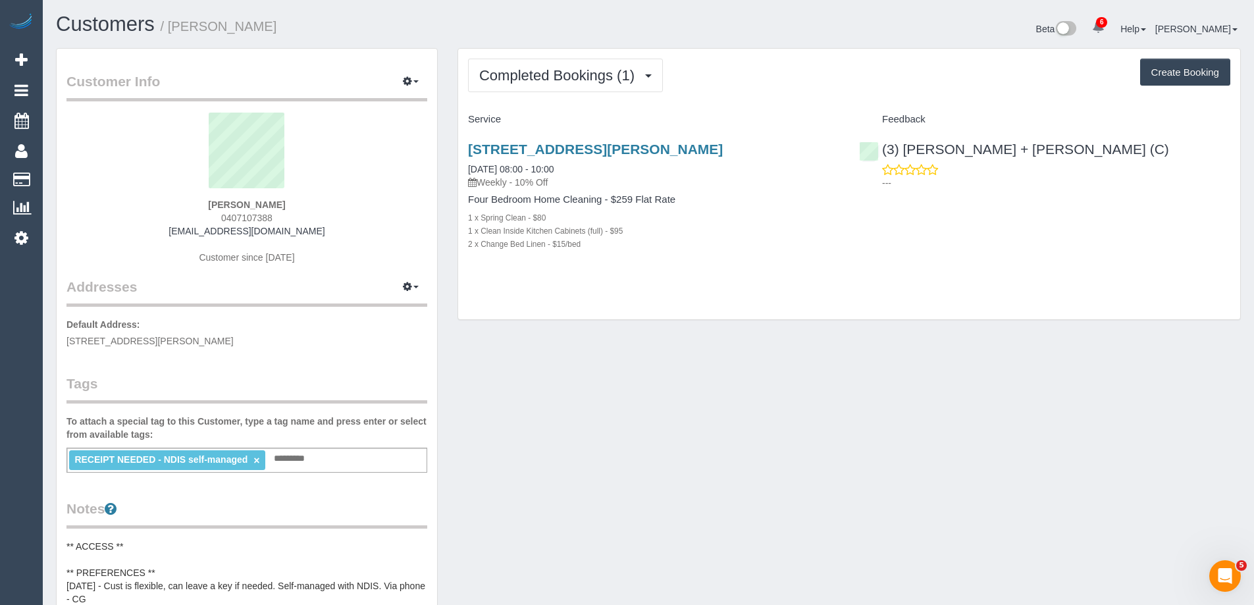
copy link "[PERSON_NAME] + [PERSON_NAME] (C)"
click at [867, 396] on div "Customer Info Edit Contact Info Send Message Email Preferences Special Sales Ta…" at bounding box center [648, 586] width 1205 height 1076
click at [555, 83] on span "Completed Bookings (1)" at bounding box center [560, 75] width 162 height 16
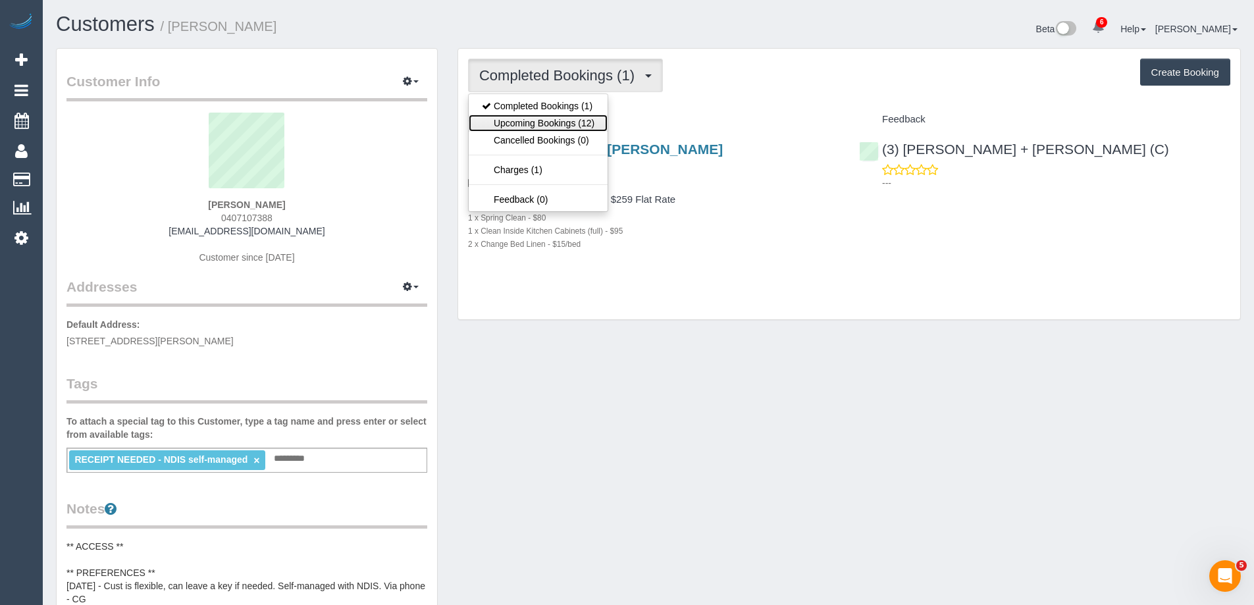
click at [550, 119] on link "Upcoming Bookings (12)" at bounding box center [538, 123] width 139 height 17
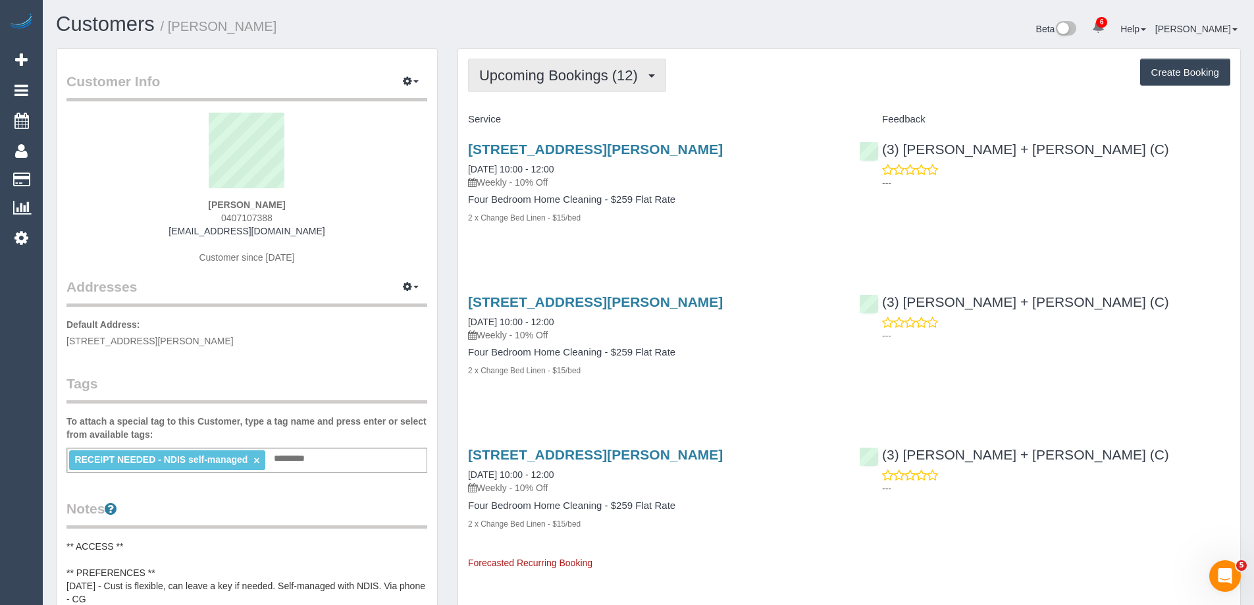
click at [572, 82] on span "Upcoming Bookings (12)" at bounding box center [561, 75] width 165 height 16
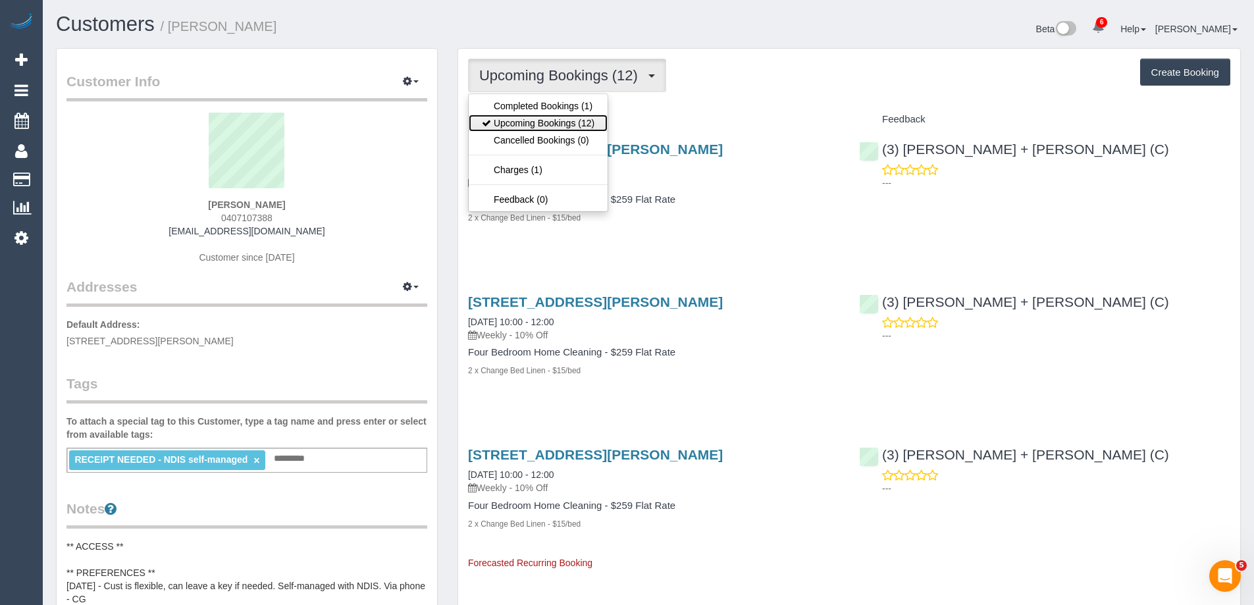
click at [545, 126] on link "Upcoming Bookings (12)" at bounding box center [538, 123] width 139 height 17
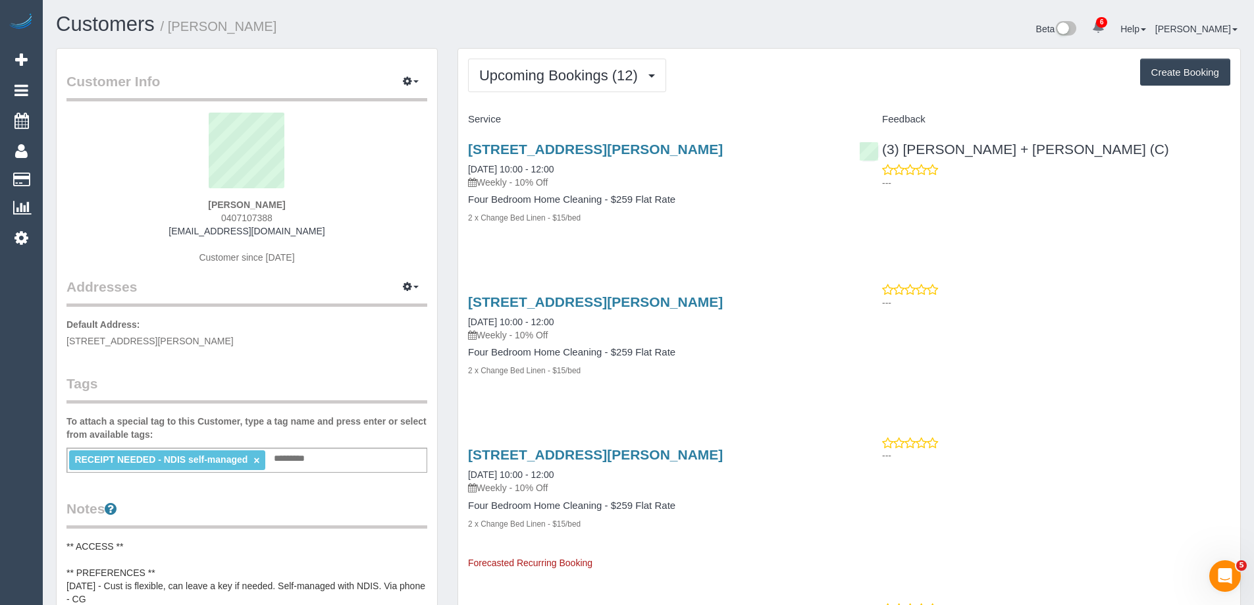
drag, startPoint x: 277, startPoint y: 16, endPoint x: 170, endPoint y: 26, distance: 107.0
click at [170, 26] on h1 "Customers / Kirsty Sillence" at bounding box center [347, 24] width 583 height 22
copy small "[PERSON_NAME]"
drag, startPoint x: 305, startPoint y: 24, endPoint x: 263, endPoint y: 76, distance: 66.5
click at [305, 24] on h1 "Customers / Kirsty Sillence" at bounding box center [347, 24] width 583 height 22
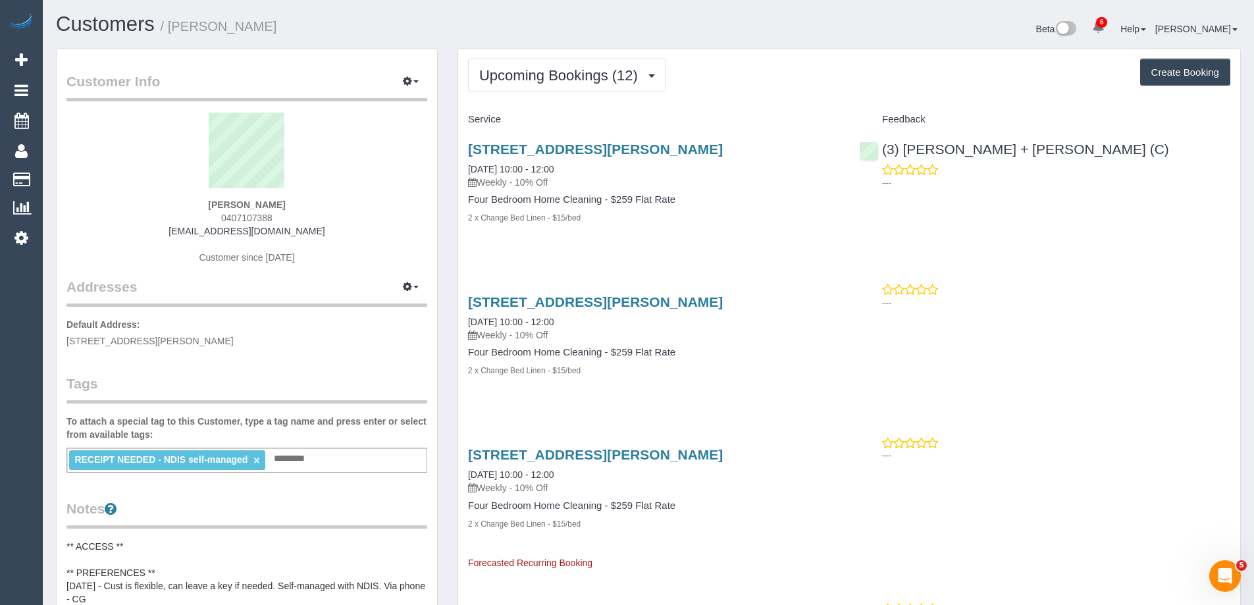
drag, startPoint x: 319, startPoint y: 232, endPoint x: 180, endPoint y: 231, distance: 138.9
click at [179, 232] on div "Kirsty Sillence 0407107388 kirsty.sillence@hotmail.com Customer since 2025" at bounding box center [246, 195] width 361 height 165
copy link "kirsty.sillence@hotmail.com"
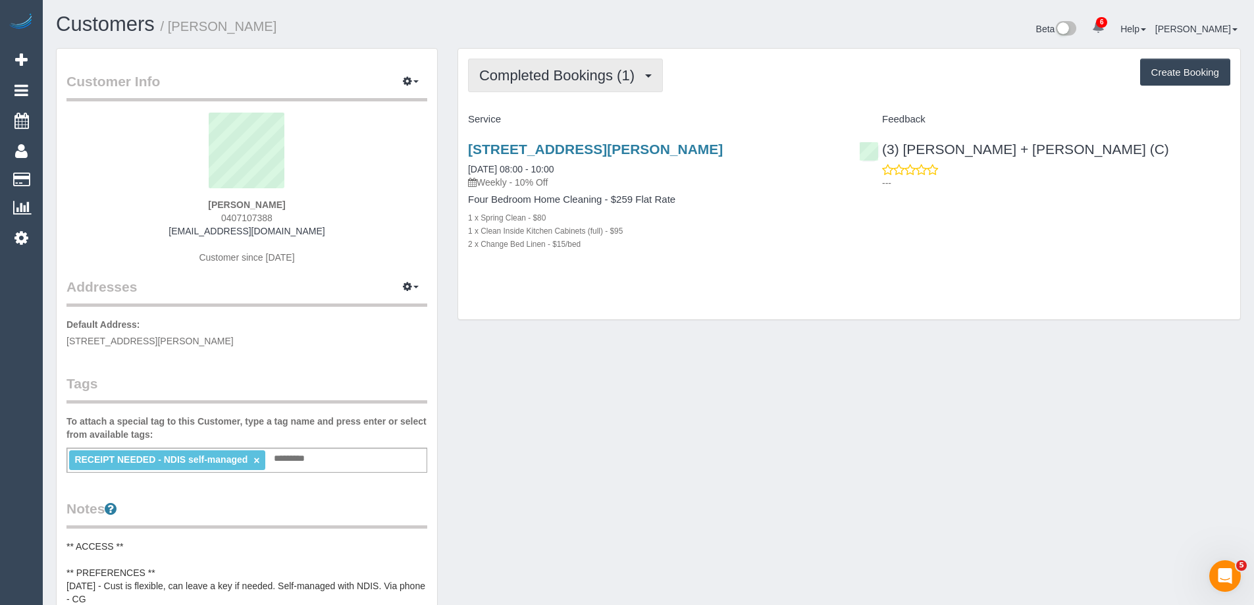
click at [564, 78] on span "Completed Bookings (1)" at bounding box center [560, 75] width 162 height 16
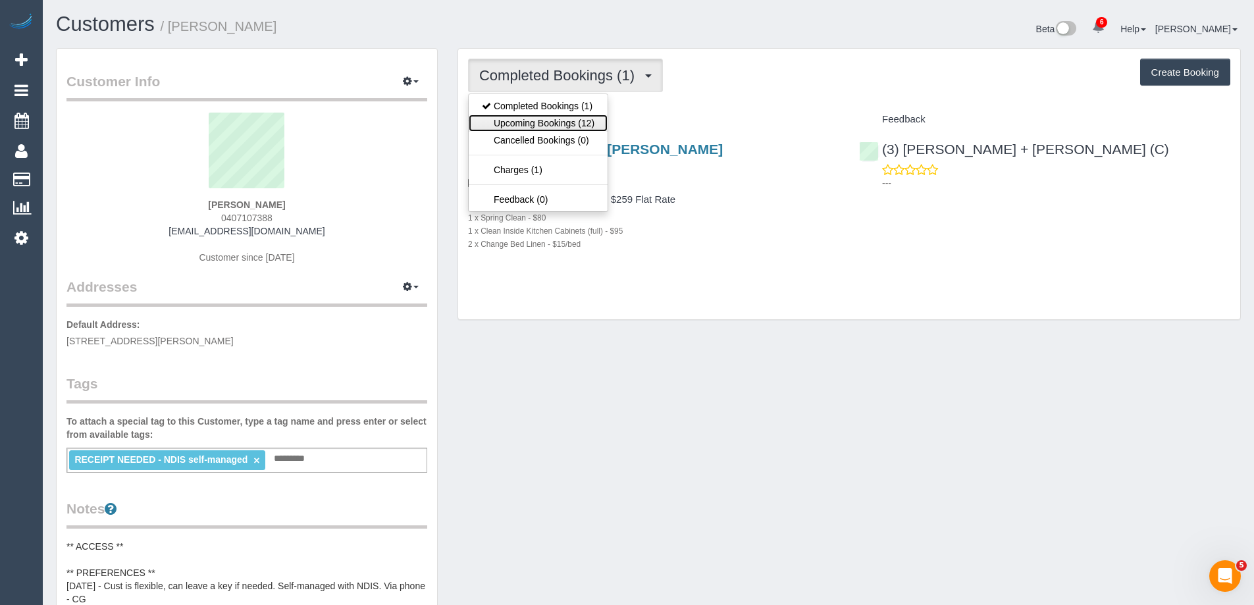
click at [554, 119] on link "Upcoming Bookings (12)" at bounding box center [538, 123] width 139 height 17
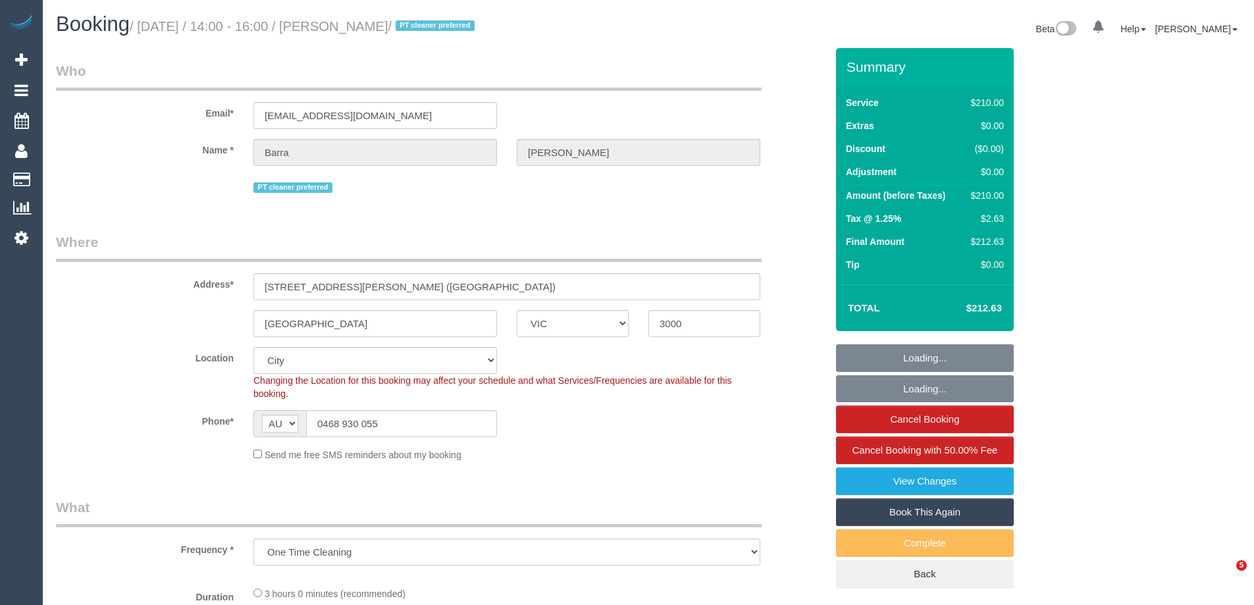
select select "VIC"
select select "string:stripe-pm_1MerEU2GScqysDRV0rSPFrpg"
select select "180"
select select "number:28"
select select "number:14"
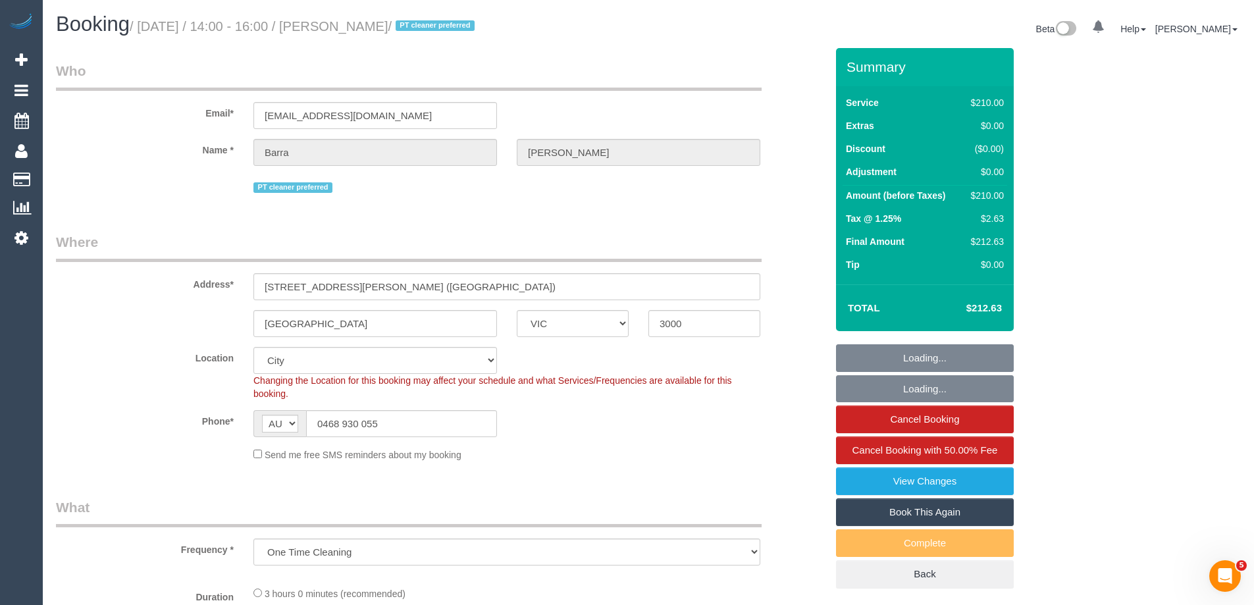
select select "number:20"
select select "number:25"
select select "object:990"
select select "spot1"
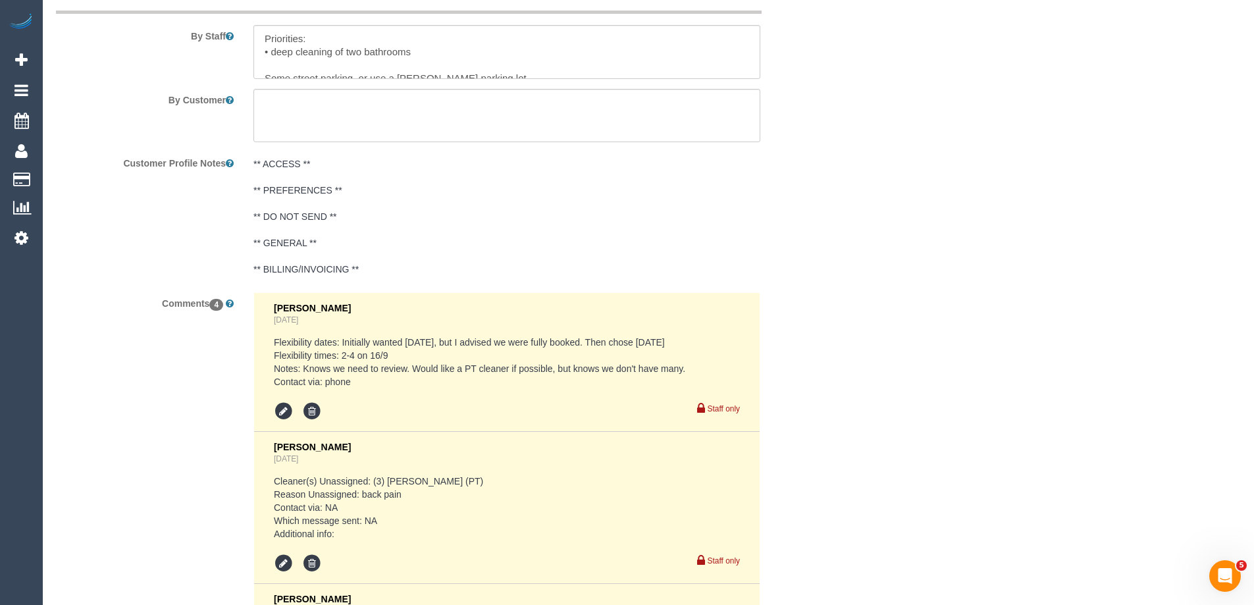
scroll to position [2565, 0]
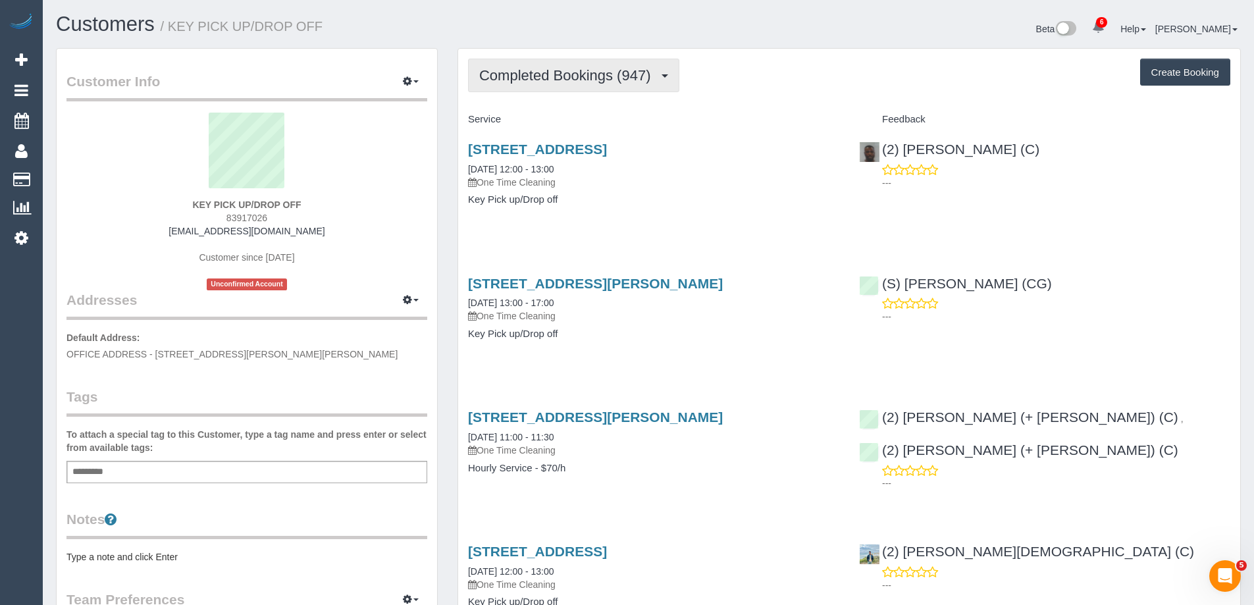
scroll to position [62230, 64571]
click at [561, 70] on span "Completed Bookings (947)" at bounding box center [568, 75] width 178 height 16
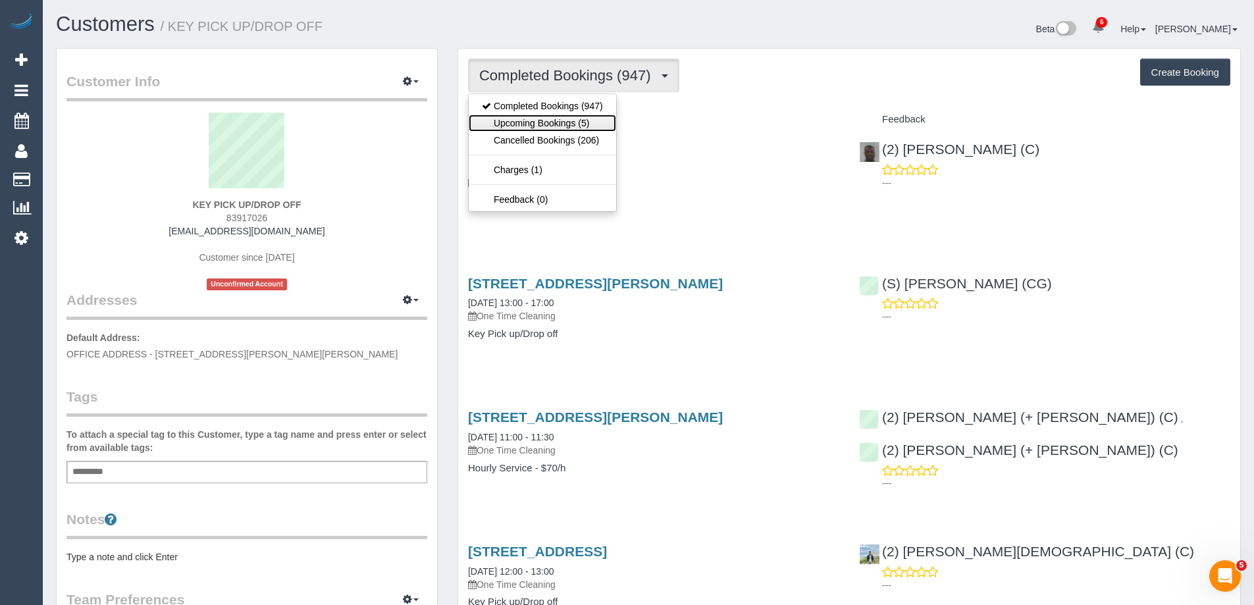
click at [561, 125] on link "Upcoming Bookings (5)" at bounding box center [542, 123] width 147 height 17
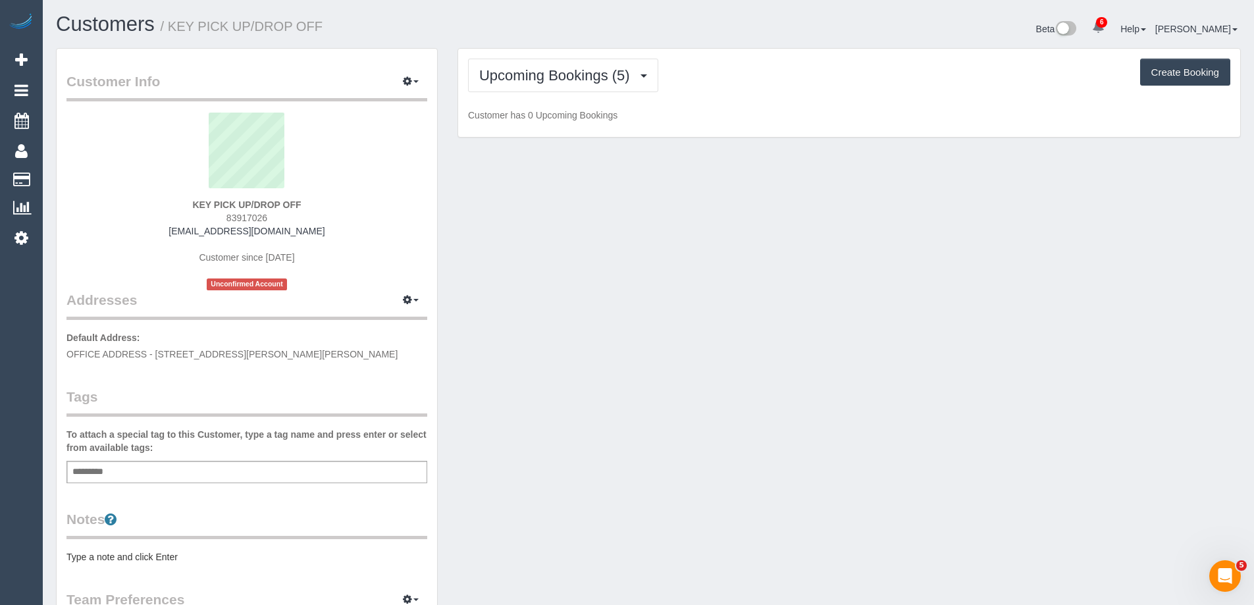
scroll to position [64854, 64571]
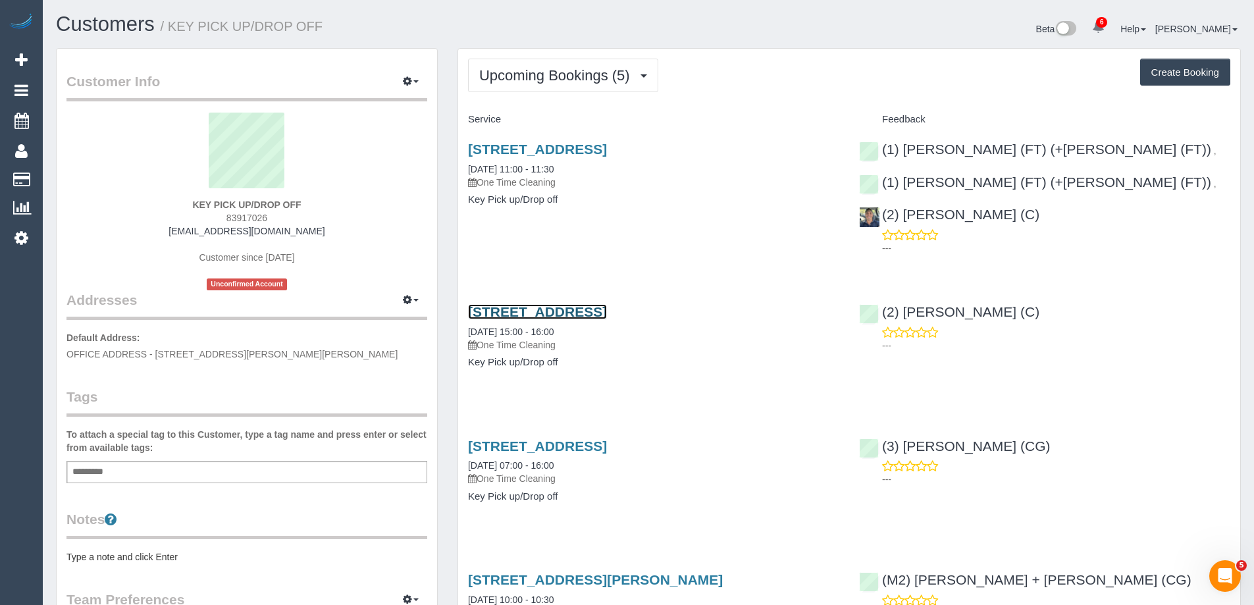
click at [600, 304] on link "53 Ballarat Road, Footscray, VIC 3011" at bounding box center [537, 311] width 139 height 15
click at [542, 70] on span "Upcoming Bookings (5)" at bounding box center [557, 75] width 157 height 16
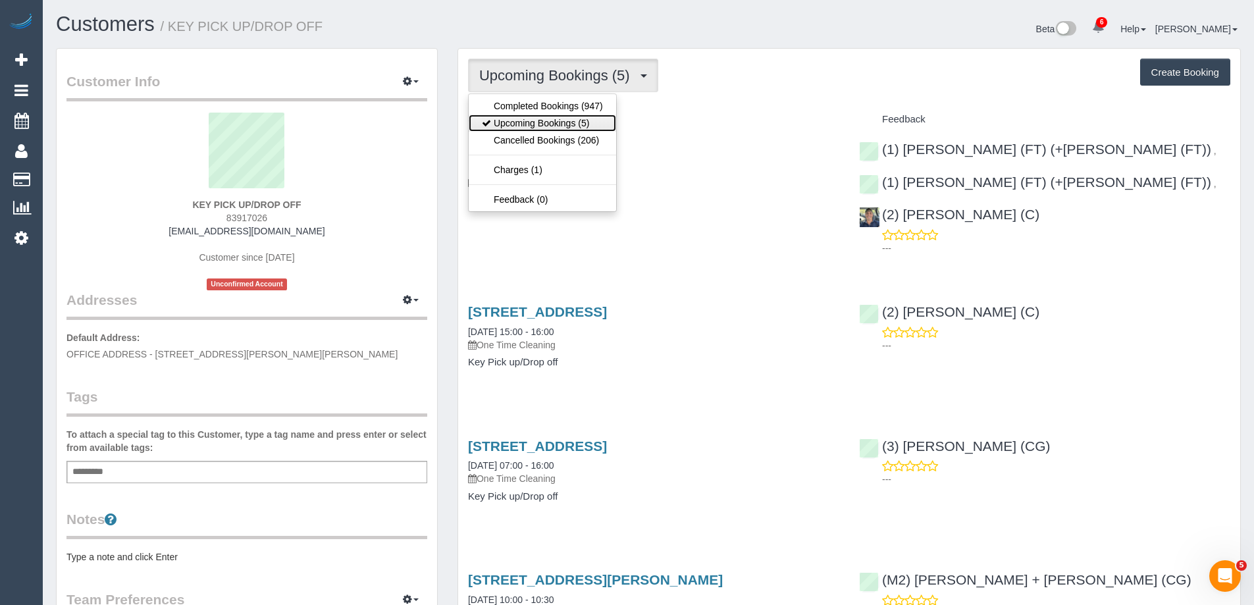
click at [531, 123] on link "Upcoming Bookings (5)" at bounding box center [542, 123] width 147 height 17
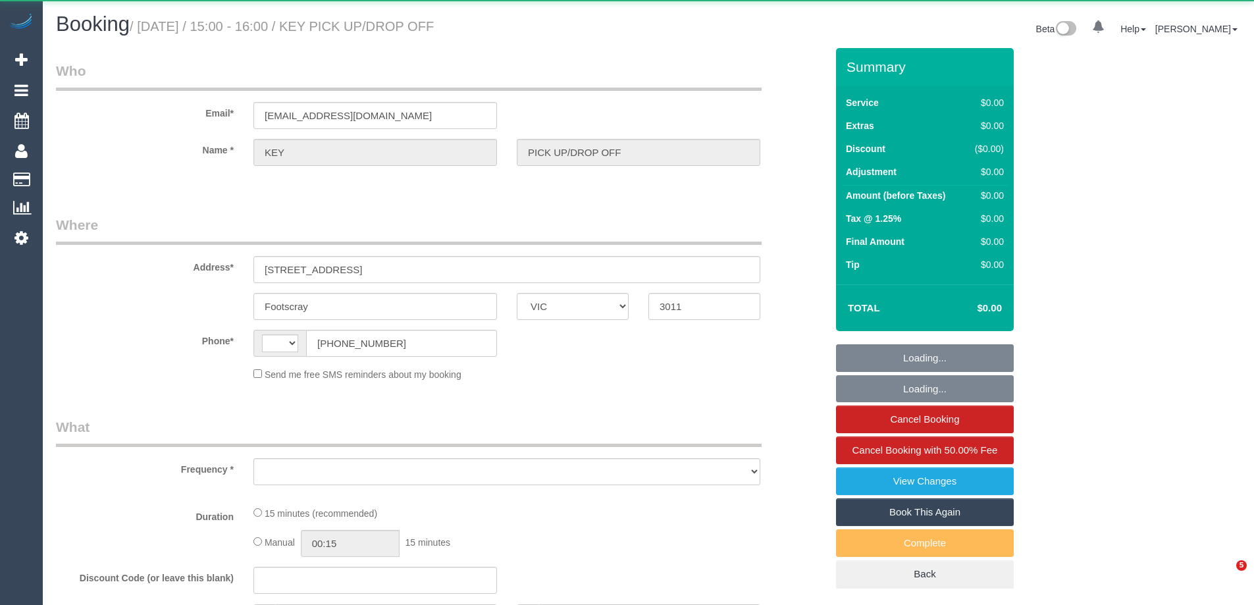
select select "VIC"
select select "string:AU"
select select "object:570"
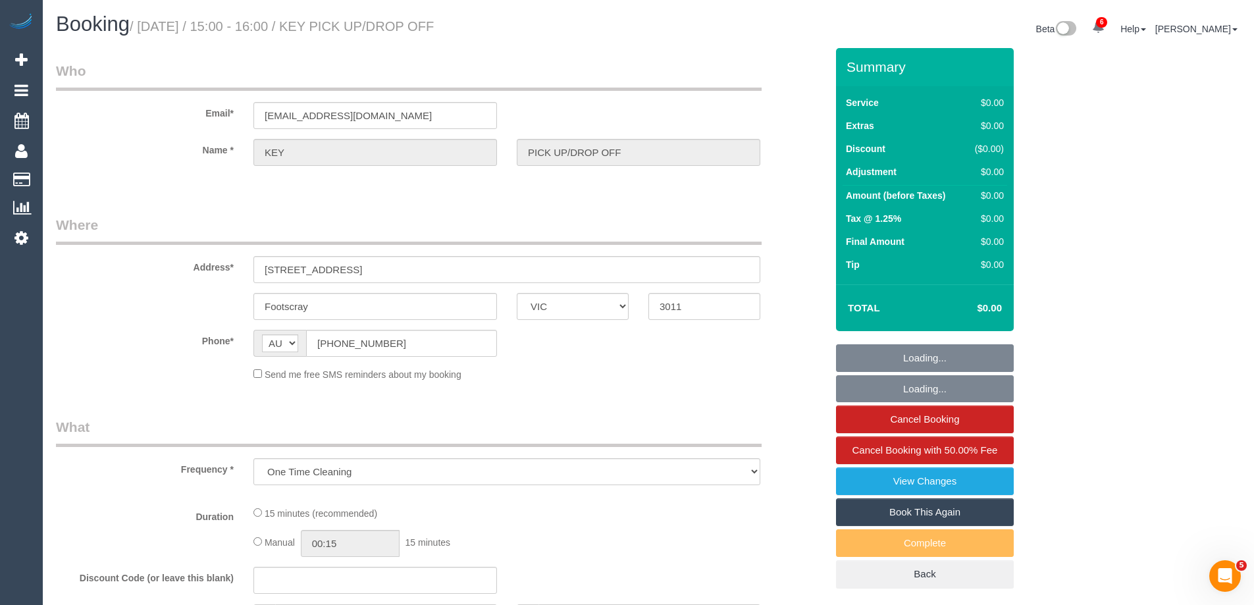
select select "number:28"
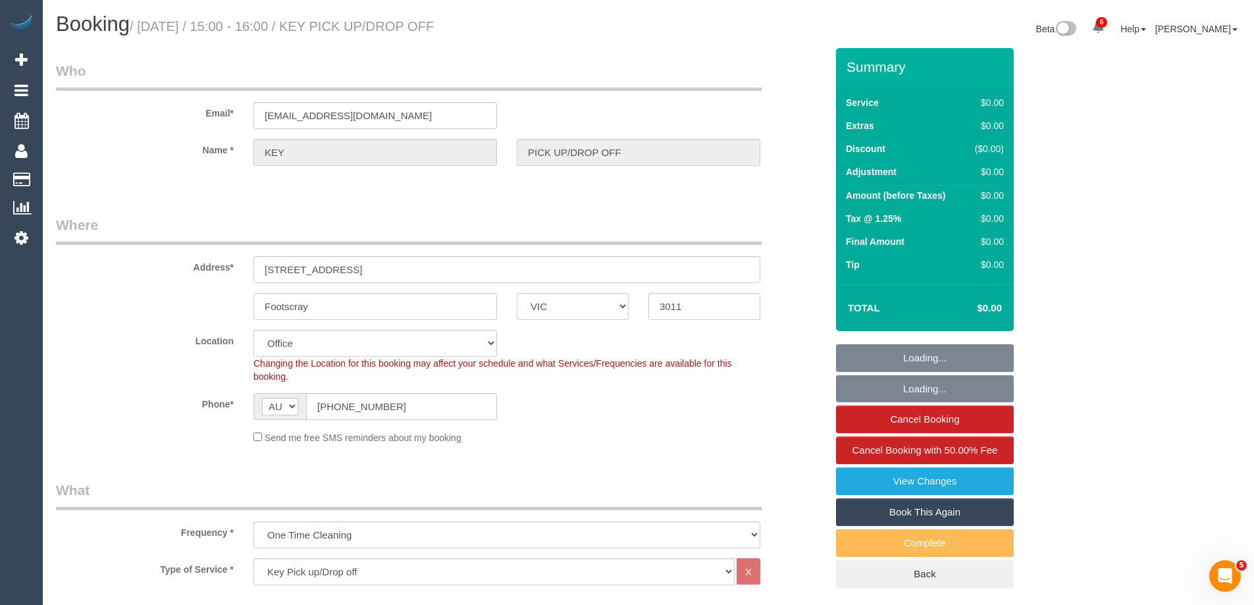
select select "object:739"
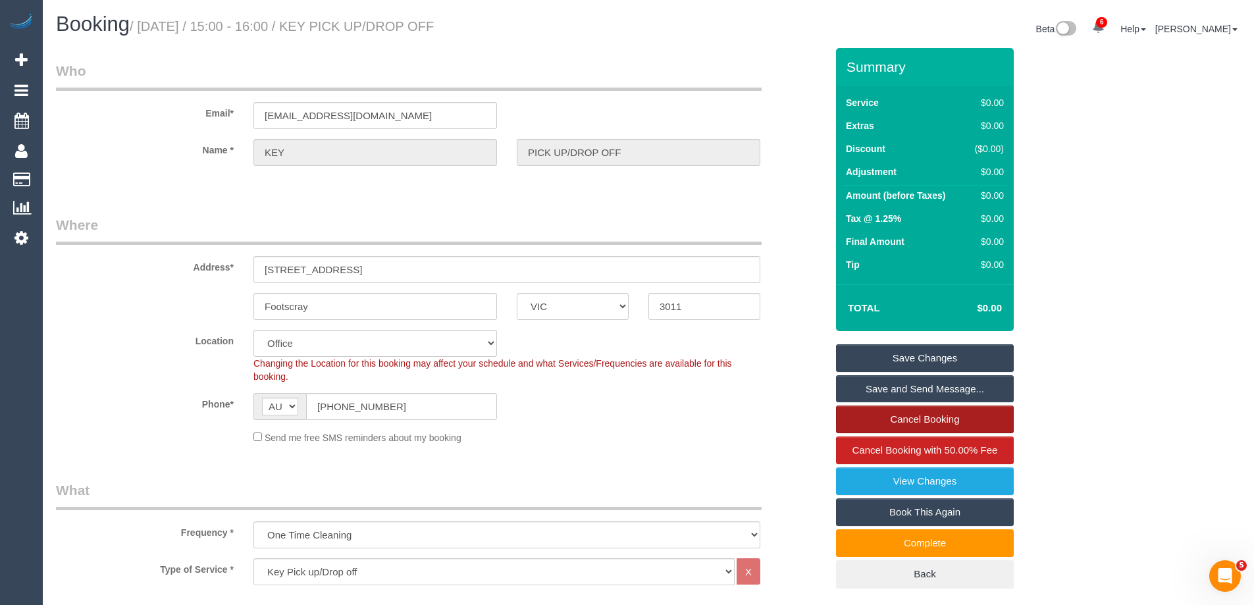
click at [912, 420] on link "Cancel Booking" at bounding box center [925, 419] width 178 height 28
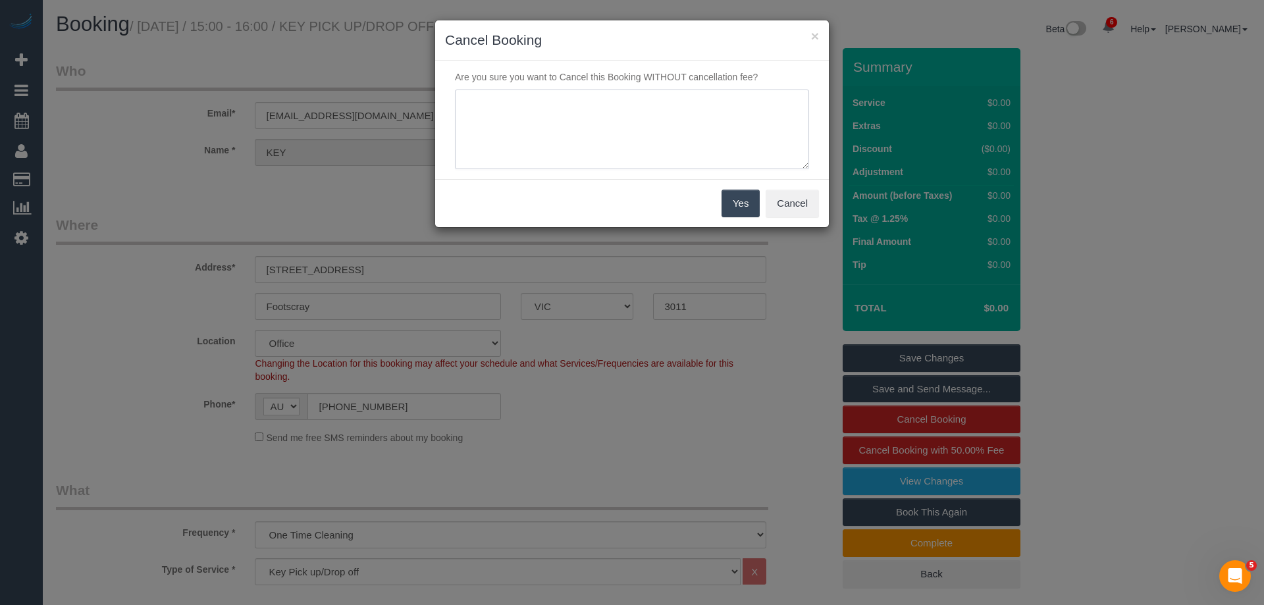
click at [564, 151] on textarea at bounding box center [632, 130] width 354 height 80
type textarea "Loretta running late, customer not able to wait. Via phone & text - ED"
click at [737, 202] on button "Yes" at bounding box center [740, 204] width 38 height 28
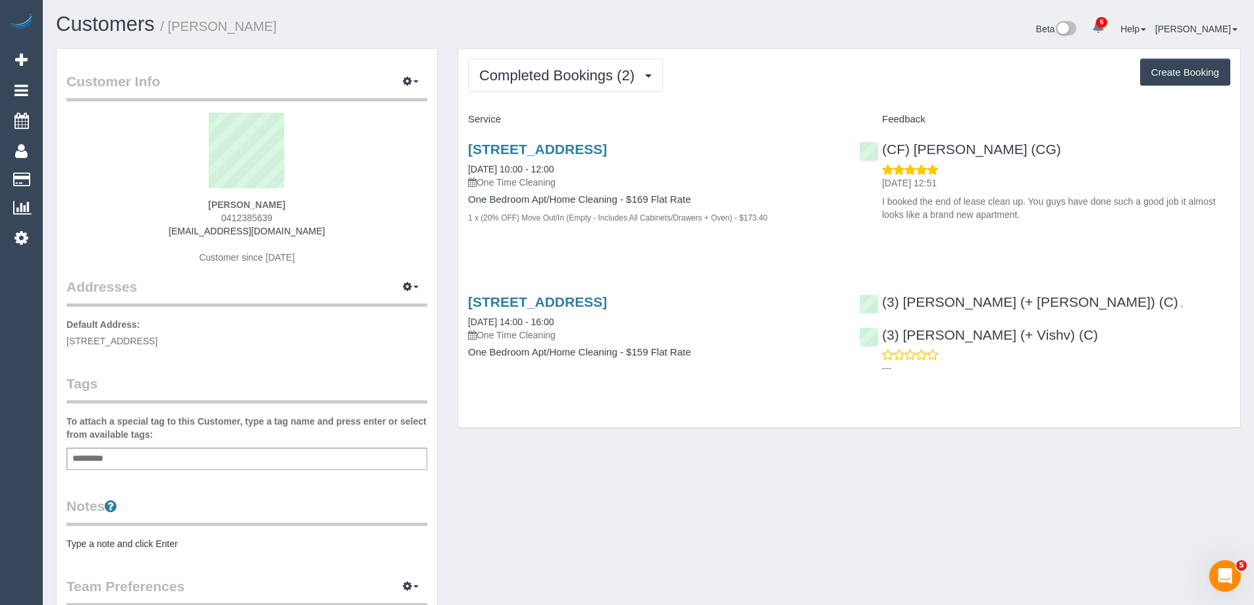
click at [173, 538] on pre "Type a note and click Enter" at bounding box center [246, 543] width 361 height 13
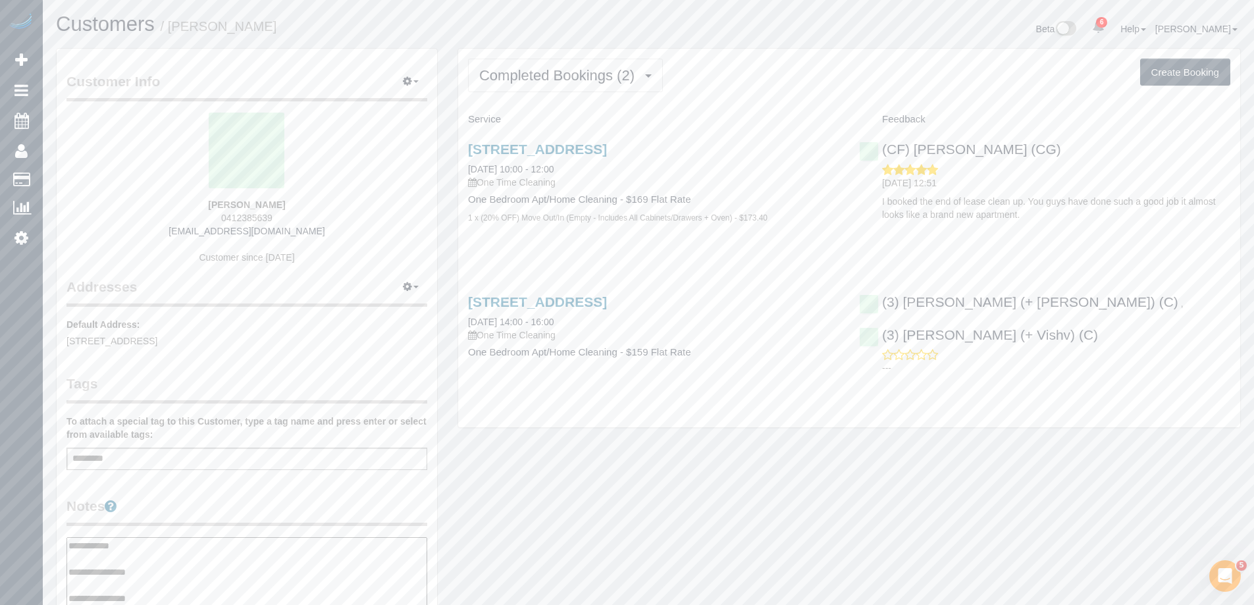
type textarea "**********"
click at [197, 515] on legend "Notes" at bounding box center [246, 511] width 361 height 30
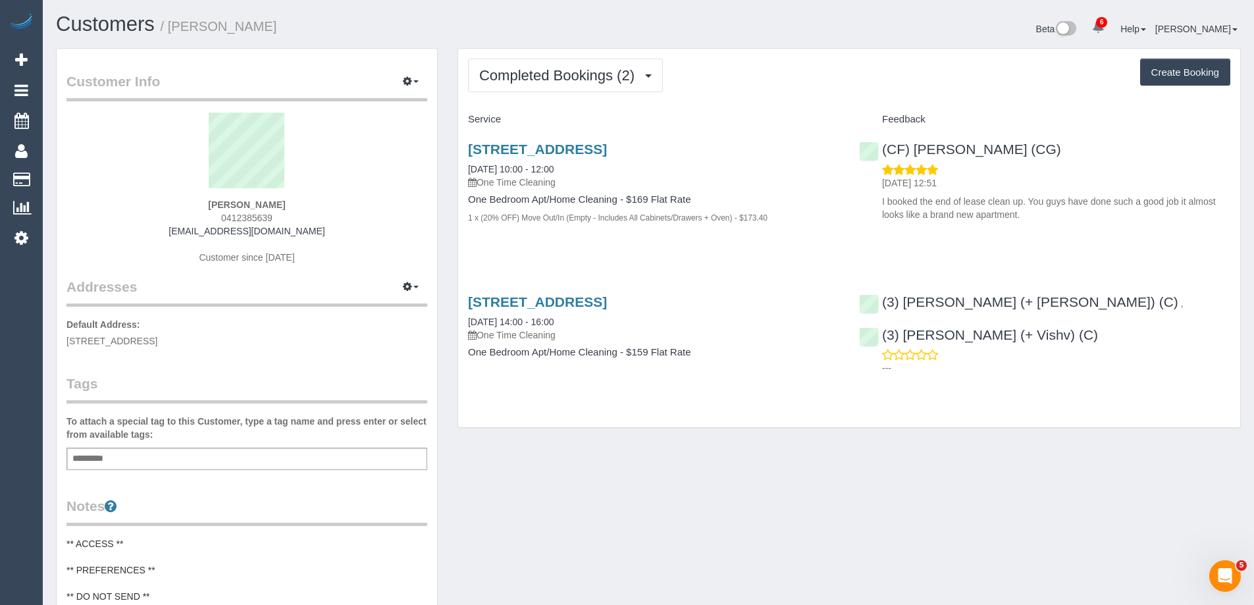
click at [237, 459] on div "Add a tag" at bounding box center [246, 459] width 361 height 22
type input "**********"
click at [239, 219] on span "0412385639" at bounding box center [246, 218] width 51 height 11
copy span "0412385639"
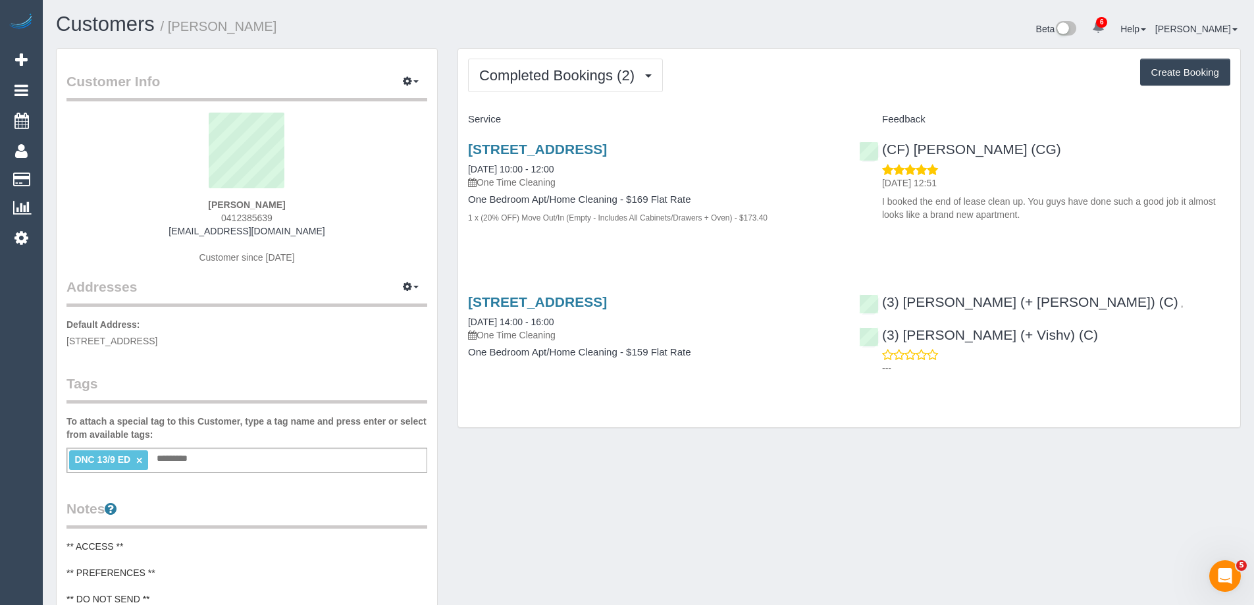
click at [301, 28] on h1 "Customers / [PERSON_NAME]" at bounding box center [347, 24] width 583 height 22
drag, startPoint x: 308, startPoint y: 30, endPoint x: 176, endPoint y: 30, distance: 132.3
click at [176, 30] on h1 "Customers / [PERSON_NAME]" at bounding box center [347, 24] width 583 height 22
copy small "[PERSON_NAME]"
drag, startPoint x: 1059, startPoint y: 147, endPoint x: 880, endPoint y: 154, distance: 179.2
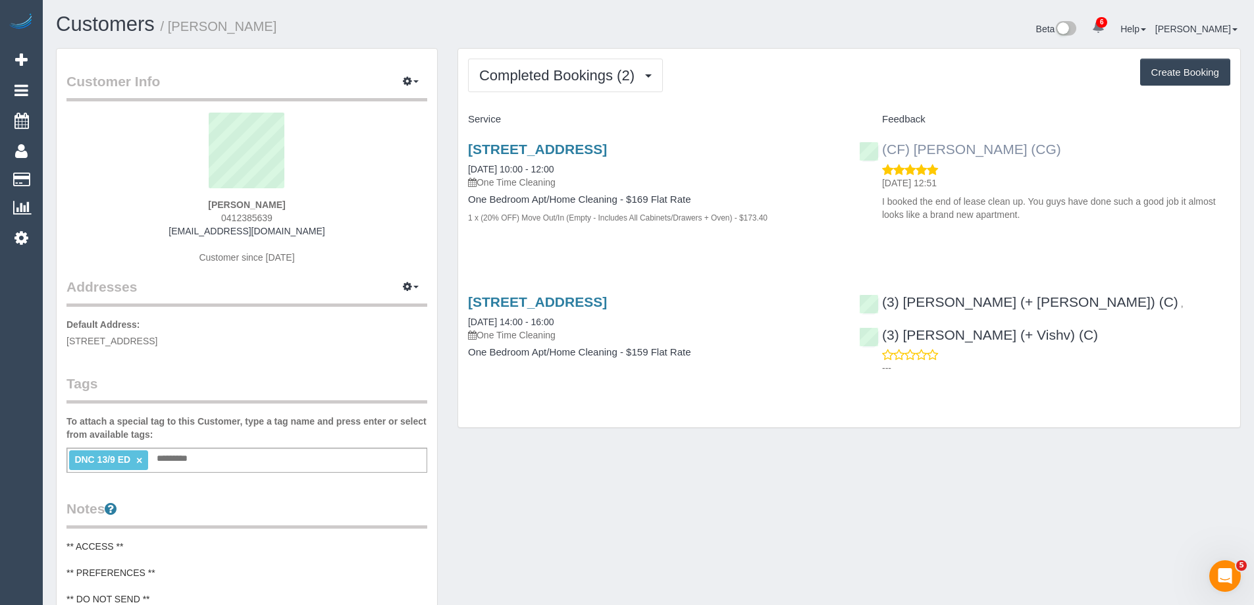
click at [880, 154] on div "(CF) [PERSON_NAME] (CG) [DATE] 12:51 I booked the end of lease clean up. You gu…" at bounding box center [1044, 178] width 391 height 97
copy link "(CF) [PERSON_NAME] (CG)"
click at [607, 148] on link "[STREET_ADDRESS]" at bounding box center [537, 149] width 139 height 15
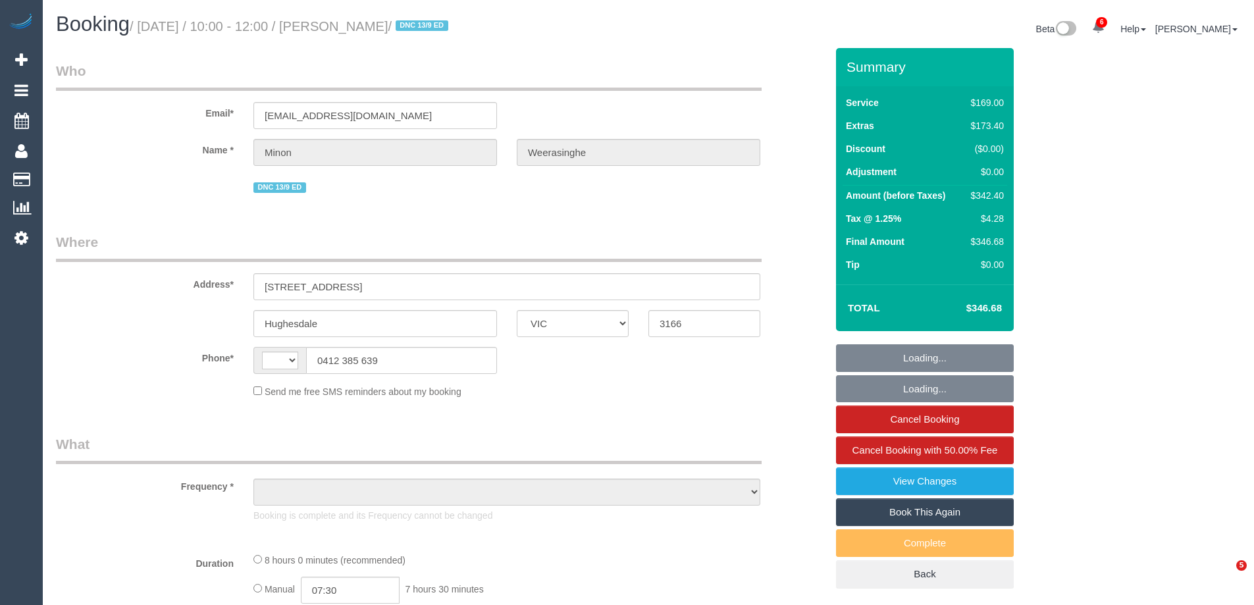
select select "VIC"
select select "string:AU"
select select "object:416"
select select "number:28"
select select "number:14"
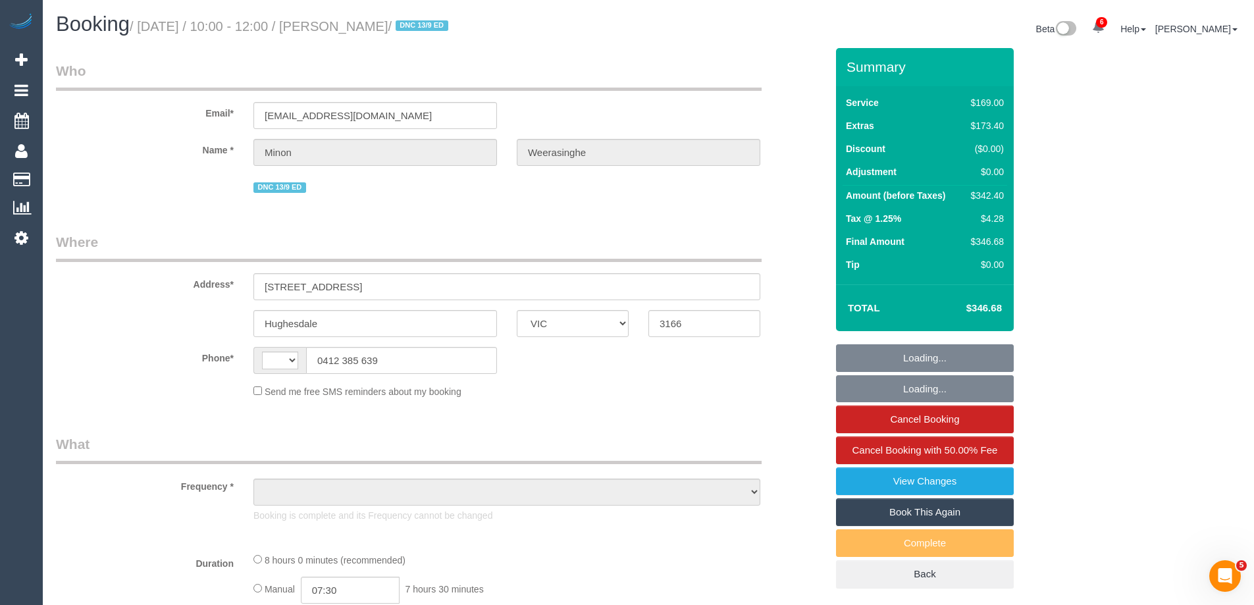
select select "number:19"
select select "number:36"
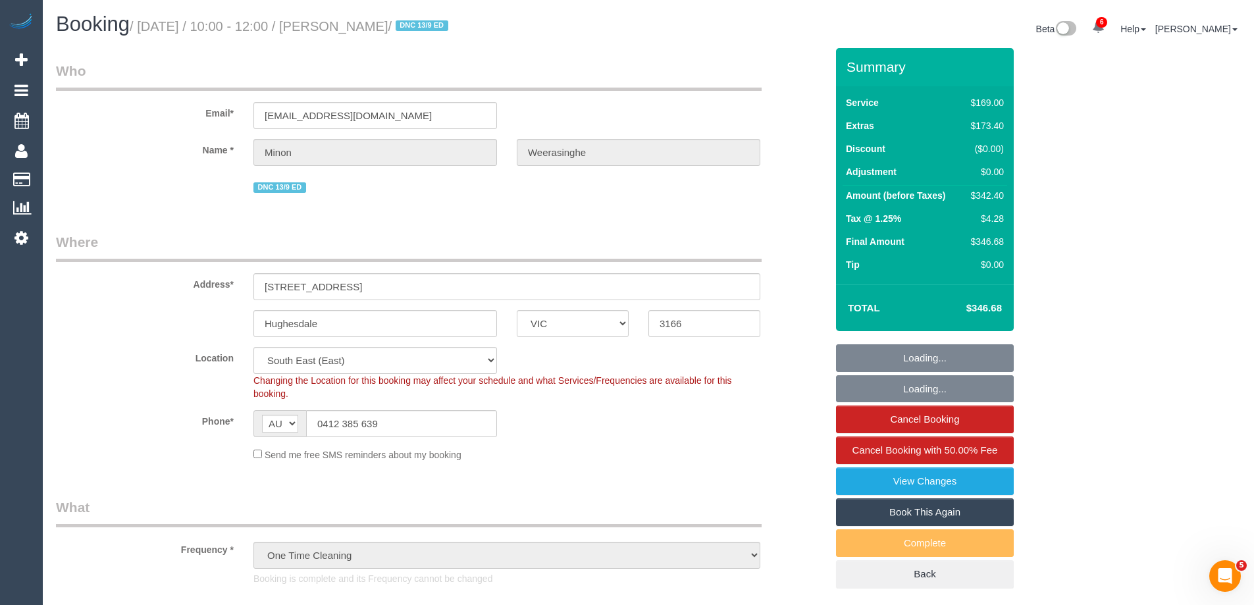
select select "object:1405"
select select "string:stripe-pm_1S37o22GScqysDRVkKq1cST5"
select select "spot1"
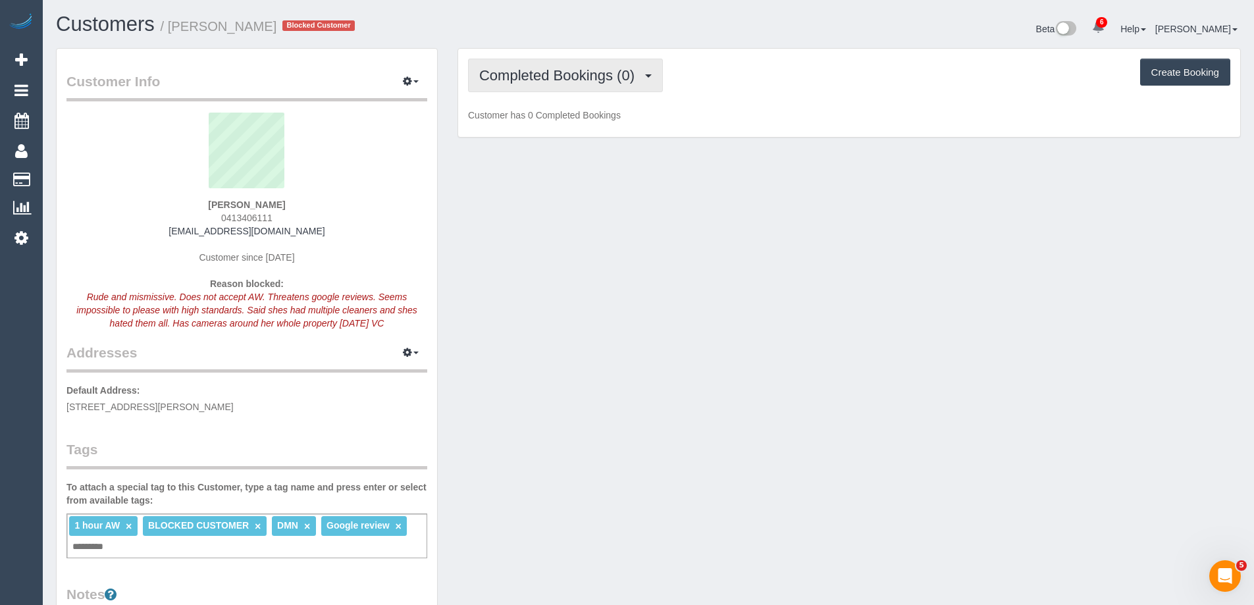
click at [514, 85] on button "Completed Bookings (0)" at bounding box center [565, 76] width 195 height 34
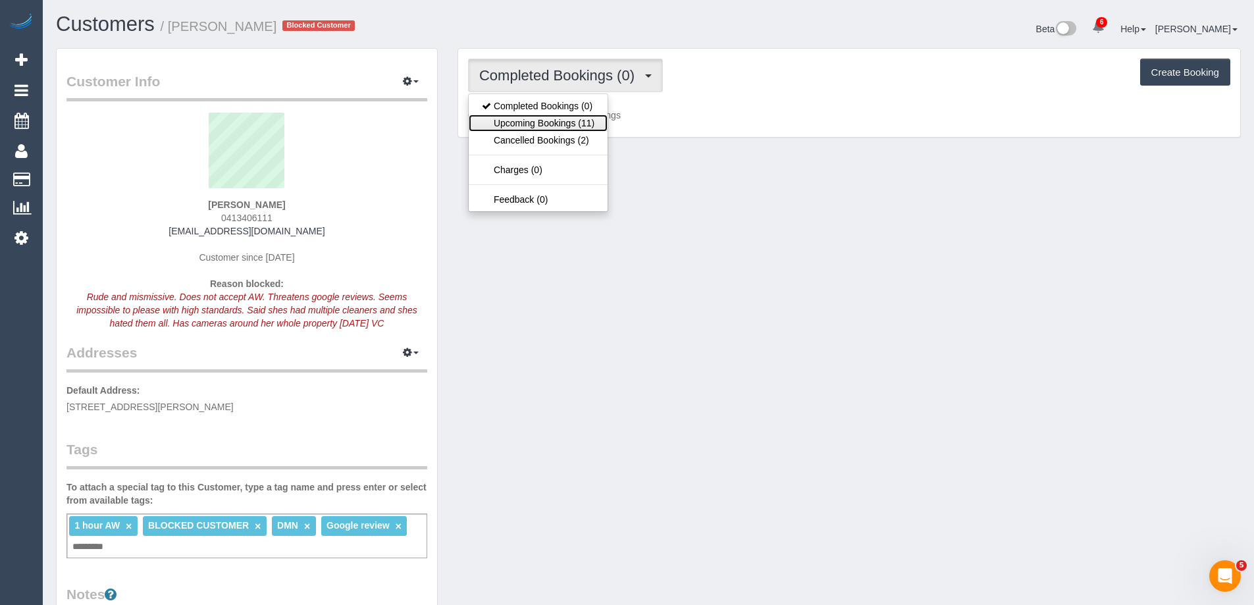
click at [516, 121] on link "Upcoming Bookings (11)" at bounding box center [538, 123] width 139 height 17
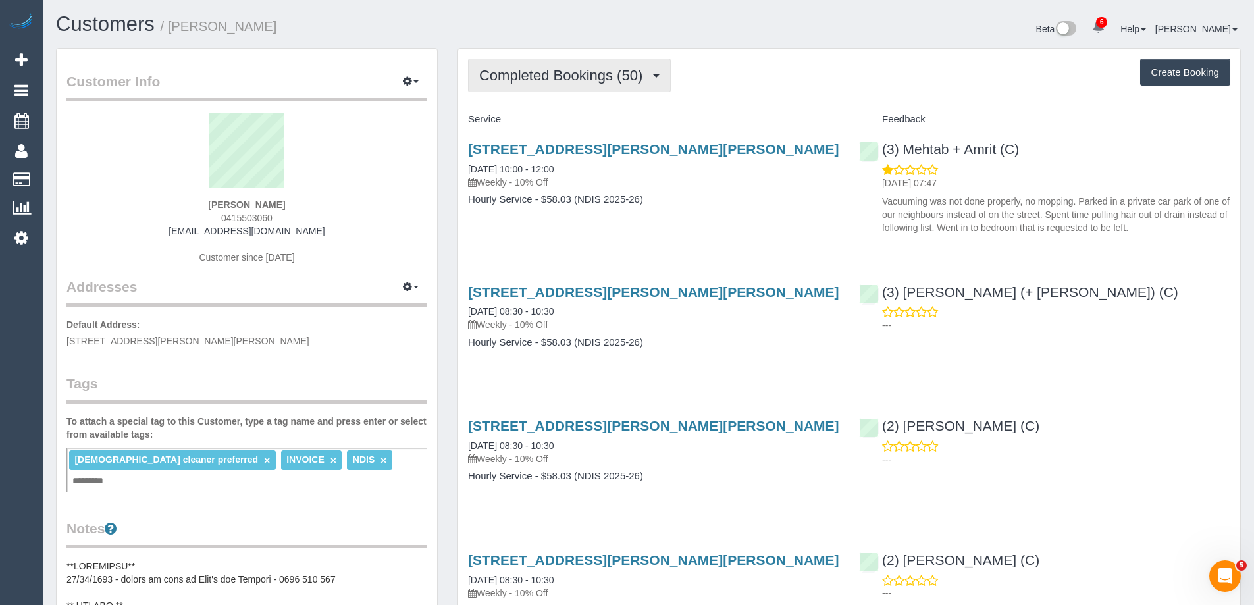
click at [535, 82] on span "Completed Bookings (50)" at bounding box center [564, 75] width 170 height 16
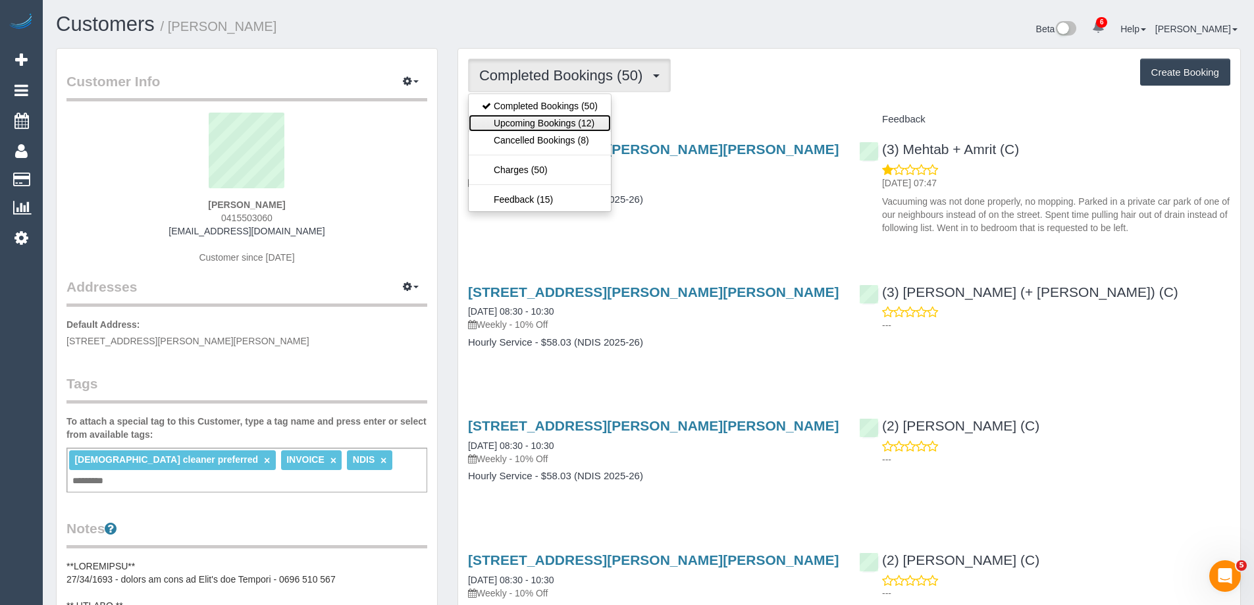
click at [542, 117] on link "Upcoming Bookings (12)" at bounding box center [540, 123] width 142 height 17
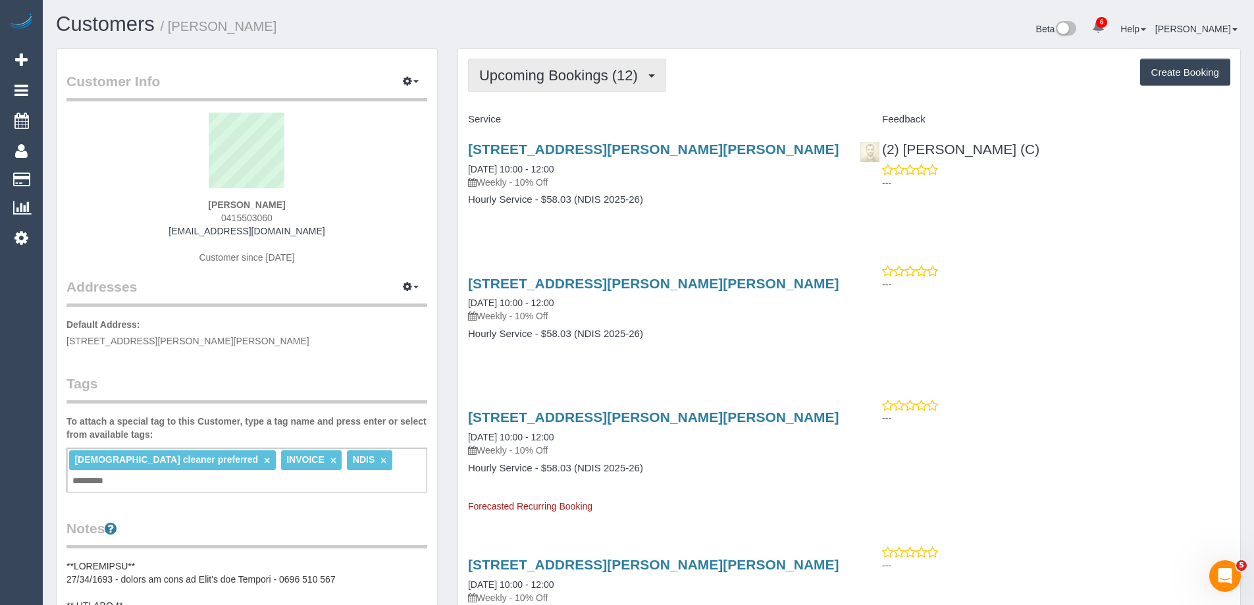
click at [549, 69] on span "Upcoming Bookings (12)" at bounding box center [561, 75] width 165 height 16
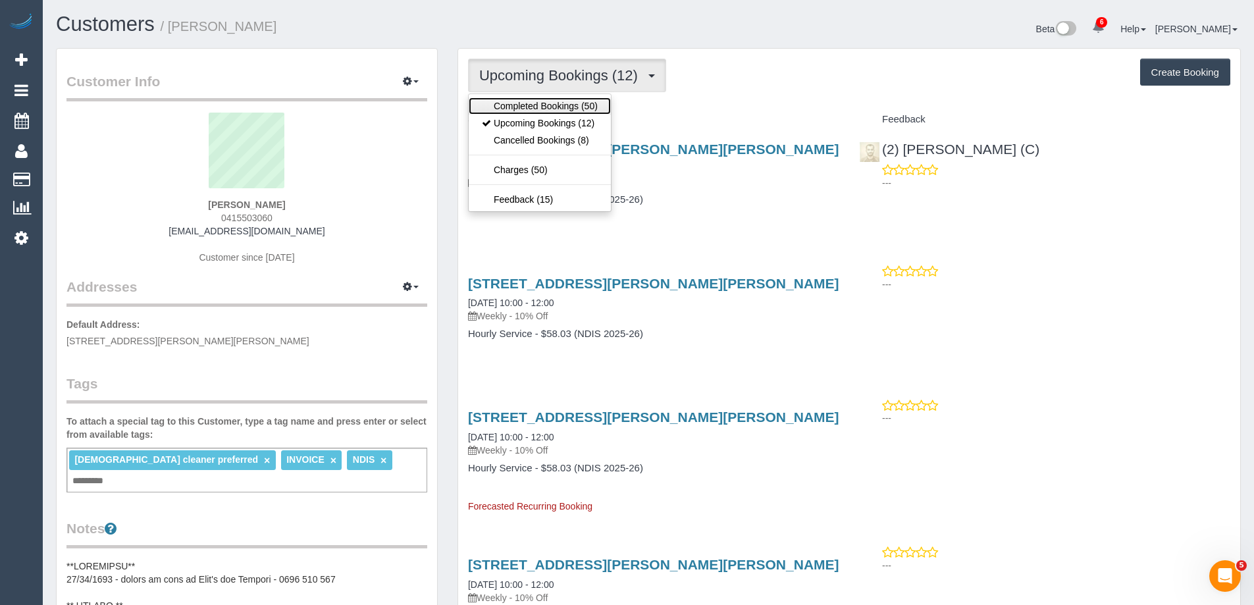
click at [543, 112] on link "Completed Bookings (50)" at bounding box center [540, 105] width 142 height 17
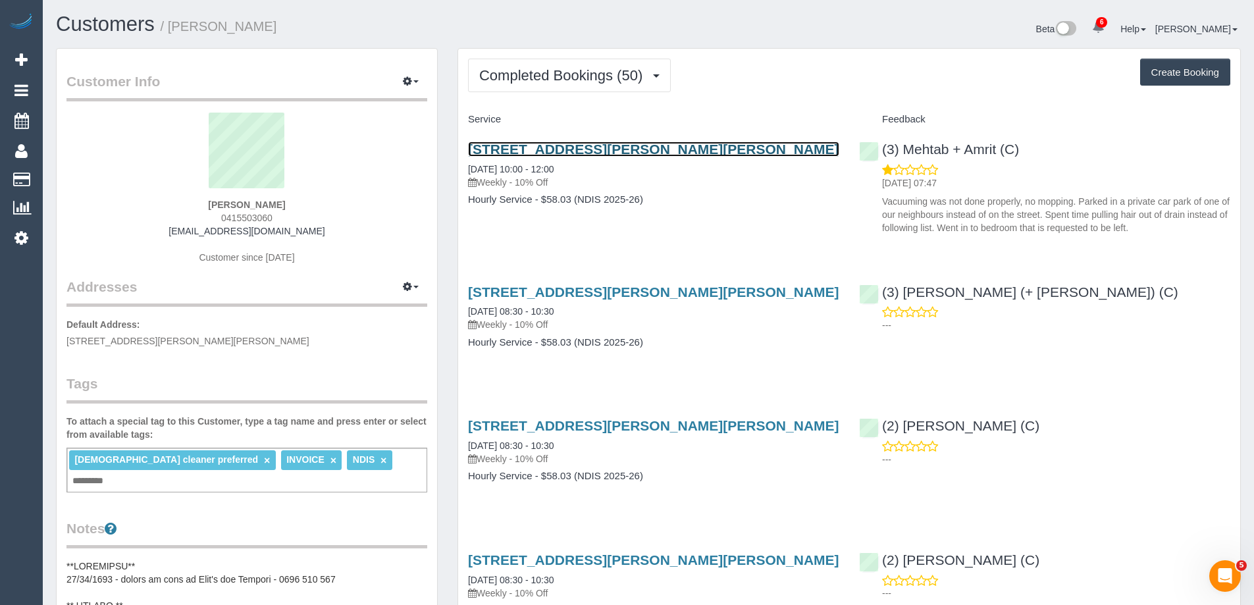
click at [548, 144] on link "Unit 1 469-471 Gilbert Rd, Preston, VIC 3072" at bounding box center [653, 149] width 371 height 15
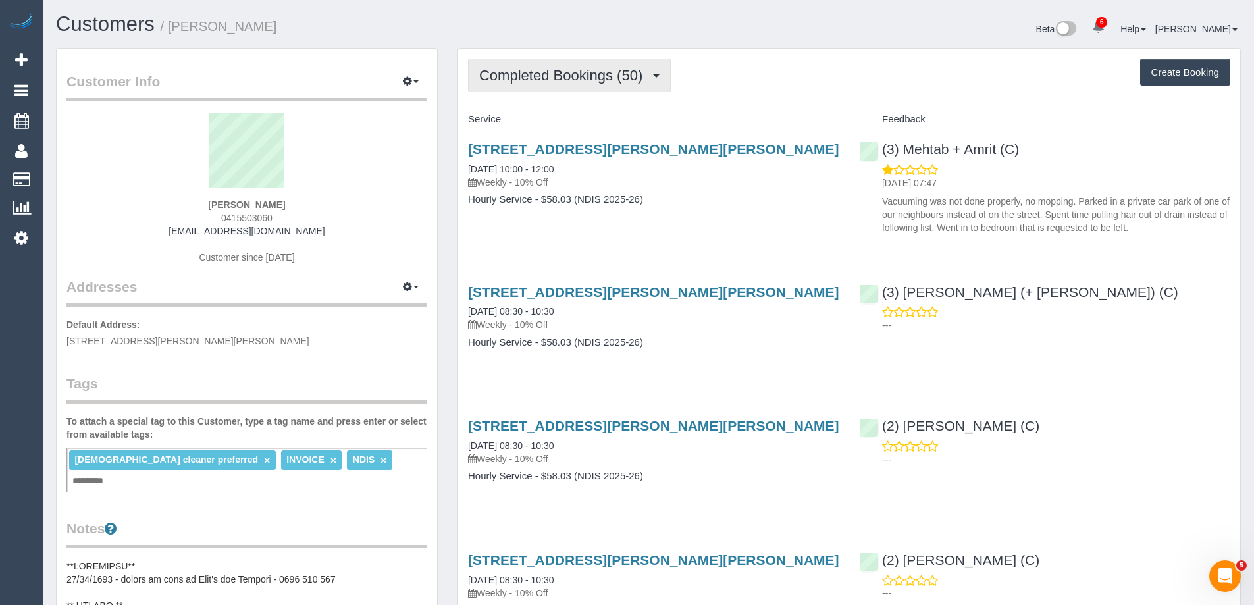
drag, startPoint x: 567, startPoint y: 80, endPoint x: 560, endPoint y: 104, distance: 25.2
click at [567, 80] on span "Completed Bookings (50)" at bounding box center [564, 75] width 170 height 16
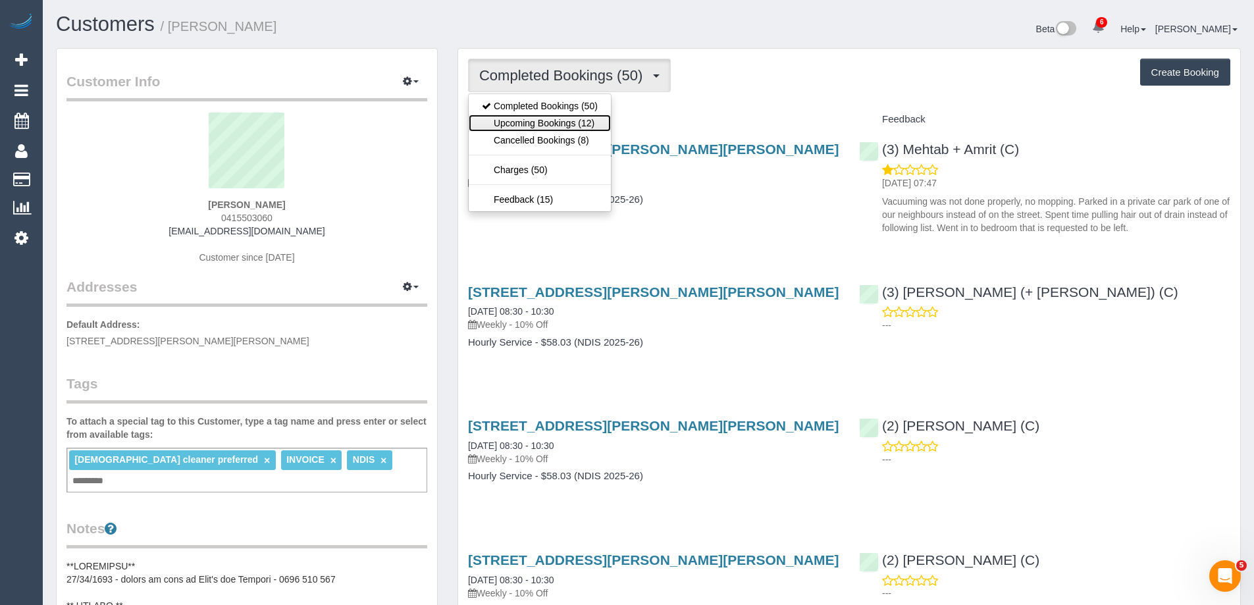
click at [554, 117] on link "Upcoming Bookings (12)" at bounding box center [540, 123] width 142 height 17
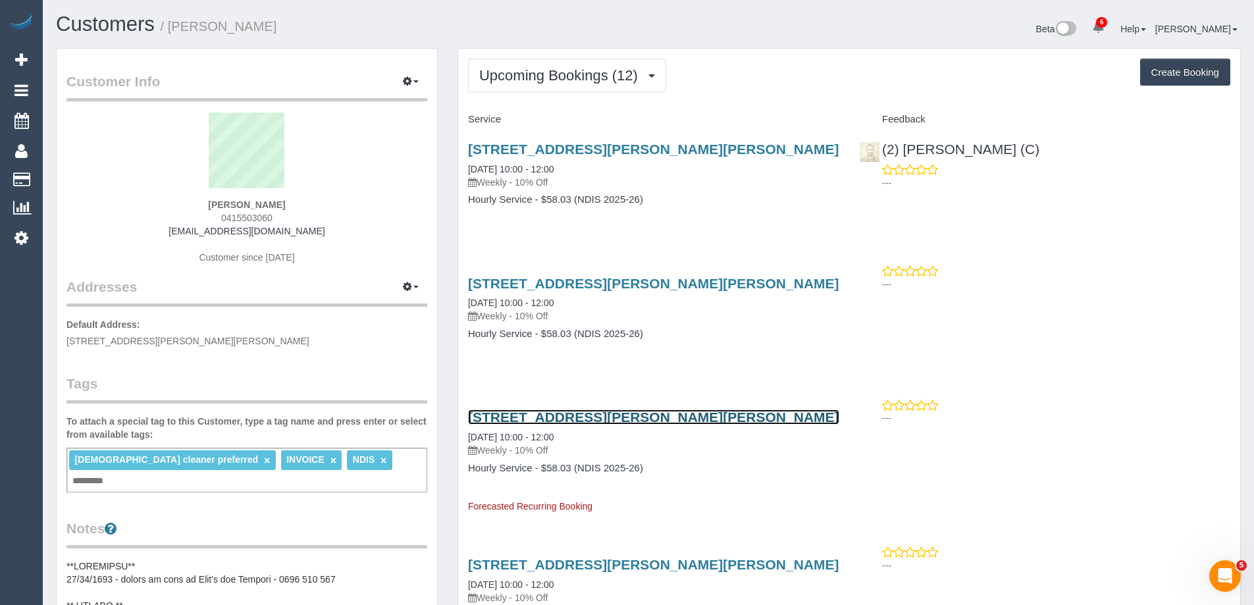
click at [600, 419] on link "[STREET_ADDRESS][PERSON_NAME][PERSON_NAME]" at bounding box center [653, 416] width 371 height 15
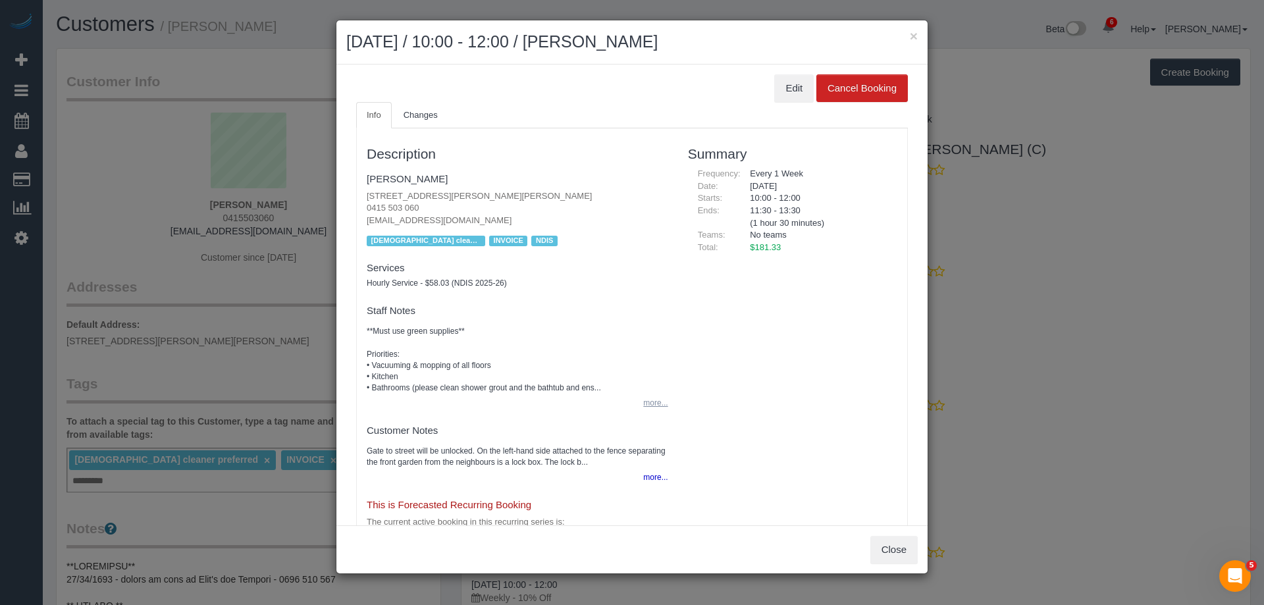
click at [649, 404] on button "more..." at bounding box center [651, 403] width 32 height 19
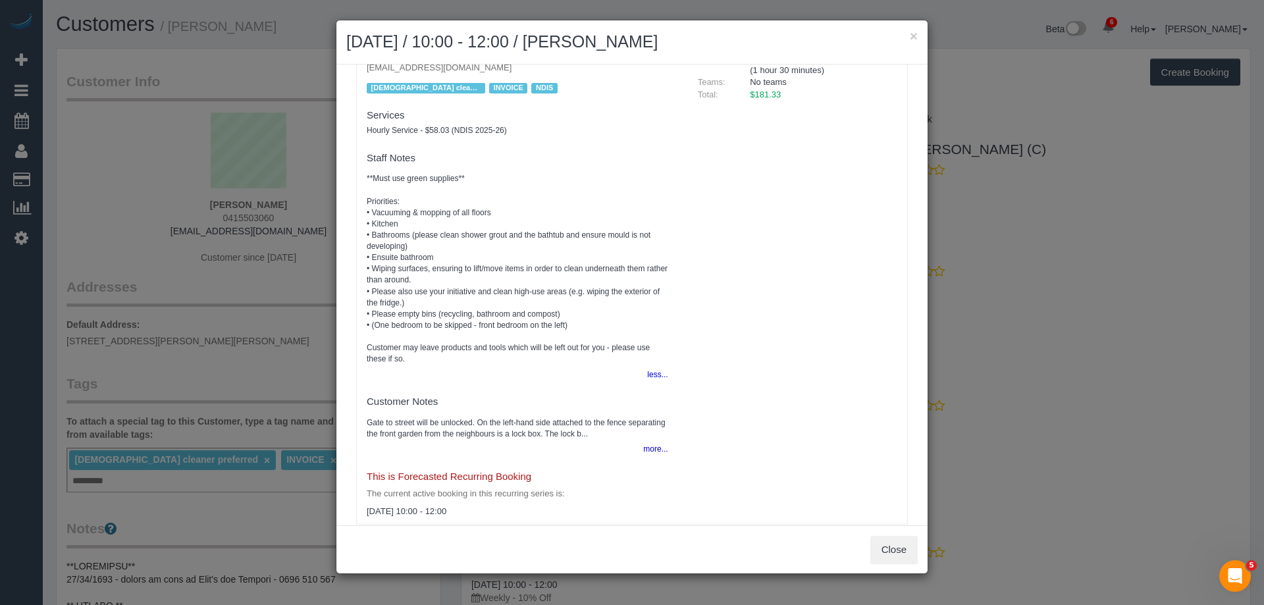
scroll to position [175, 0]
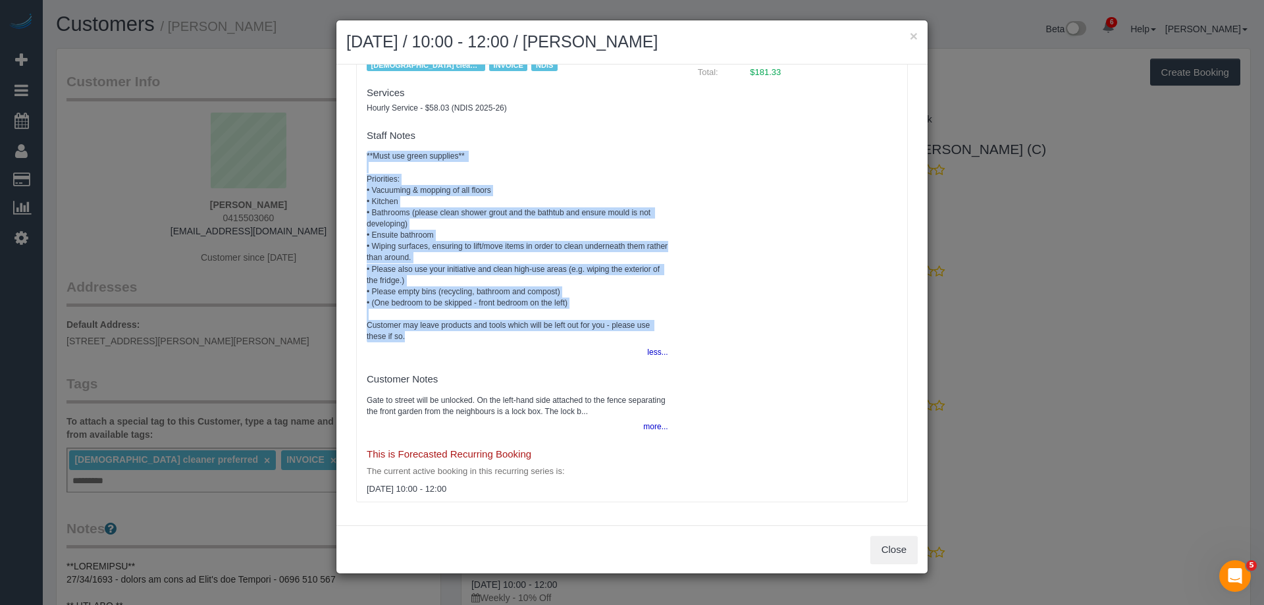
drag, startPoint x: 367, startPoint y: 151, endPoint x: 465, endPoint y: 339, distance: 211.4
click at [465, 339] on pre "**Must use green supplies** Priorities: • Vacuuming & mopping of all floors • K…" at bounding box center [517, 247] width 301 height 192
copy pre "**Must use green supplies** Priorities: • Vacuuming & mopping of all floors • K…"
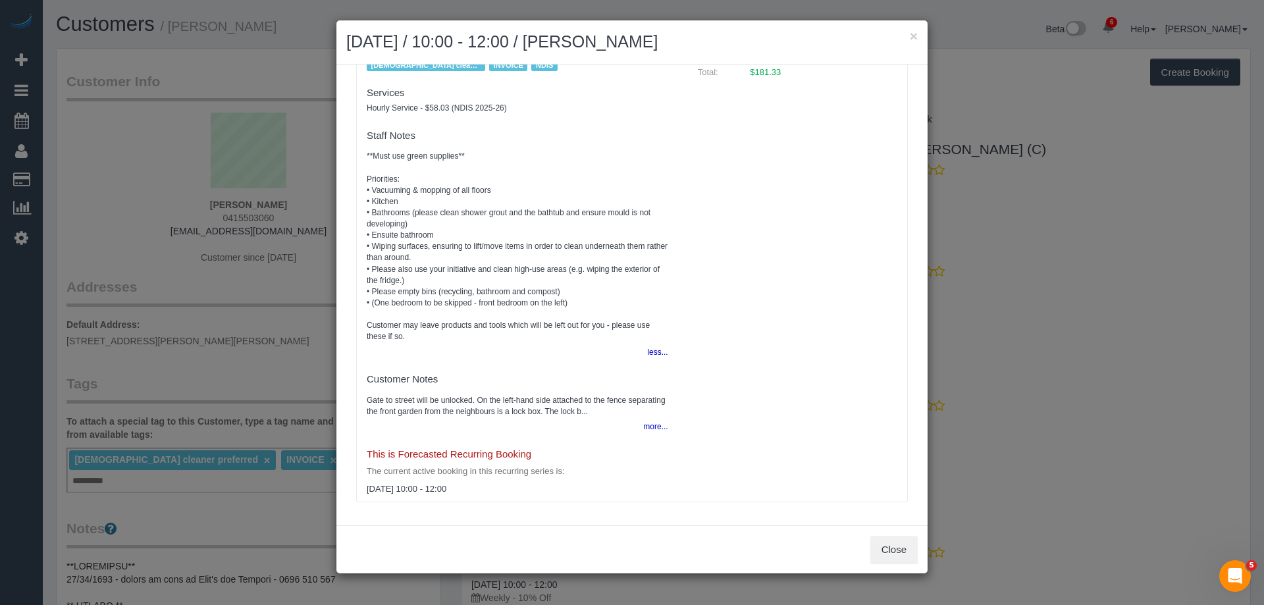
click at [468, 407] on pre "Gate to street will be unlocked. On the left-hand side attached to the fence se…" at bounding box center [517, 406] width 301 height 22
click at [652, 427] on button "more..." at bounding box center [651, 426] width 32 height 19
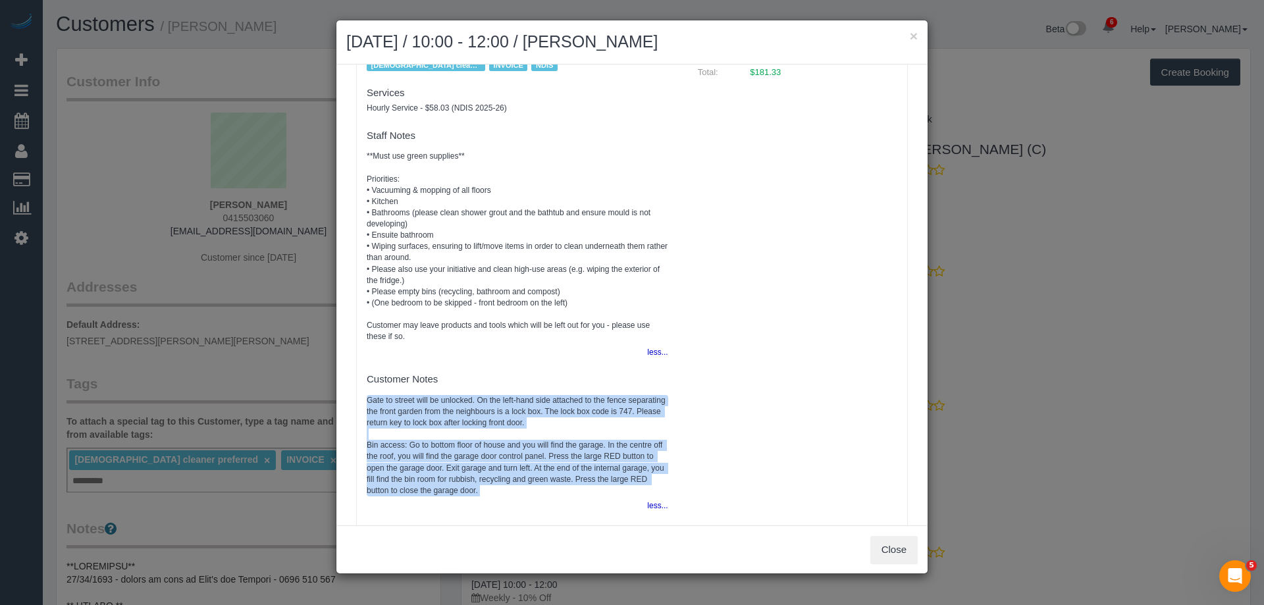
click at [573, 403] on pre "Gate to street will be unlocked. On the left-hand side attached to the fence se…" at bounding box center [517, 445] width 301 height 101
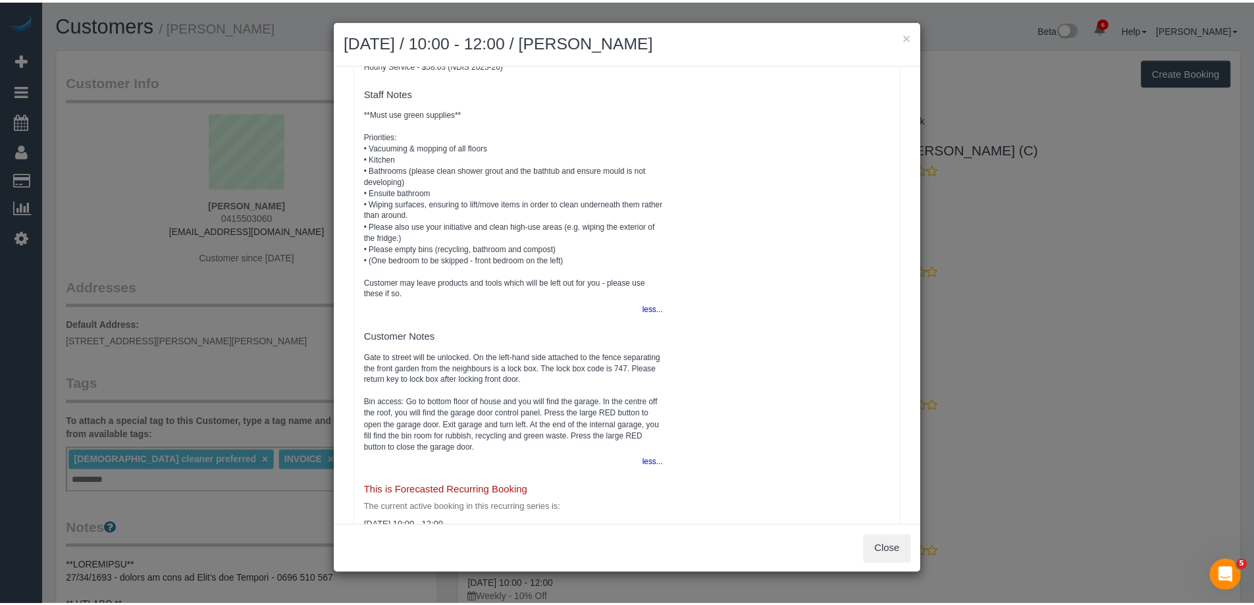
scroll to position [241, 0]
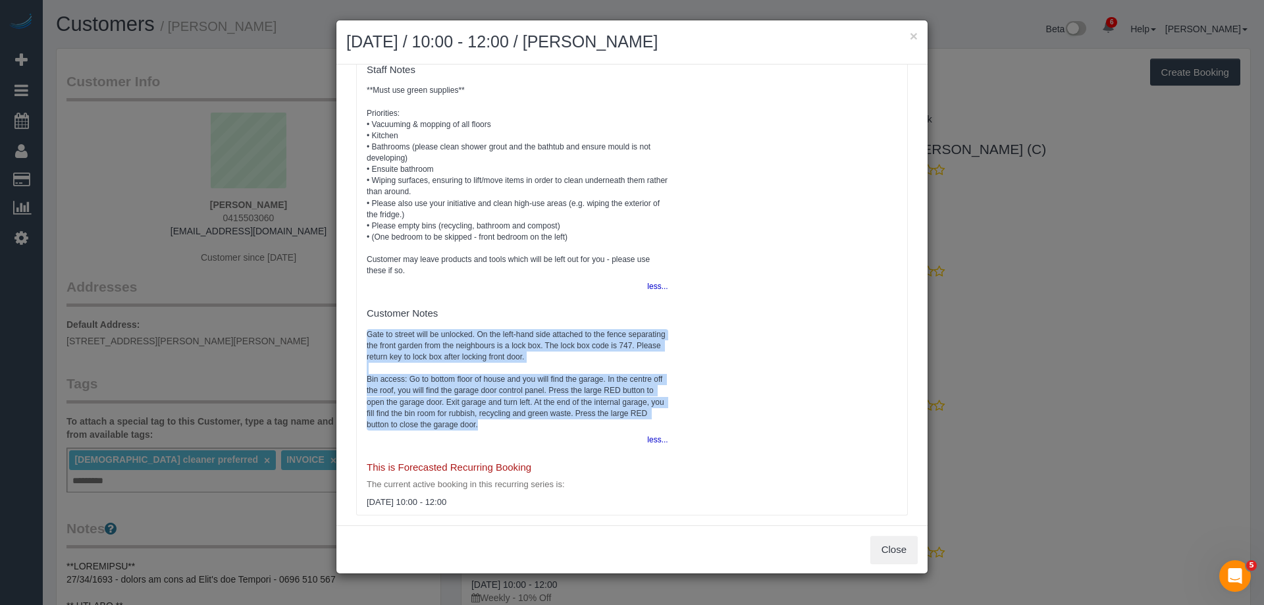
drag, startPoint x: 472, startPoint y: 417, endPoint x: 368, endPoint y: 335, distance: 132.6
click at [368, 335] on pre "Gate to street will be unlocked. On the left-hand side attached to the fence se…" at bounding box center [517, 379] width 301 height 101
copy pre "Gate to street will be unlocked. On the left-hand side attached to the fence se…"
click at [912, 35] on button "×" at bounding box center [914, 36] width 8 height 14
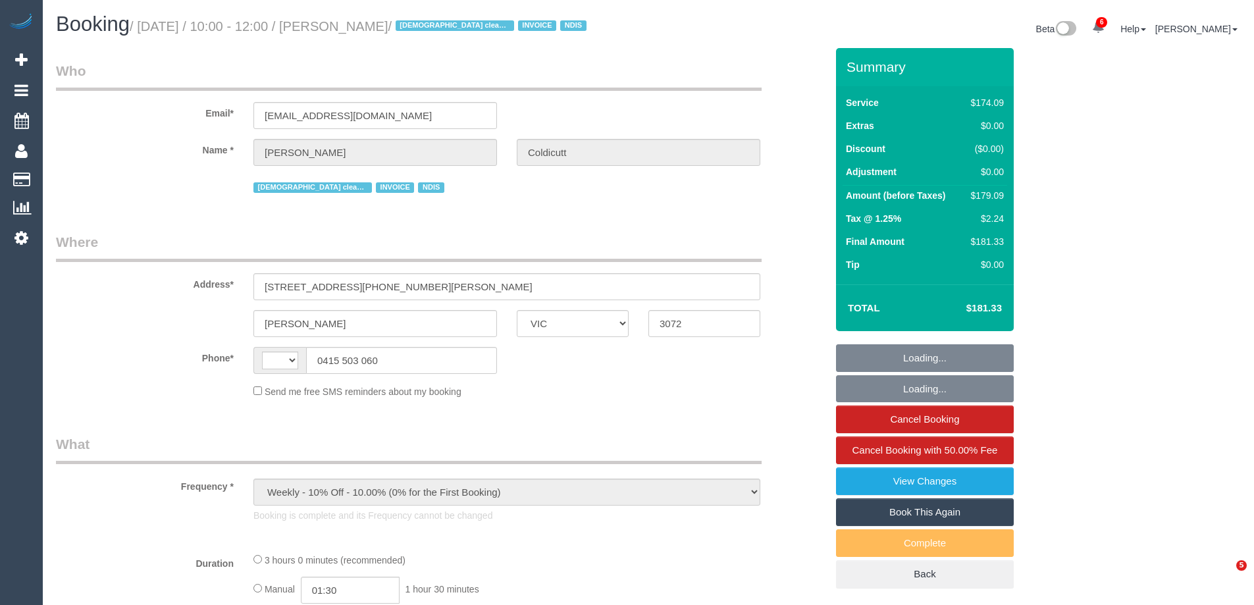
select select "VIC"
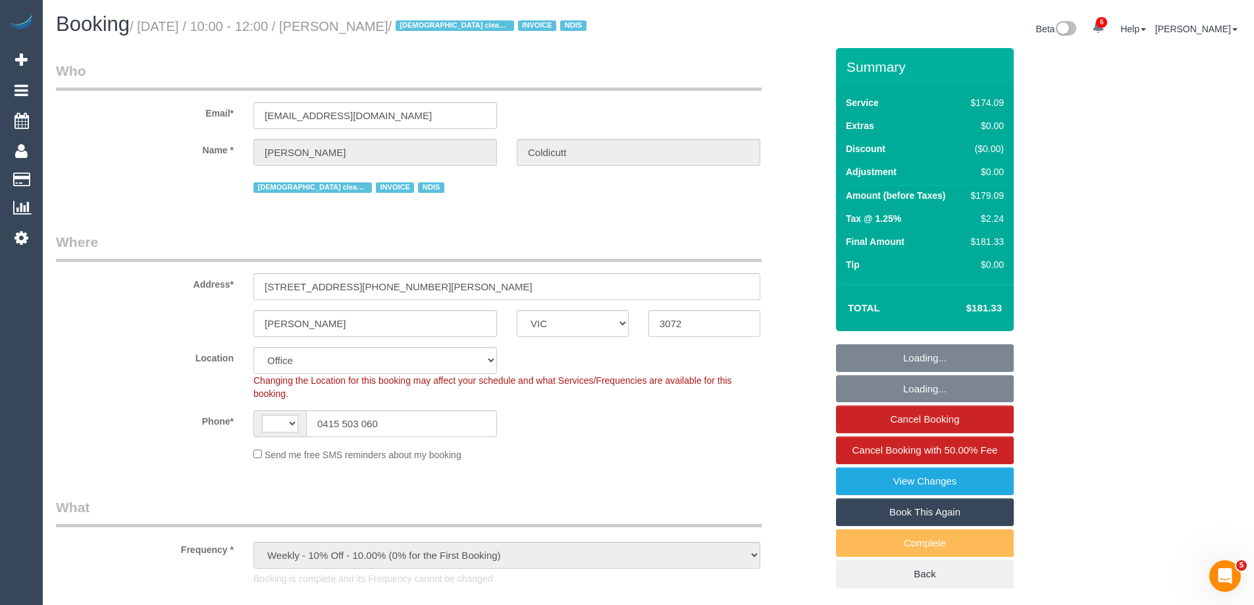
select select "object:674"
select select "string:AU"
select select "180"
select select "number:28"
select select "number:16"
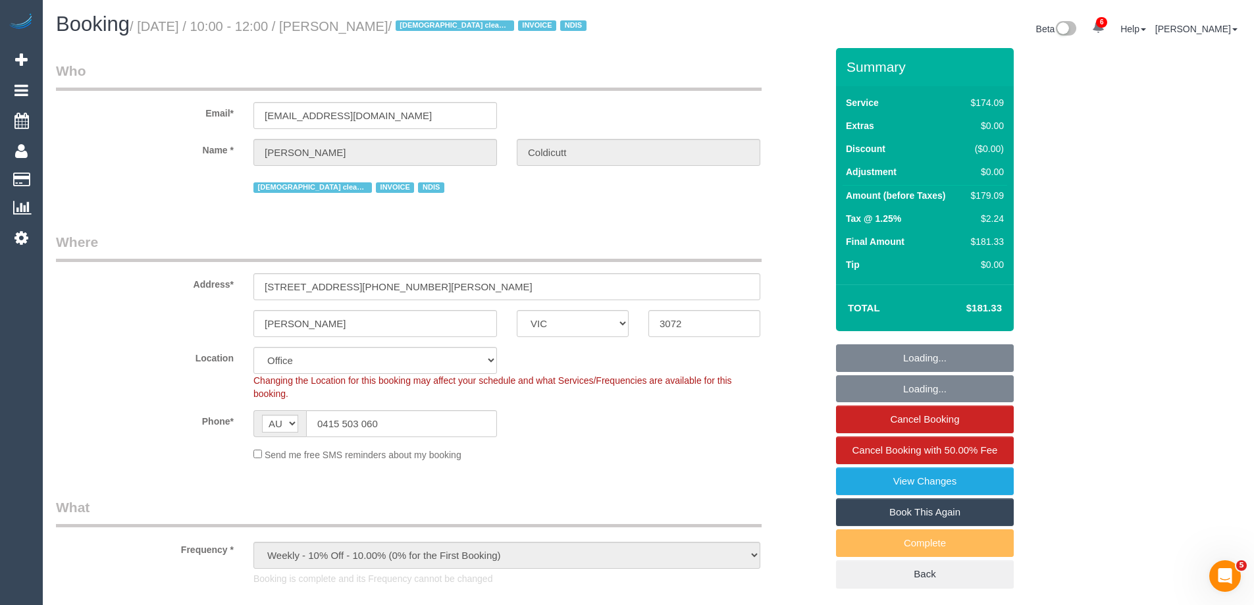
select select "number:19"
select select "number:36"
select select "number:34"
select select "number:11"
click at [989, 195] on div "$179.09" at bounding box center [985, 195] width 38 height 13
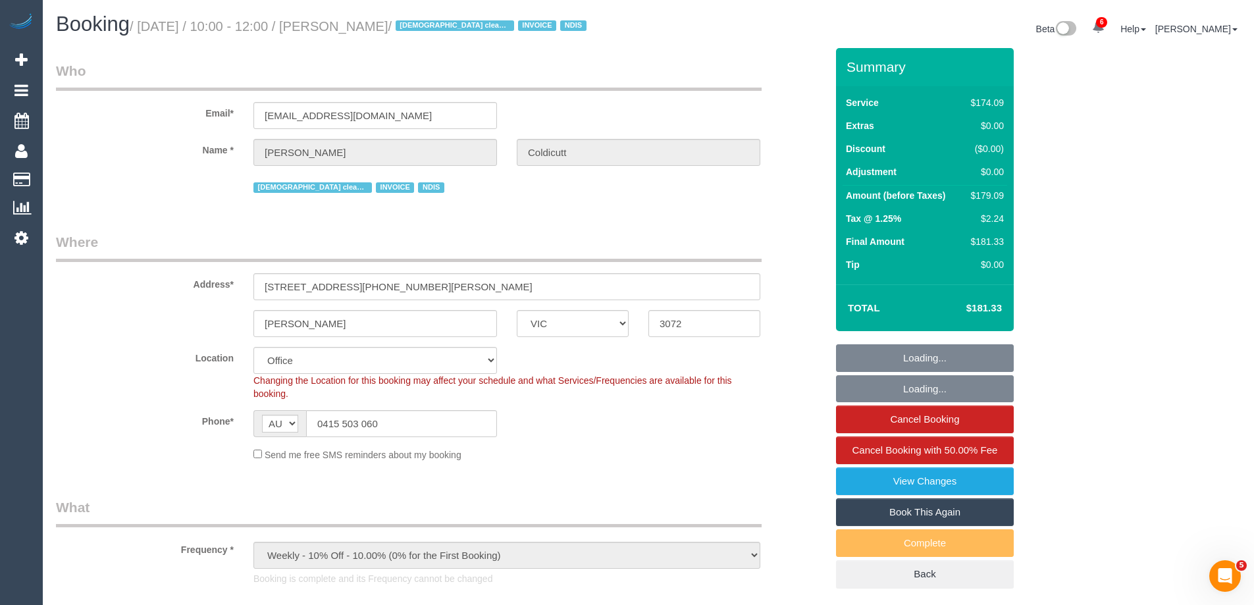
click at [989, 195] on div "$179.09" at bounding box center [985, 195] width 38 height 13
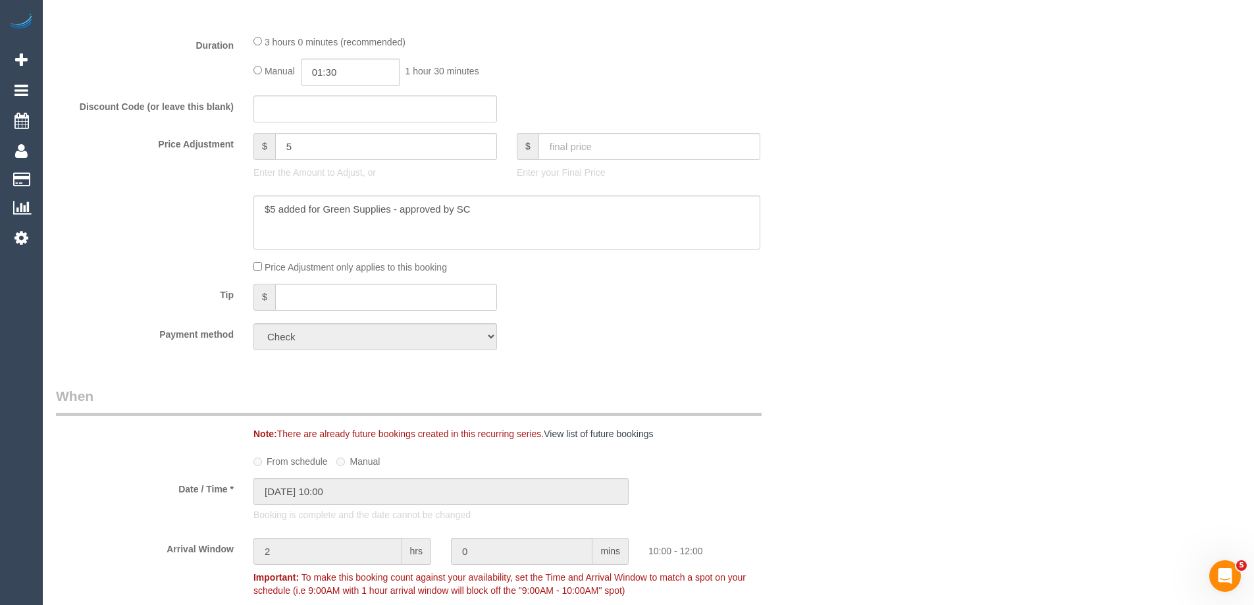
scroll to position [658, 0]
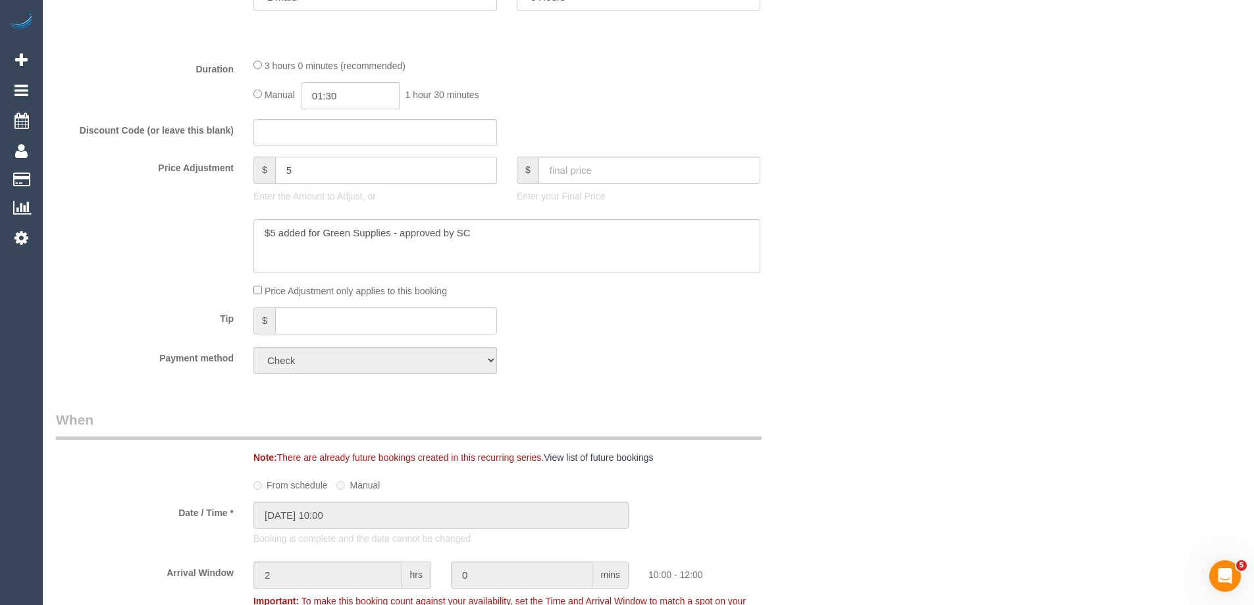
click at [310, 165] on input "5" at bounding box center [386, 170] width 222 height 27
paste input "84.55"
type input "-84.55"
click at [499, 235] on textarea at bounding box center [506, 246] width 507 height 54
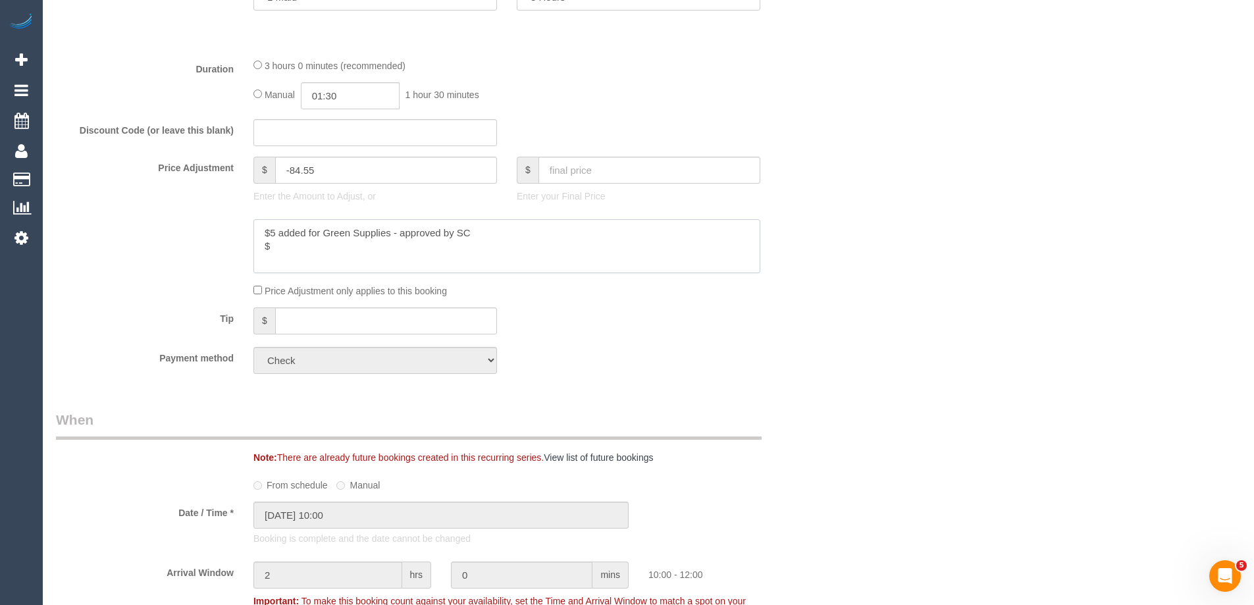
paste textarea "84.55"
click at [282, 242] on textarea at bounding box center [506, 246] width 507 height 54
click at [330, 243] on textarea at bounding box center [506, 246] width 507 height 54
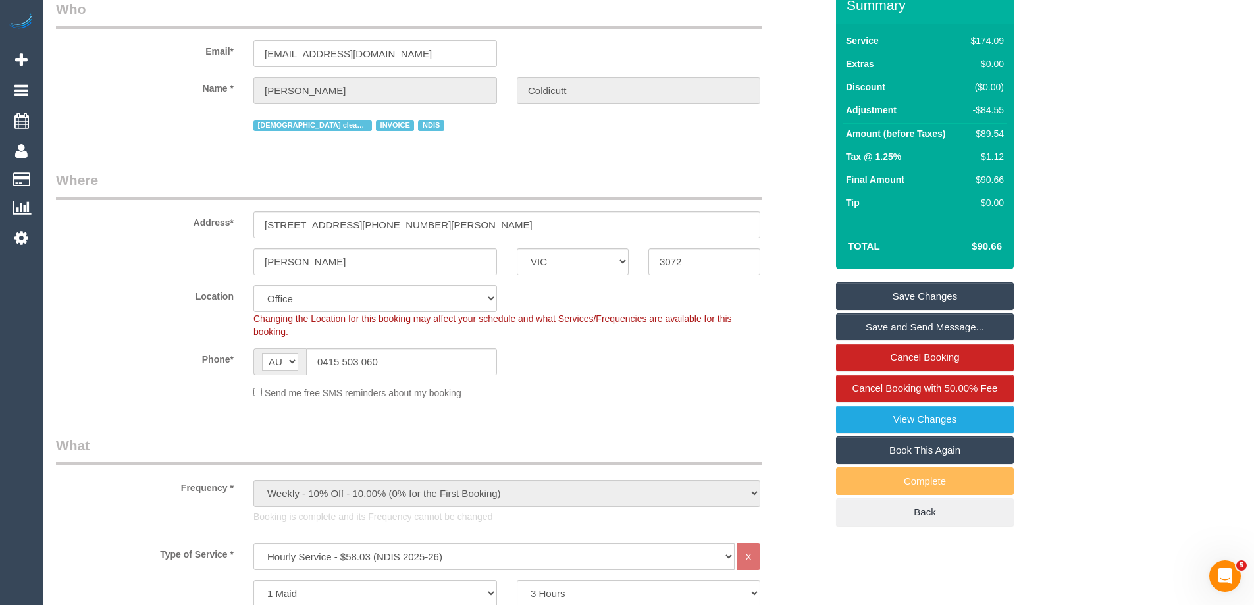
scroll to position [0, 0]
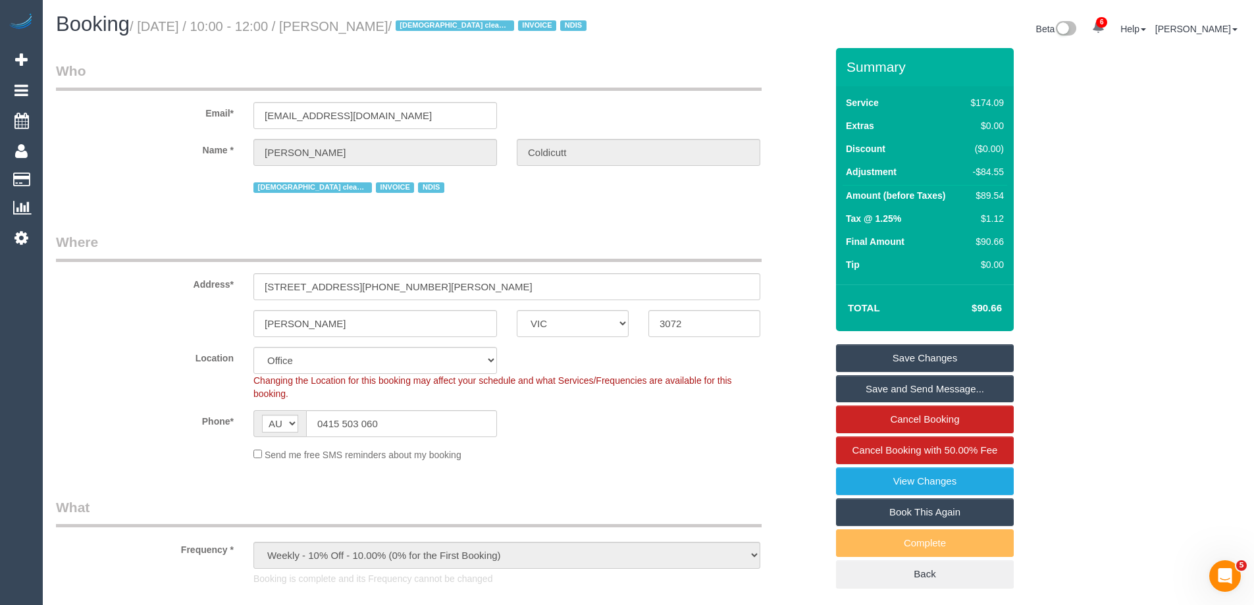
type textarea "$5 added for Green Supplies - approved by SC $89.55 discount applied for compla…"
click at [938, 354] on link "Save Changes" at bounding box center [925, 358] width 178 height 28
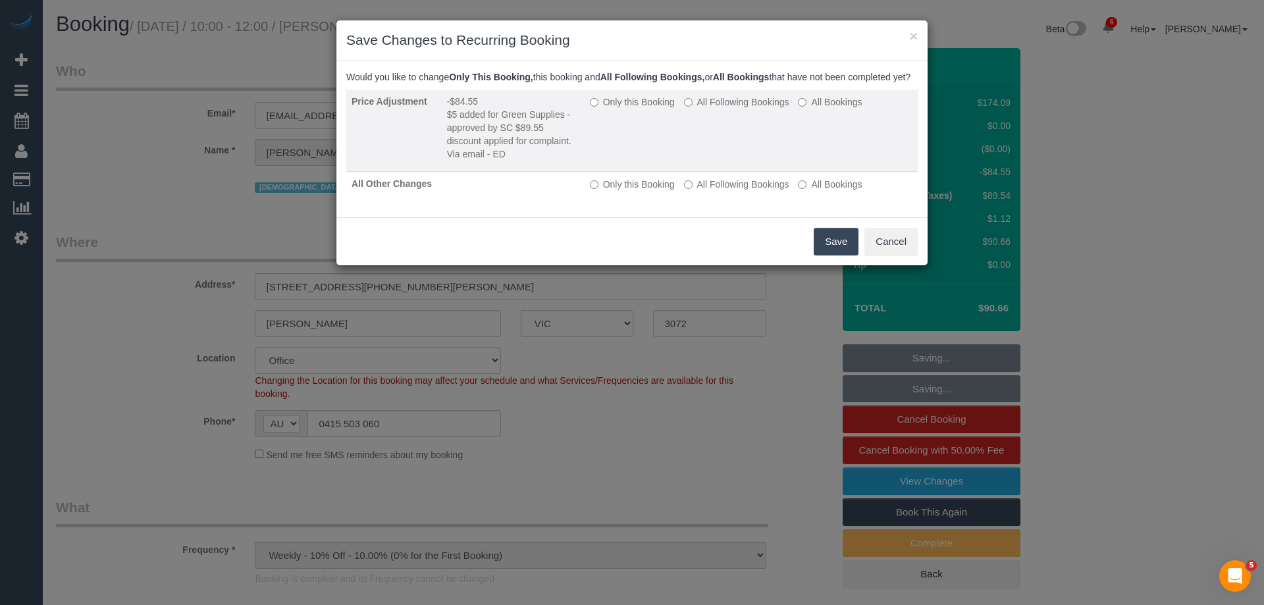
click at [617, 109] on label "Only this Booking" at bounding box center [632, 101] width 85 height 13
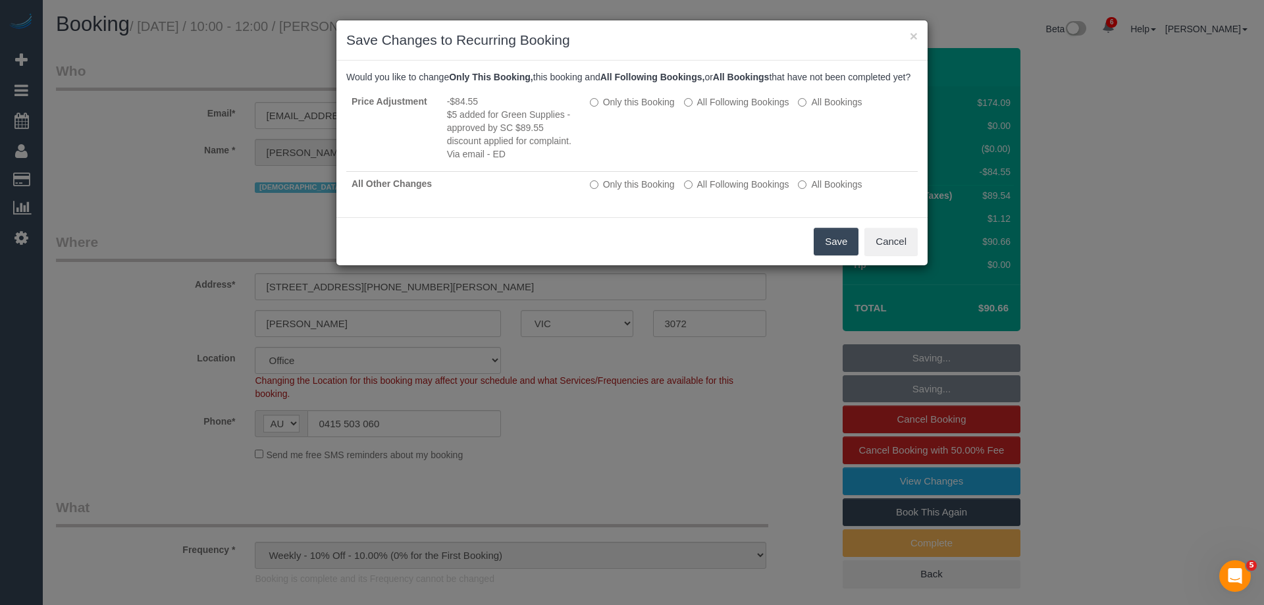
click at [835, 254] on button "Save" at bounding box center [836, 242] width 45 height 28
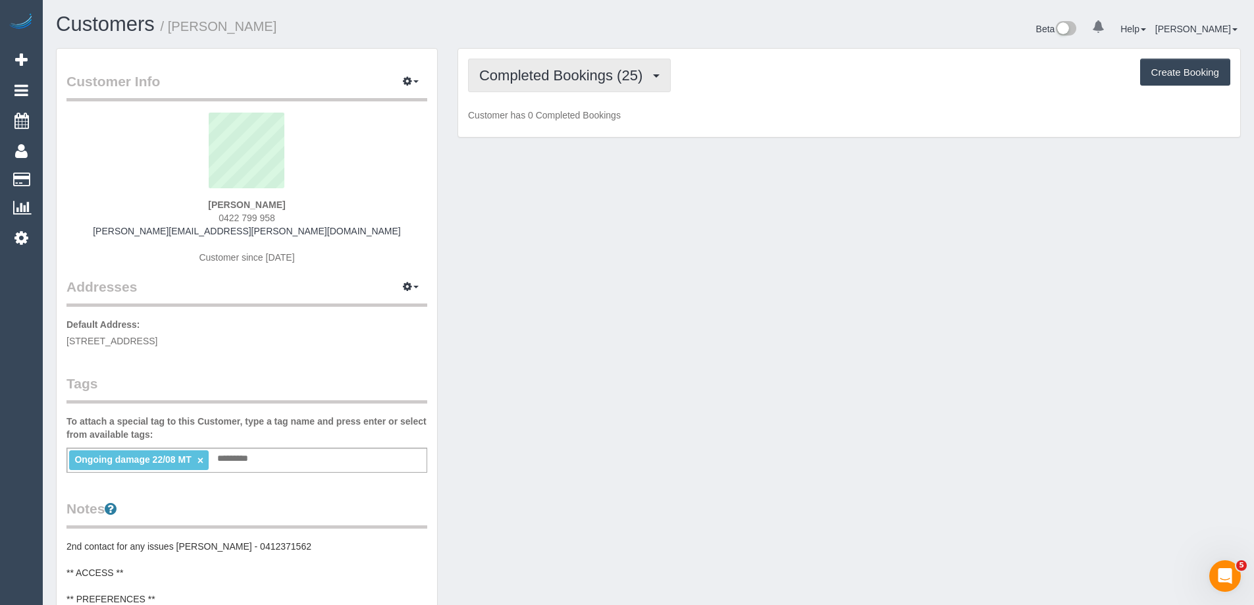
click at [516, 74] on span "Completed Bookings (25)" at bounding box center [564, 75] width 170 height 16
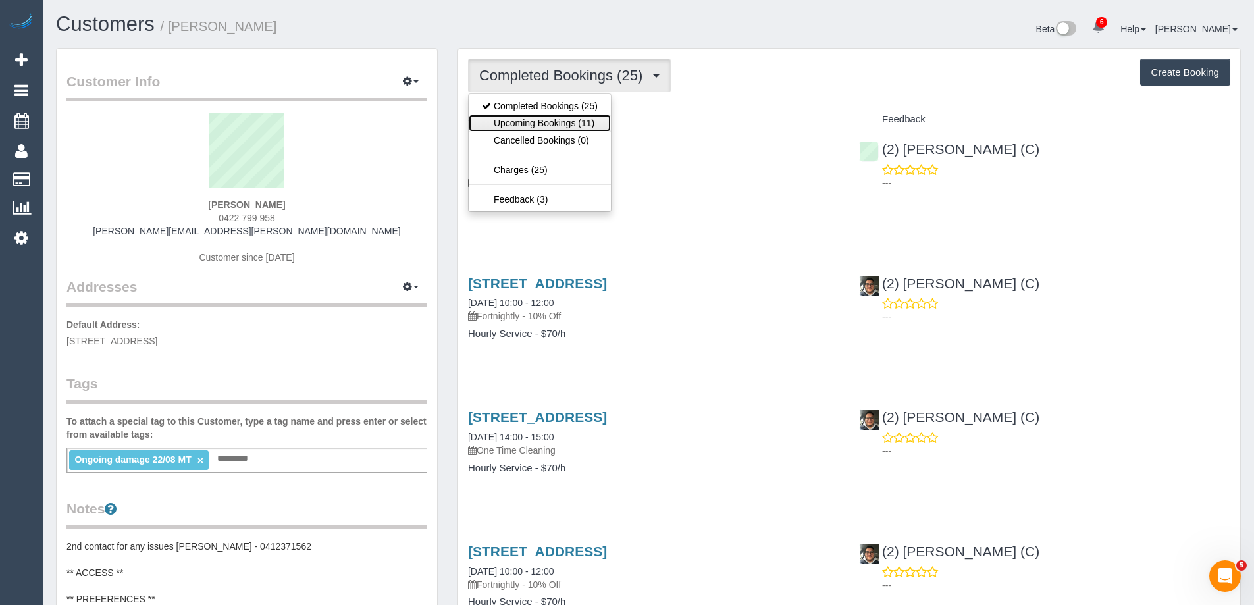
click at [525, 118] on link "Upcoming Bookings (11)" at bounding box center [540, 123] width 142 height 17
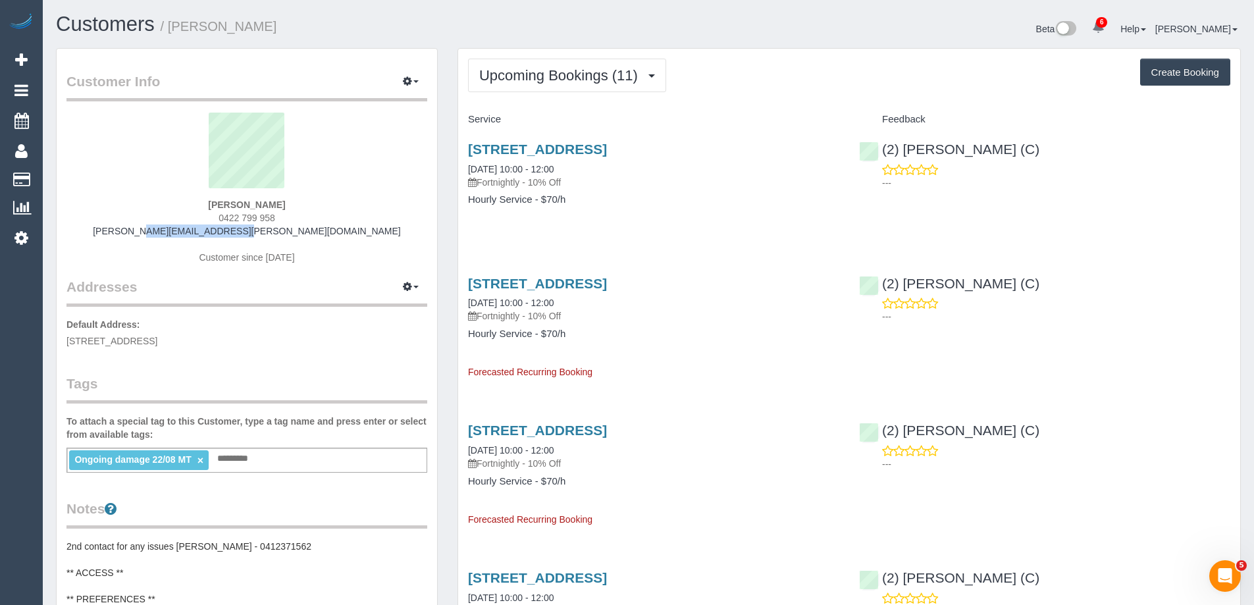
drag, startPoint x: 311, startPoint y: 232, endPoint x: 168, endPoint y: 232, distance: 143.5
click at [168, 232] on div "[PERSON_NAME] 0422 799 958 [PERSON_NAME][EMAIL_ADDRESS][PERSON_NAME][DOMAIN_NAM…" at bounding box center [246, 195] width 361 height 165
copy link "[PERSON_NAME][EMAIL_ADDRESS][PERSON_NAME][DOMAIN_NAME]"
click at [230, 218] on span "0422 799 958" at bounding box center [247, 218] width 57 height 11
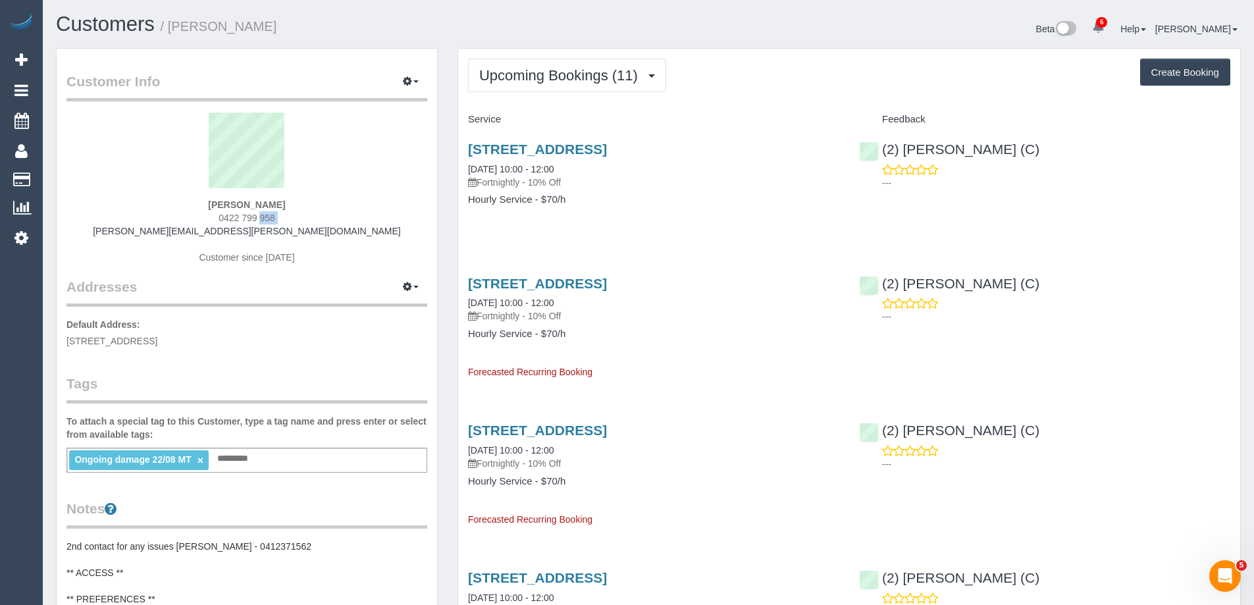
click at [230, 218] on span "0422 799 958" at bounding box center [247, 218] width 57 height 11
copy div "0422 799 958"
click at [607, 281] on link "[STREET_ADDRESS]" at bounding box center [537, 283] width 139 height 15
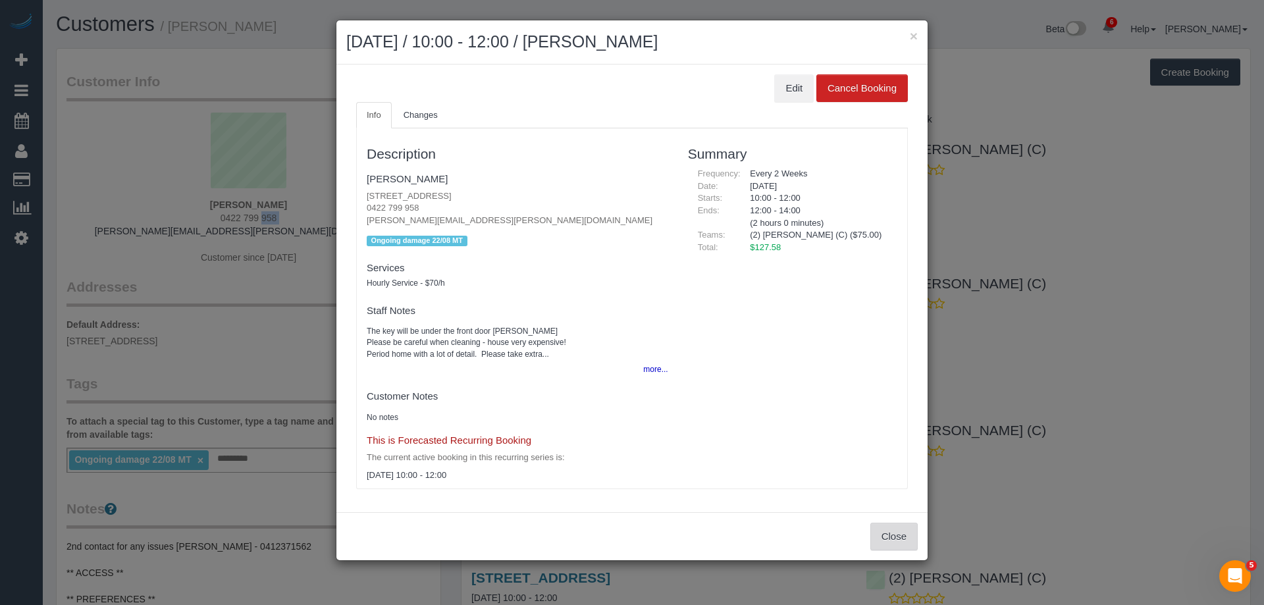
click at [885, 534] on button "Close" at bounding box center [893, 537] width 47 height 28
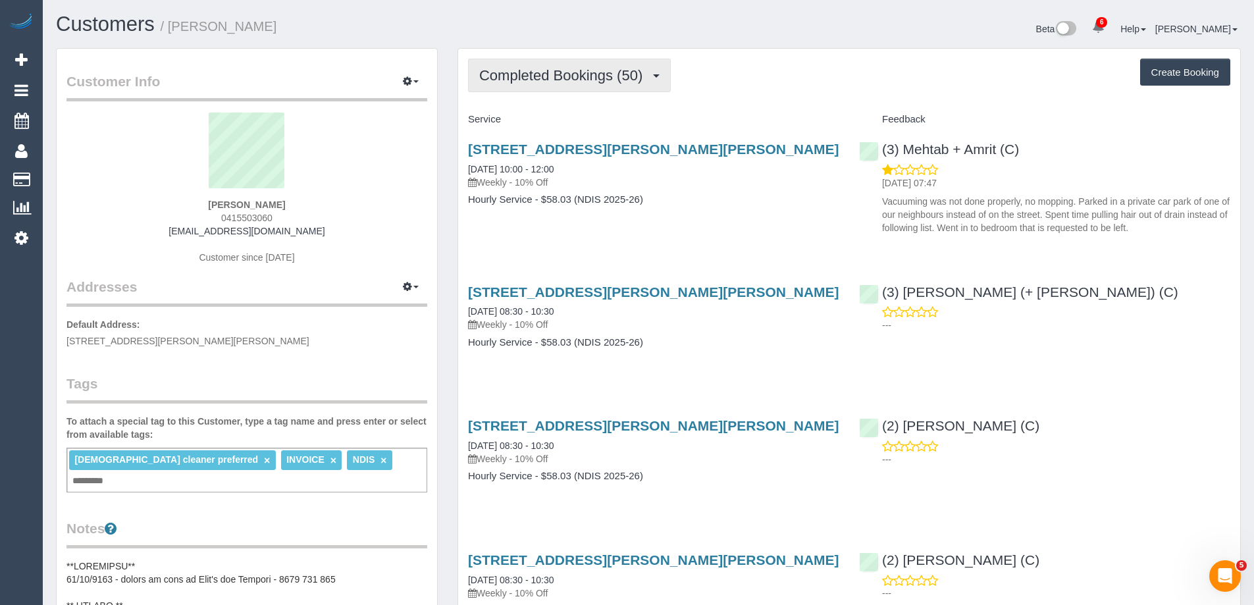
click at [540, 82] on span "Completed Bookings (50)" at bounding box center [564, 75] width 170 height 16
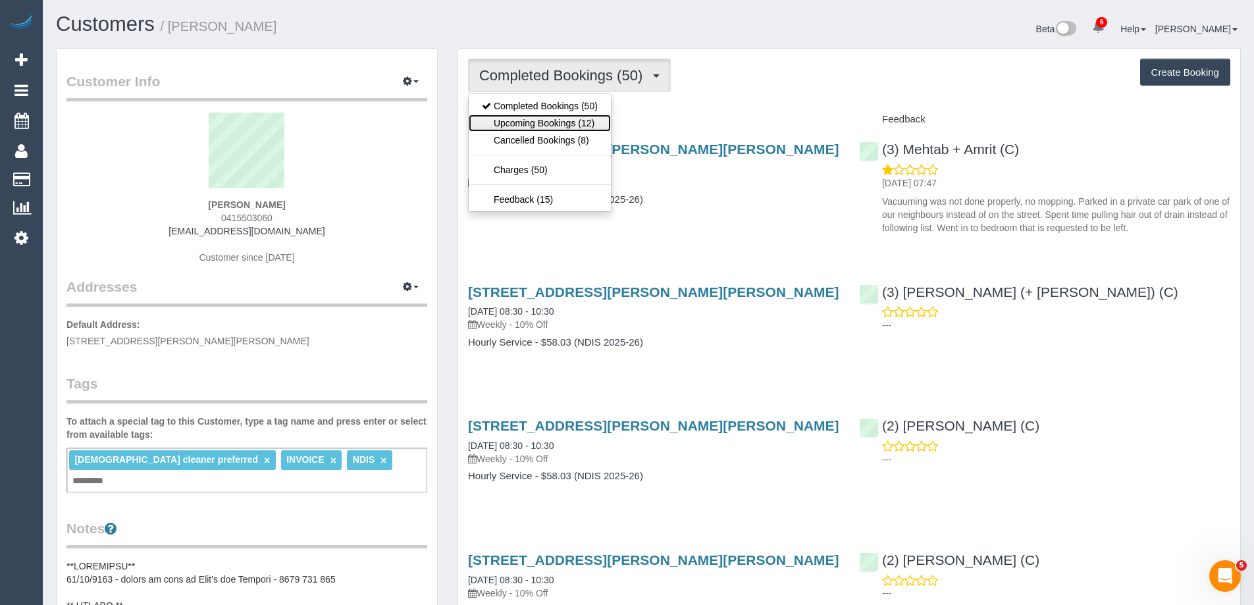
click at [540, 118] on link "Upcoming Bookings (12)" at bounding box center [540, 123] width 142 height 17
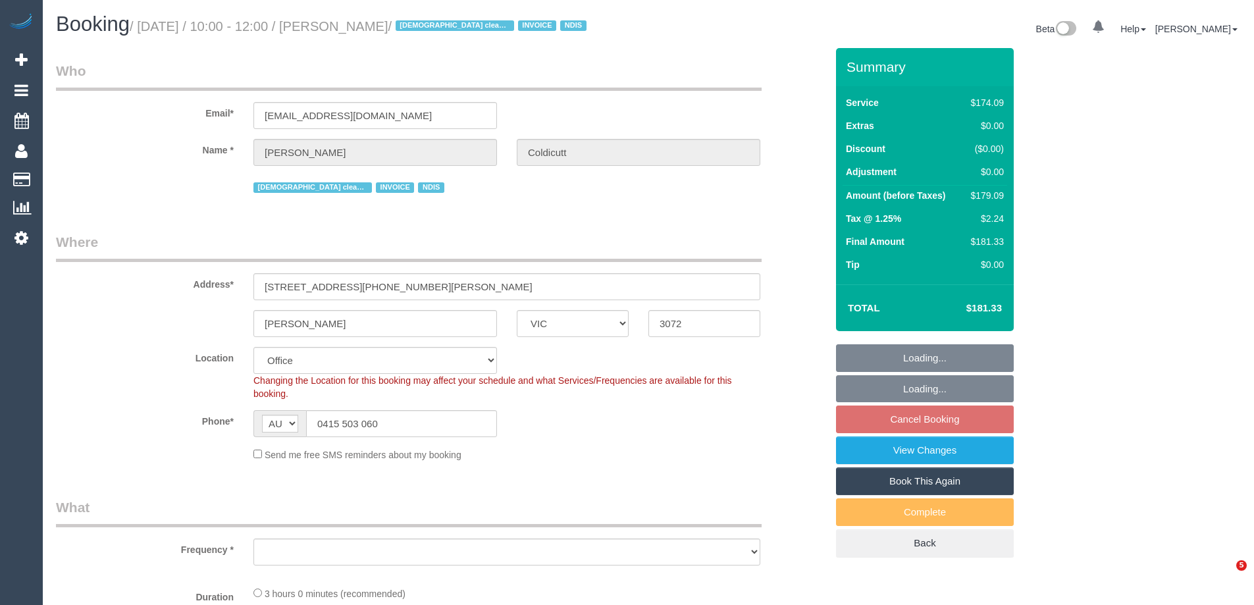
select select "VIC"
select select "object:751"
select select "180"
select select "number:28"
select select "number:16"
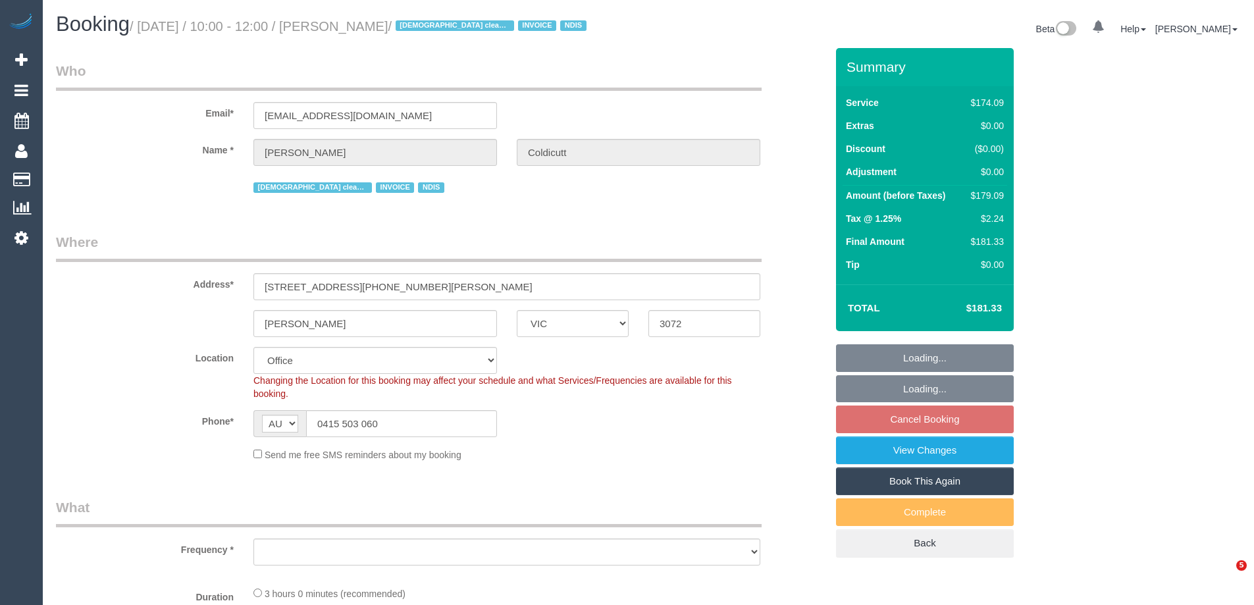
select select "number:19"
select select "number:36"
select select "number:34"
select select "number:11"
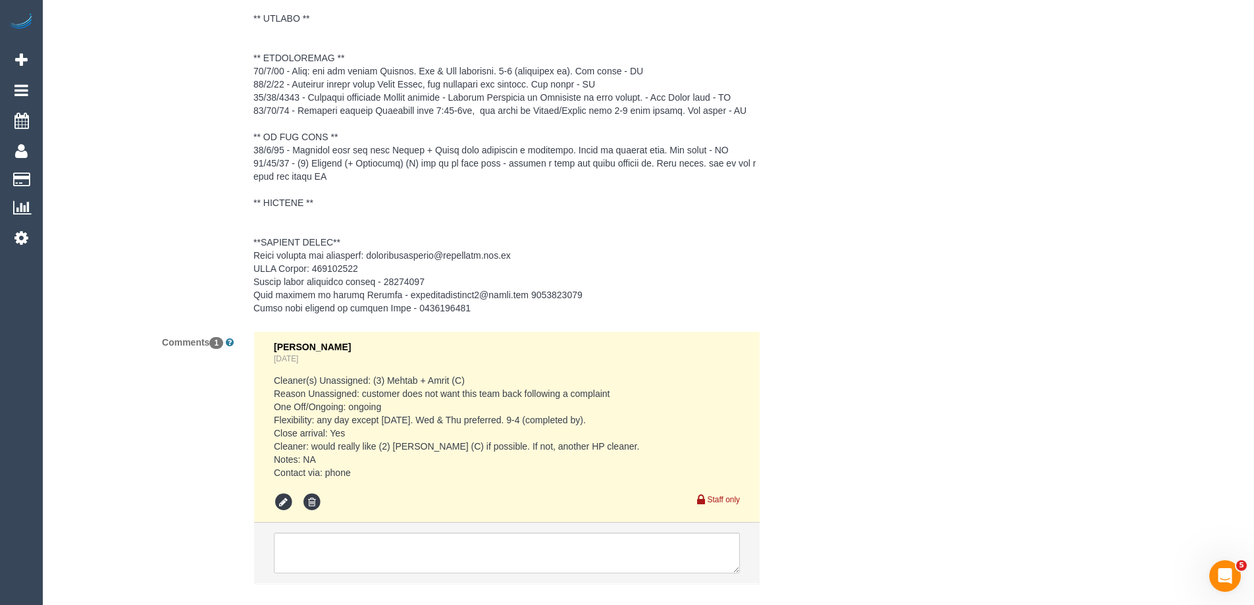
scroll to position [2116, 0]
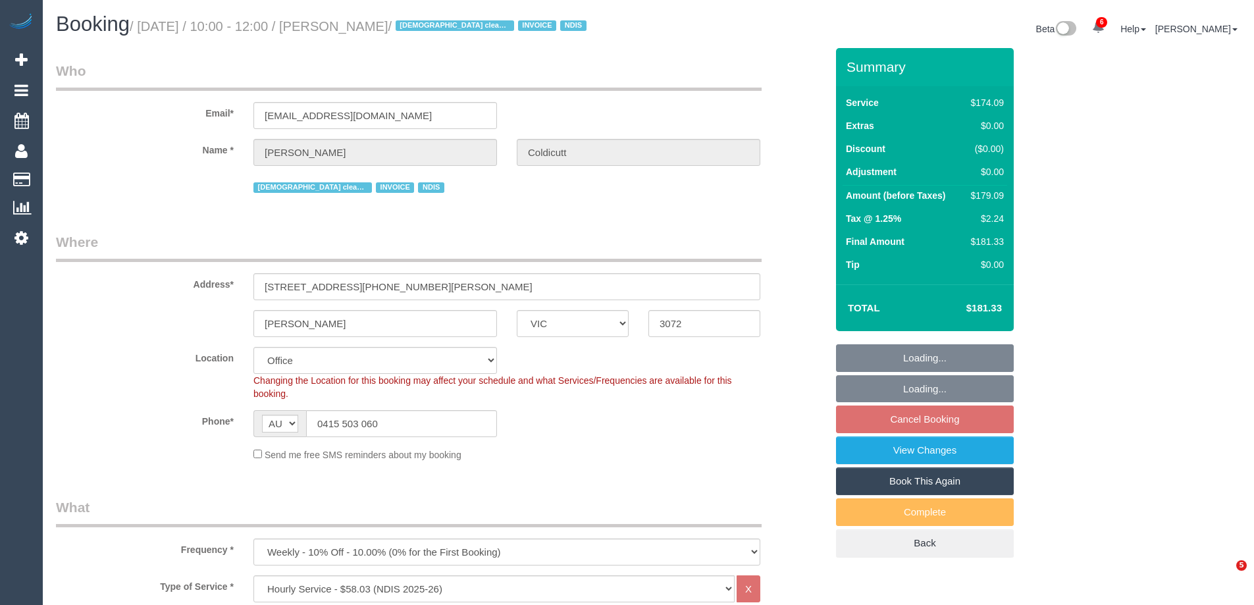
select select "VIC"
select select "180"
select select "string:check"
select select "number:28"
select select "number:16"
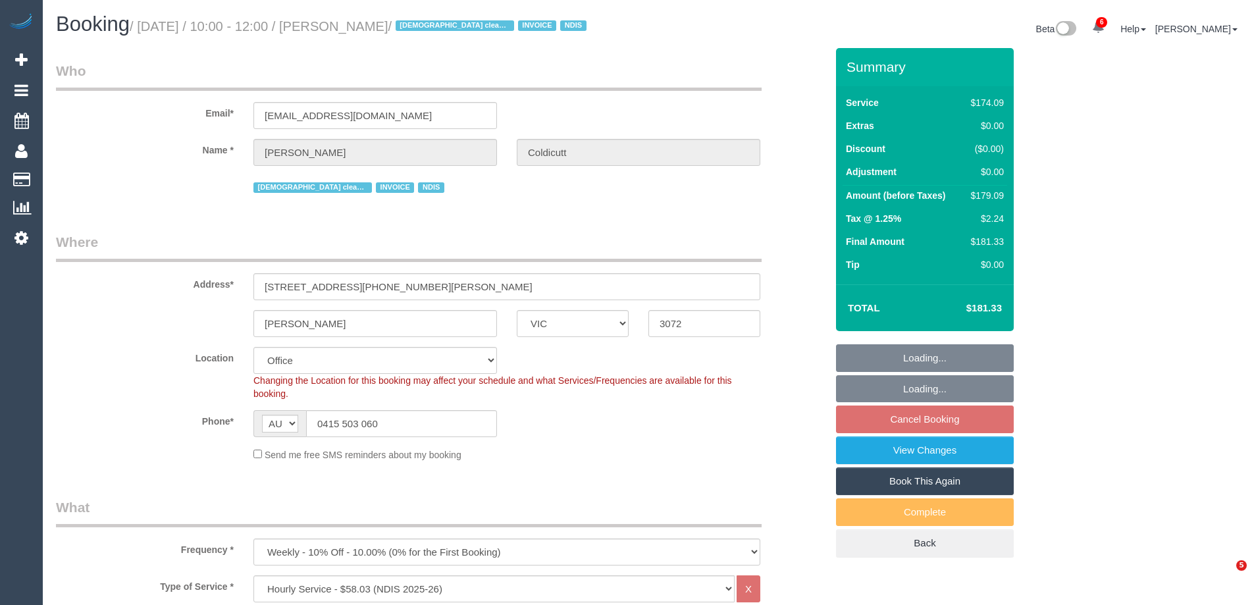
select select "number:19"
select select "number:36"
select select "number:34"
select select "number:11"
select select "object:2119"
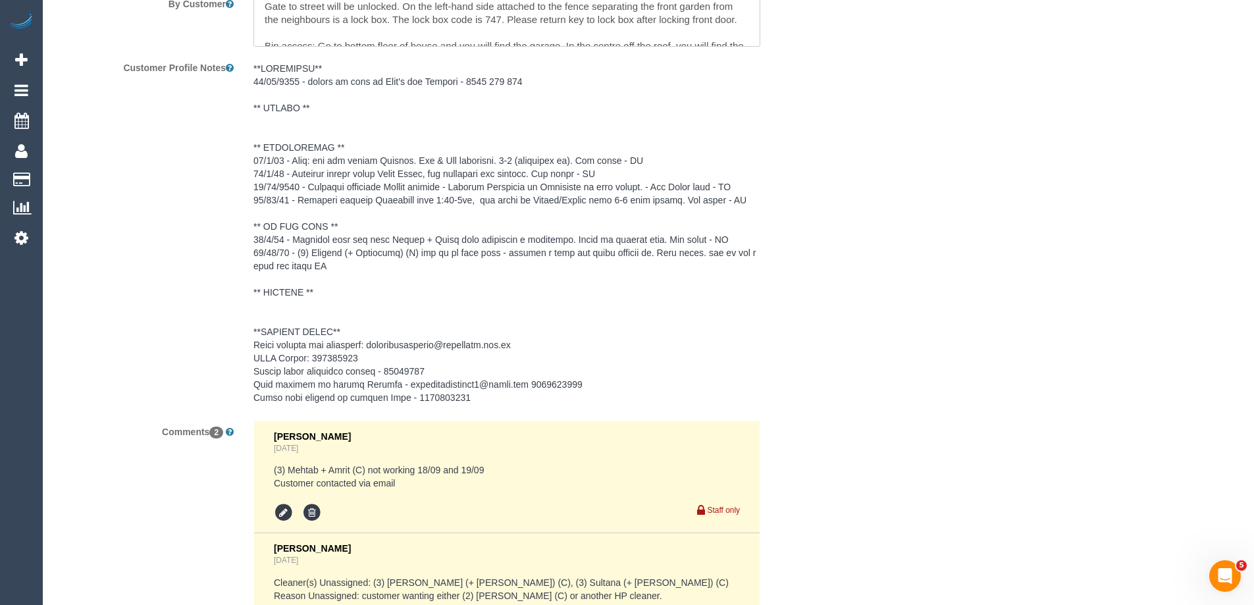
scroll to position [2251, 0]
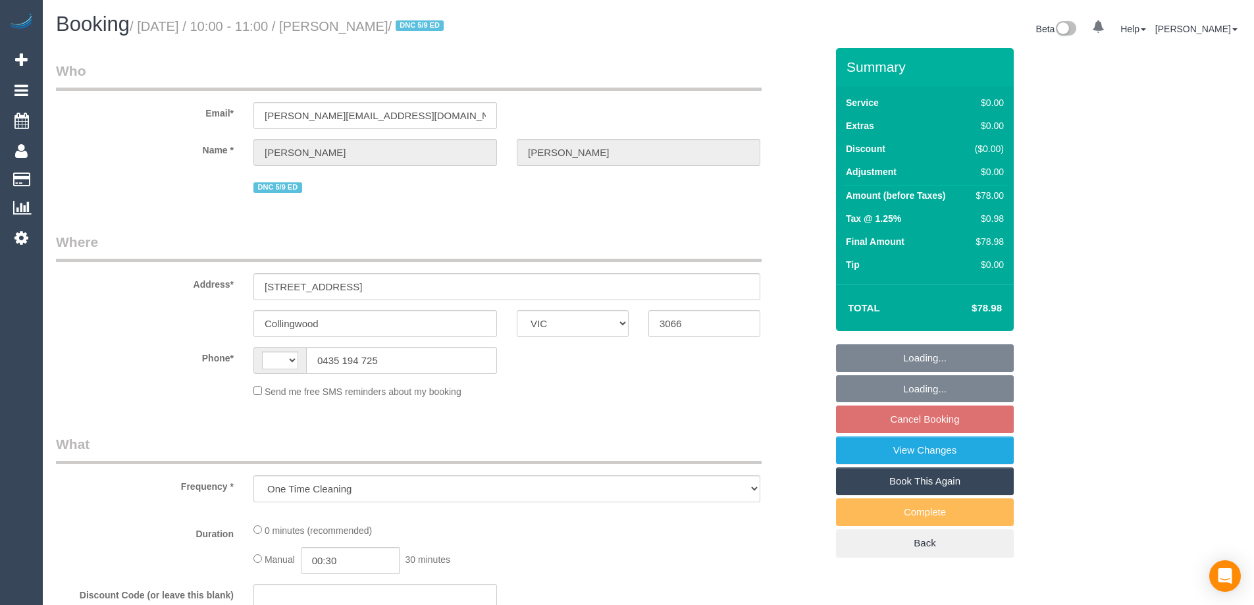
select select "VIC"
select select "string:stripe-pm_1RzVew2GScqysDRVmMYs0cBa"
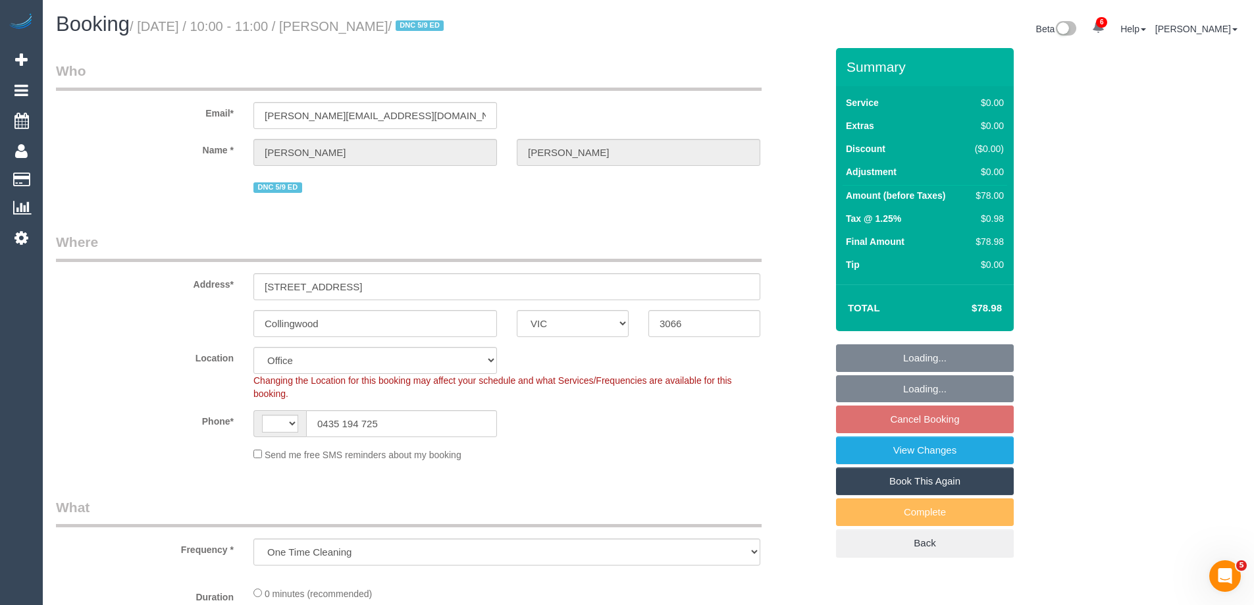
select select "object:451"
select select "string:AU"
select select "number:29"
select select "number:14"
select select "number:19"
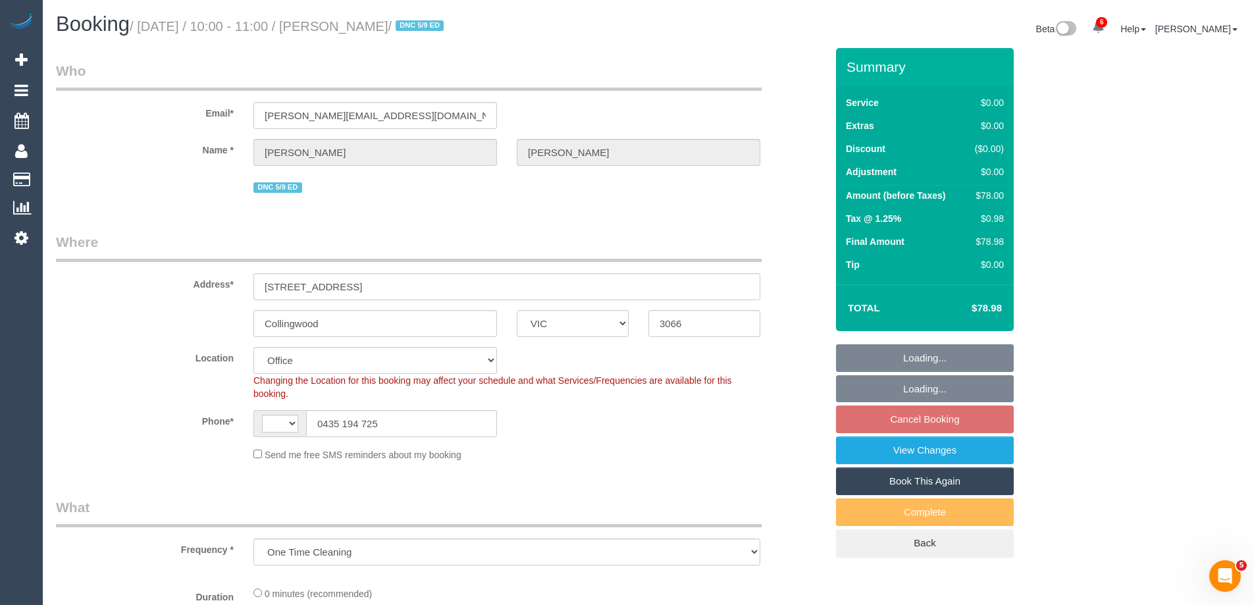
select select "number:25"
select select "number:26"
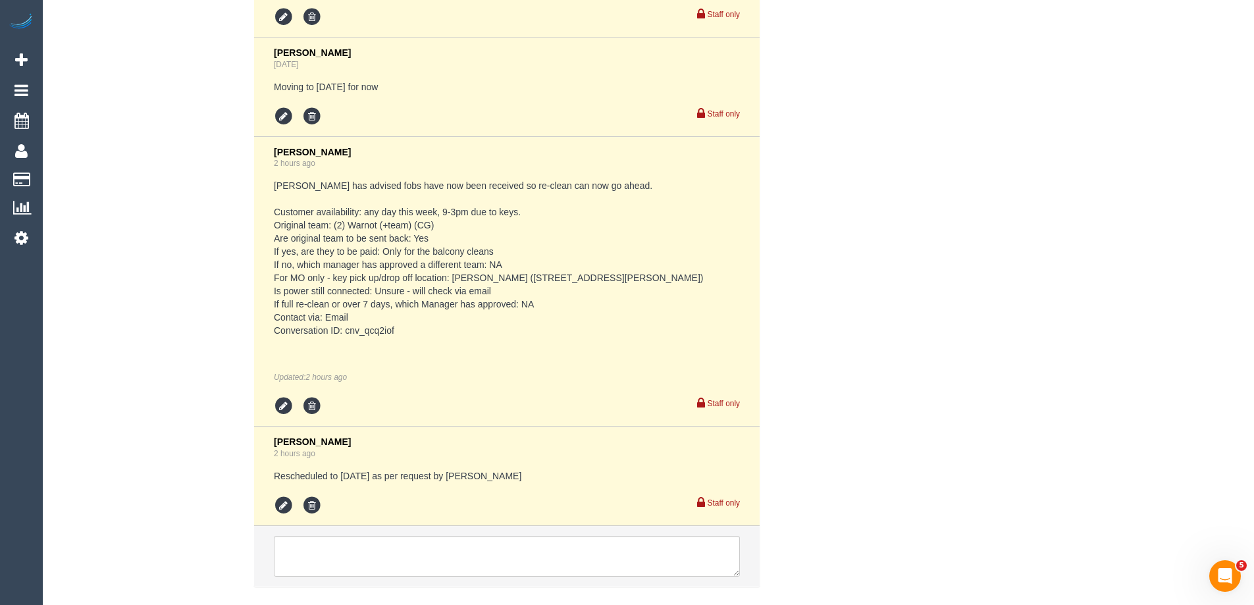
scroll to position [2766, 0]
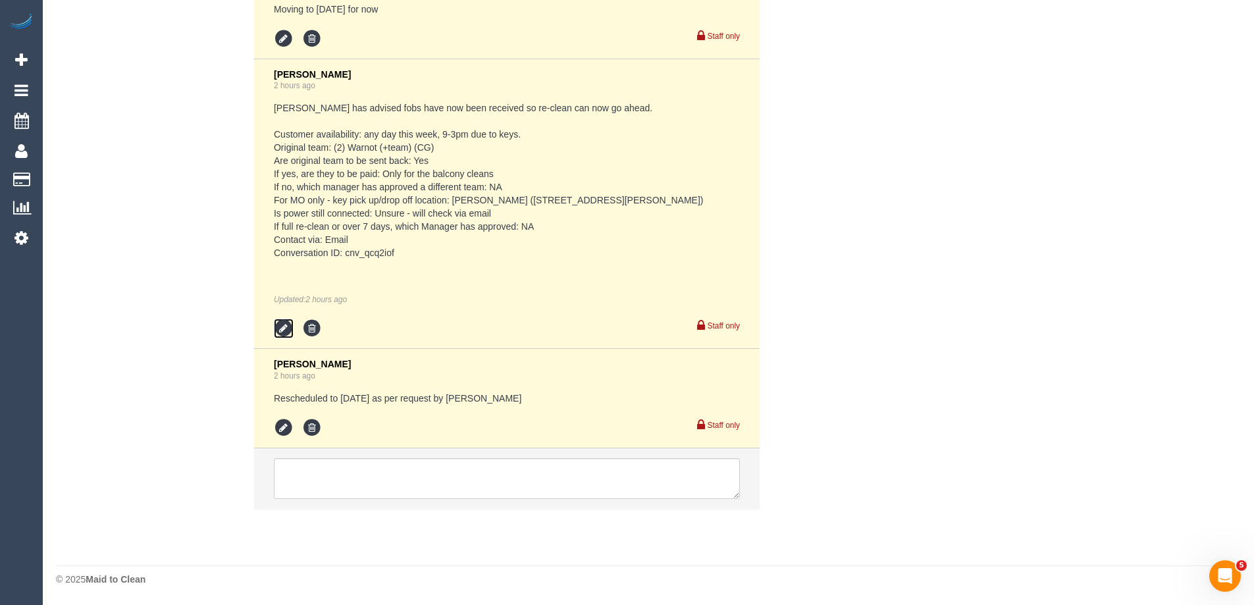
click at [279, 328] on icon at bounding box center [284, 329] width 20 height 20
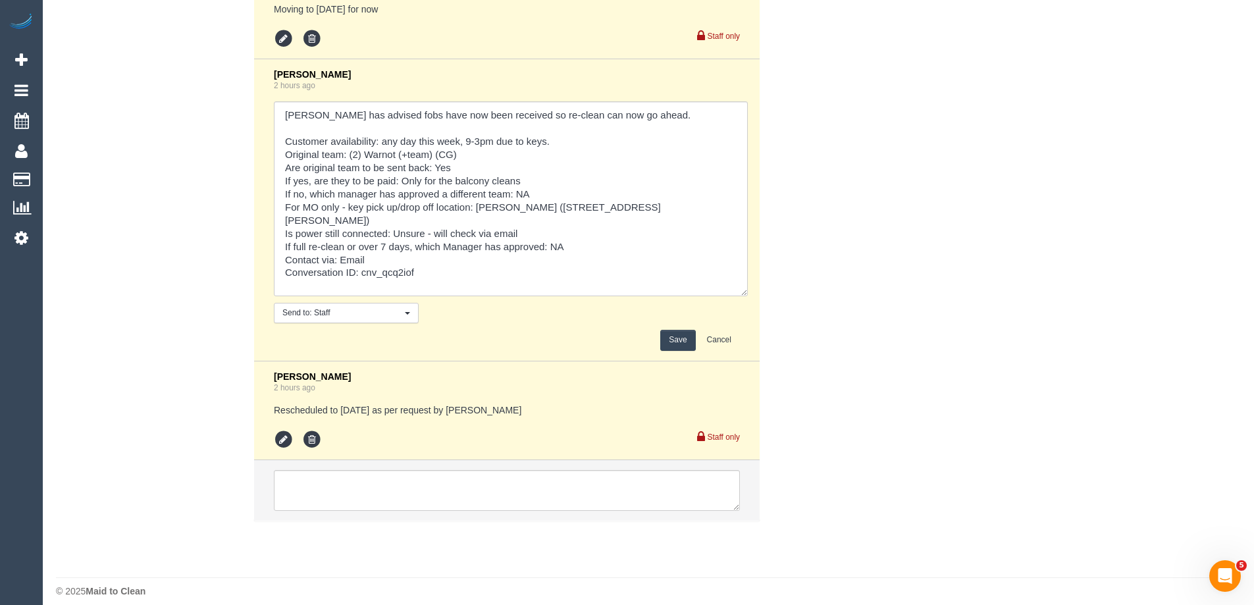
drag, startPoint x: 734, startPoint y: 279, endPoint x: 742, endPoint y: 433, distance: 154.2
click at [742, 433] on ul "Eleni Diacos Sep 09, 2025 11:34 Customer availability: needs it done asap as ne…" at bounding box center [507, 56] width 506 height 930
drag, startPoint x: 393, startPoint y: 218, endPoint x: 552, endPoint y: 219, distance: 158.6
click at [552, 219] on textarea at bounding box center [511, 198] width 474 height 195
type textarea "REA Mark has advised fobs have now been received so re-clean can now go ahead. …"
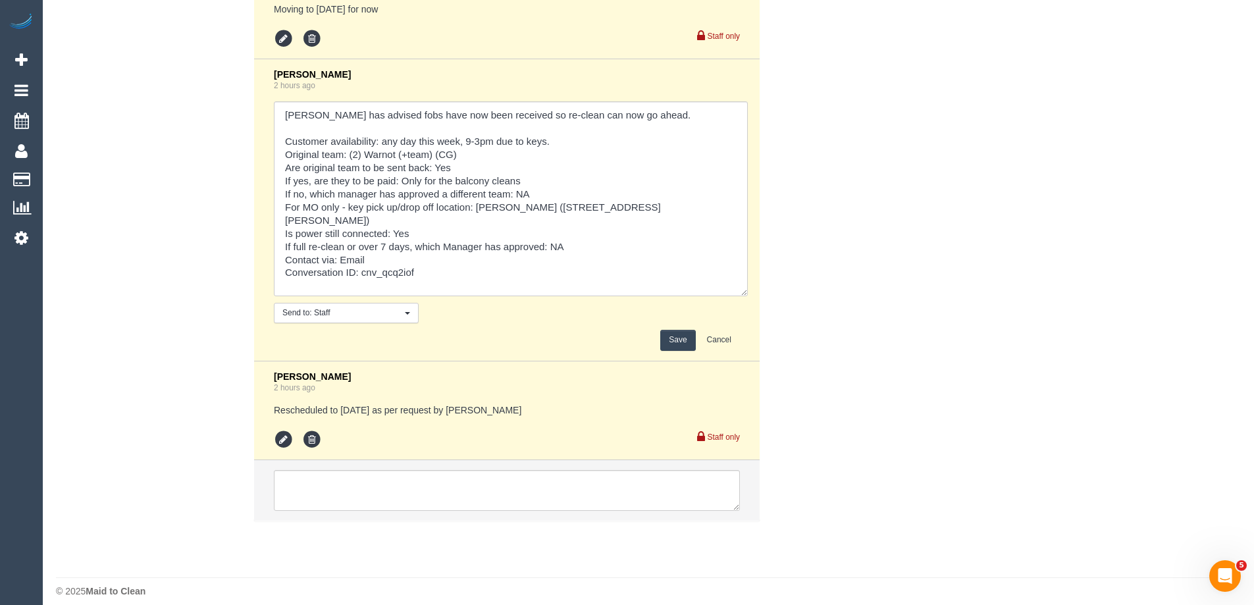
click at [675, 334] on button "Save" at bounding box center [677, 340] width 35 height 20
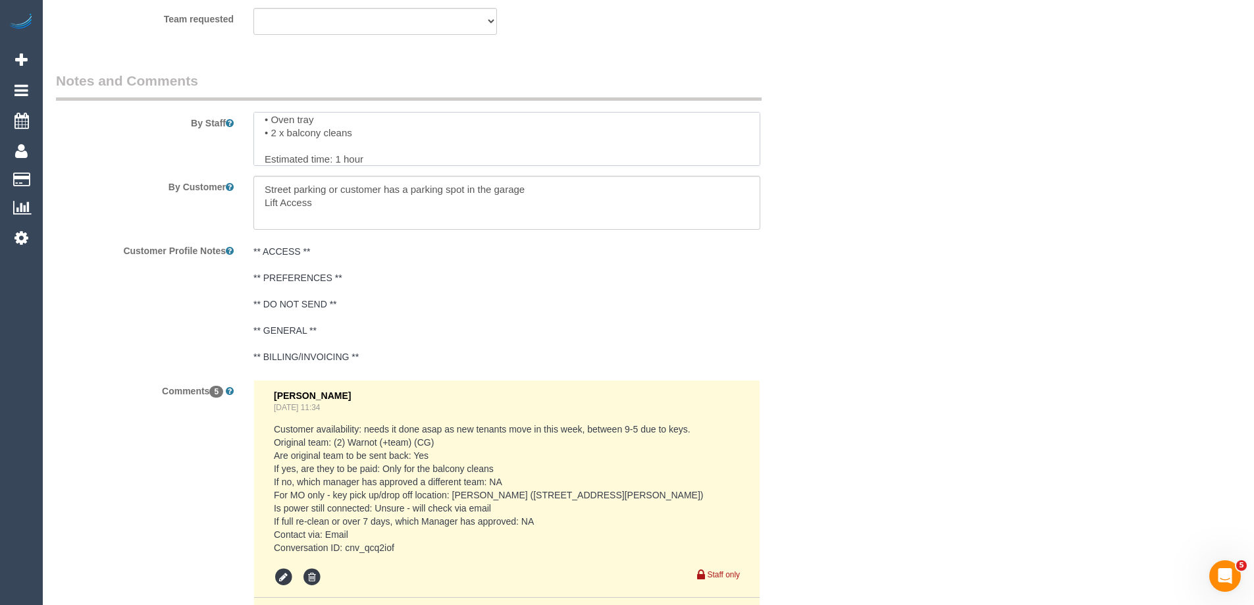
scroll to position [26, 0]
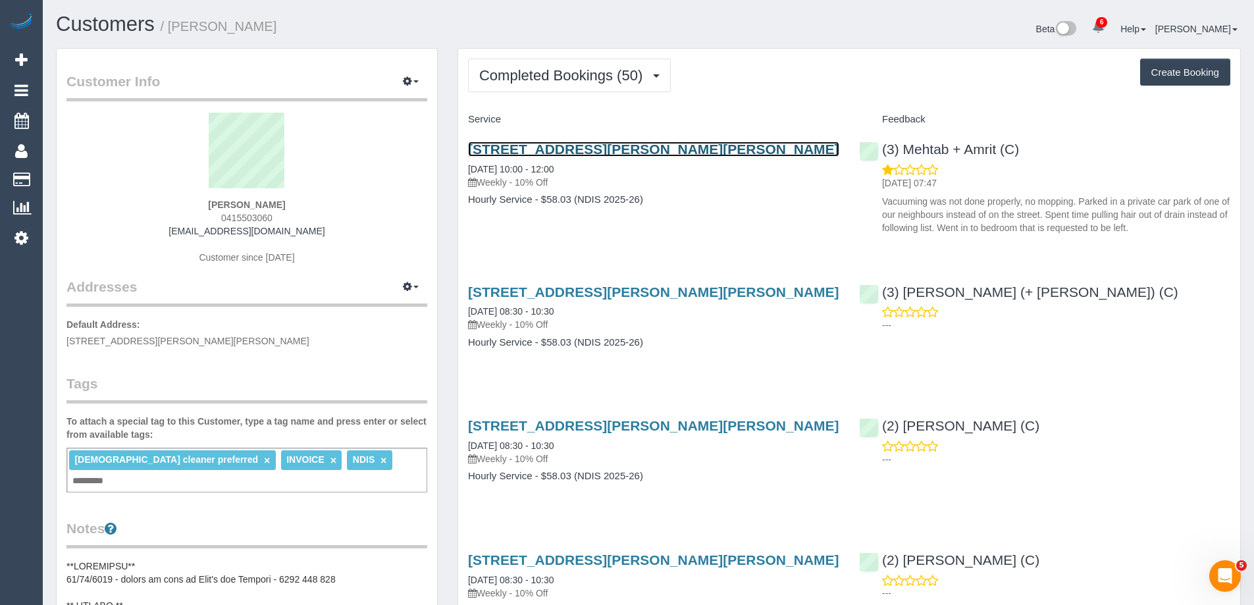
click at [601, 147] on link "[STREET_ADDRESS][PERSON_NAME][PERSON_NAME]" at bounding box center [653, 149] width 371 height 15
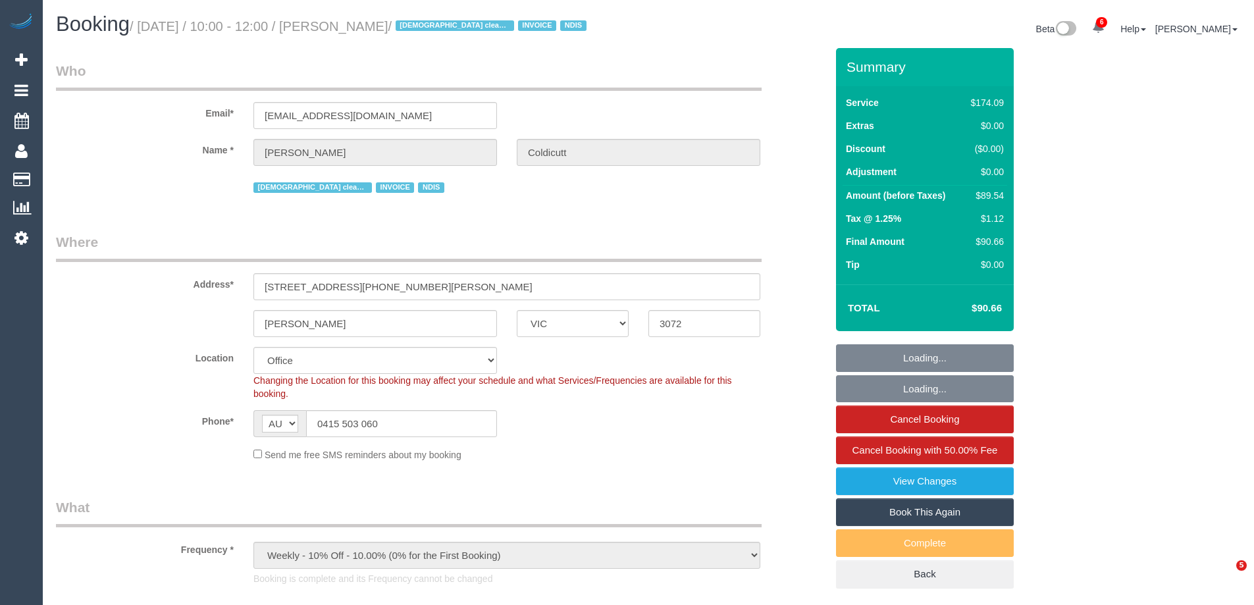
select select "VIC"
select select "string:check"
select select "180"
select select "number:28"
select select "number:16"
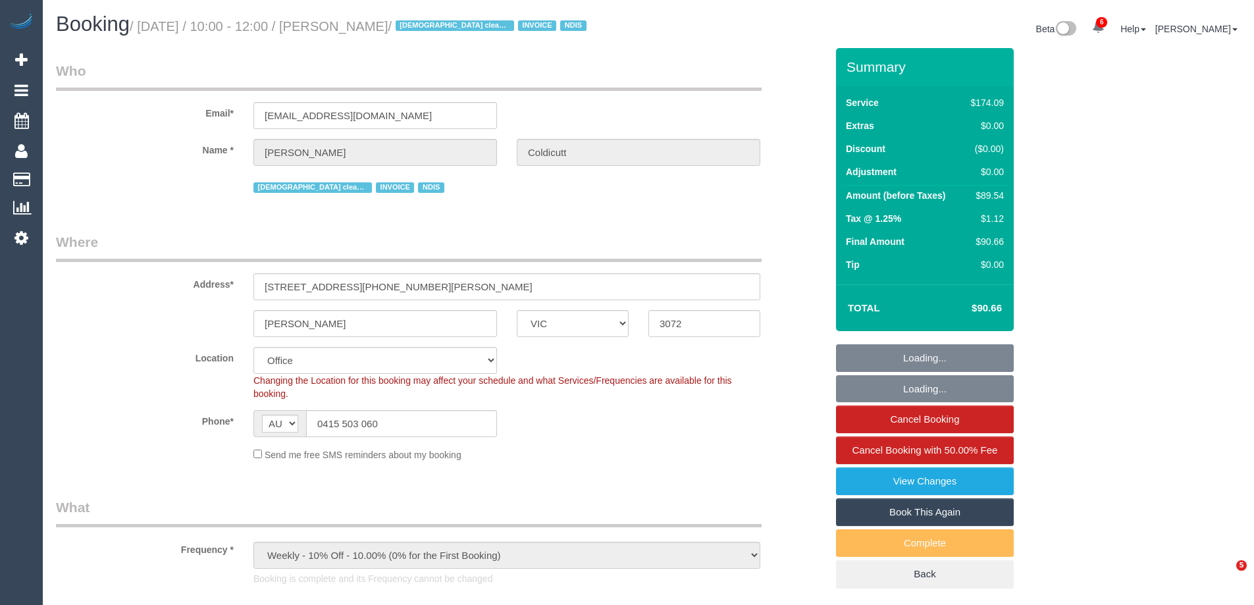
select select "number:19"
select select "number:36"
select select "number:34"
select select "number:11"
select select "object:2072"
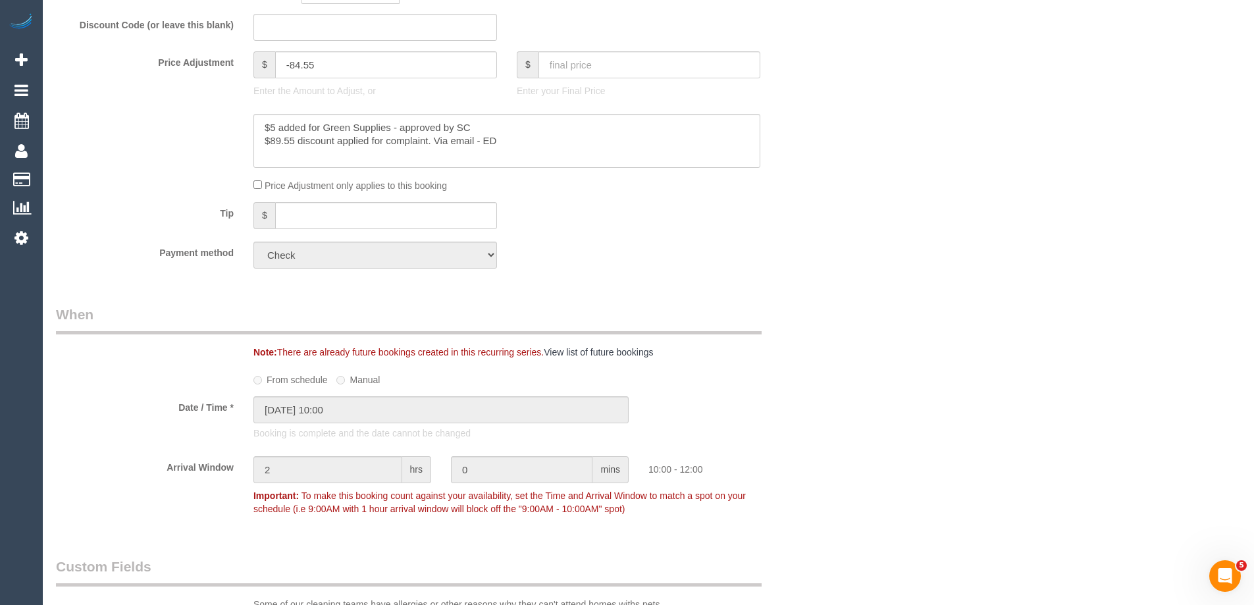
scroll to position [790, 0]
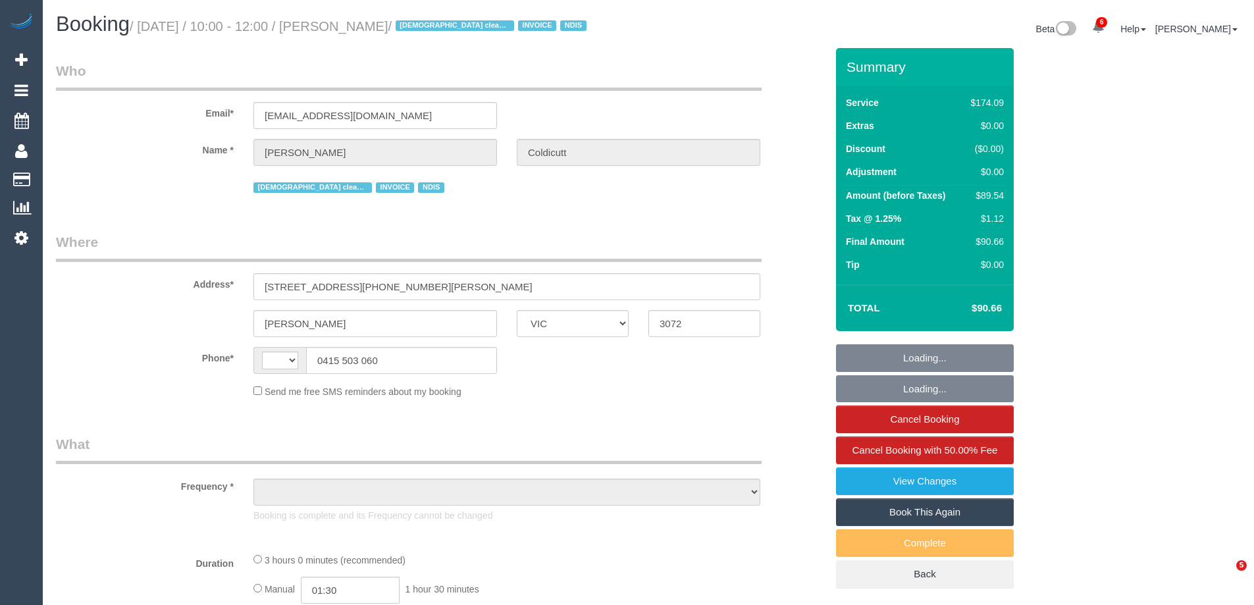
select select "VIC"
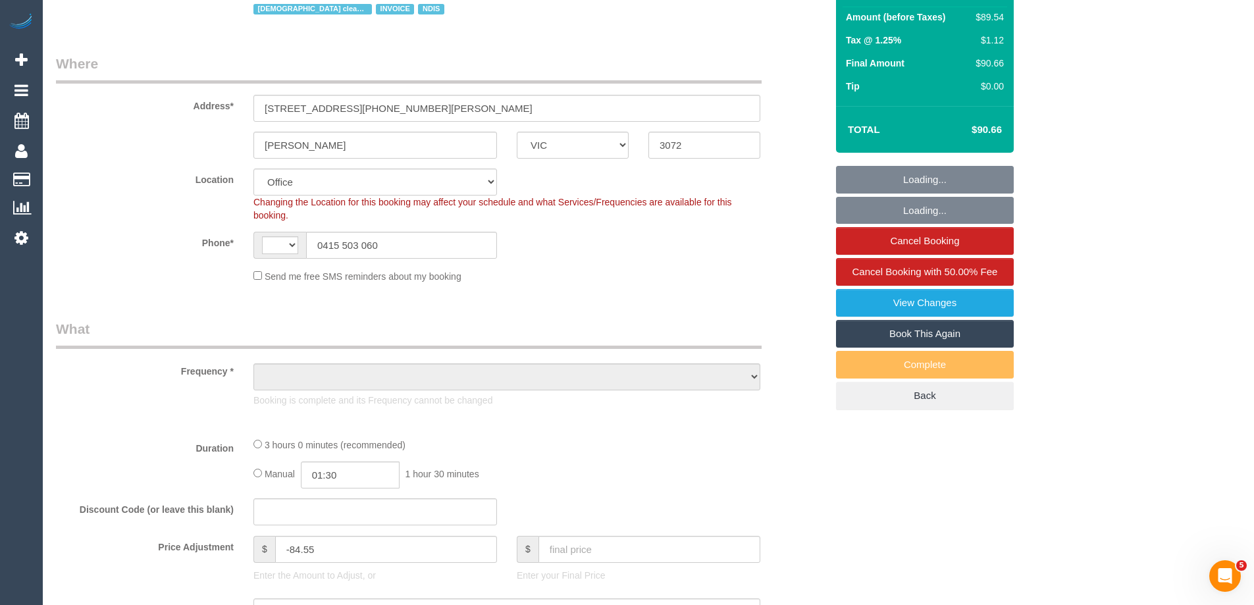
select select "string:AU"
select select "object:594"
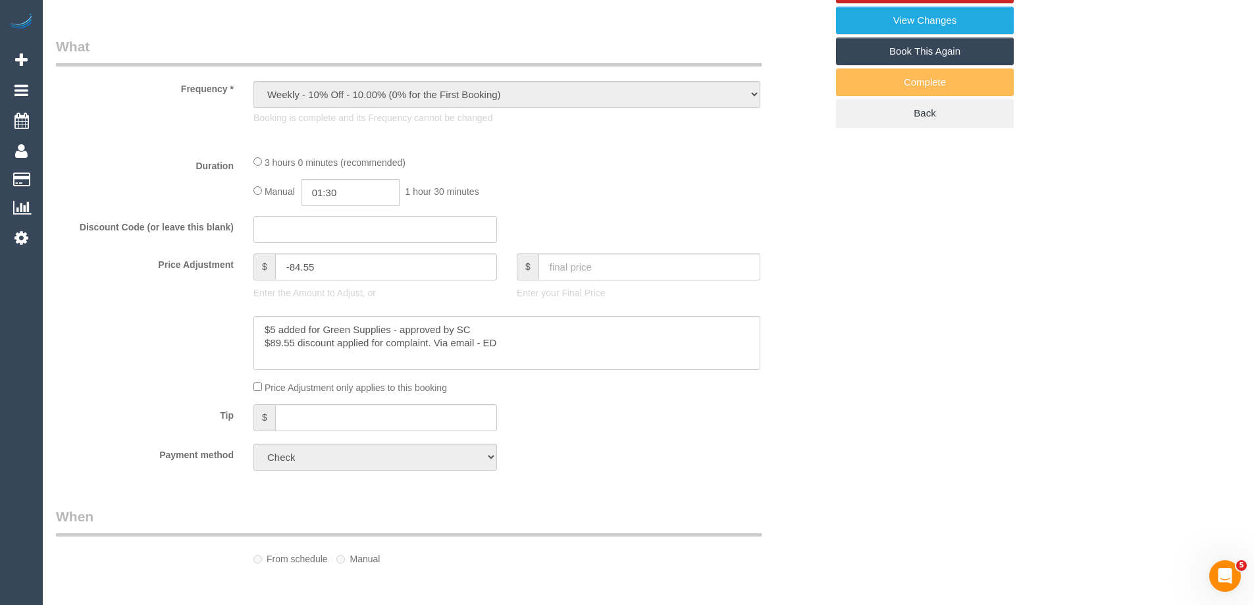
select select "180"
select select "number:28"
select select "number:16"
select select "number:19"
select select "number:36"
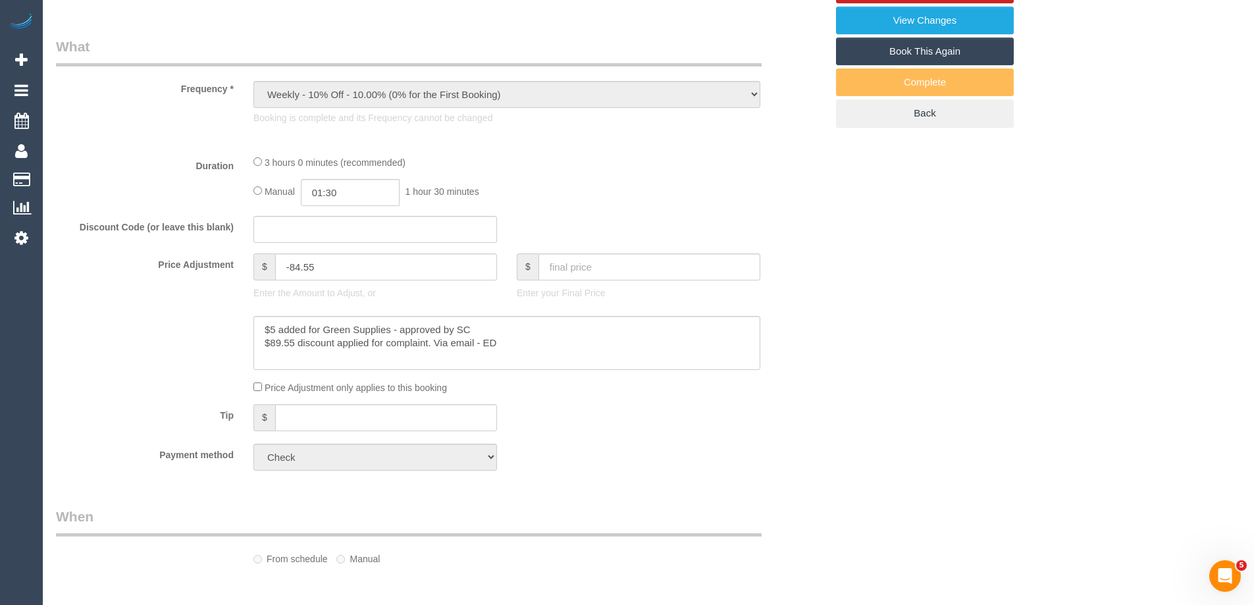
select select "number:34"
select select "number:11"
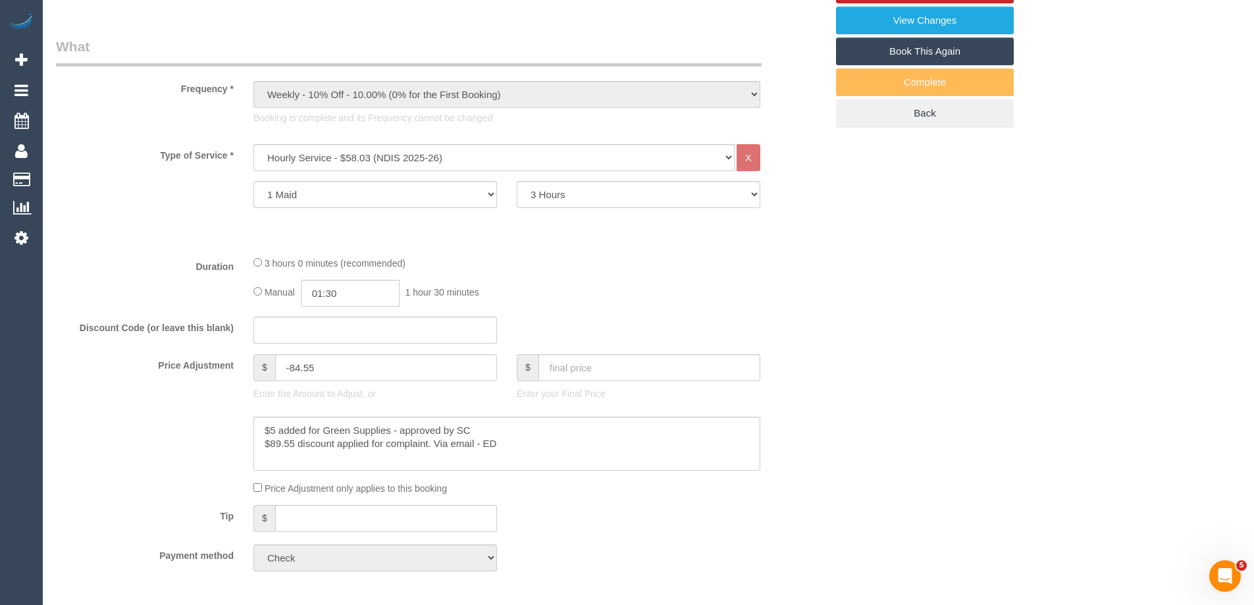
select select "object:2088"
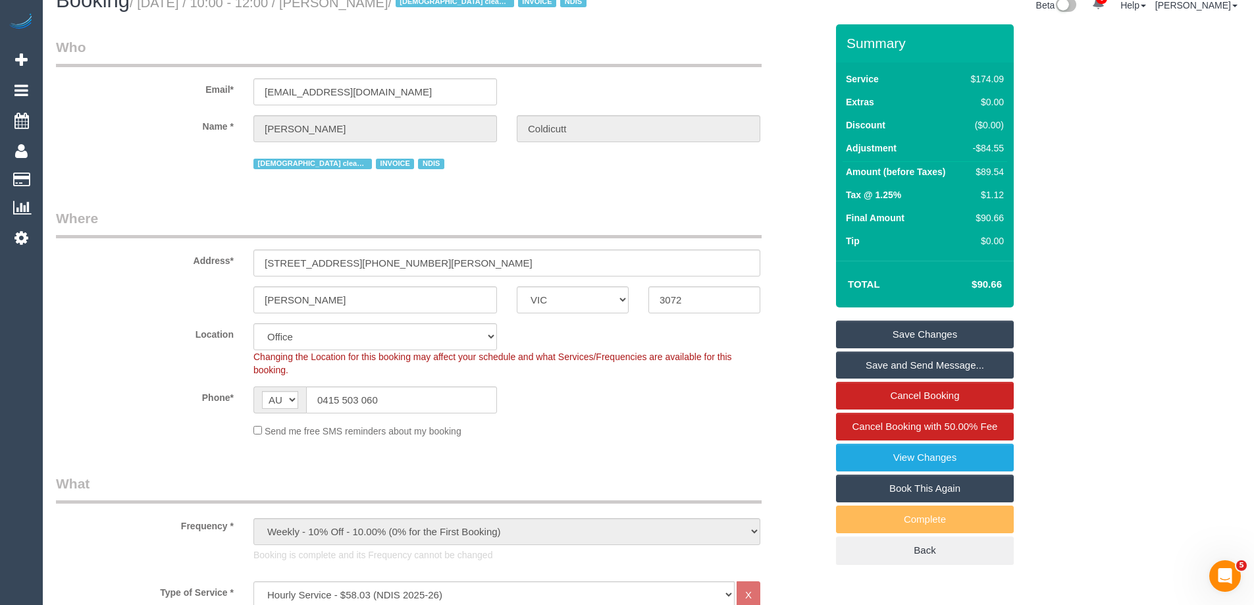
scroll to position [0, 0]
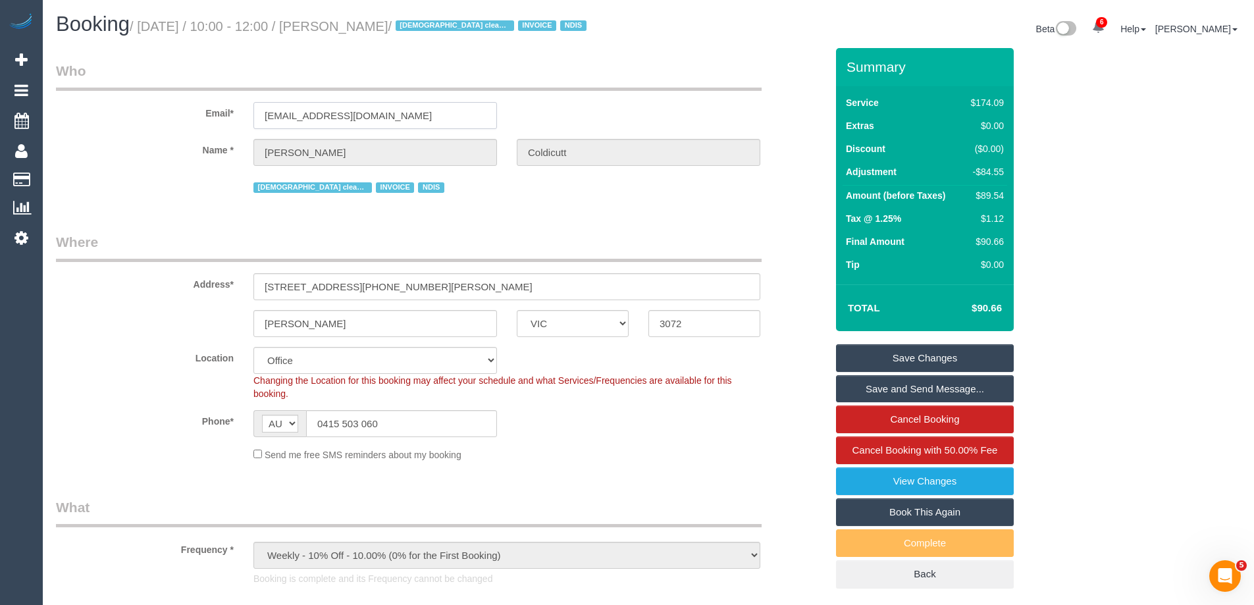
click at [434, 119] on input "[EMAIL_ADDRESS][DOMAIN_NAME]" at bounding box center [375, 115] width 244 height 27
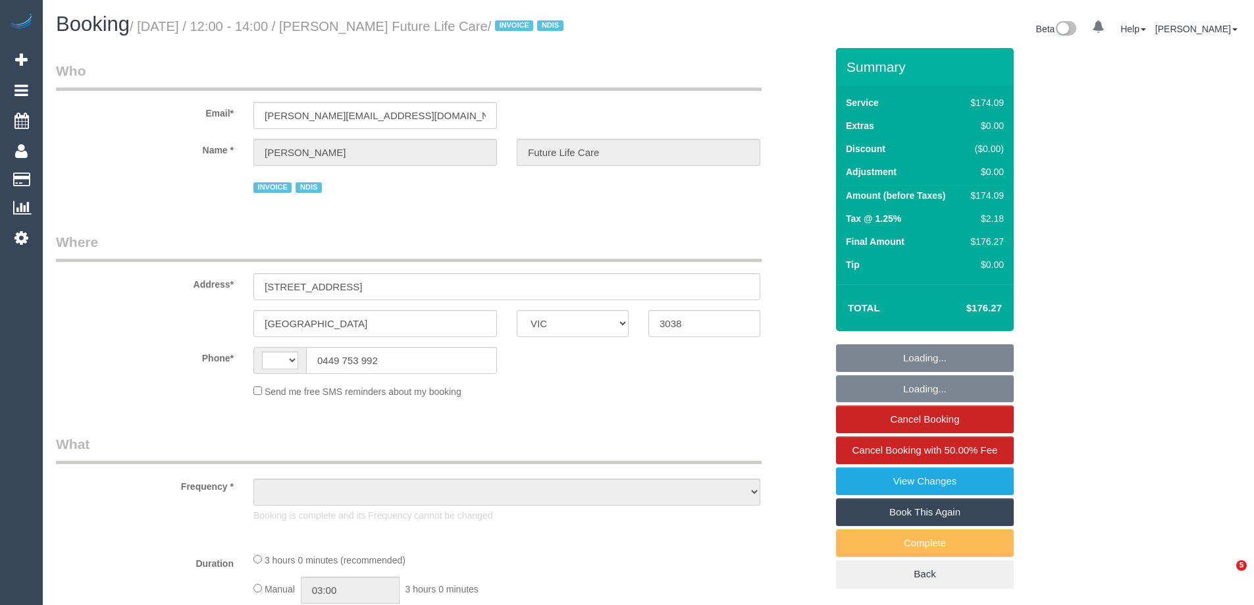
select select "VIC"
select select "object:343"
select select "spot1"
select select "number:27"
select select "number:14"
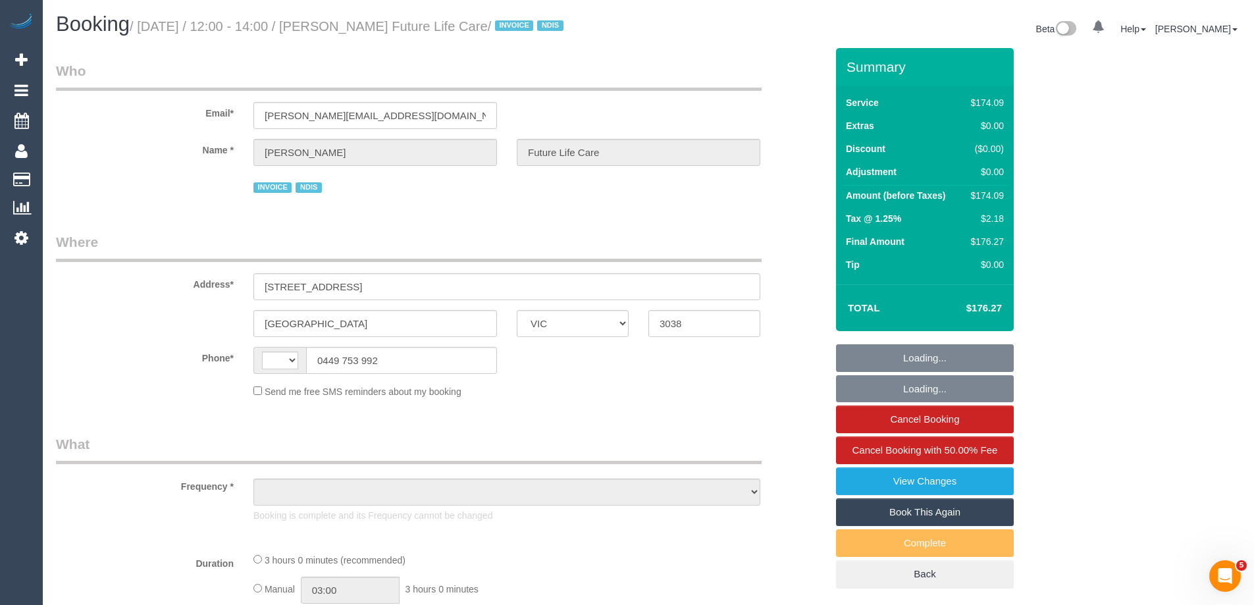
select select "number:19"
select select "number:36"
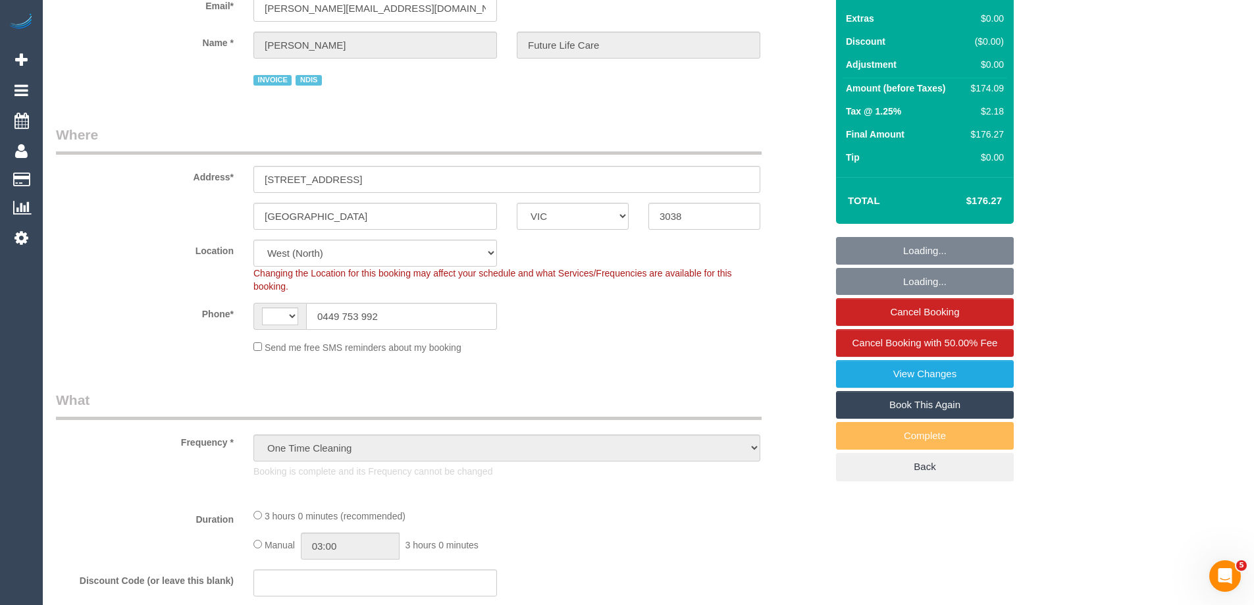
select select "object:790"
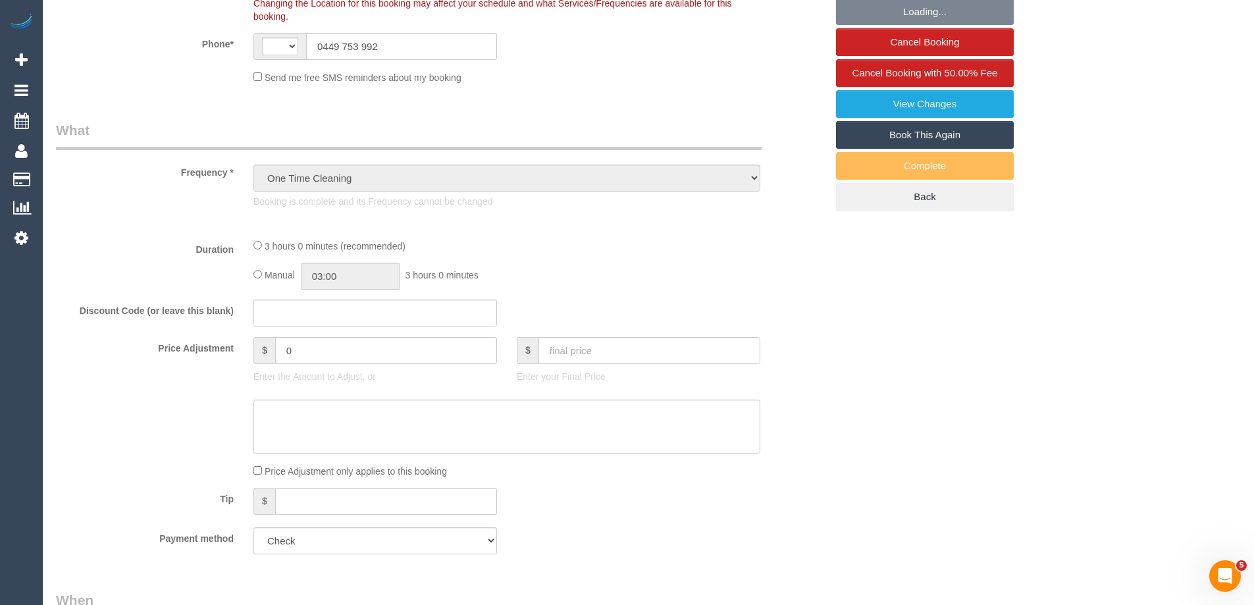
select select "string:AU"
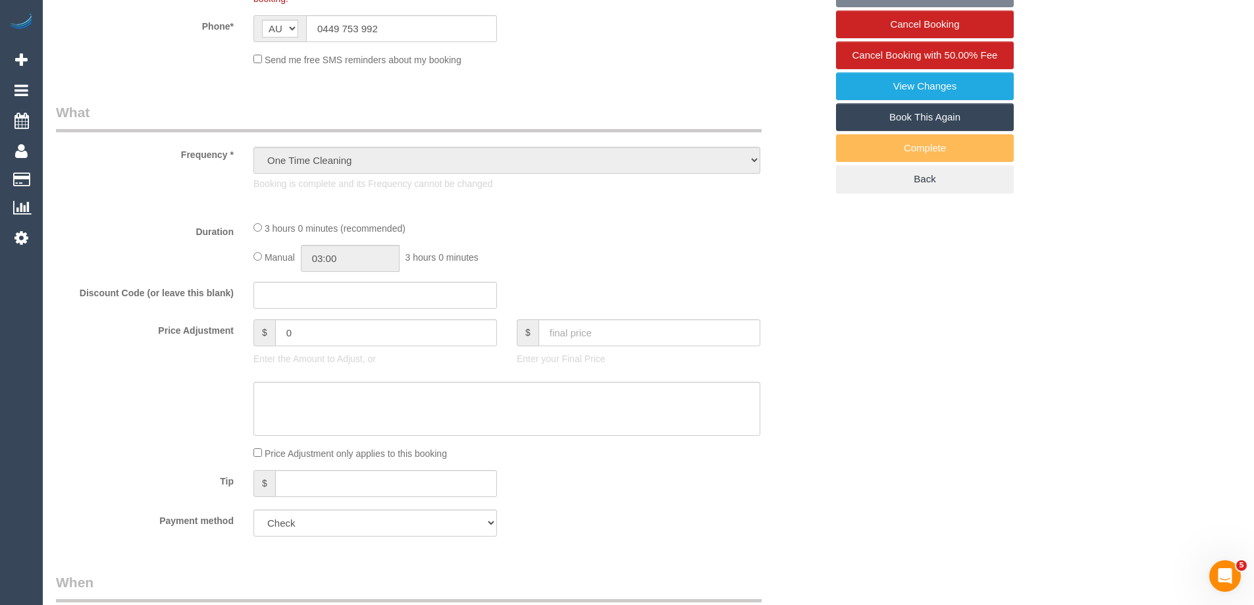
select select "180"
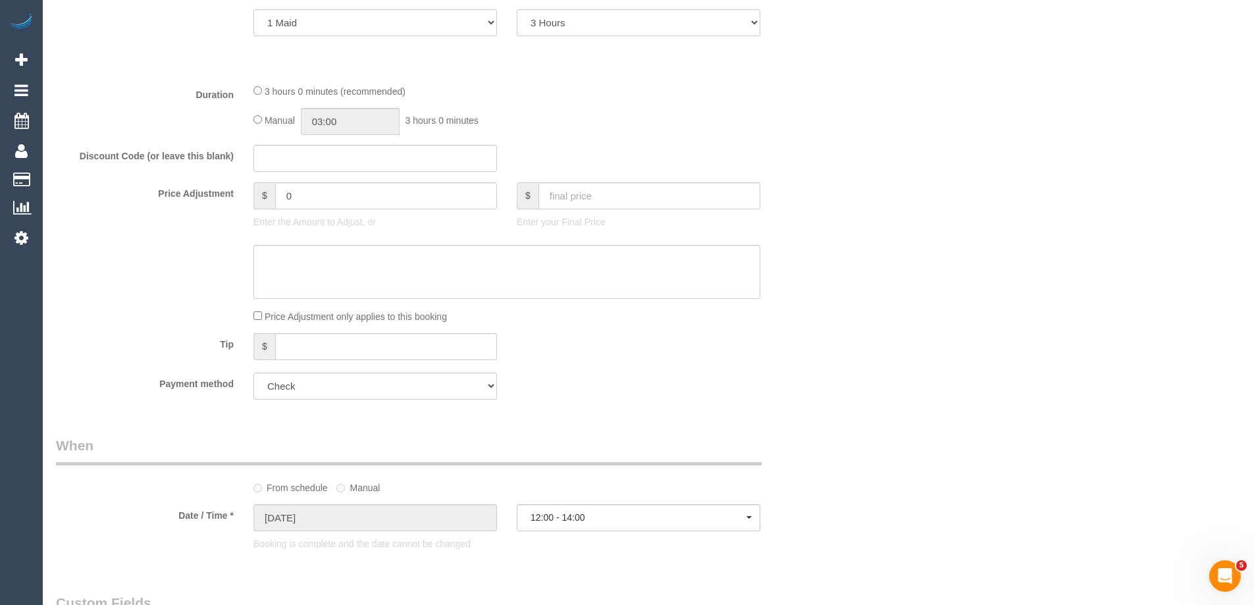
scroll to position [658, 0]
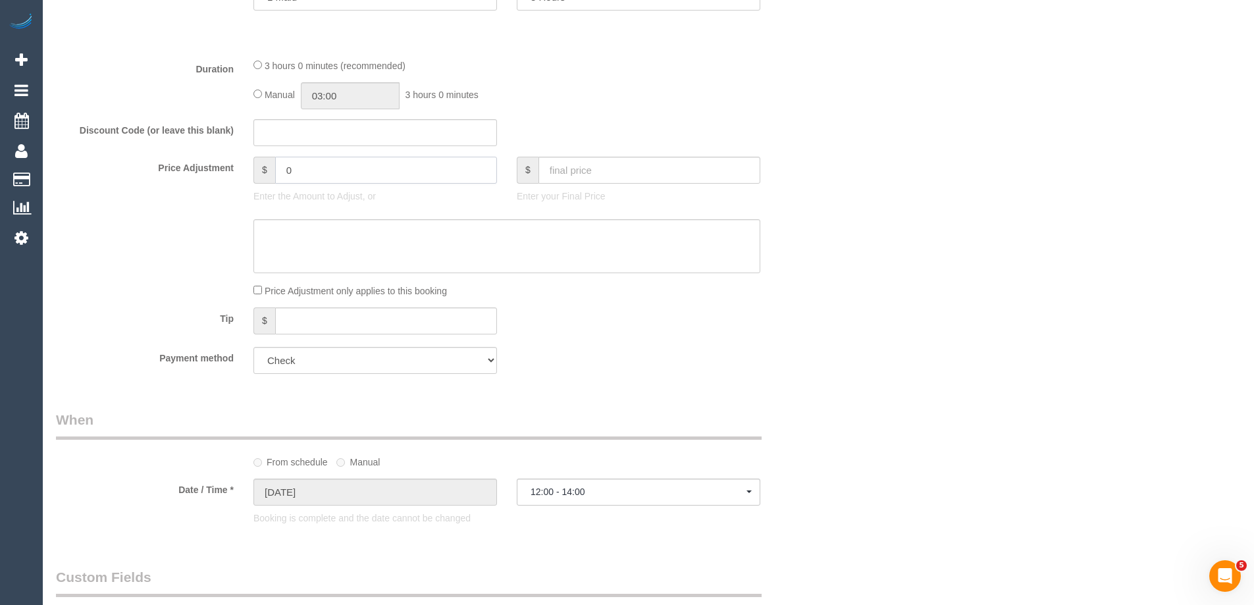
click at [315, 165] on input "0" at bounding box center [386, 170] width 222 height 27
type input "-30"
click at [322, 235] on textarea at bounding box center [506, 246] width 507 height 54
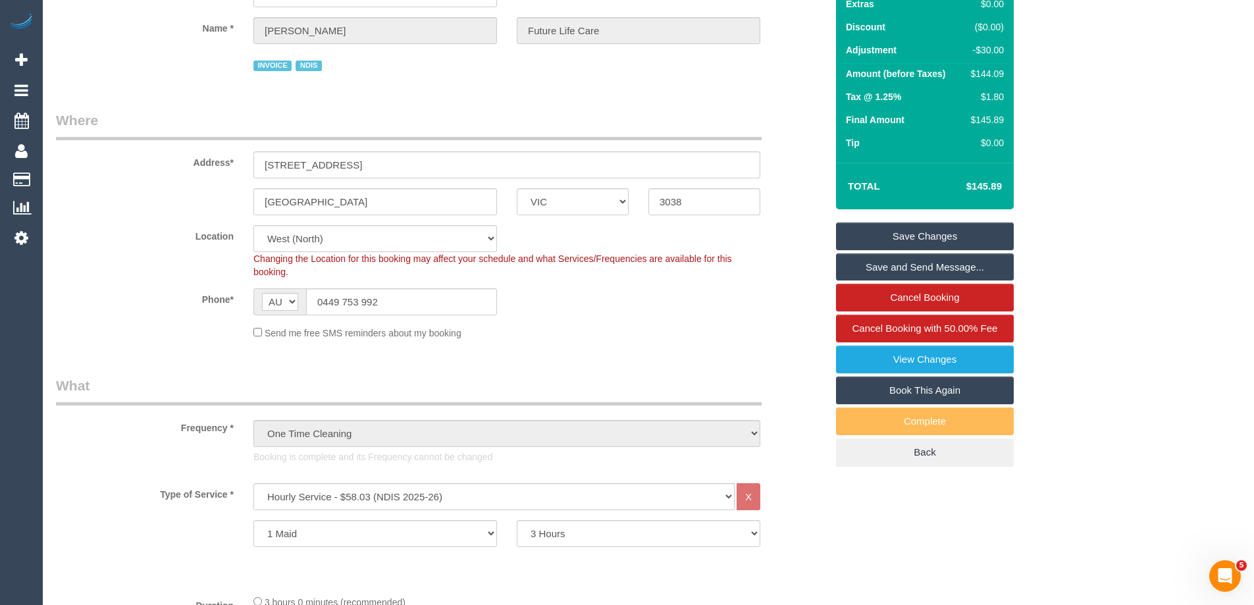
scroll to position [0, 0]
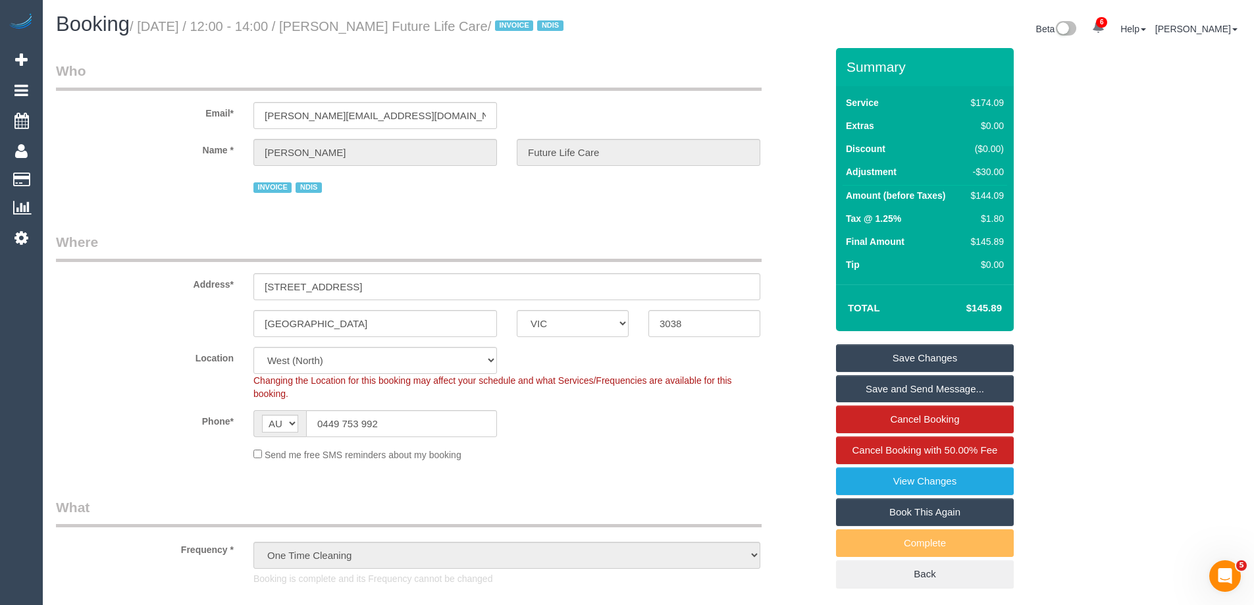
type textarea "$30 discount applied for complaint. Via phone - ED"
click at [884, 353] on link "Save Changes" at bounding box center [925, 358] width 178 height 28
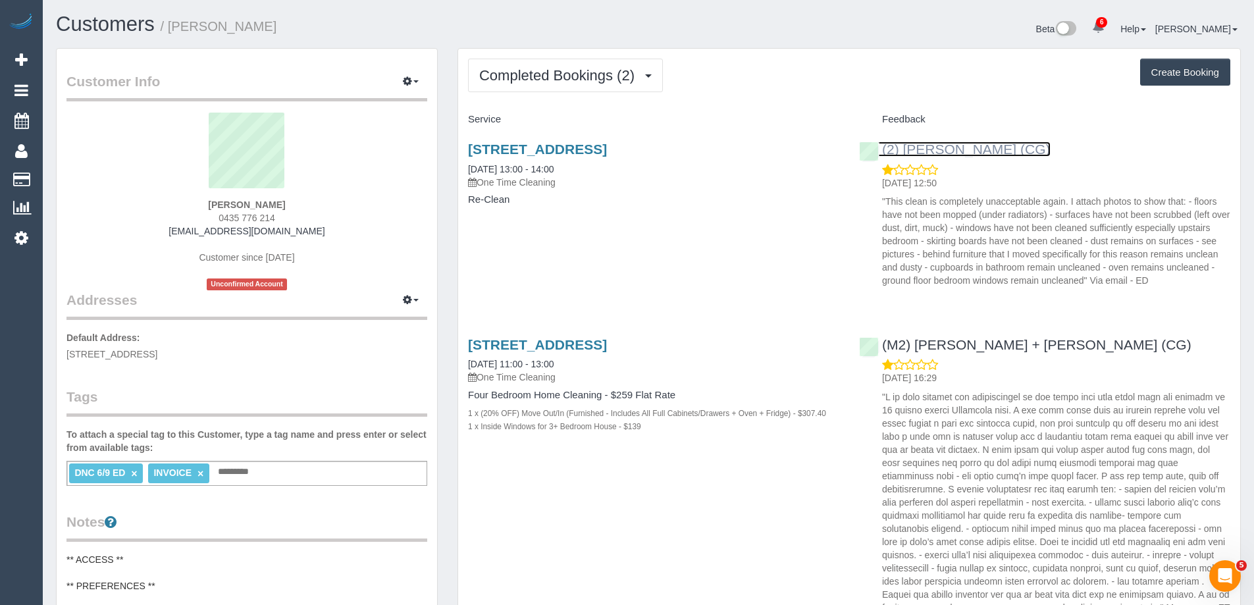
click at [934, 154] on link "(2) [PERSON_NAME] (CG)" at bounding box center [955, 149] width 192 height 15
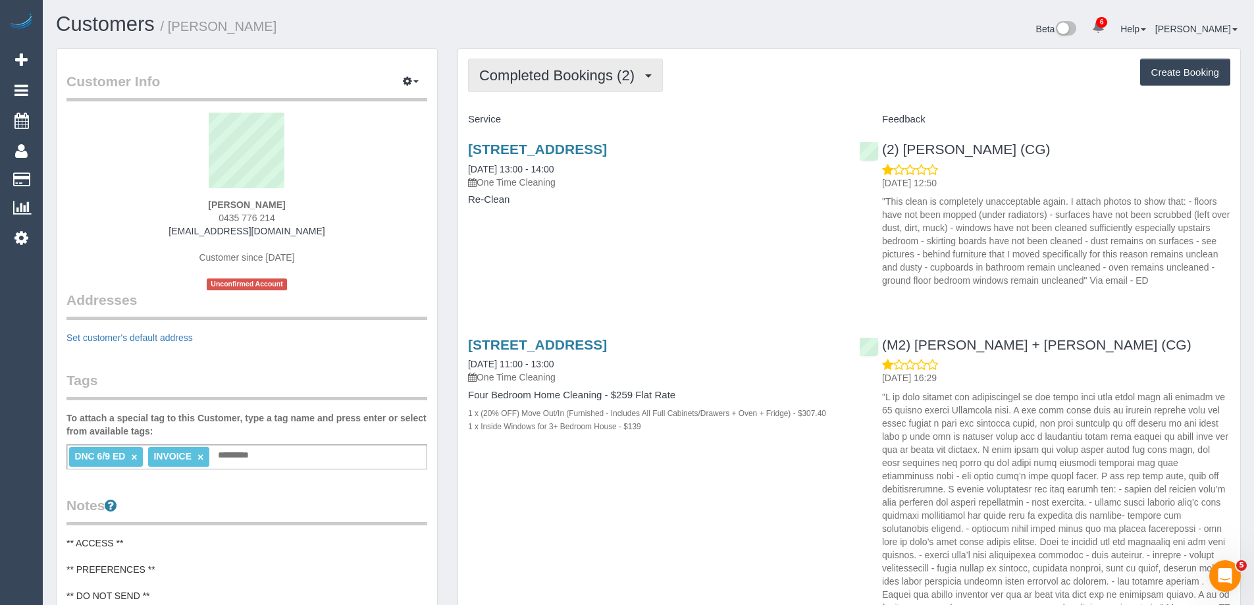
scroll to position [1119, 1254]
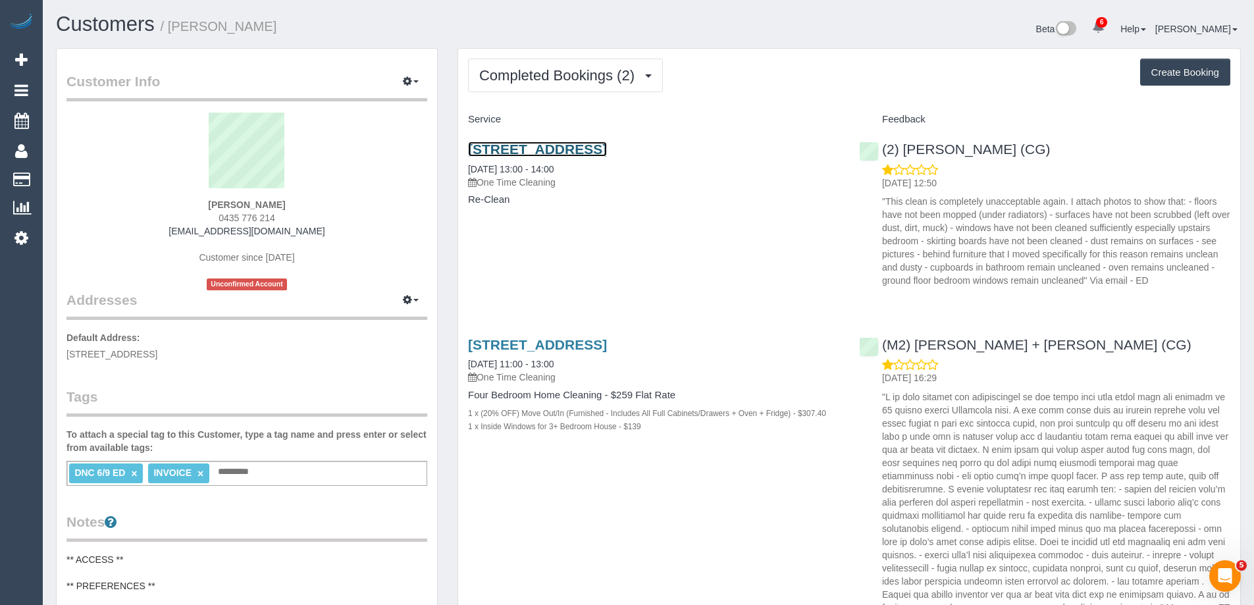
click at [555, 148] on link "87 Barkly Street, Brunswick East, VIC 3057" at bounding box center [537, 149] width 139 height 15
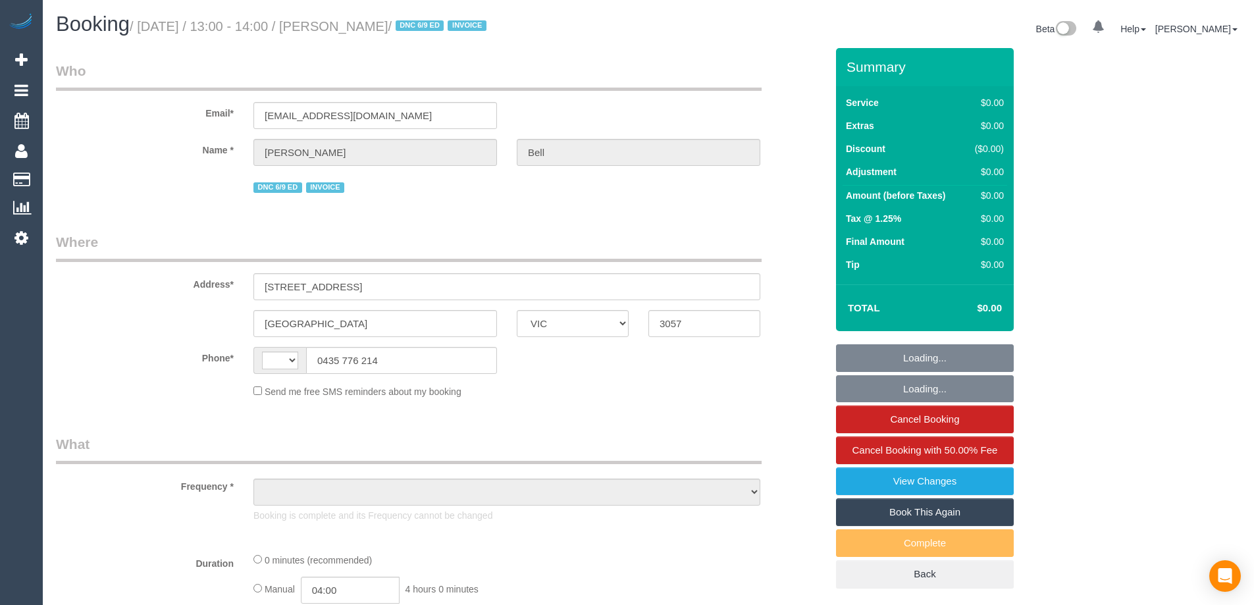
select select "VIC"
select select "string:AU"
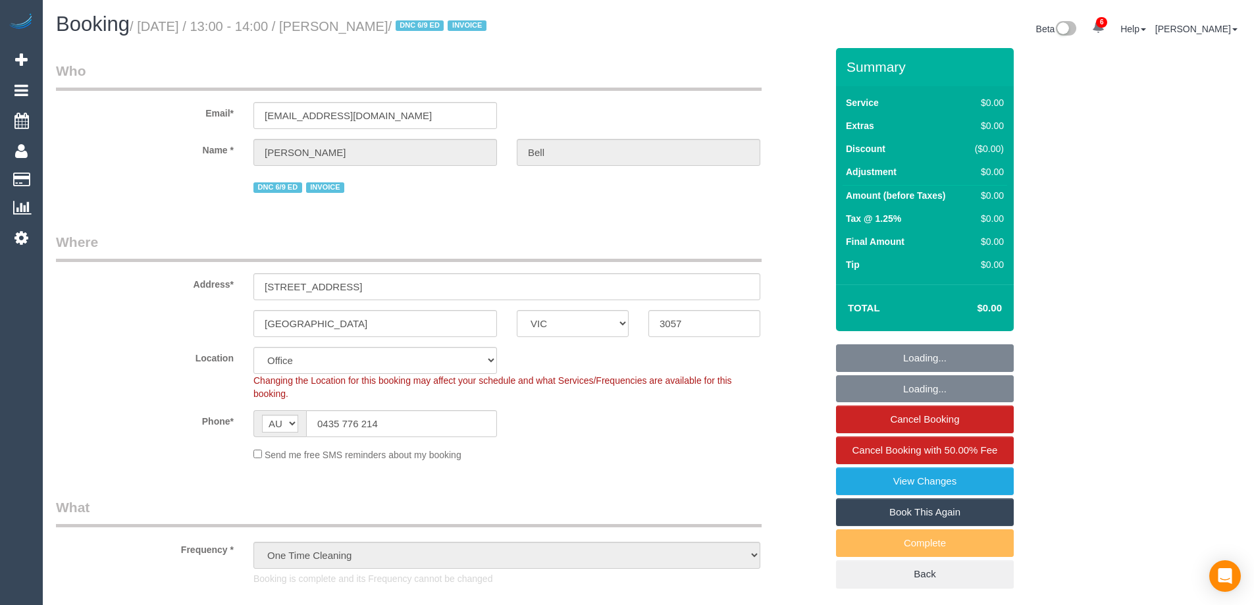
select select "object:855"
select select "number:28"
select select "number:14"
select select "number:19"
select select "number:36"
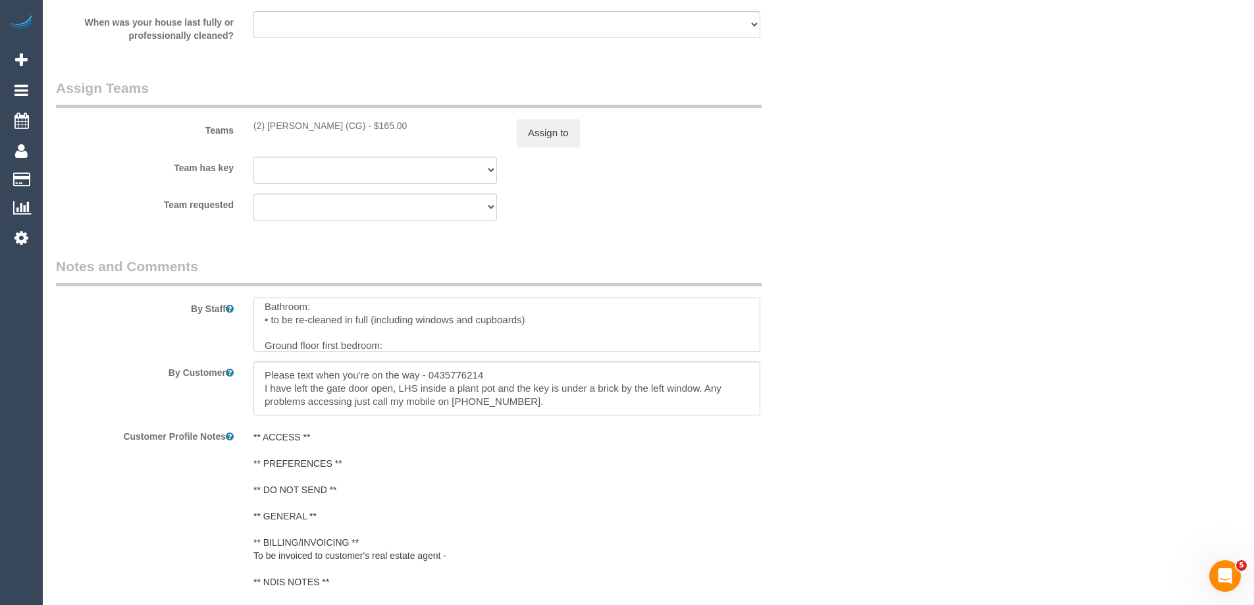
scroll to position [132, 0]
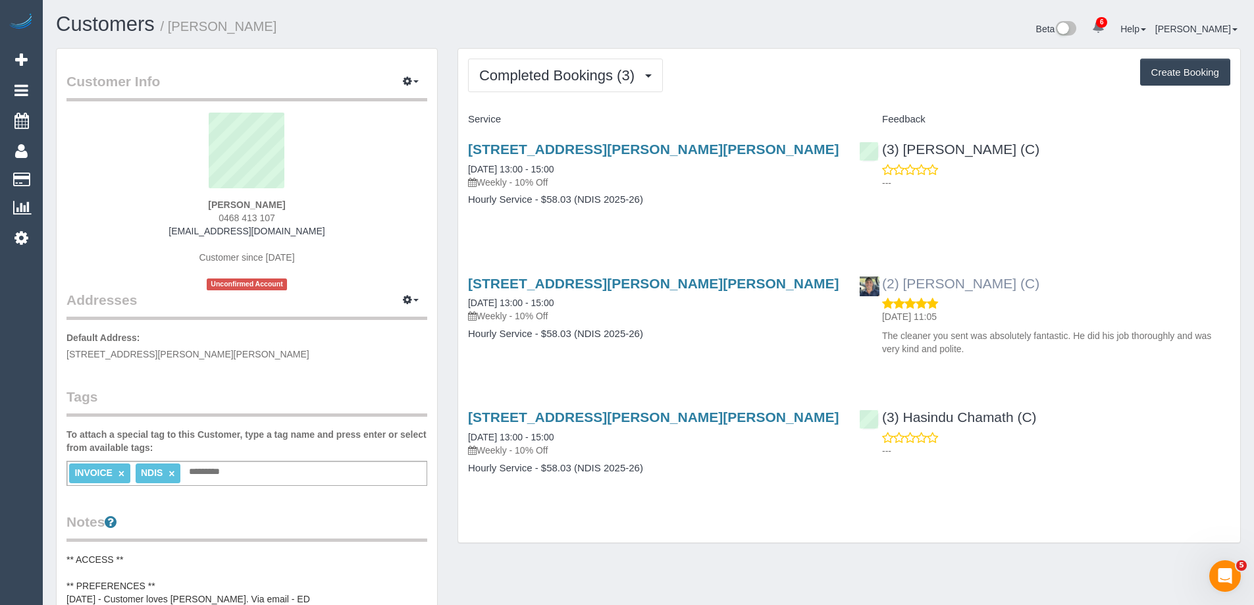
drag, startPoint x: 1033, startPoint y: 288, endPoint x: 905, endPoint y: 286, distance: 128.4
click at [905, 286] on div "(2) [PERSON_NAME] (C) [DATE] 11:05 The cleaner you sent was absolutely fantasti…" at bounding box center [1044, 313] width 391 height 97
copy link "[PERSON_NAME] (C)"
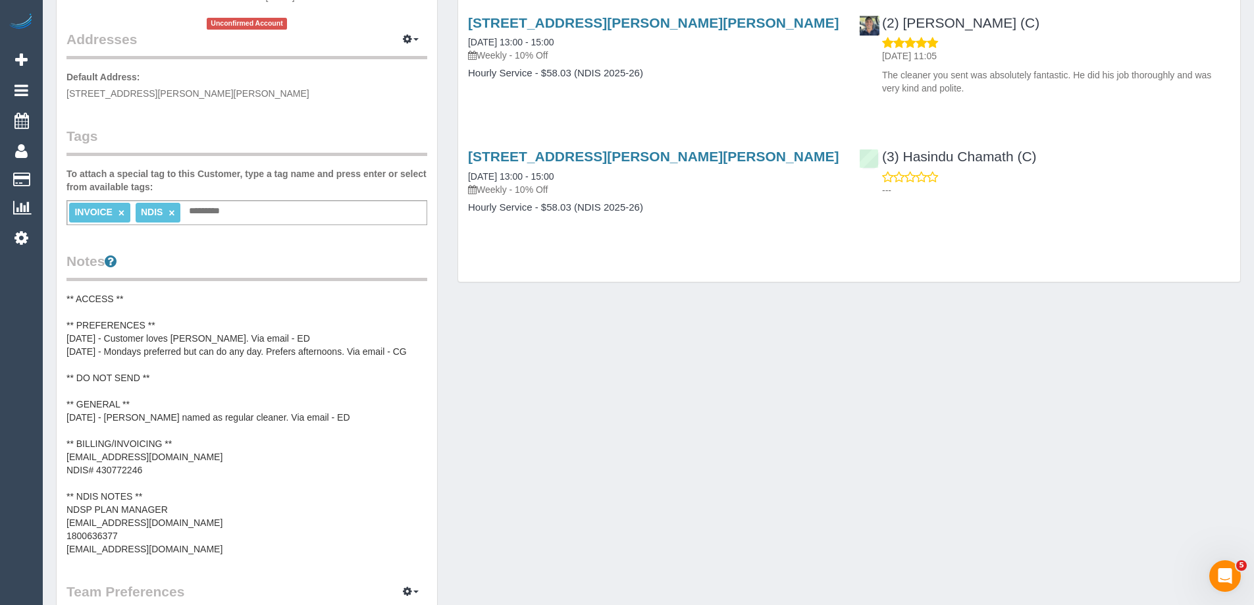
scroll to position [263, 0]
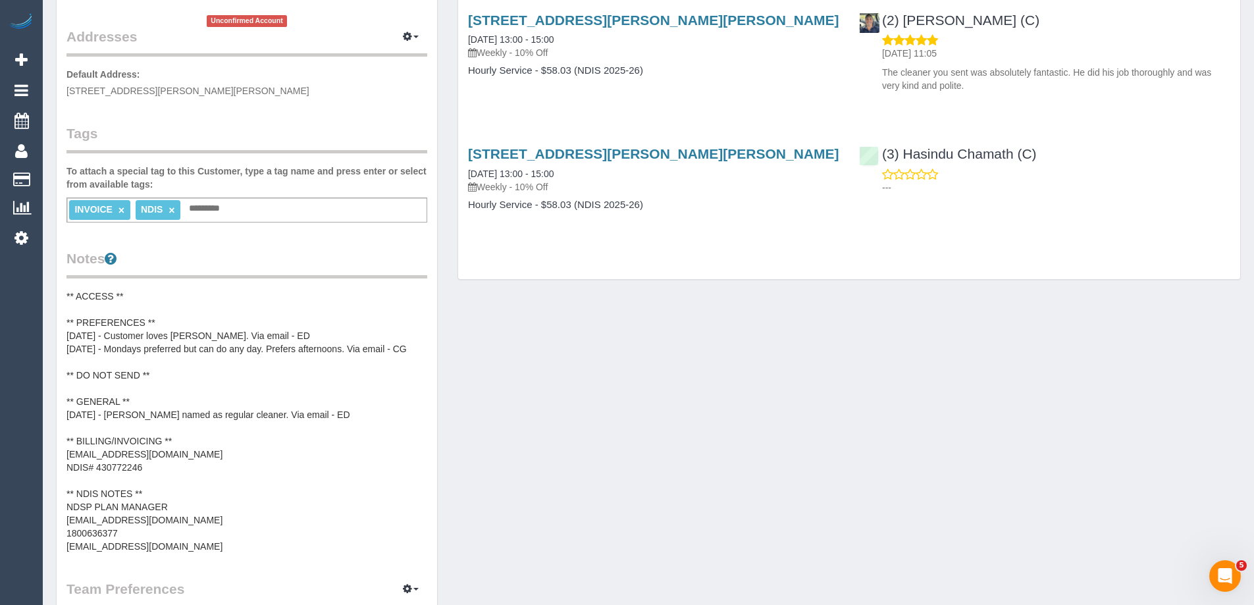
click at [182, 330] on pre "** ACCESS ** ** PREFERENCES ** [DATE] - Customer loves [PERSON_NAME]. Via email…" at bounding box center [246, 421] width 361 height 263
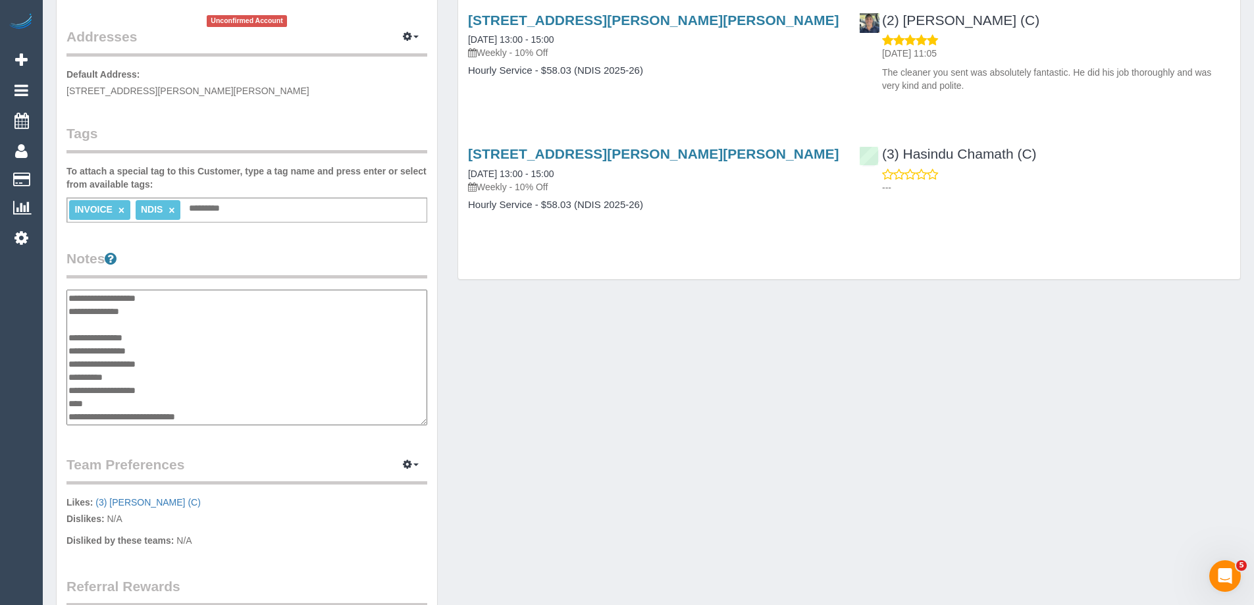
scroll to position [0, 0]
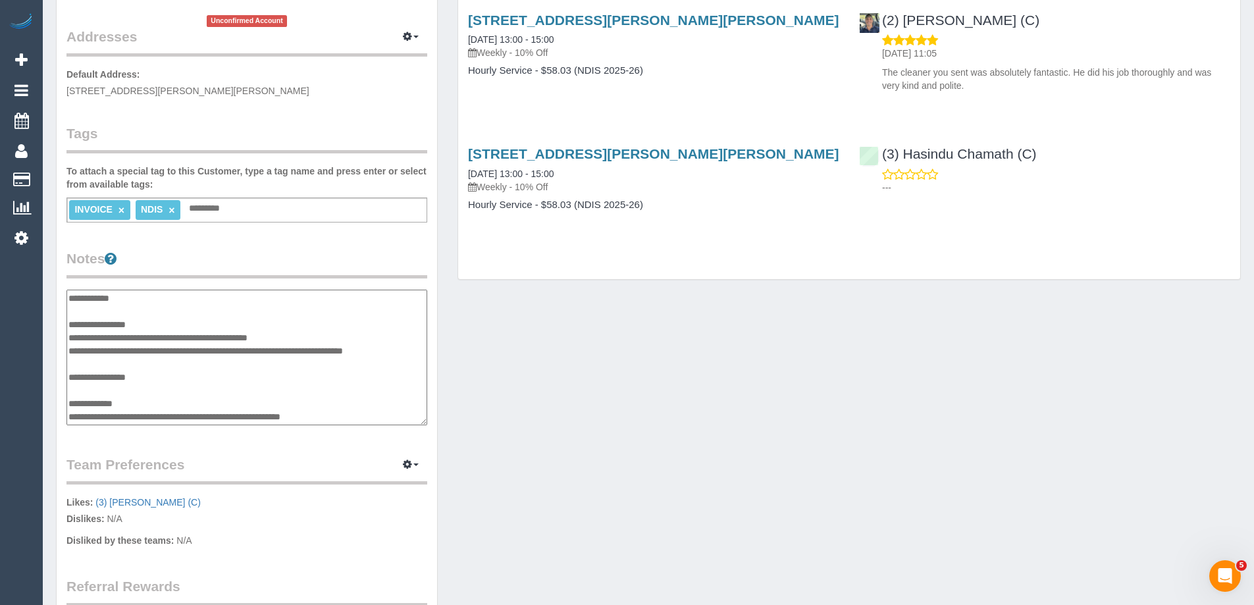
click at [215, 321] on textarea "**********" at bounding box center [246, 358] width 361 height 136
click at [238, 338] on textarea "**********" at bounding box center [246, 358] width 361 height 136
type textarea "**********"
click at [363, 261] on legend "Notes" at bounding box center [246, 264] width 361 height 30
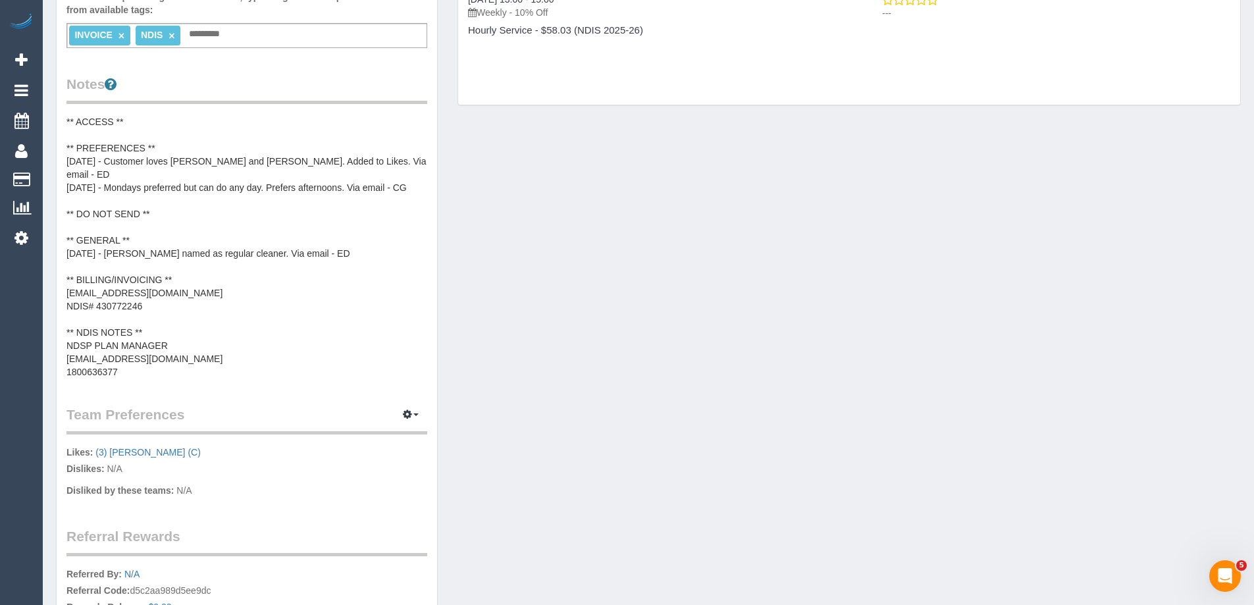
scroll to position [461, 0]
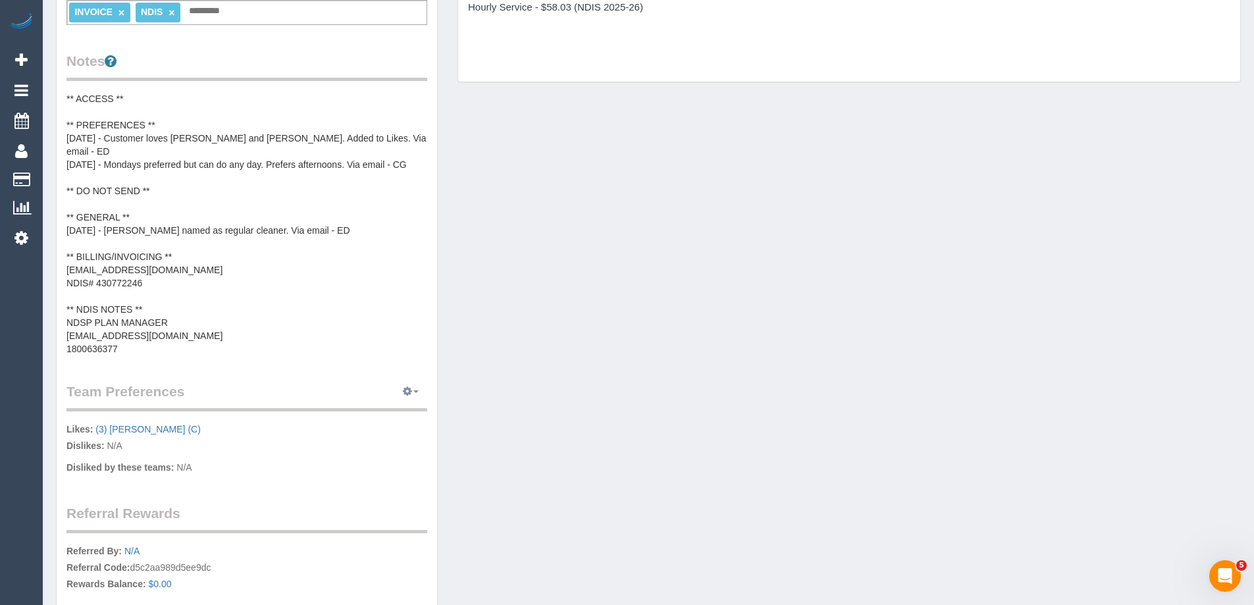
click at [413, 390] on span "button" at bounding box center [415, 391] width 5 height 3
click at [380, 411] on link "Manage Preferences" at bounding box center [371, 415] width 112 height 17
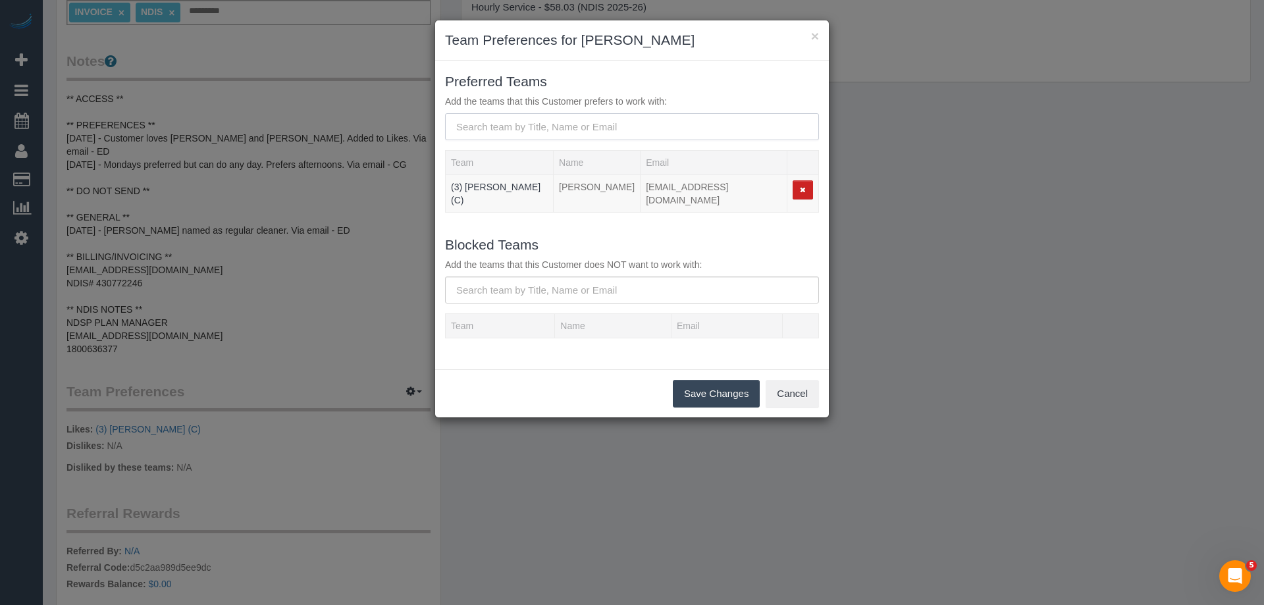
click at [506, 129] on input "text" at bounding box center [632, 126] width 374 height 27
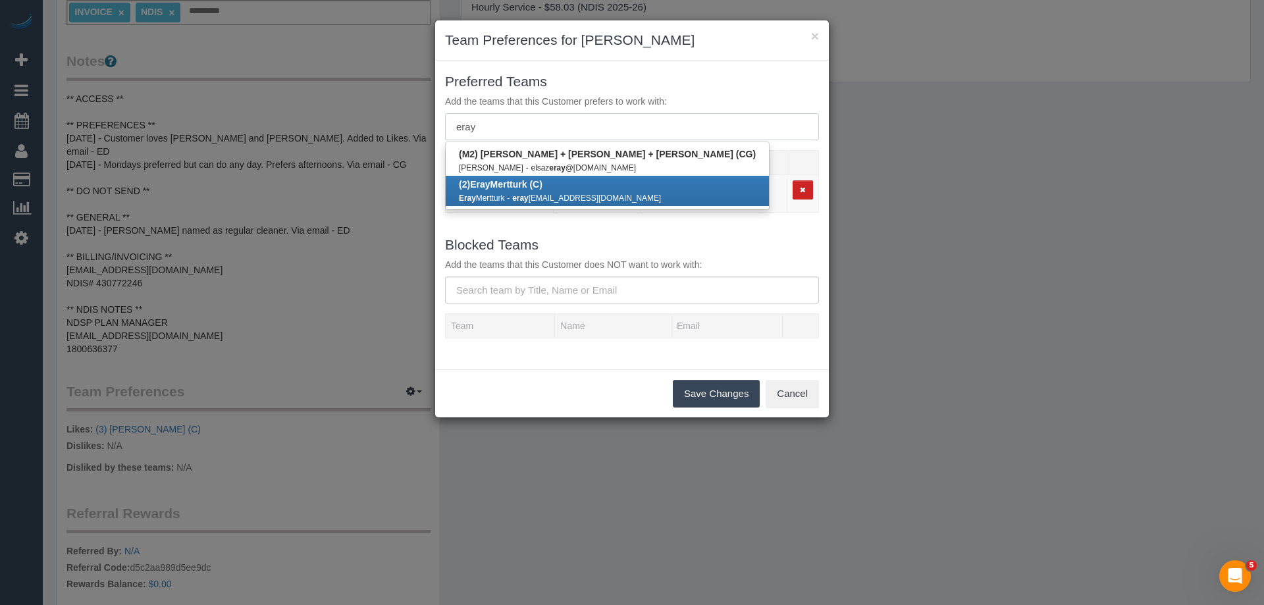
type input "eray"
click at [499, 191] on div "Eray Mertturk - eray mertturk98@gmail.com" at bounding box center [607, 197] width 297 height 13
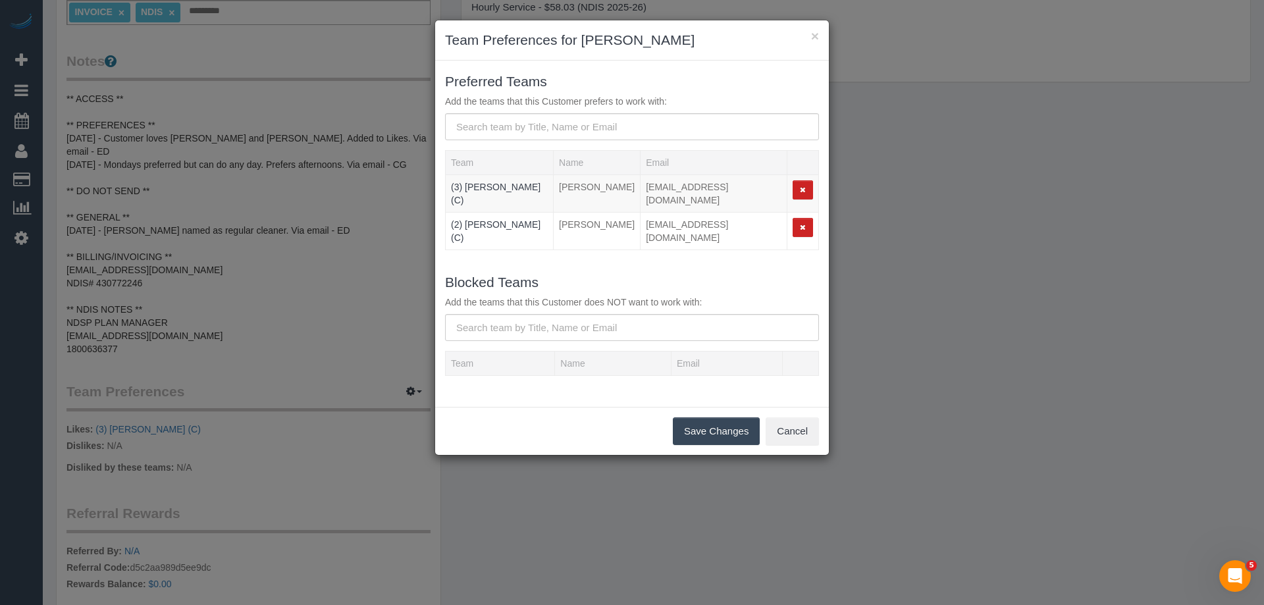
click at [702, 419] on button "Save Changes" at bounding box center [716, 431] width 87 height 28
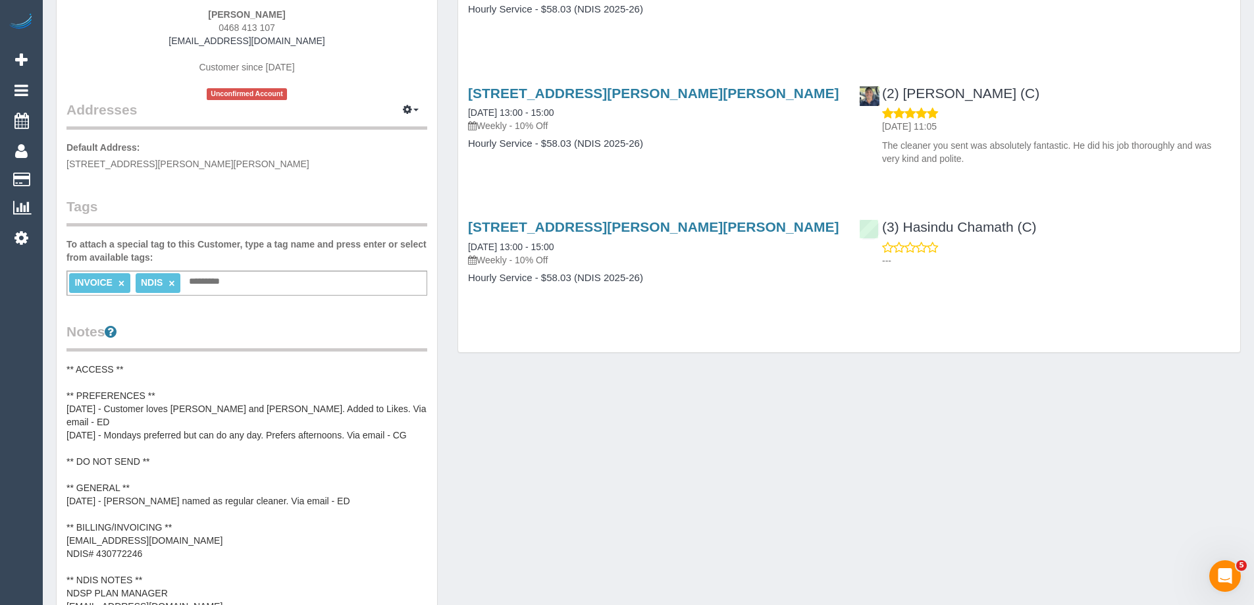
scroll to position [0, 0]
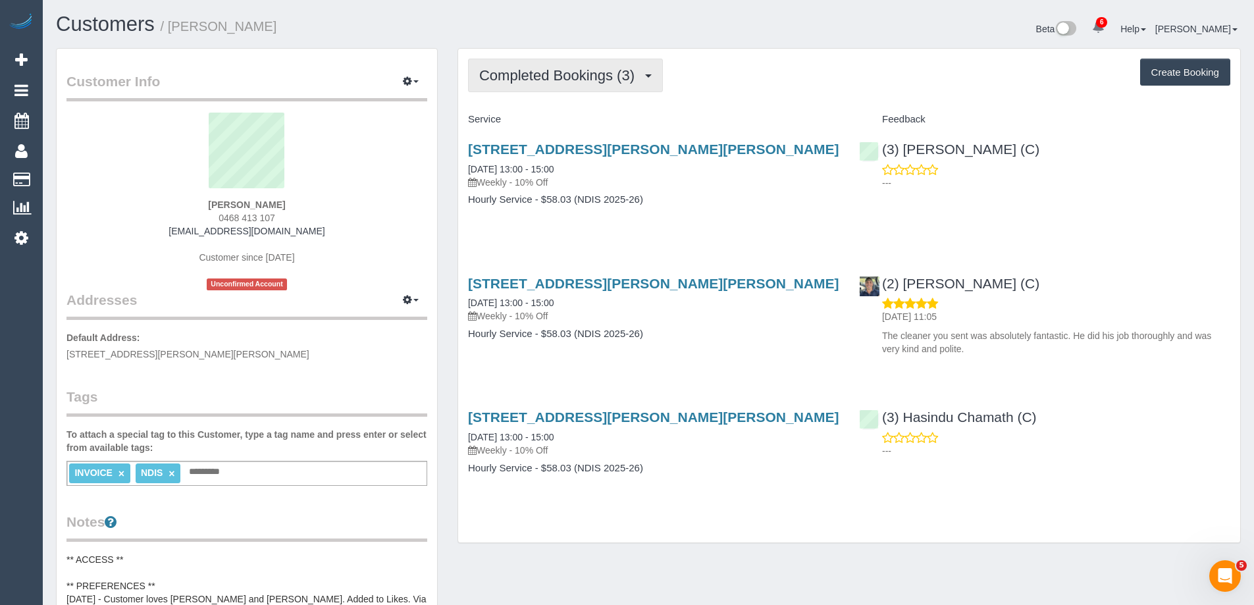
click at [536, 60] on button "Completed Bookings (3)" at bounding box center [565, 76] width 195 height 34
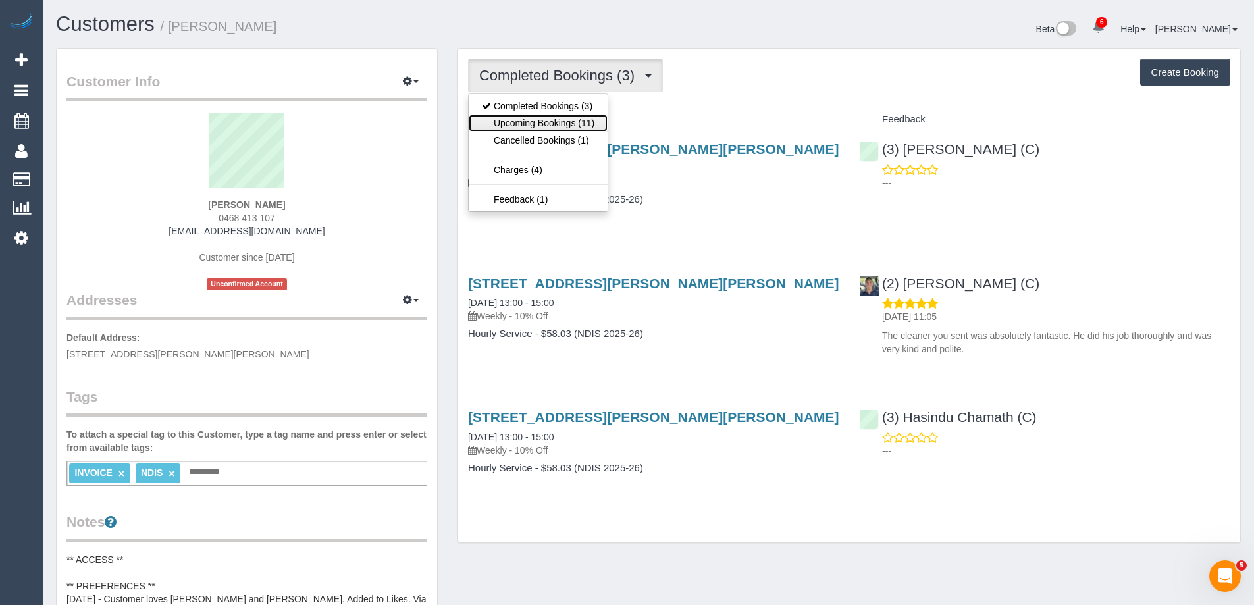
click at [540, 120] on link "Upcoming Bookings (11)" at bounding box center [538, 123] width 139 height 17
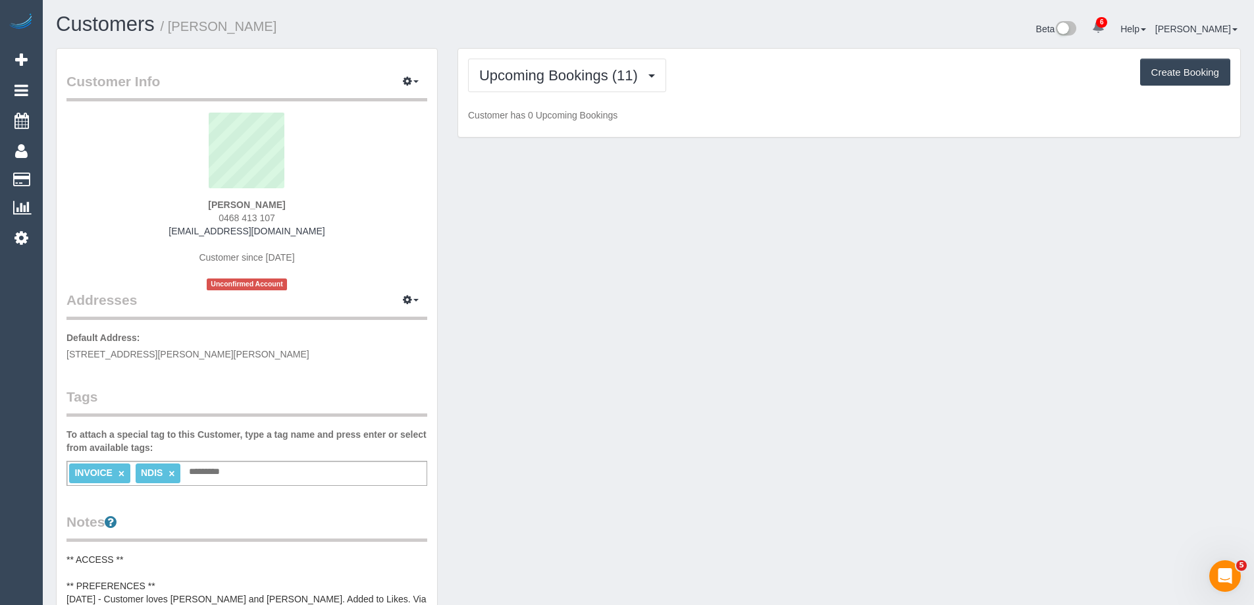
click at [191, 21] on small "/ Giuseppe Guarnaccia" at bounding box center [219, 26] width 117 height 14
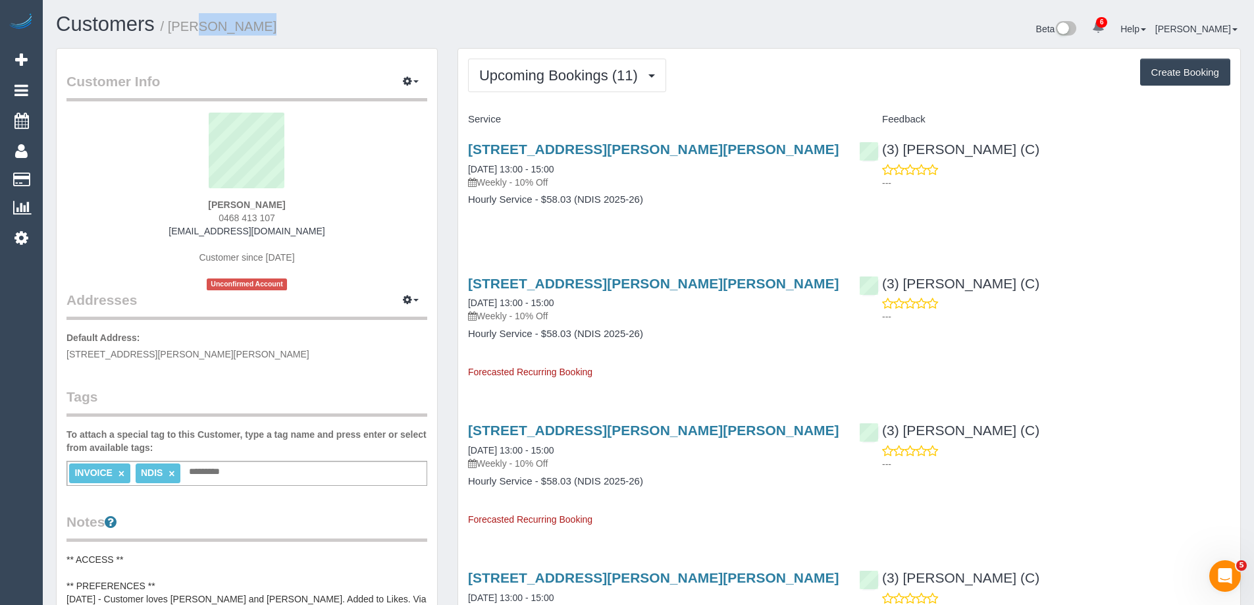
click at [191, 21] on small "/ Giuseppe Guarnaccia" at bounding box center [219, 26] width 117 height 14
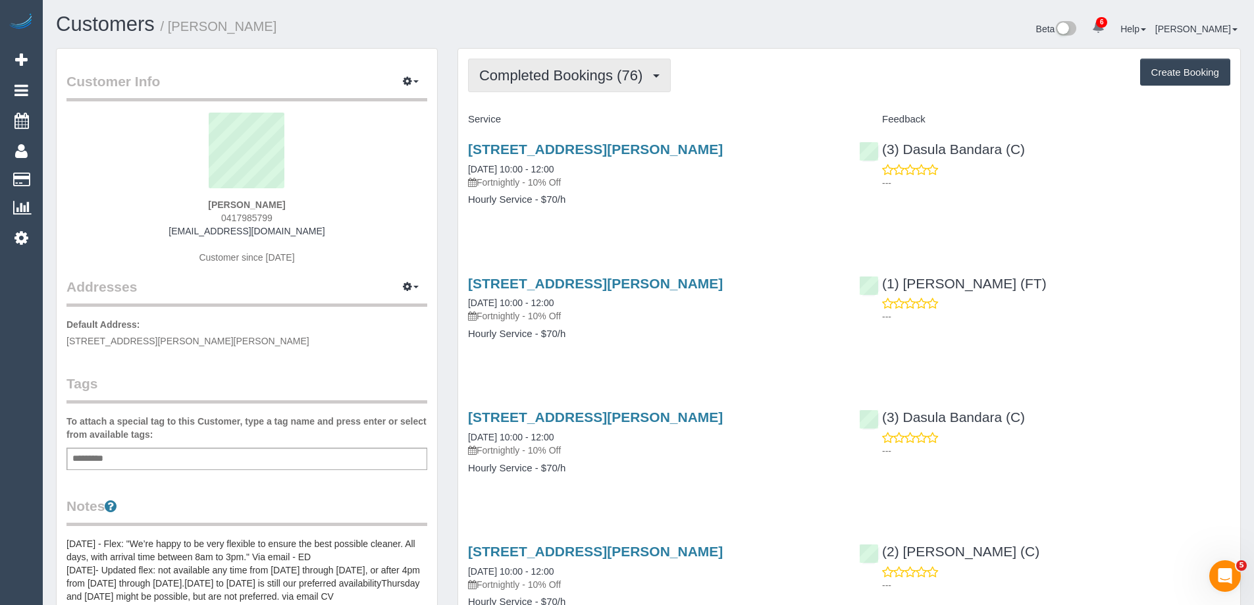
click at [538, 80] on span "Completed Bookings (76)" at bounding box center [564, 75] width 170 height 16
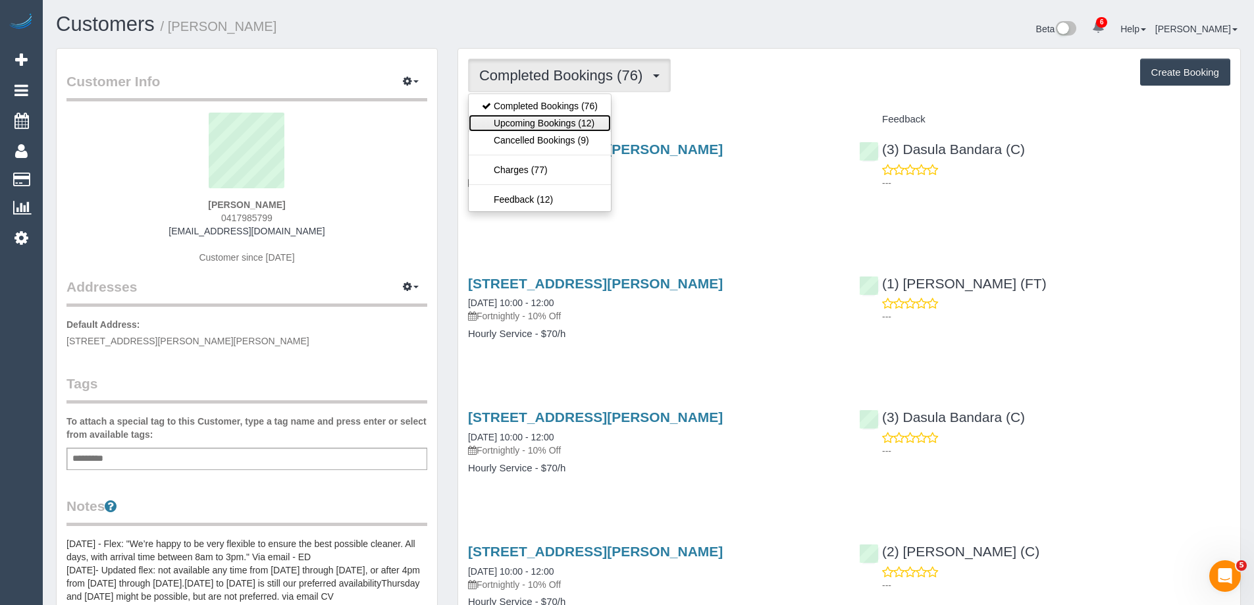
click at [550, 118] on link "Upcoming Bookings (12)" at bounding box center [540, 123] width 142 height 17
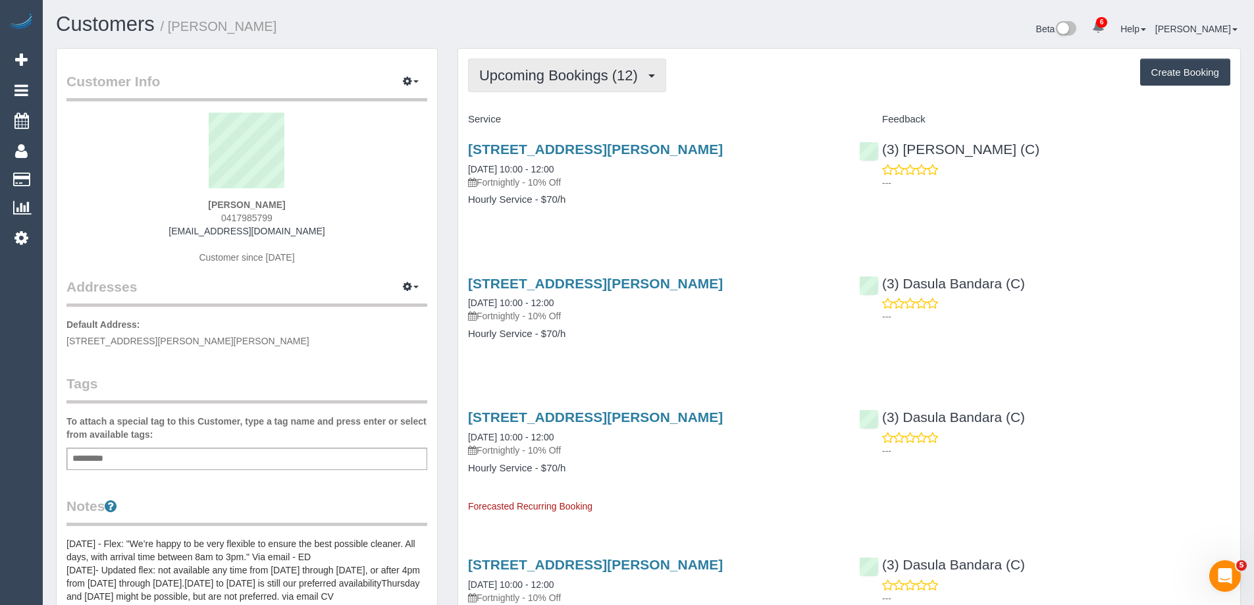
click at [521, 88] on button "Upcoming Bookings (12)" at bounding box center [567, 76] width 198 height 34
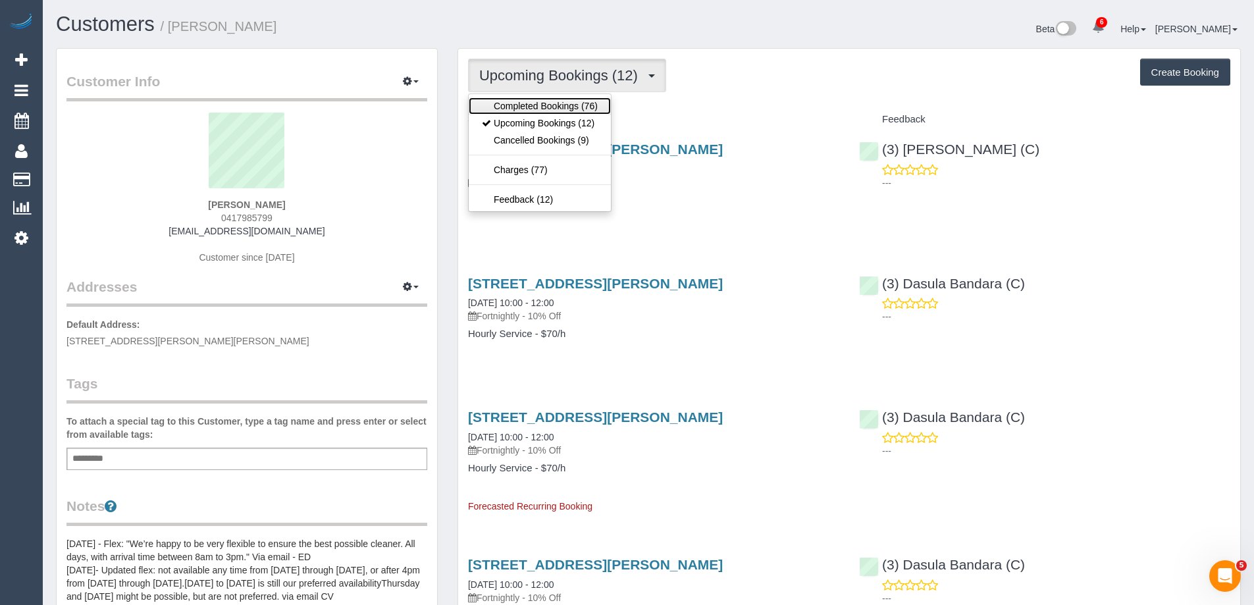
click at [521, 104] on link "Completed Bookings (76)" at bounding box center [540, 105] width 142 height 17
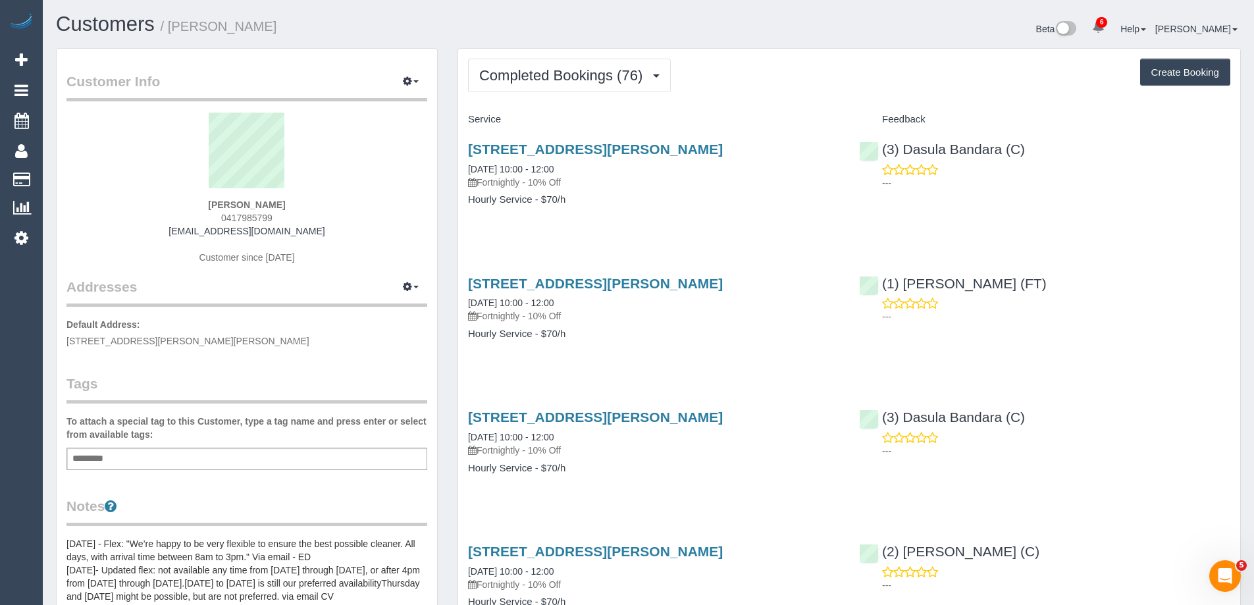
click at [520, 74] on span "Completed Bookings (76)" at bounding box center [564, 75] width 170 height 16
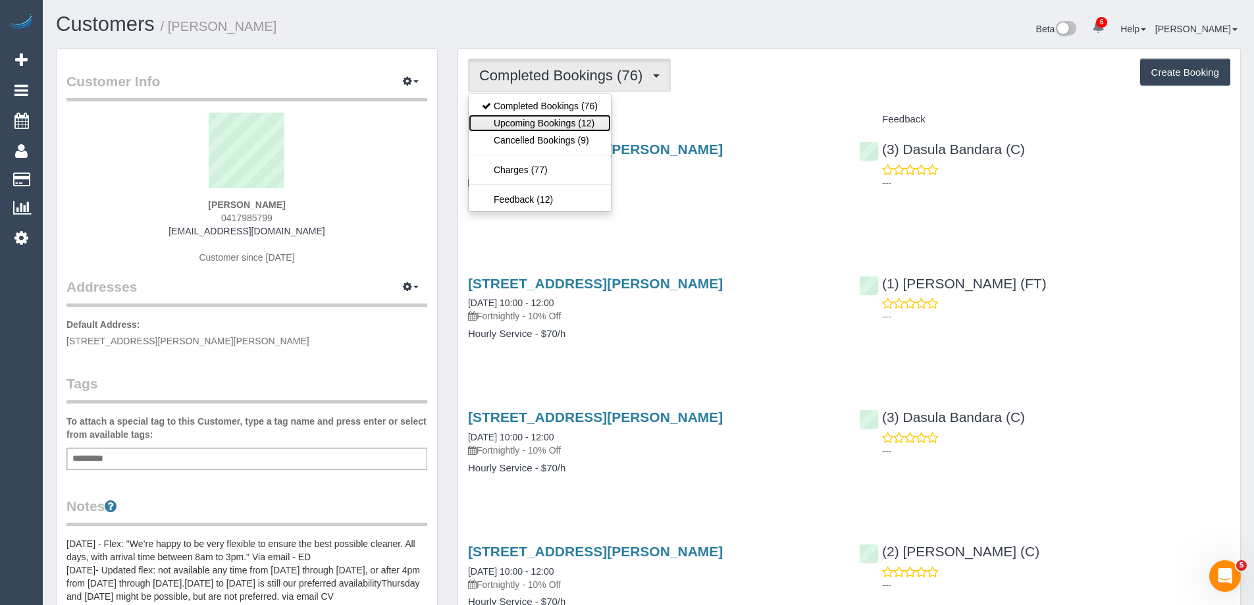
click at [523, 115] on link "Upcoming Bookings (12)" at bounding box center [540, 123] width 142 height 17
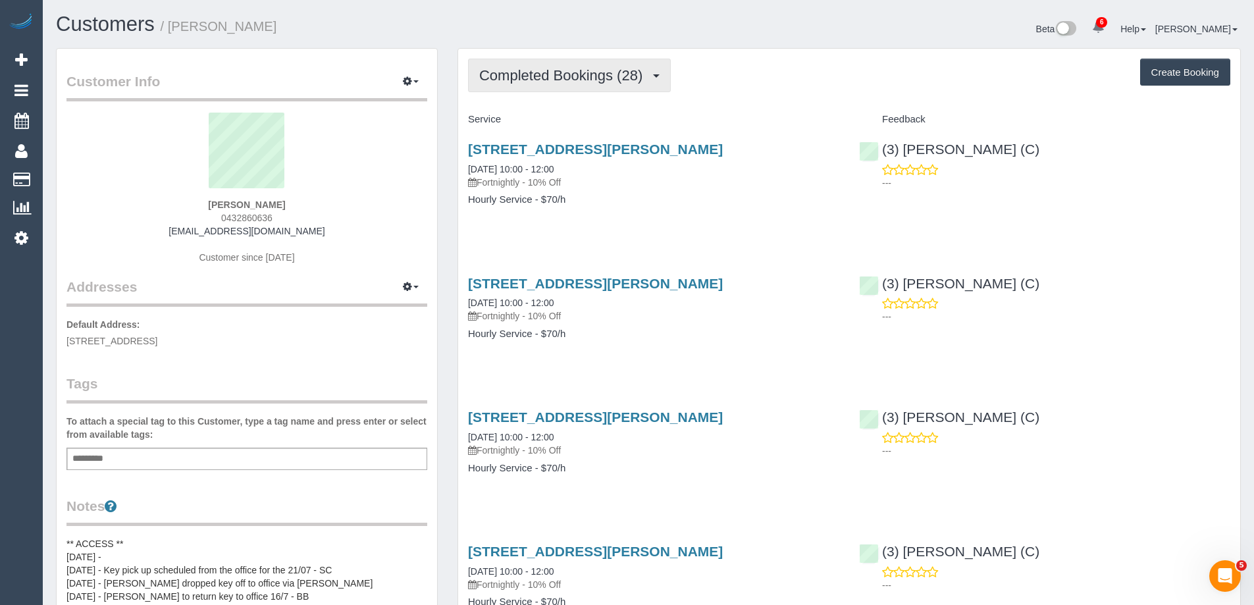
click at [584, 75] on span "Completed Bookings (28)" at bounding box center [564, 75] width 170 height 16
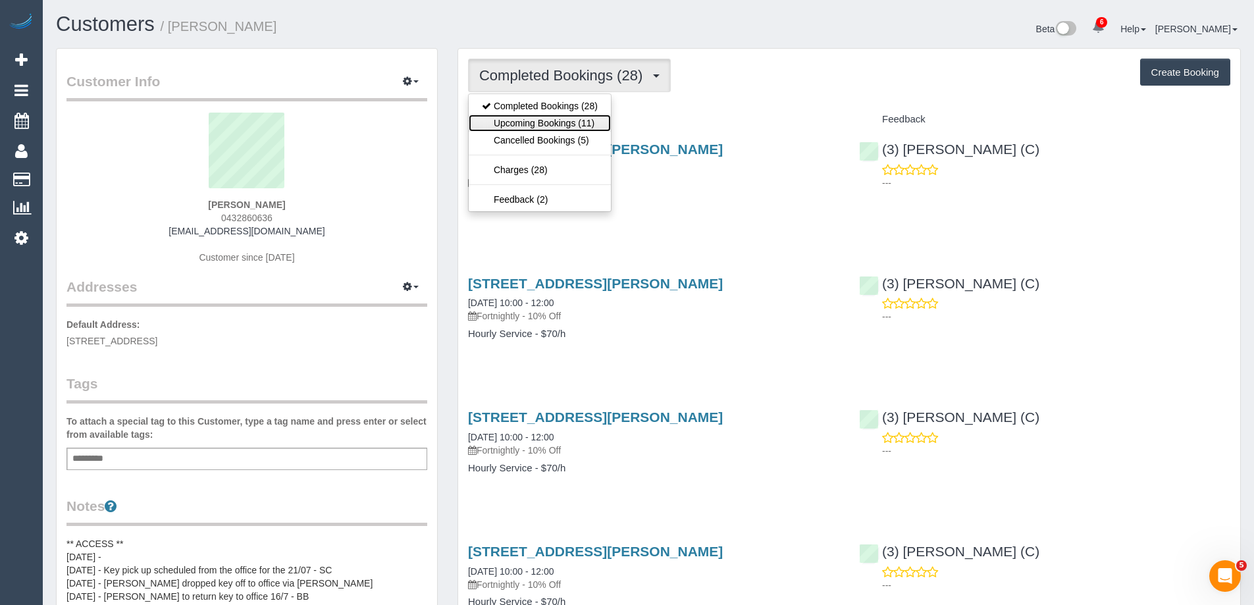
click at [572, 120] on link "Upcoming Bookings (11)" at bounding box center [540, 123] width 142 height 17
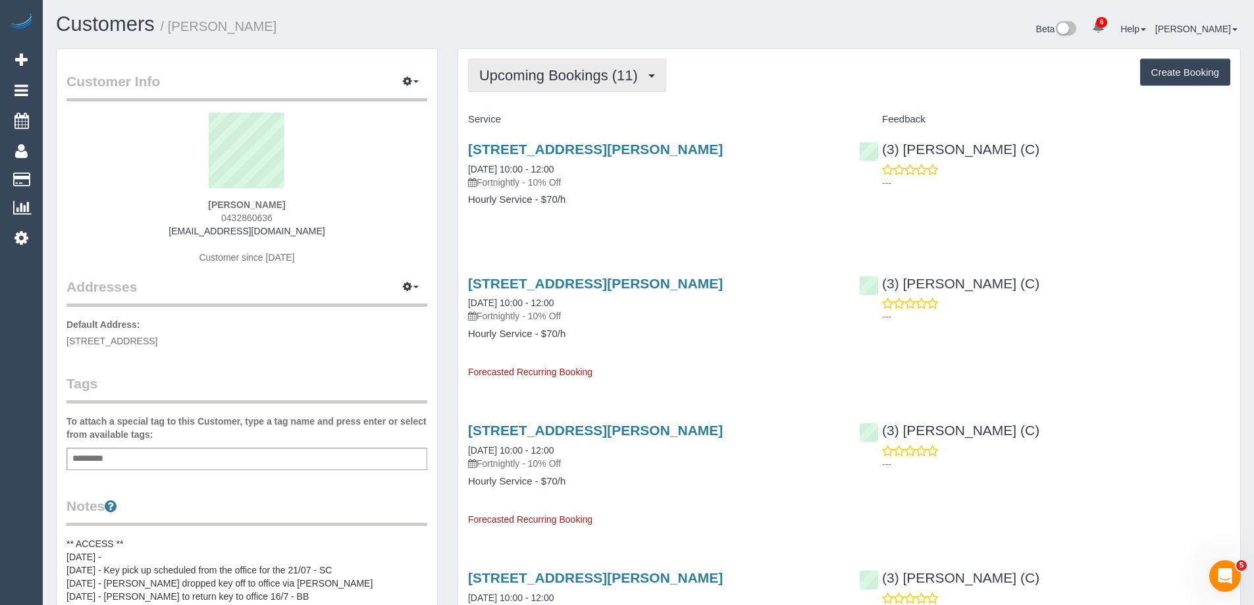
click at [572, 86] on button "Upcoming Bookings (11)" at bounding box center [567, 76] width 198 height 34
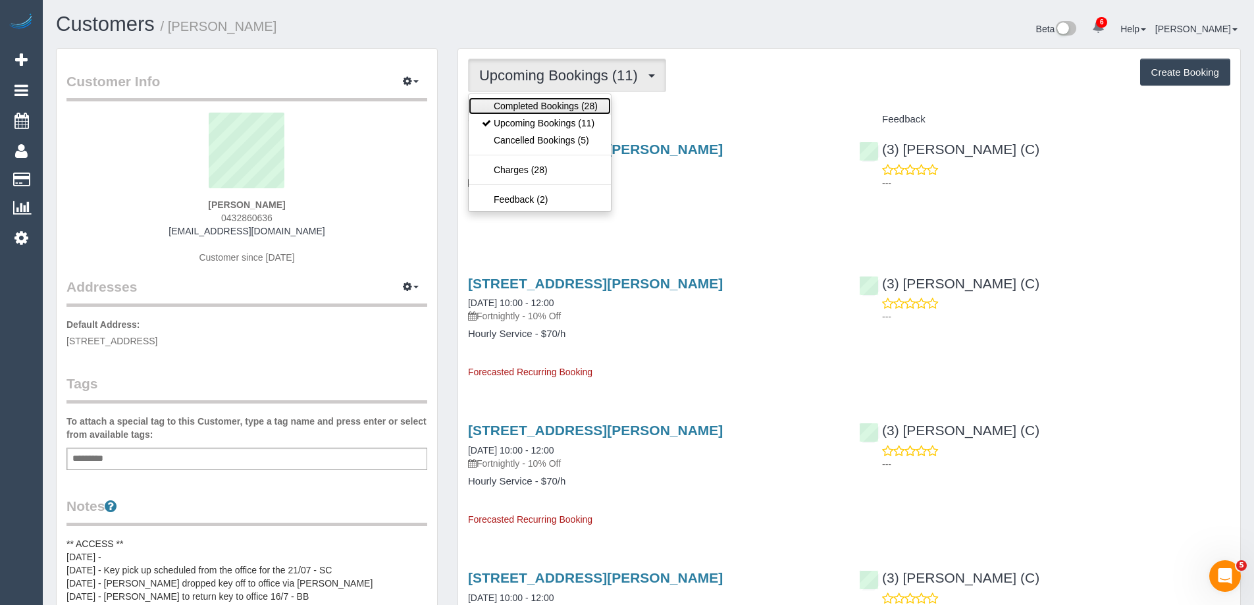
click at [564, 107] on link "Completed Bookings (28)" at bounding box center [540, 105] width 142 height 17
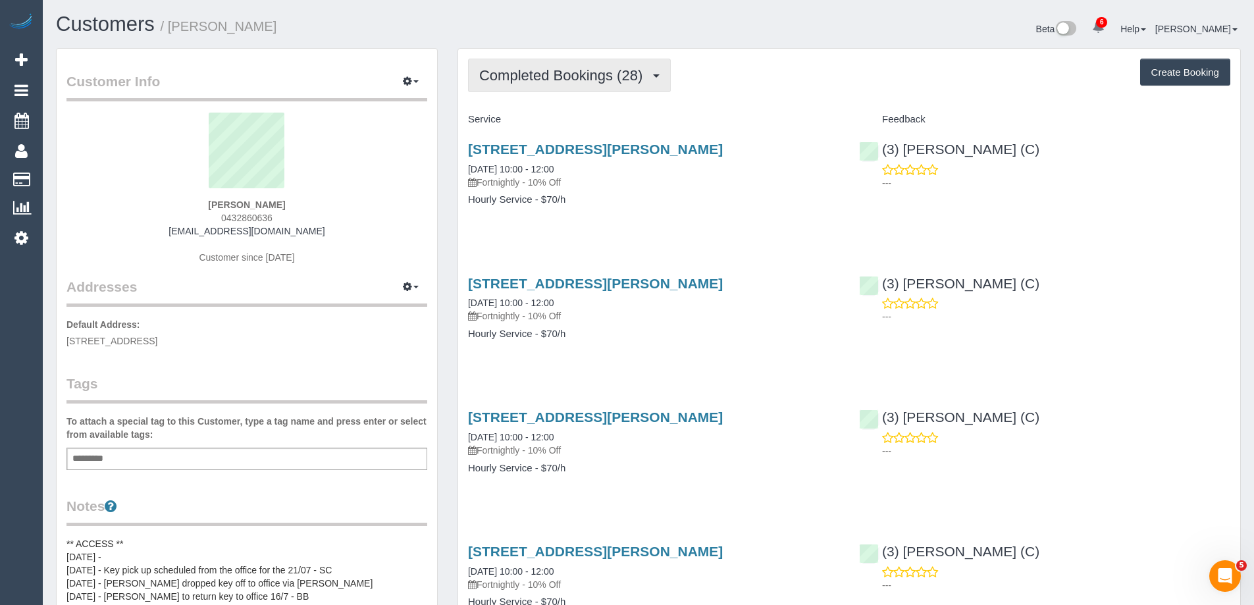
click at [598, 85] on button "Completed Bookings (28)" at bounding box center [569, 76] width 203 height 34
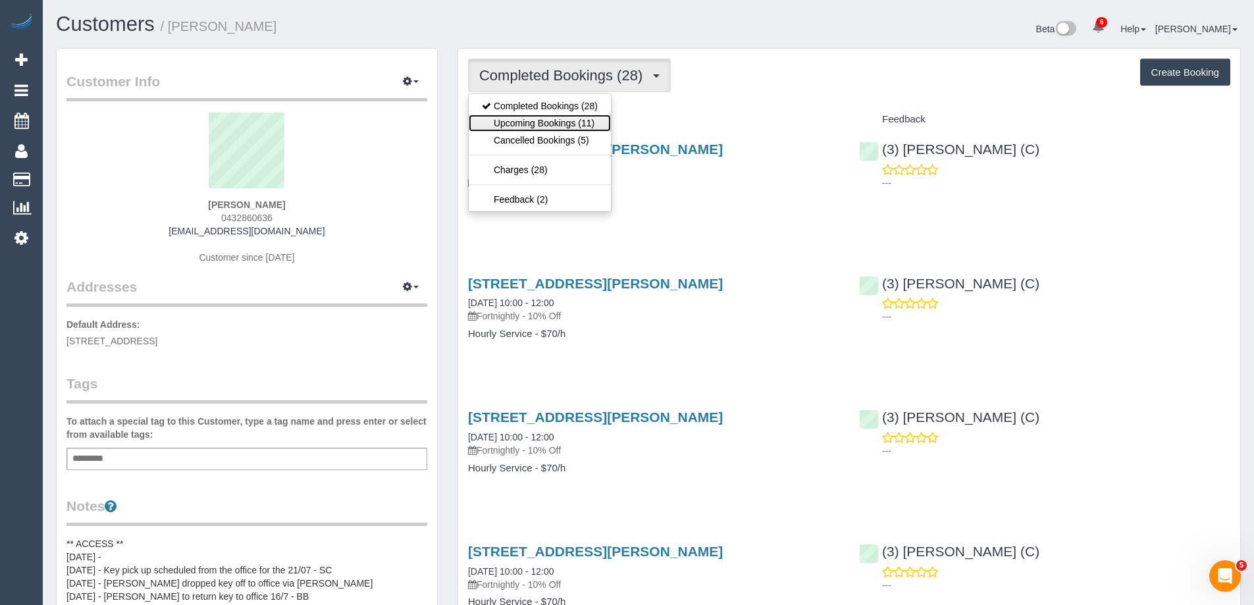
click at [587, 117] on link "Upcoming Bookings (11)" at bounding box center [540, 123] width 142 height 17
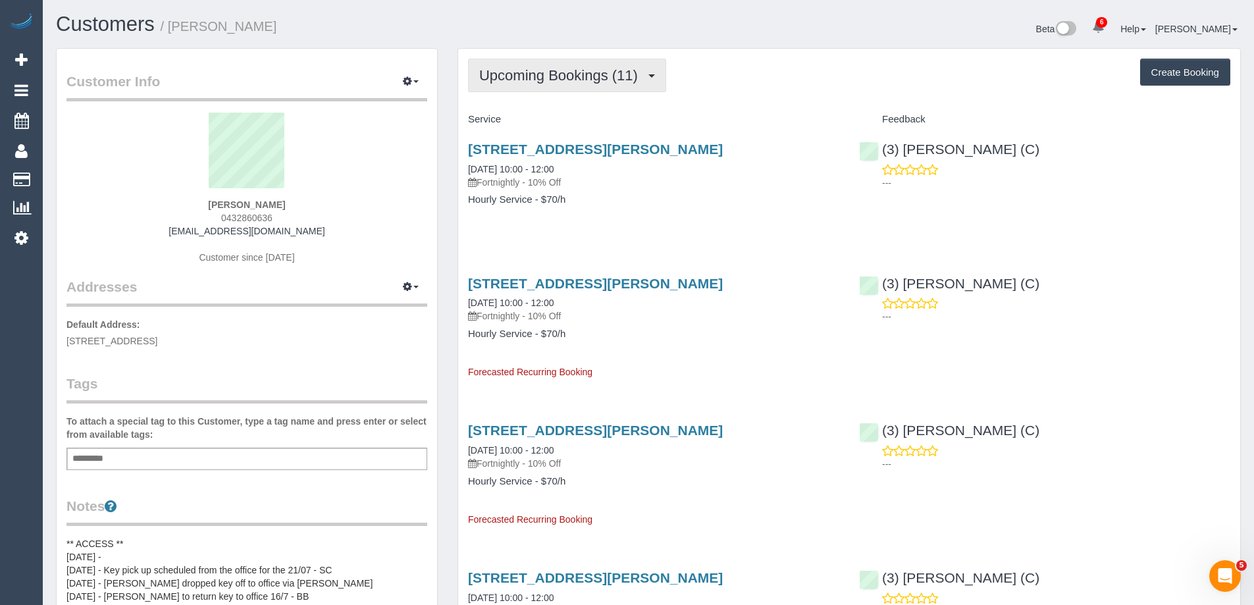
click at [585, 79] on span "Upcoming Bookings (11)" at bounding box center [561, 75] width 165 height 16
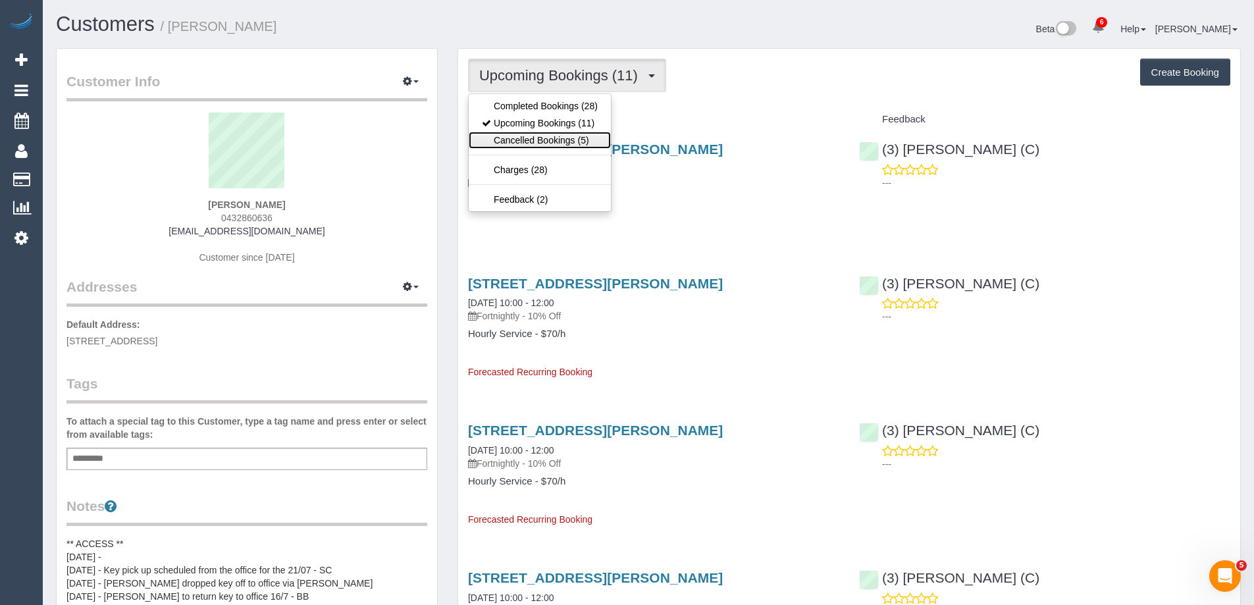
click at [562, 143] on link "Cancelled Bookings (5)" at bounding box center [540, 140] width 142 height 17
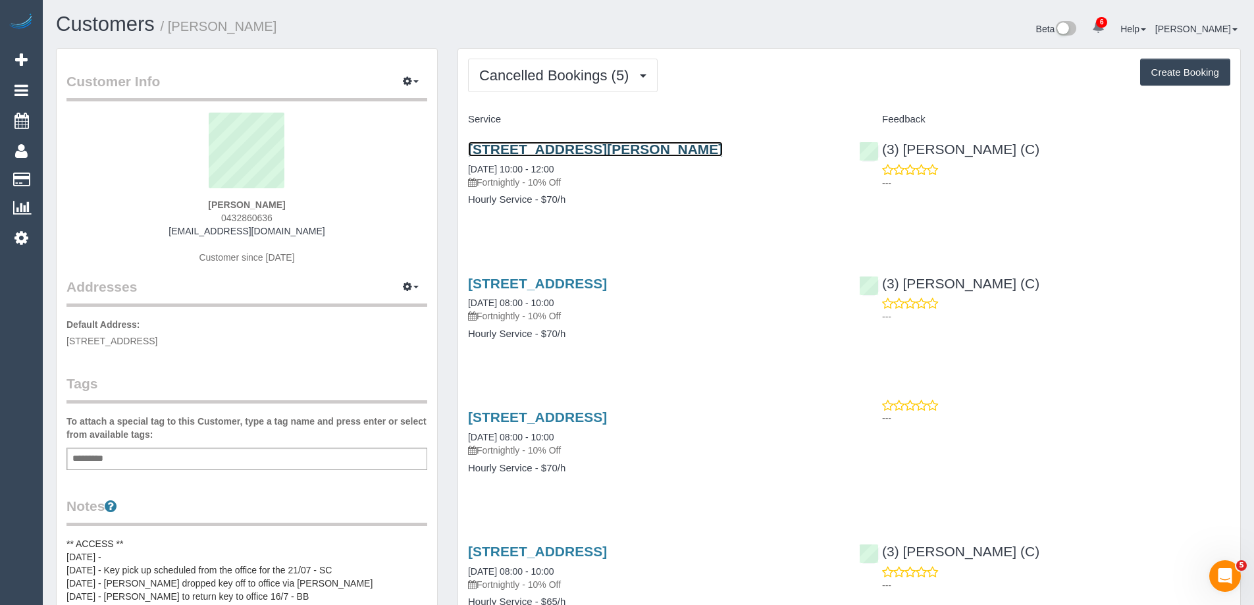
click at [562, 143] on link "91 Arthurton Road, Northcote, VIC 3070" at bounding box center [595, 149] width 255 height 15
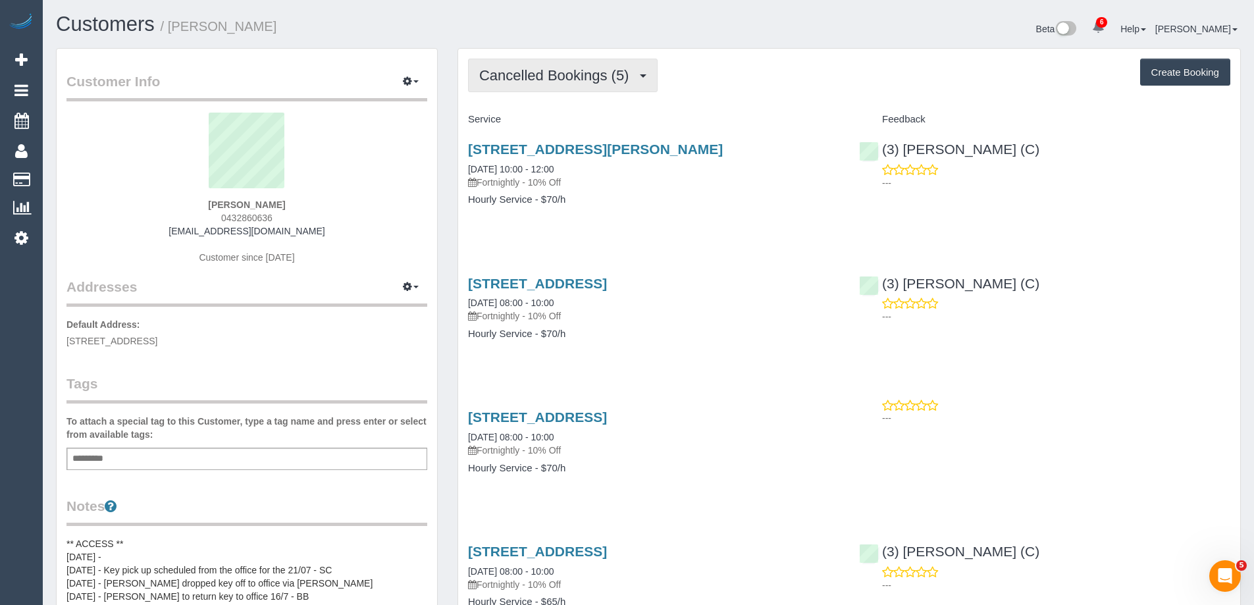
click at [550, 74] on span "Cancelled Bookings (5)" at bounding box center [557, 75] width 156 height 16
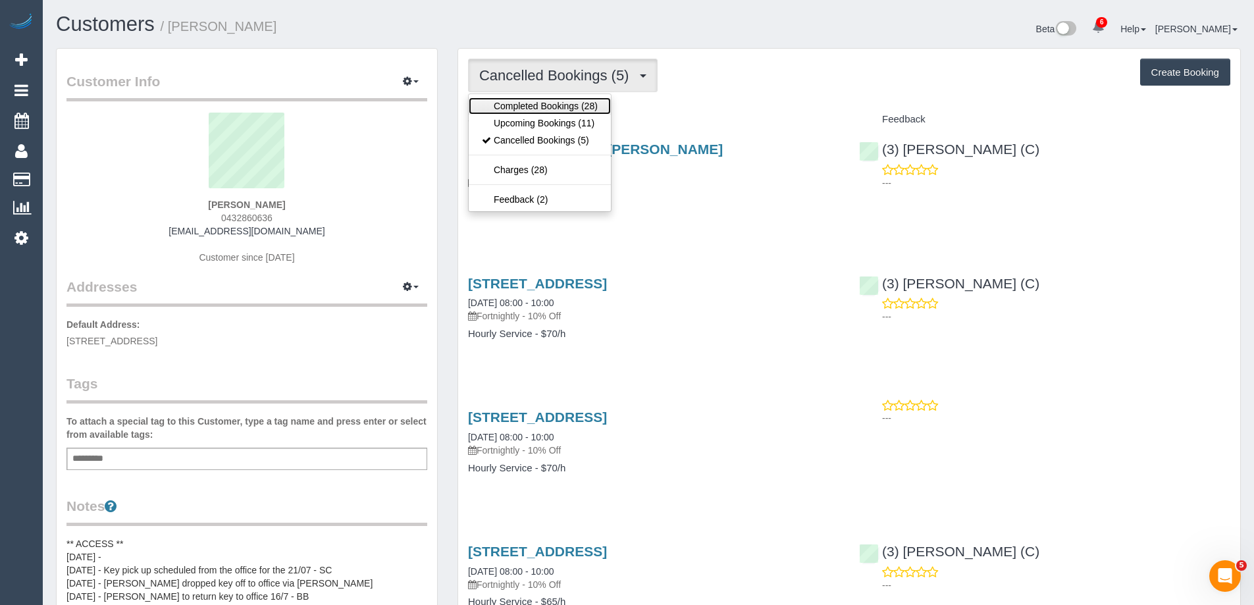
click at [542, 113] on link "Completed Bookings (28)" at bounding box center [540, 105] width 142 height 17
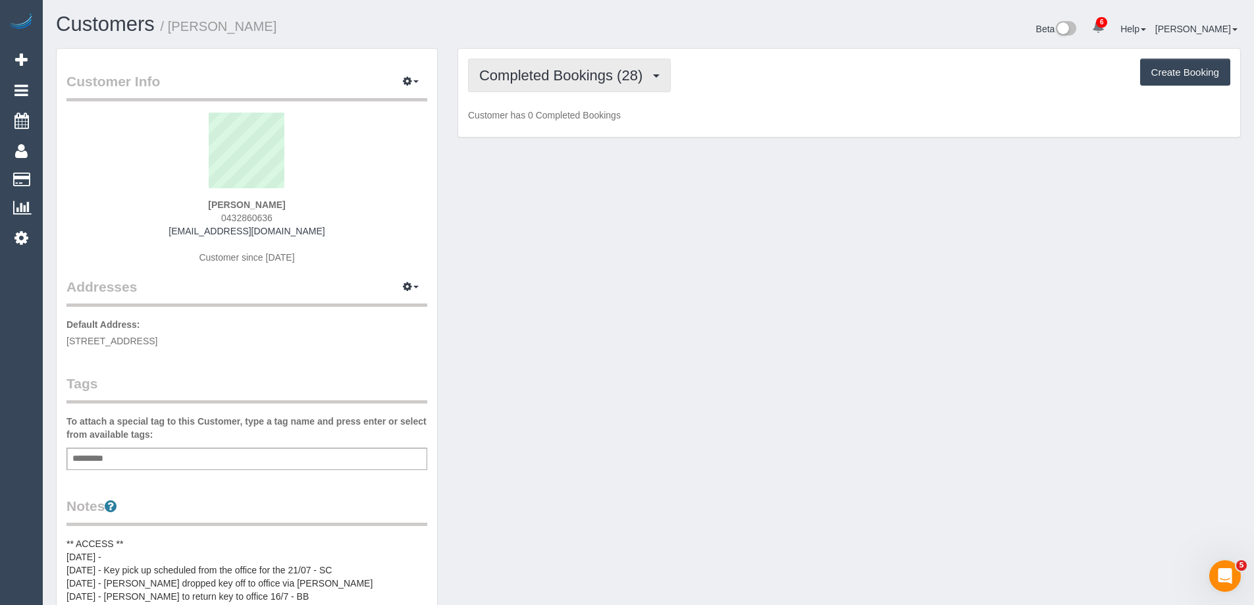
click at [578, 70] on span "Completed Bookings (28)" at bounding box center [564, 75] width 170 height 16
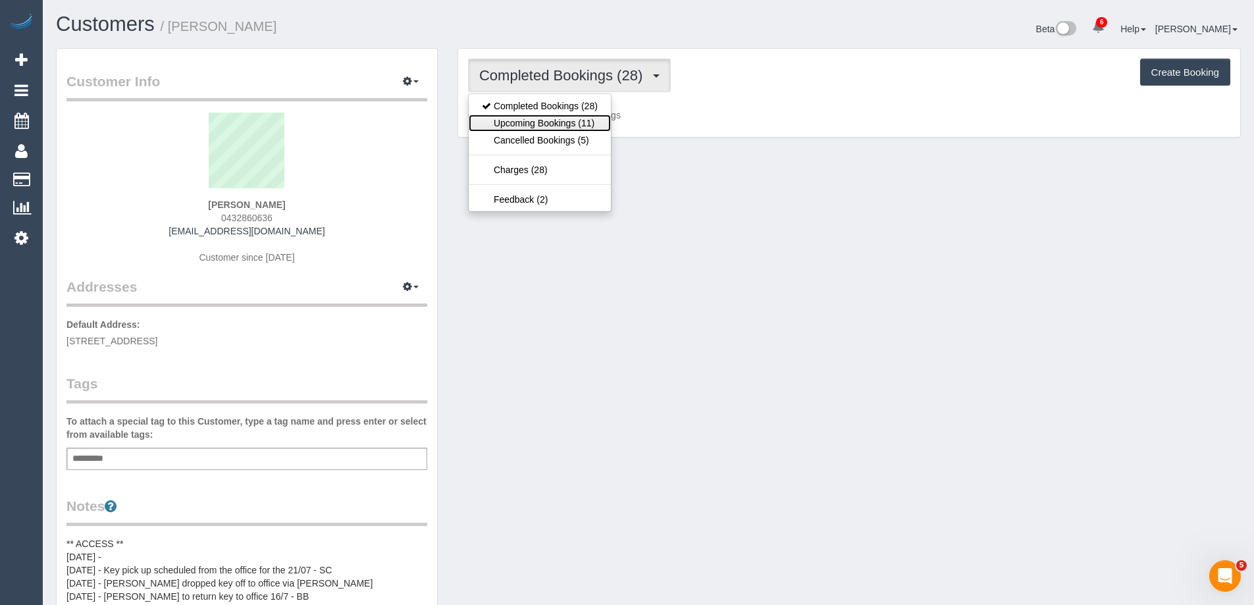
click at [554, 126] on link "Upcoming Bookings (11)" at bounding box center [540, 123] width 142 height 17
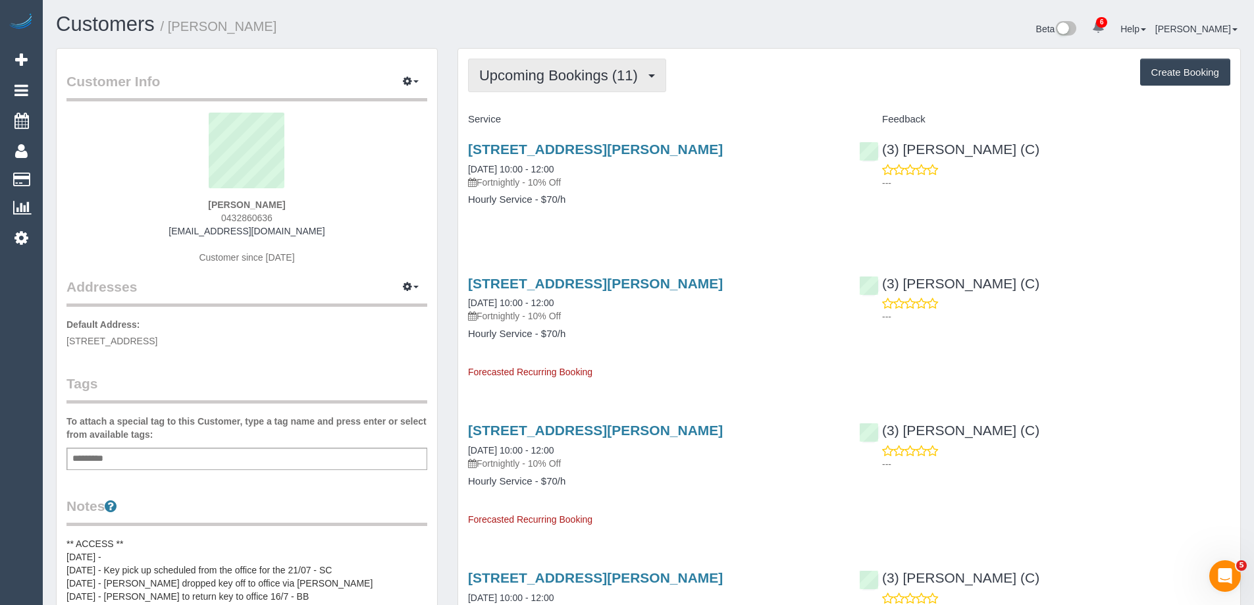
drag, startPoint x: 567, startPoint y: 84, endPoint x: 558, endPoint y: 93, distance: 13.5
click at [567, 84] on button "Upcoming Bookings (11)" at bounding box center [567, 76] width 198 height 34
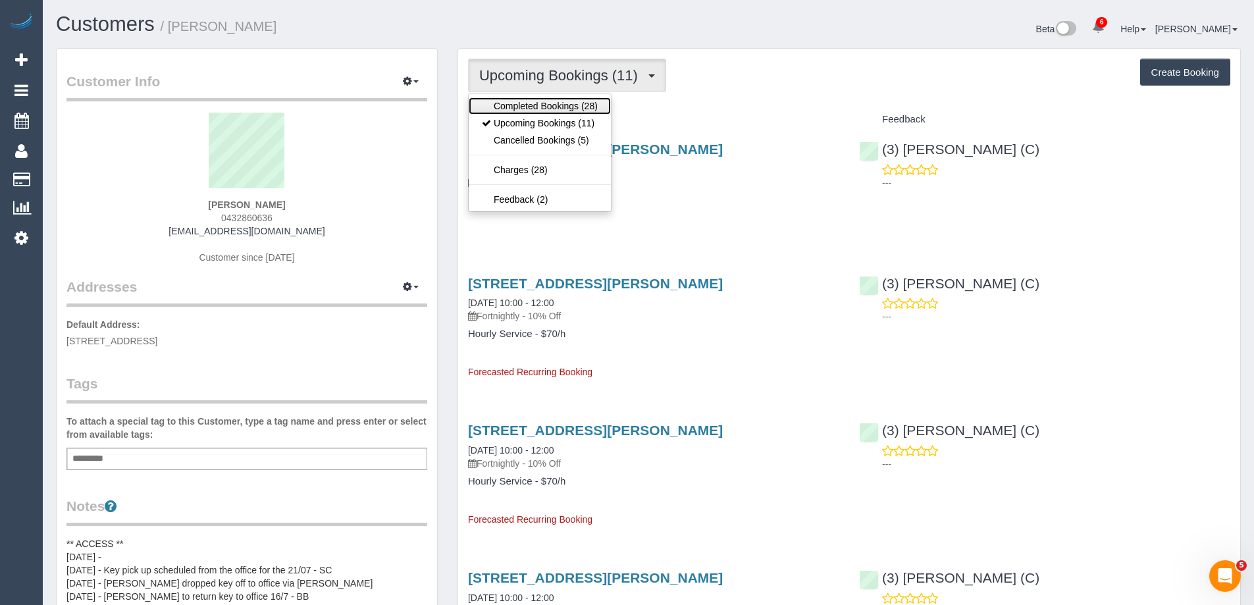
click at [544, 104] on link "Completed Bookings (28)" at bounding box center [540, 105] width 142 height 17
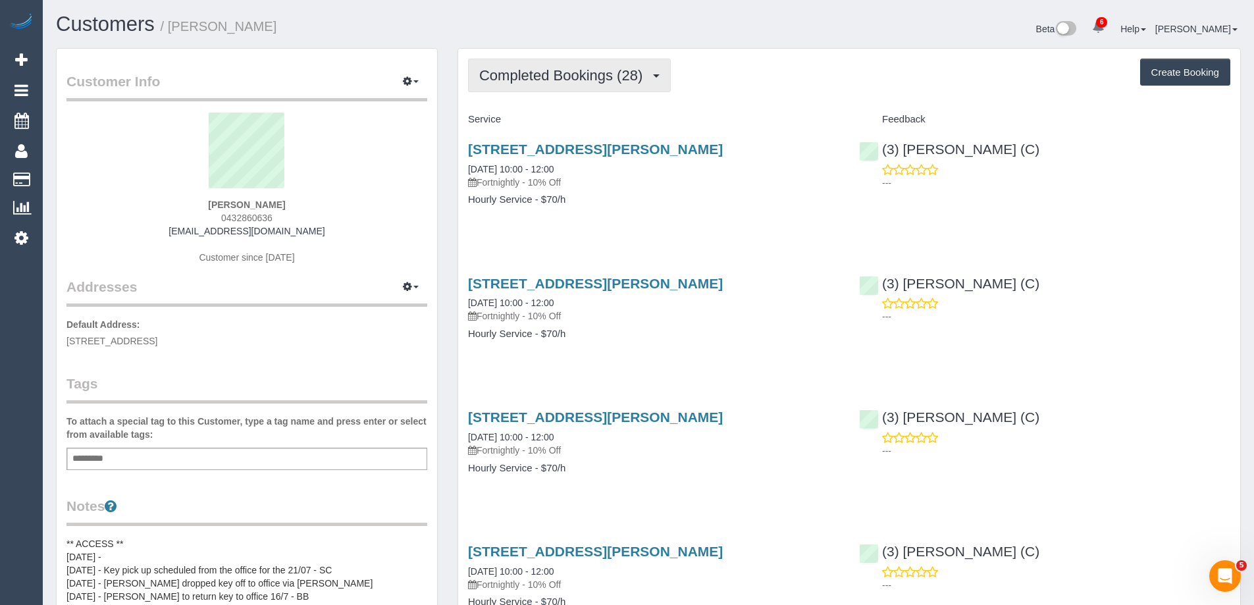
click at [506, 79] on span "Completed Bookings (28)" at bounding box center [564, 75] width 170 height 16
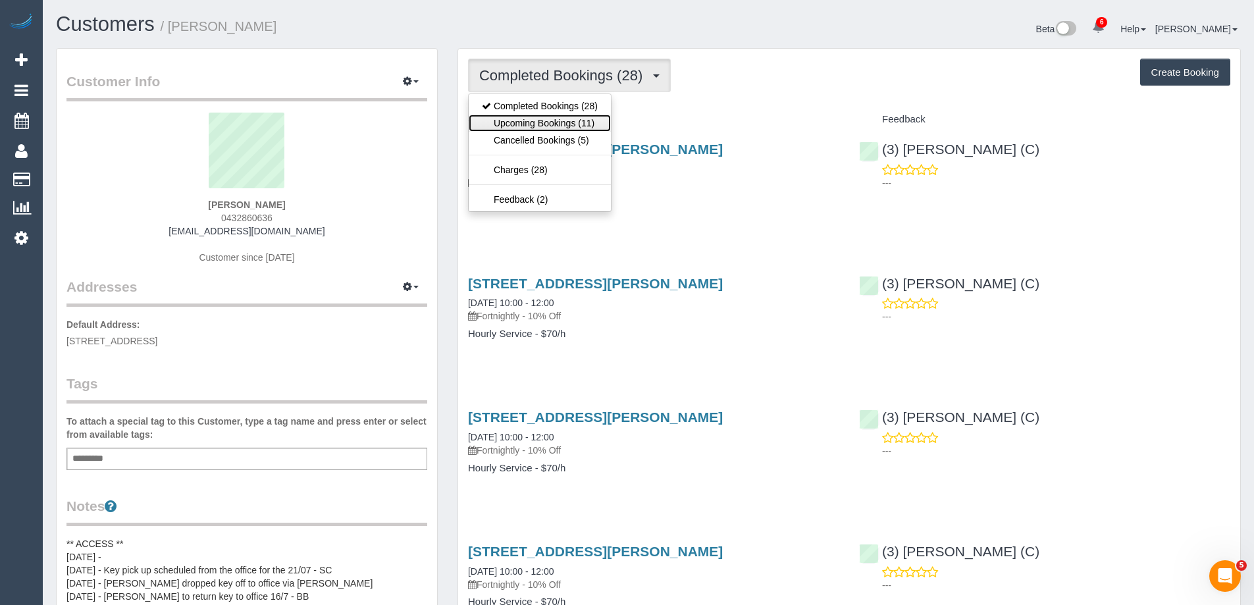
click at [514, 118] on link "Upcoming Bookings (11)" at bounding box center [540, 123] width 142 height 17
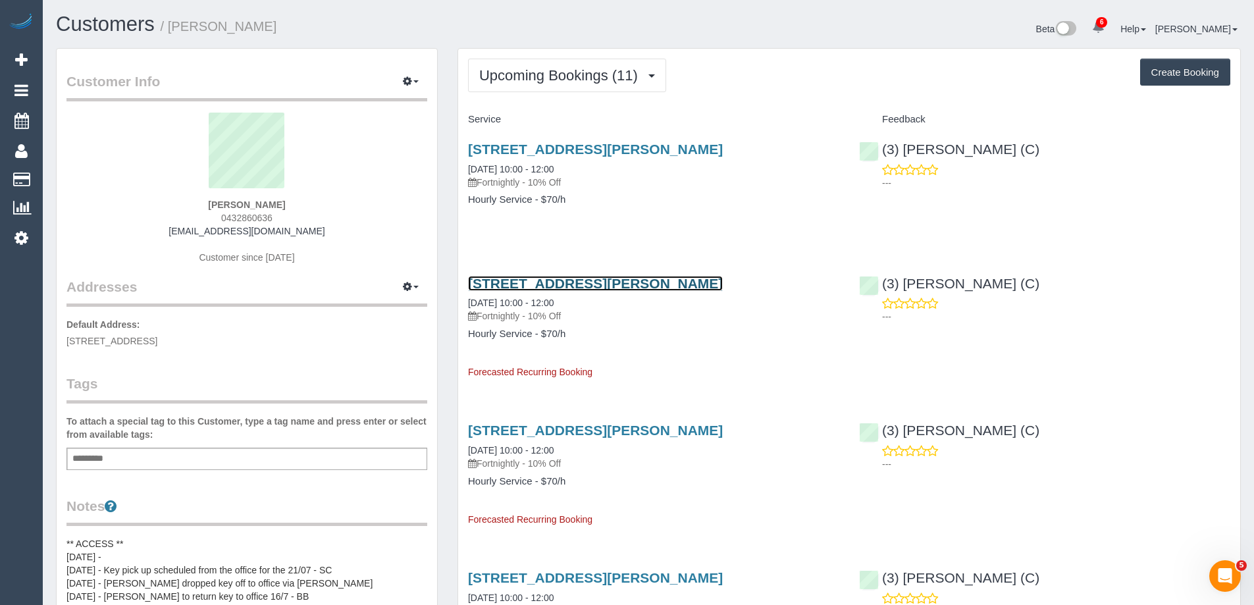
click at [602, 280] on link "91 Arthurton Road, Northcote, VIC 3070" at bounding box center [595, 283] width 255 height 15
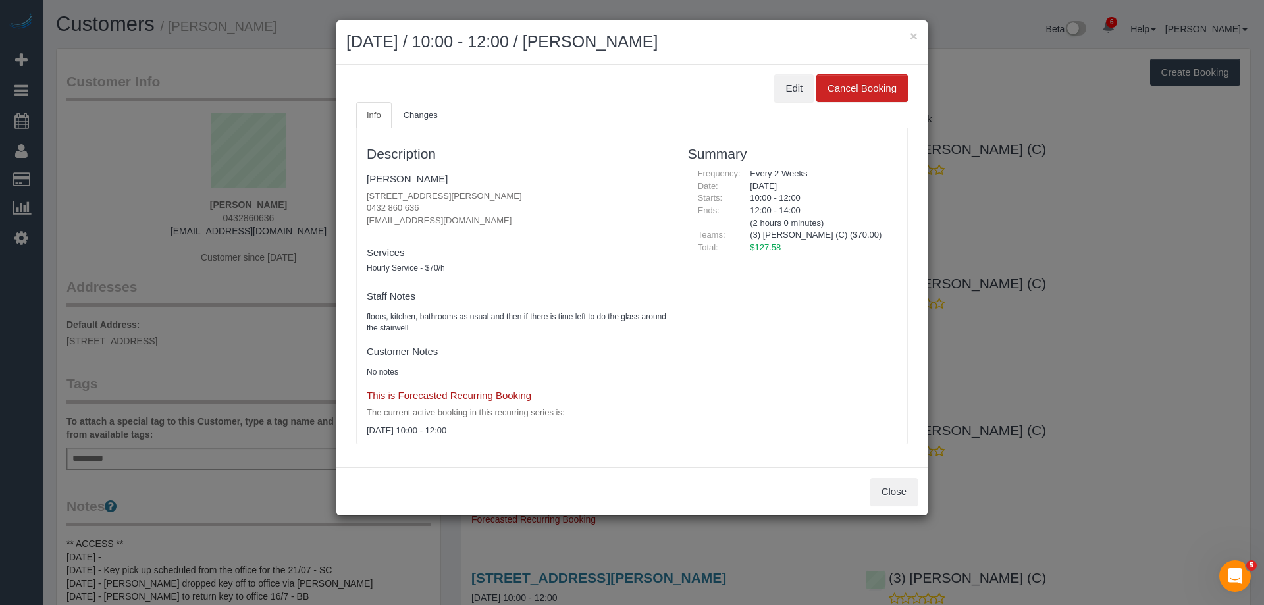
click at [918, 36] on div "× October 17, 2025 / 10:00 - 12:00 / Katie Truss" at bounding box center [631, 42] width 591 height 44
click at [919, 35] on div "× October 17, 2025 / 10:00 - 12:00 / Katie Truss" at bounding box center [631, 42] width 591 height 44
click at [910, 36] on button "×" at bounding box center [914, 36] width 8 height 14
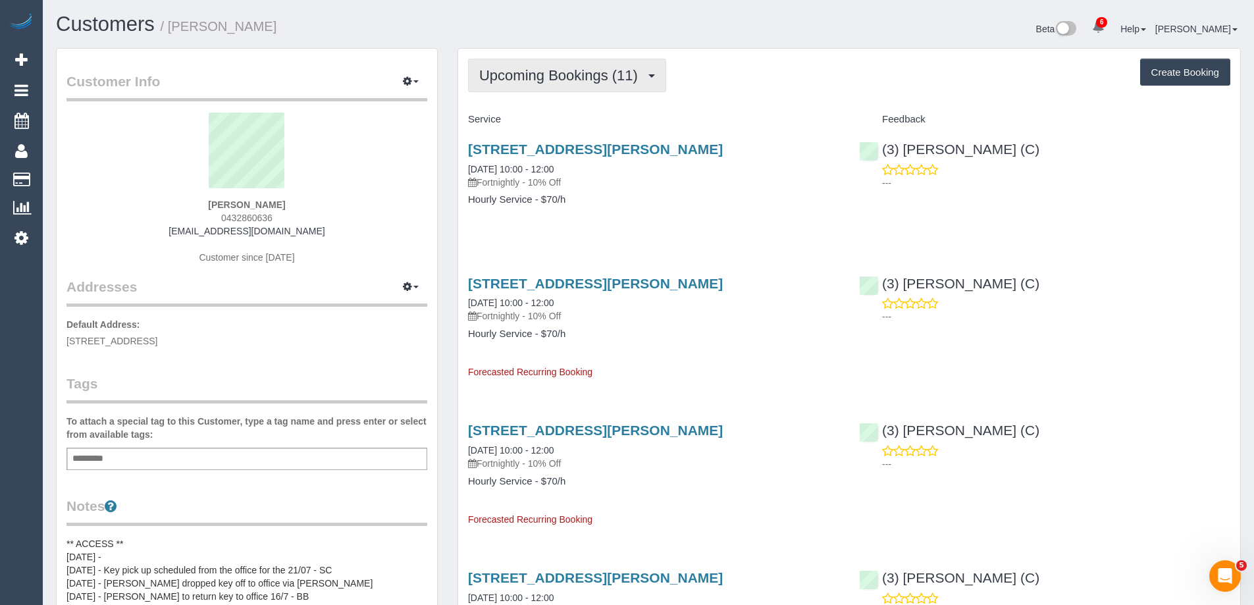
drag, startPoint x: 552, startPoint y: 78, endPoint x: 548, endPoint y: 99, distance: 22.2
click at [552, 78] on span "Upcoming Bookings (11)" at bounding box center [561, 75] width 165 height 16
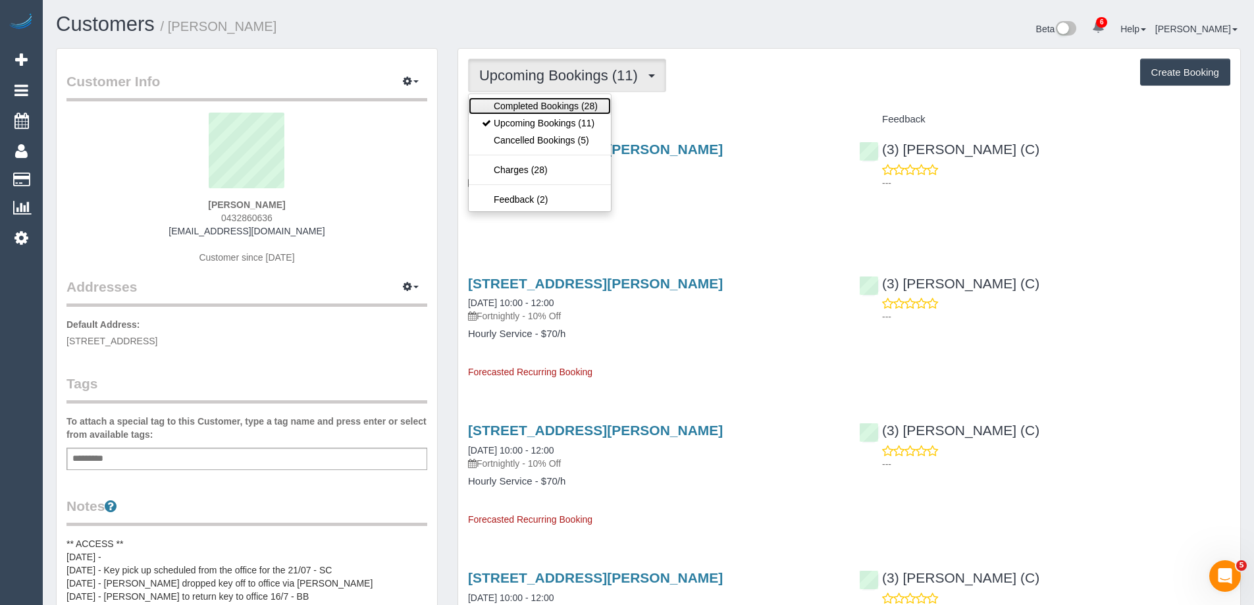
click at [548, 105] on link "Completed Bookings (28)" at bounding box center [540, 105] width 142 height 17
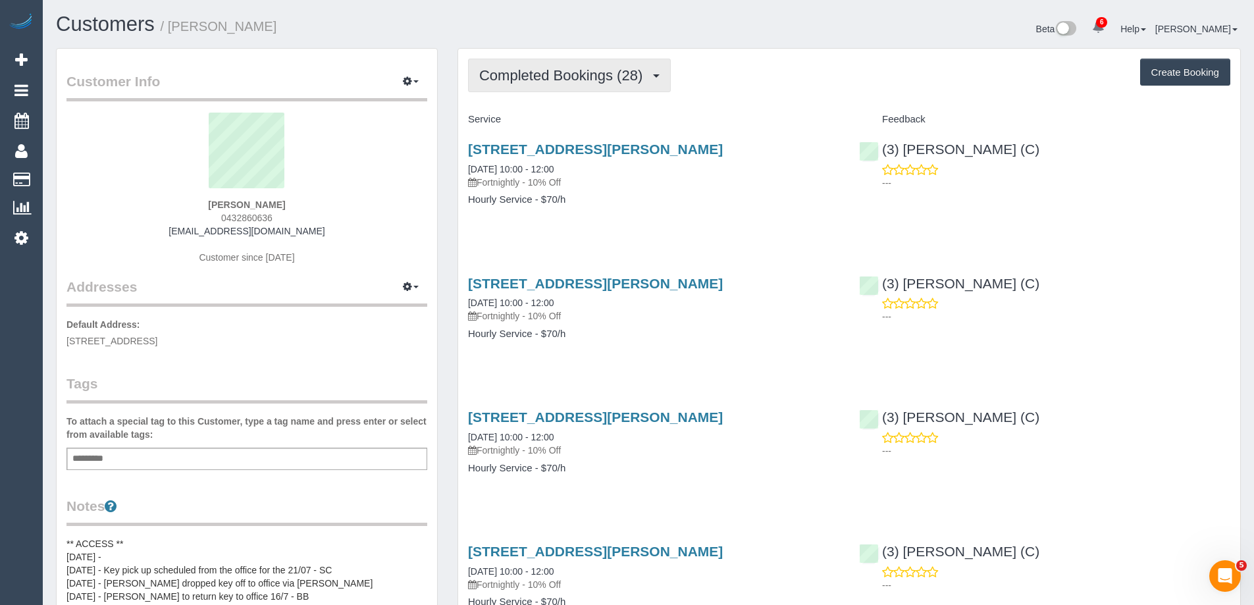
click at [558, 84] on button "Completed Bookings (28)" at bounding box center [569, 76] width 203 height 34
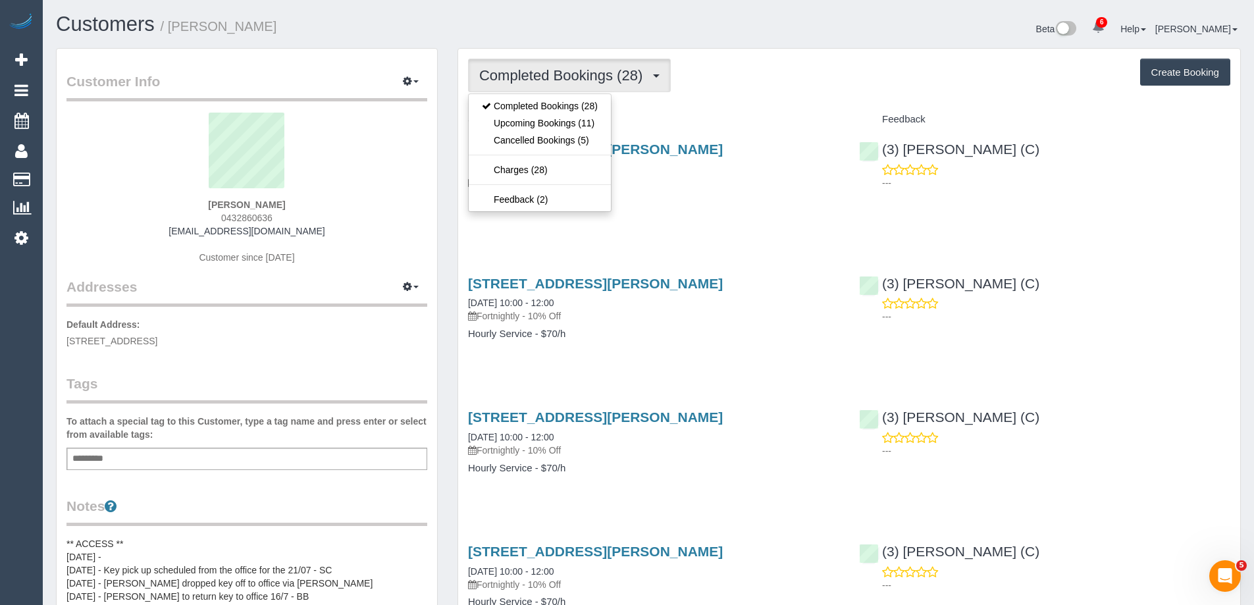
click at [791, 63] on div "Completed Bookings (28) Completed Bookings (28) Upcoming Bookings (11) Cancelle…" at bounding box center [849, 76] width 762 height 34
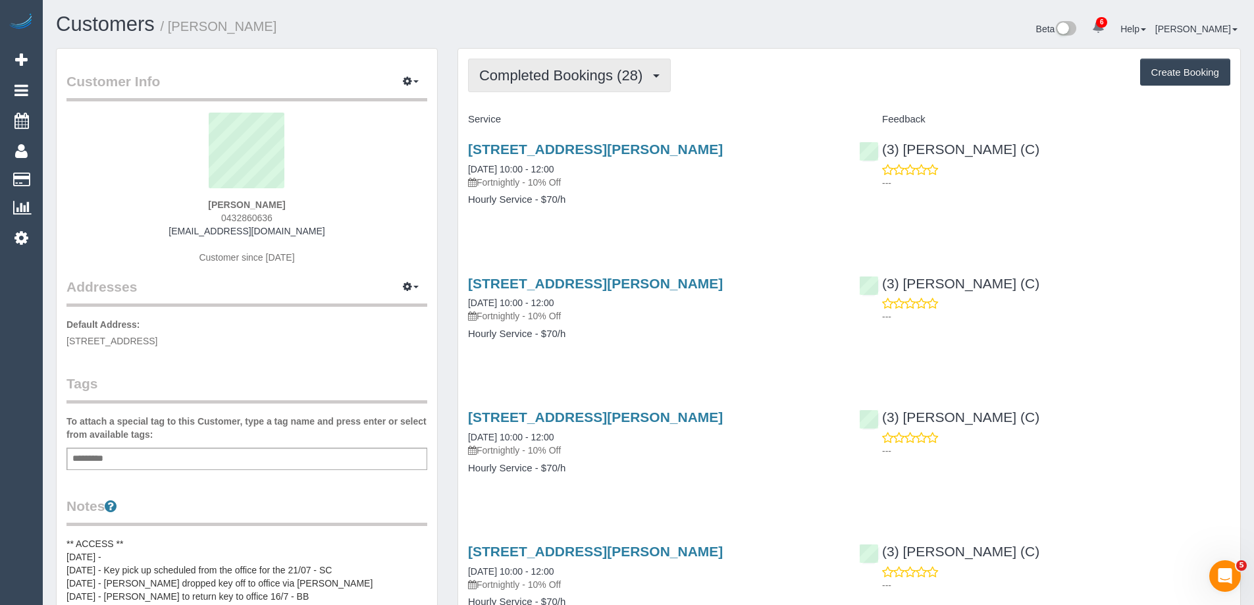
drag, startPoint x: 593, startPoint y: 68, endPoint x: 592, endPoint y: 84, distance: 16.5
click at [593, 68] on span "Completed Bookings (28)" at bounding box center [564, 75] width 170 height 16
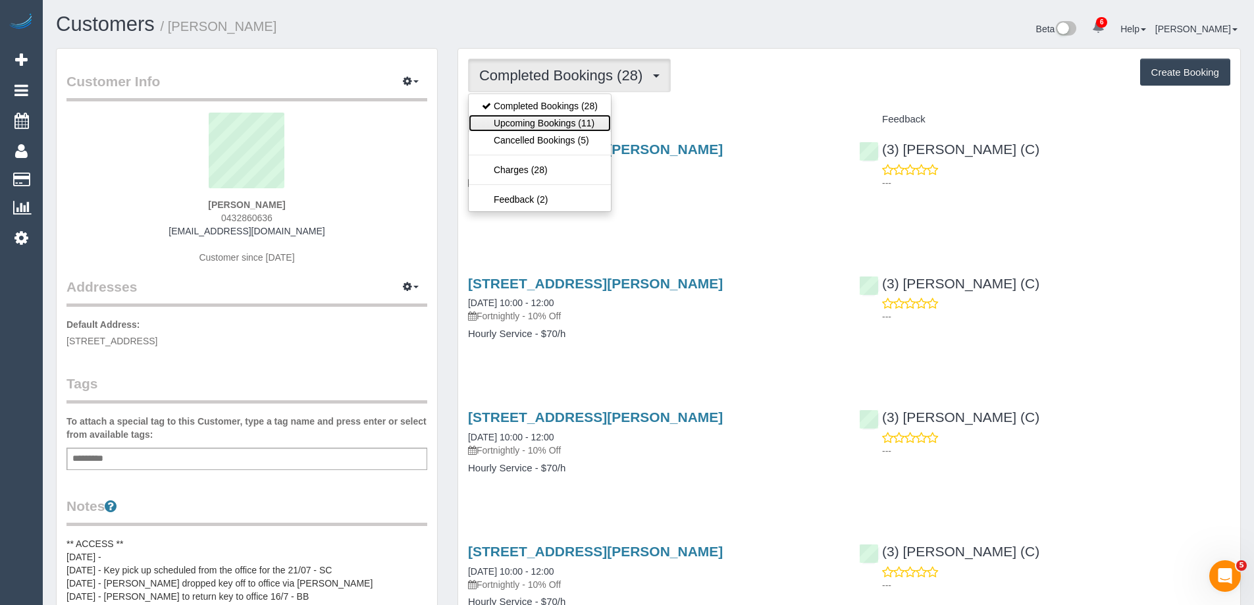
click at [578, 118] on link "Upcoming Bookings (11)" at bounding box center [540, 123] width 142 height 17
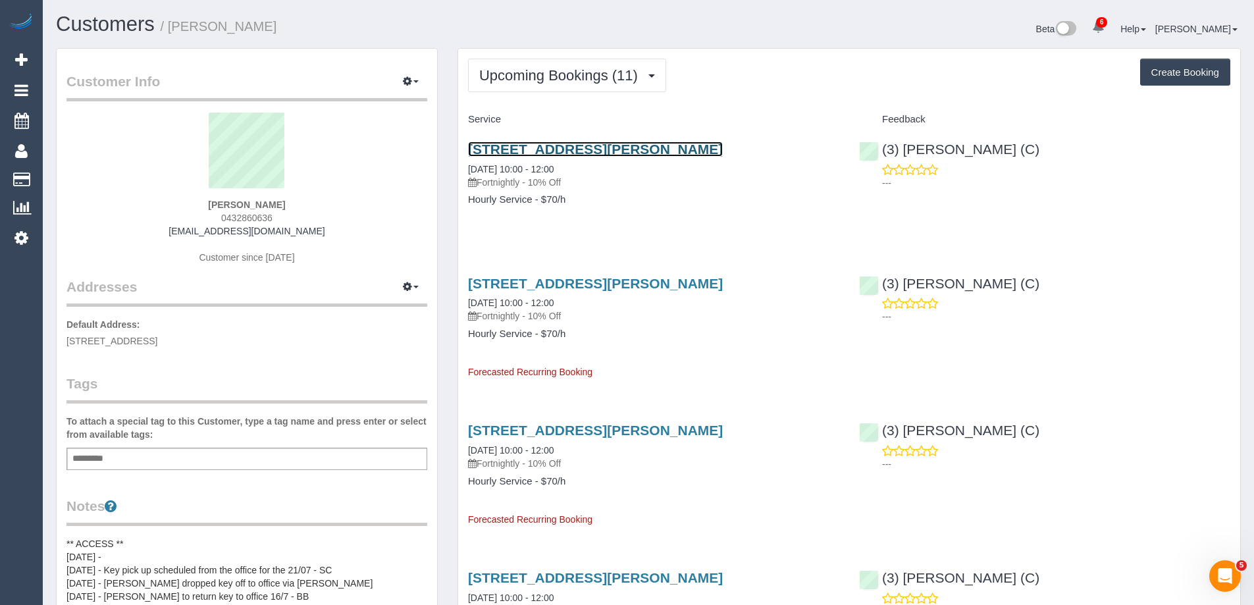
click at [600, 152] on link "91 Arthurton Road, Northcote, VIC 3070" at bounding box center [595, 149] width 255 height 15
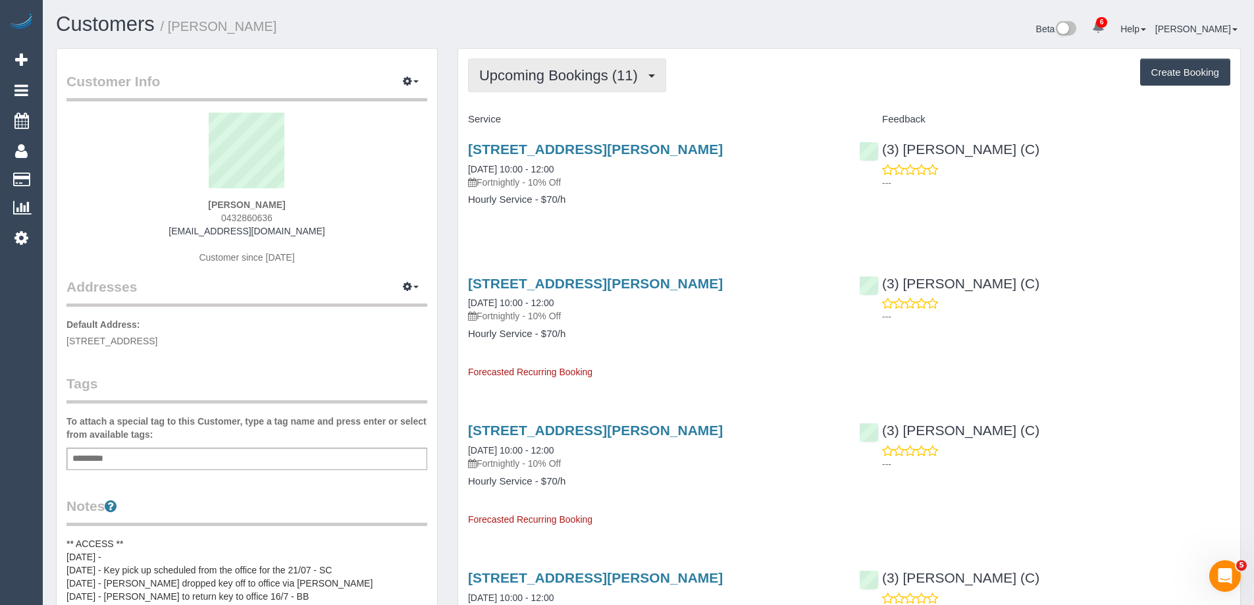
click at [560, 76] on span "Upcoming Bookings (11)" at bounding box center [561, 75] width 165 height 16
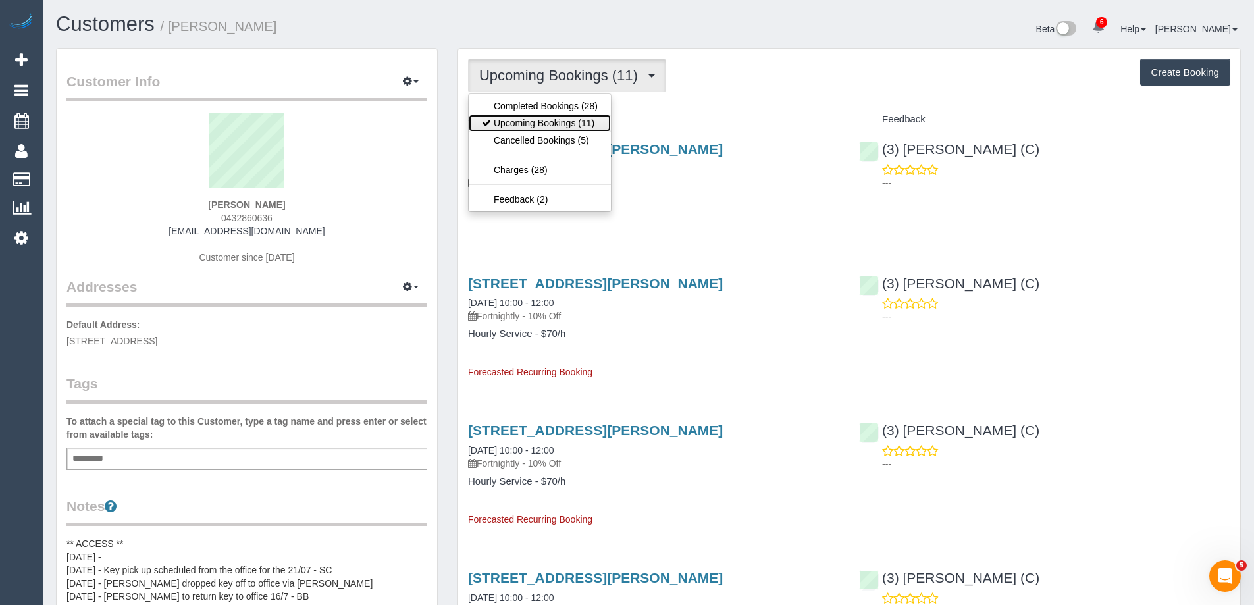
click at [551, 128] on link "Upcoming Bookings (11)" at bounding box center [540, 123] width 142 height 17
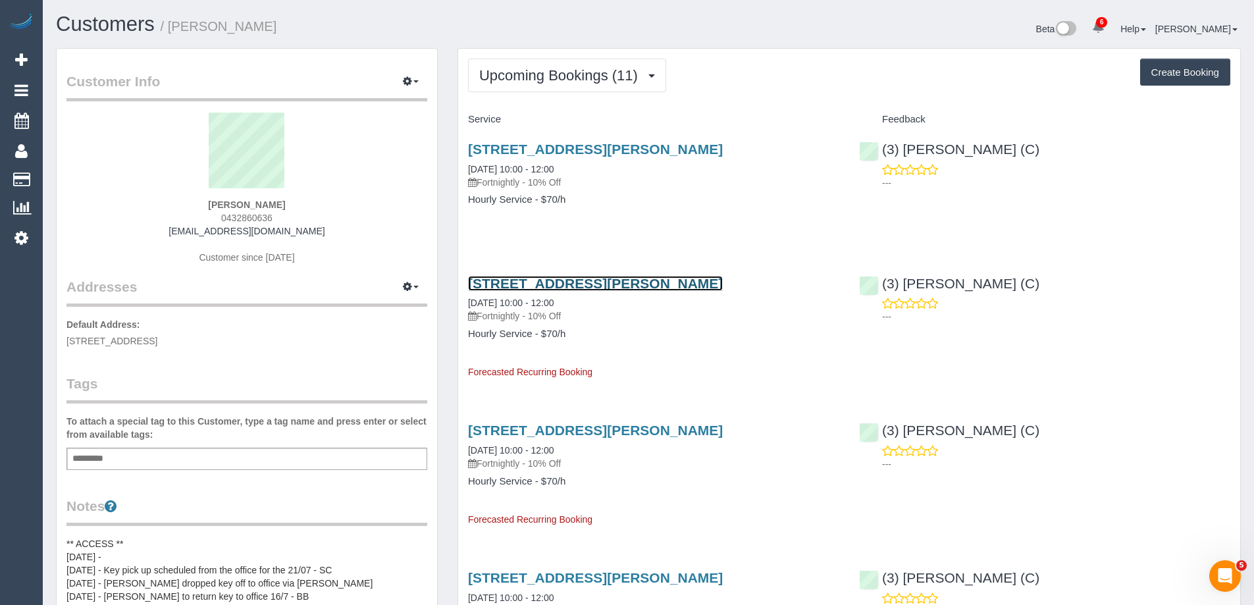
click at [561, 278] on link "91 Arthurton Road, Northcote, VIC 3070" at bounding box center [595, 283] width 255 height 15
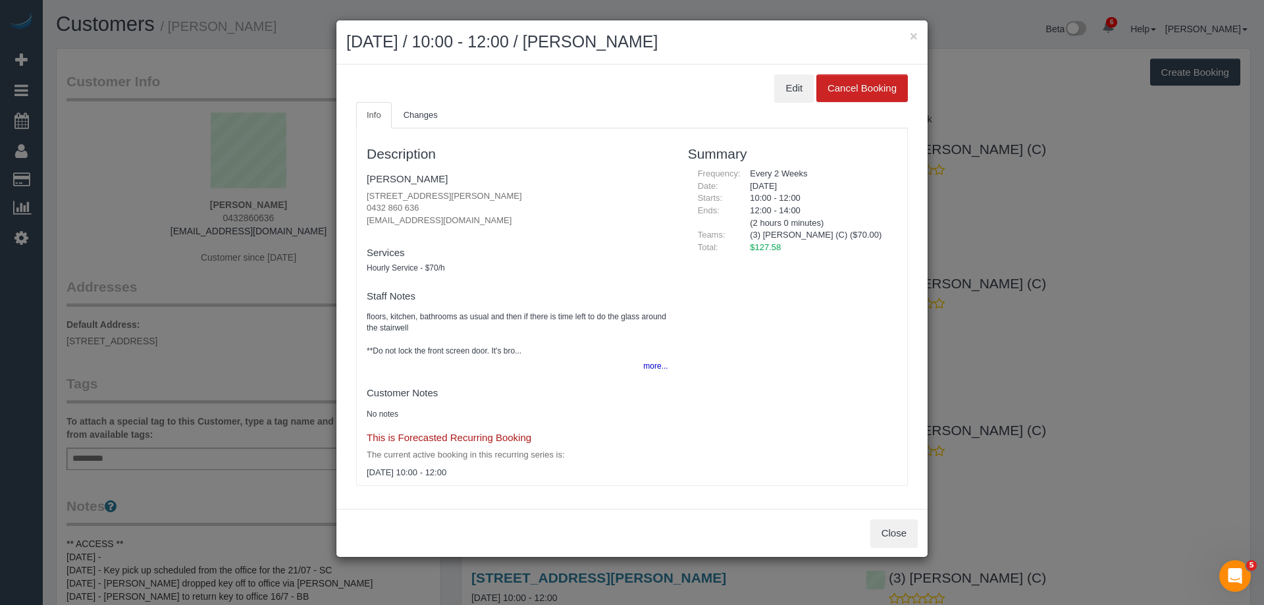
click at [629, 365] on fieldset "Staff Notes floors, kitchen, bathrooms as usual and then if there is time left …" at bounding box center [517, 330] width 301 height 91
click at [635, 367] on fieldset "Staff Notes floors, kitchen, bathrooms as usual and then if there is time left …" at bounding box center [517, 330] width 301 height 91
click at [639, 367] on button "more..." at bounding box center [651, 366] width 32 height 19
click at [912, 36] on button "×" at bounding box center [914, 36] width 8 height 14
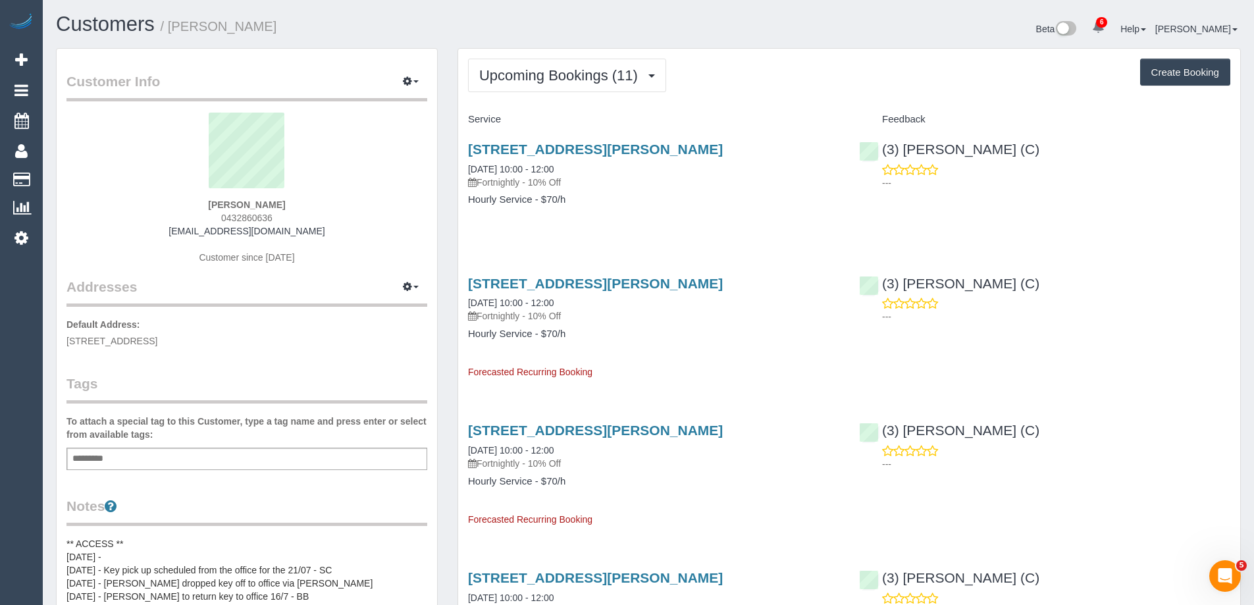
click at [238, 213] on span "0432860636" at bounding box center [246, 218] width 51 height 11
copy span "0432860636"
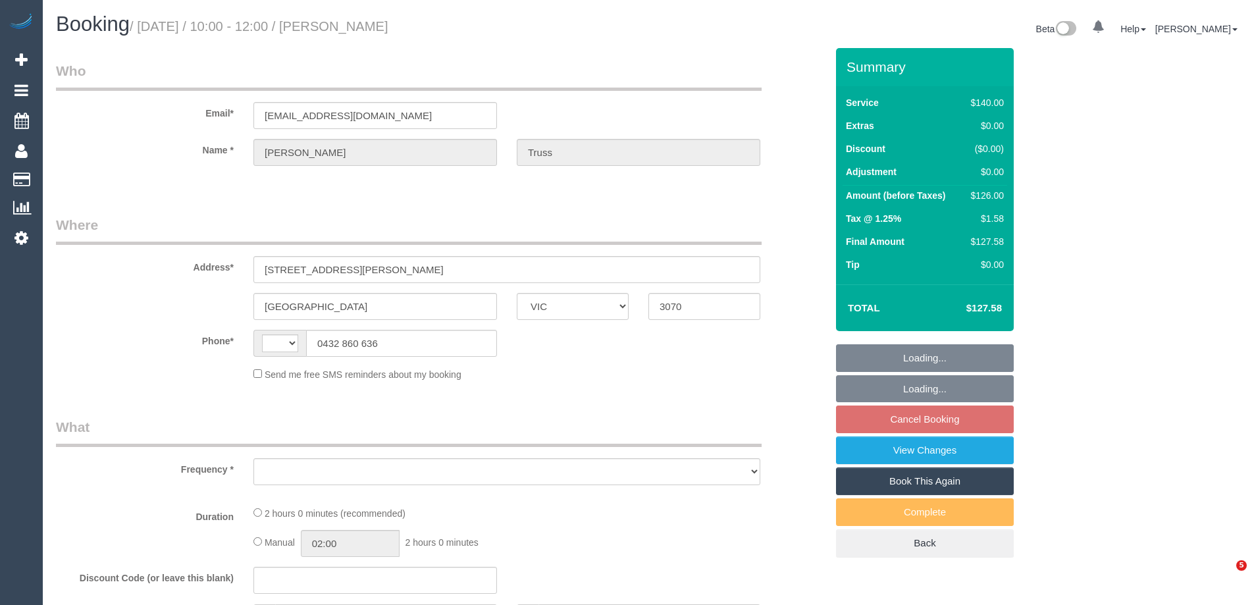
select select "VIC"
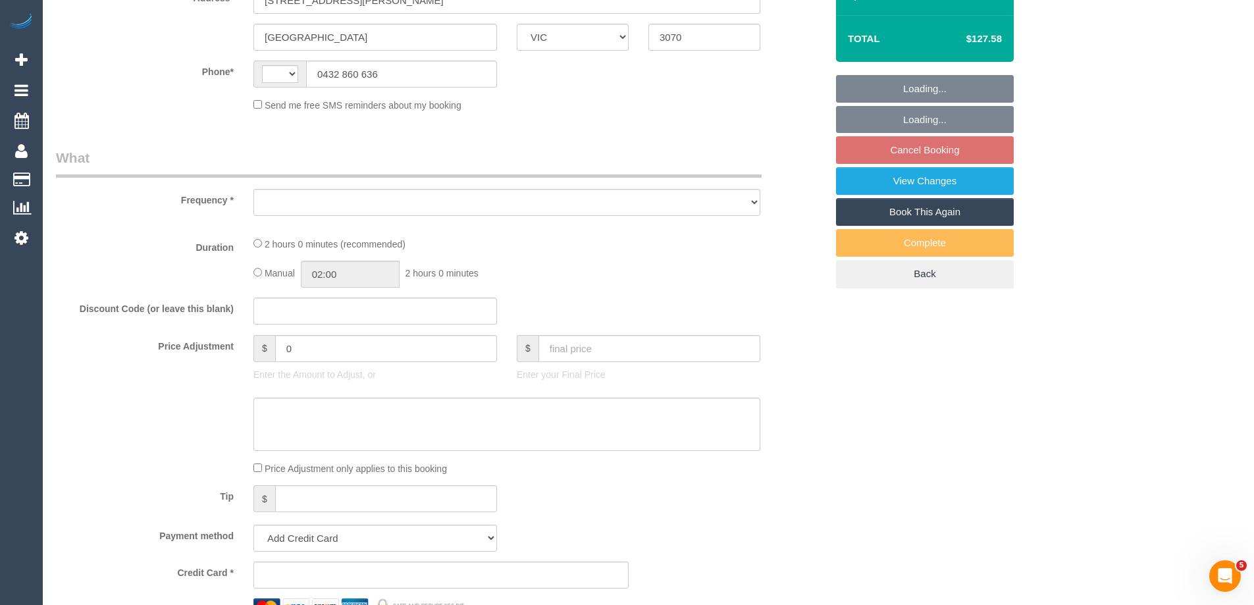
select select "object:340"
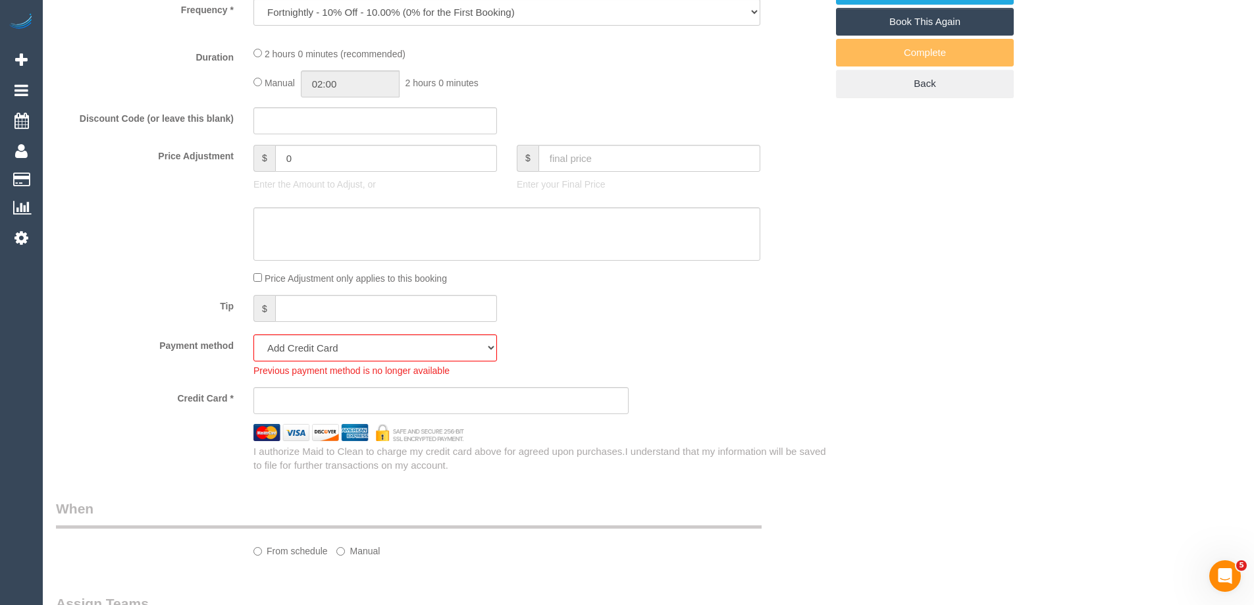
select select "string:AU"
select select "number:28"
select select "number:14"
select select "number:19"
select select "number:36"
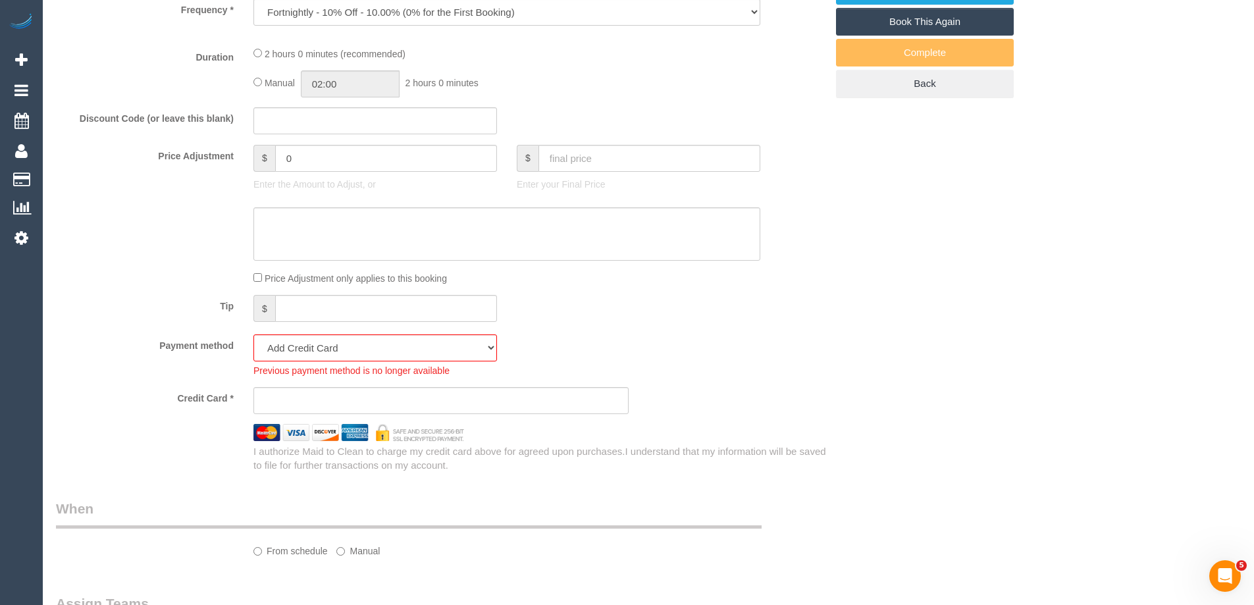
select select "number:35"
select select "number:13"
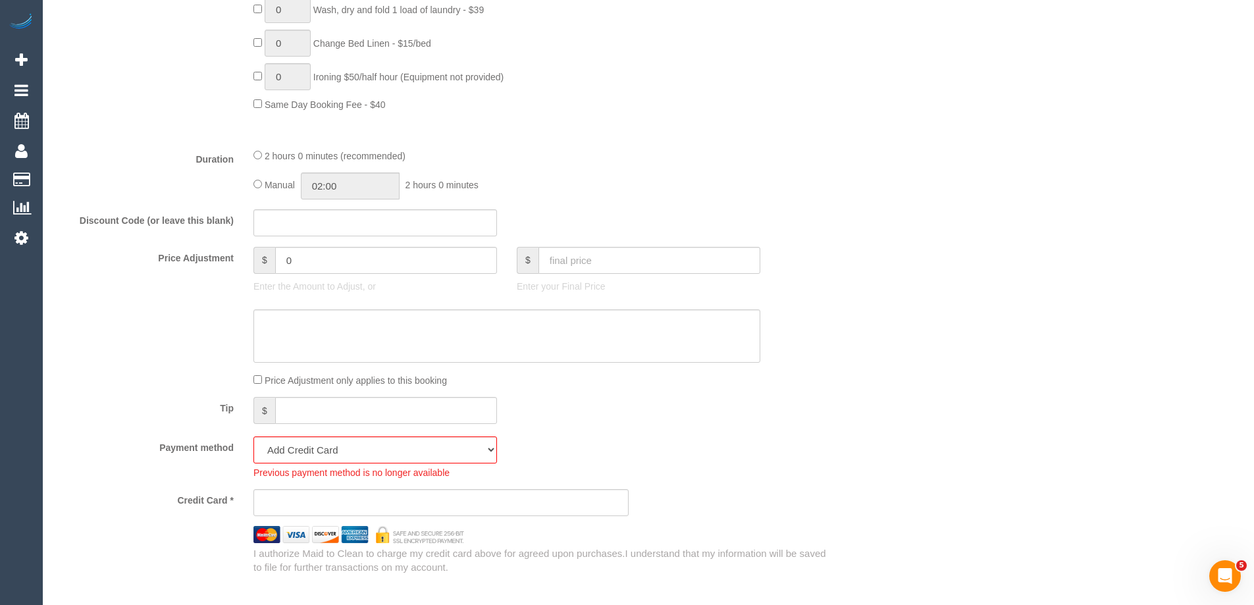
select select "object:1758"
select select "52156"
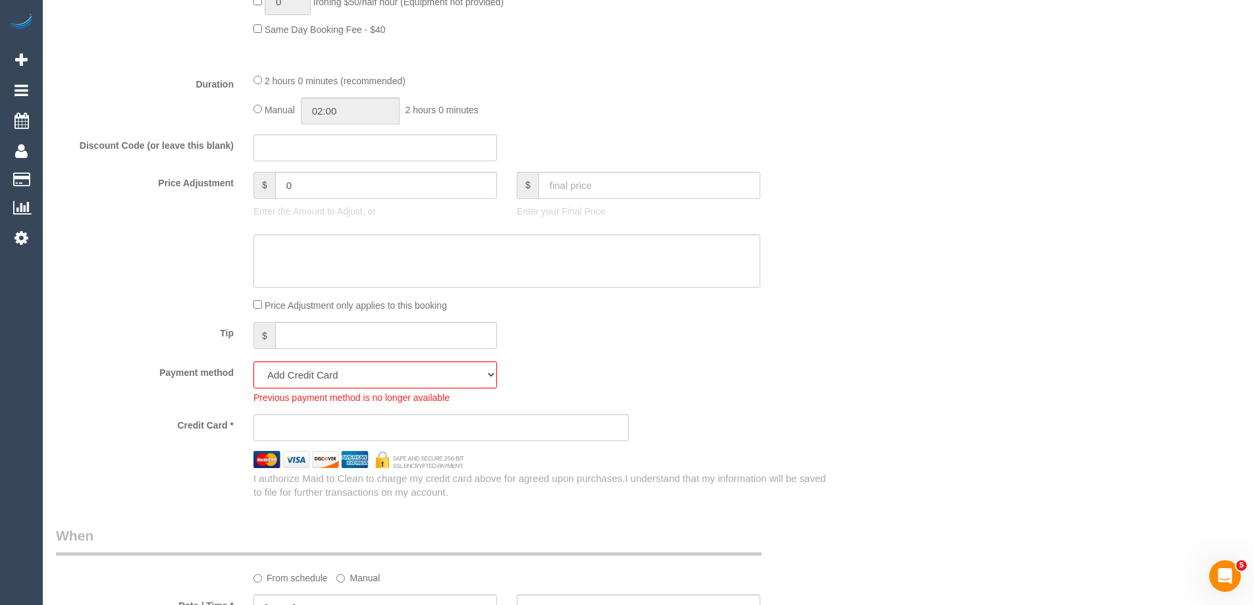
select select "spot4"
click at [386, 376] on select "Visa - 9192 - 11/2028 (Default) Add Credit Card ─────────────── Cash Check Payp…" at bounding box center [375, 374] width 244 height 27
select select "string:stripe-pm_1RyN2M2GScqysDRV7ZO8vxjb"
click at [253, 361] on select "Visa - 9192 - 11/2028 (Default) Add Credit Card ─────────────── Cash Check Payp…" at bounding box center [375, 374] width 244 height 27
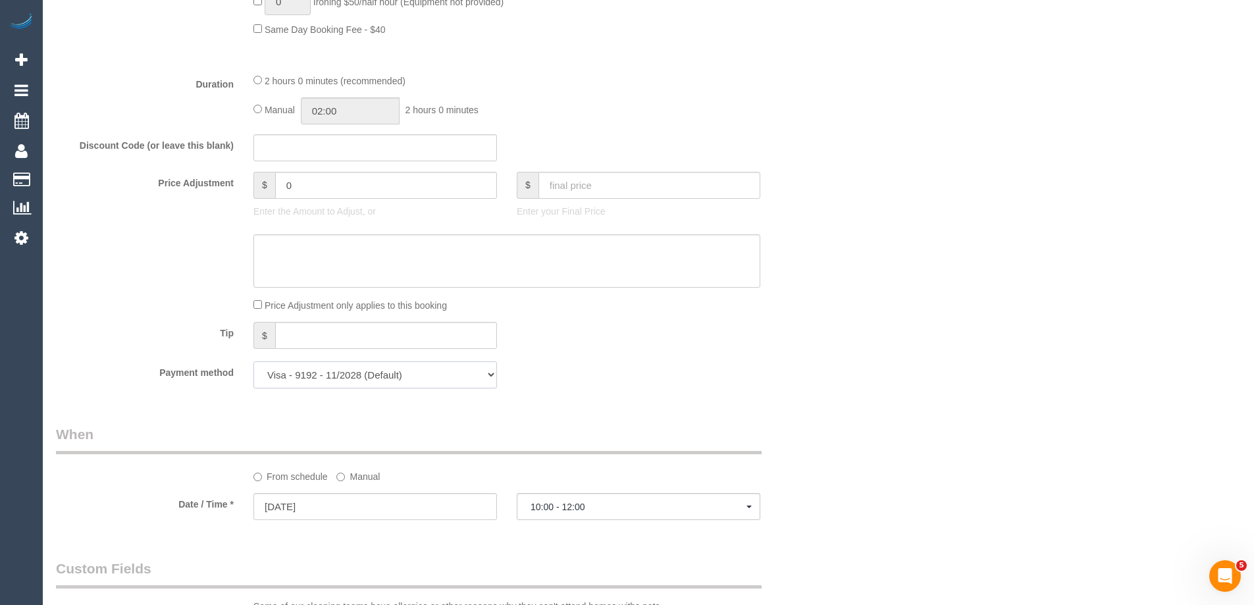
scroll to position [2038, 0]
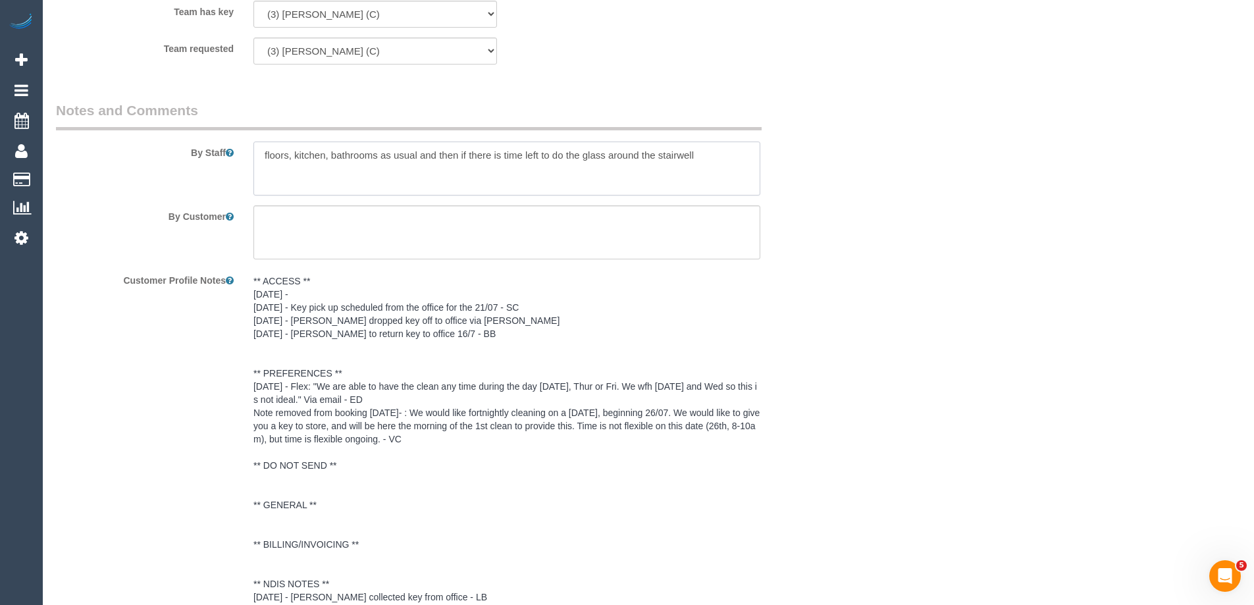
click at [729, 165] on textarea at bounding box center [506, 169] width 507 height 54
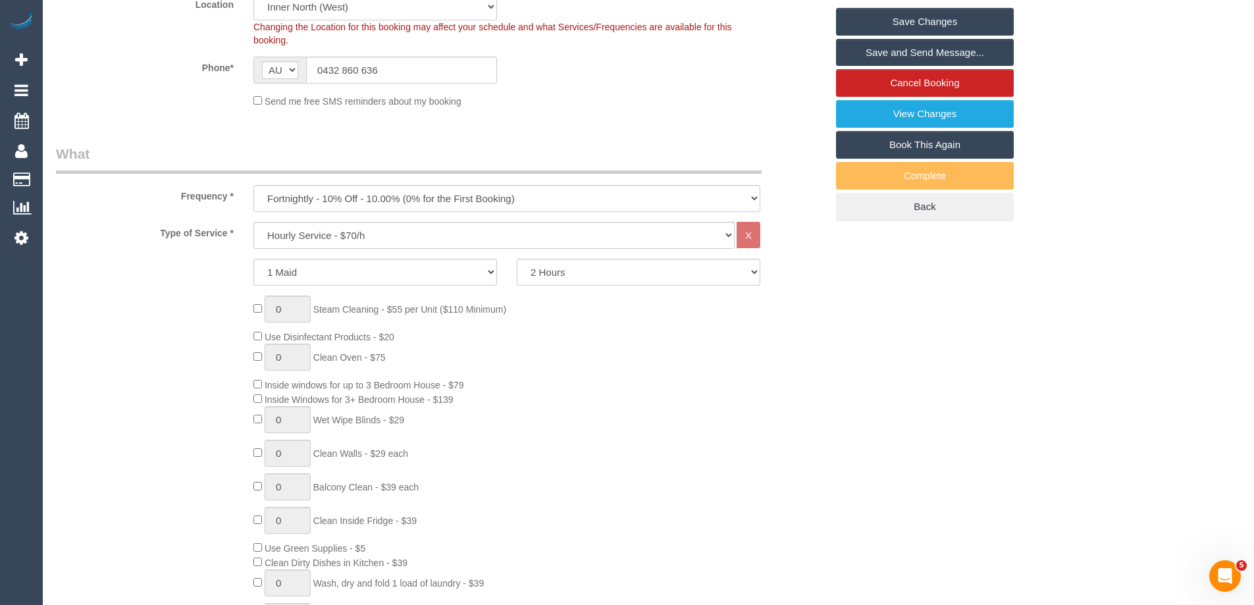
scroll to position [0, 0]
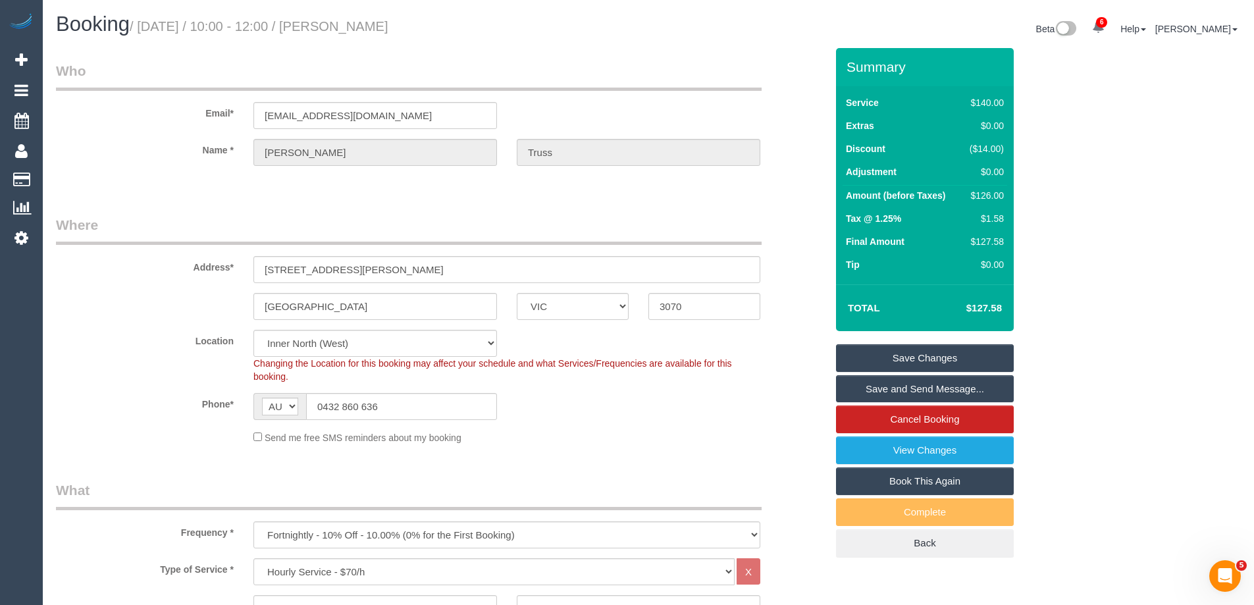
type textarea "floors, kitchen, bathrooms as usual and then if there is time left to do the gl…"
click at [925, 346] on link "Save Changes" at bounding box center [925, 358] width 178 height 28
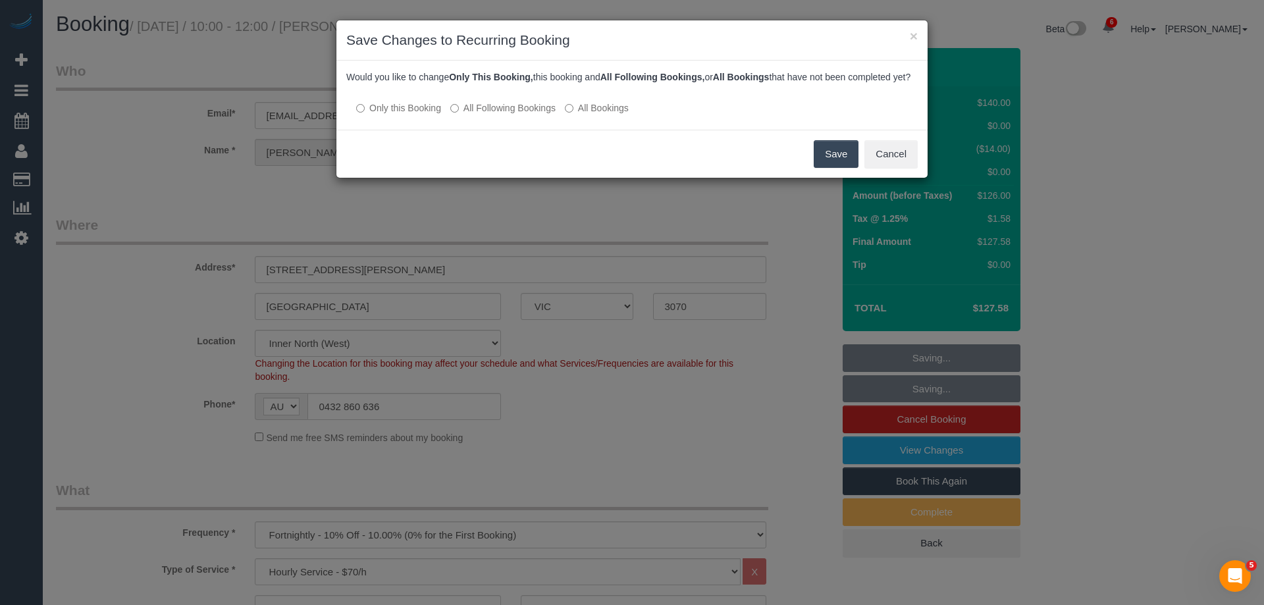
click at [524, 115] on label "All Following Bookings" at bounding box center [502, 107] width 105 height 13
click at [831, 159] on button "Save" at bounding box center [836, 154] width 45 height 28
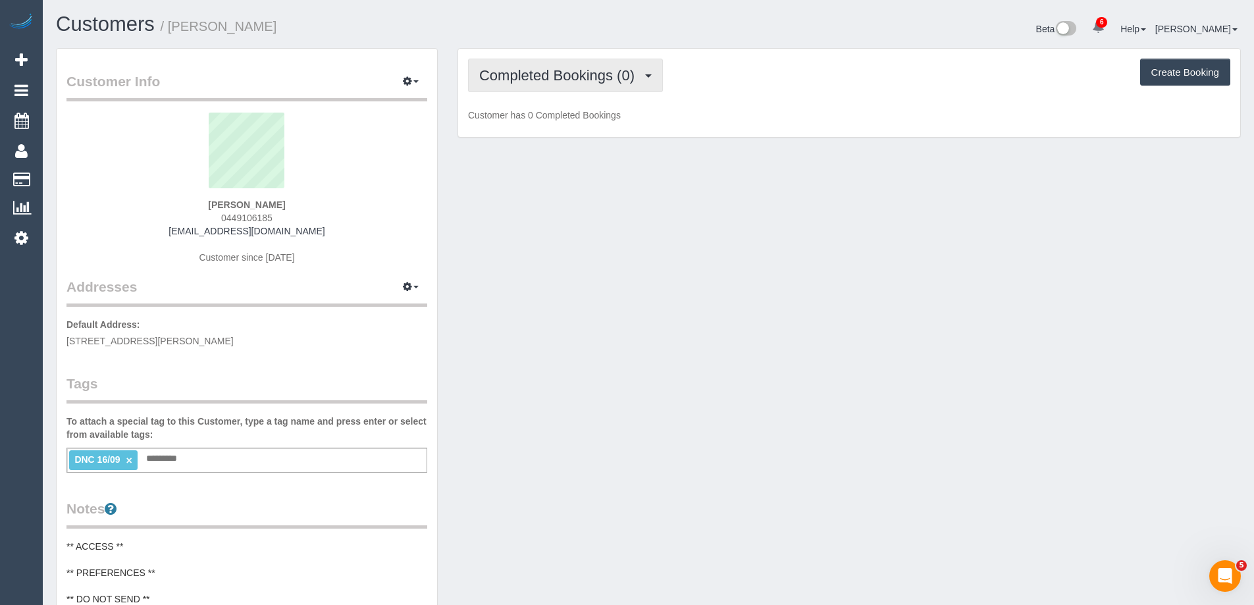
click at [571, 86] on button "Completed Bookings (0)" at bounding box center [565, 76] width 195 height 34
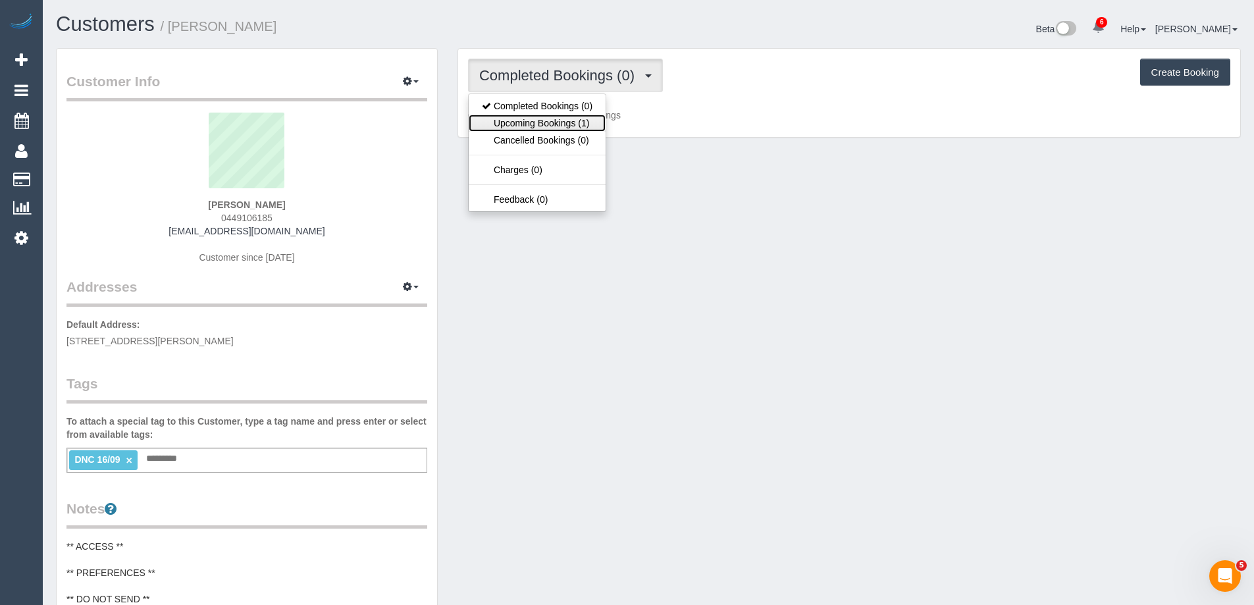
click at [560, 124] on link "Upcoming Bookings (1)" at bounding box center [537, 123] width 137 height 17
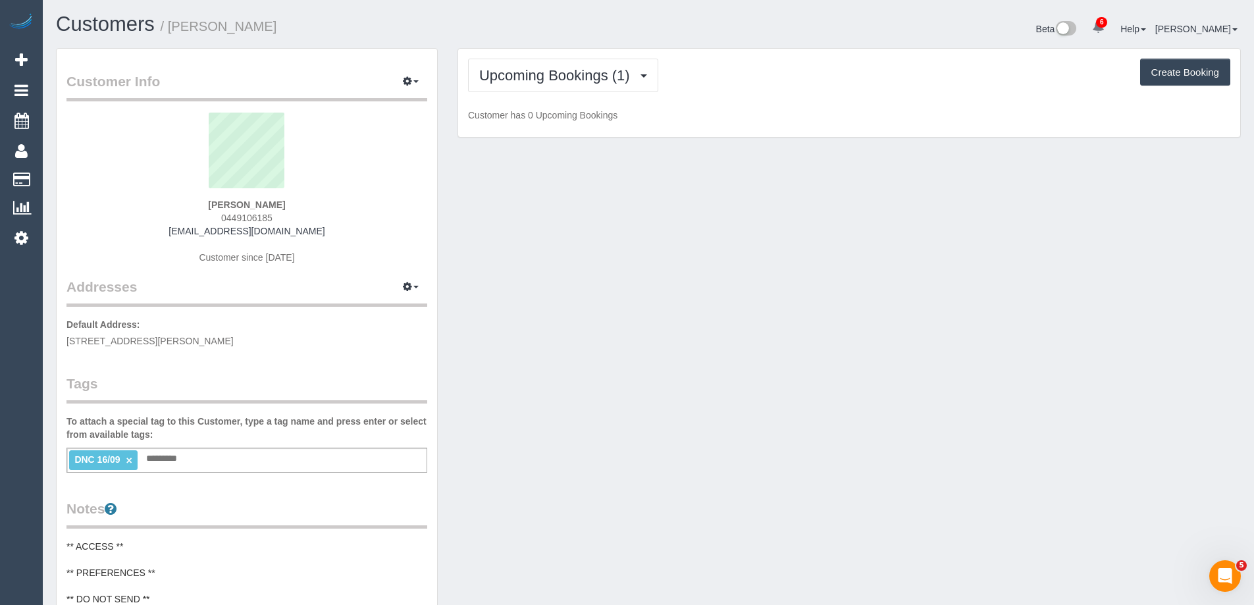
click at [254, 457] on div "DNC 16/09 × Add a tag" at bounding box center [246, 460] width 361 height 25
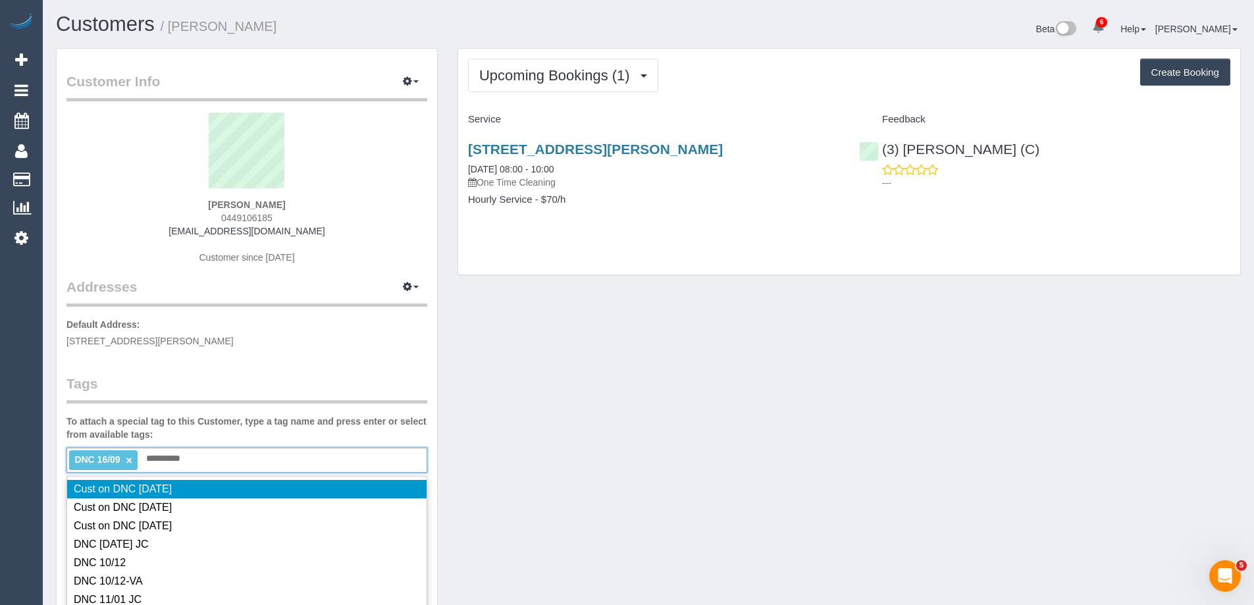
type input "**********"
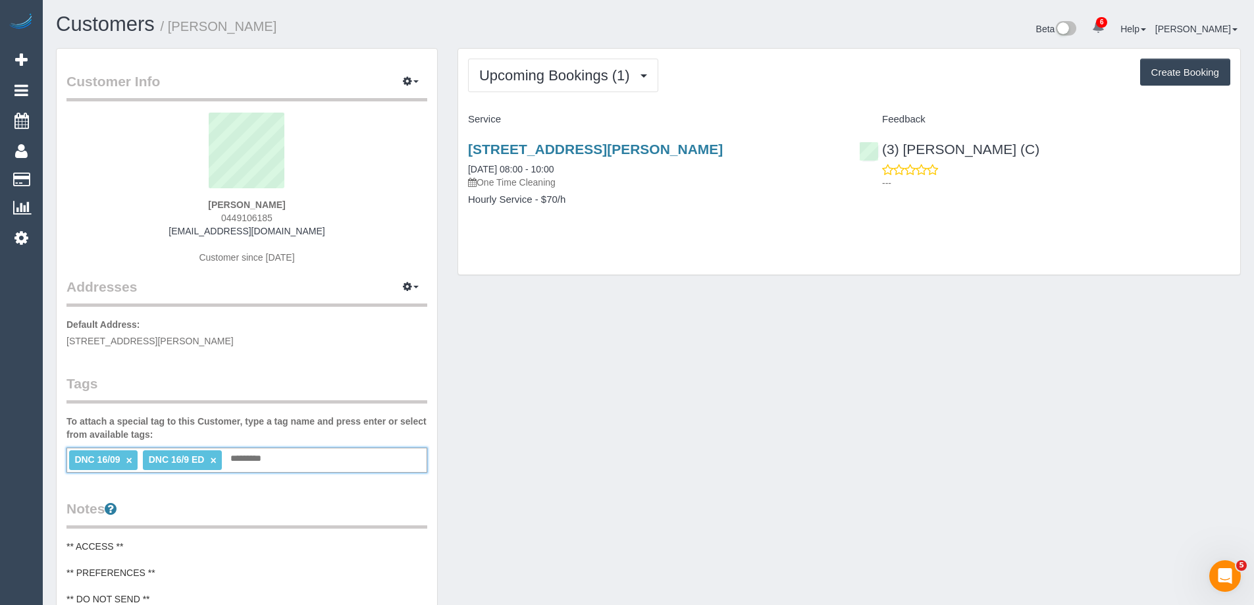
click at [128, 460] on link "×" at bounding box center [129, 460] width 6 height 11
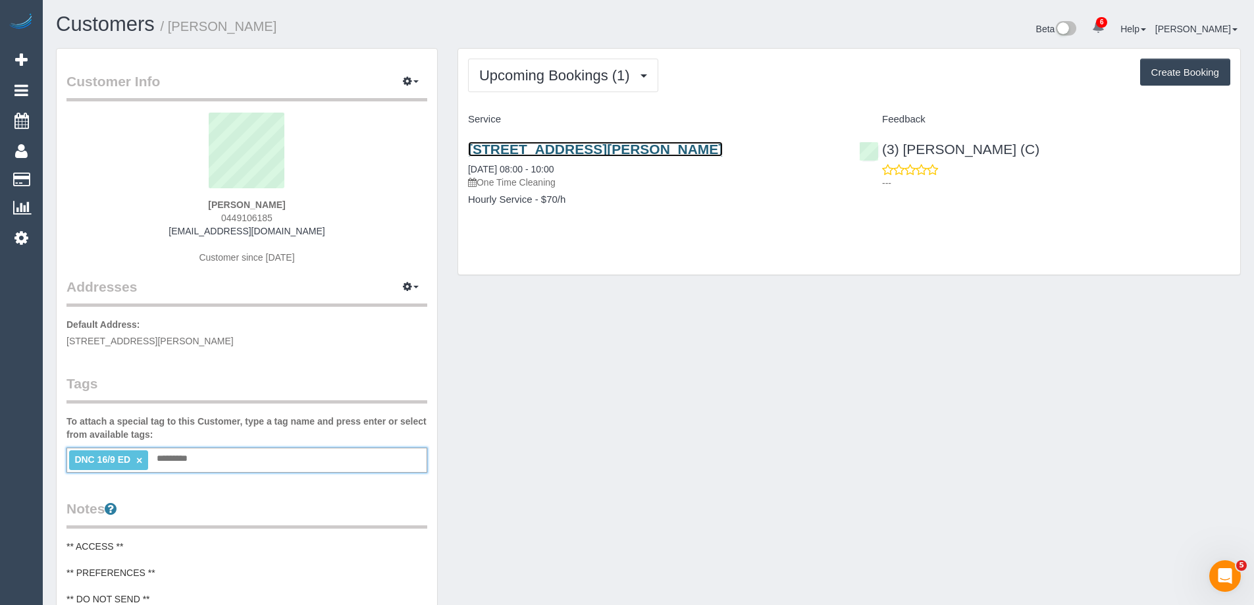
click at [672, 149] on link "[STREET_ADDRESS][PERSON_NAME]" at bounding box center [595, 149] width 255 height 15
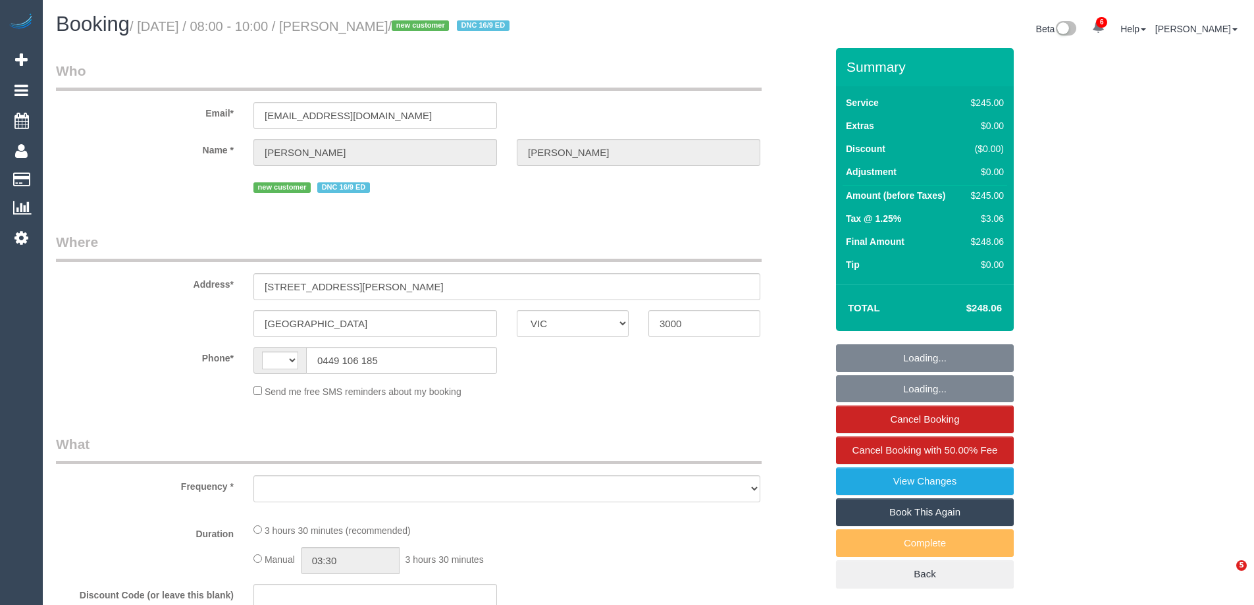
select select "VIC"
select select "object:396"
select select "number:28"
select select "number:14"
select select "number:20"
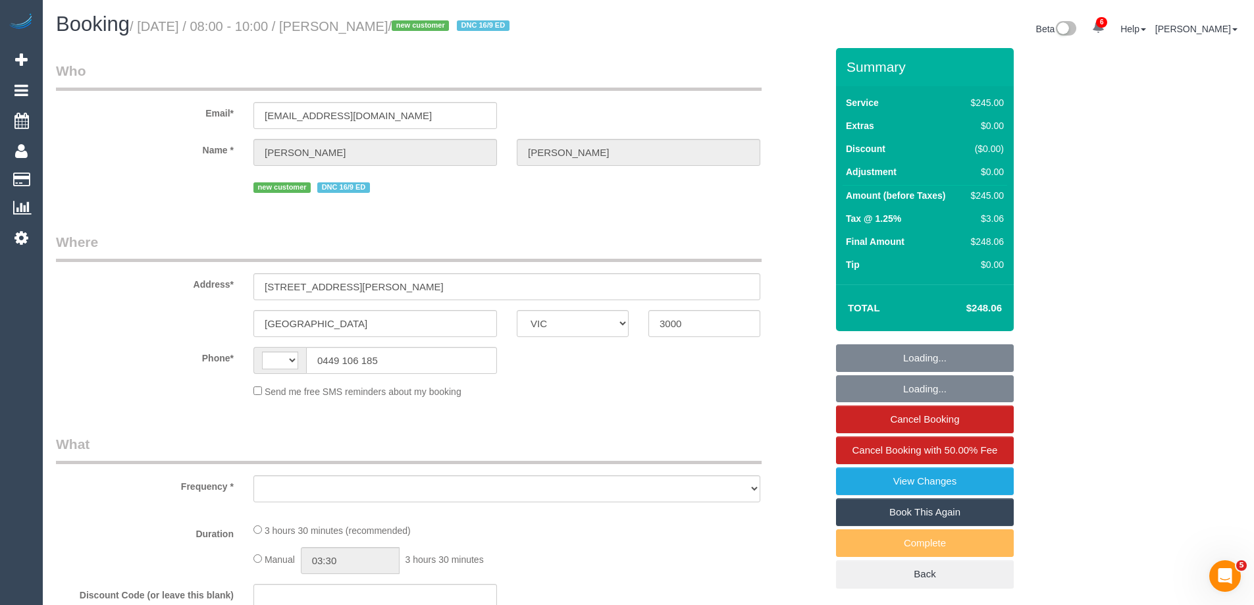
select select "number:24"
select select "number:35"
select select "number:26"
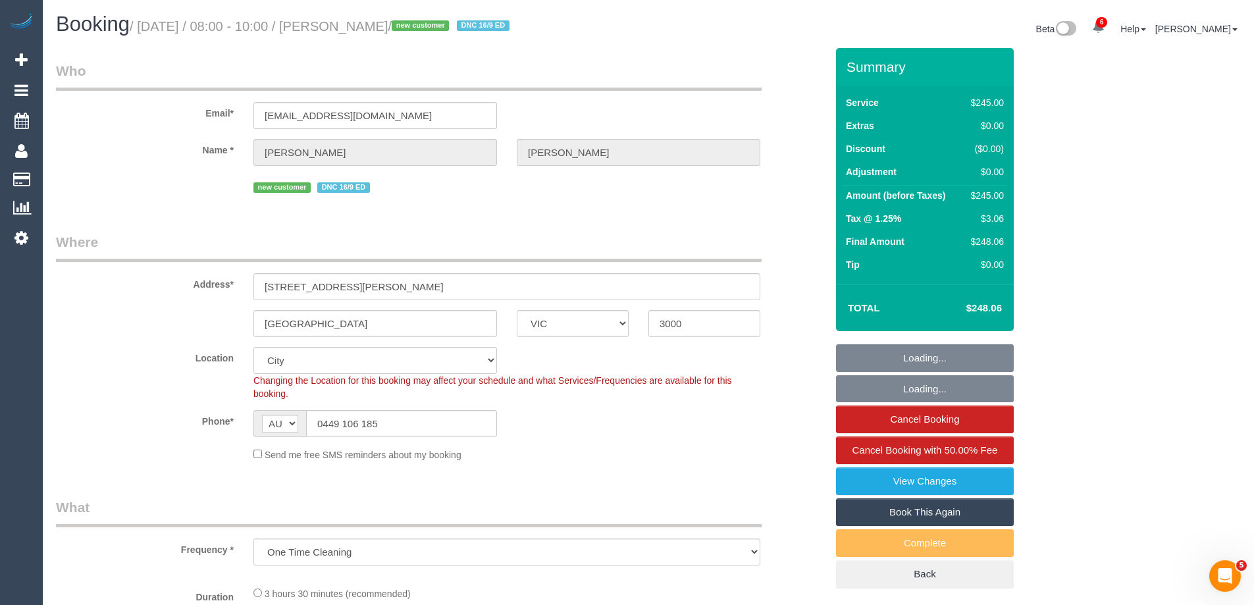
select select "string:AU"
select select "object:794"
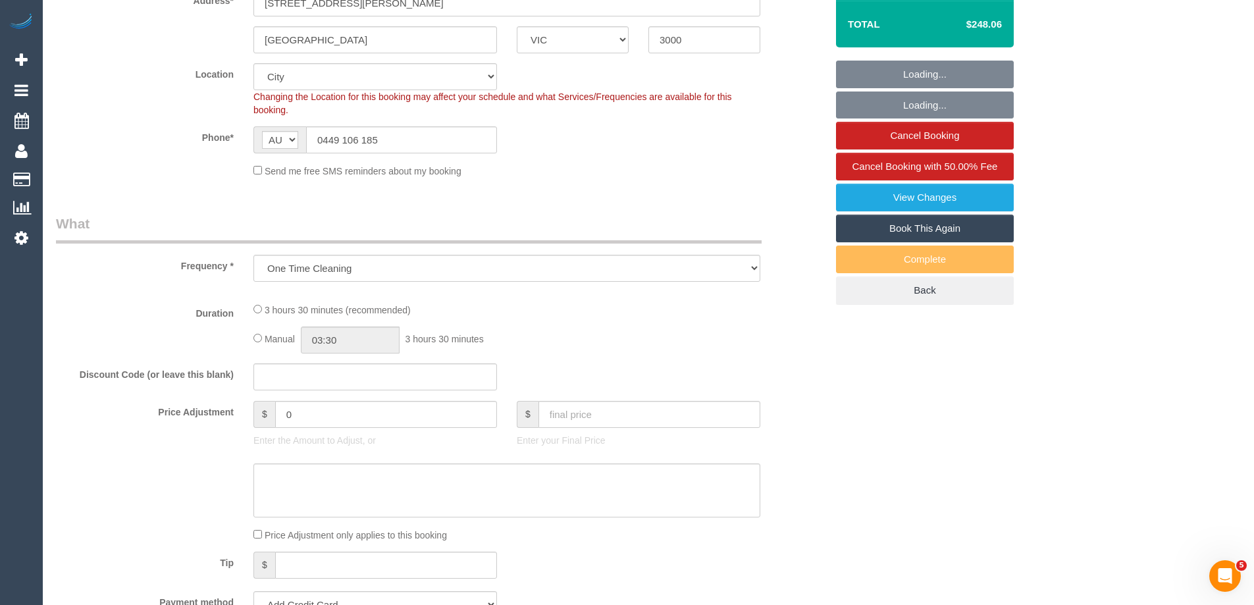
select select "string:stripe-pm_1S7GJG2GScqysDRV9ouAP5Tg"
select select "210"
select select "spot1"
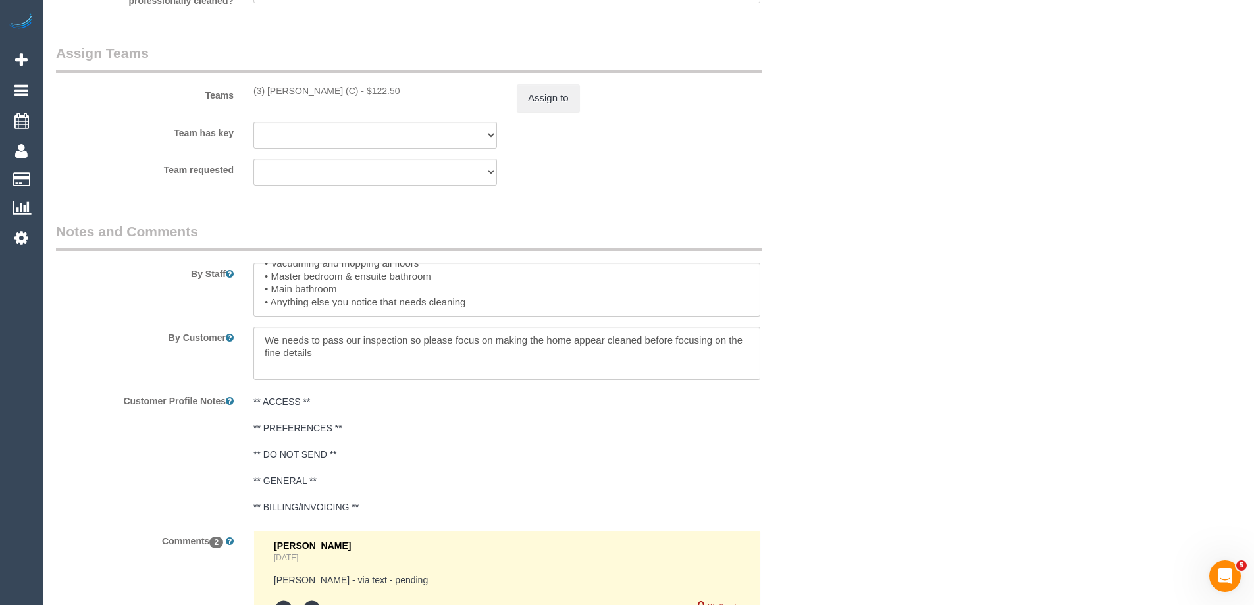
click at [0, 0] on textarea "** ACCESS ** ** PREFERENCES ** ** DO NOT SEND ** ** GENERAL ** ** BILLING/INVOI…" at bounding box center [0, 0] width 0 height 0
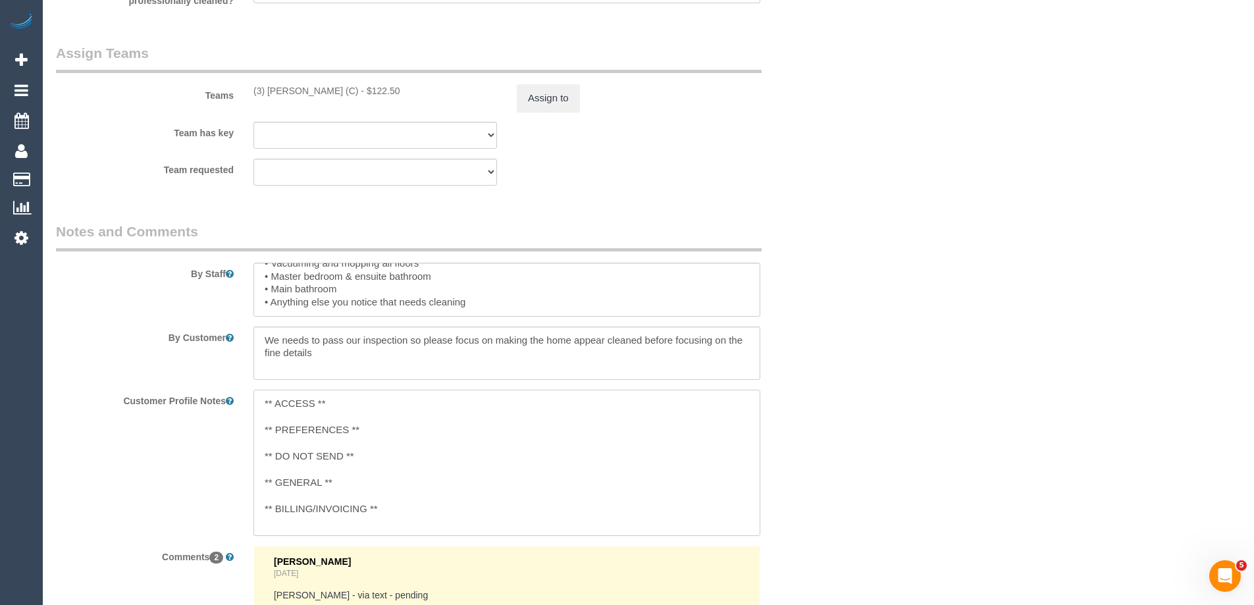
click at [377, 413] on textarea "** ACCESS ** ** PREFERENCES ** ** DO NOT SEND ** ** GENERAL ** ** BILLING/INVOI…" at bounding box center [506, 462] width 507 height 145
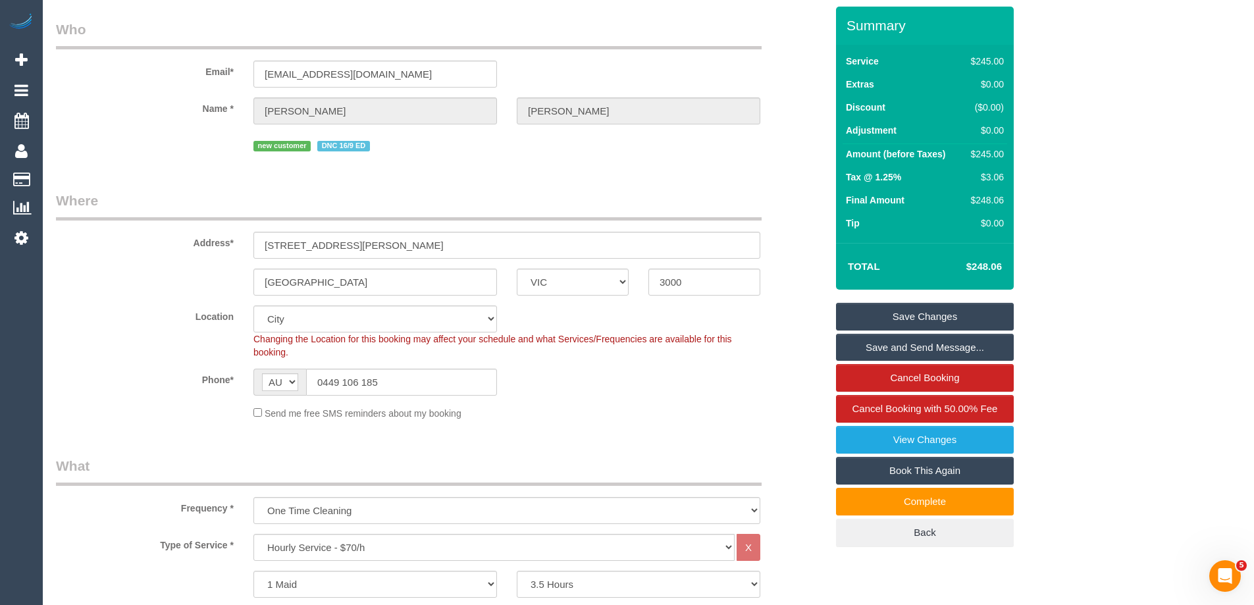
scroll to position [0, 0]
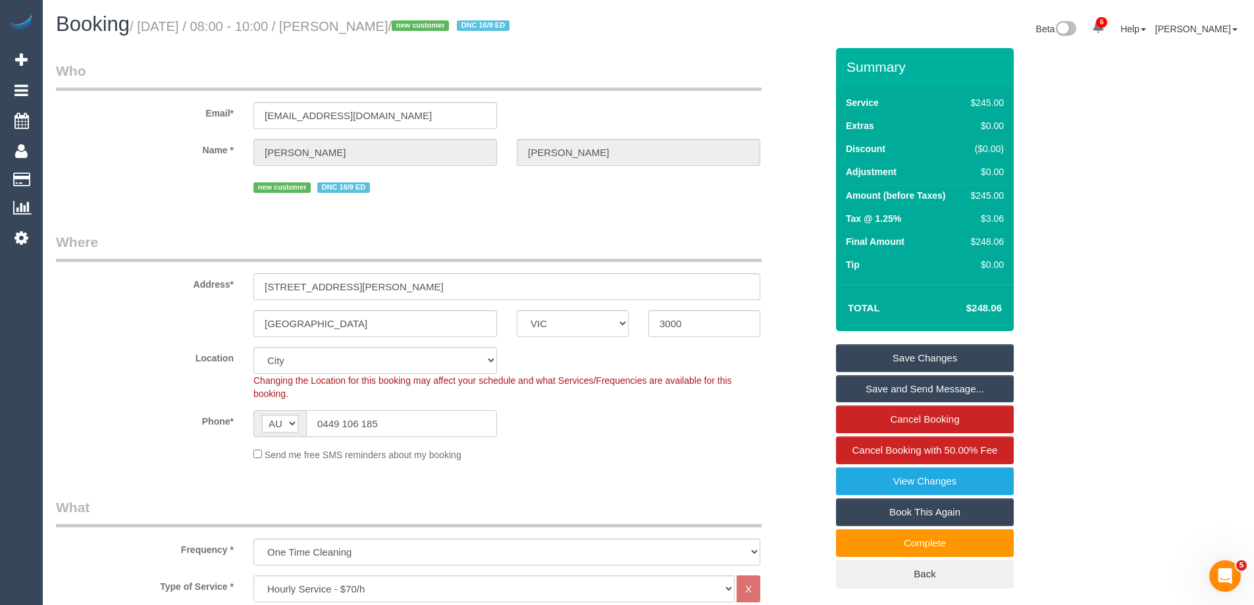
click at [396, 417] on input "0449 106 185" at bounding box center [401, 423] width 191 height 27
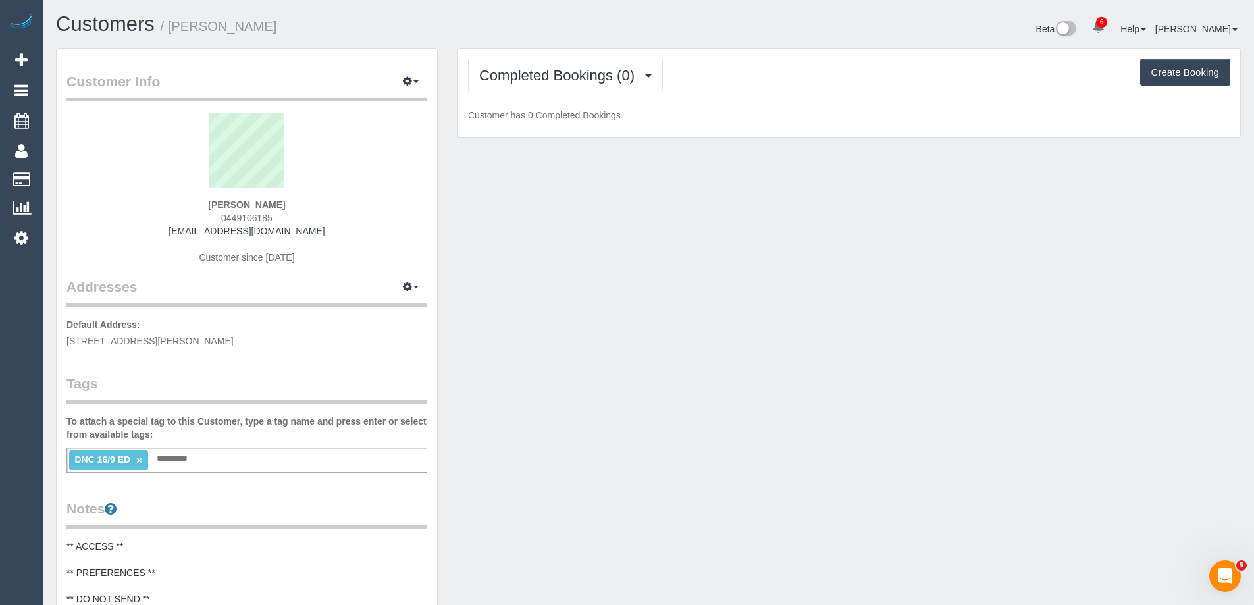
drag, startPoint x: 275, startPoint y: 30, endPoint x: 174, endPoint y: 33, distance: 101.4
click at [174, 33] on h1 "Customers / [PERSON_NAME]" at bounding box center [347, 24] width 583 height 22
copy small "[PERSON_NAME]"
click at [583, 84] on button "Completed Bookings (0)" at bounding box center [565, 76] width 195 height 34
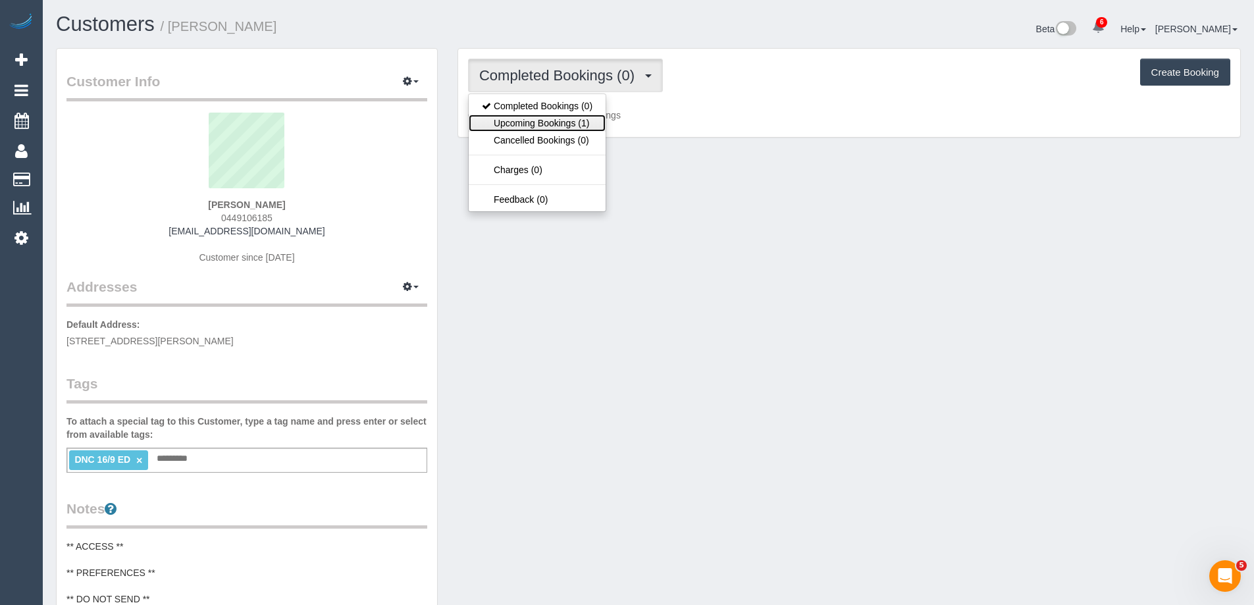
click at [566, 123] on link "Upcoming Bookings (1)" at bounding box center [537, 123] width 137 height 17
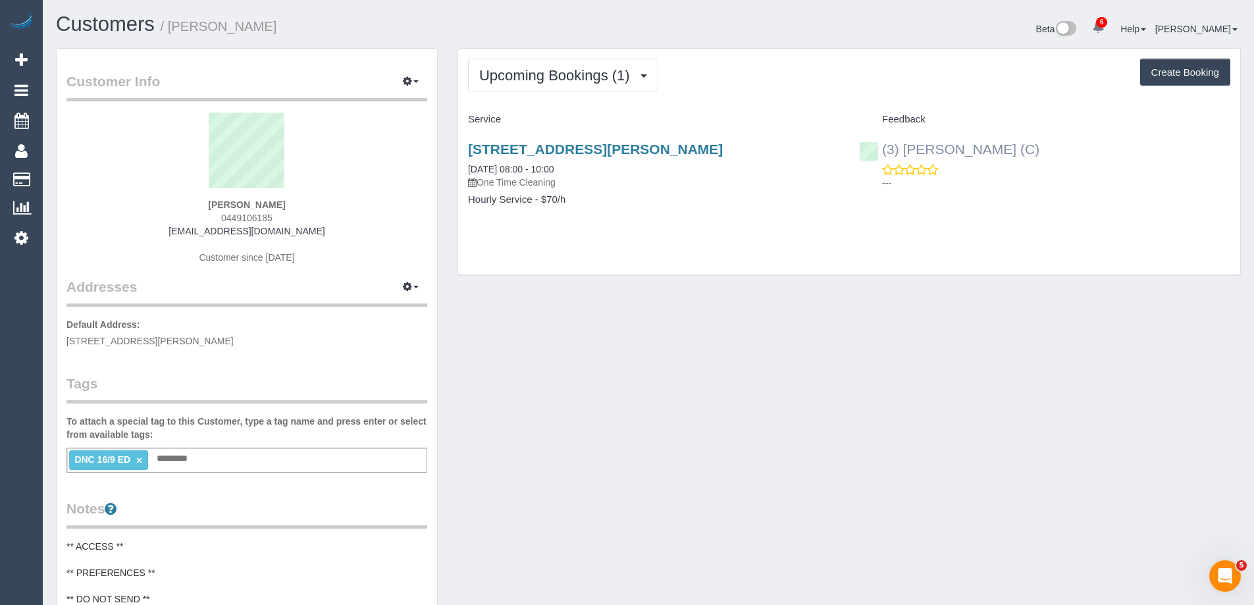
drag, startPoint x: 963, startPoint y: 159, endPoint x: 884, endPoint y: 153, distance: 79.3
click at [884, 153] on div "(3) [PERSON_NAME] (C) ---" at bounding box center [1044, 162] width 391 height 65
copy link "(3) [PERSON_NAME] (C)"
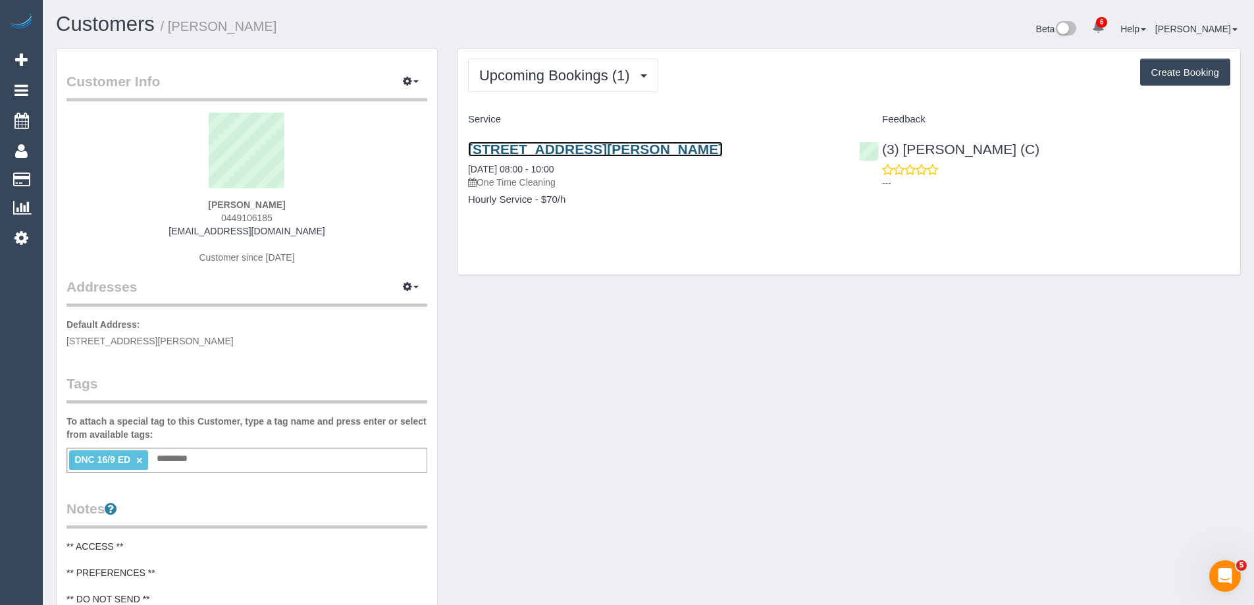
click at [635, 145] on link "[STREET_ADDRESS][PERSON_NAME]" at bounding box center [595, 149] width 255 height 15
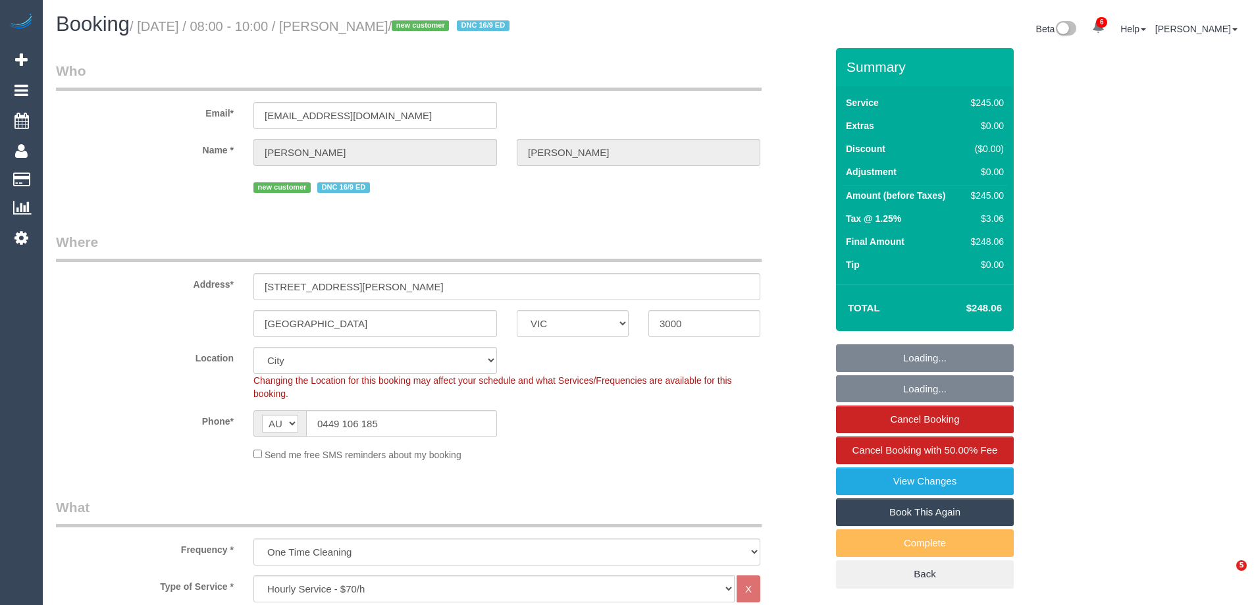
select select "VIC"
select select "210"
select select "object:958"
select select "number:28"
select select "number:14"
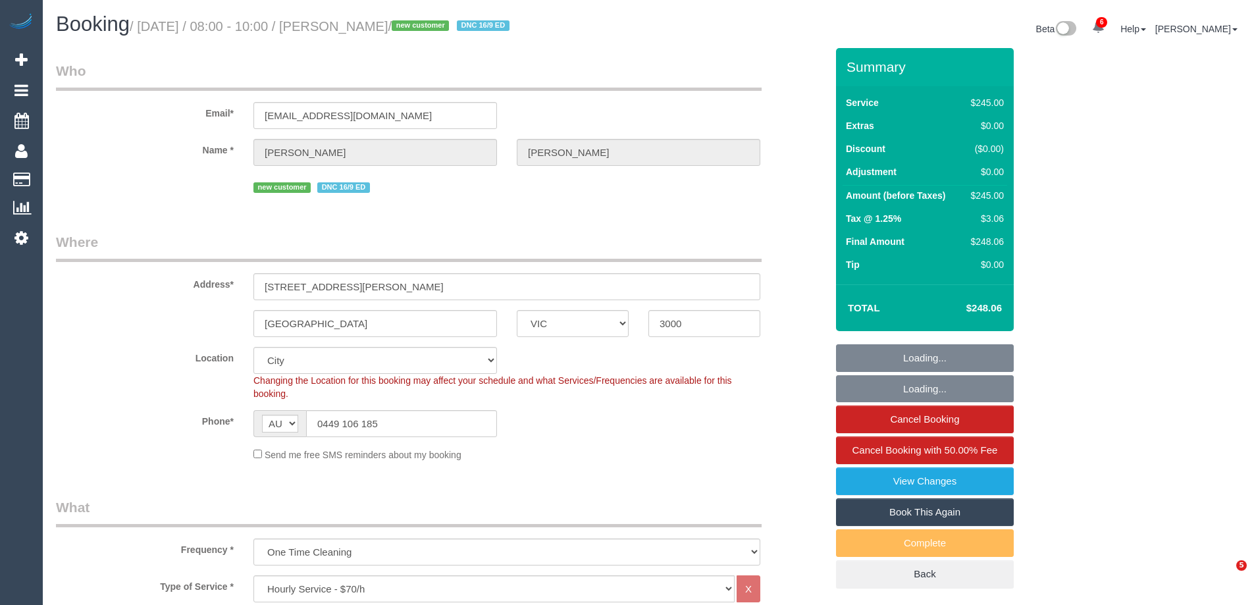
select select "number:20"
select select "number:24"
select select "number:35"
select select "number:26"
select select "spot1"
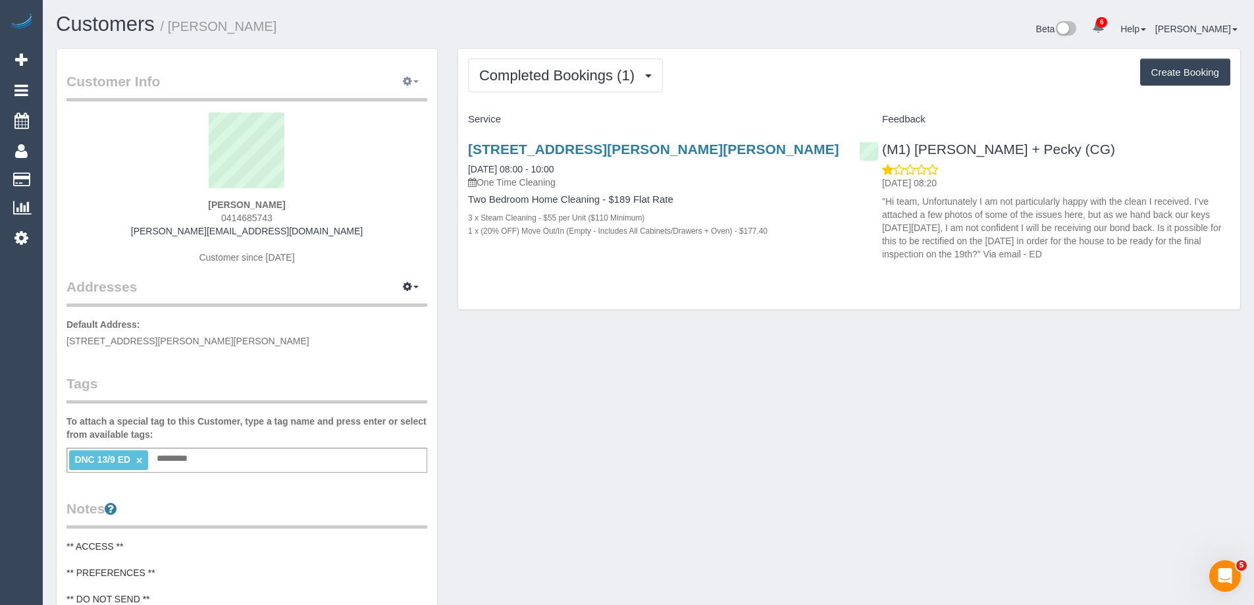
click at [415, 77] on button "button" at bounding box center [410, 82] width 33 height 20
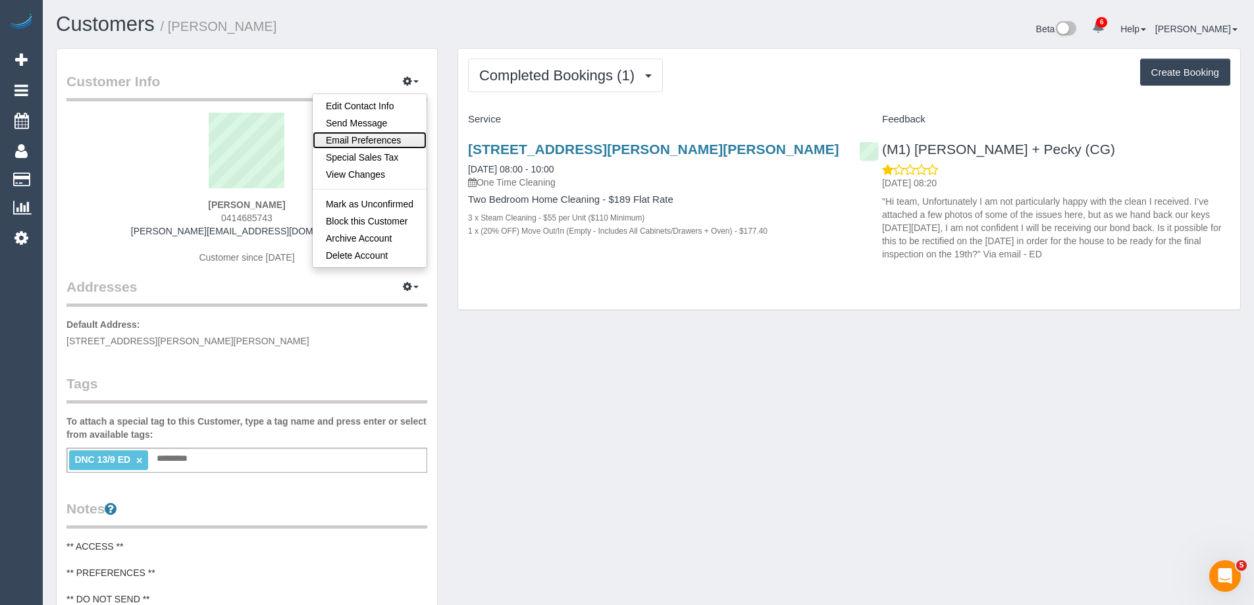
click at [393, 136] on link "Email Preferences" at bounding box center [370, 140] width 114 height 17
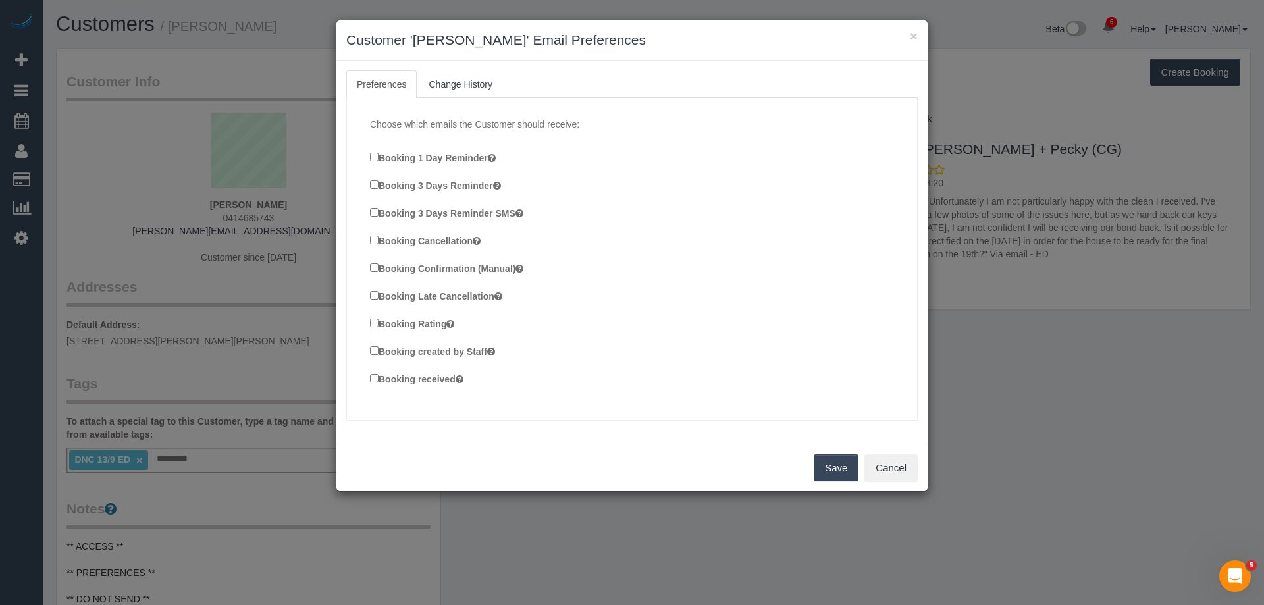
click at [402, 267] on label "Booking Confirmation (Manual)" at bounding box center [446, 268] width 153 height 14
click at [421, 353] on label "Booking created by Staff" at bounding box center [432, 351] width 125 height 14
click at [415, 382] on label "Booking received" at bounding box center [416, 378] width 93 height 14
click at [841, 465] on button "Save" at bounding box center [836, 468] width 45 height 28
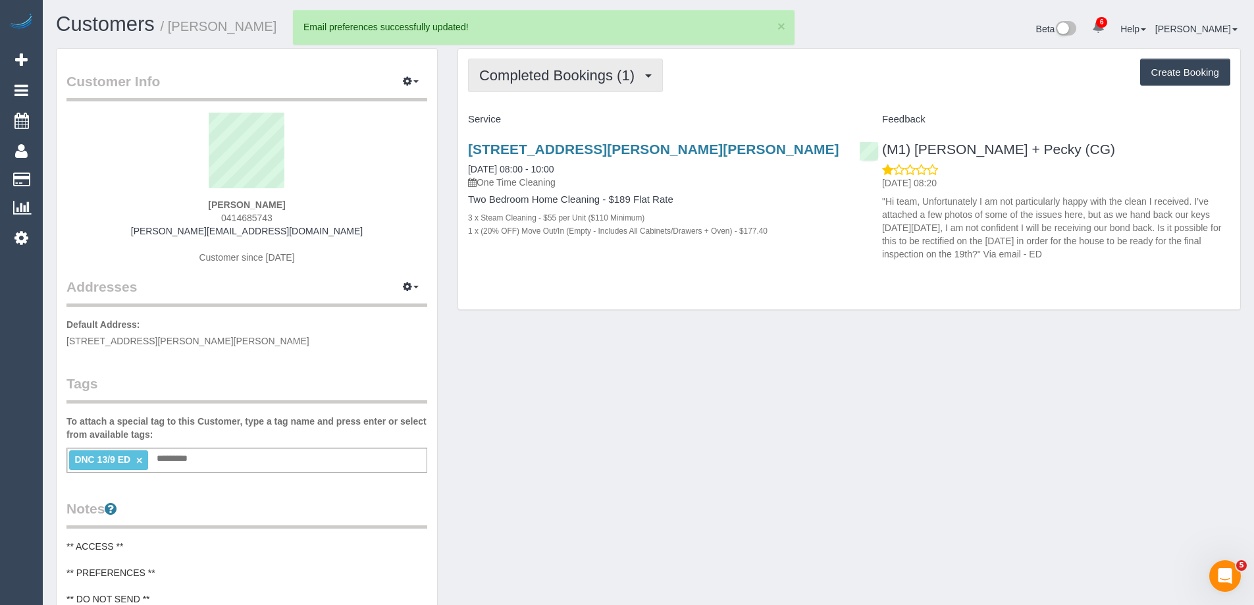
click at [600, 82] on span "Completed Bookings (1)" at bounding box center [560, 75] width 162 height 16
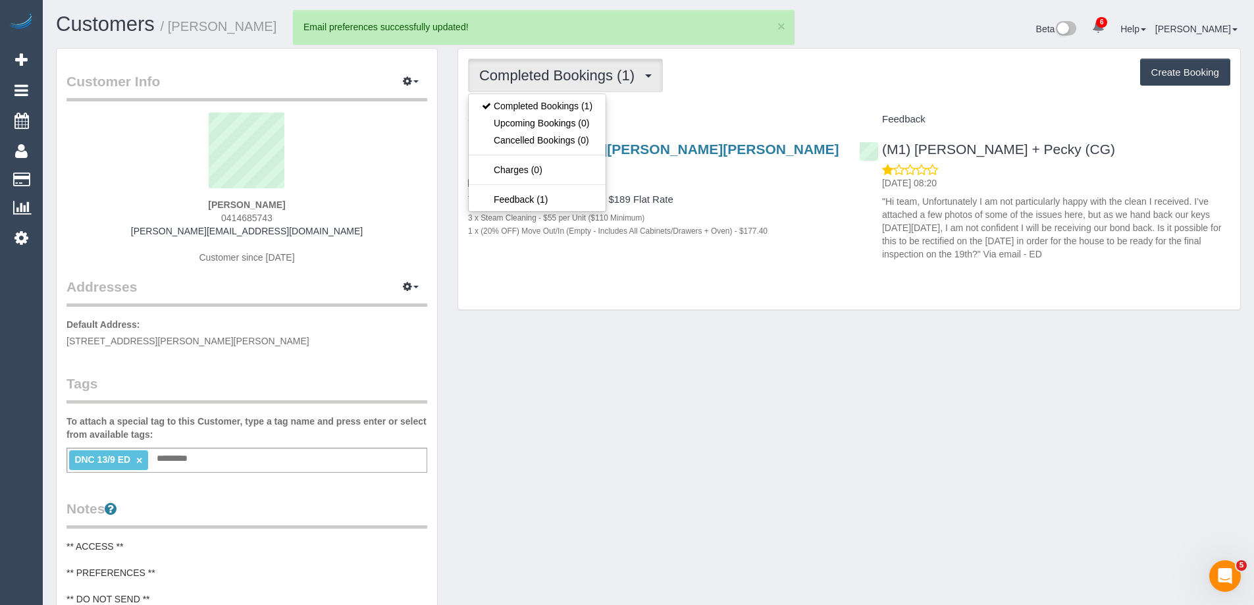
click at [740, 79] on div "Completed Bookings (1) Completed Bookings (1) Upcoming Bookings (0) Cancelled B…" at bounding box center [849, 76] width 762 height 34
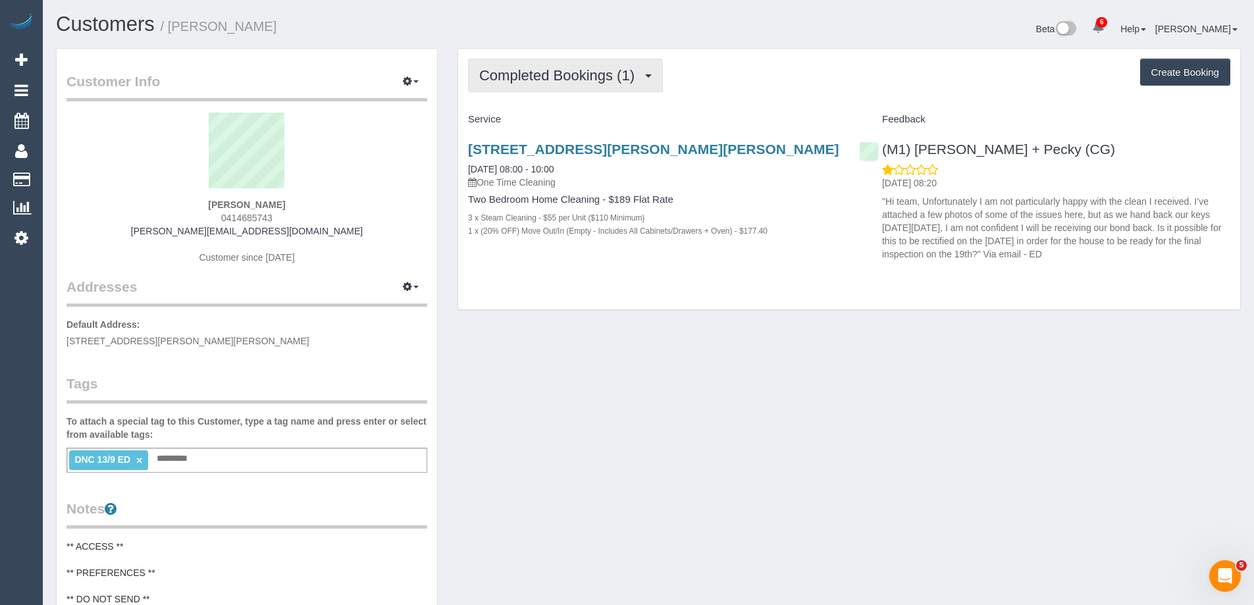
click at [584, 63] on button "Completed Bookings (1)" at bounding box center [565, 76] width 195 height 34
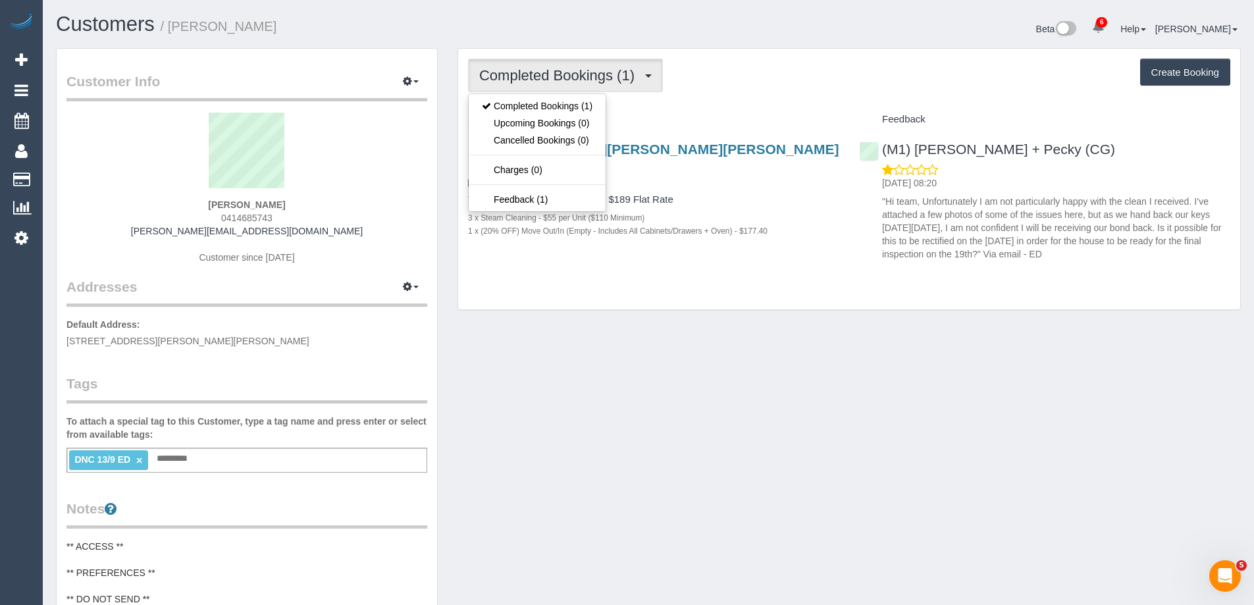
click at [794, 61] on div "Completed Bookings (1) Completed Bookings (1) Upcoming Bookings (0) Cancelled B…" at bounding box center [849, 76] width 762 height 34
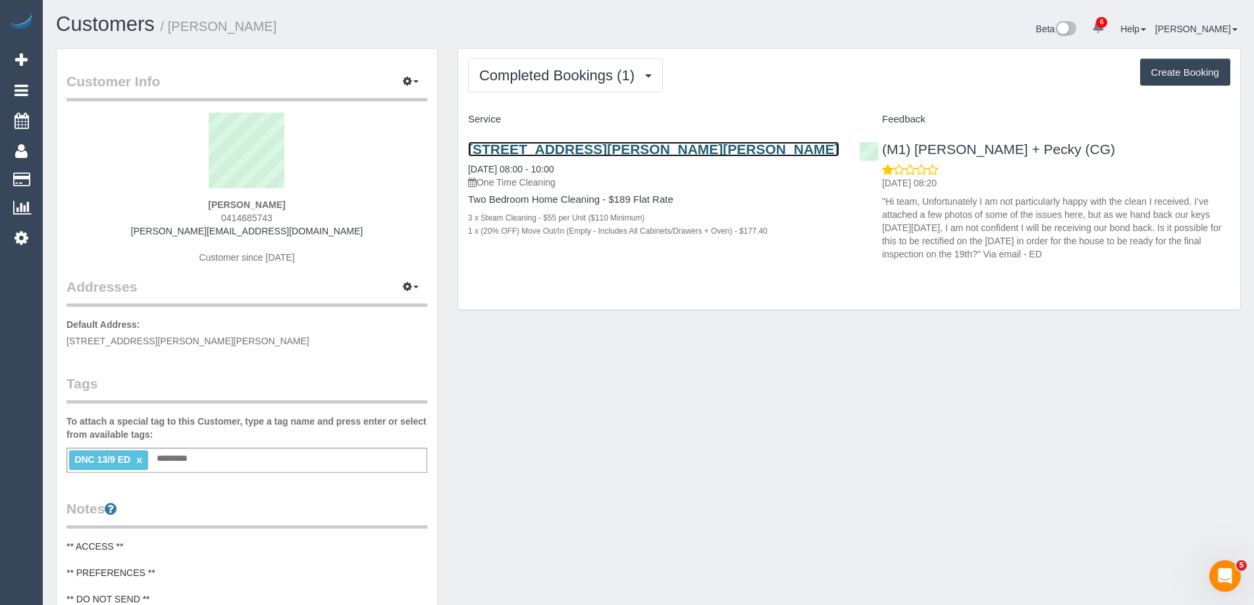
click at [678, 145] on link "30a Rutland Street, Clifton Hill, VIC 3068" at bounding box center [653, 149] width 371 height 15
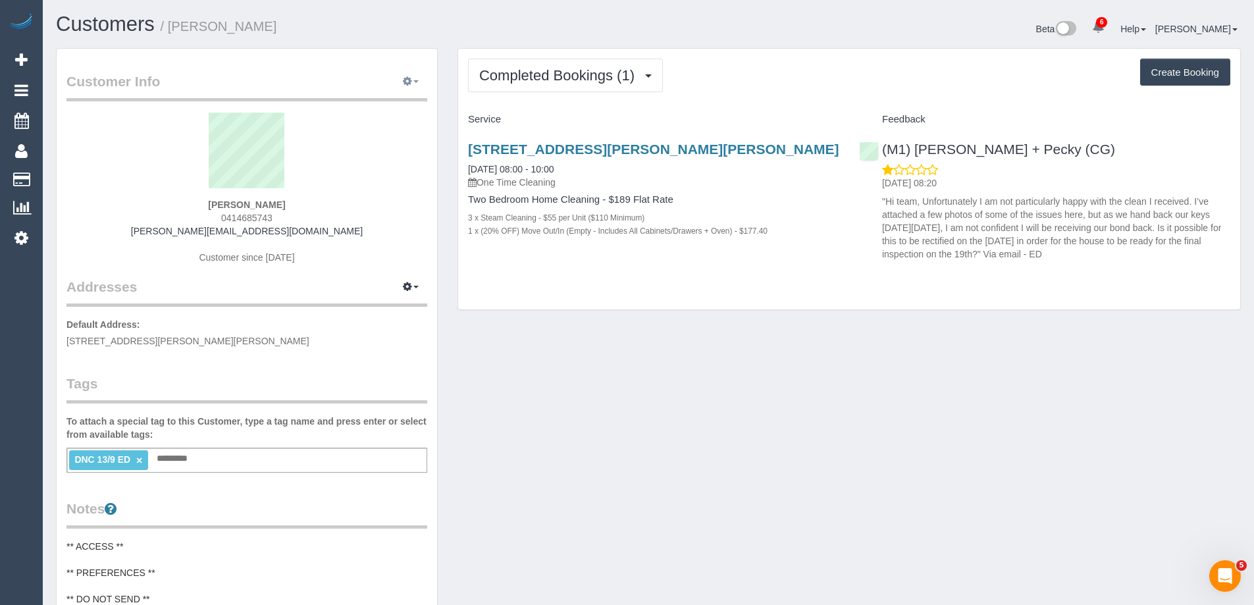
click at [409, 80] on icon "button" at bounding box center [407, 81] width 9 height 8
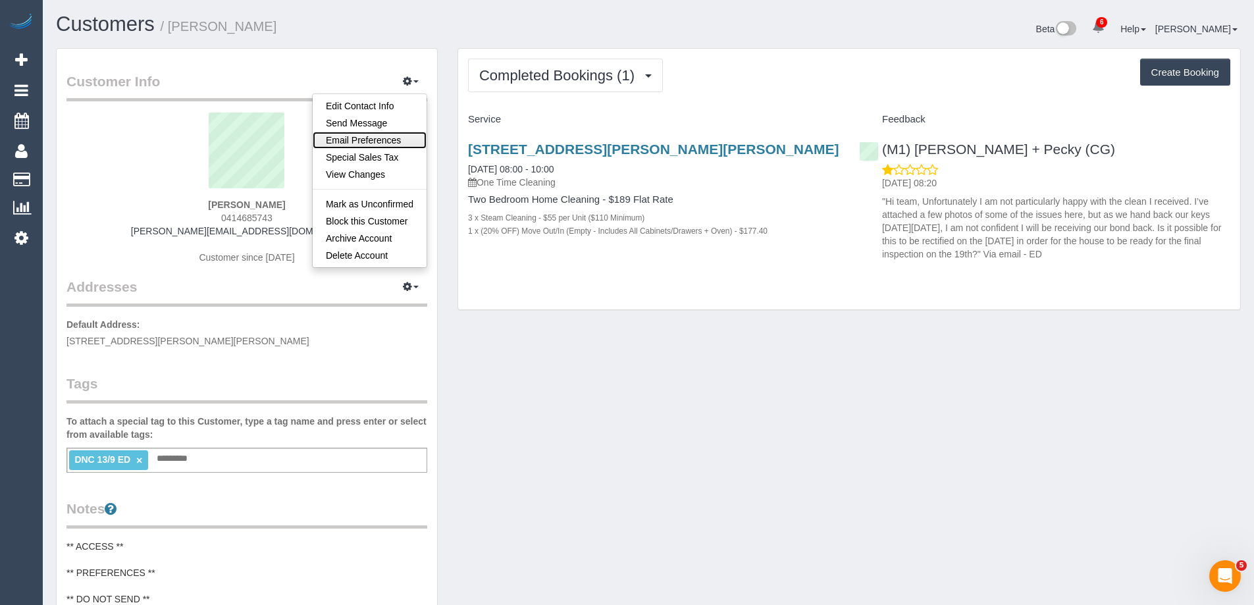
click at [392, 135] on link "Email Preferences" at bounding box center [370, 140] width 114 height 17
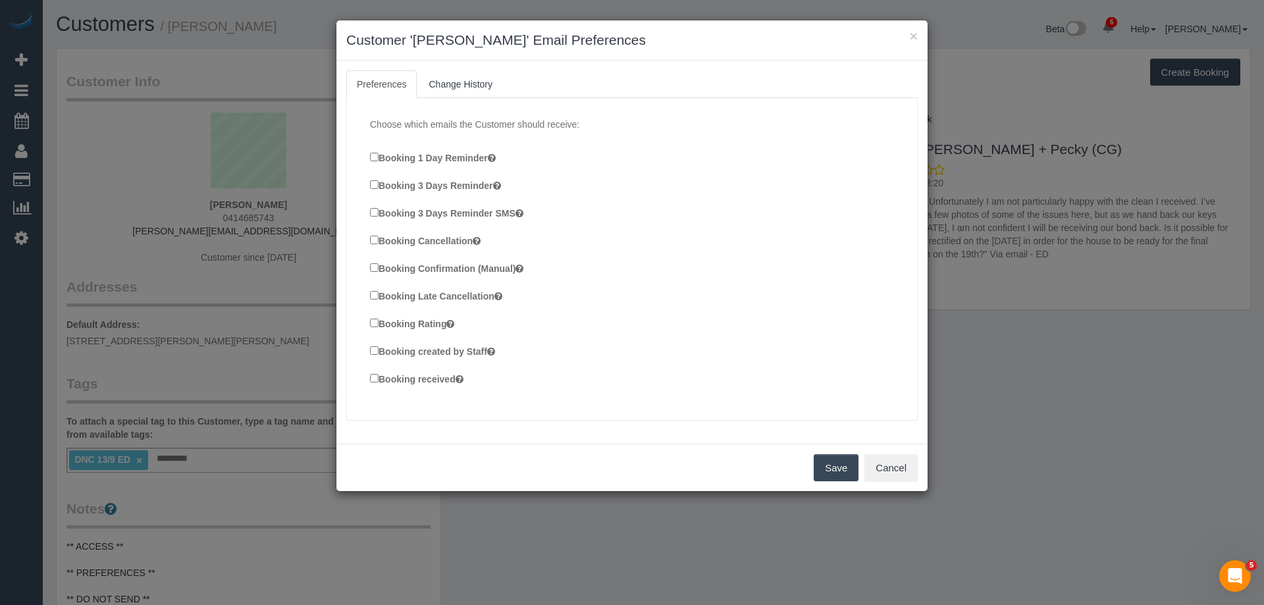
click at [432, 269] on label "Booking Confirmation (Manual)" at bounding box center [446, 268] width 153 height 14
click at [452, 352] on label "Booking created by Staff" at bounding box center [432, 351] width 125 height 14
click at [444, 379] on label "Booking received" at bounding box center [416, 378] width 93 height 14
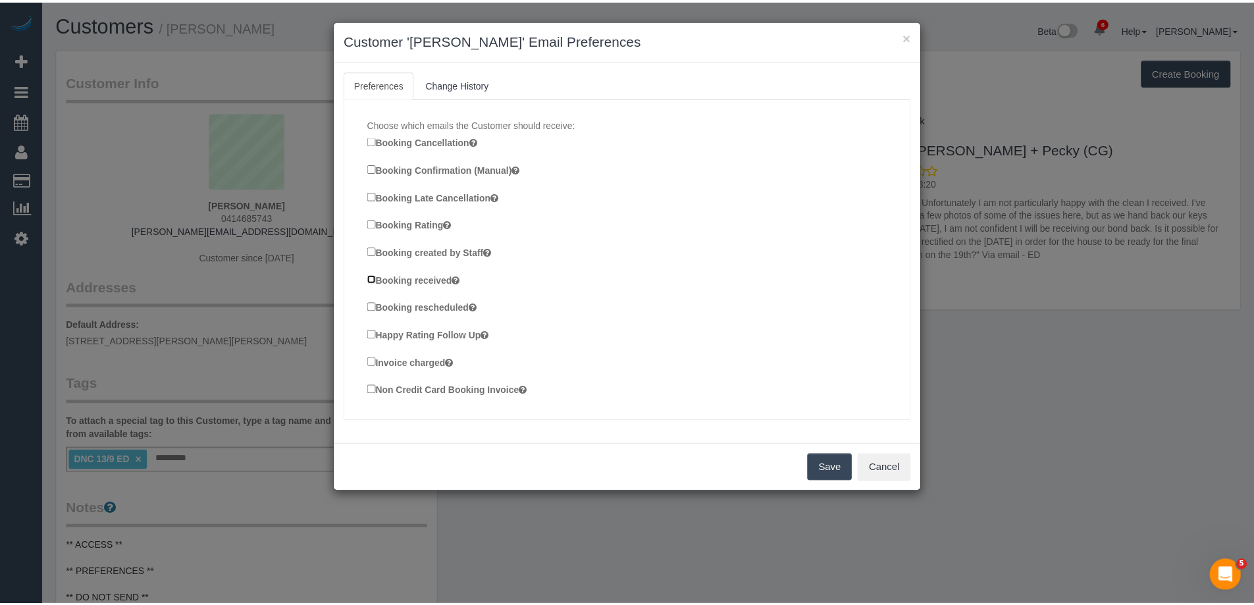
scroll to position [132, 0]
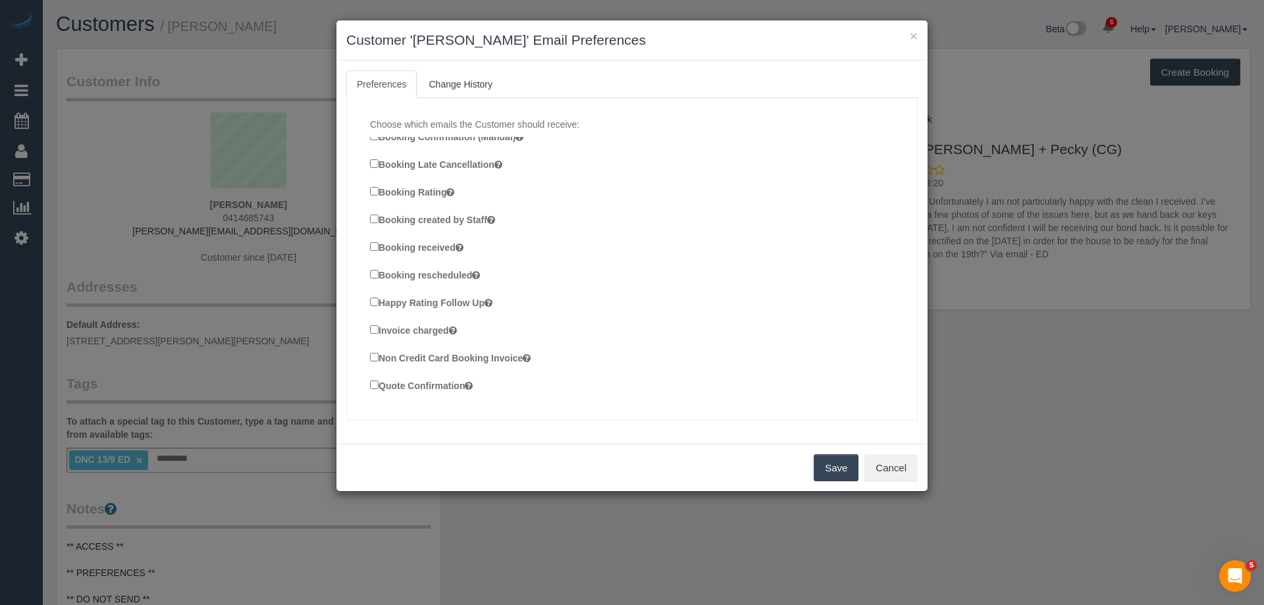
click at [831, 463] on button "Save" at bounding box center [836, 468] width 45 height 28
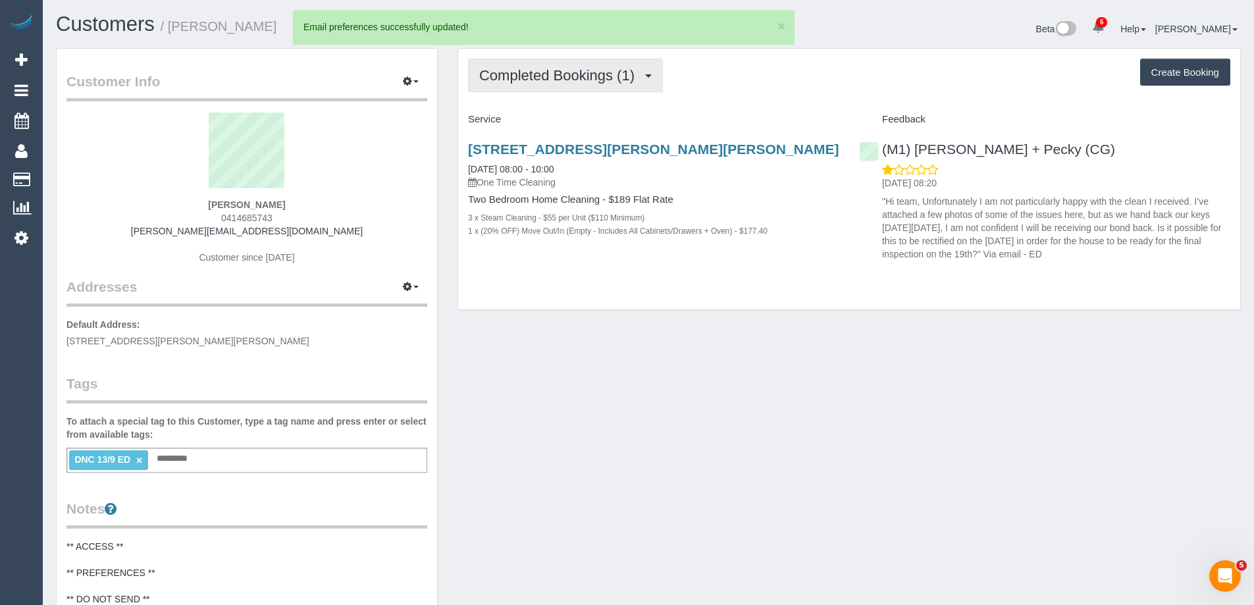
click at [539, 79] on span "Completed Bookings (1)" at bounding box center [560, 75] width 162 height 16
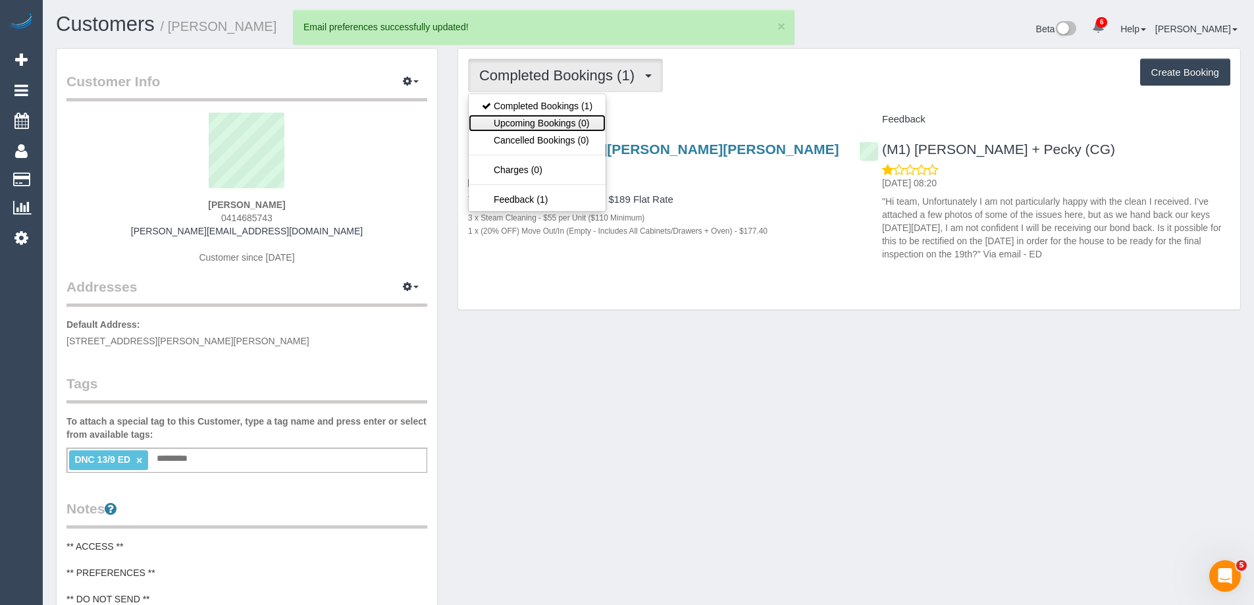
click at [539, 118] on link "Upcoming Bookings (0)" at bounding box center [537, 123] width 137 height 17
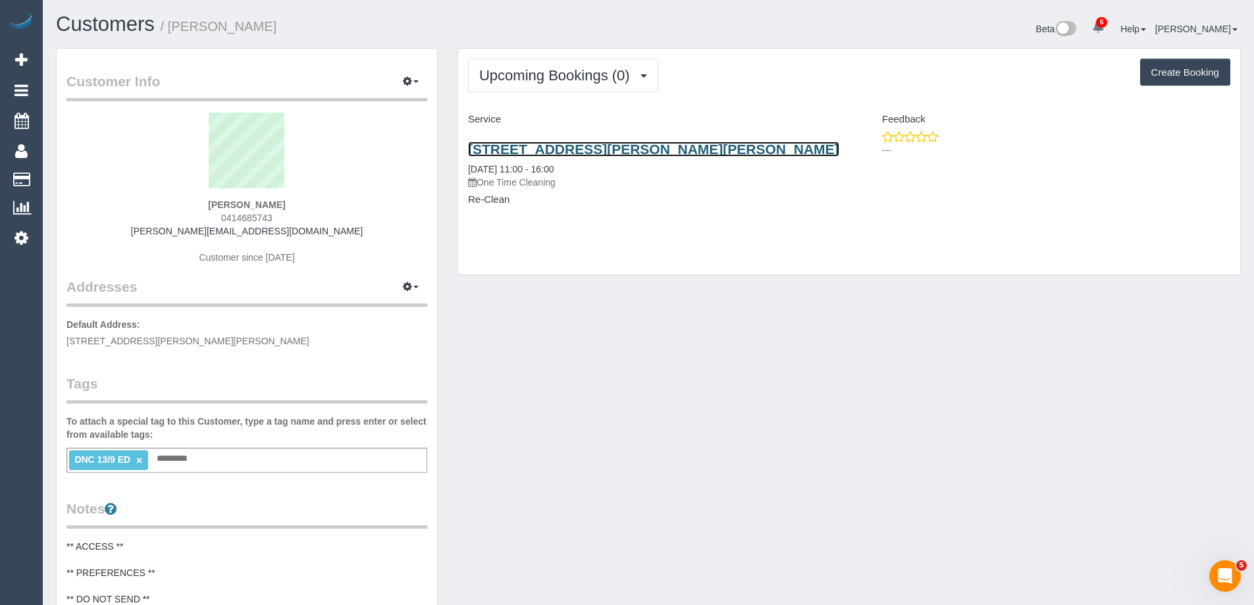
click at [557, 152] on link "30a Rutland Street, Clifton Hill, VIC 3068" at bounding box center [653, 149] width 371 height 15
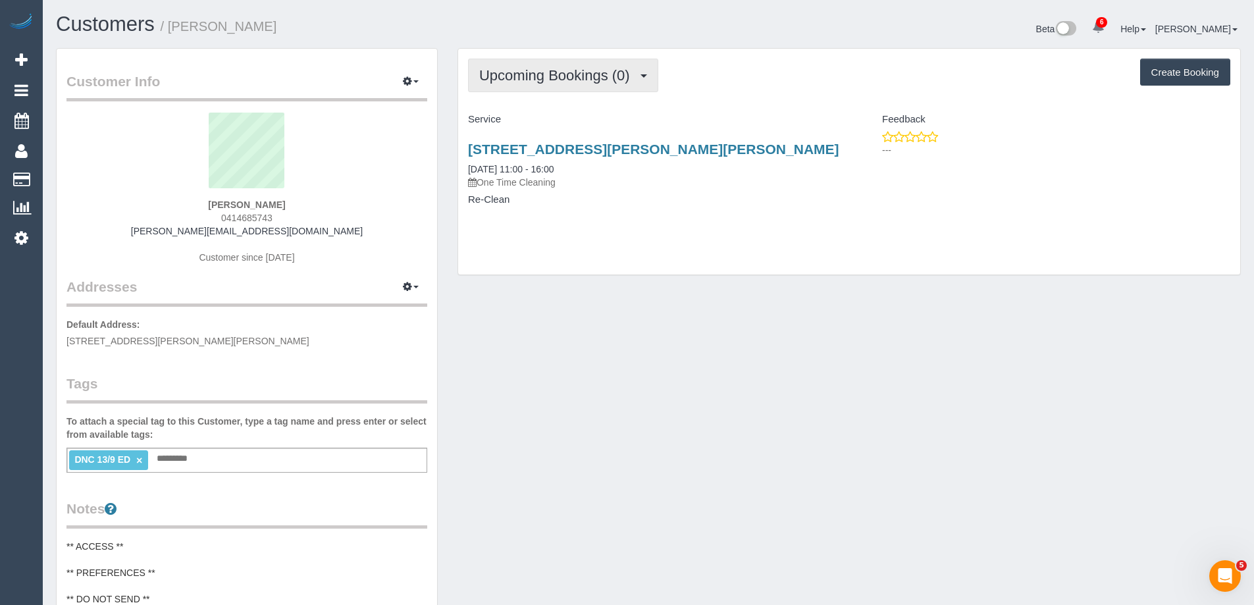
click at [535, 80] on span "Upcoming Bookings (0)" at bounding box center [557, 75] width 157 height 16
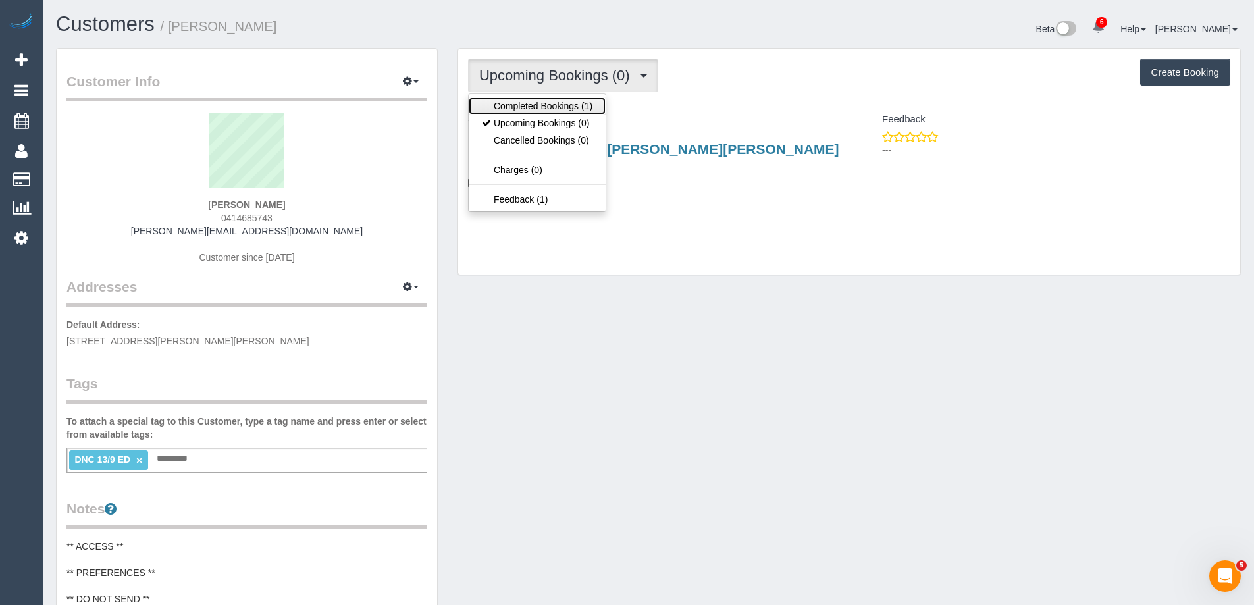
click at [533, 105] on link "Completed Bookings (1)" at bounding box center [537, 105] width 137 height 17
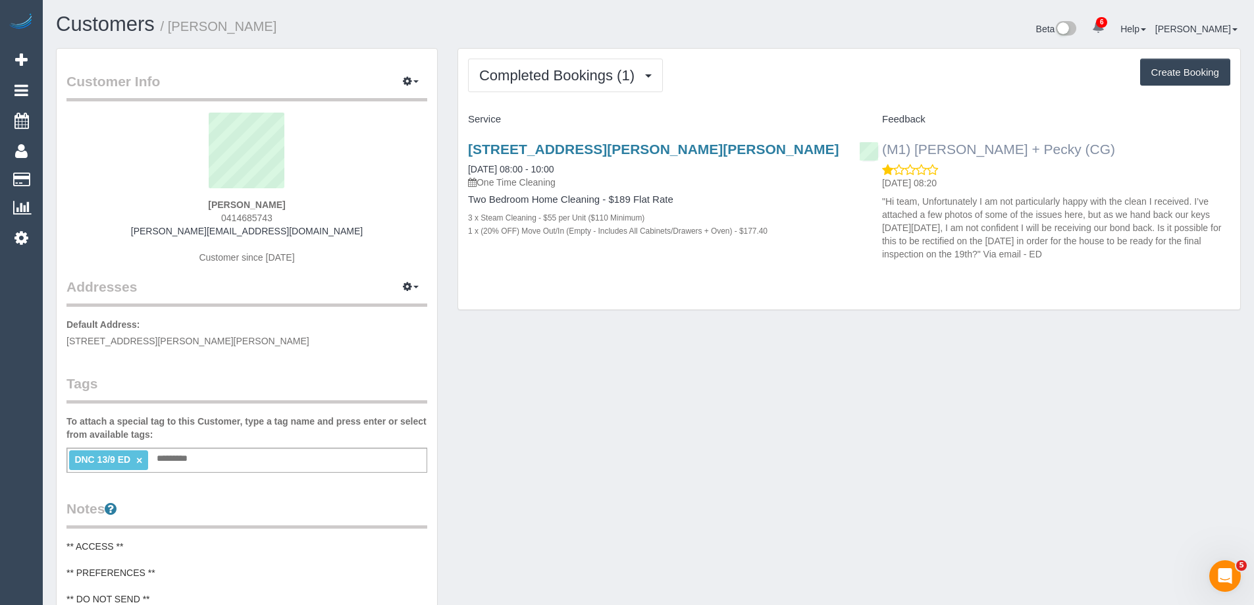
drag, startPoint x: 1064, startPoint y: 151, endPoint x: 883, endPoint y: 147, distance: 181.7
click at [883, 147] on div "(M1) Daniel + Pecky (CG) 16/09/2025 08:20 "Hi team, Unfortunately I am not part…" at bounding box center [1044, 198] width 391 height 136
copy link "(M1) [PERSON_NAME] + Pecky (CG)"
click at [409, 82] on icon "button" at bounding box center [407, 81] width 9 height 8
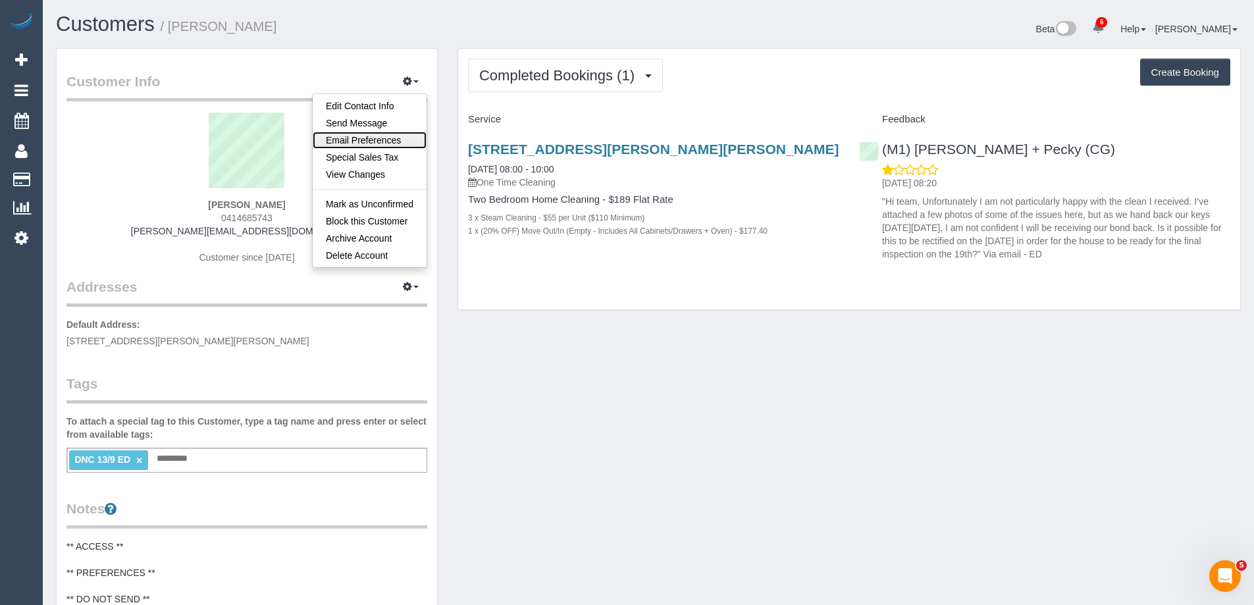
click at [371, 138] on link "Email Preferences" at bounding box center [370, 140] width 114 height 17
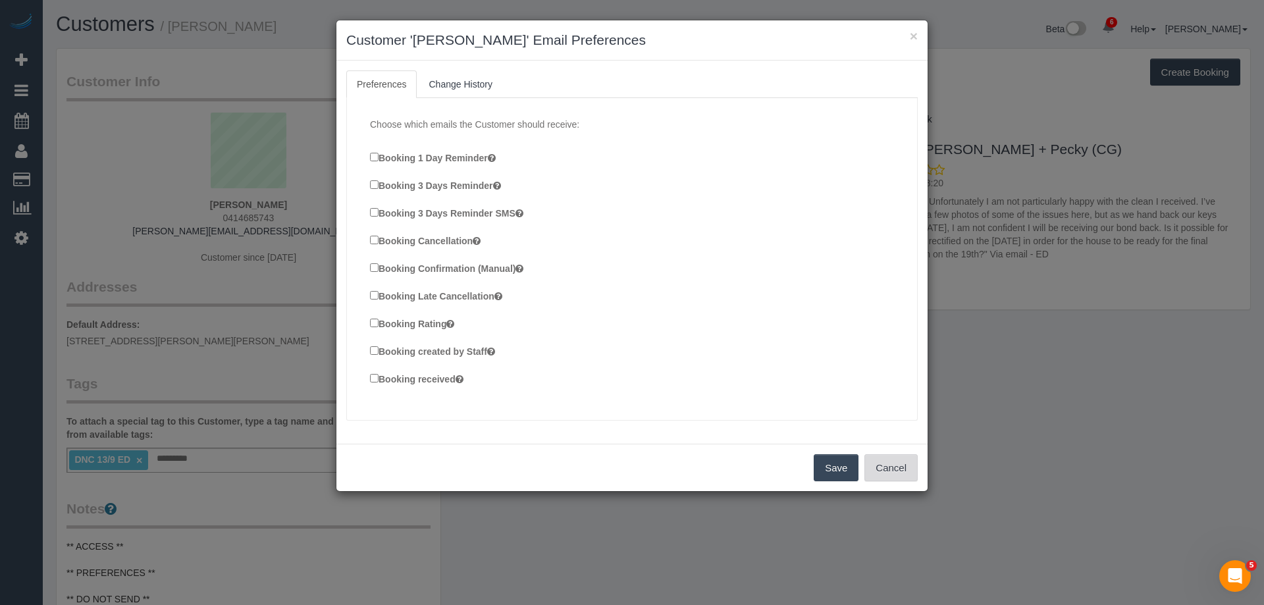
click at [899, 471] on button "Cancel" at bounding box center [890, 468] width 53 height 28
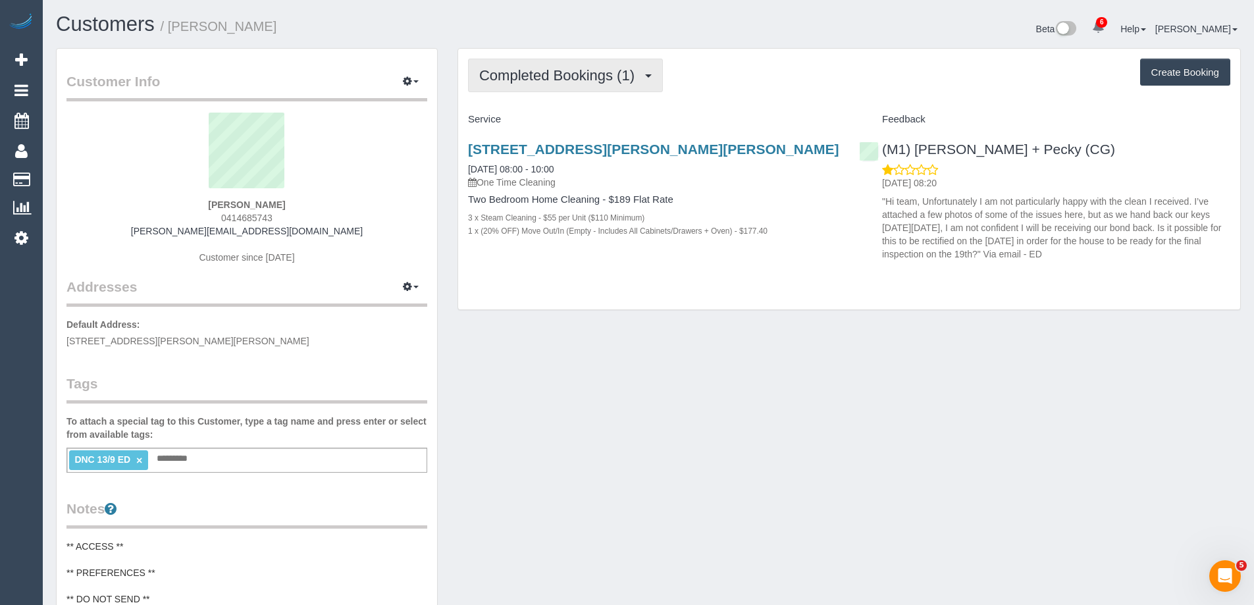
click at [570, 70] on span "Completed Bookings (1)" at bounding box center [560, 75] width 162 height 16
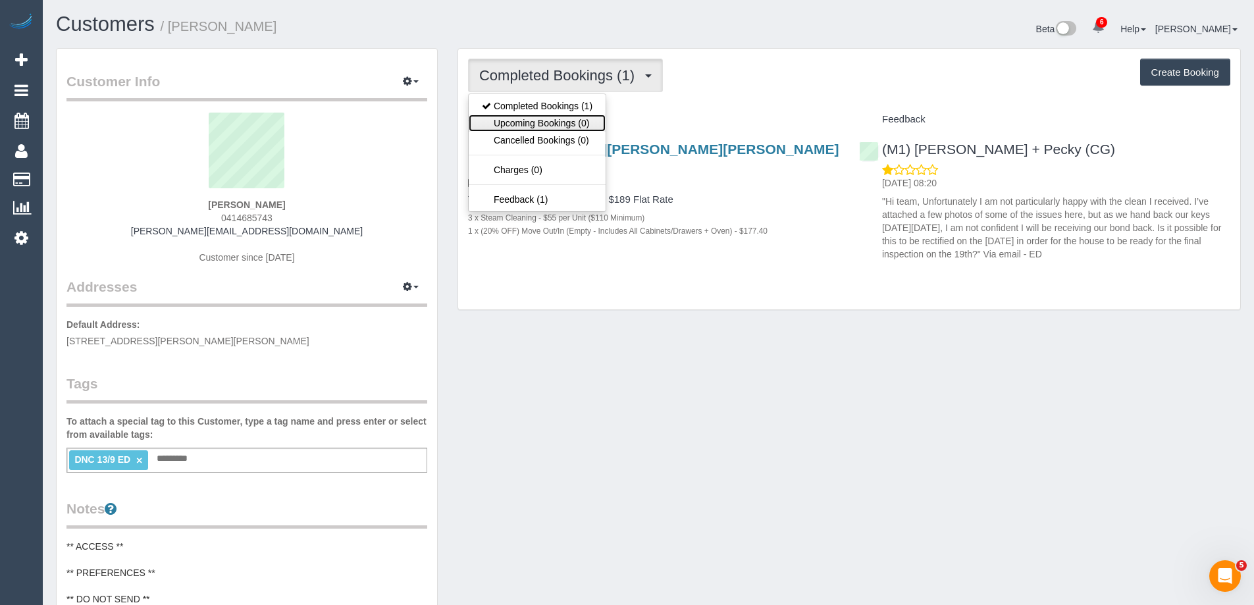
click at [535, 120] on link "Upcoming Bookings (0)" at bounding box center [537, 123] width 137 height 17
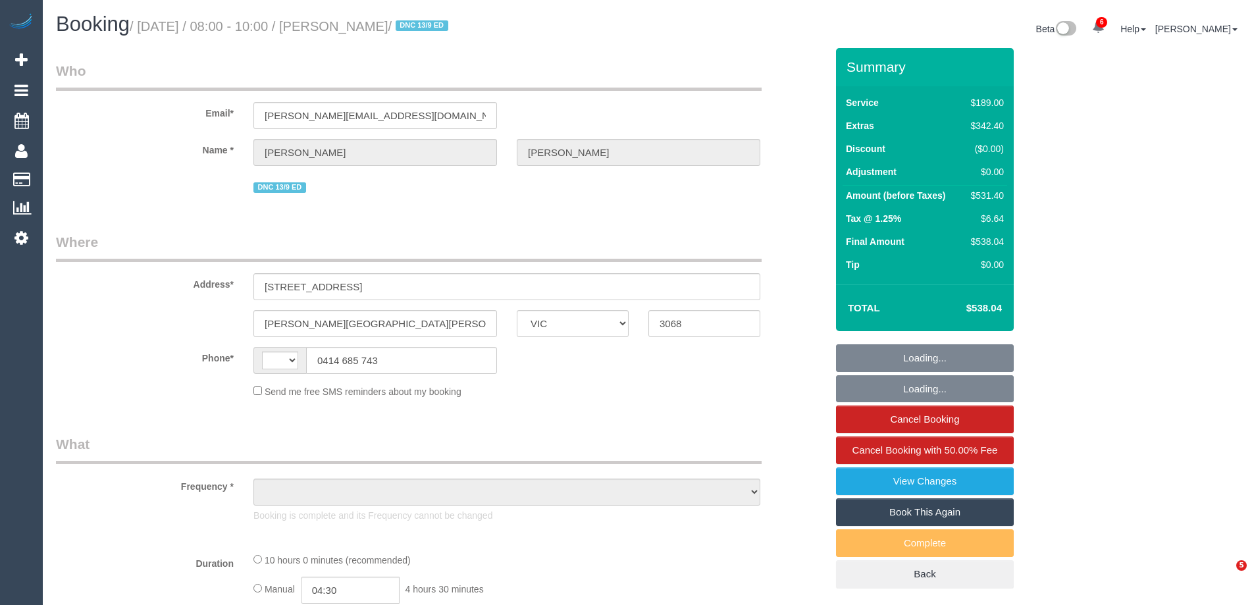
select select "VIC"
select select "string:AU"
select select "object:681"
select select "string:stripe-pm_1S28jq2GScqysDRVyxyi8L60"
select select "number:28"
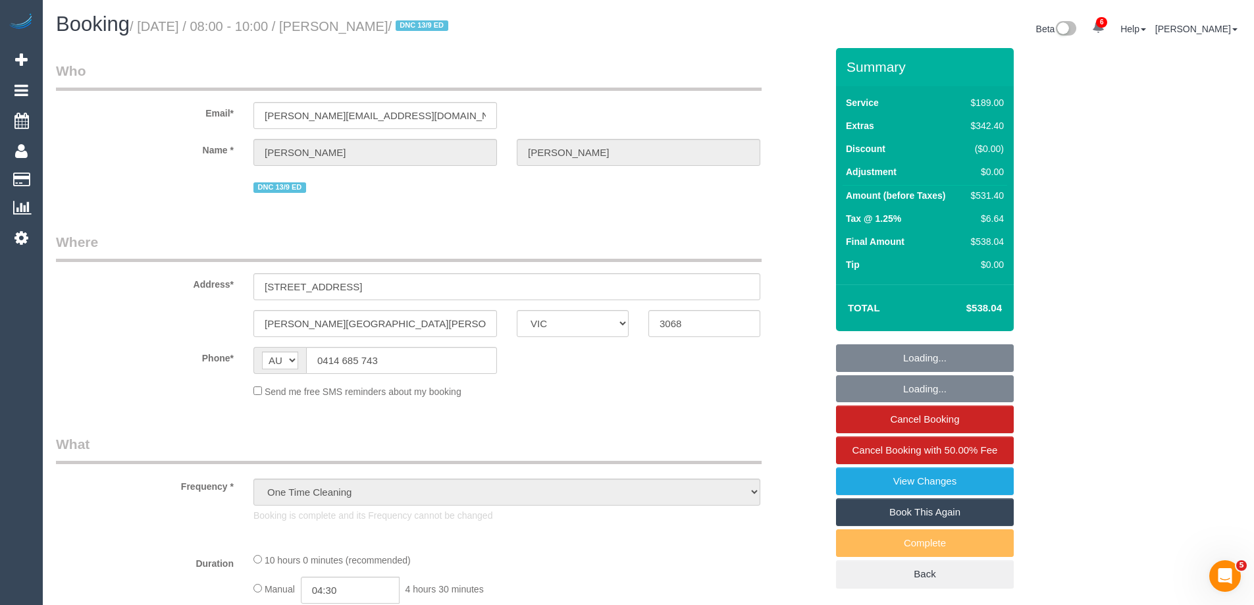
select select "number:14"
select select "number:19"
select select "number:22"
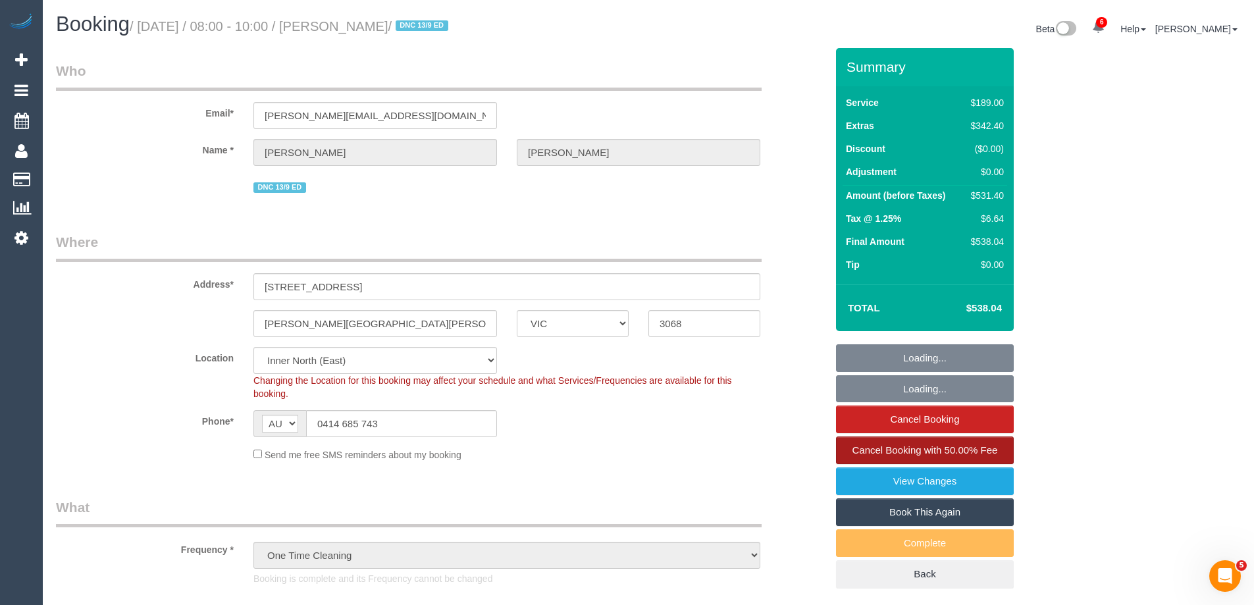
select select "spot1"
select select "object:937"
click at [920, 508] on link "Book This Again" at bounding box center [925, 512] width 178 height 28
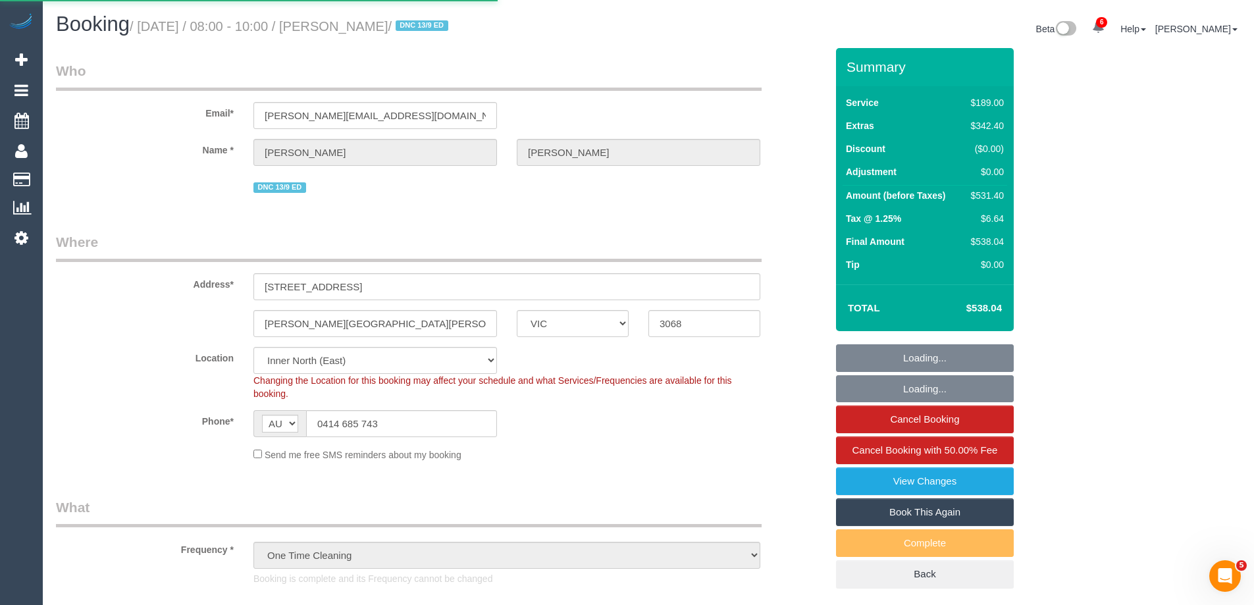
select select "VIC"
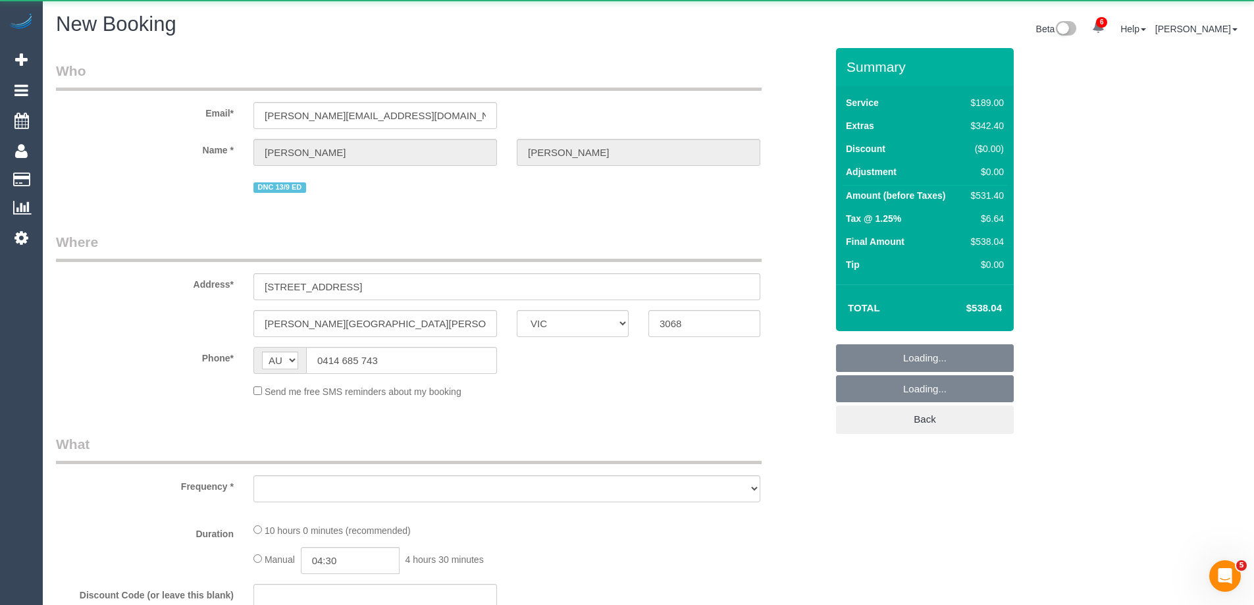
select select "object:2748"
select select "number:28"
select select "number:14"
select select "number:19"
select select "number:22"
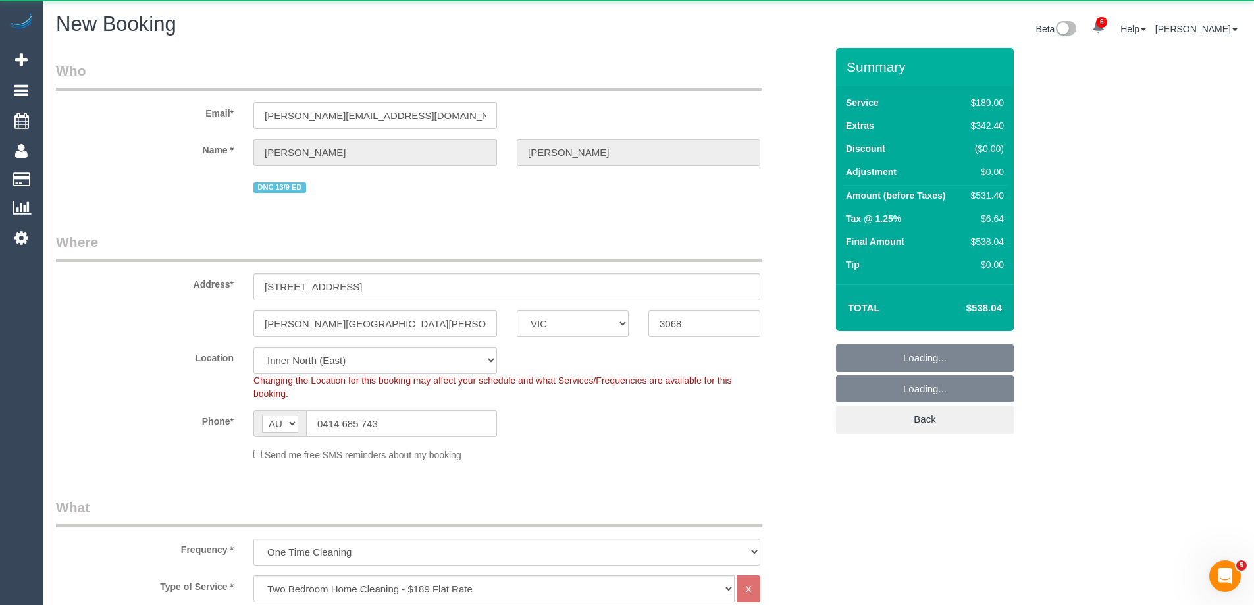
select select "string:stripe-pm_1S28jq2GScqysDRVyxyi8L60"
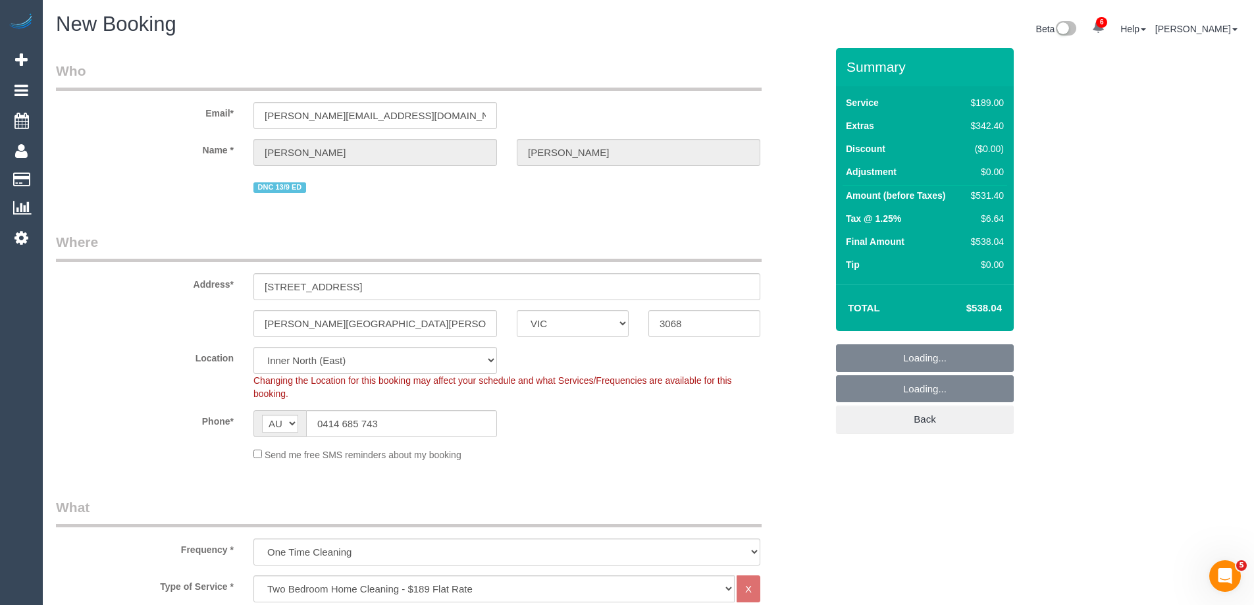
scroll to position [66, 0]
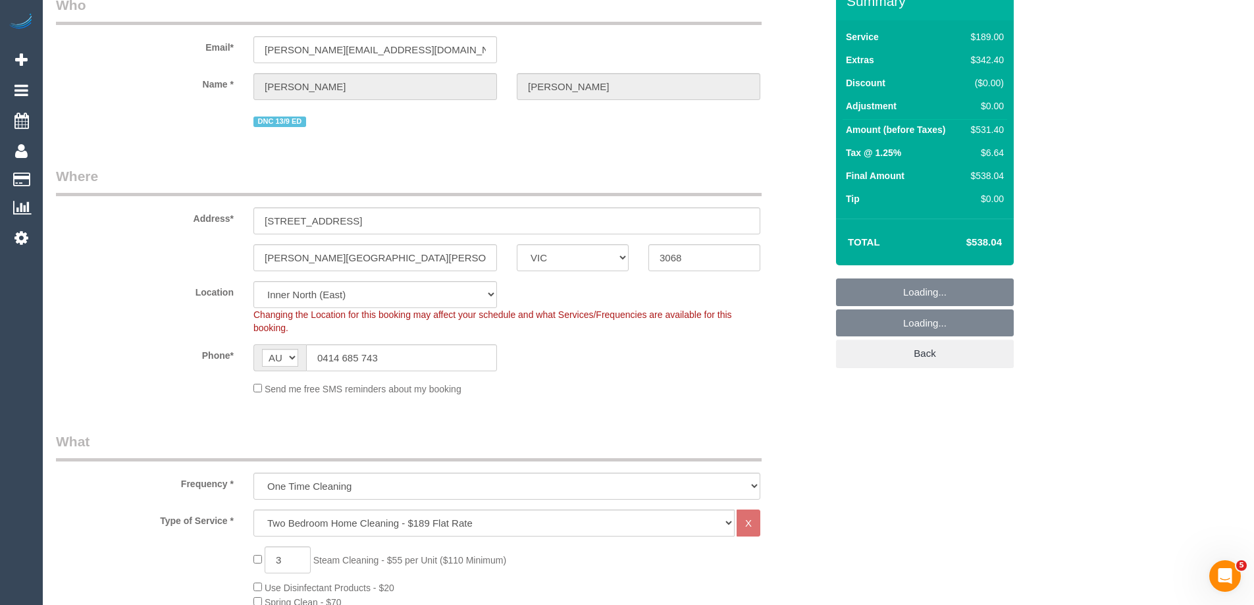
select select "object:3813"
click at [276, 295] on select "Office [GEOGRAPHIC_DATA] (North) East (South) [GEOGRAPHIC_DATA] (East) [GEOGRAP…" at bounding box center [375, 294] width 244 height 27
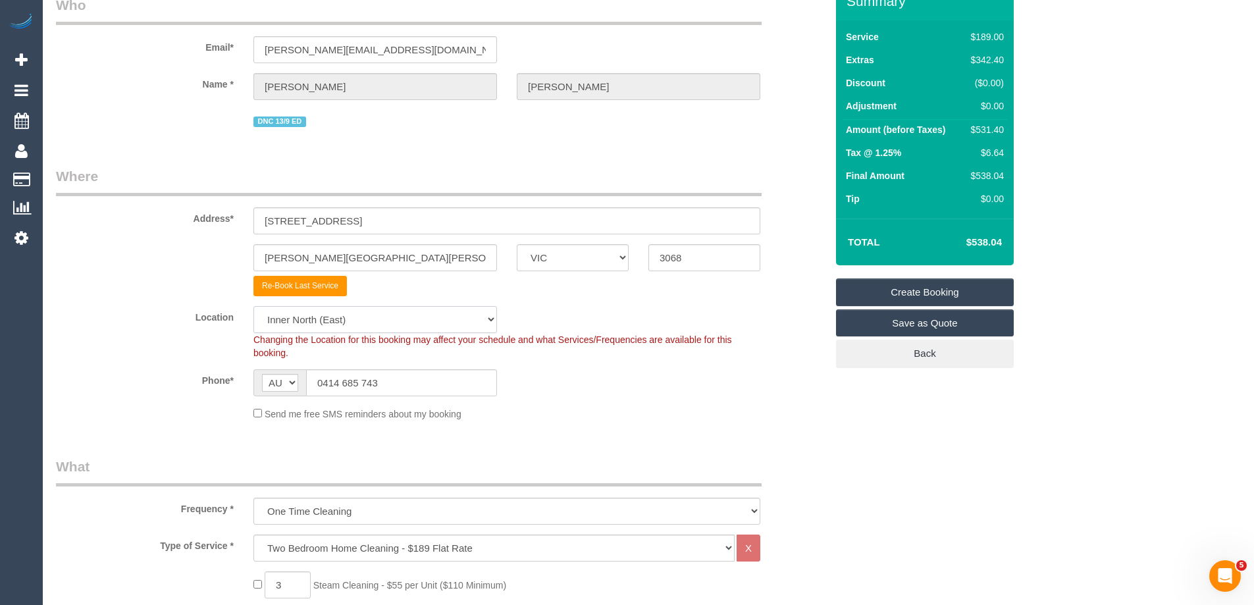
select select "50"
click at [253, 306] on select "Office [GEOGRAPHIC_DATA] (North) East (South) [GEOGRAPHIC_DATA] (East) [GEOGRAP…" at bounding box center [375, 319] width 244 height 27
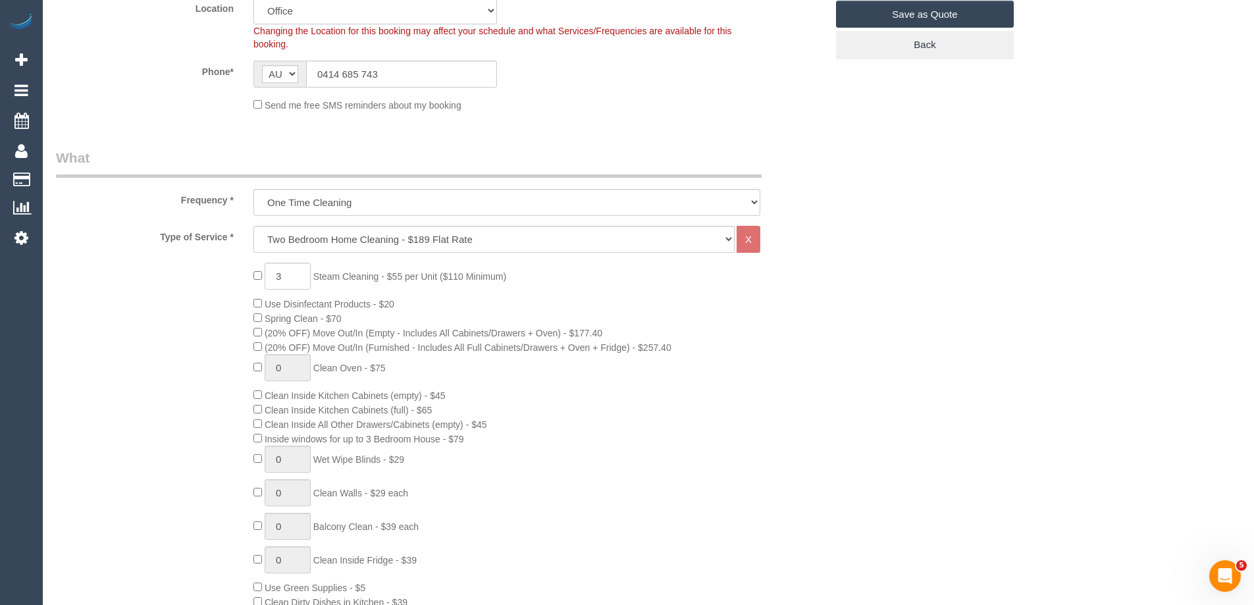
select select "object:3825"
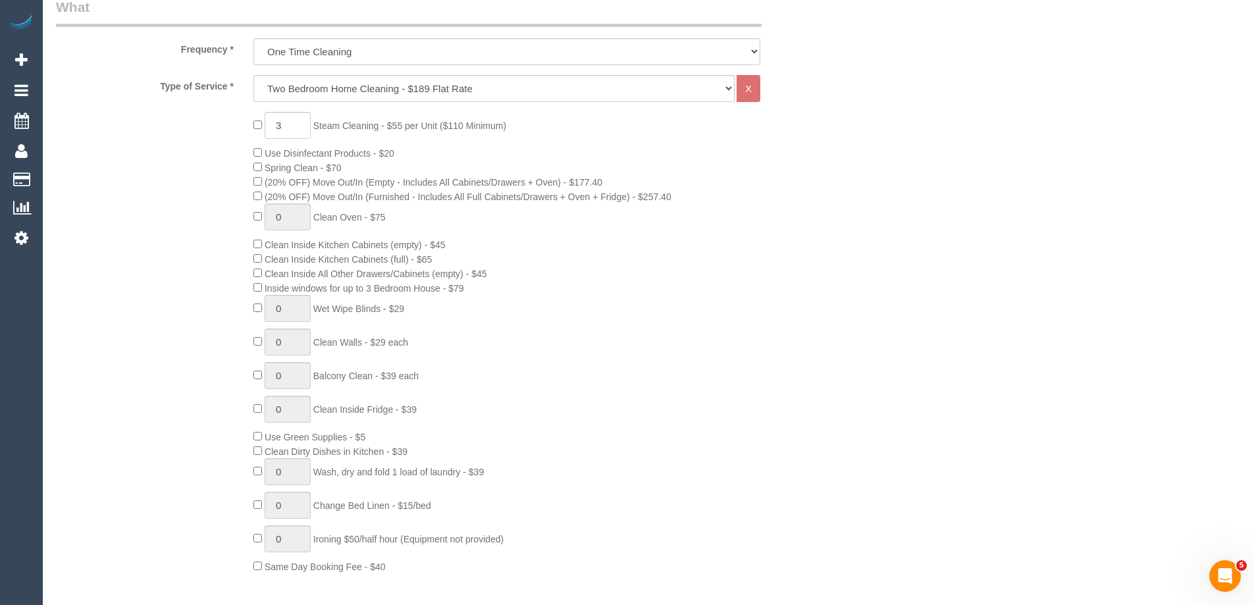
scroll to position [527, 0]
click at [307, 86] on select "Hourly Service - $70/h Hourly Service - $65/h Hourly Service - $60/h Hourly Ser…" at bounding box center [493, 87] width 481 height 27
select select "28"
click at [253, 74] on select "Hourly Service - $70/h Hourly Service - $65/h Hourly Service - $60/h Hourly Ser…" at bounding box center [493, 87] width 481 height 27
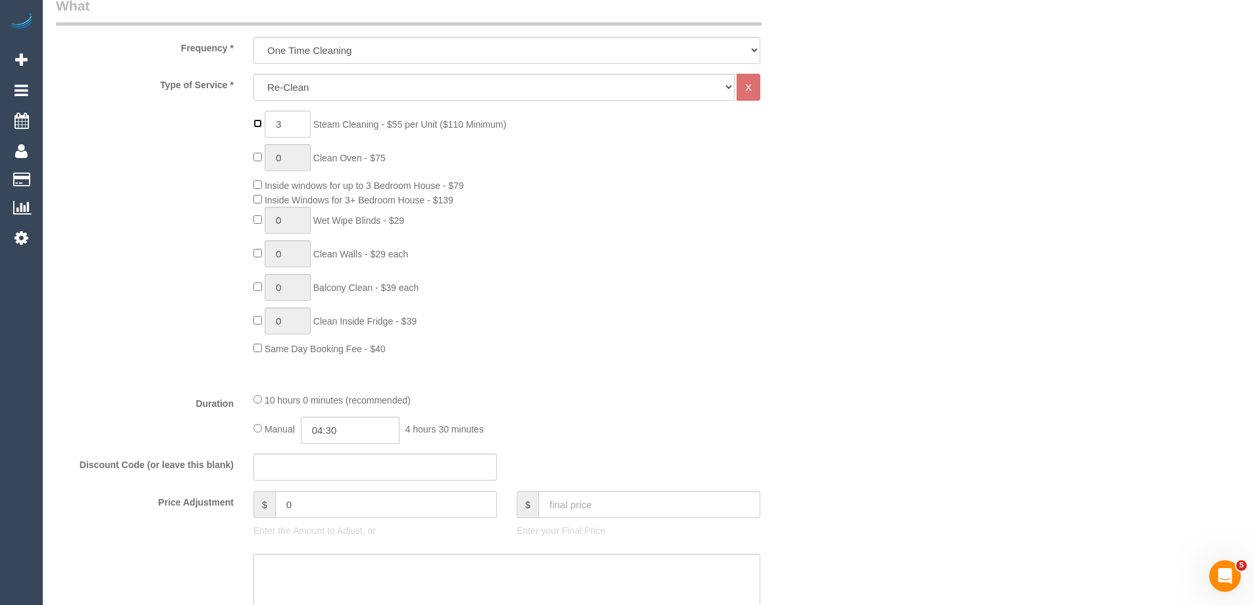
type input "0"
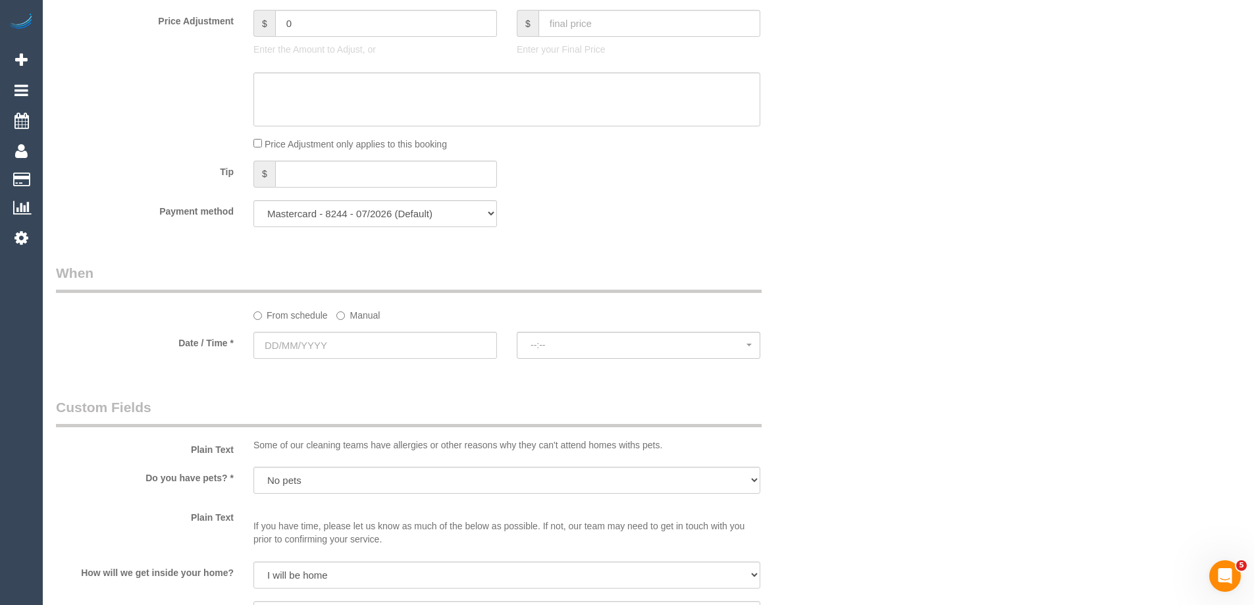
scroll to position [1053, 0]
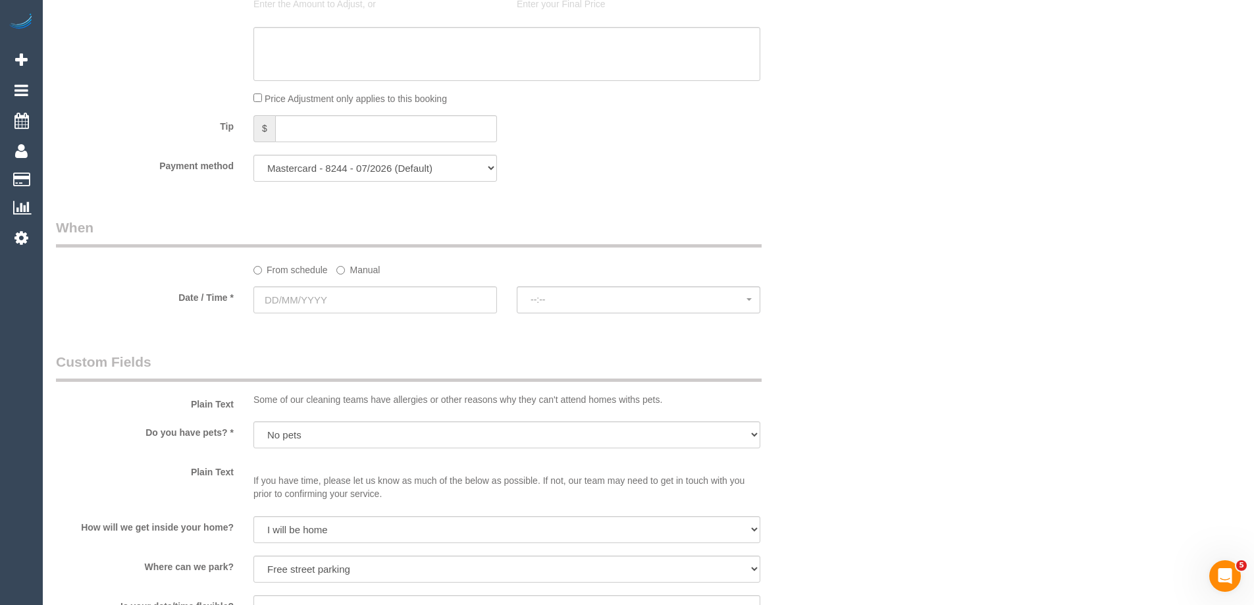
click at [353, 269] on label "Manual" at bounding box center [357, 268] width 43 height 18
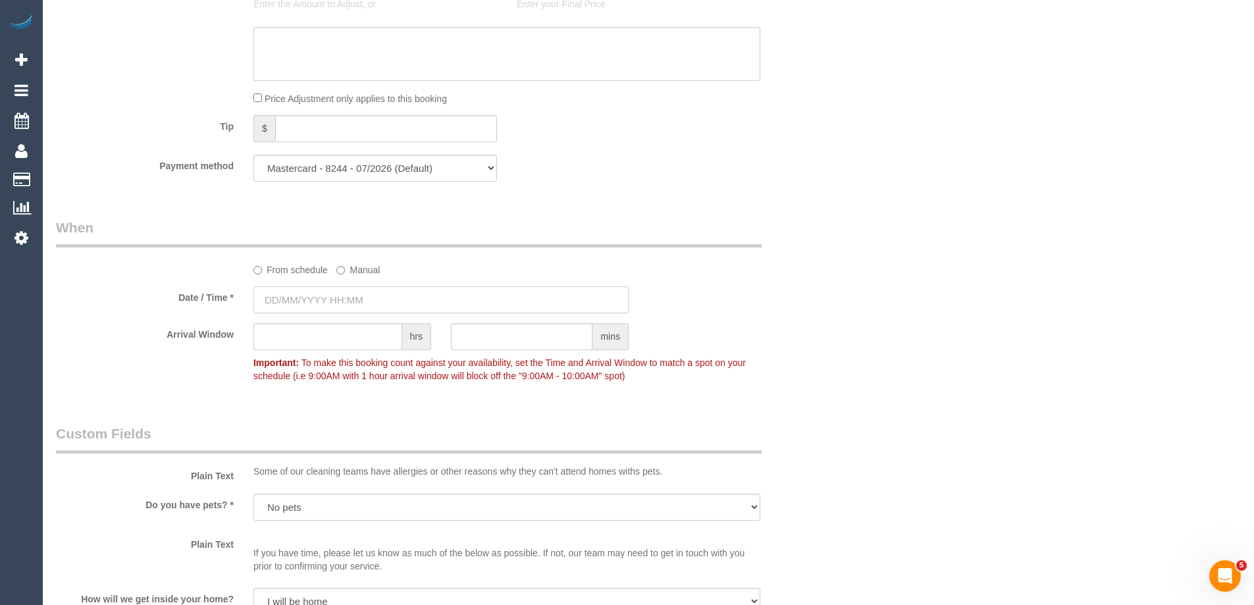
click at [346, 296] on input "text" at bounding box center [440, 299] width 375 height 27
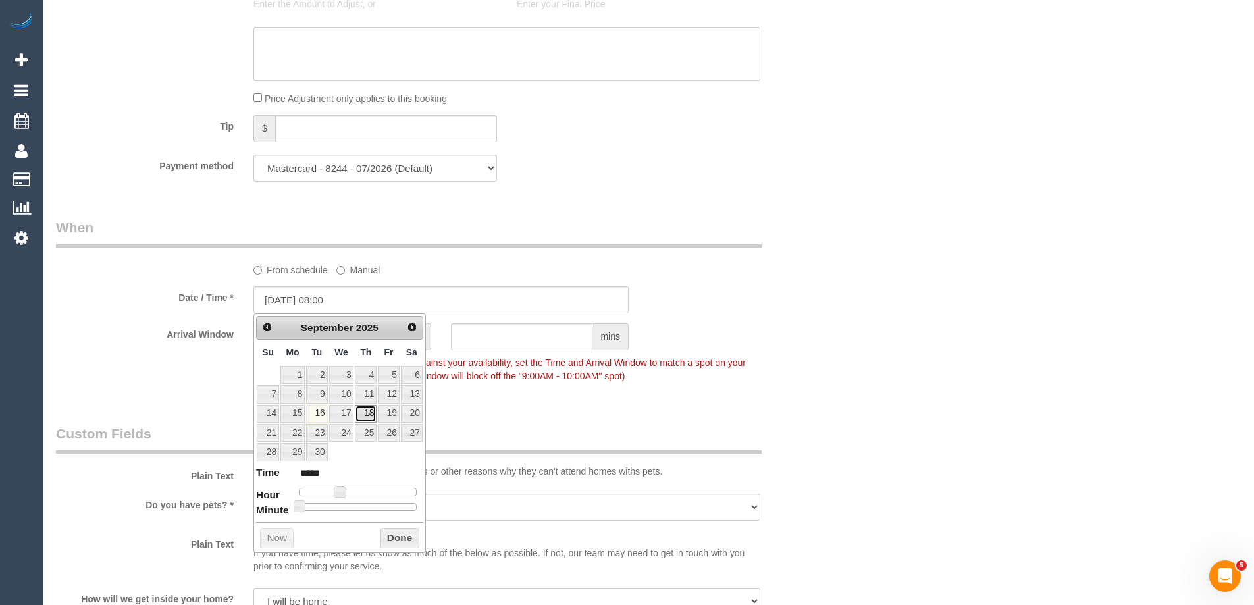
click at [366, 419] on link "18" at bounding box center [366, 414] width 22 height 18
type input "[DATE] 09:00"
type input "*****"
type input "[DATE] 10:00"
type input "*****"
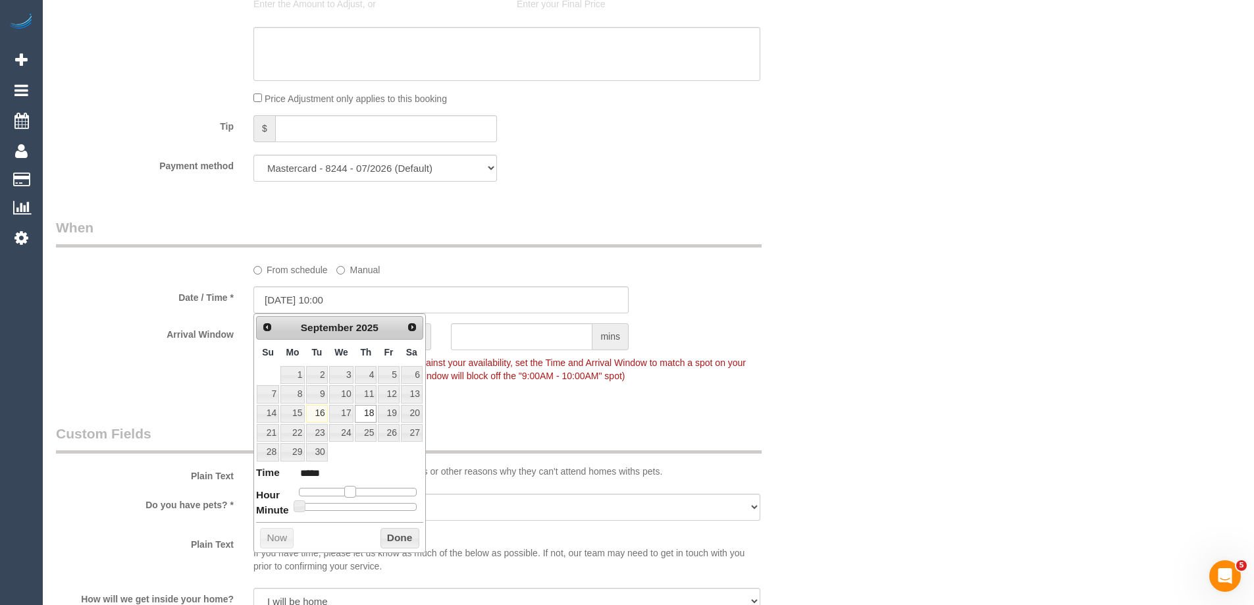
type input "[DATE] 11:00"
type input "*****"
type input "[DATE] 12:00"
type input "*****"
type input "[DATE] 11:00"
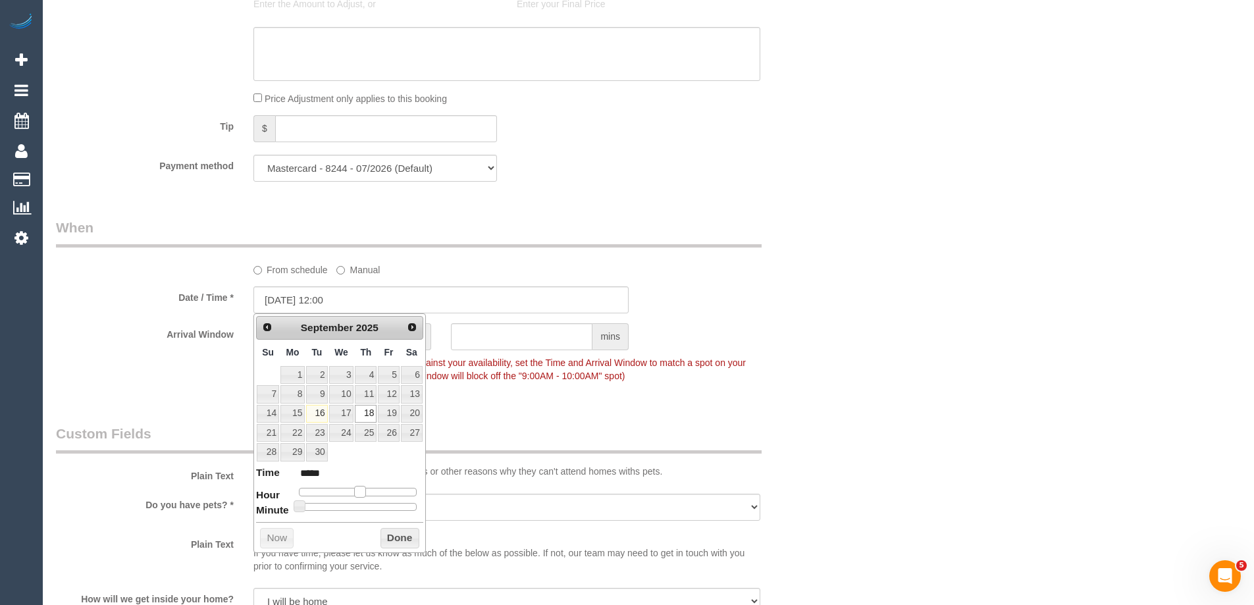
type input "*****"
drag, startPoint x: 341, startPoint y: 489, endPoint x: 357, endPoint y: 492, distance: 16.0
click at [357, 492] on span at bounding box center [355, 492] width 12 height 12
click at [394, 534] on button "Done" at bounding box center [399, 538] width 39 height 21
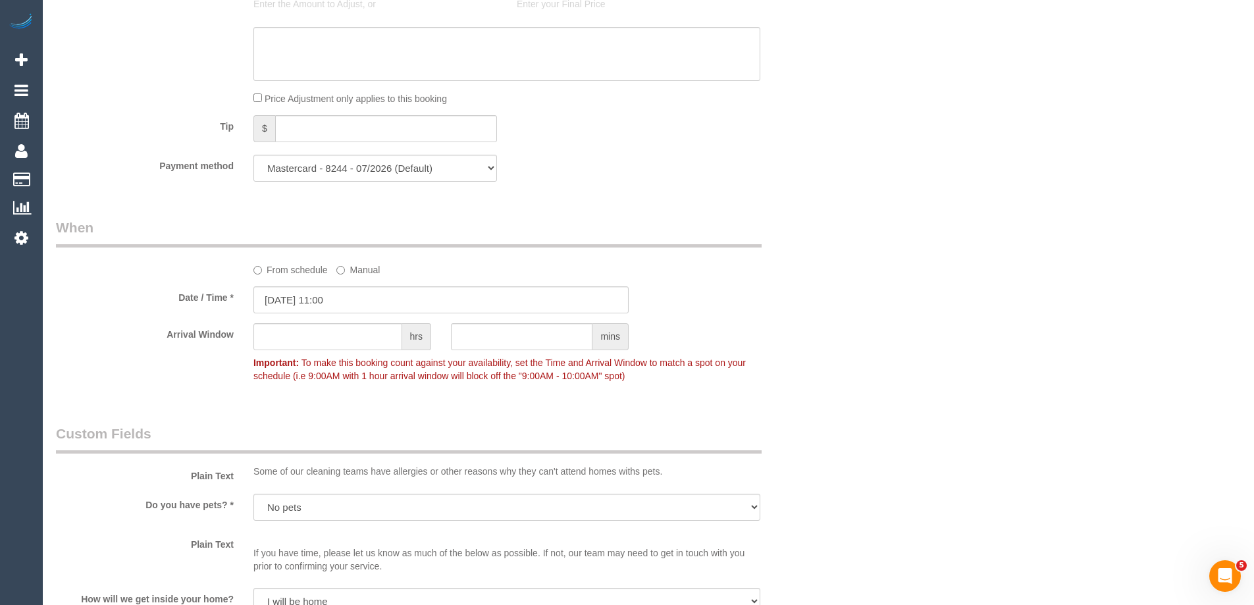
scroll to position [1119, 0]
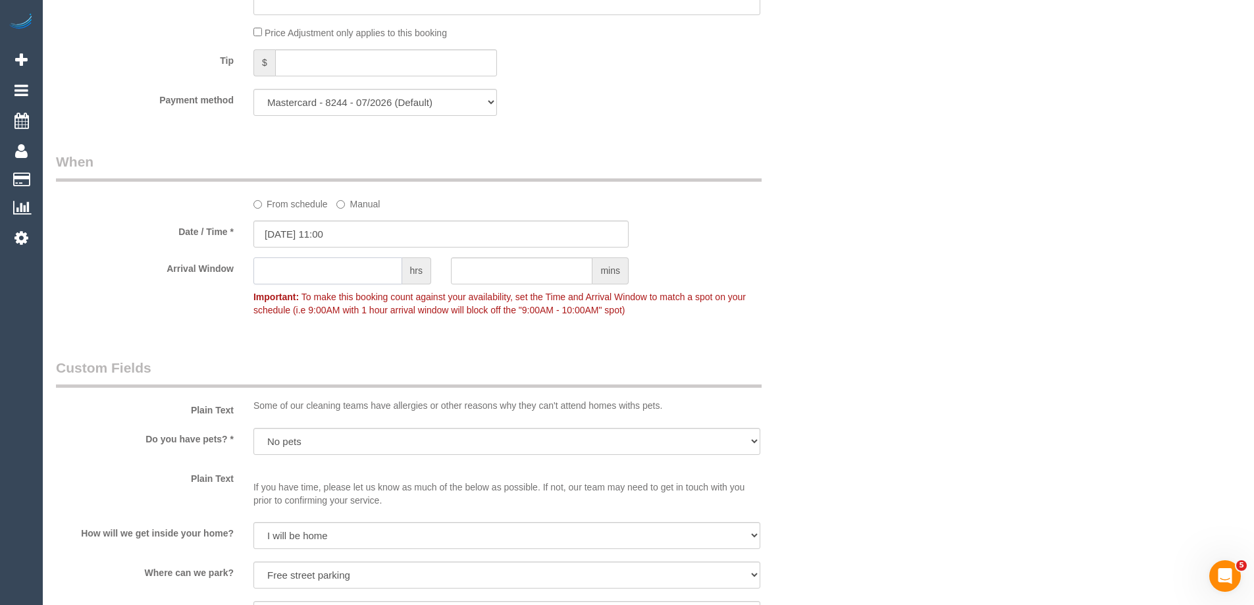
click at [325, 268] on input "text" at bounding box center [327, 270] width 149 height 27
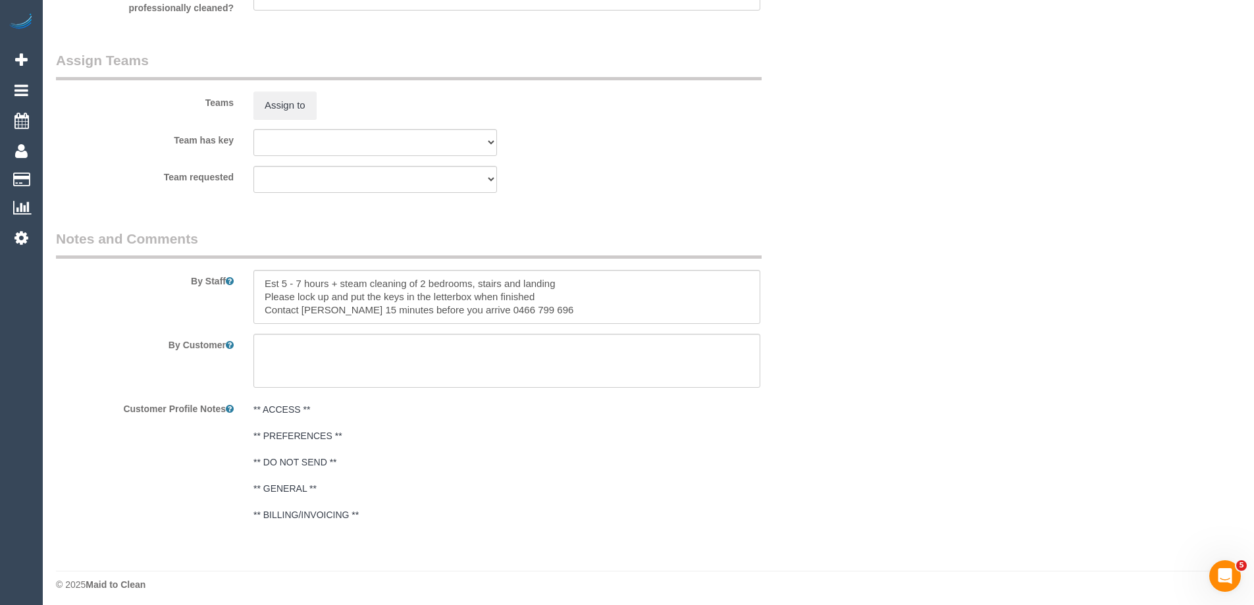
scroll to position [1848, 0]
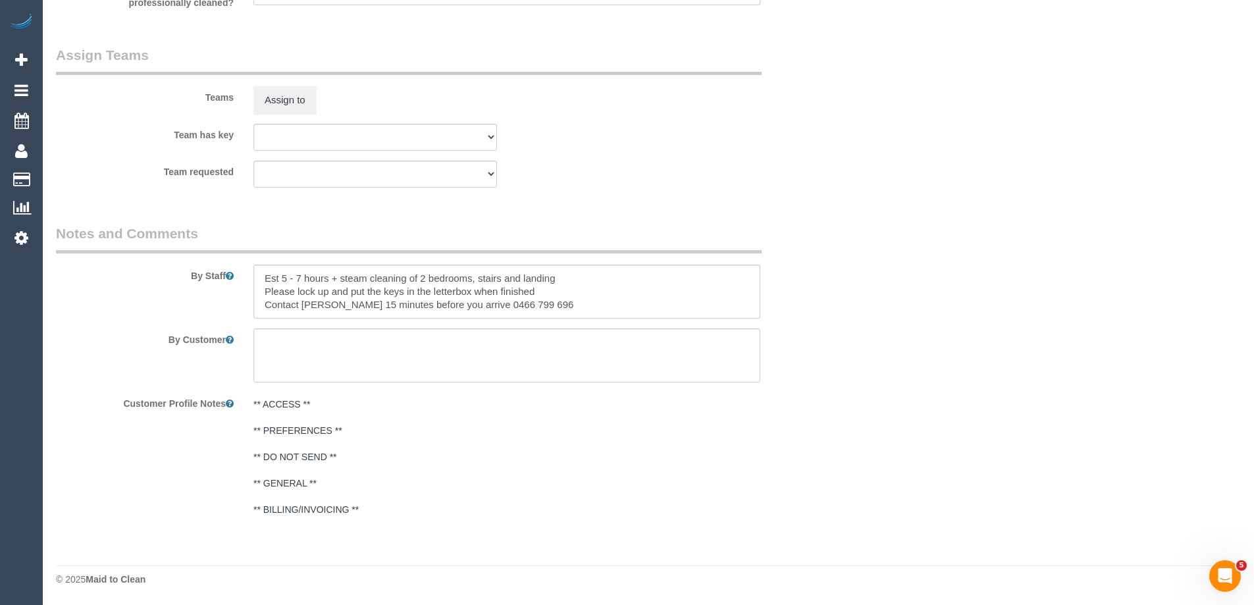
type input "5"
drag, startPoint x: 526, startPoint y: 310, endPoint x: 264, endPoint y: 294, distance: 262.5
click at [264, 294] on textarea at bounding box center [506, 292] width 507 height 54
type textarea "Est 5 - 7 hours + steam cleaning of 2 bedrooms, stairs and landing"
click at [281, 280] on textarea at bounding box center [506, 292] width 507 height 54
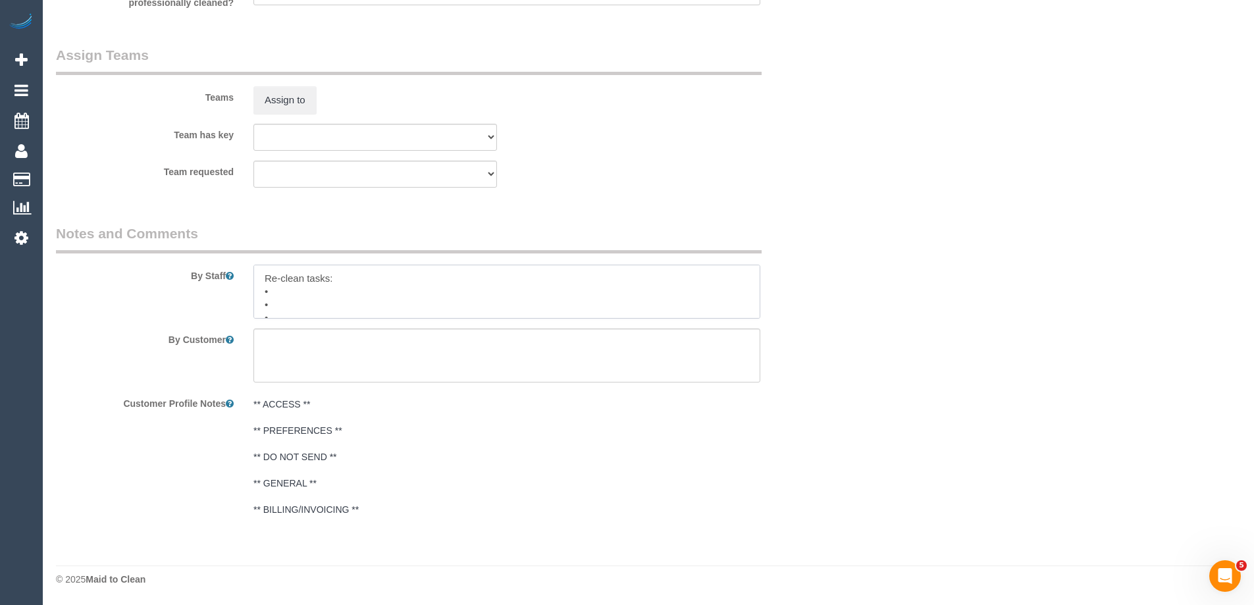
click at [292, 288] on textarea at bounding box center [506, 292] width 507 height 54
paste textarea "Windowsills Light switches Bathroom sink Skirting boards Spot cleaning of walls…"
click at [261, 291] on textarea at bounding box center [506, 292] width 507 height 54
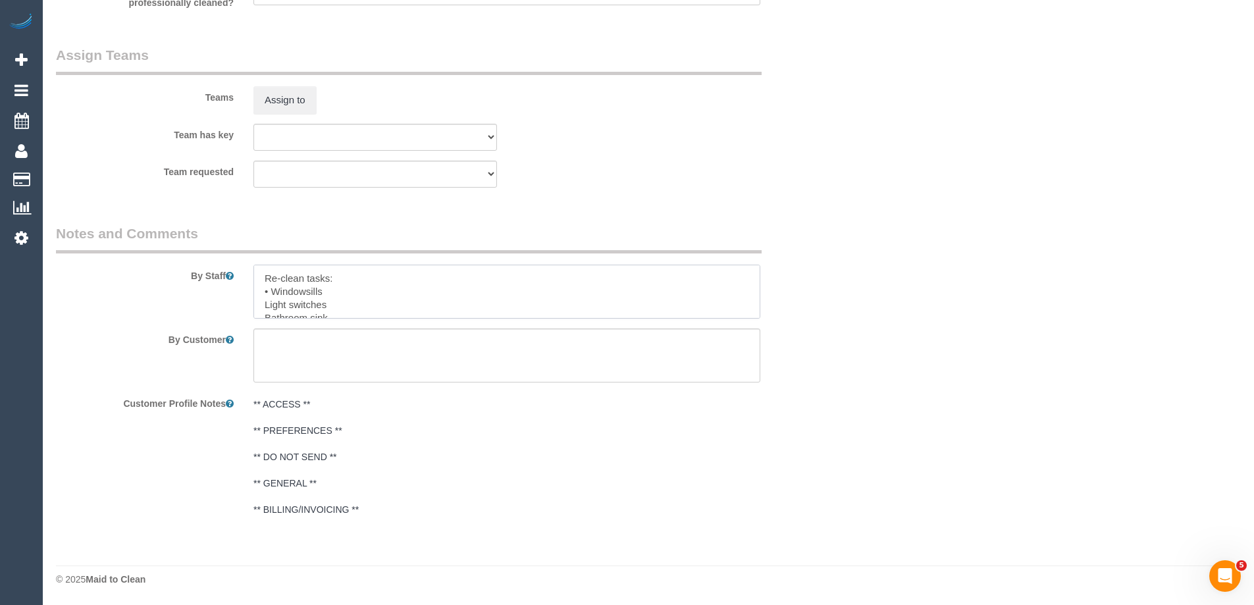
paste textarea "•"
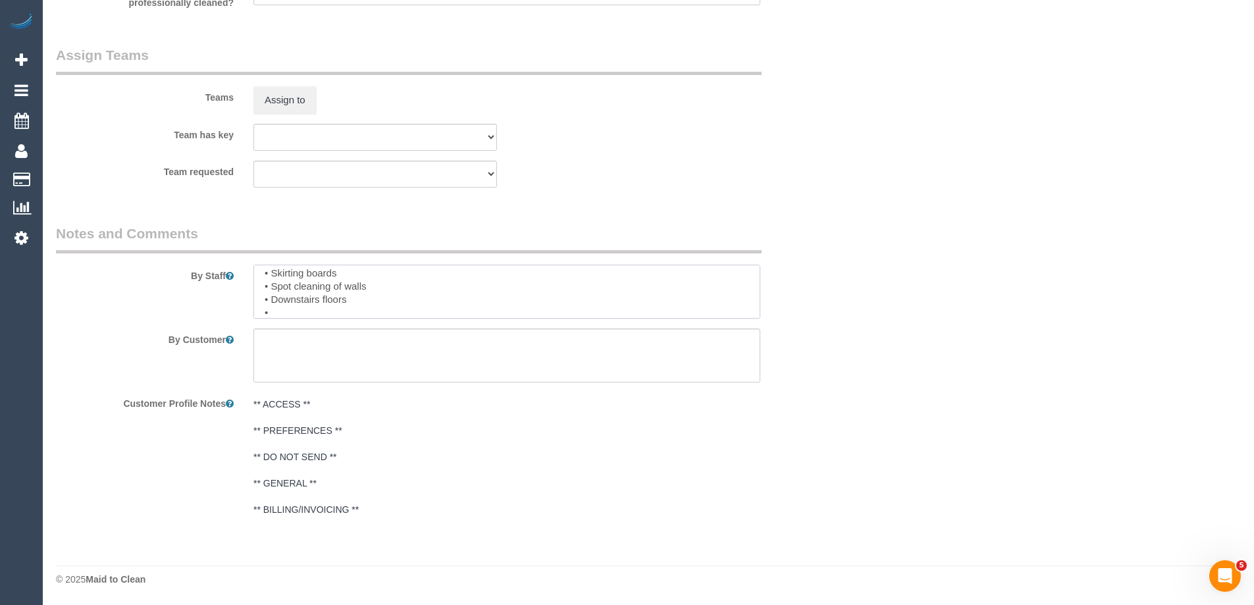
scroll to position [71, 0]
click at [376, 311] on textarea at bounding box center [506, 292] width 507 height 54
click at [412, 315] on textarea at bounding box center [506, 292] width 507 height 54
click at [760, 308] on div at bounding box center [507, 292] width 527 height 54
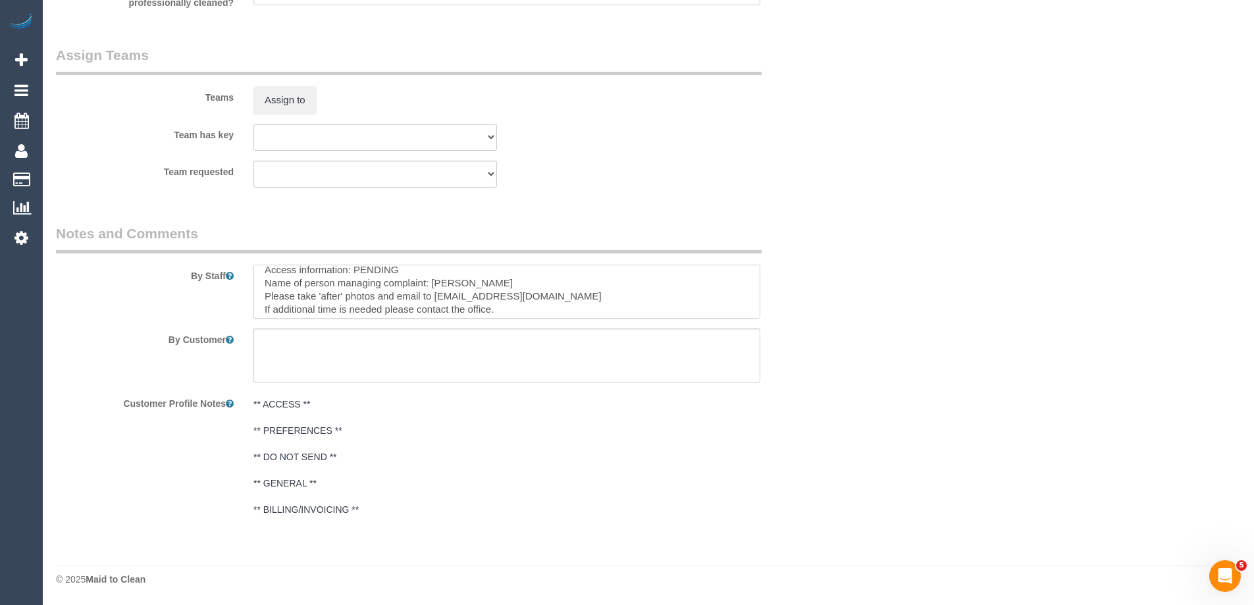
scroll to position [131, 0]
click at [377, 289] on textarea at bounding box center [506, 292] width 507 height 54
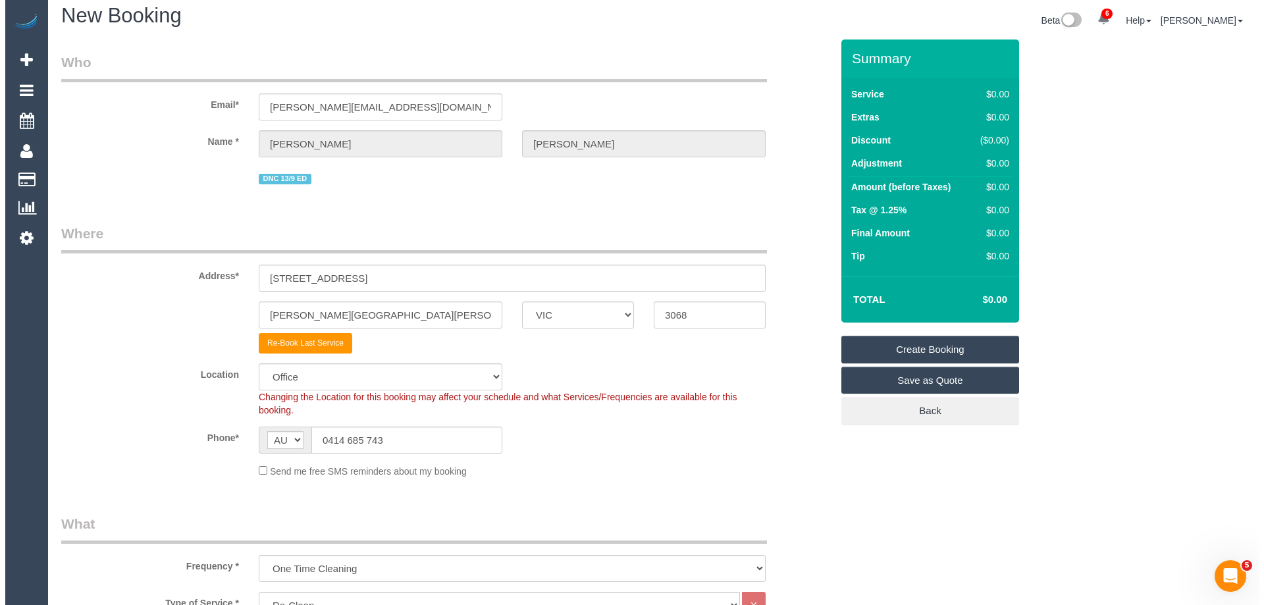
scroll to position [0, 0]
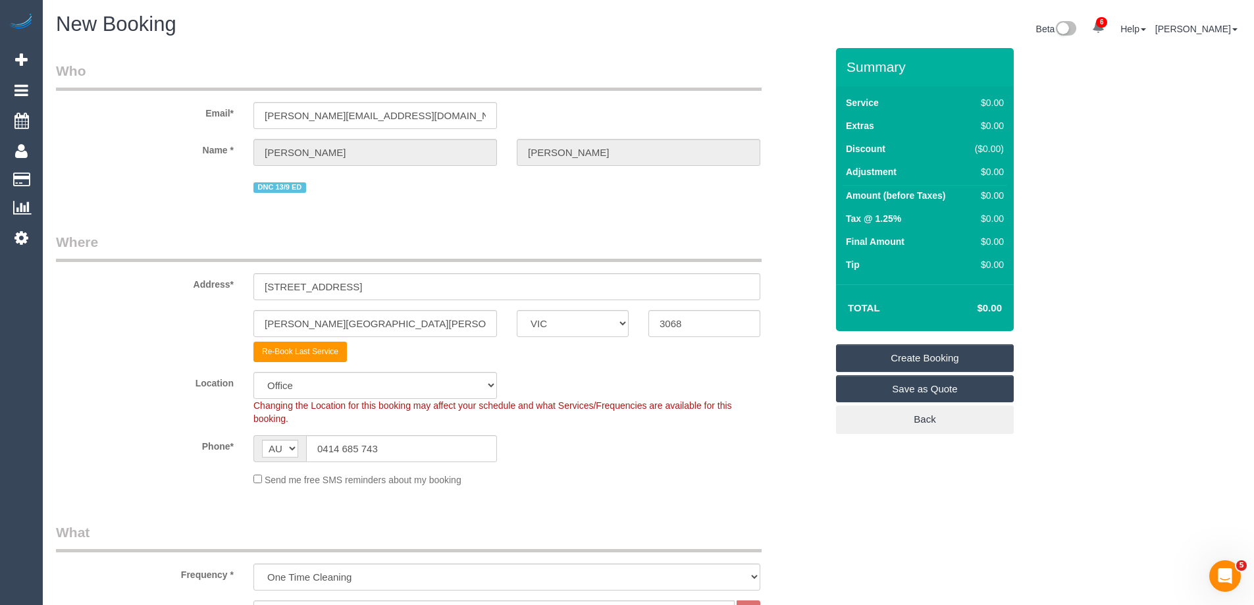
type textarea "Re-clean tasks: • Windowsills • Light switches • Bathroom sink • Skirting board…"
click at [904, 353] on link "Create Booking" at bounding box center [925, 358] width 178 height 28
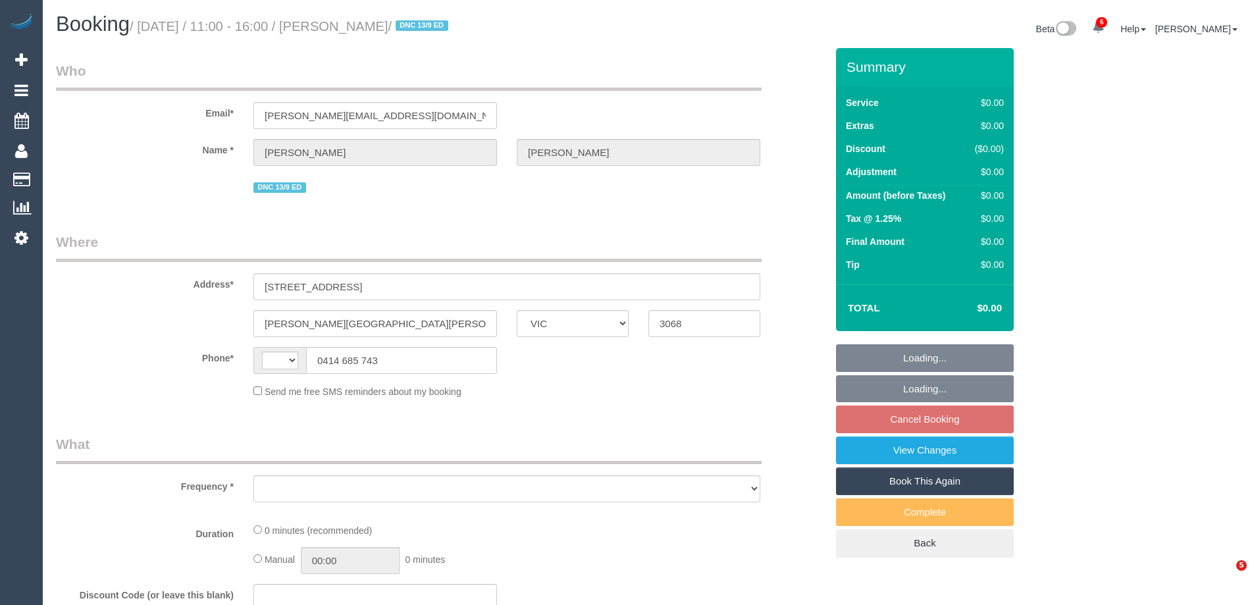
select select "VIC"
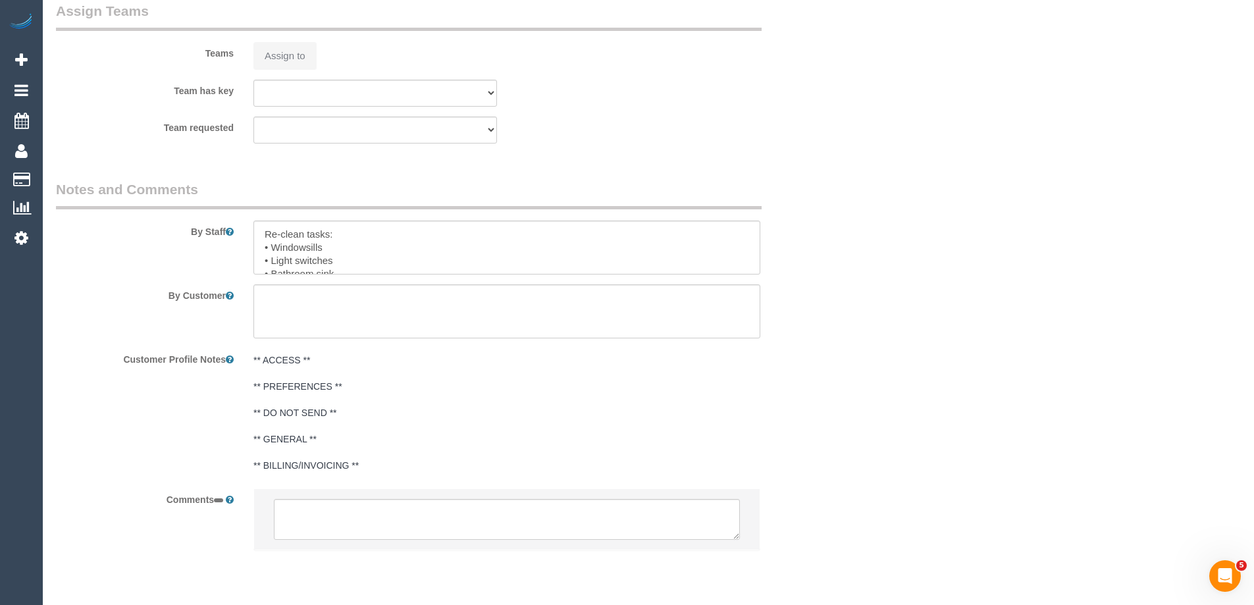
select select "string:AU"
select select "object:585"
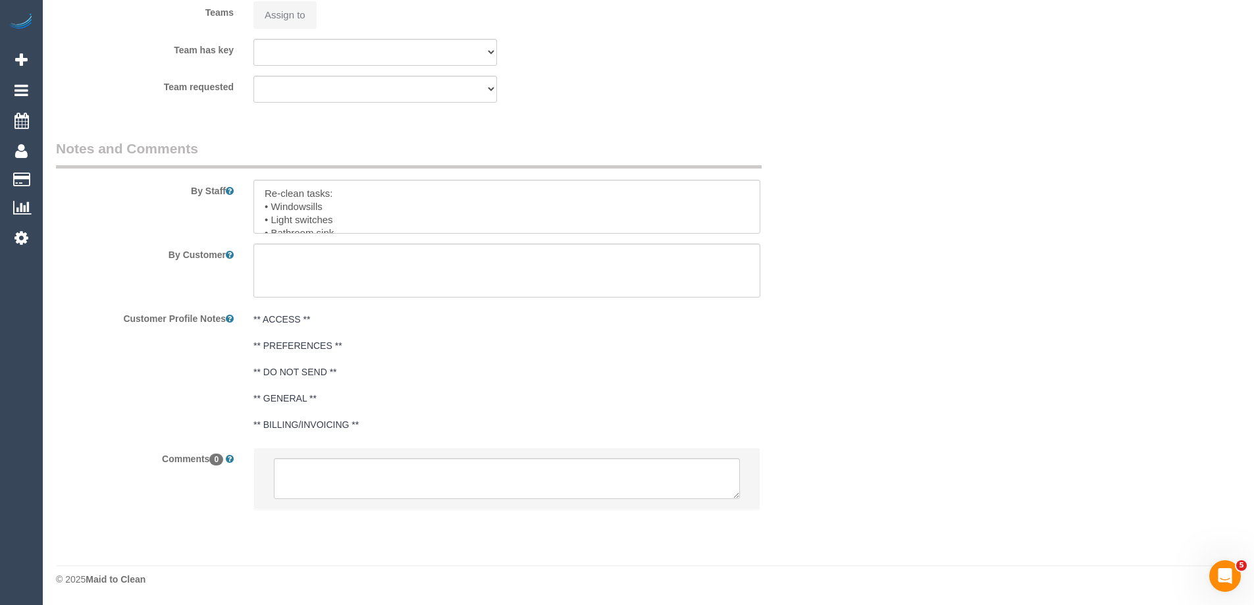
select select "string:stripe-pm_1S28jq2GScqysDRVyxyi8L60"
select select "object:795"
select select "number:28"
select select "number:14"
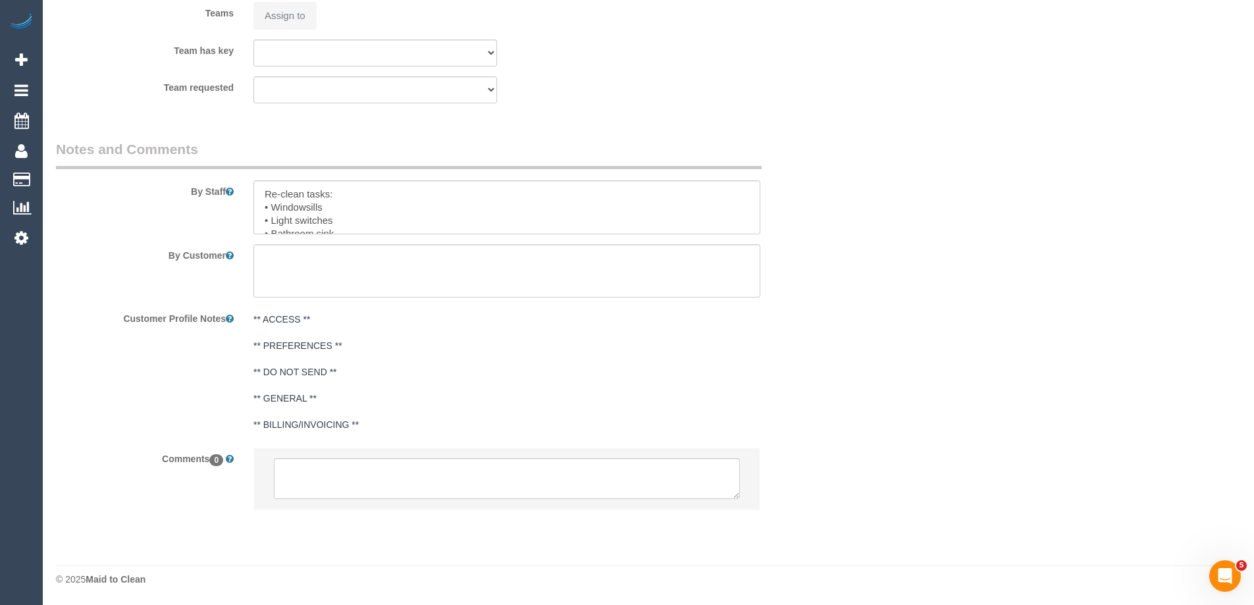
select select "number:19"
select select "number:22"
click at [339, 480] on textarea at bounding box center [507, 478] width 466 height 41
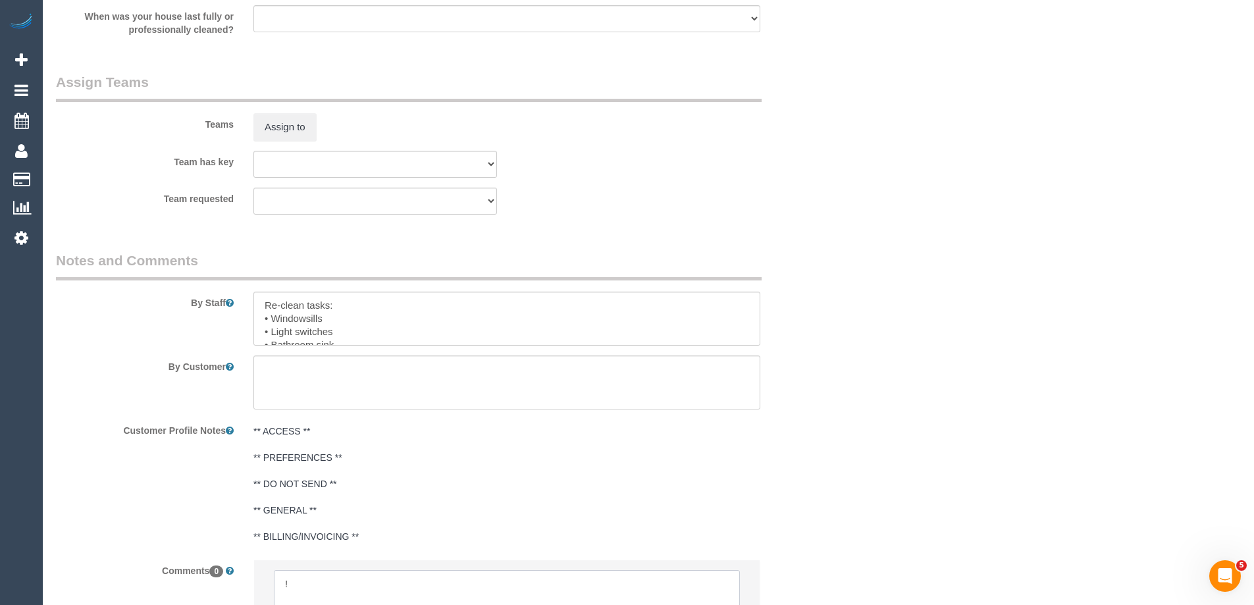
scroll to position [1908, 0]
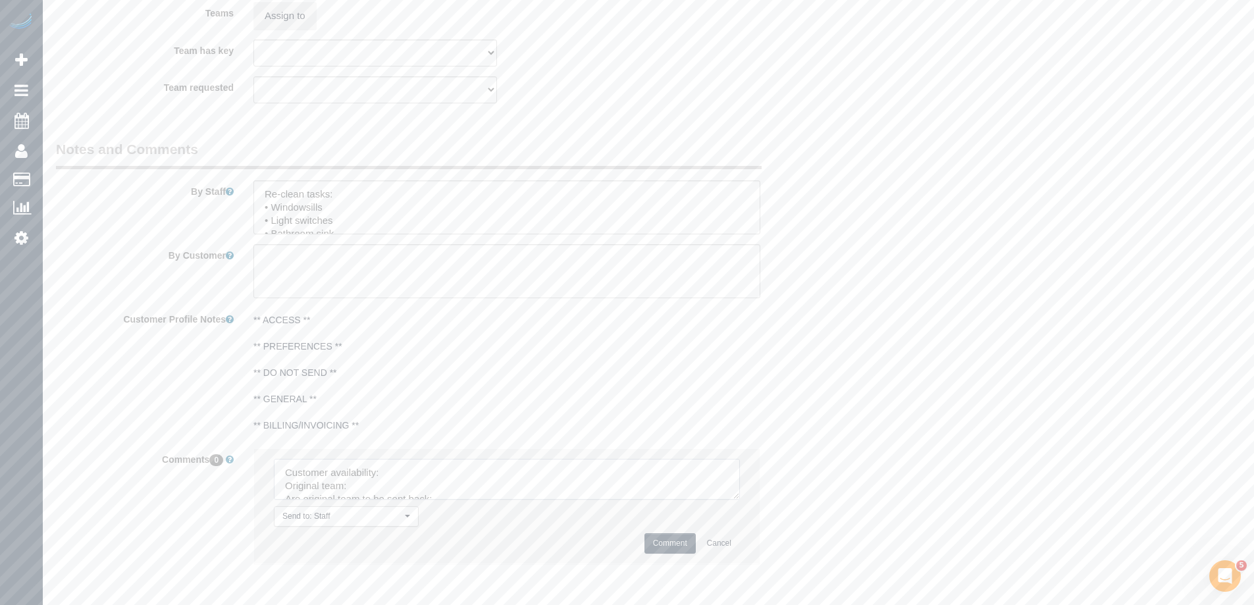
drag, startPoint x: 731, startPoint y: 497, endPoint x: 409, endPoint y: 301, distance: 376.6
click at [409, 301] on sui-booking-comments "By Staff By Customer Customer Profile Notes ** ACCESS ** ** PREFERENCES ** ** D…" at bounding box center [441, 359] width 770 height 438
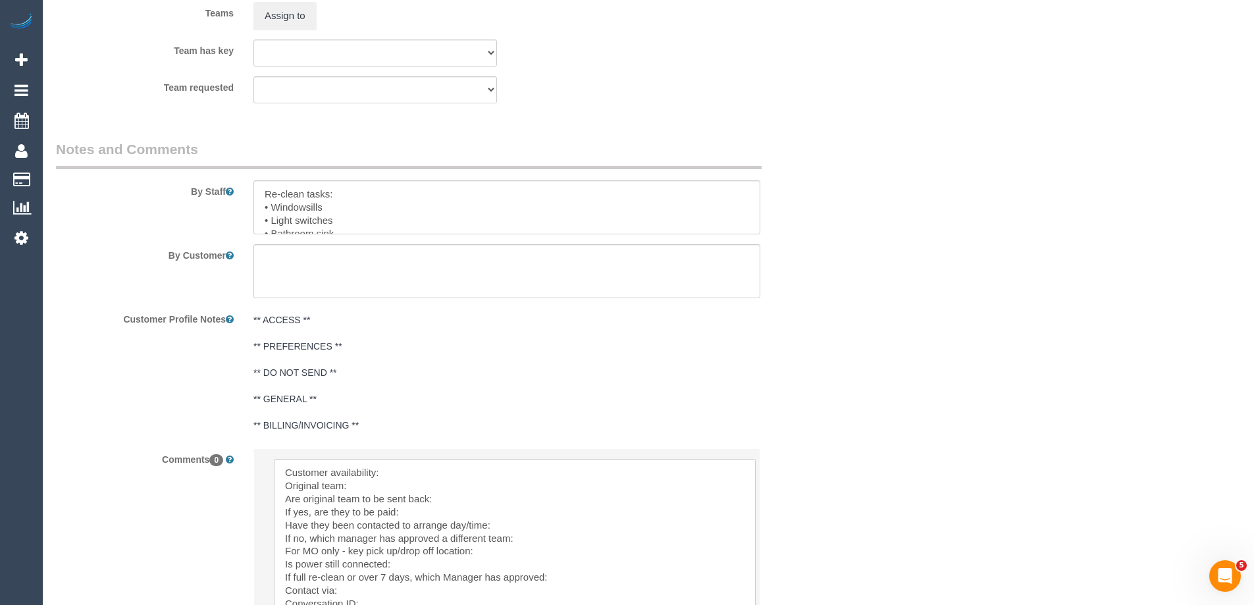
scroll to position [2084, 0]
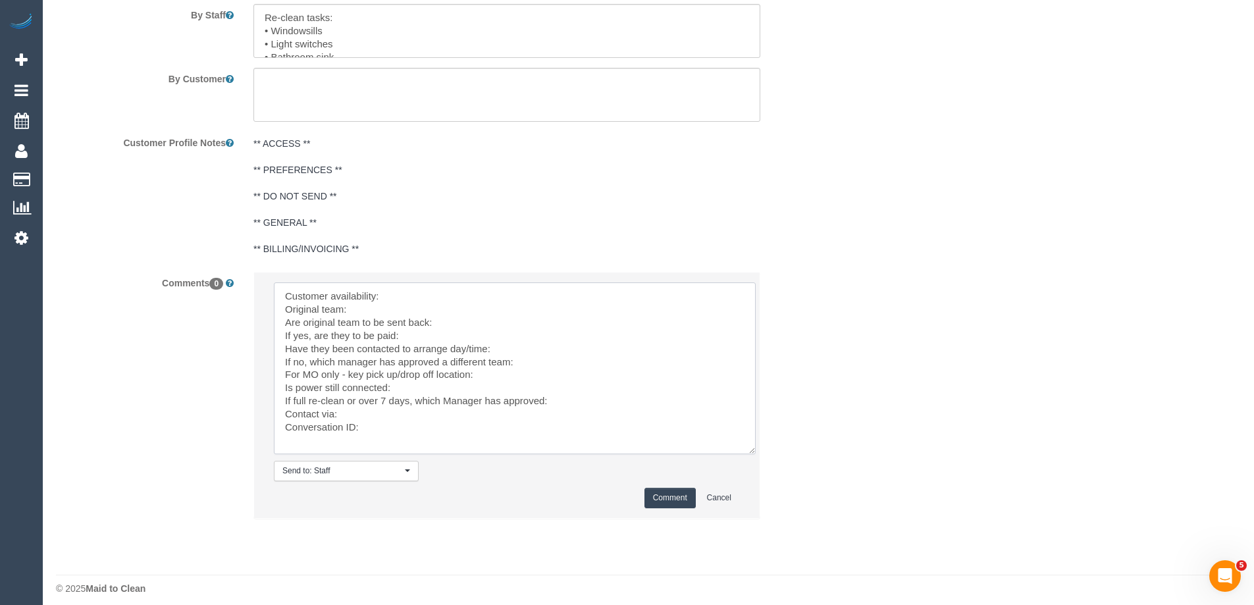
click at [417, 295] on textarea at bounding box center [515, 368] width 482 height 172
paste textarea "(M1) [PERSON_NAME] + Pecky (CG)"
click at [477, 328] on textarea at bounding box center [515, 368] width 482 height 172
click at [539, 352] on textarea at bounding box center [515, 368] width 482 height 172
click at [546, 360] on textarea at bounding box center [515, 368] width 482 height 172
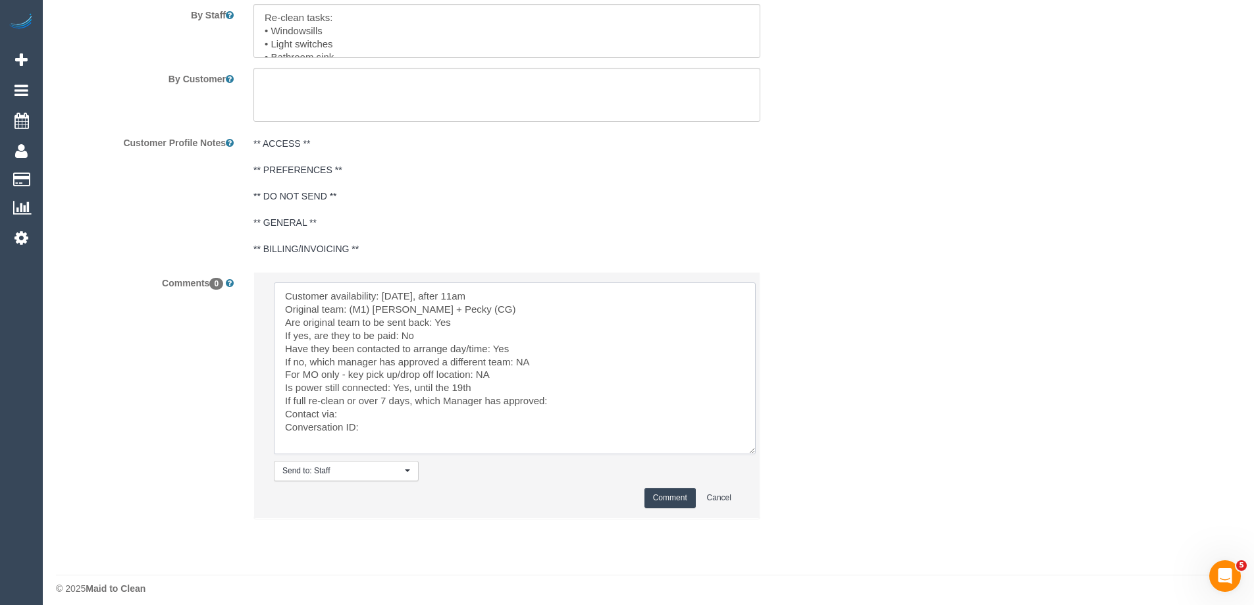
click at [577, 400] on textarea at bounding box center [515, 368] width 482 height 172
click at [400, 430] on textarea at bounding box center [515, 368] width 482 height 172
paste textarea "cnv_qekswzz"
drag, startPoint x: 540, startPoint y: 350, endPoint x: 554, endPoint y: 350, distance: 13.2
click at [542, 350] on textarea at bounding box center [515, 368] width 482 height 172
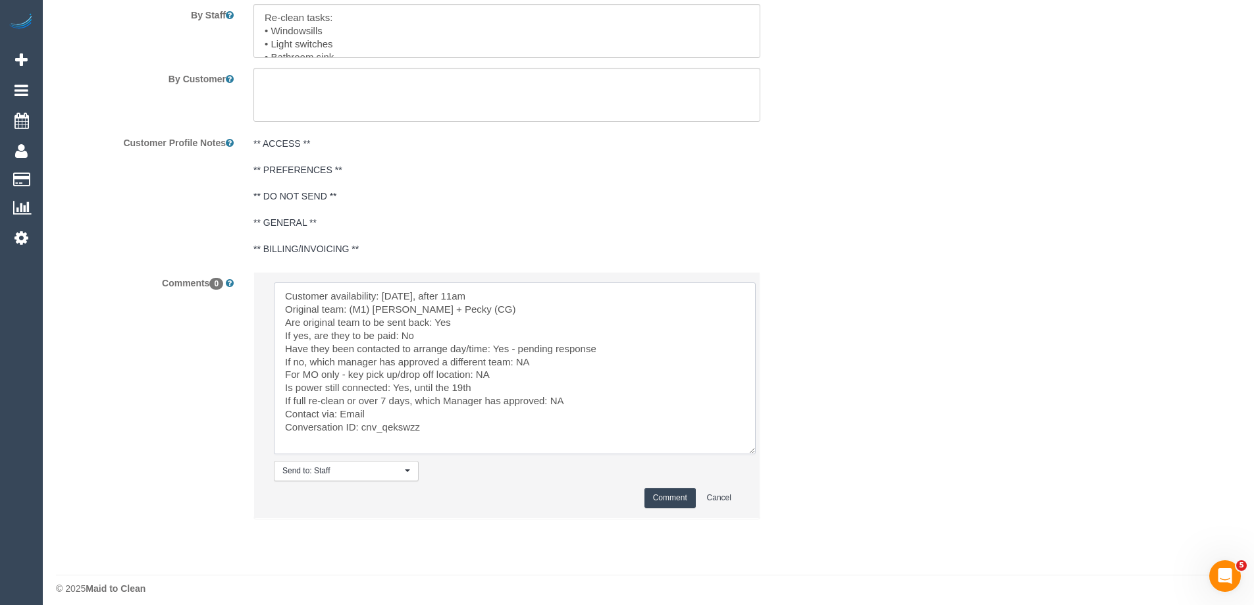
click at [620, 348] on textarea at bounding box center [515, 368] width 482 height 172
paste textarea "cnv_qez78lr"
type textarea "Customer availability: Thu 18/9, after 11am Original team: (M1) Daniel + Pecky …"
click at [811, 32] on div "By Staff" at bounding box center [441, 10] width 790 height 95
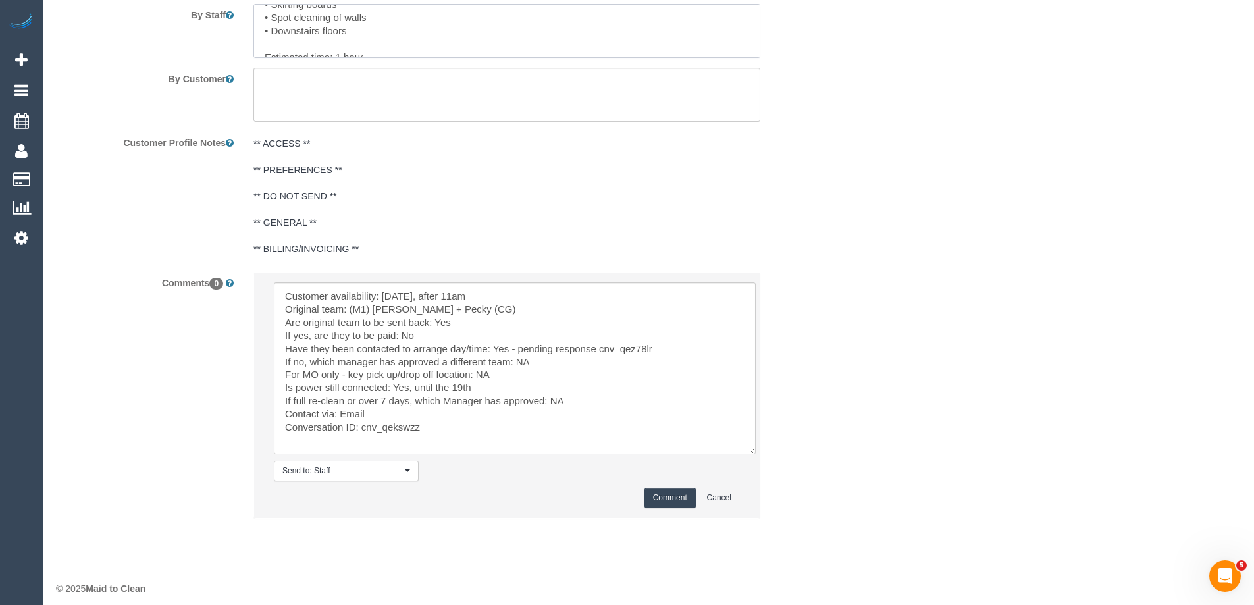
drag, startPoint x: 257, startPoint y: 31, endPoint x: 375, endPoint y: 35, distance: 118.6
click at [375, 35] on textarea at bounding box center [506, 31] width 507 height 54
click at [595, 346] on textarea at bounding box center [515, 368] width 482 height 172
click at [662, 495] on button "Comment" at bounding box center [669, 498] width 51 height 20
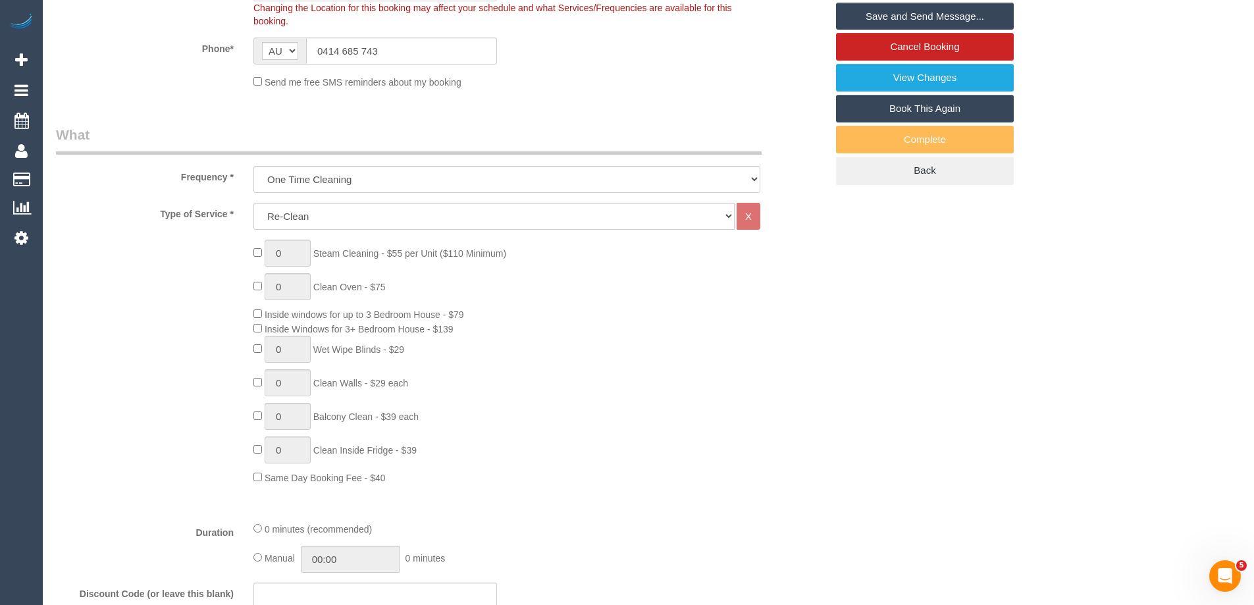
scroll to position [0, 0]
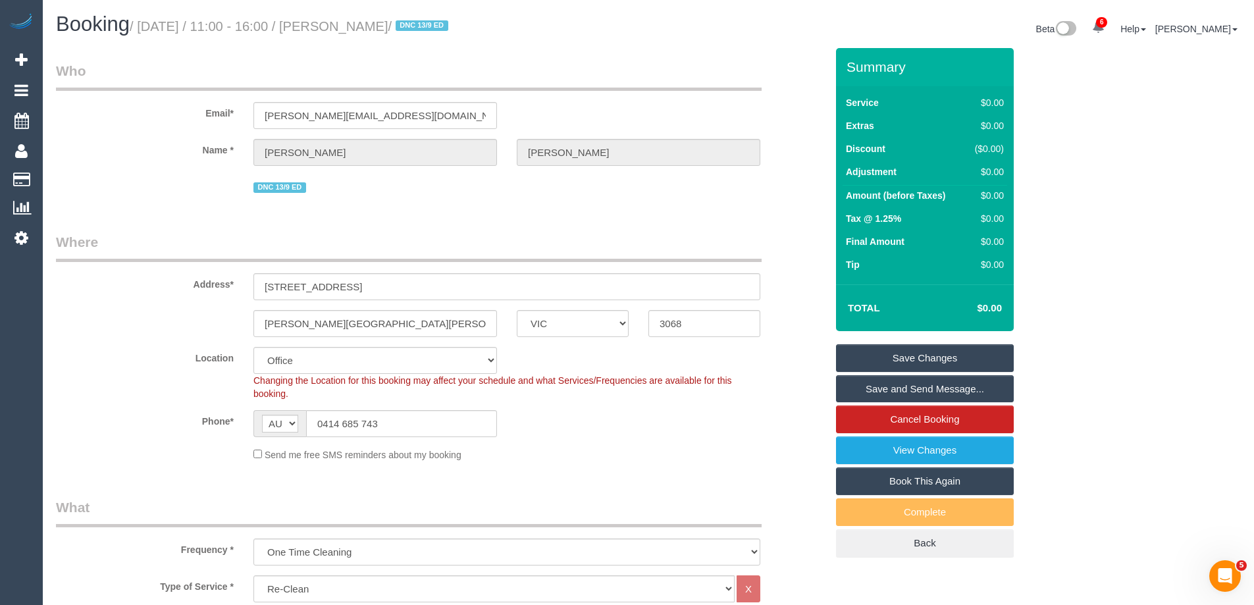
click at [904, 353] on link "Save Changes" at bounding box center [925, 358] width 178 height 28
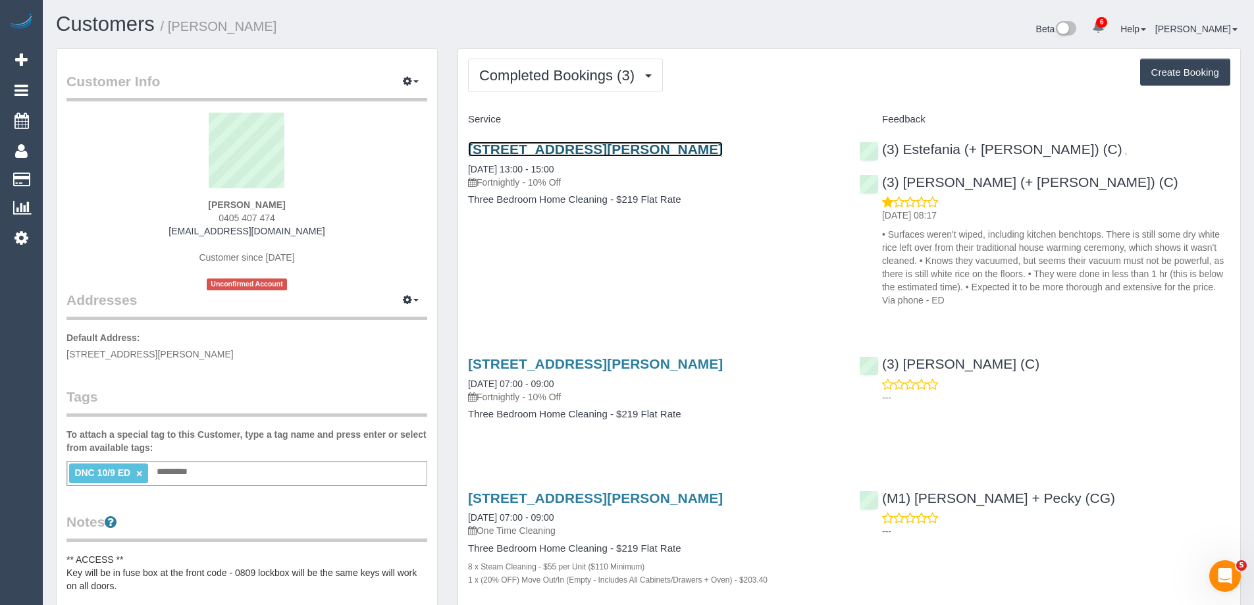
click at [610, 153] on link "[STREET_ADDRESS][PERSON_NAME]" at bounding box center [595, 149] width 255 height 15
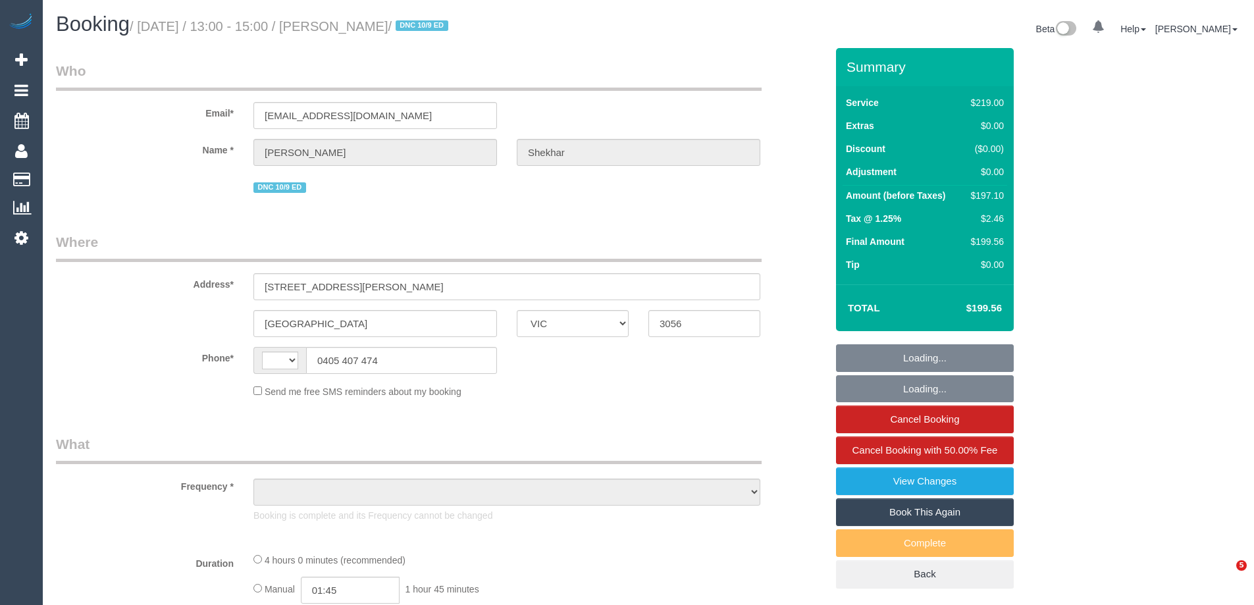
select select "VIC"
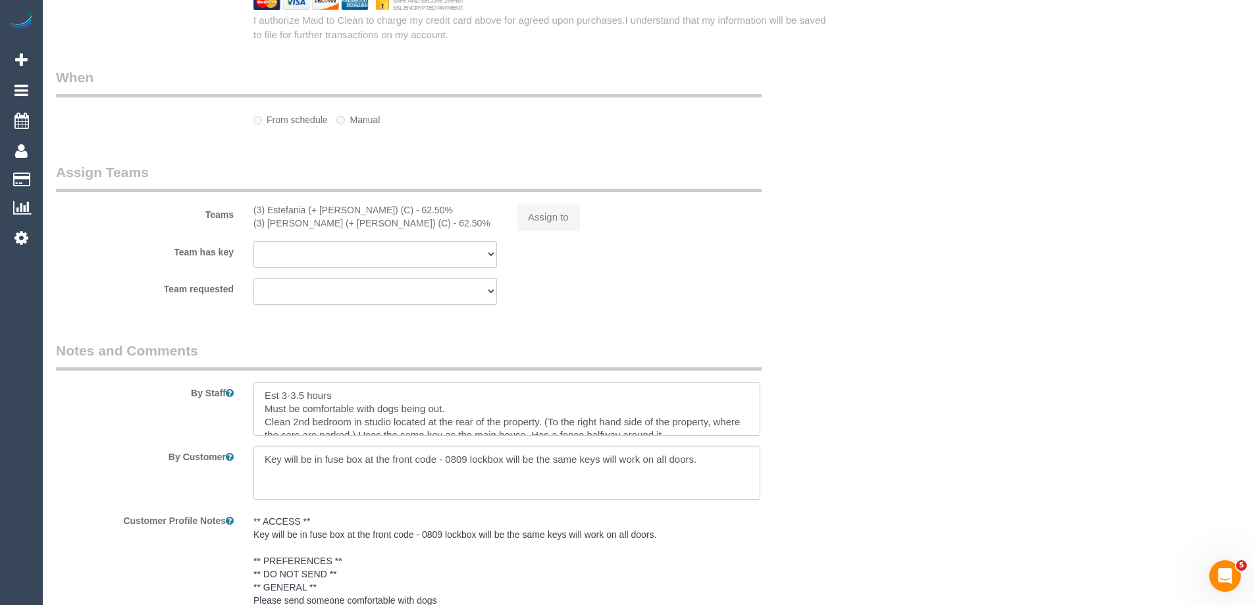
select select "string:AU"
select select "object:604"
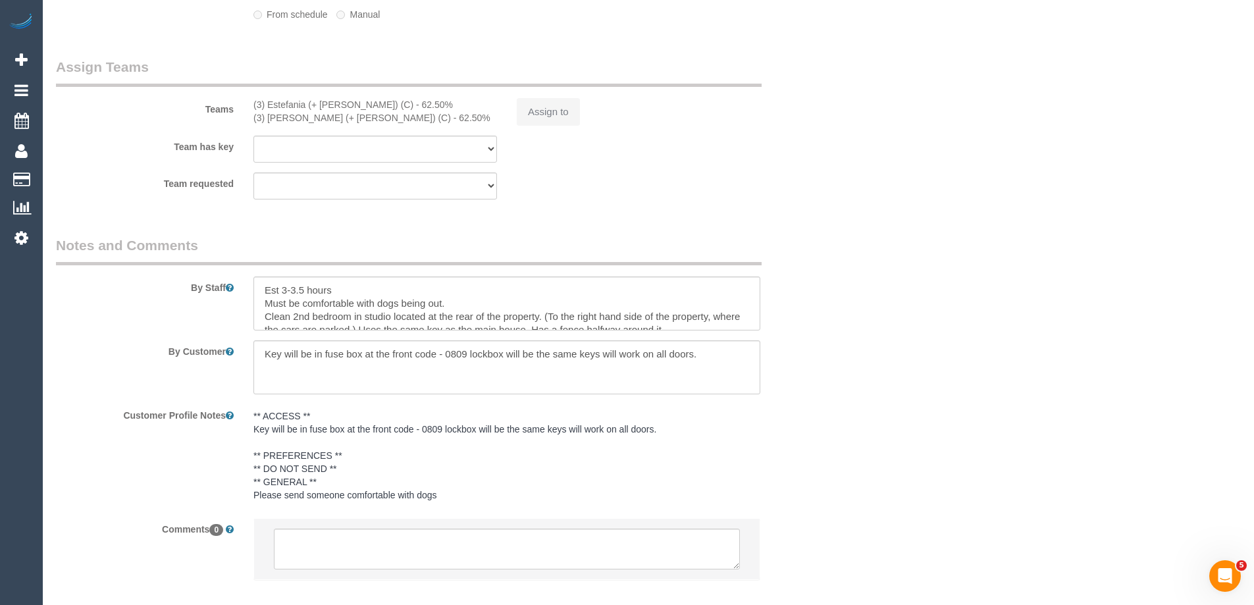
select select "string:stripe-pm_1Ruk4c2GScqysDRVXg5qs0vn"
select select "number:27"
select select "number:16"
select select "number:18"
select select "number:36"
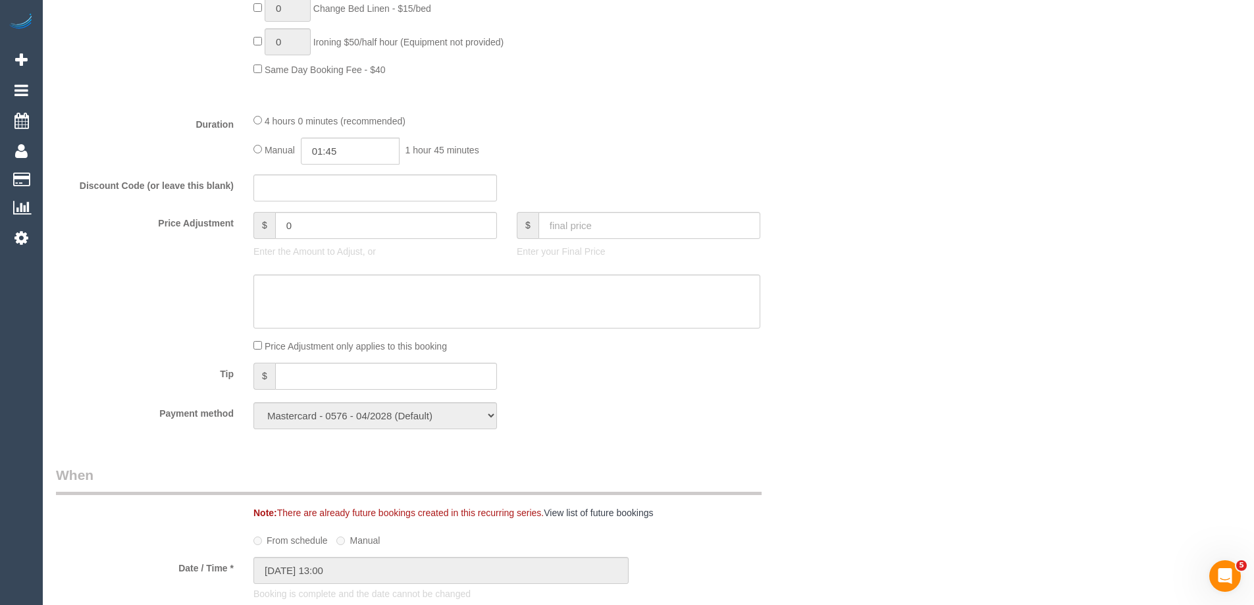
scroll to position [1051, 0]
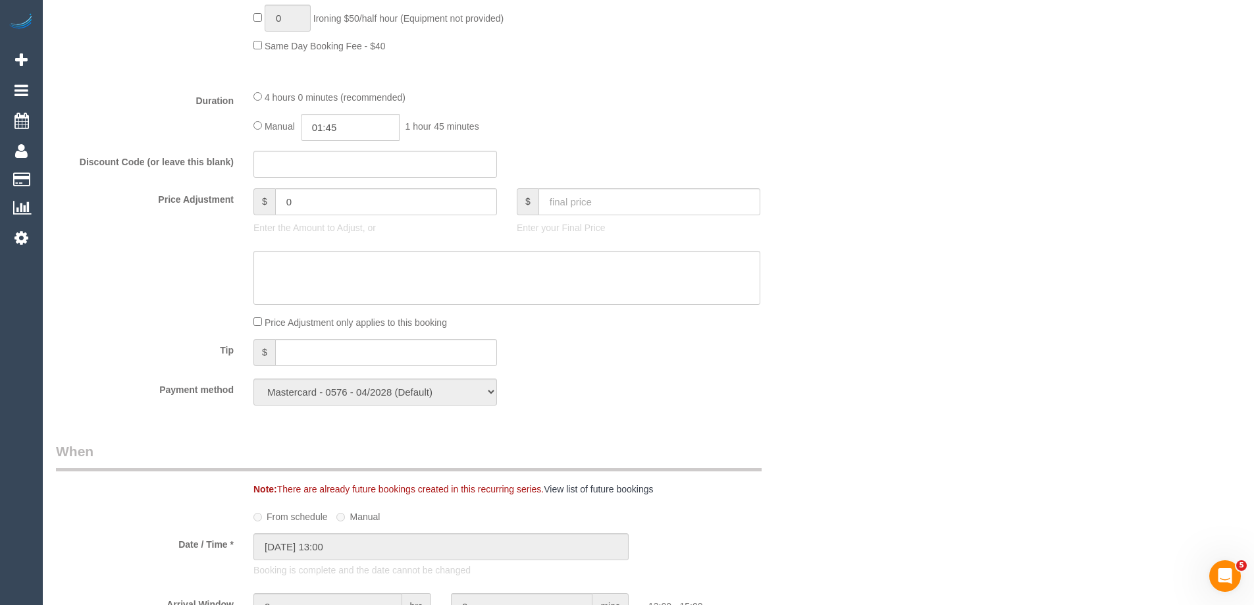
select select "object:1727"
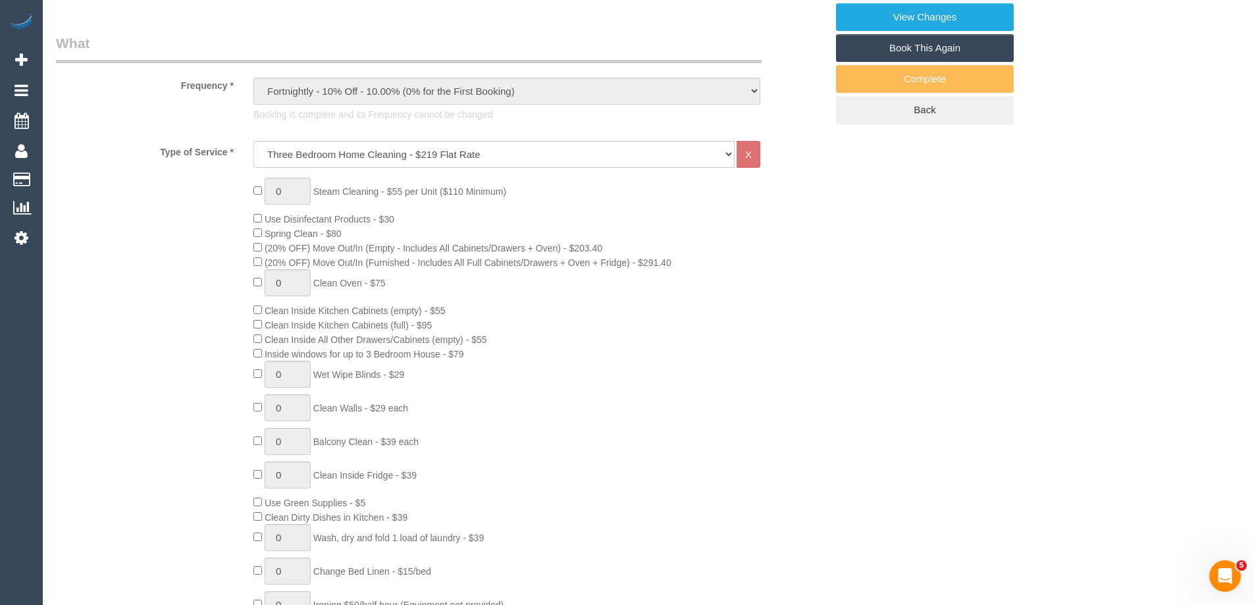
scroll to position [0, 0]
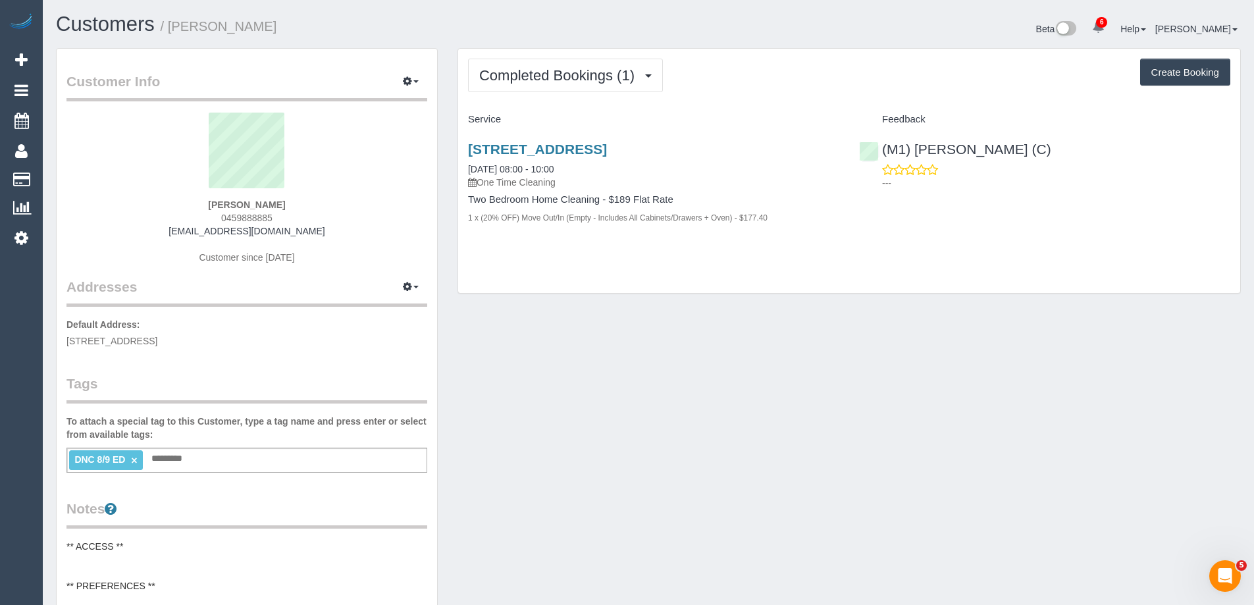
drag, startPoint x: 309, startPoint y: 27, endPoint x: 172, endPoint y: 22, distance: 136.3
click at [172, 22] on h1 "Customers / [PERSON_NAME]" at bounding box center [347, 24] width 583 height 22
copy small "[PERSON_NAME]"
click at [929, 147] on link "(M1) [PERSON_NAME] (C)" at bounding box center [955, 149] width 192 height 15
click at [193, 22] on small "/ [PERSON_NAME]" at bounding box center [219, 26] width 117 height 14
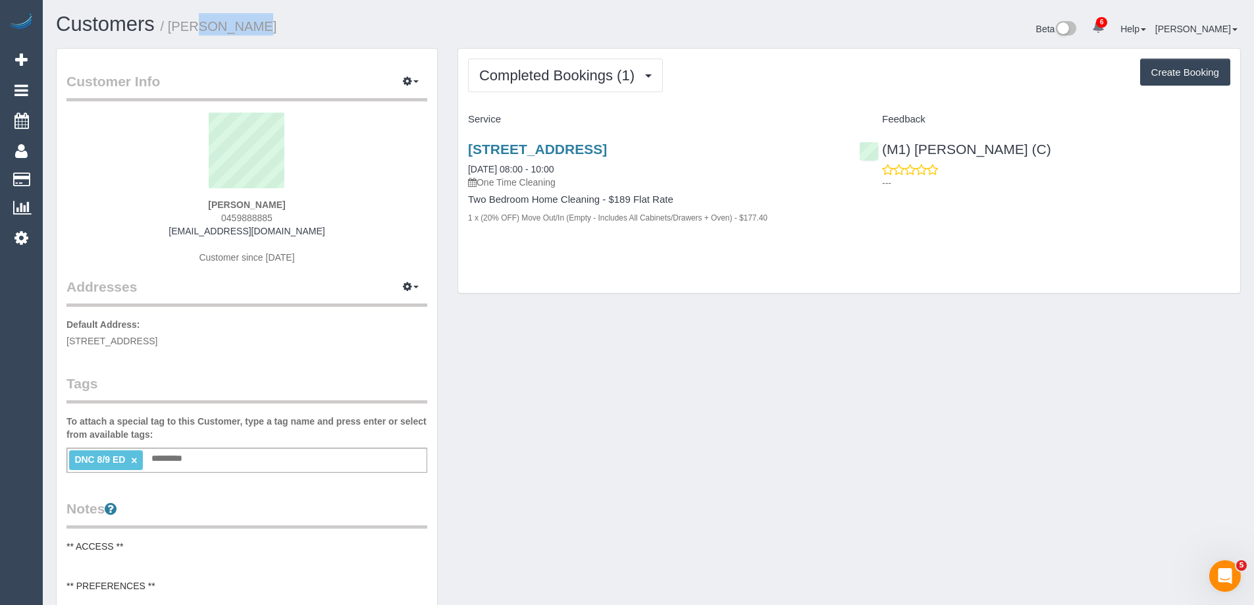
click at [193, 22] on small "/ [PERSON_NAME]" at bounding box center [219, 26] width 117 height 14
